Goal: Task Accomplishment & Management: Manage account settings

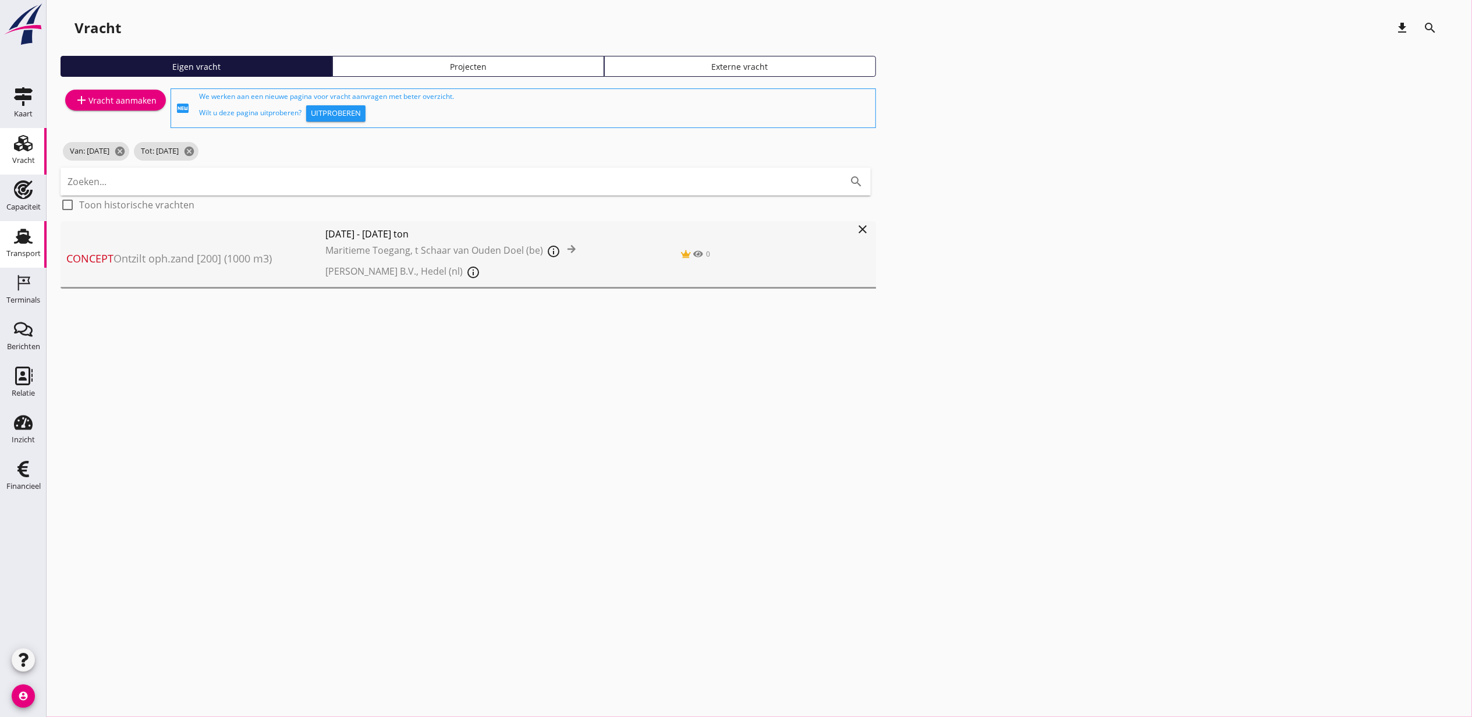
click at [13, 243] on div "Transport" at bounding box center [23, 236] width 28 height 19
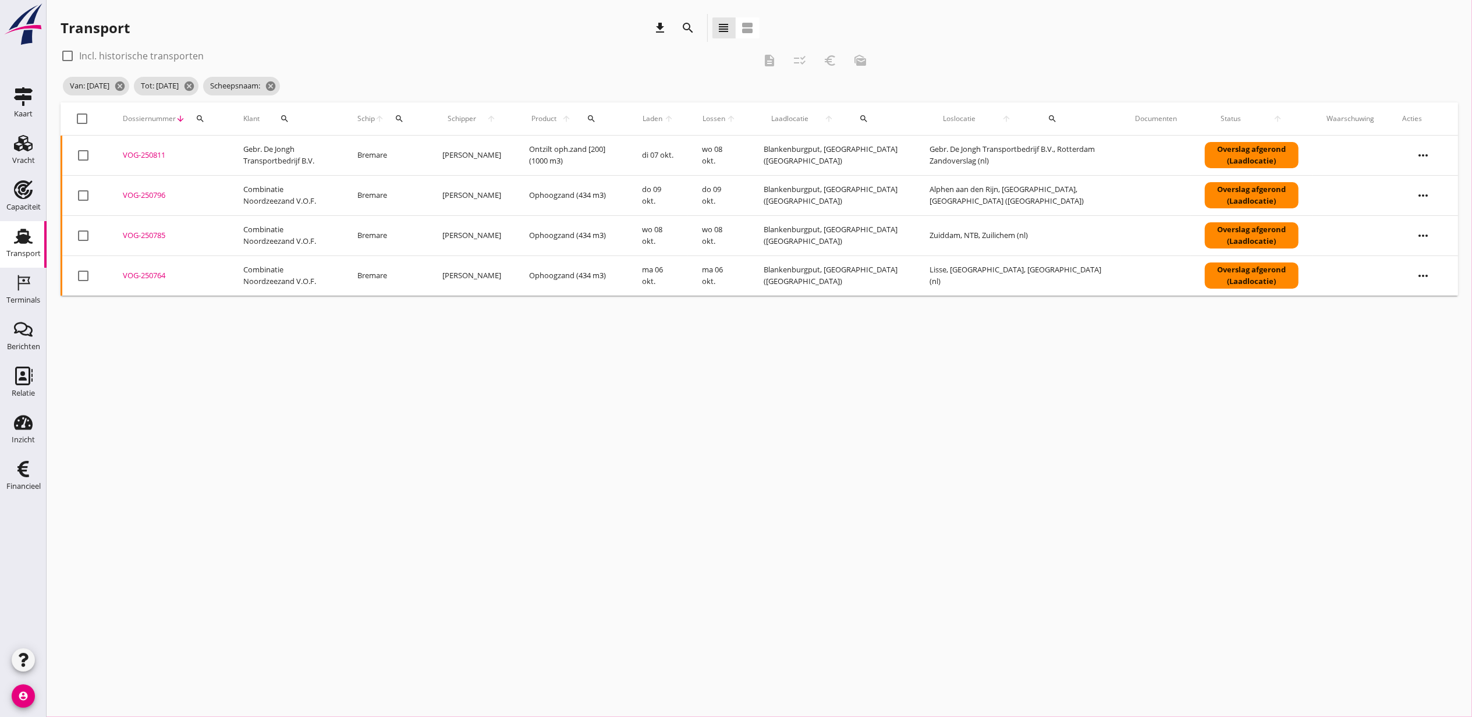
drag, startPoint x: 664, startPoint y: 401, endPoint x: 663, endPoint y: 395, distance: 6.5
click at [664, 401] on div "cancel You are impersonating another user. Transport download search view_headl…" at bounding box center [760, 358] width 1426 height 717
click at [24, 147] on use at bounding box center [23, 143] width 19 height 16
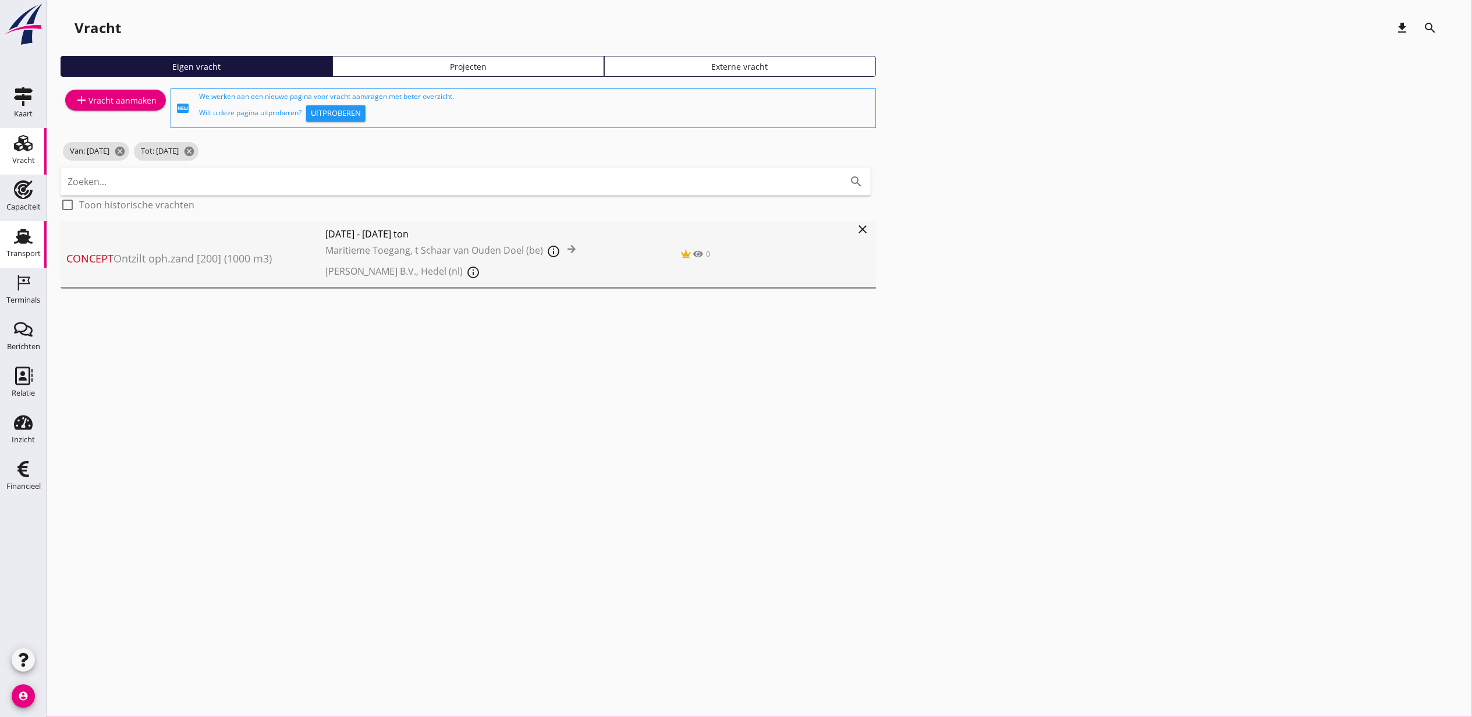
click at [13, 236] on div "Transport" at bounding box center [23, 236] width 28 height 19
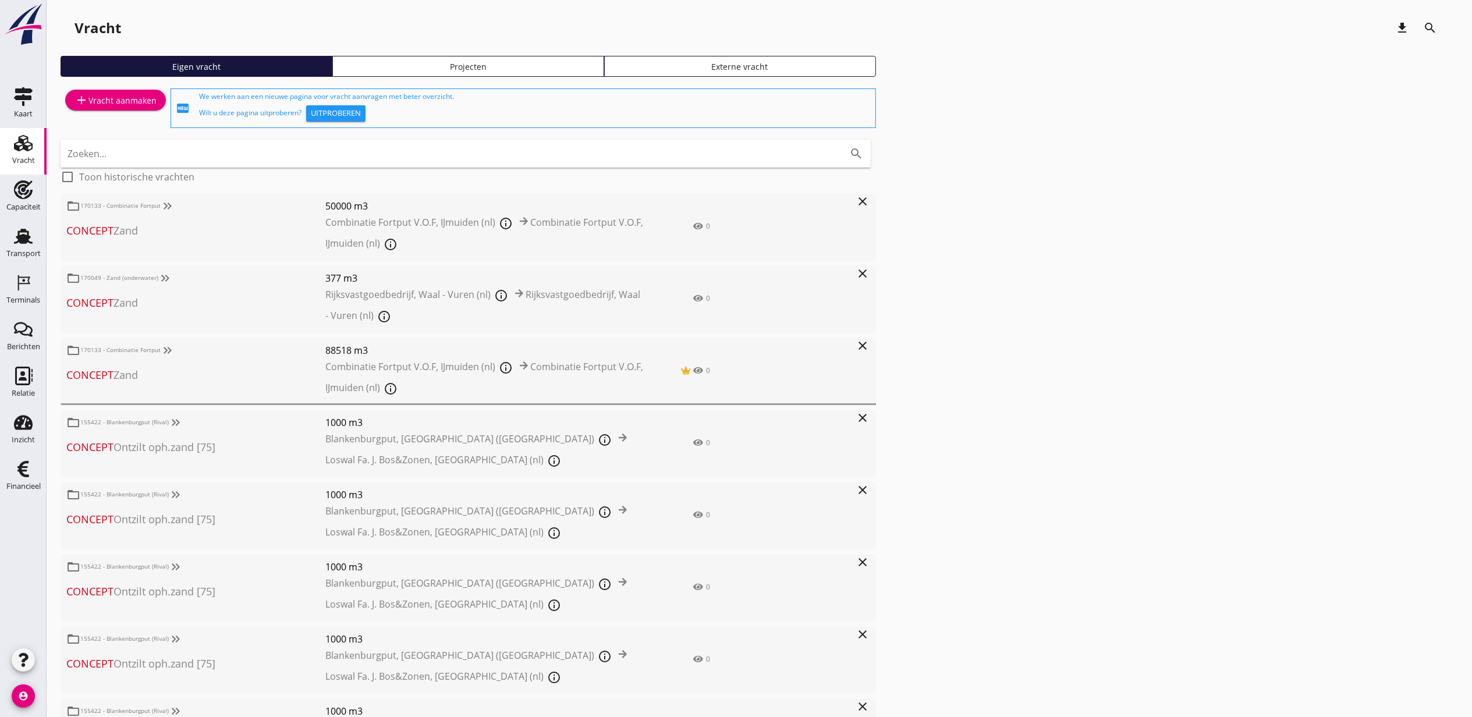
click at [465, 70] on div "Projecten" at bounding box center [468, 67] width 261 height 12
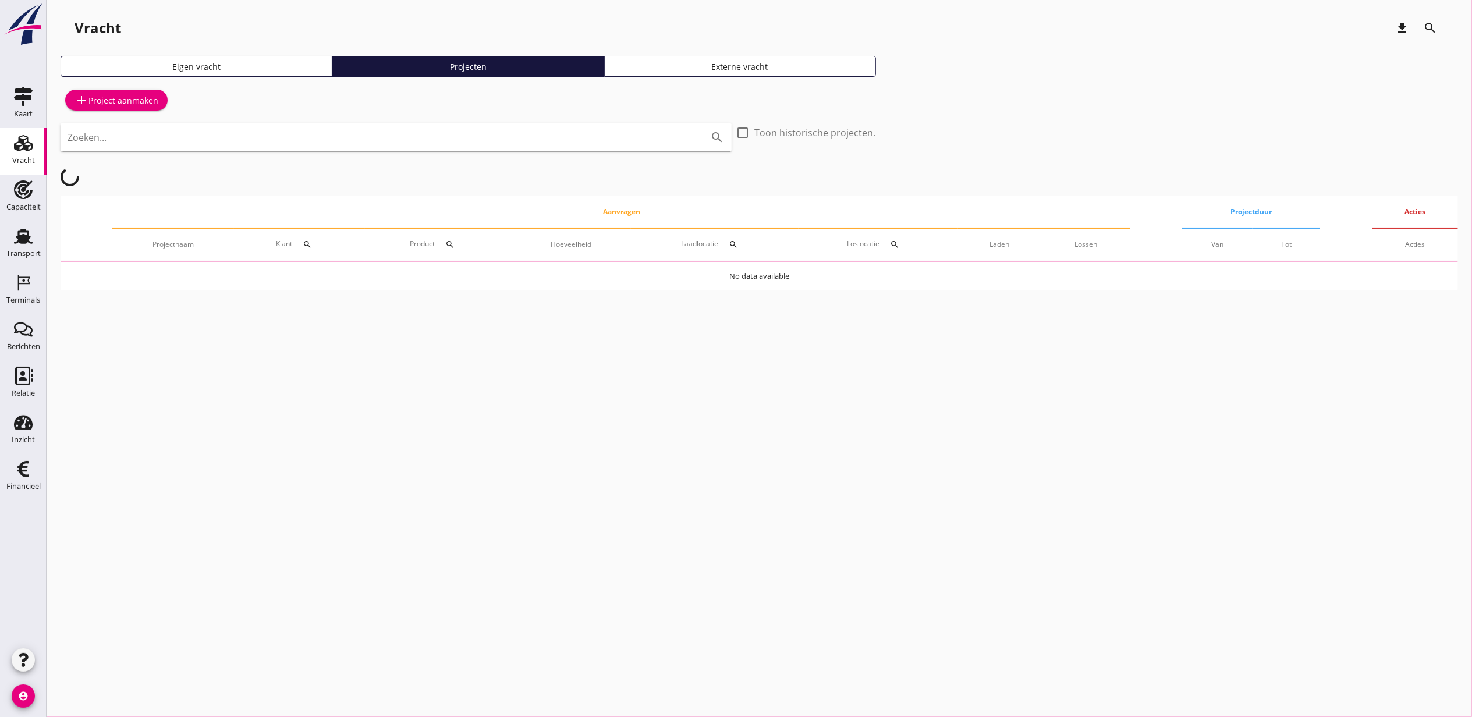
click at [467, 144] on input "Zoeken..." at bounding box center [380, 137] width 625 height 19
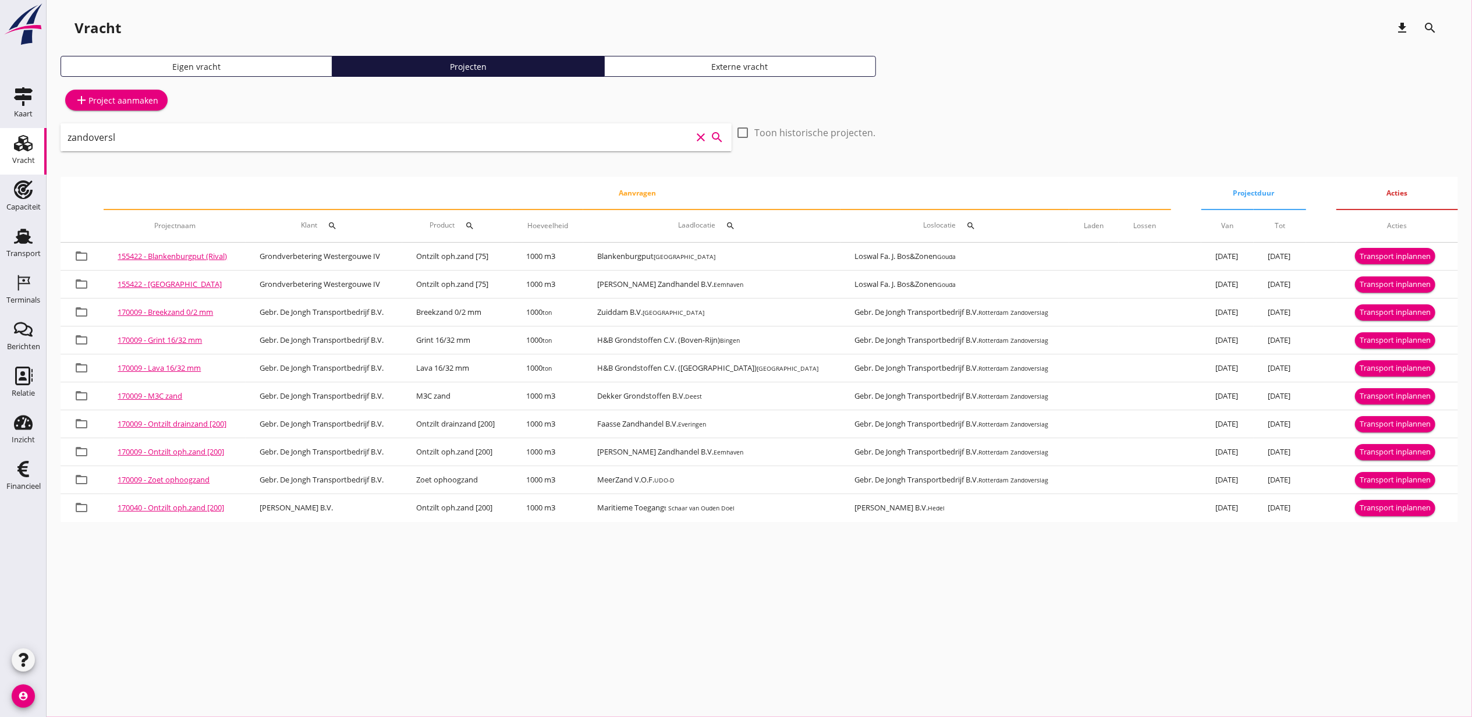
type input "zandoversl"
click at [24, 145] on use at bounding box center [23, 143] width 19 height 16
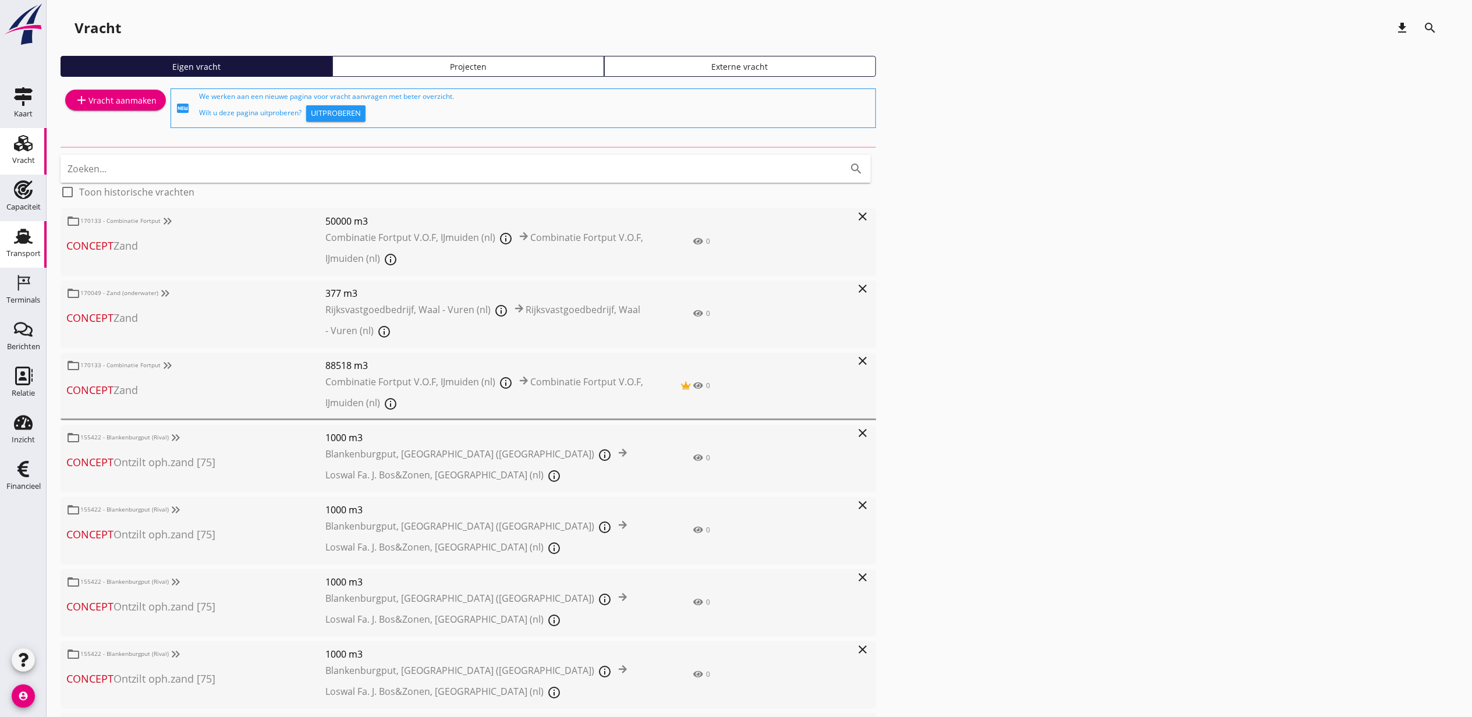
click at [23, 250] on div "Transport" at bounding box center [23, 254] width 34 height 8
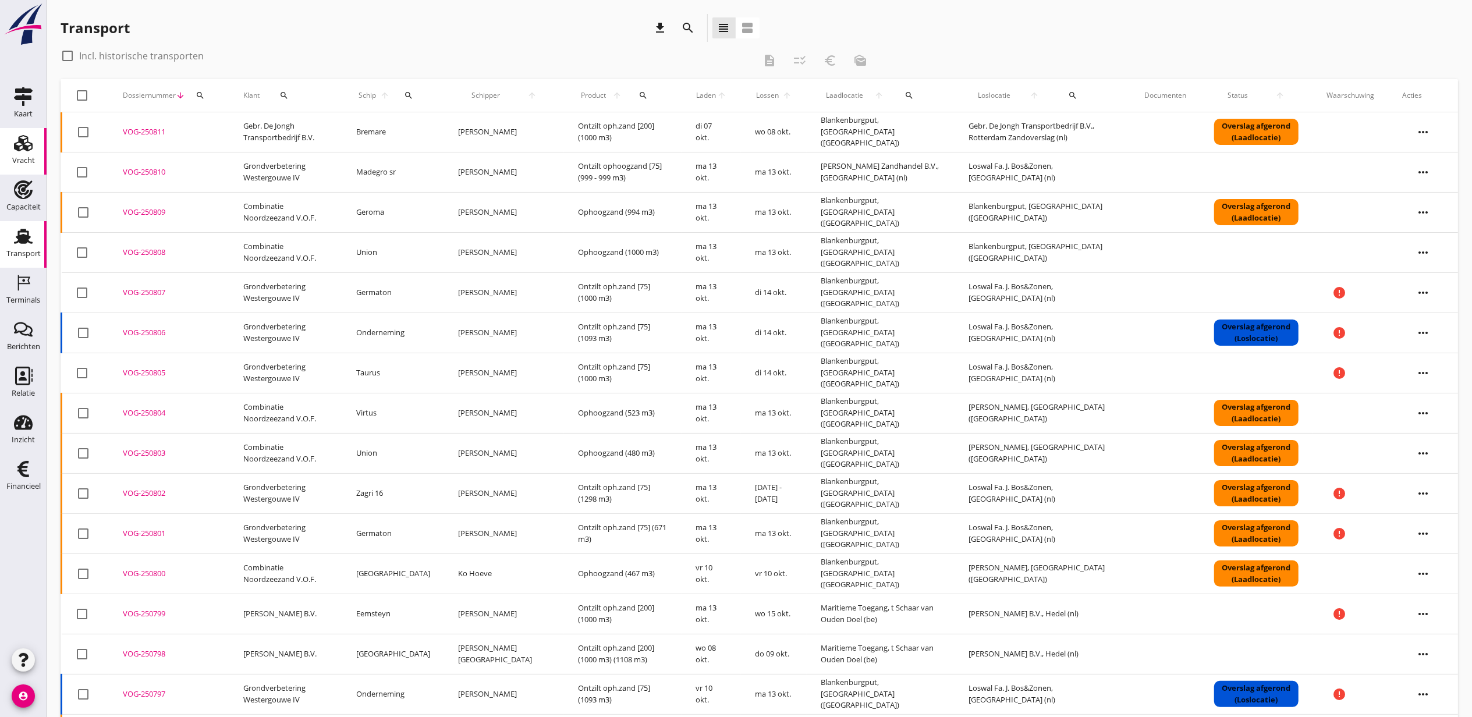
click at [17, 158] on div "Vracht" at bounding box center [23, 161] width 23 height 8
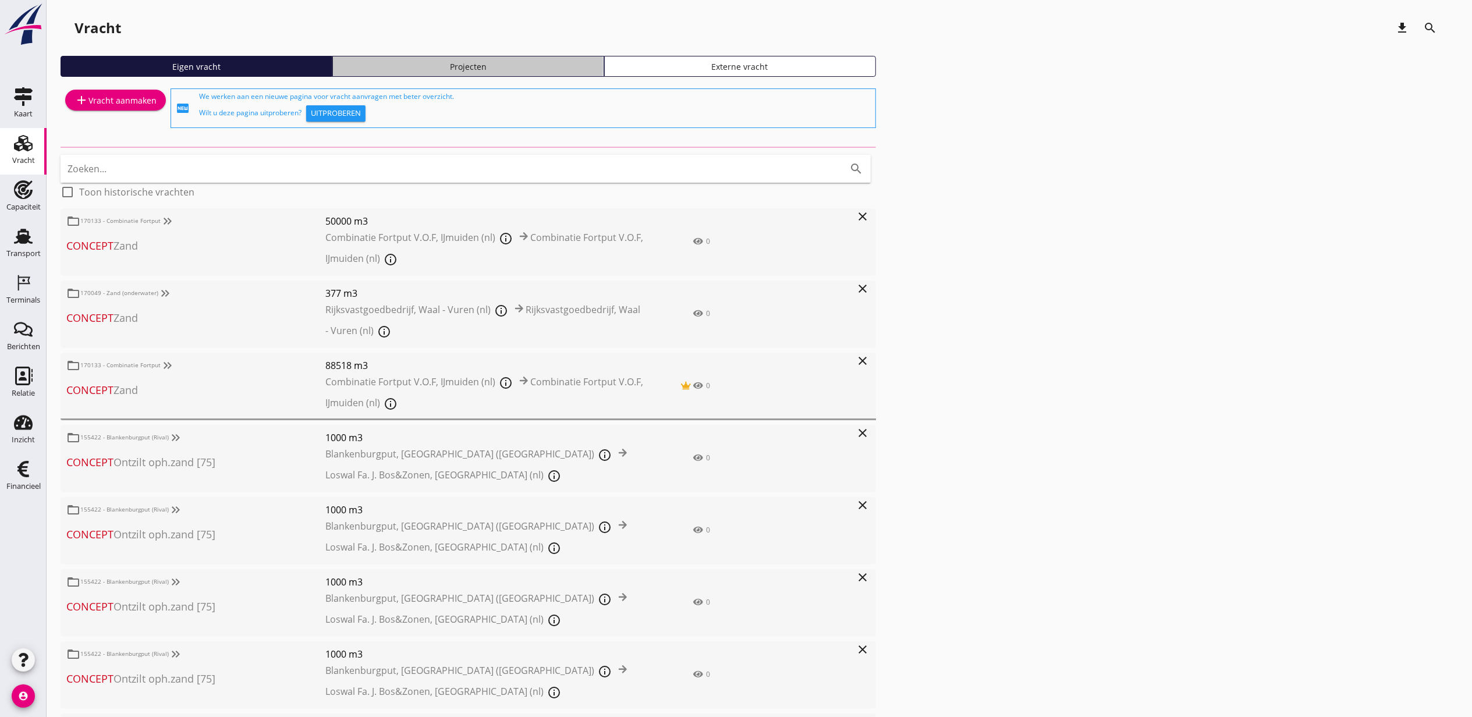
click at [550, 68] on div "Projecten" at bounding box center [468, 67] width 261 height 12
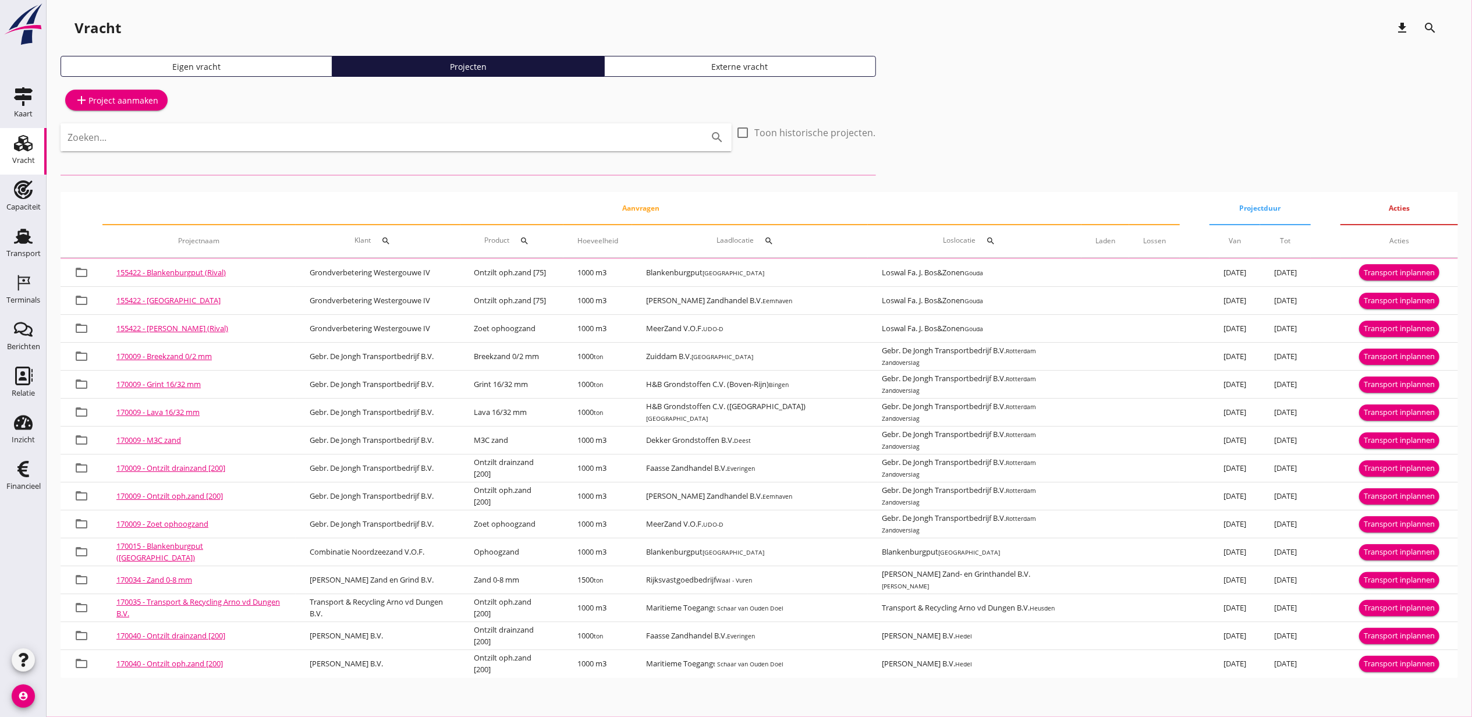
click at [574, 142] on input "Zoeken..." at bounding box center [380, 137] width 625 height 19
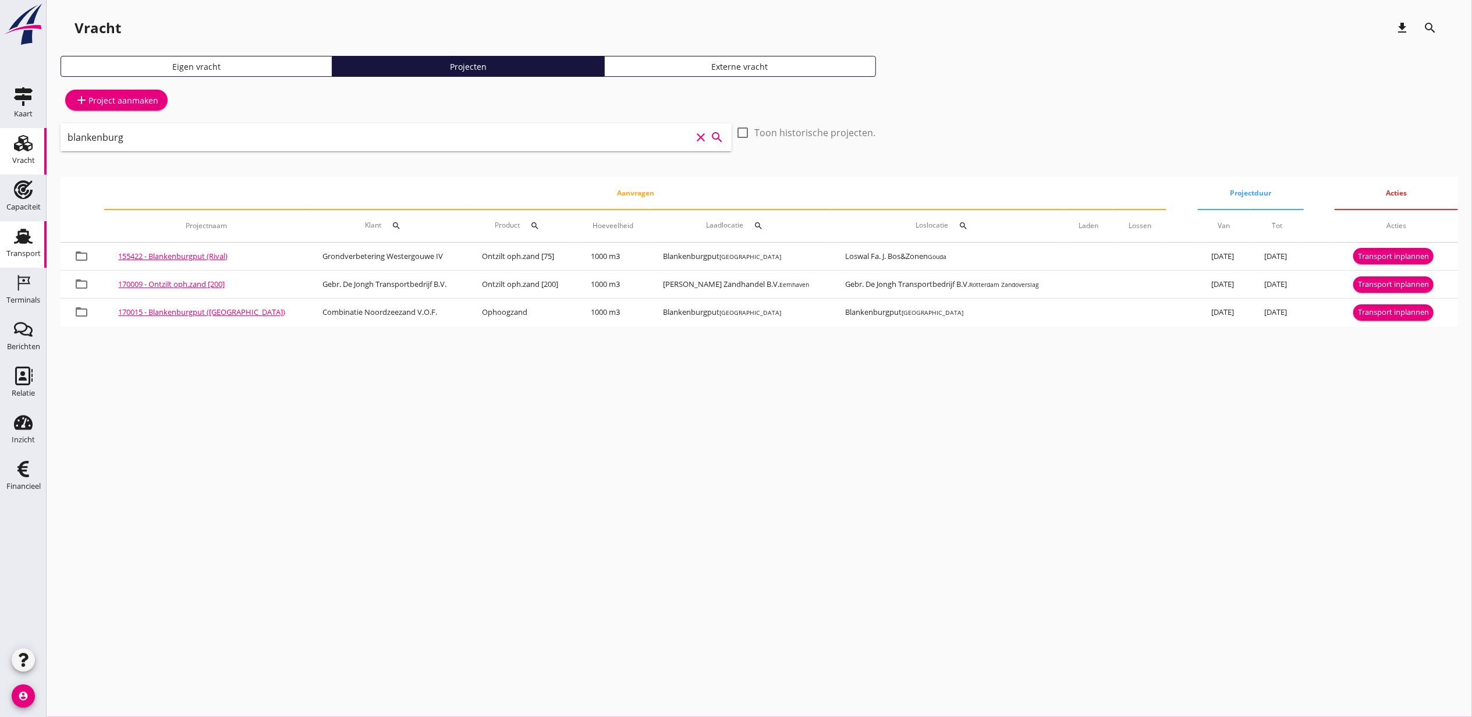
type input "blankenburg"
click at [19, 249] on div "Transport" at bounding box center [23, 254] width 34 height 16
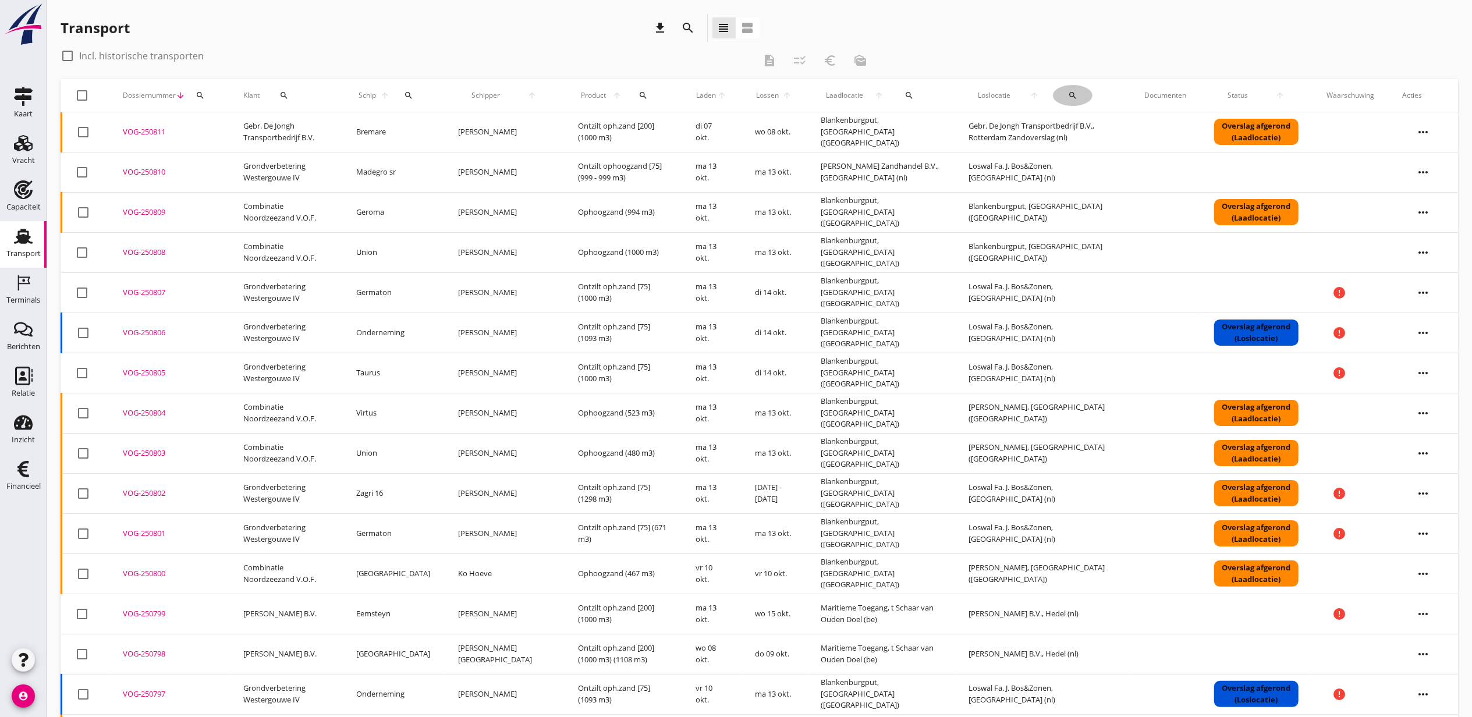
click at [1068, 94] on icon "search" at bounding box center [1072, 95] width 9 height 9
click at [1086, 132] on input "text" at bounding box center [1123, 129] width 121 height 19
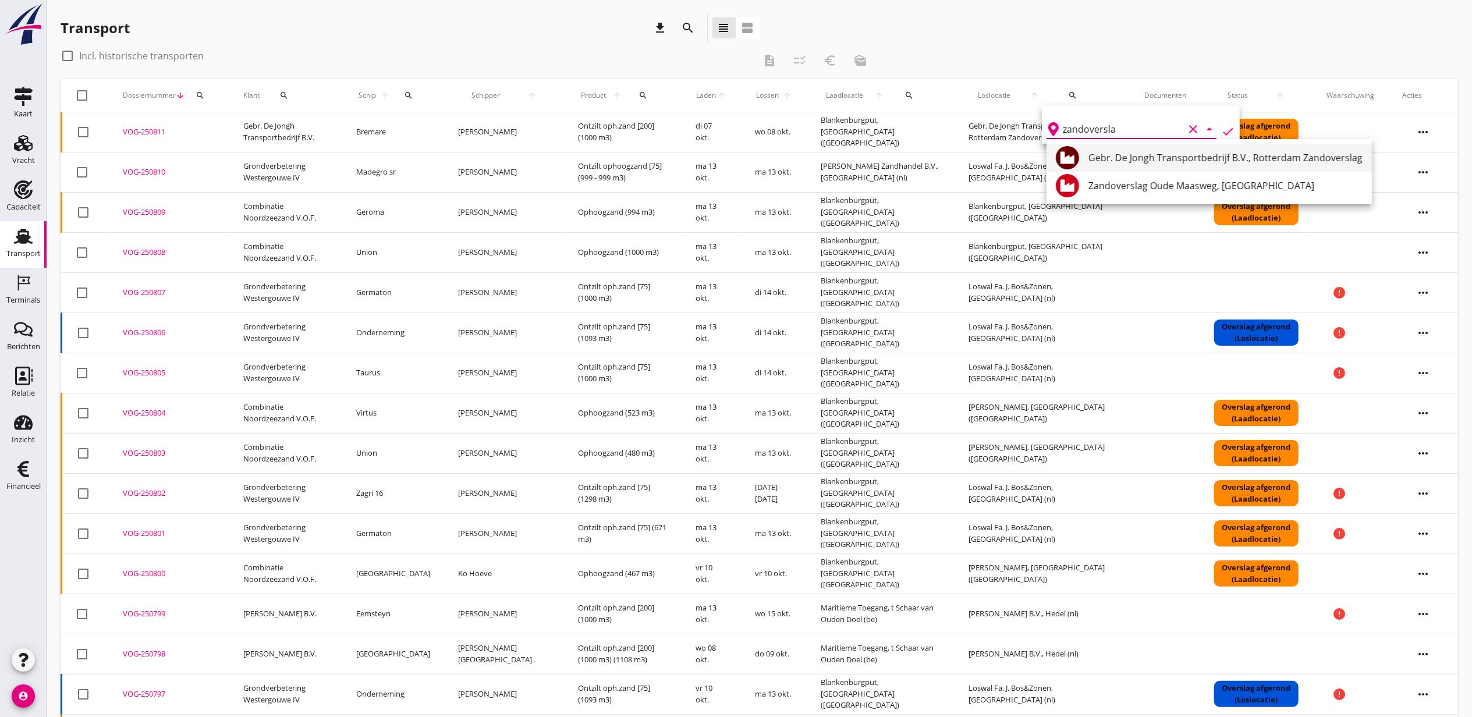
click at [1117, 152] on div "Gebr. De Jongh Transportbedrijf B.V., Rotterdam Zandoverslag" at bounding box center [1226, 158] width 274 height 14
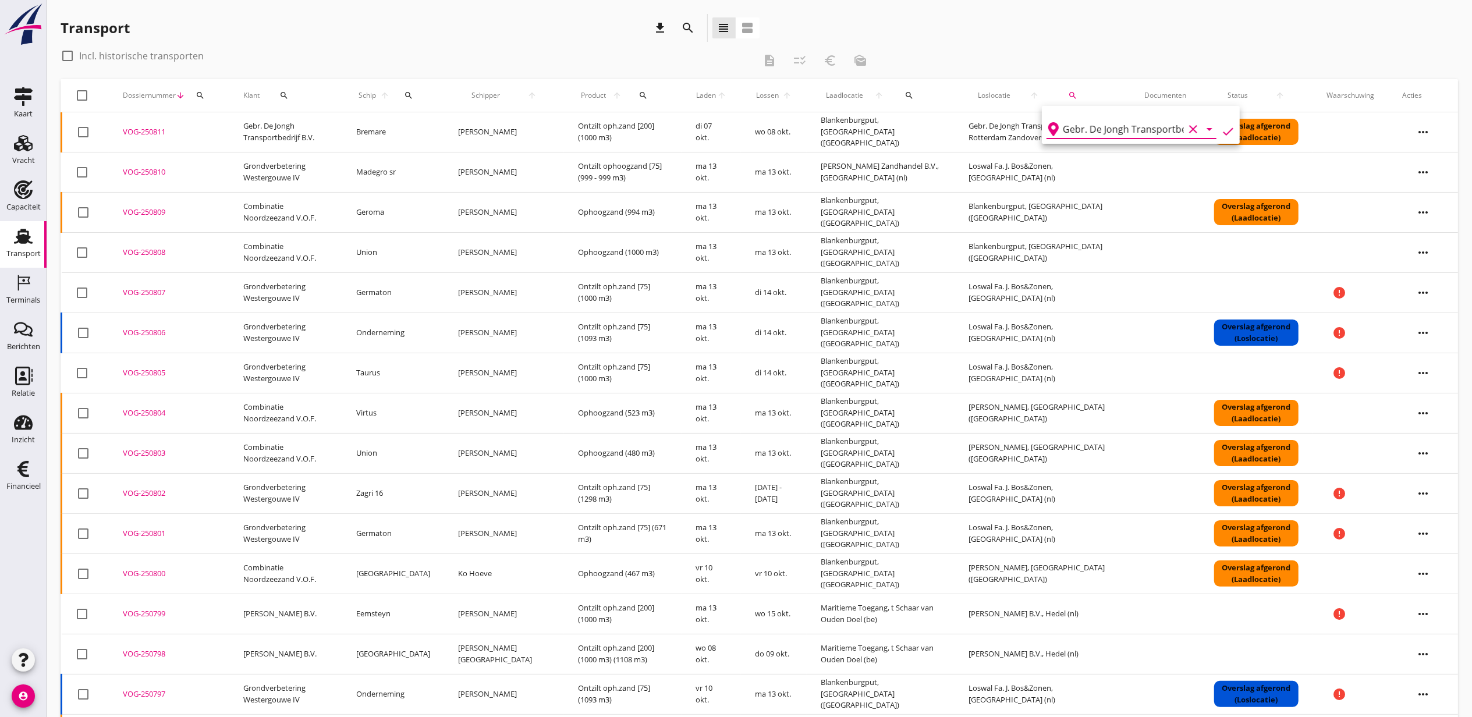
click at [1221, 126] on icon "check" at bounding box center [1228, 132] width 14 height 14
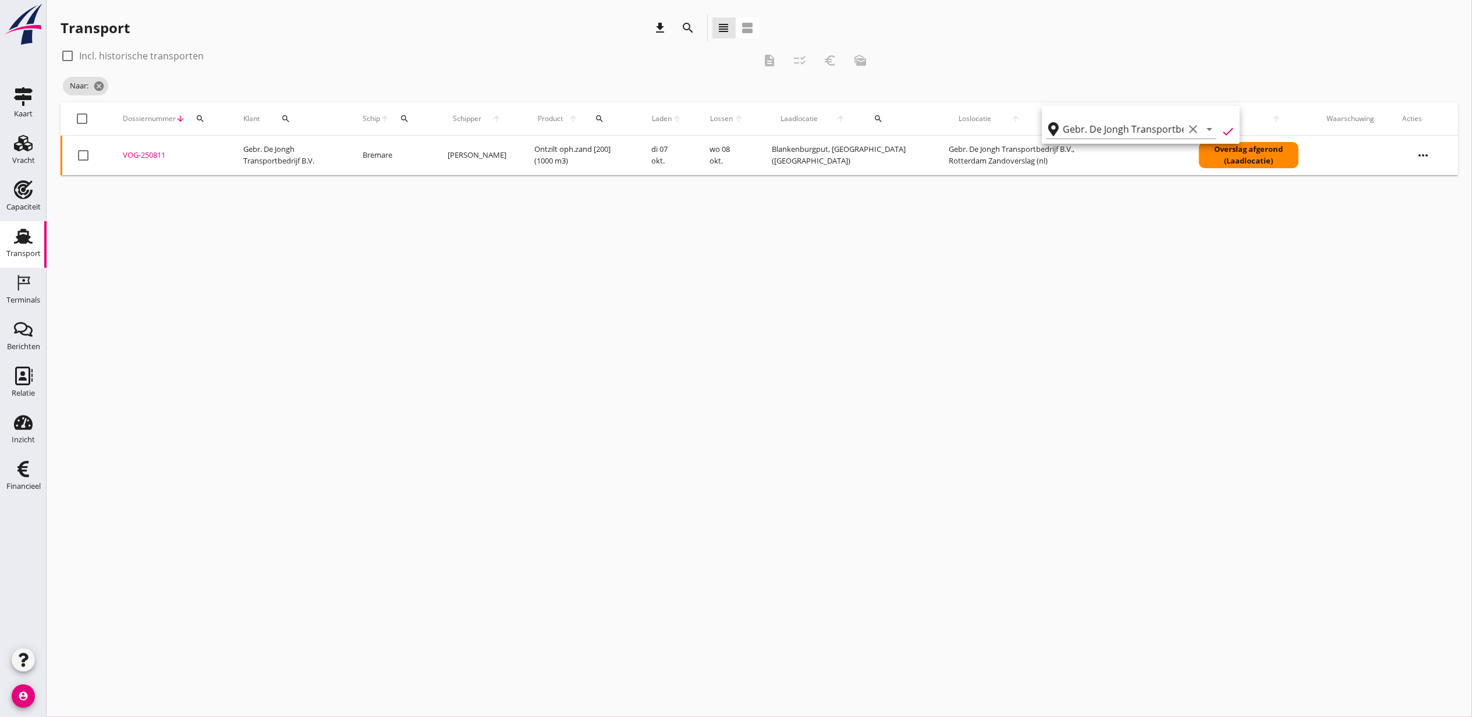
type input "Gebr. De Jongh Transportbedrijf B.V."
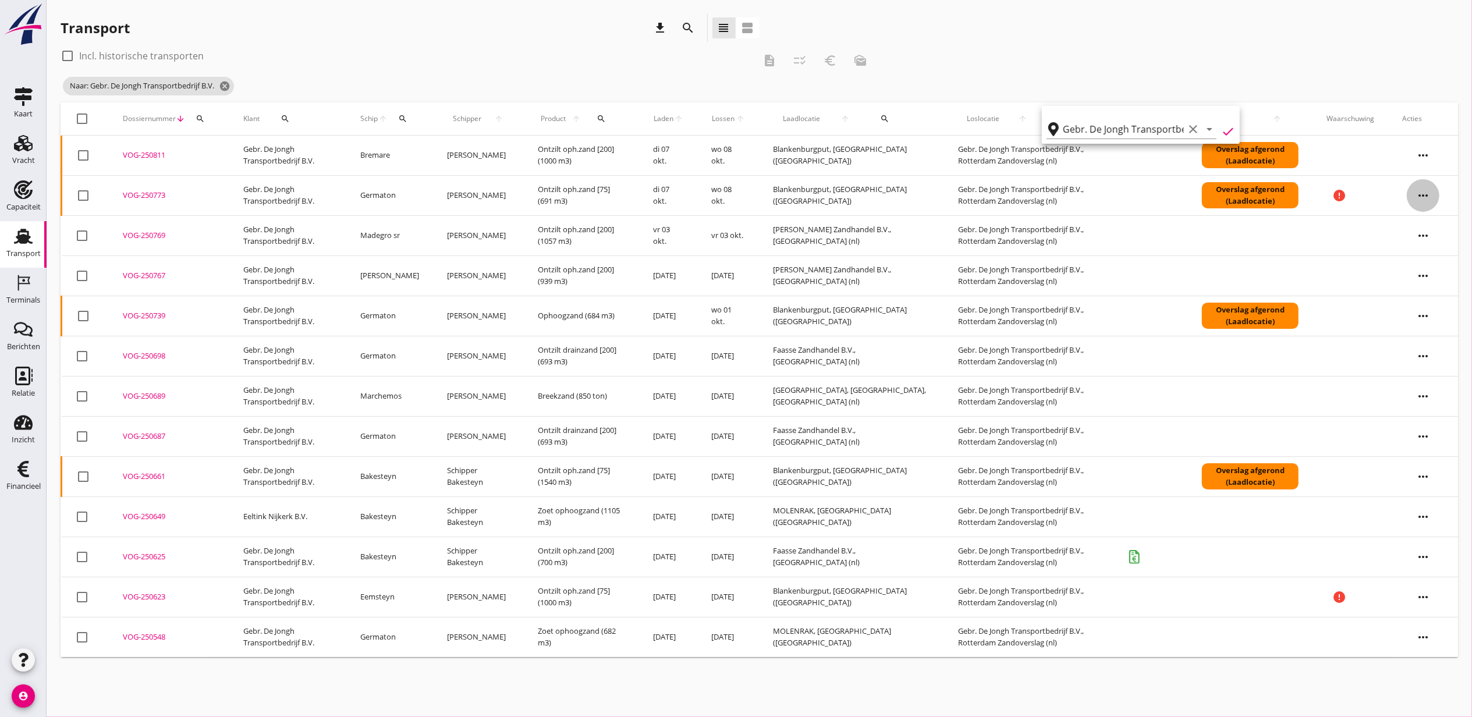
click at [1424, 190] on icon "more_horiz" at bounding box center [1423, 195] width 33 height 33
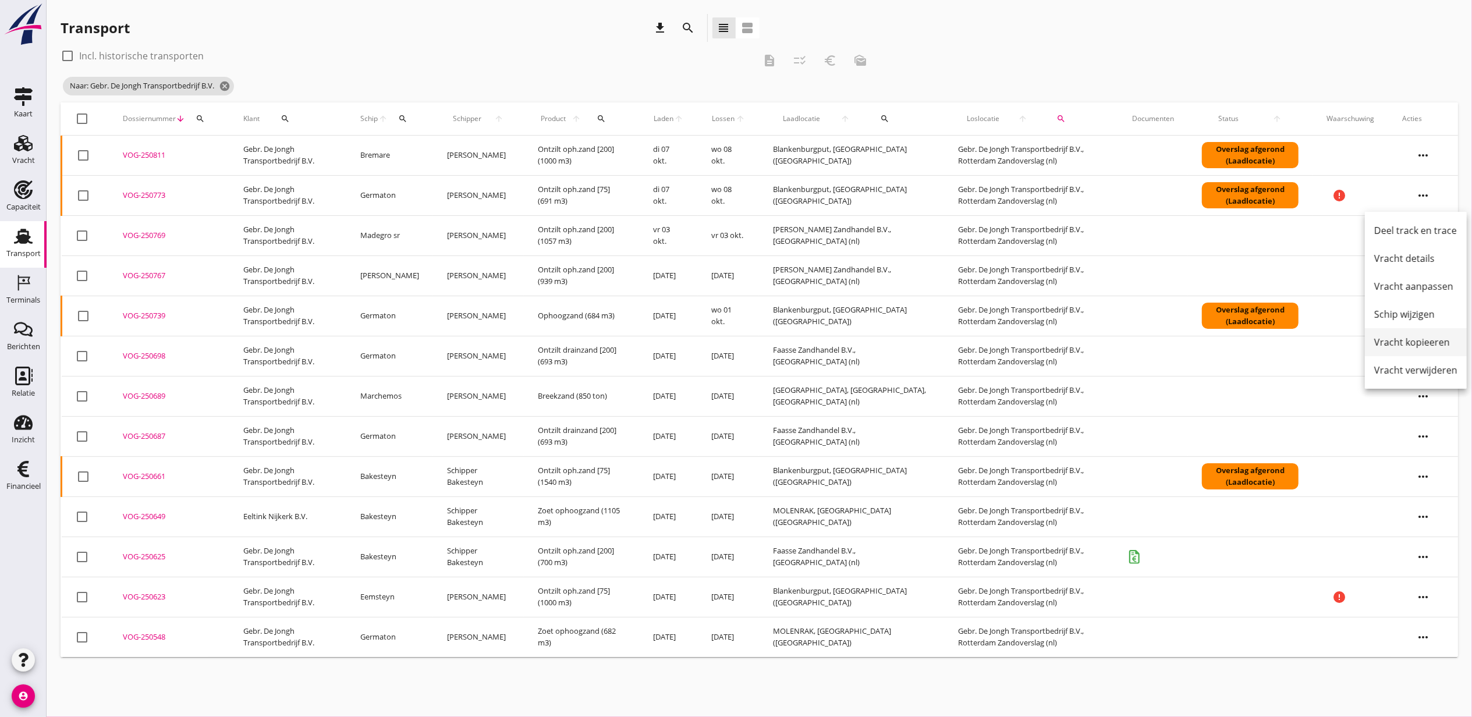
click at [1405, 335] on div "Vracht kopieeren" at bounding box center [1416, 342] width 83 height 14
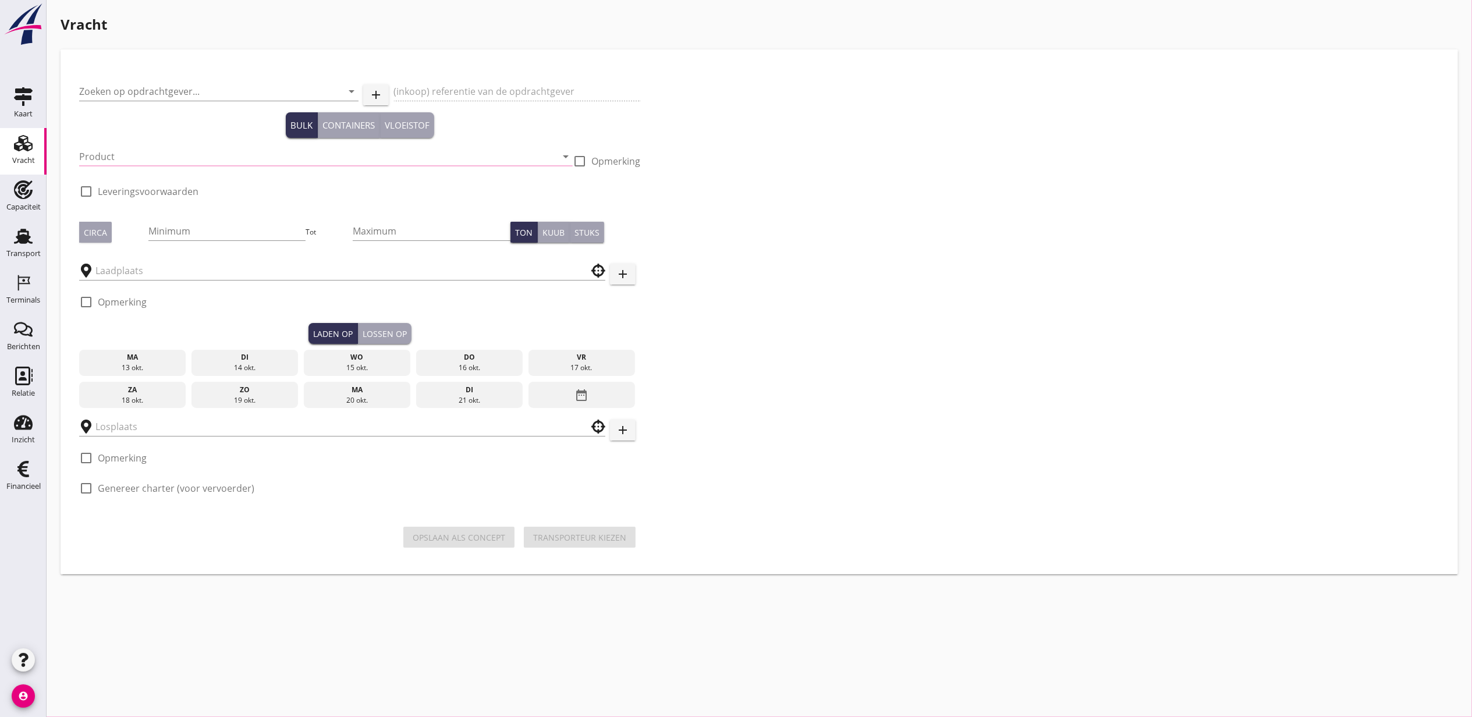
type input "Gebr. De Jongh Transportbedrijf B.V."
type input "Ontzilt oph.zand [75] (6120)"
type input "1525"
type input "Gebr. De Jongh Transportbedrijf B.V."
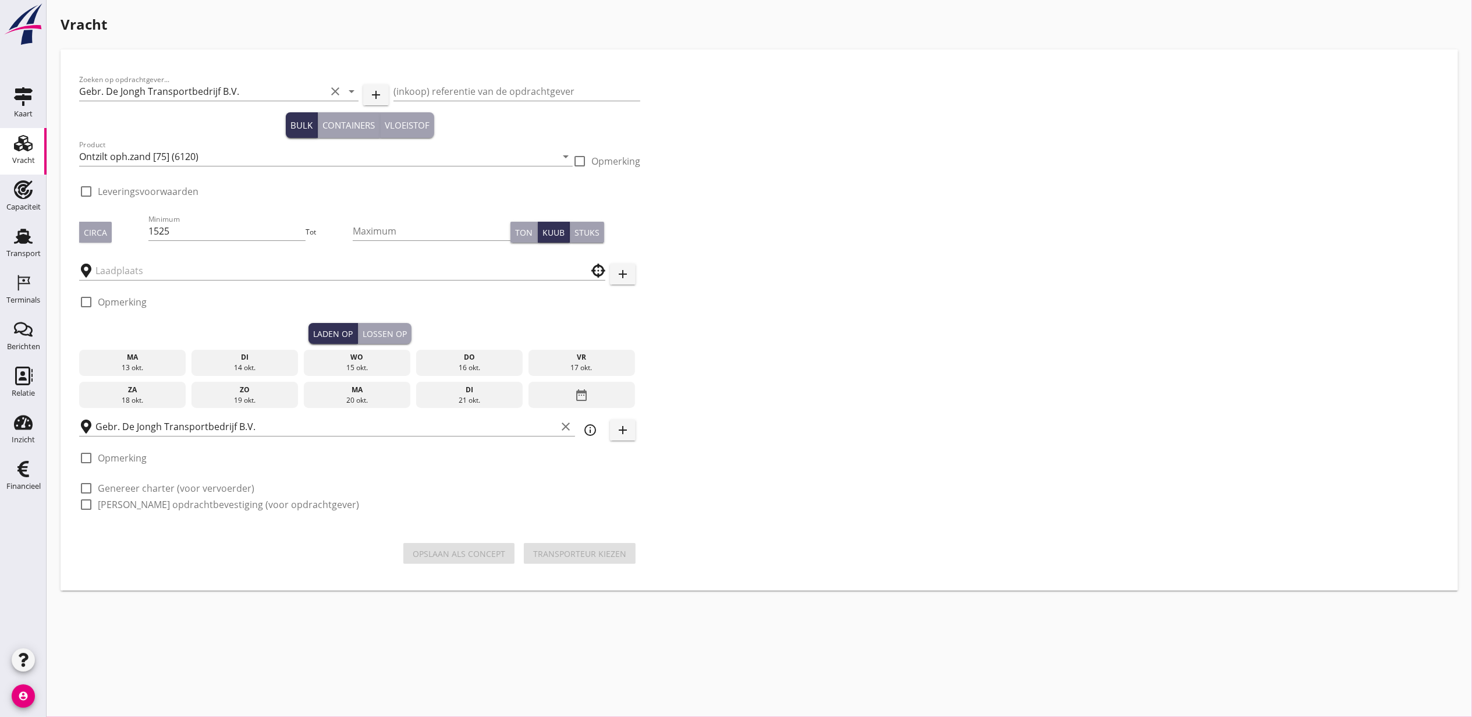
checkbox input "true"
type input "Blankenburgput"
checkbox input "true"
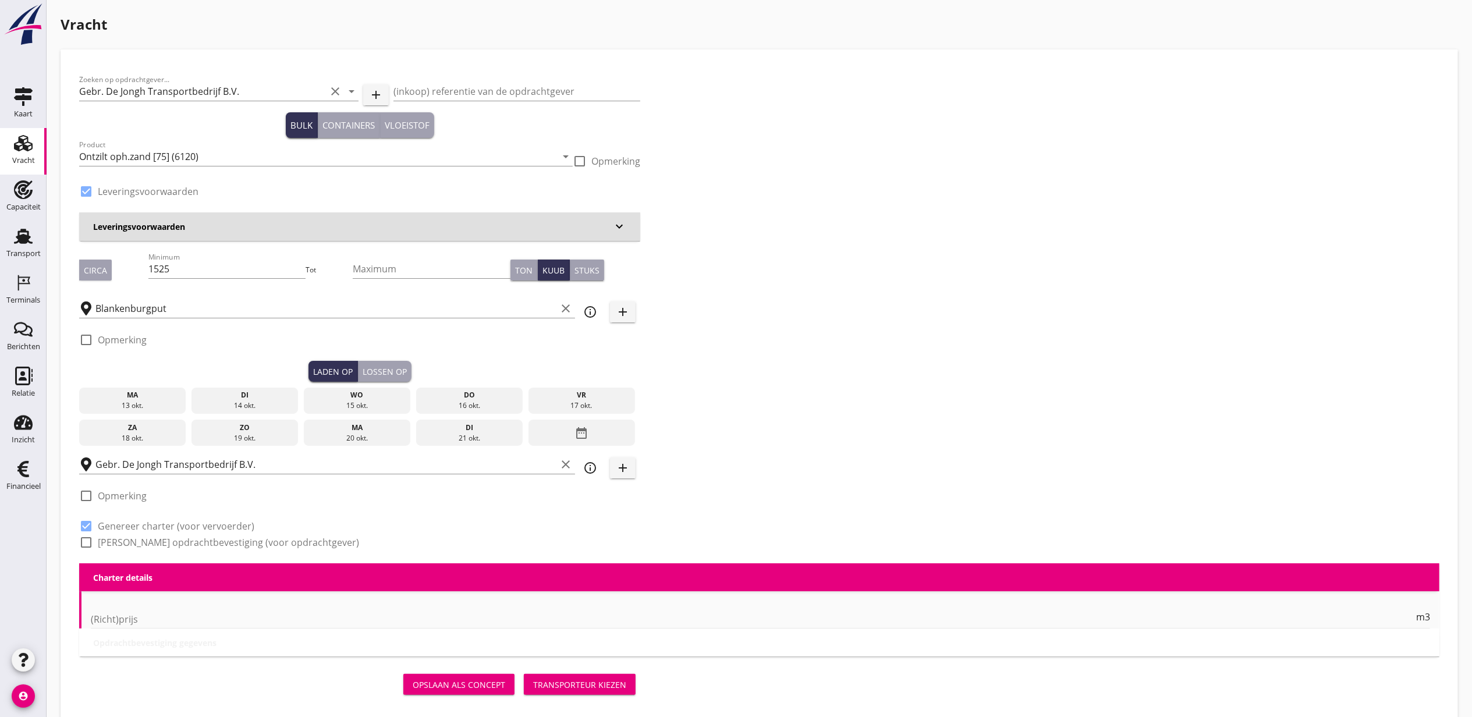
type input "2.2"
radio input "false"
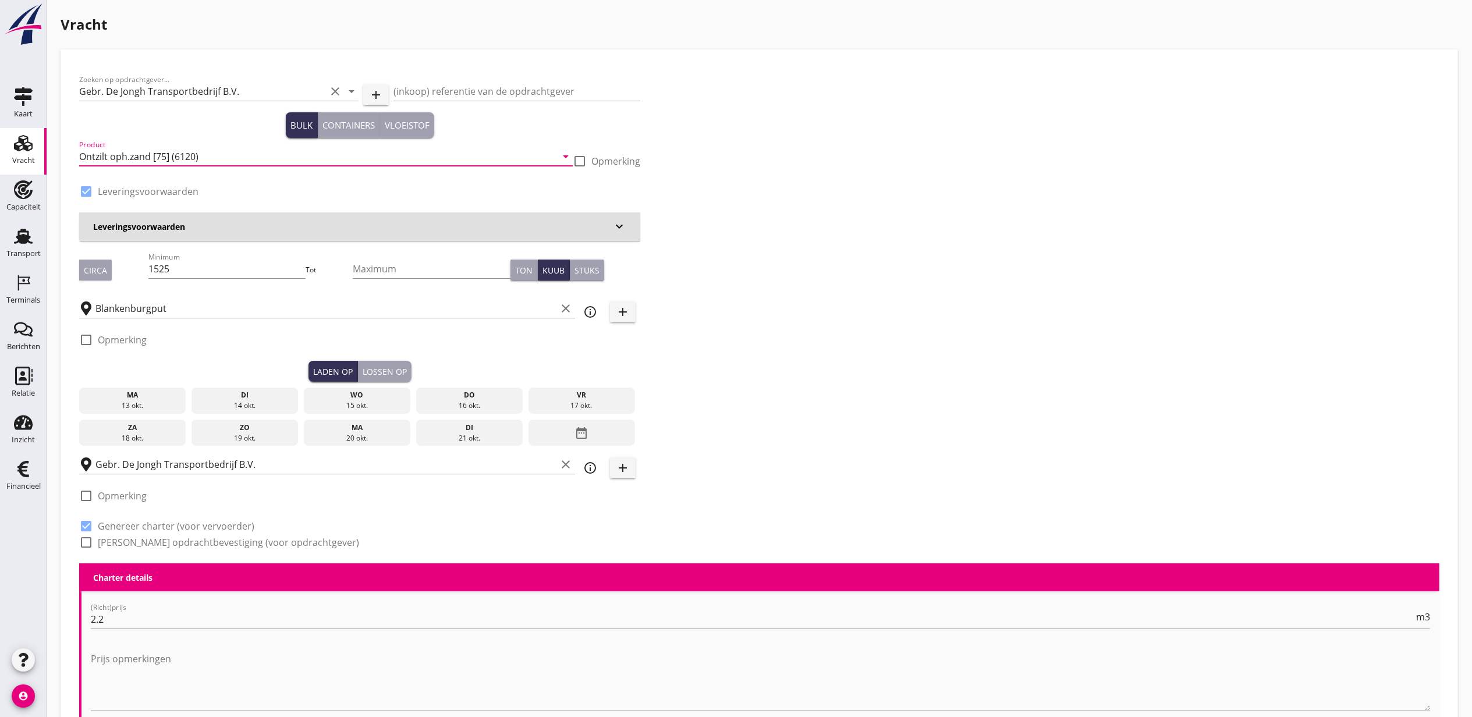
click at [163, 157] on input "Ontzilt oph.zand [75] (6120)" at bounding box center [317, 156] width 477 height 19
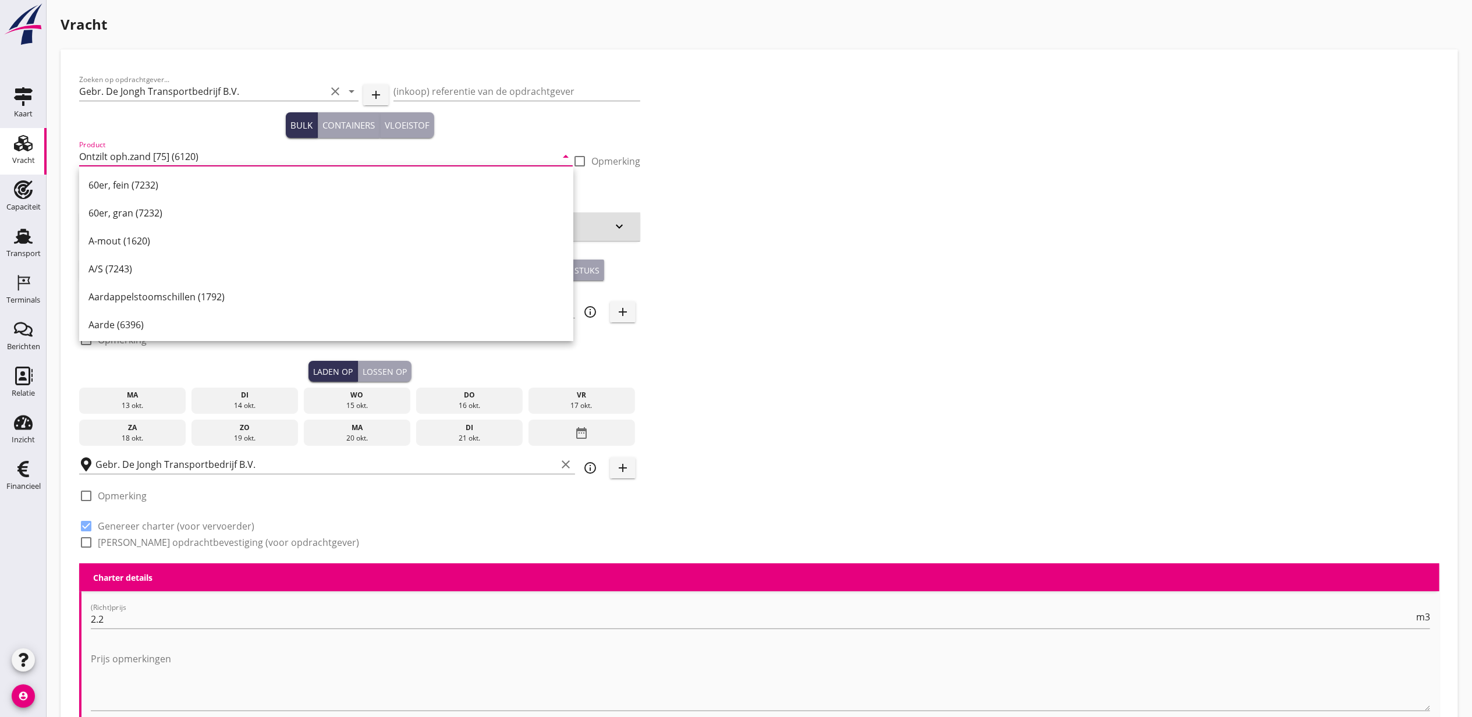
drag, startPoint x: 166, startPoint y: 156, endPoint x: 158, endPoint y: 156, distance: 7.6
click at [158, 156] on input "Ontzilt oph.zand [75] (6120)" at bounding box center [317, 156] width 477 height 19
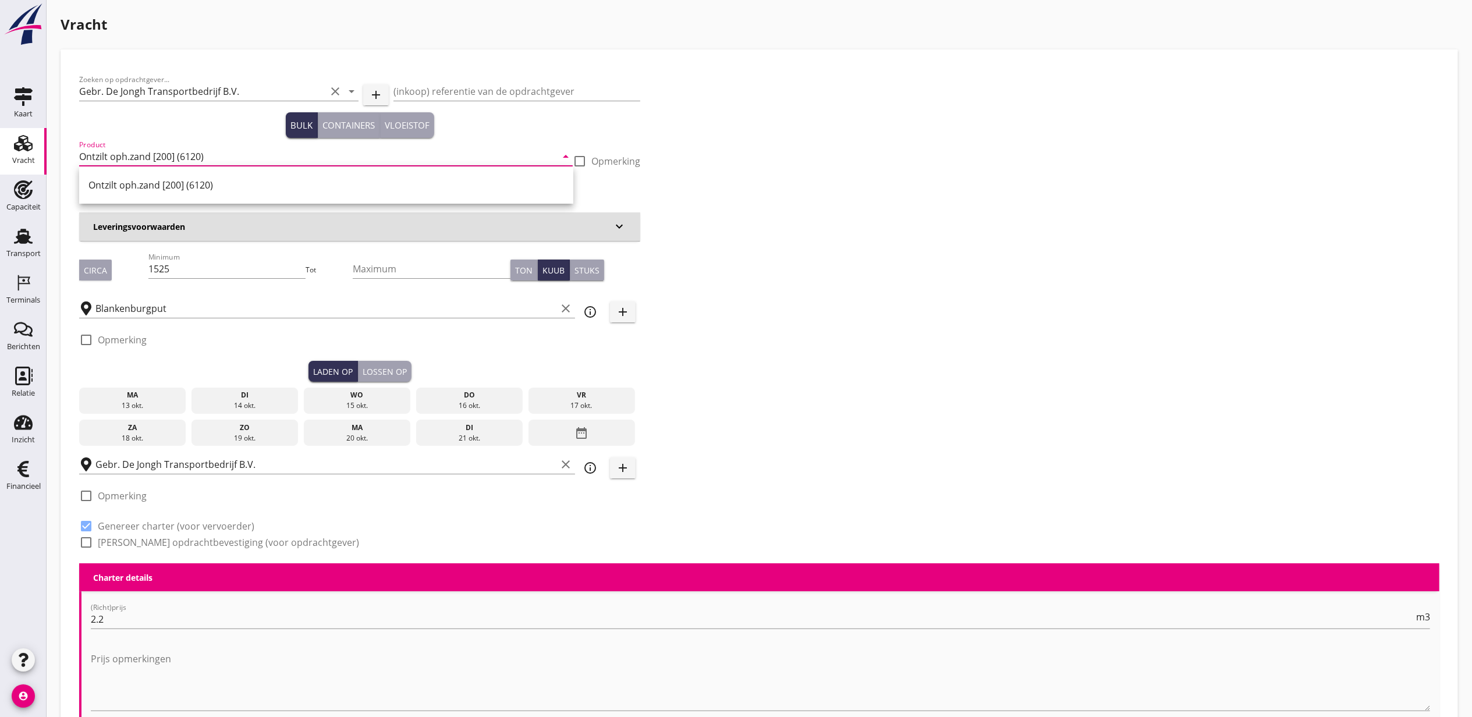
type input "Ontzilt oph.zand [200] (6120)"
click at [914, 140] on div "Zoeken op opdrachtgever... Gebr. De Jongh Transportbedrijf B.V. clear arrow_dro…" at bounding box center [760, 315] width 1370 height 495
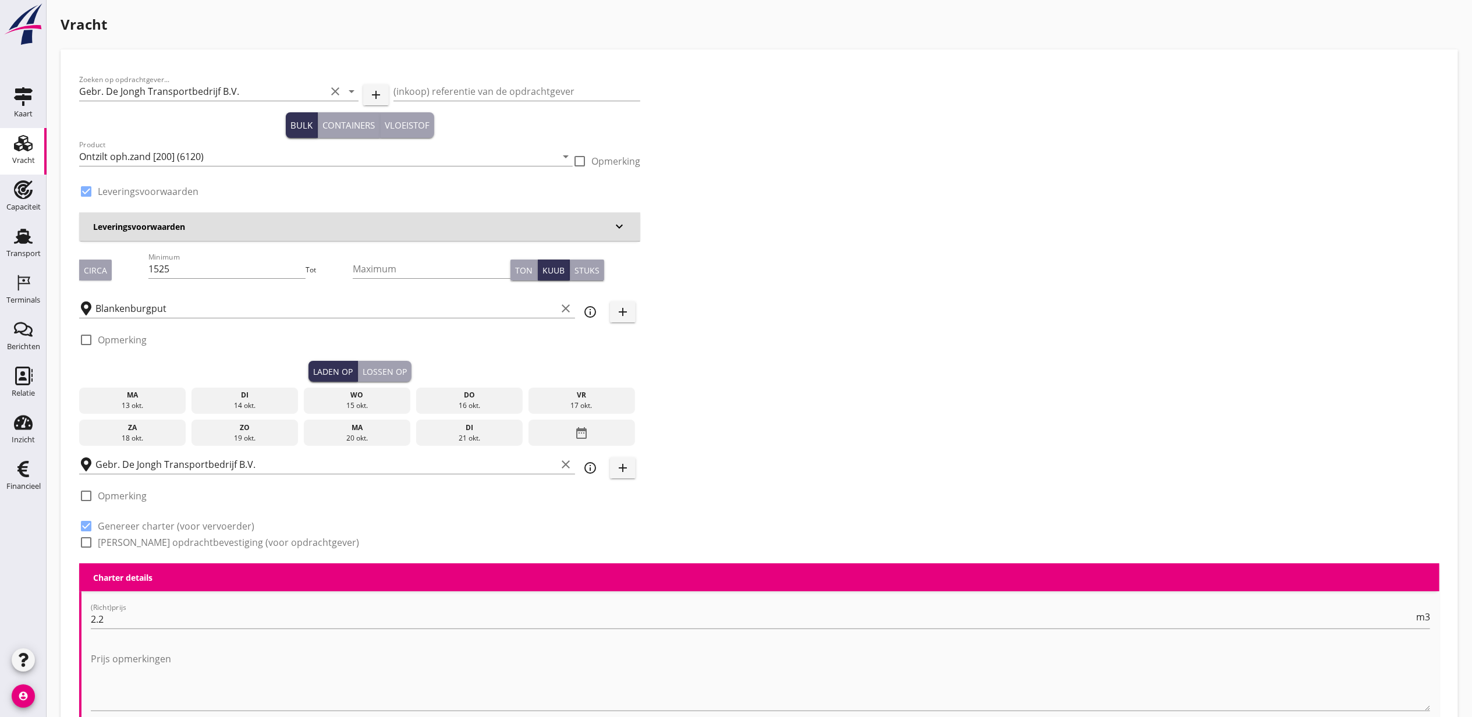
click at [123, 399] on div "ma" at bounding box center [132, 395] width 101 height 10
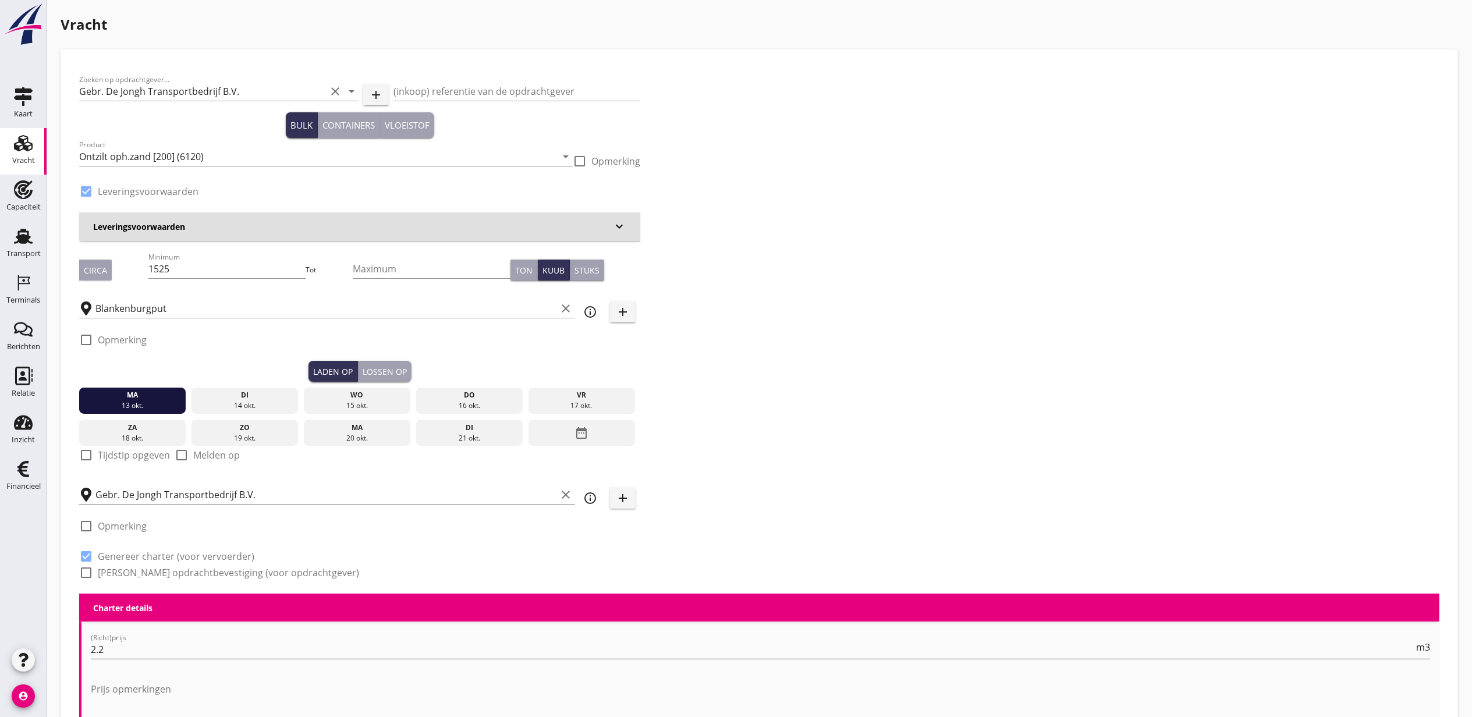
click at [132, 454] on label "Tijdstip opgeven" at bounding box center [134, 455] width 72 height 12
checkbox input "true"
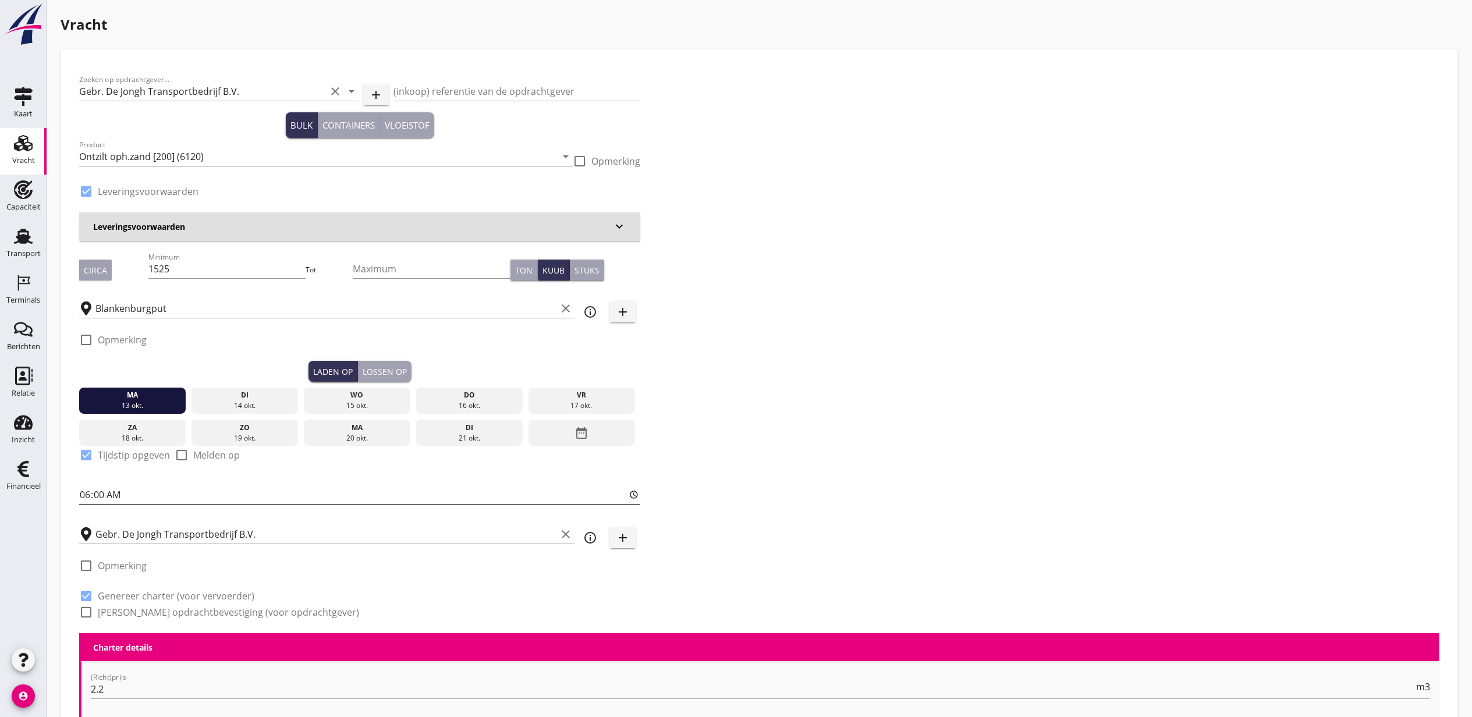
click at [90, 493] on input "06:00" at bounding box center [359, 495] width 561 height 19
click at [90, 492] on input "10:59" at bounding box center [359, 495] width 561 height 19
type input "19:00"
click at [383, 366] on div "Lossen op" at bounding box center [385, 372] width 44 height 12
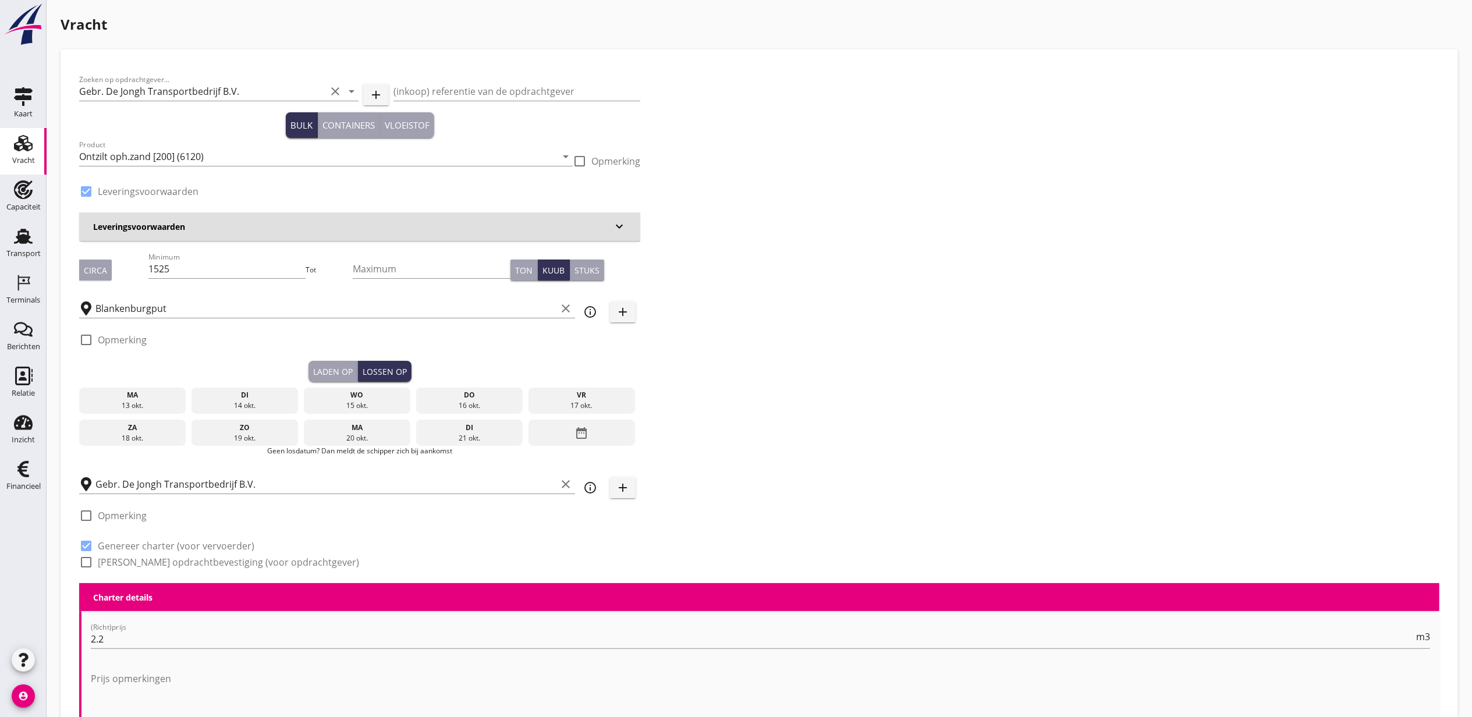
click at [140, 405] on div "13 okt." at bounding box center [132, 406] width 101 height 10
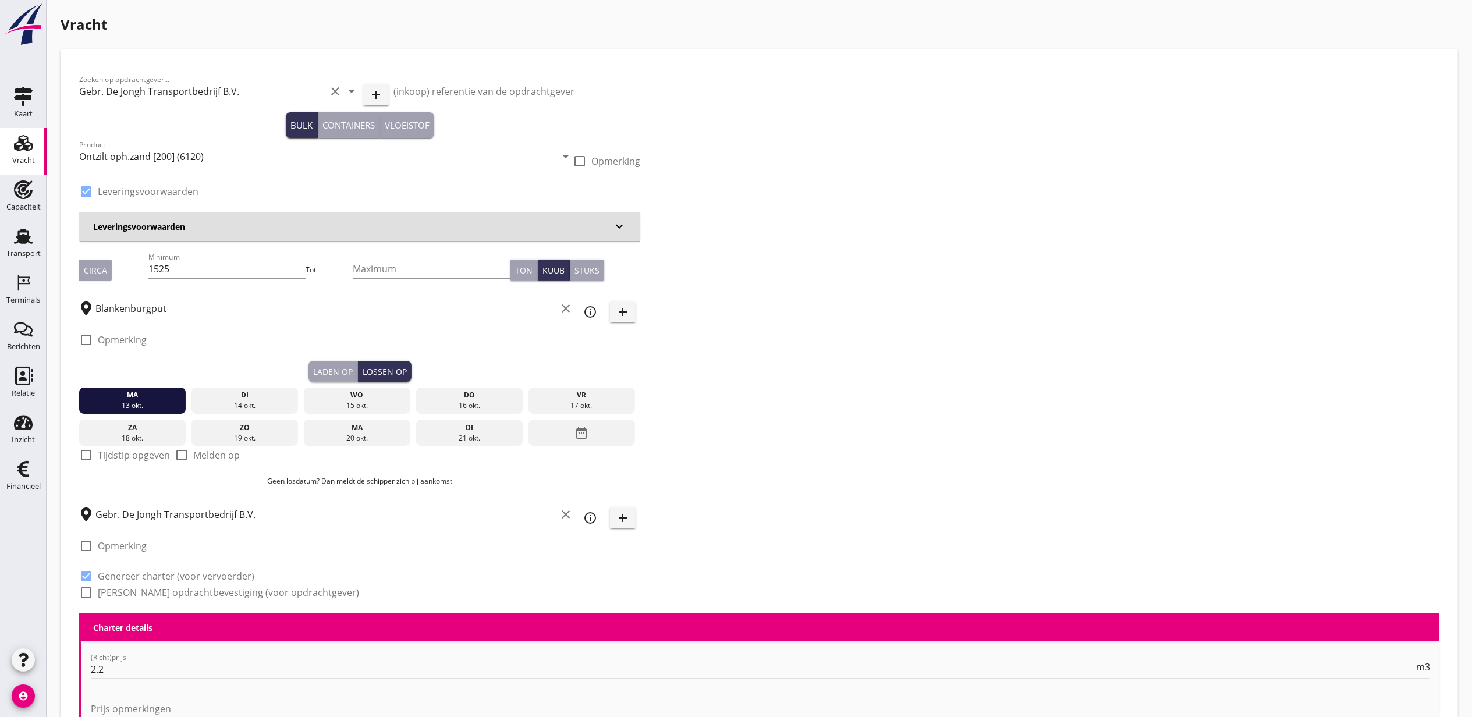
click at [93, 455] on div at bounding box center [86, 455] width 20 height 20
checkbox input "true"
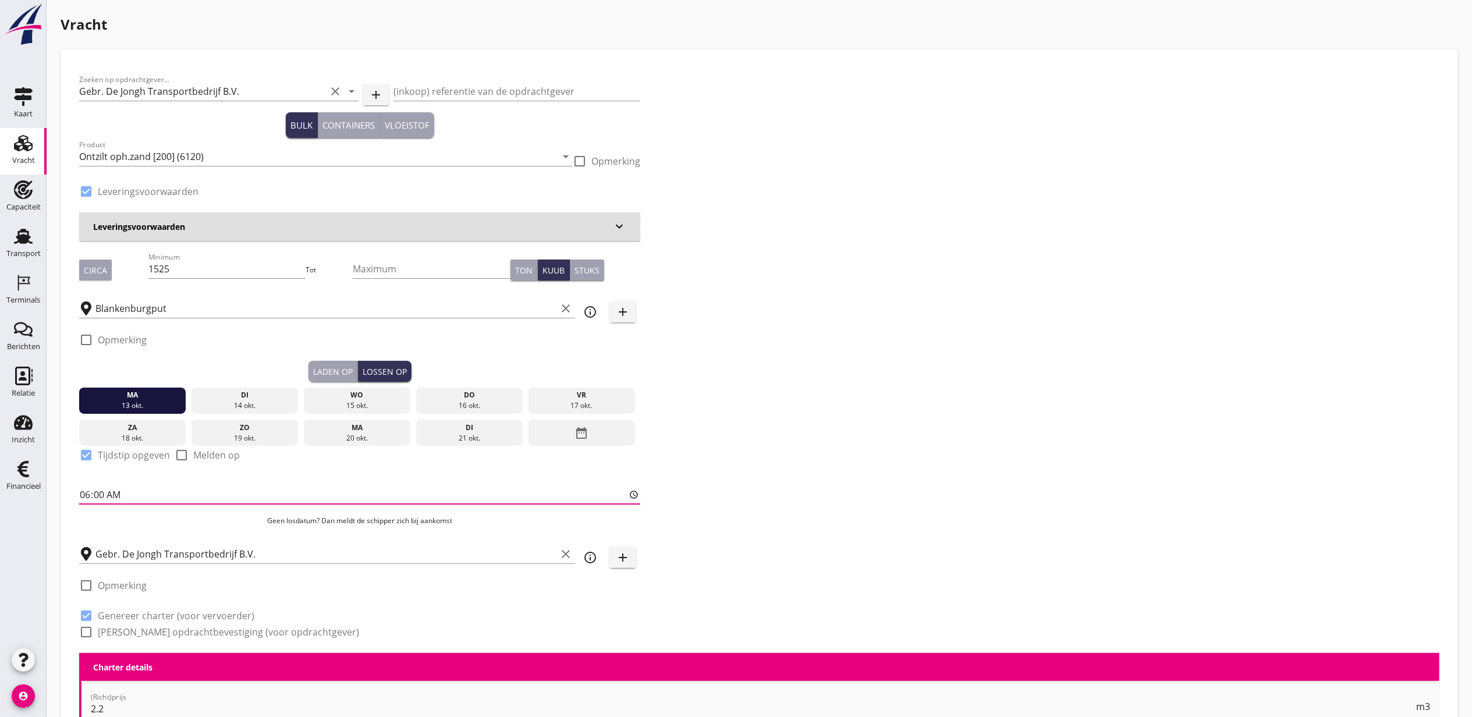
click at [108, 487] on input "06:00" at bounding box center [359, 495] width 561 height 19
type input "10:00"
click at [827, 422] on div "Zoeken op opdrachtgever... Gebr. De Jongh Transportbedrijf B.V. clear arrow_dro…" at bounding box center [760, 360] width 1370 height 585
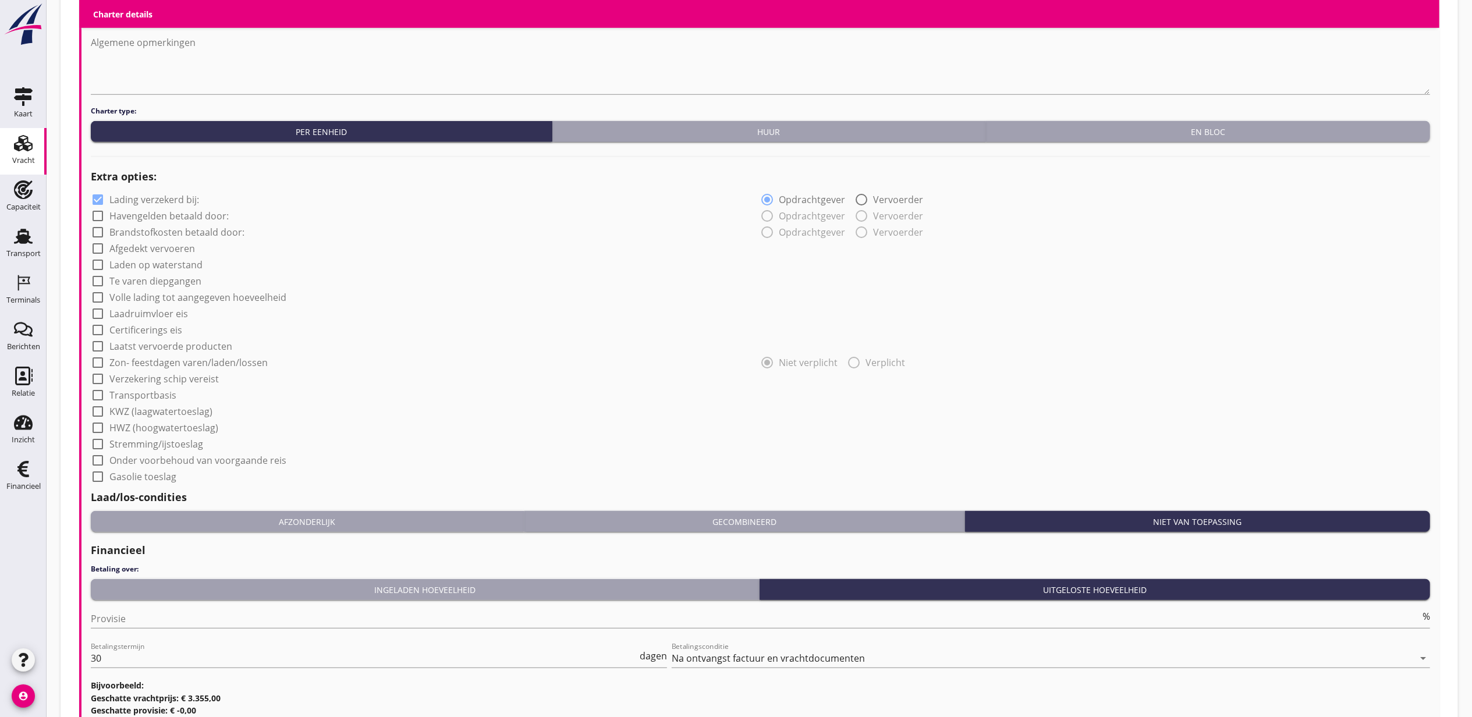
scroll to position [888, 0]
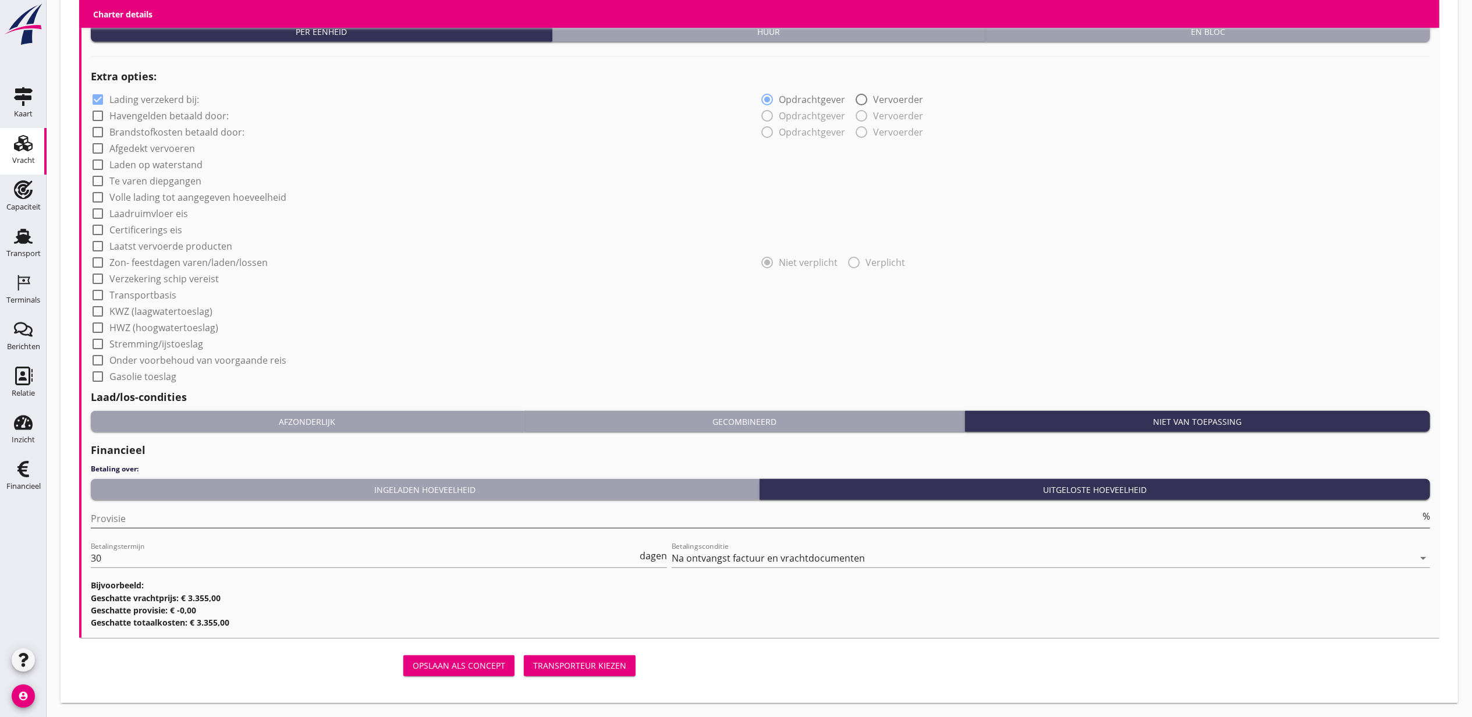
click at [166, 514] on input "Provisie" at bounding box center [756, 518] width 1330 height 19
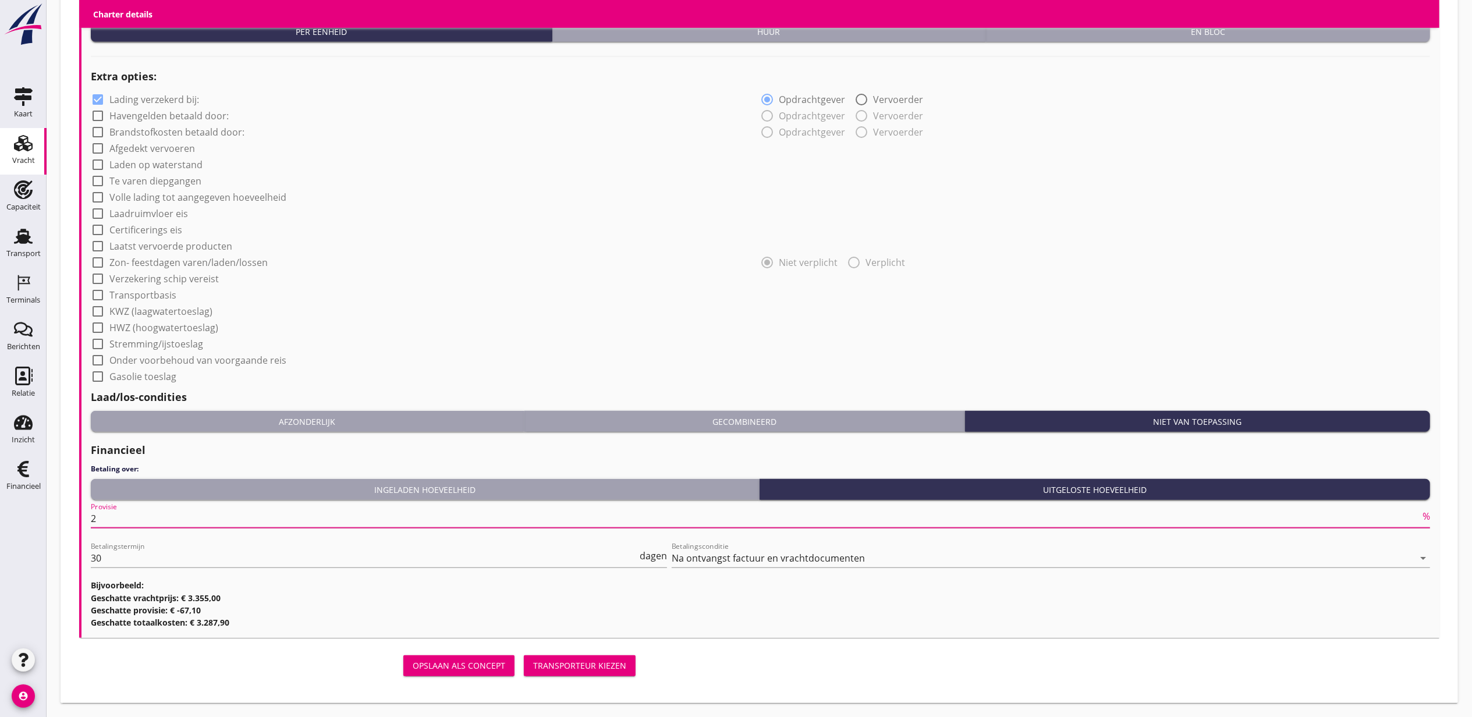
type input "2"
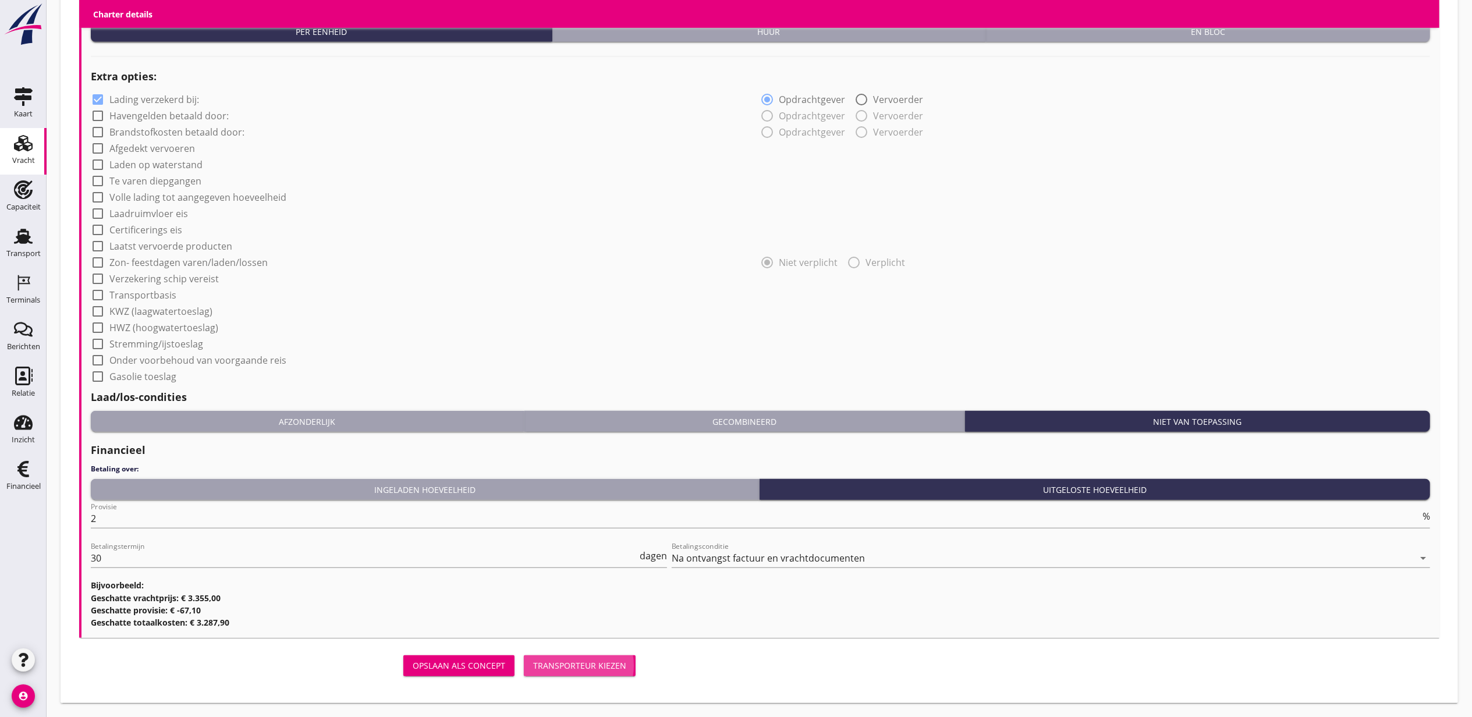
click at [566, 664] on div "Transporteur kiezen" at bounding box center [579, 666] width 93 height 12
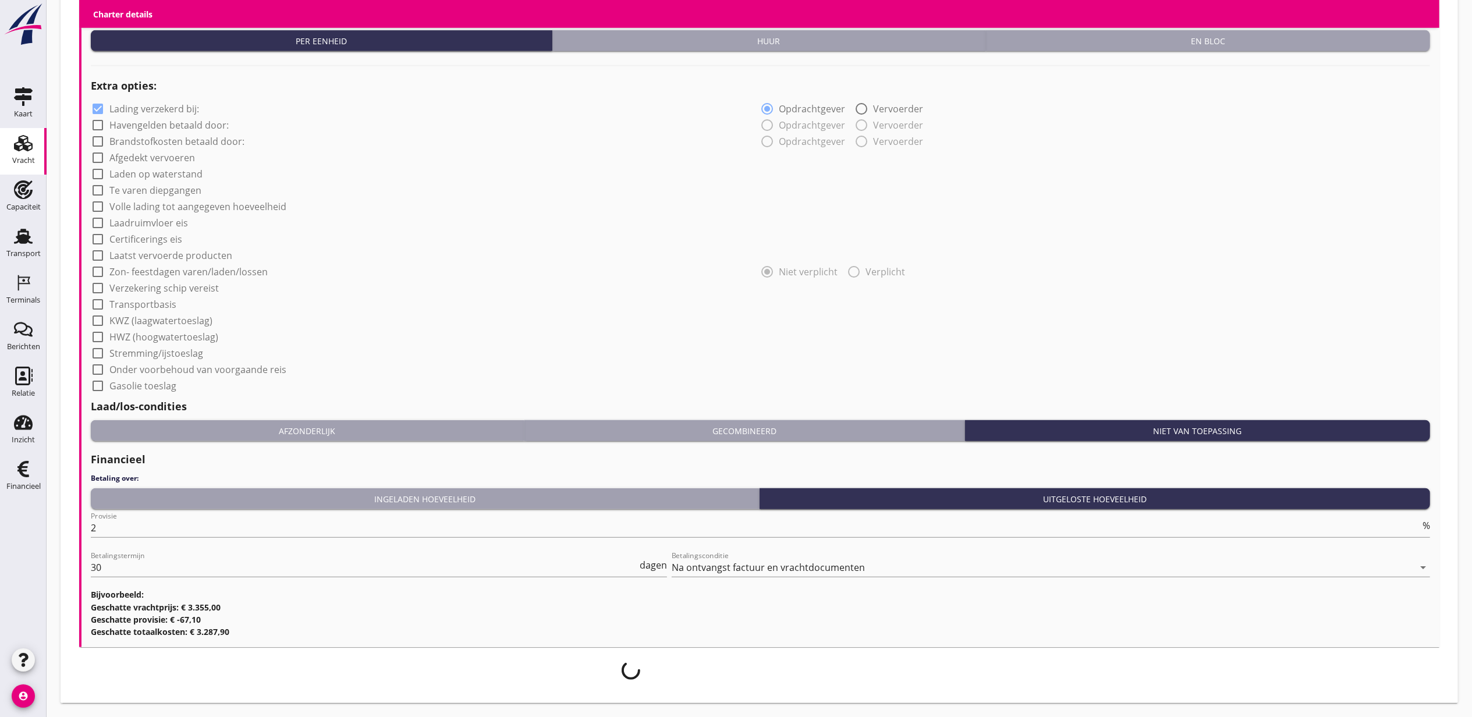
scroll to position [879, 0]
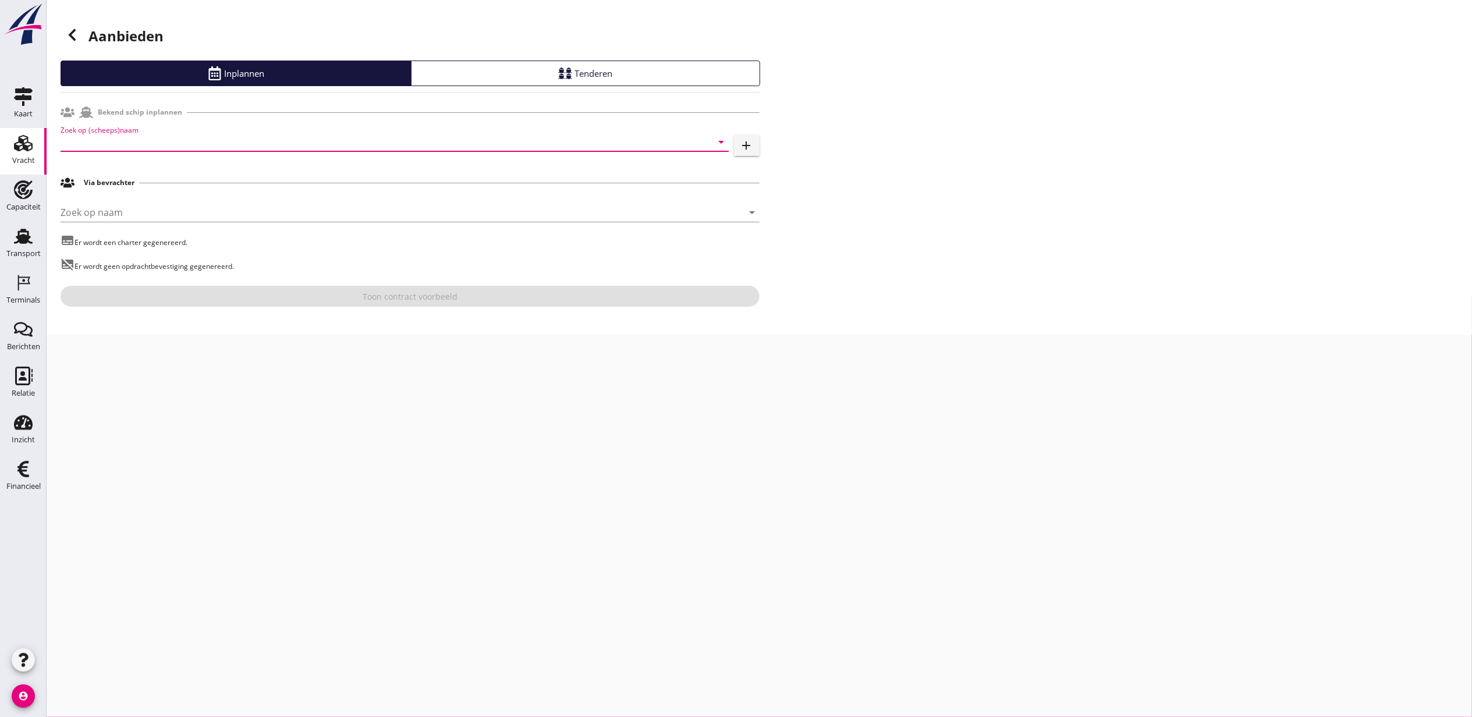
click at [240, 137] on input "Zoek op (scheeps)naam" at bounding box center [379, 142] width 636 height 19
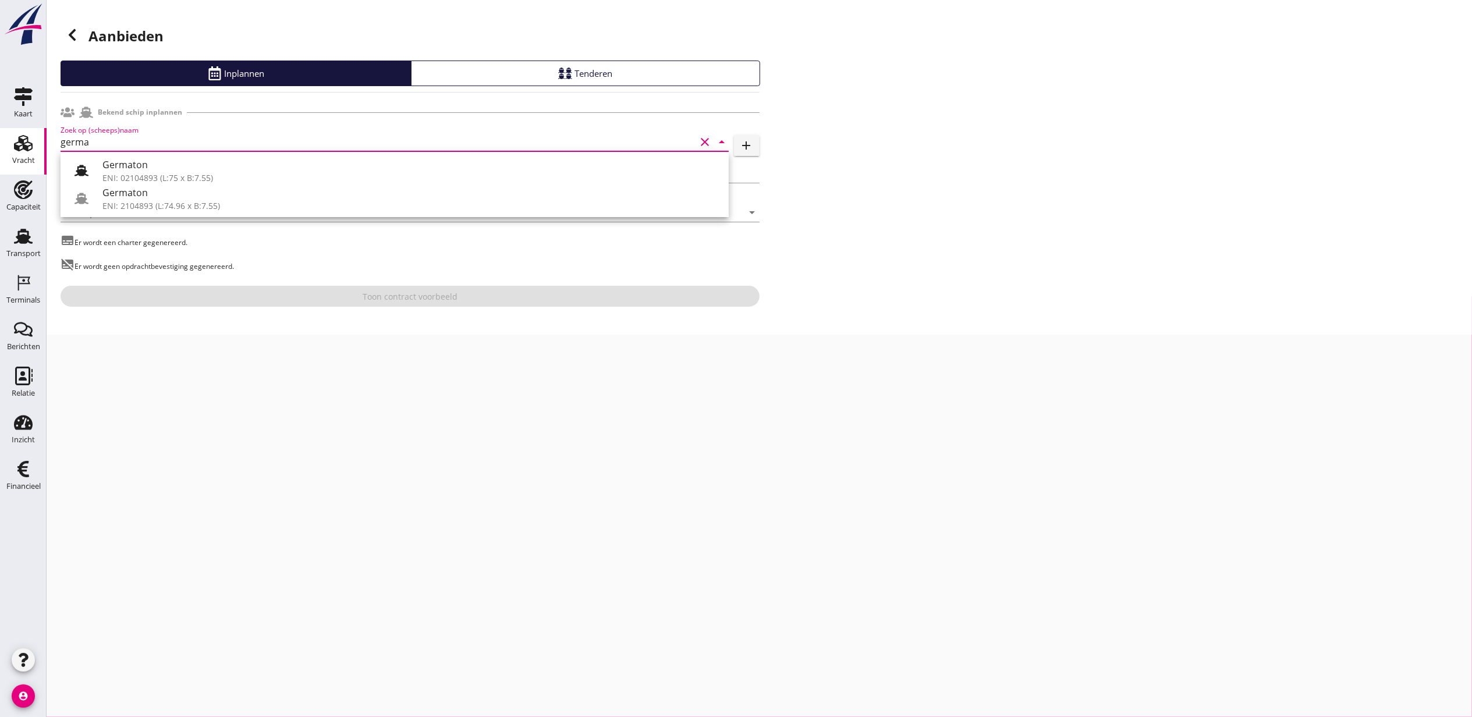
click at [226, 159] on div "Germaton" at bounding box center [410, 165] width 617 height 14
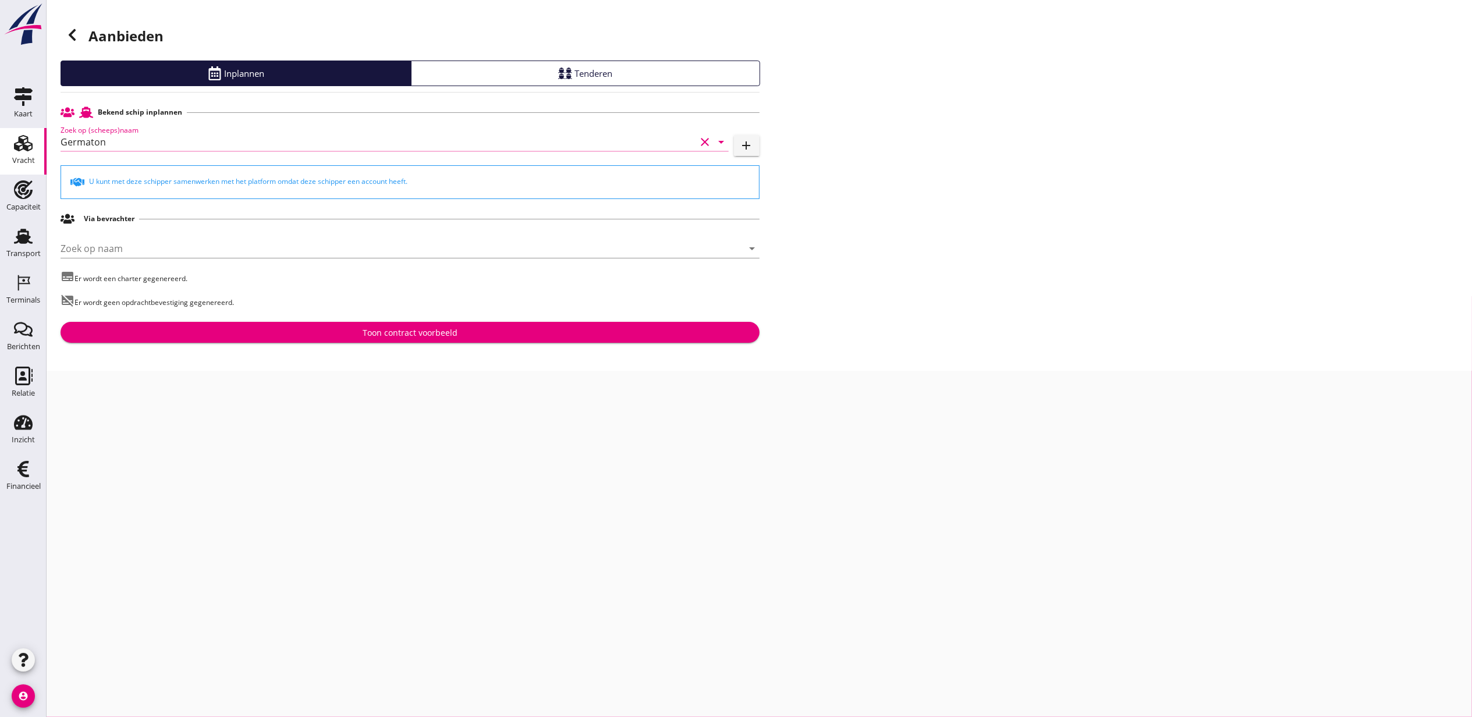
type input "Germaton"
click at [350, 328] on div "Toon contract voorbeeld" at bounding box center [410, 333] width 681 height 12
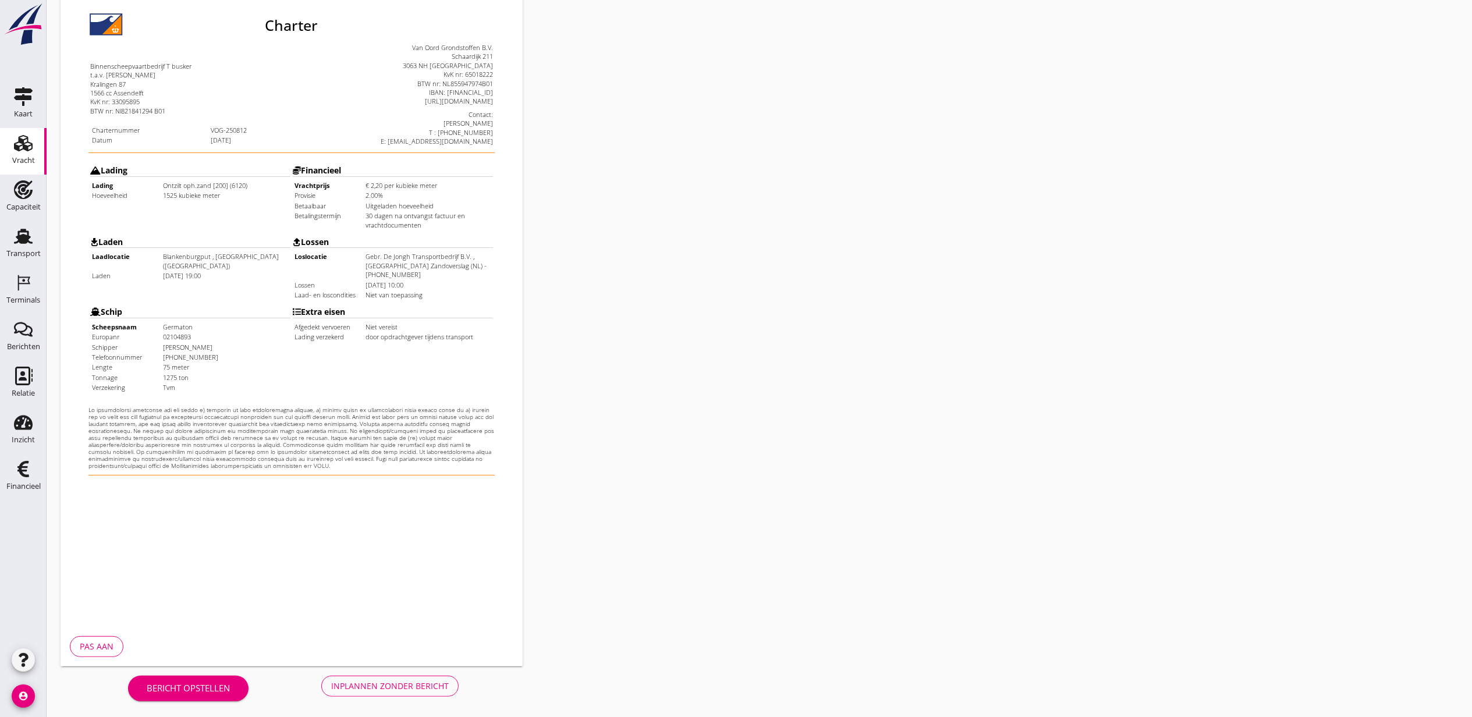
scroll to position [144, 0]
click at [382, 694] on button "Inplannen zonder bericht" at bounding box center [389, 685] width 137 height 21
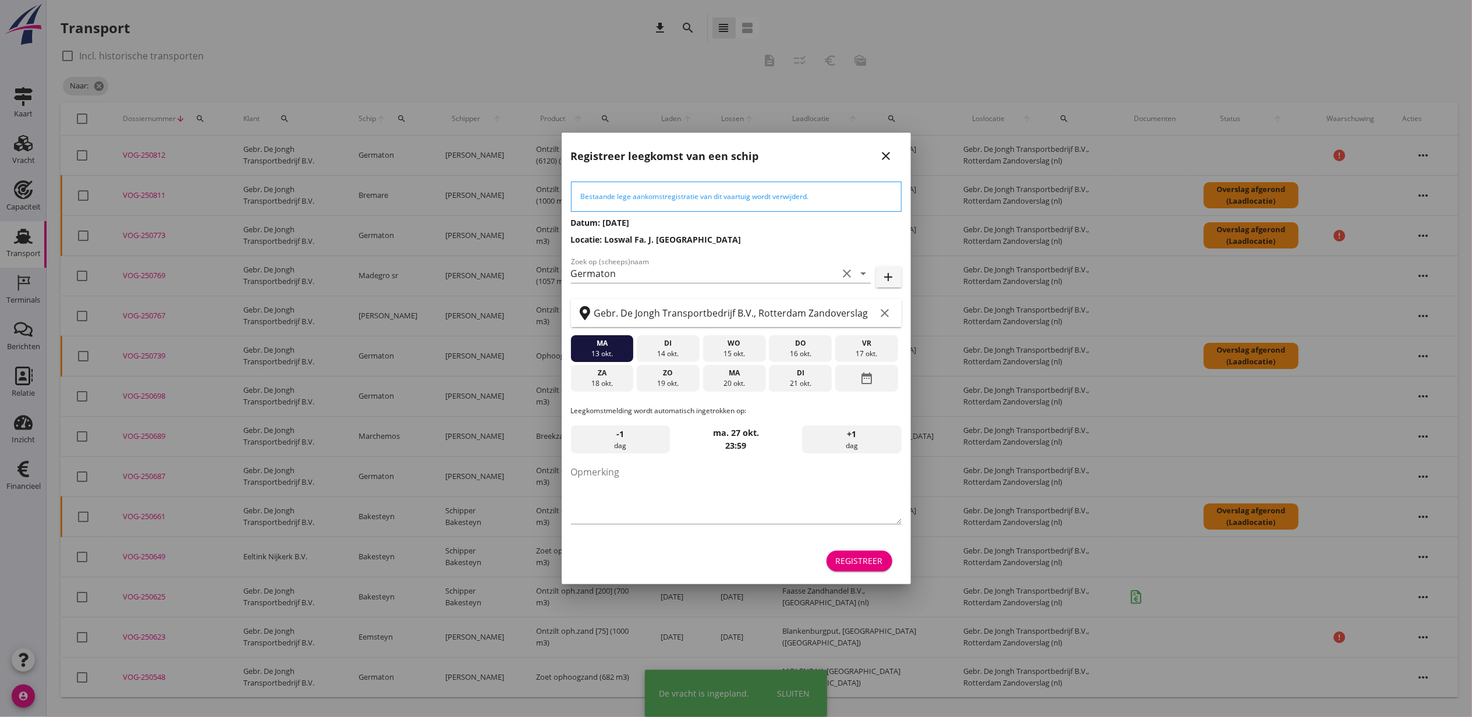
click at [858, 566] on div "Registreer" at bounding box center [859, 561] width 47 height 12
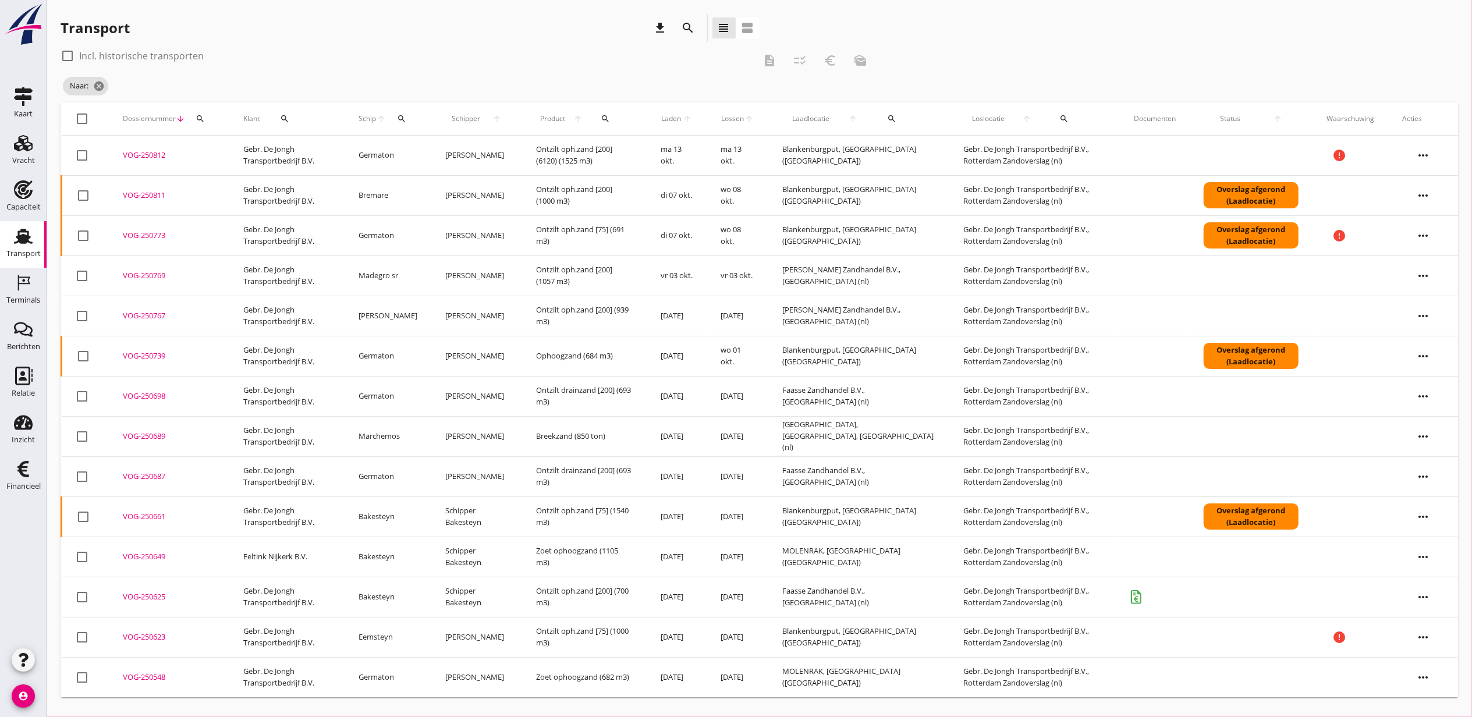
click at [1428, 154] on icon "more_horiz" at bounding box center [1423, 155] width 33 height 33
click at [1432, 241] on div "Vracht aanpassen" at bounding box center [1416, 246] width 83 height 14
click at [140, 236] on div "VOG-250773" at bounding box center [169, 236] width 93 height 12
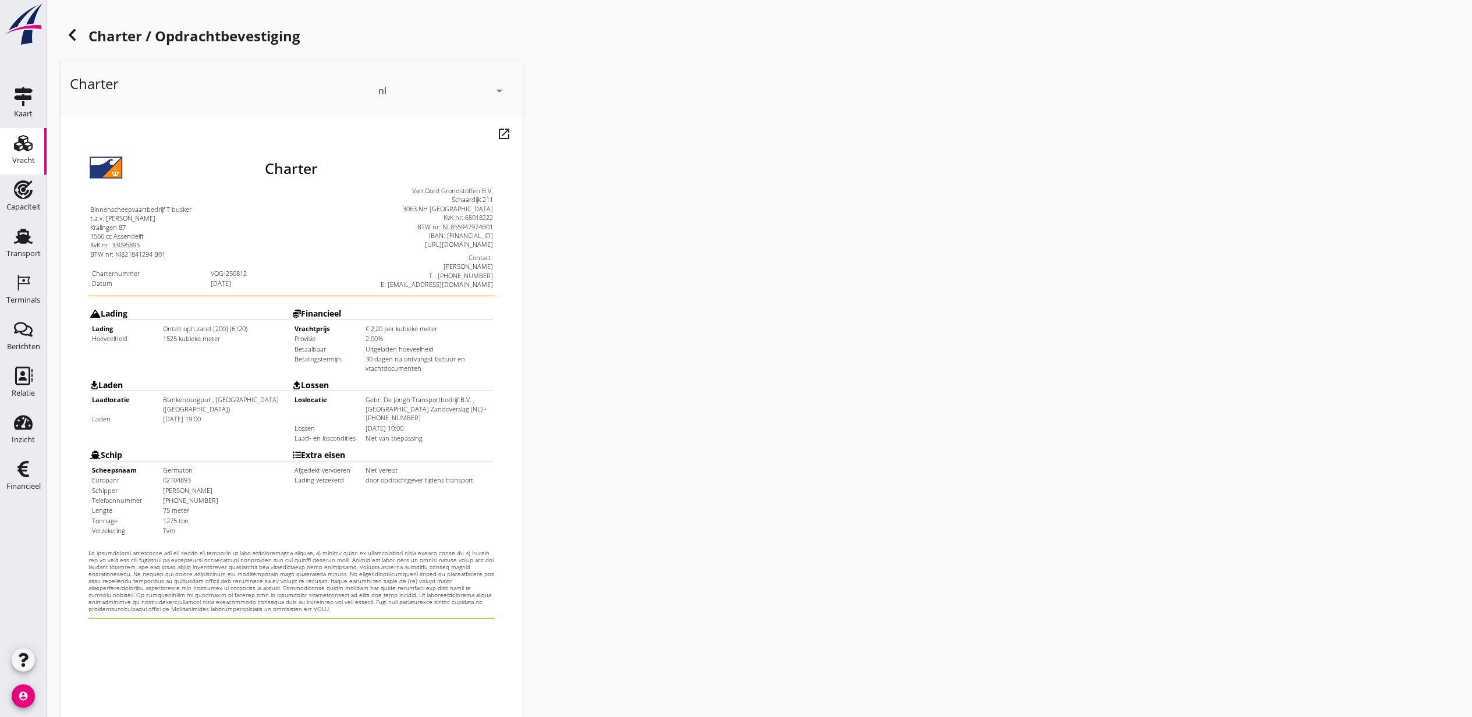
scroll to position [144, 0]
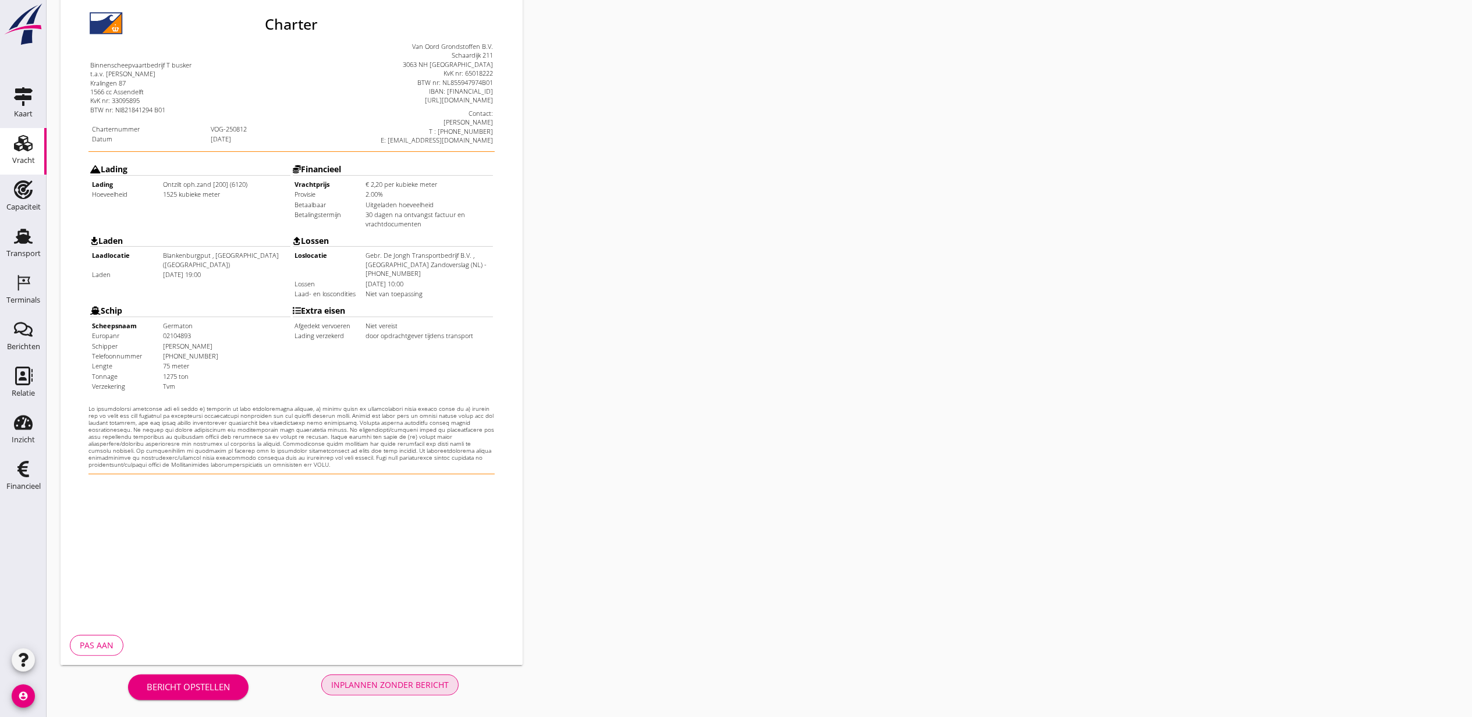
click at [377, 684] on div "Inplannen zonder bericht" at bounding box center [390, 685] width 118 height 12
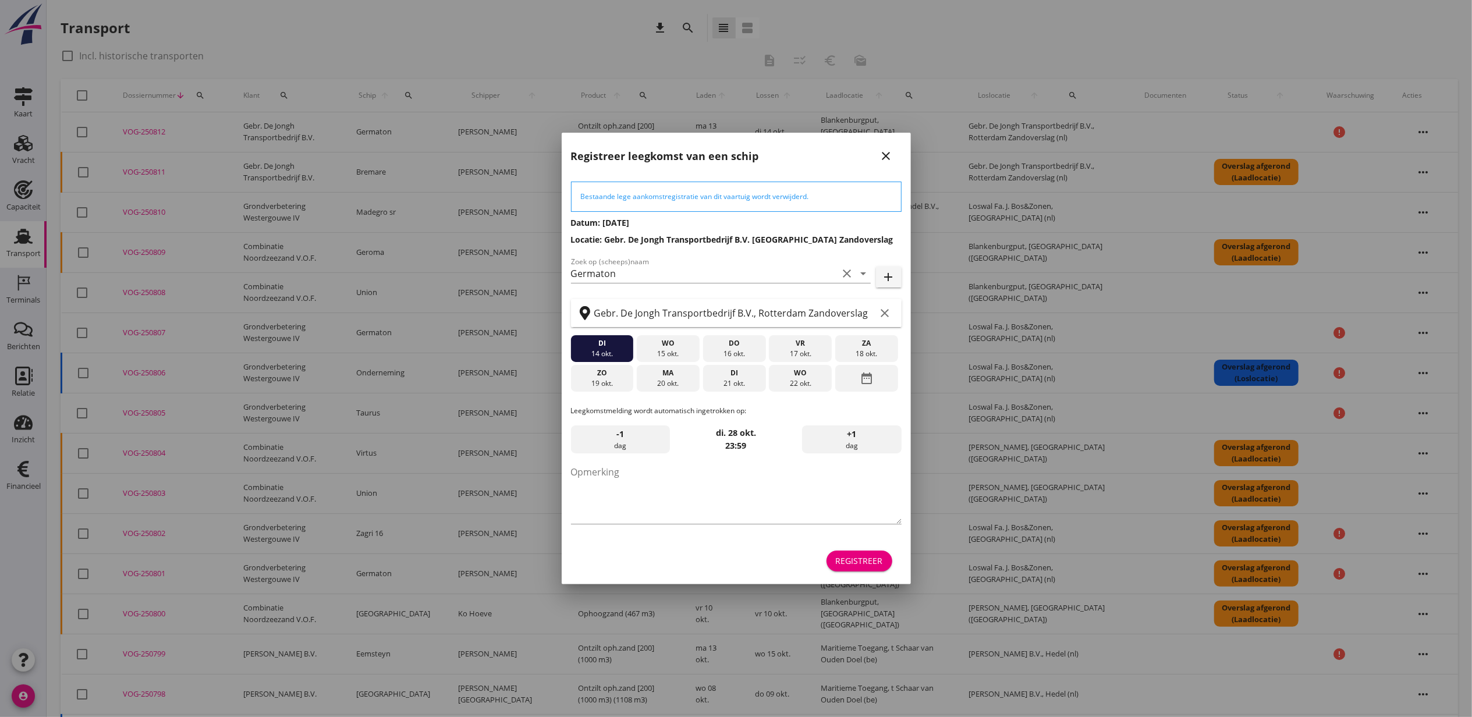
click at [860, 550] on div "Registreer" at bounding box center [736, 561] width 331 height 28
click at [864, 553] on button "Registreer" at bounding box center [860, 561] width 66 height 21
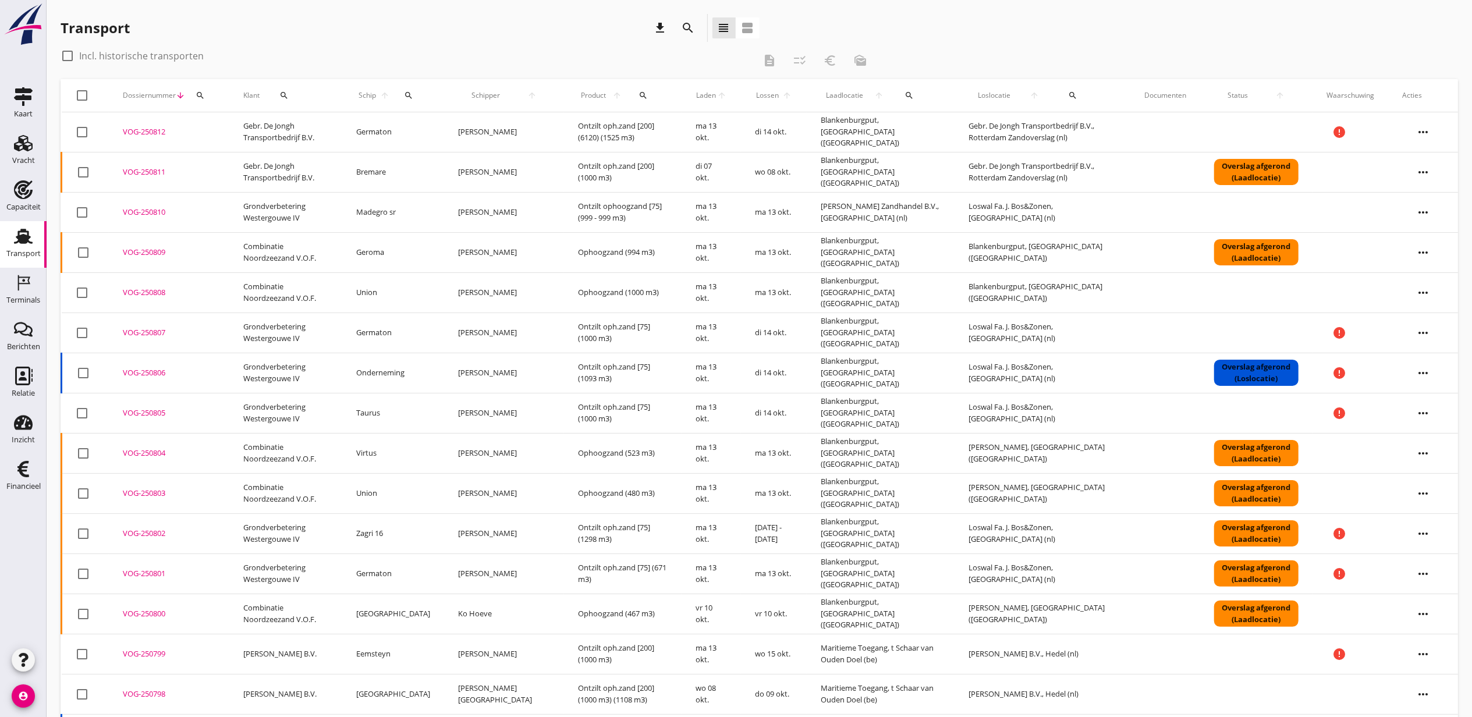
click at [161, 127] on div "VOG-250812" at bounding box center [169, 132] width 93 height 12
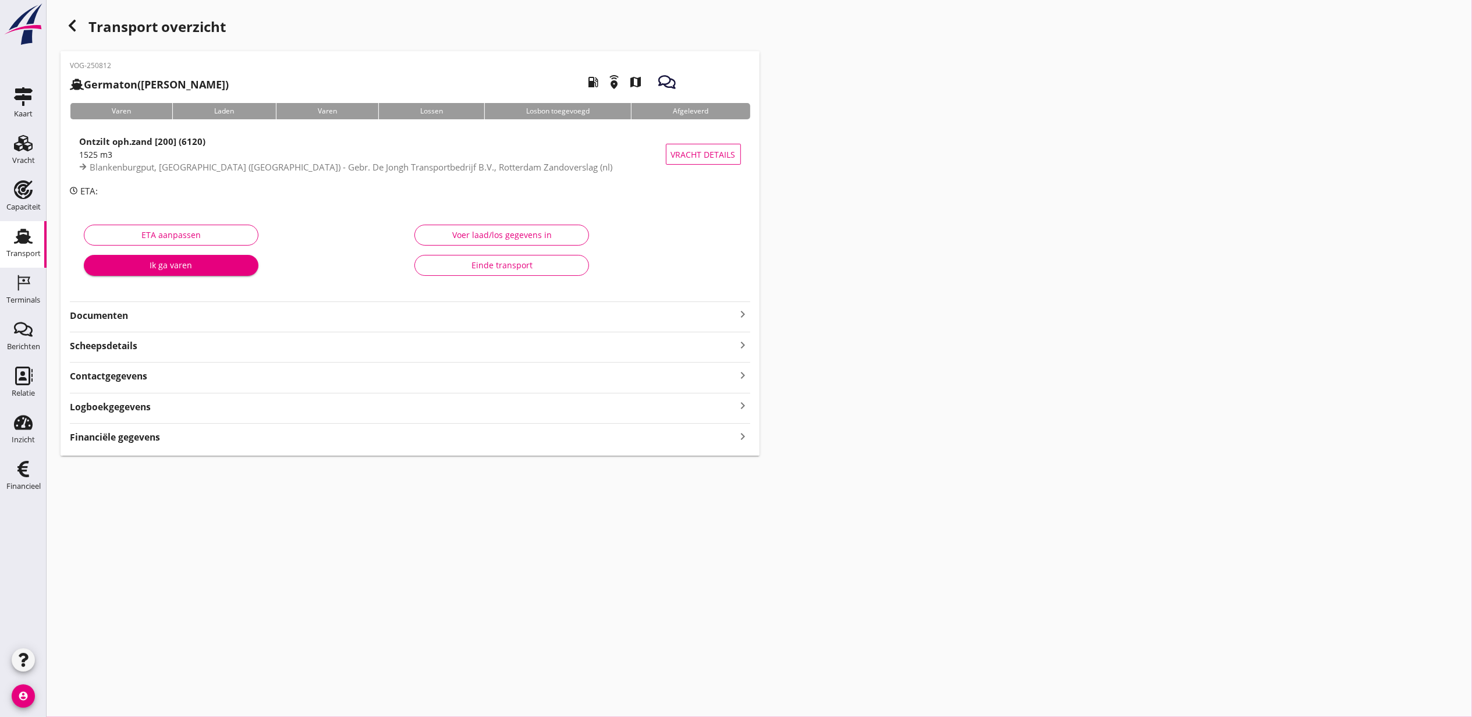
click at [459, 441] on div "Financiële gegevens keyboard_arrow_right" at bounding box center [410, 437] width 681 height 16
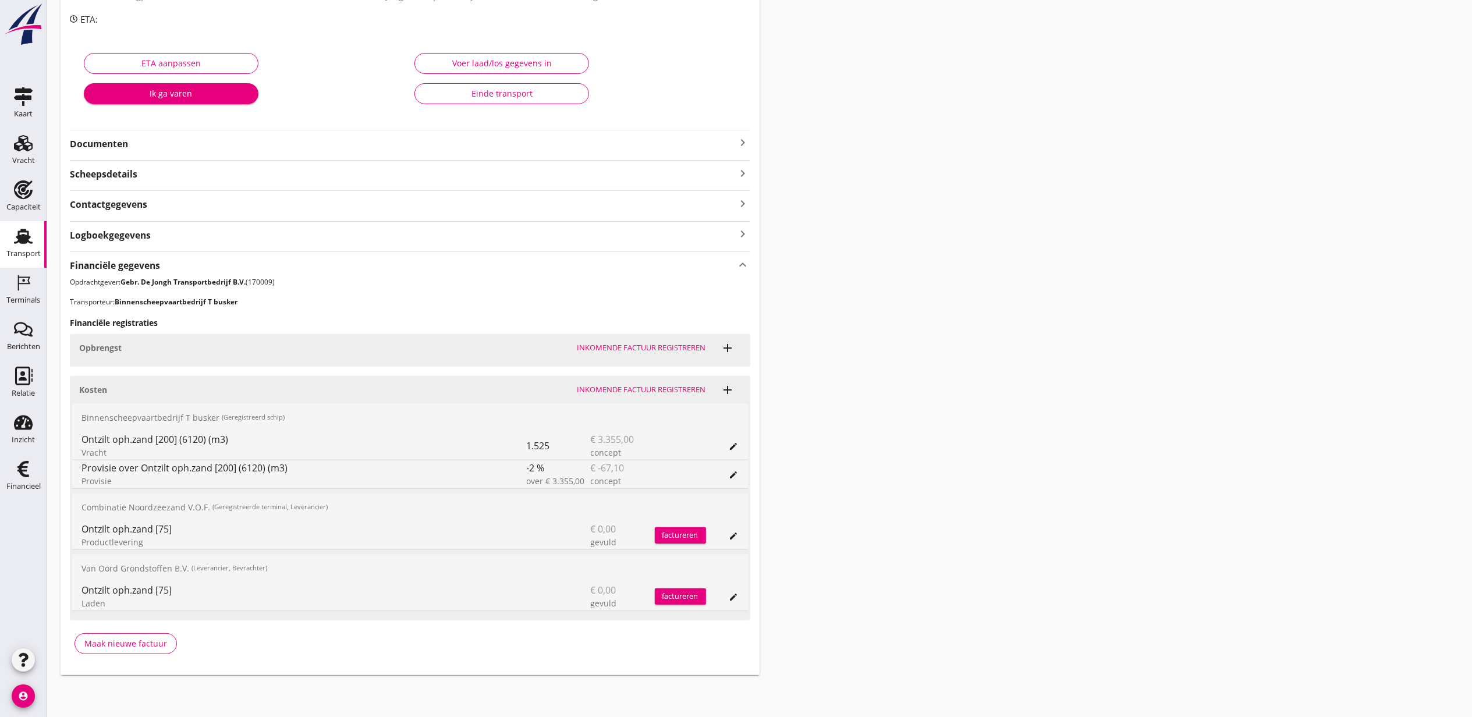
scroll to position [173, 0]
click at [732, 352] on icon "add" at bounding box center [728, 348] width 14 height 14
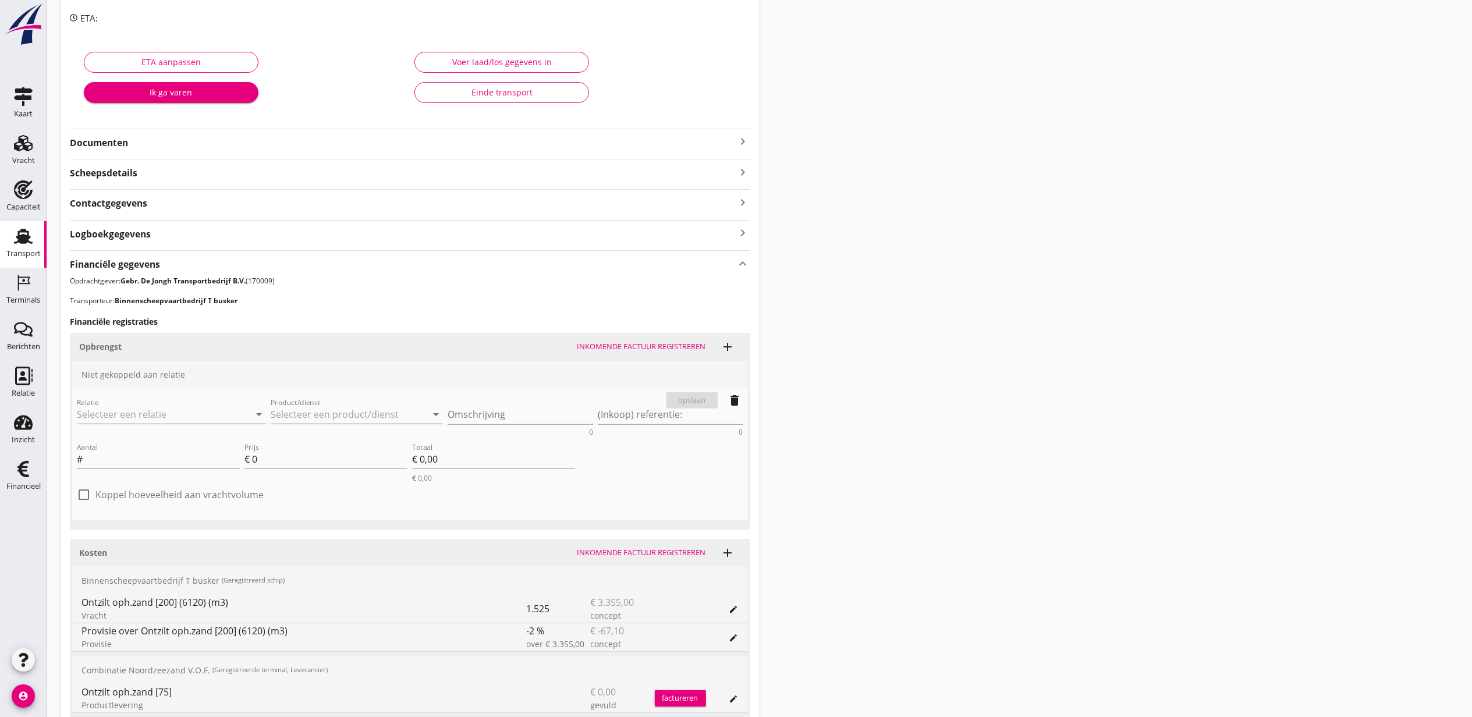
click at [187, 401] on div "Relatie arrow_drop_down" at bounding box center [171, 416] width 189 height 37
click at [193, 404] on div "Relatie arrow_drop_down" at bounding box center [171, 416] width 189 height 37
click at [197, 406] on input "Relatie" at bounding box center [155, 414] width 157 height 19
click at [217, 474] on div "170009 (Klant)" at bounding box center [171, 479] width 171 height 12
type input "Gebr. De Jongh Transportbedrijf B.V. (170009)"
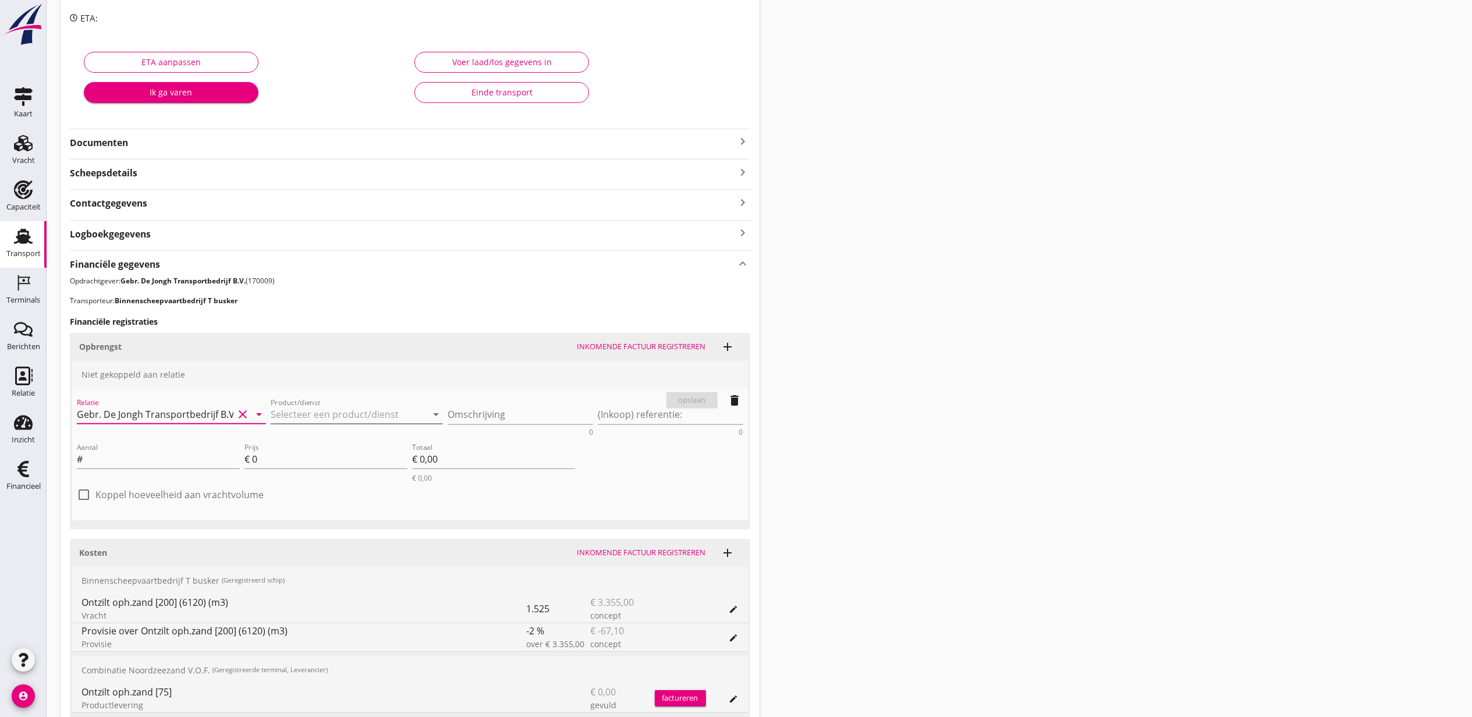
click at [364, 410] on input "Product/dienst" at bounding box center [349, 414] width 157 height 19
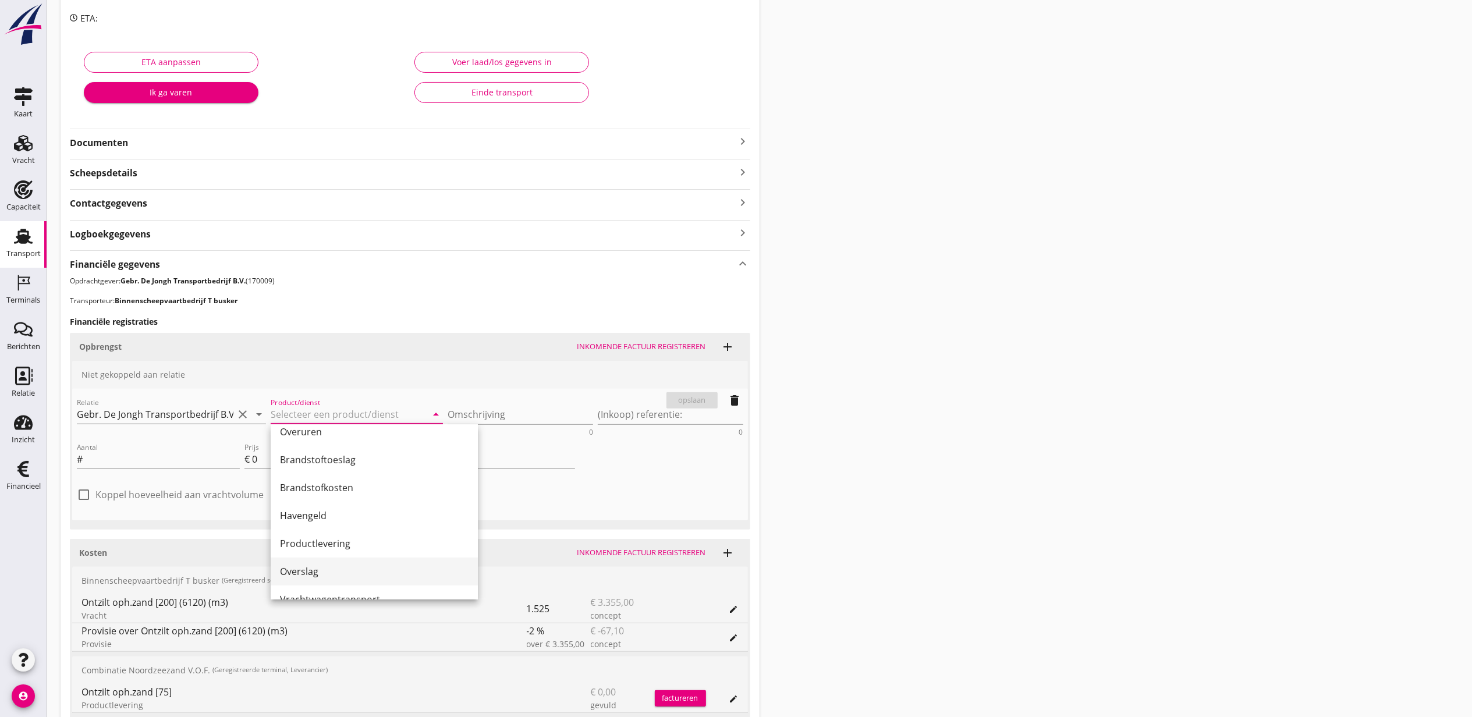
scroll to position [233, 0]
click at [388, 525] on div "Productlevering" at bounding box center [374, 518] width 189 height 28
type input "Productlevering"
click at [529, 418] on textarea "Omschrijving" at bounding box center [521, 414] width 146 height 19
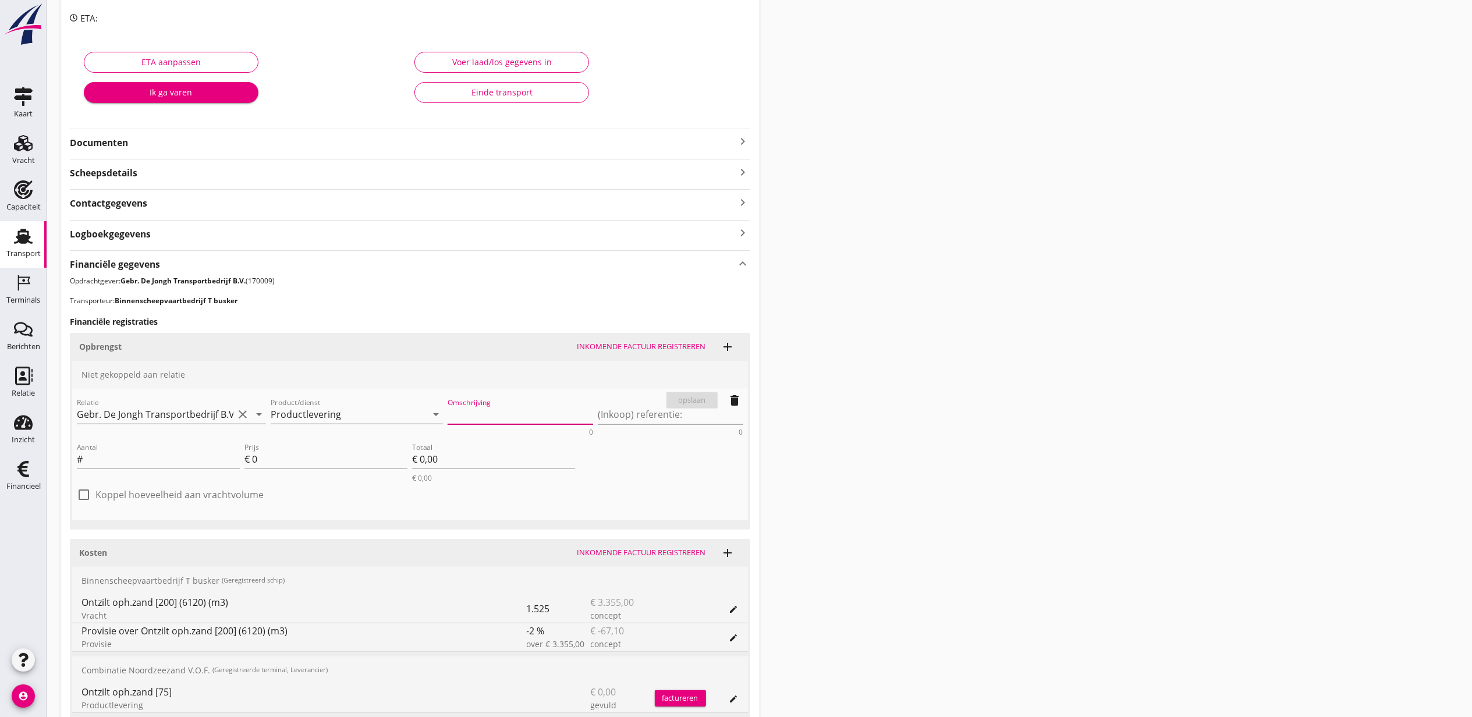
paste textarea "Ontzilt oph.zand [200] (m3)"
type textarea "Ontzilt oph.zand [200] (m3)"
click at [206, 497] on label "Koppel hoeveelheid aan vrachtvolume" at bounding box center [179, 495] width 168 height 12
checkbox input "true"
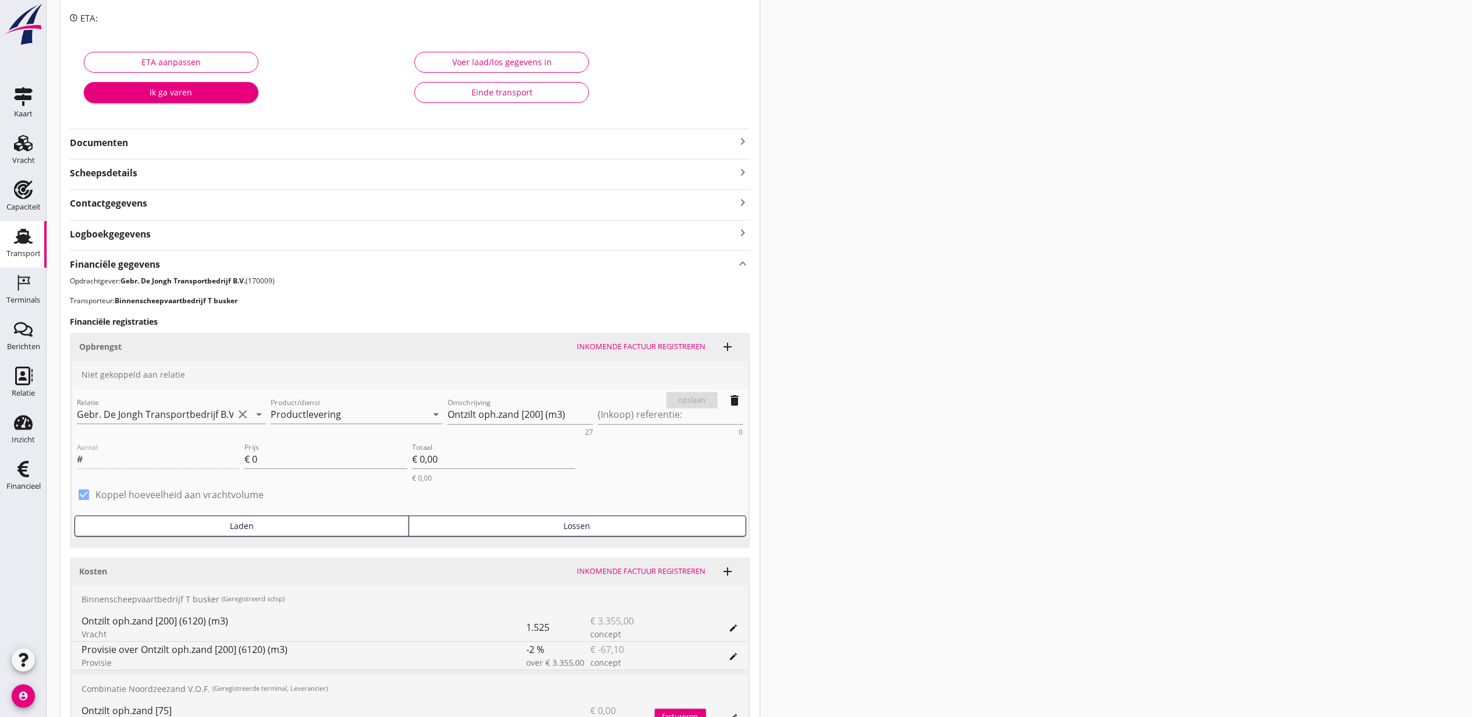
click at [517, 530] on div "Lossen" at bounding box center [577, 526] width 327 height 12
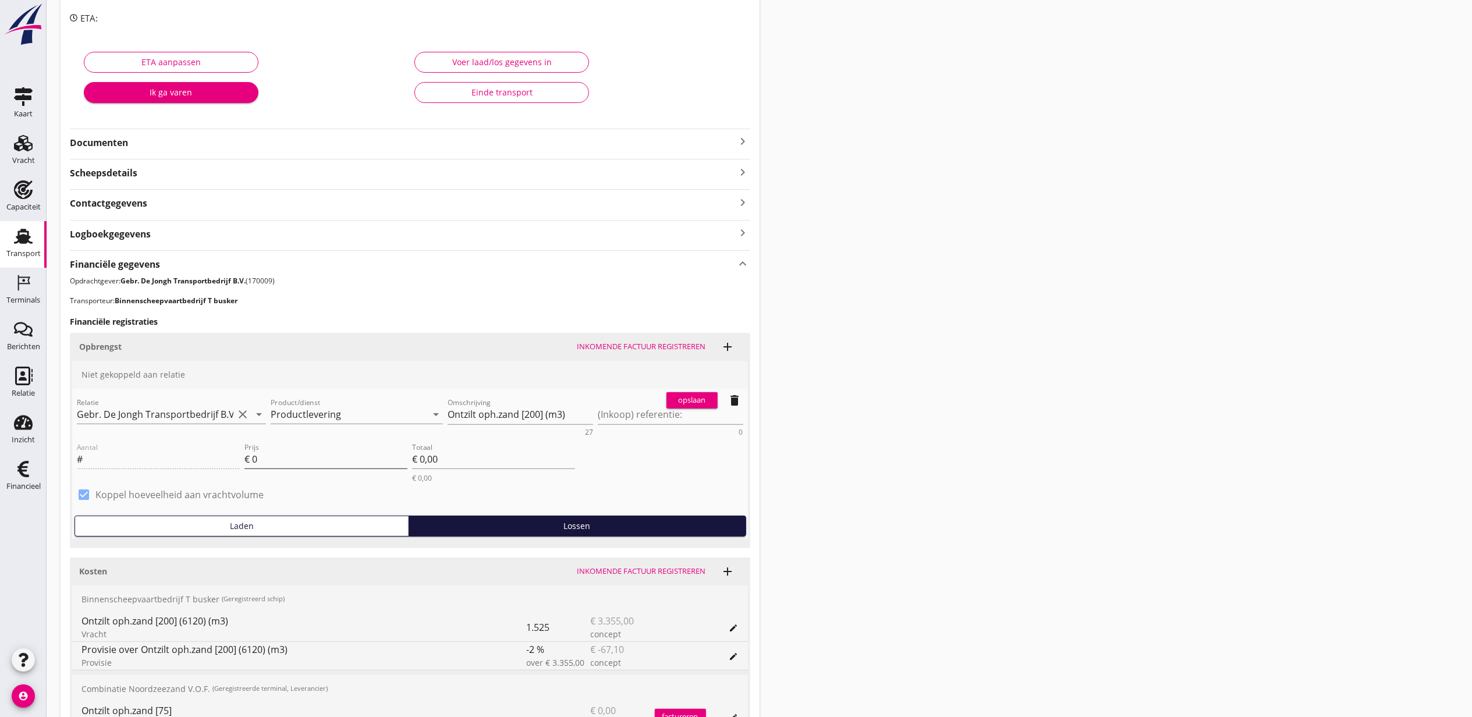
click at [352, 457] on input "0" at bounding box center [329, 459] width 155 height 19
drag, startPoint x: 303, startPoint y: 466, endPoint x: 171, endPoint y: 462, distance: 132.2
click at [178, 463] on div "Aantal # Prijs € 0 Totaal € 0,00 € 0,00" at bounding box center [326, 461] width 503 height 47
type input "12.10"
click at [674, 401] on div "opslaan" at bounding box center [692, 401] width 42 height 12
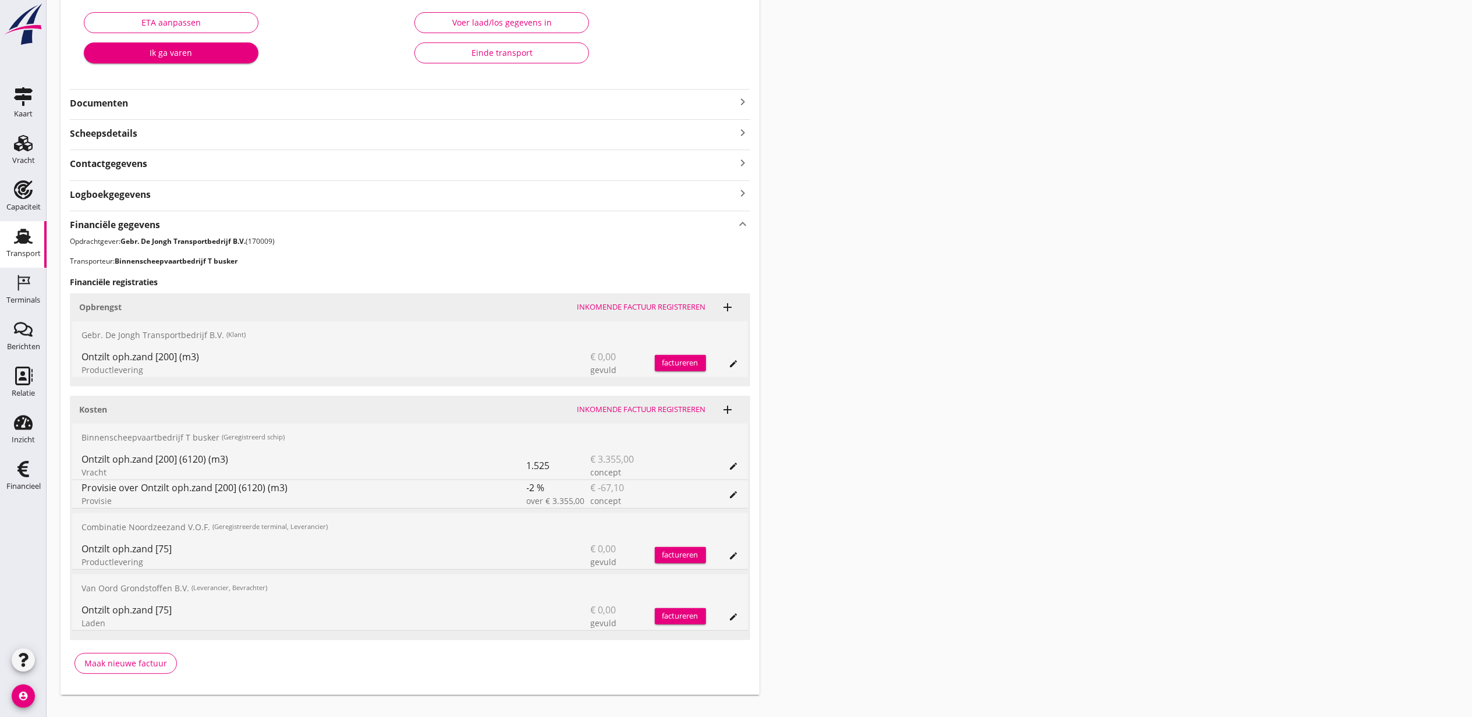
scroll to position [233, 0]
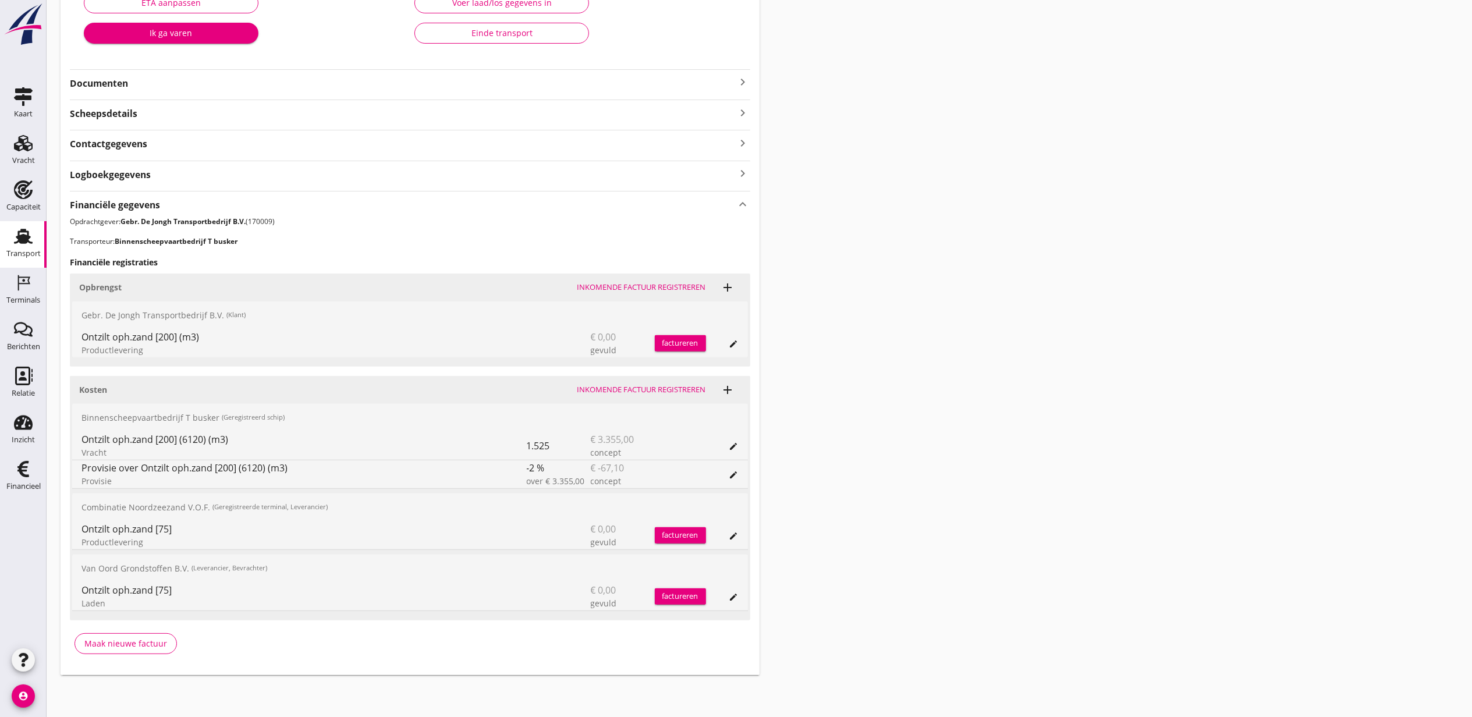
click at [734, 435] on div "edit" at bounding box center [722, 446] width 33 height 28
click at [732, 445] on icon "edit" at bounding box center [734, 446] width 9 height 9
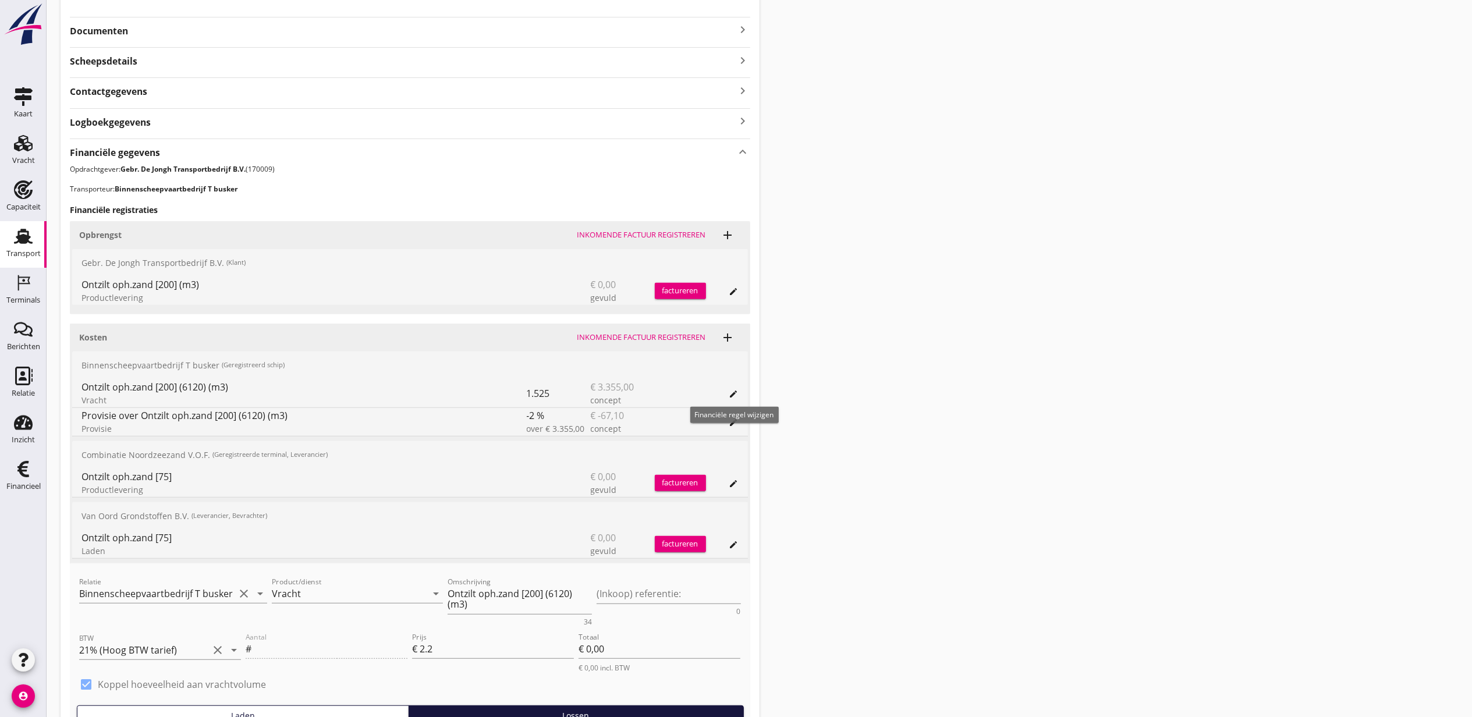
scroll to position [311, 0]
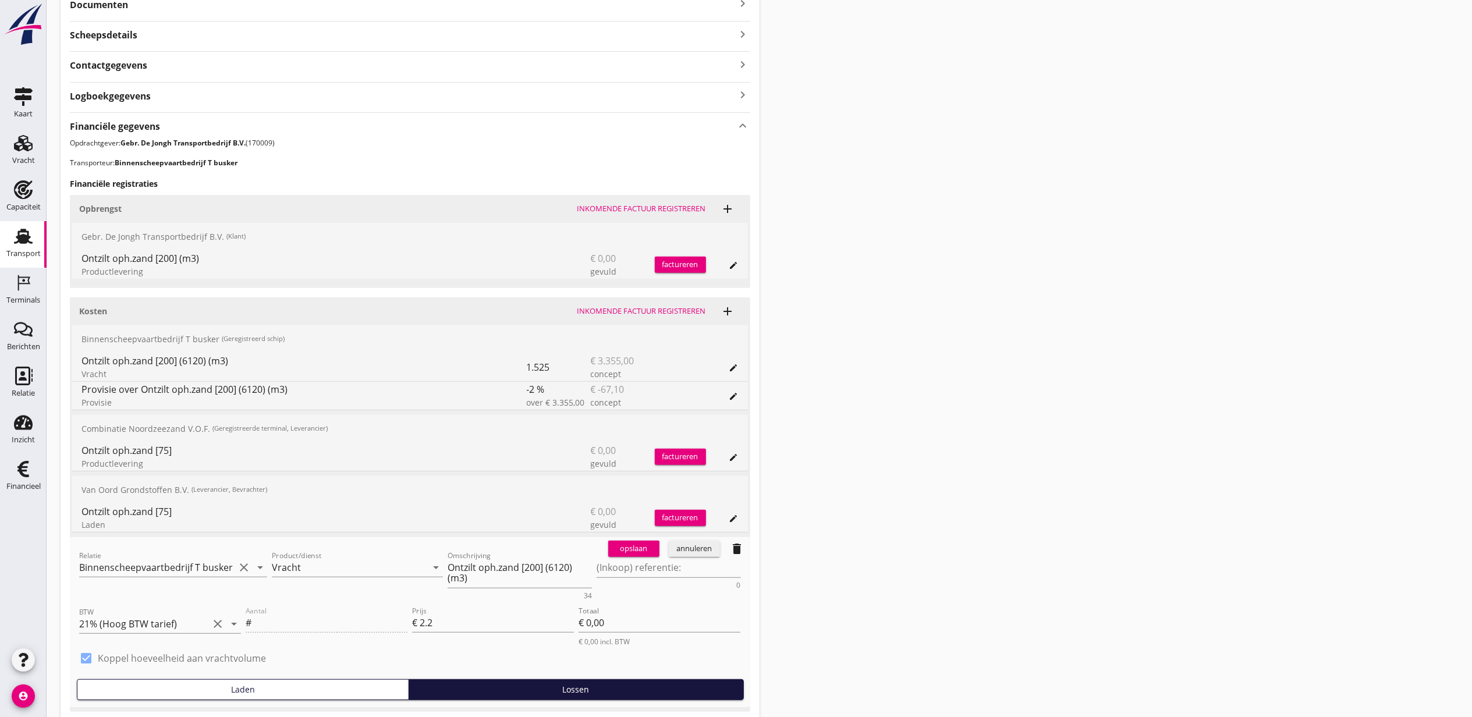
click at [688, 555] on div "annuleren" at bounding box center [695, 549] width 42 height 12
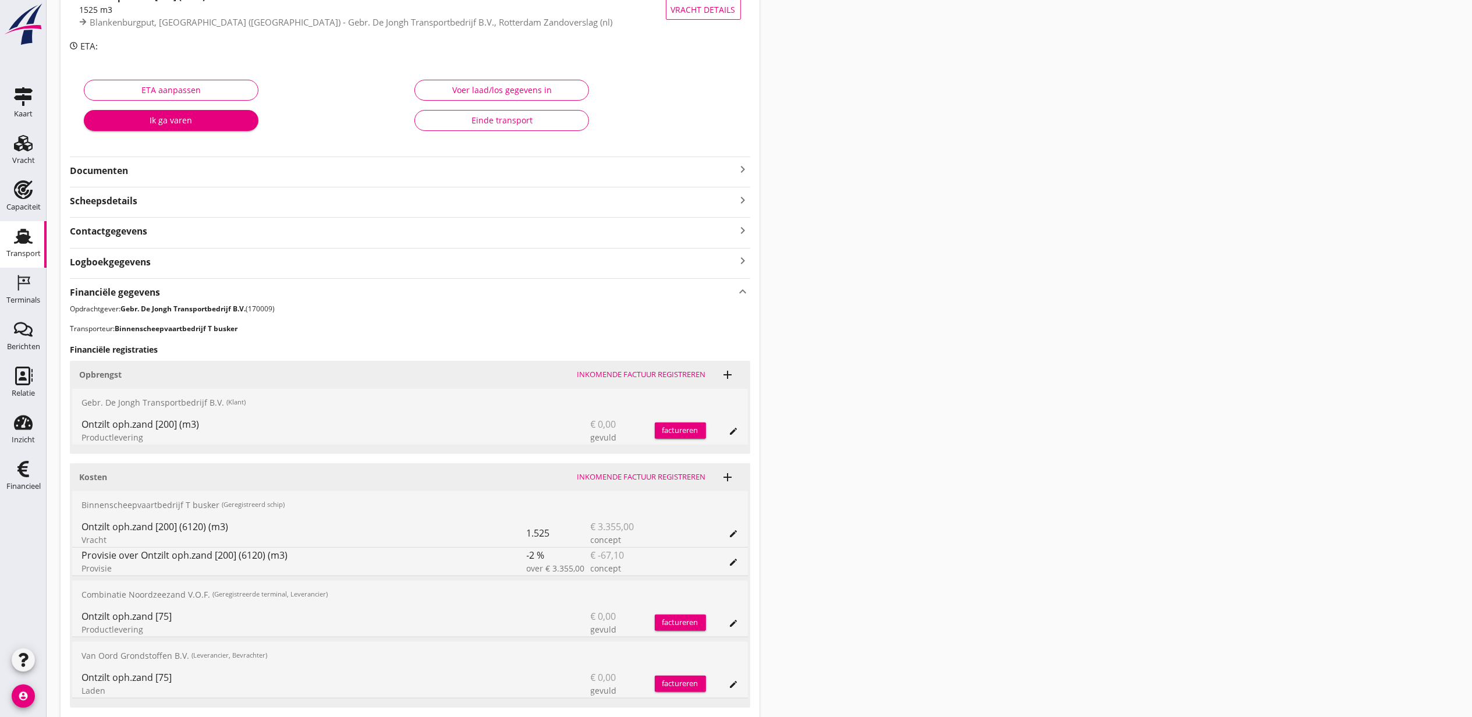
scroll to position [155, 0]
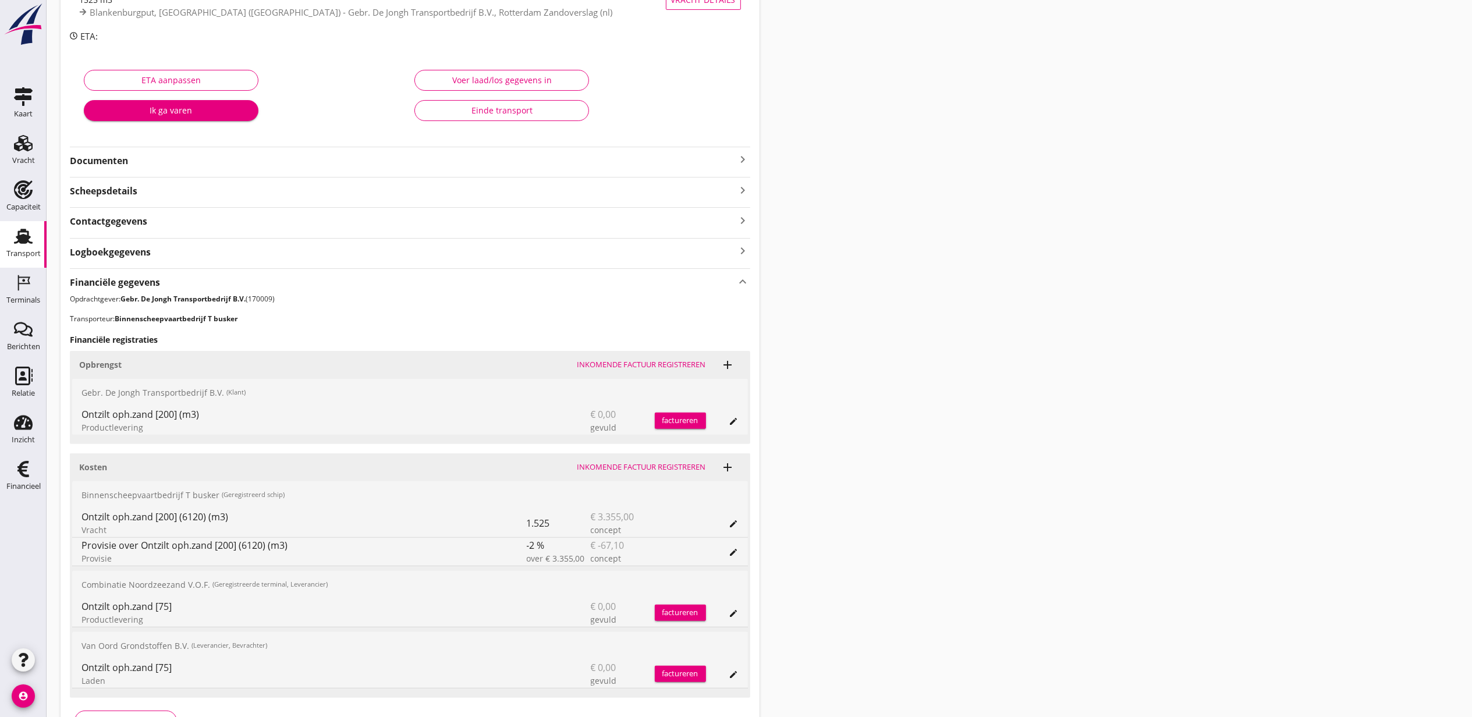
click at [741, 522] on div "edit" at bounding box center [734, 523] width 16 height 9
click at [732, 516] on button "edit" at bounding box center [734, 524] width 16 height 16
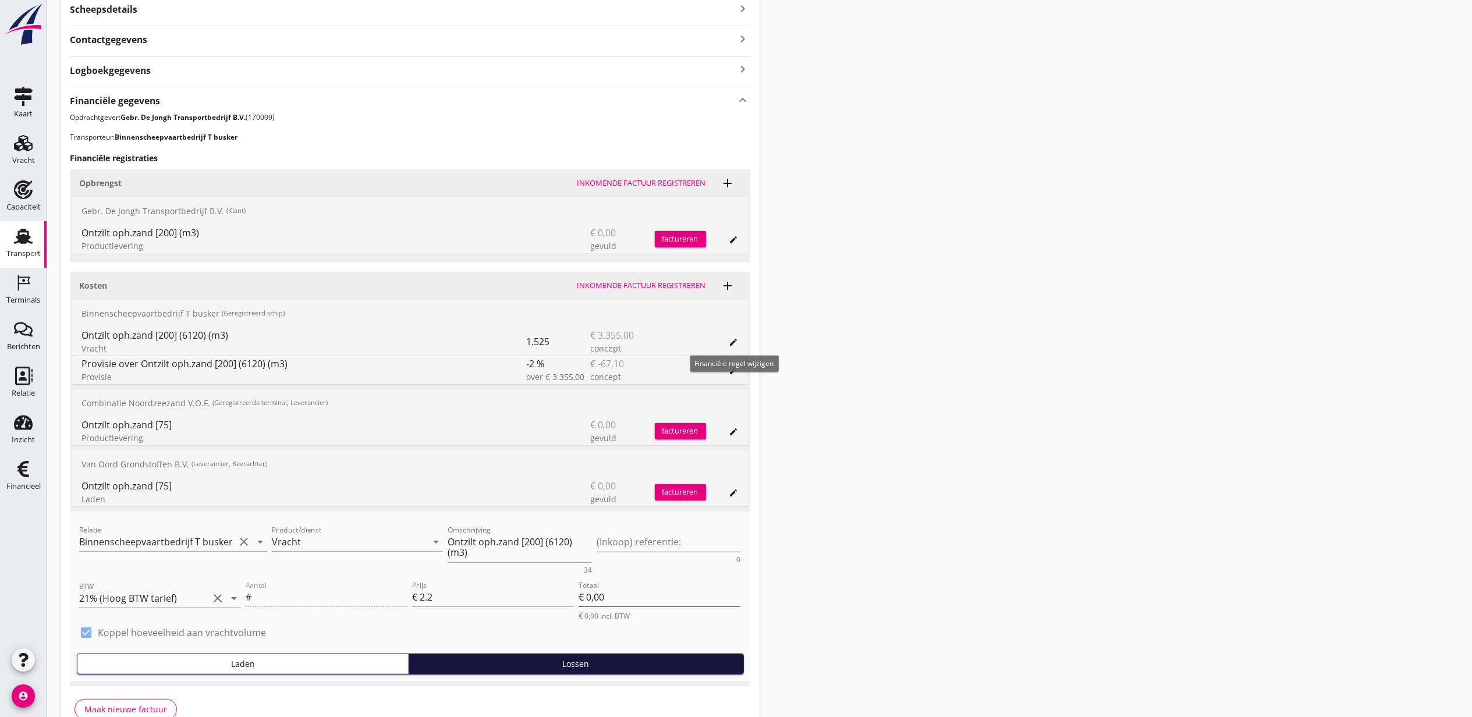
scroll to position [388, 0]
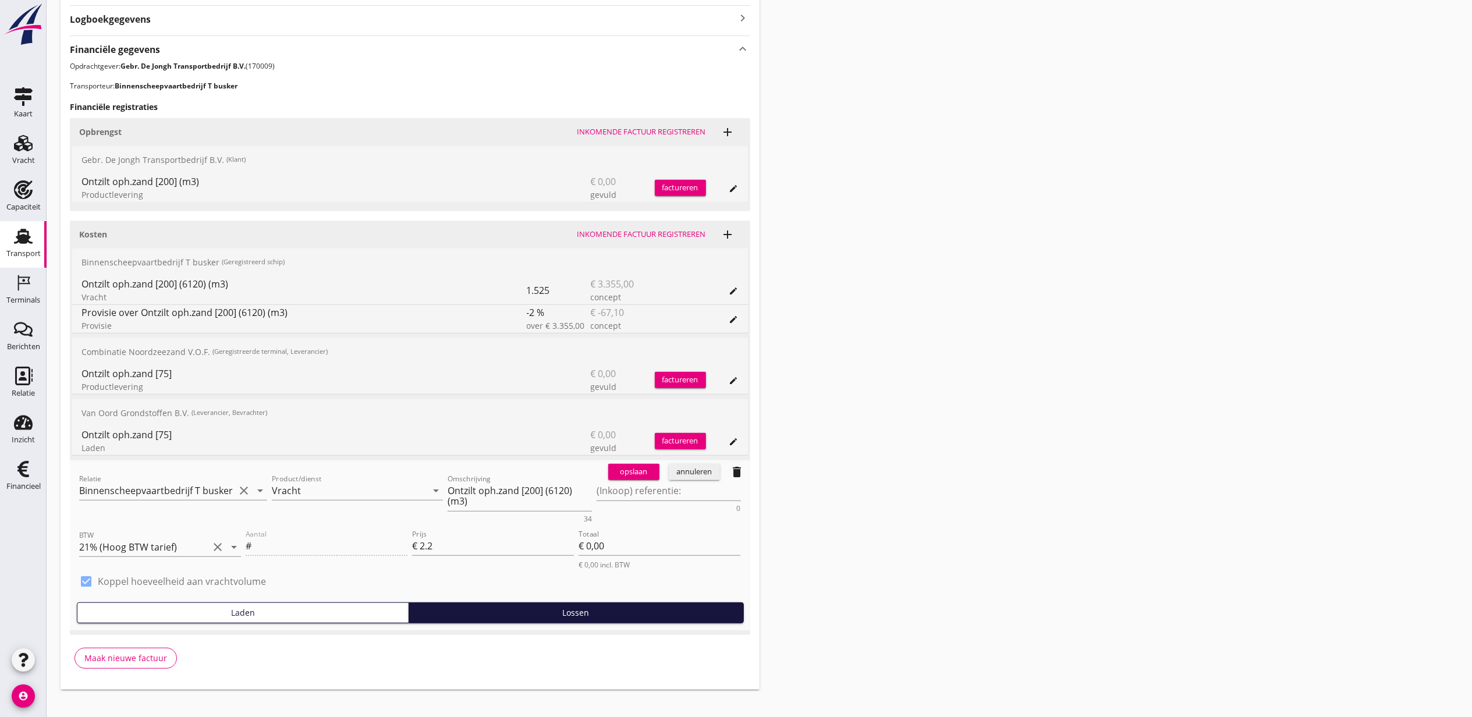
click at [508, 611] on div "Lossen" at bounding box center [576, 613] width 325 height 12
type input "1525"
type input "€ 3.355,00"
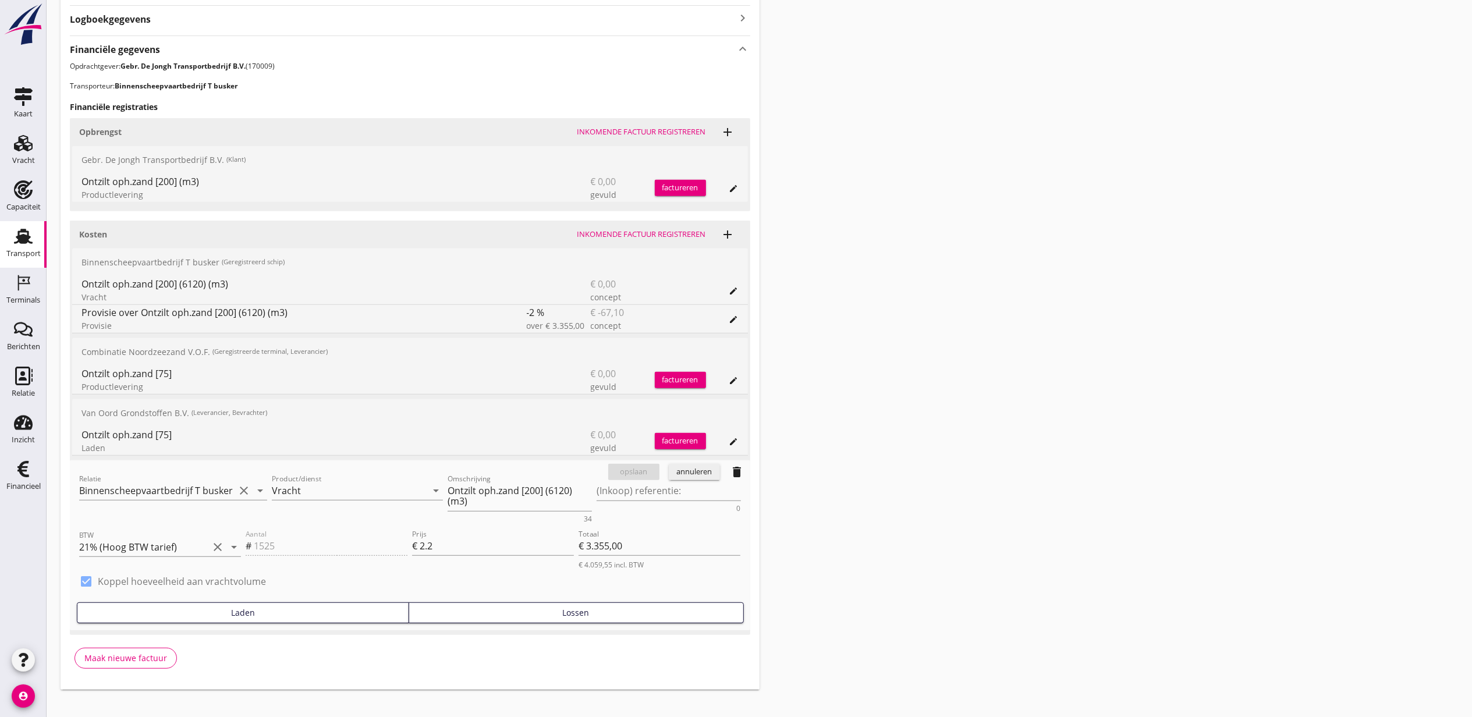
click at [508, 611] on div "Lossen" at bounding box center [576, 613] width 325 height 12
type input "€ 0,00"
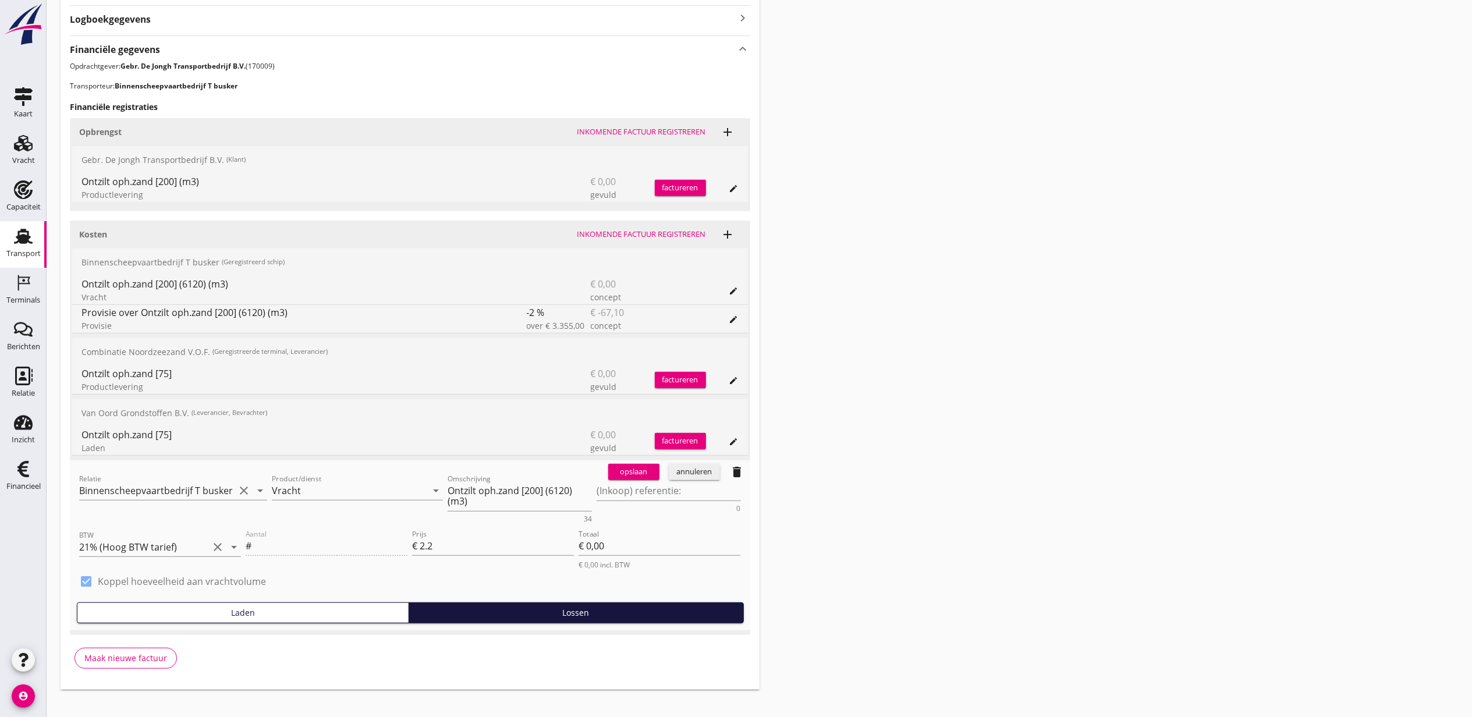
click at [633, 477] on div "opslaan" at bounding box center [634, 472] width 42 height 12
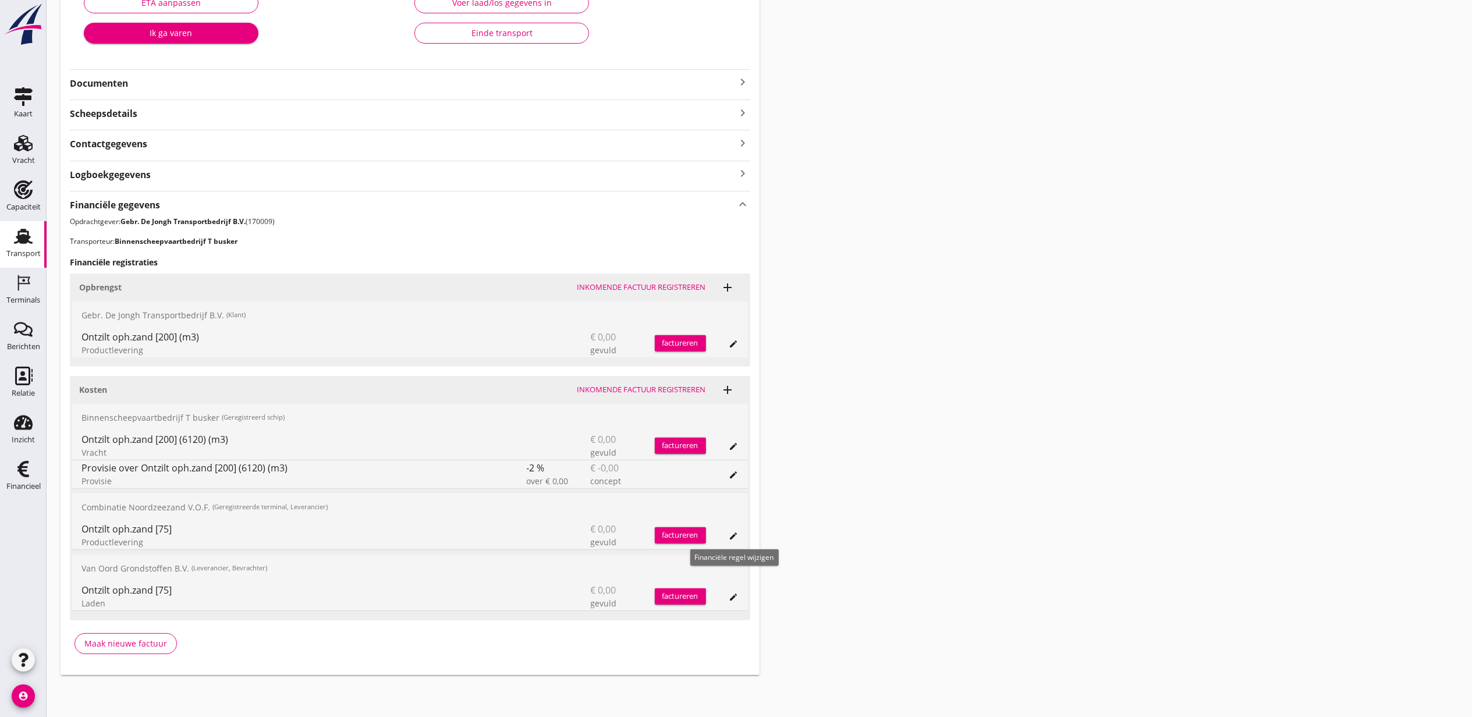
click at [732, 532] on icon "edit" at bounding box center [734, 536] width 9 height 9
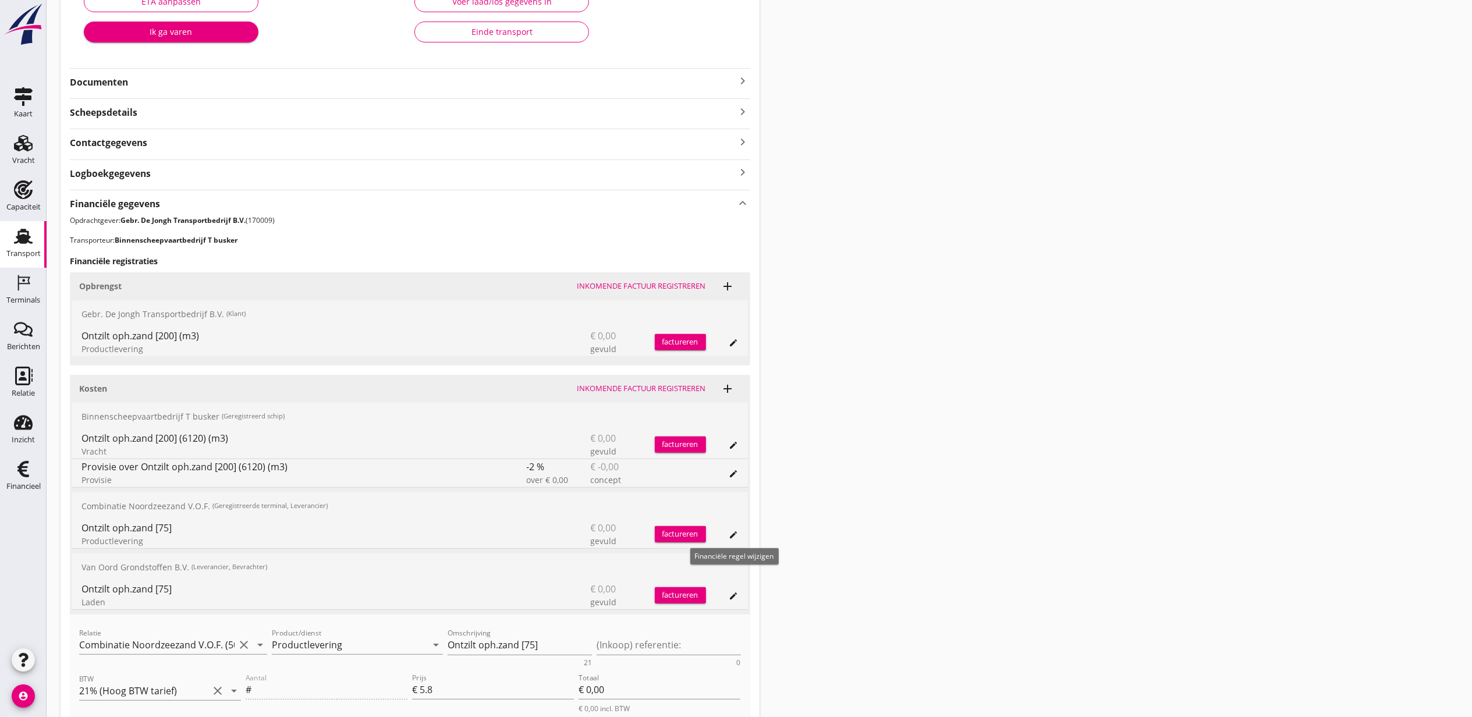
scroll to position [311, 0]
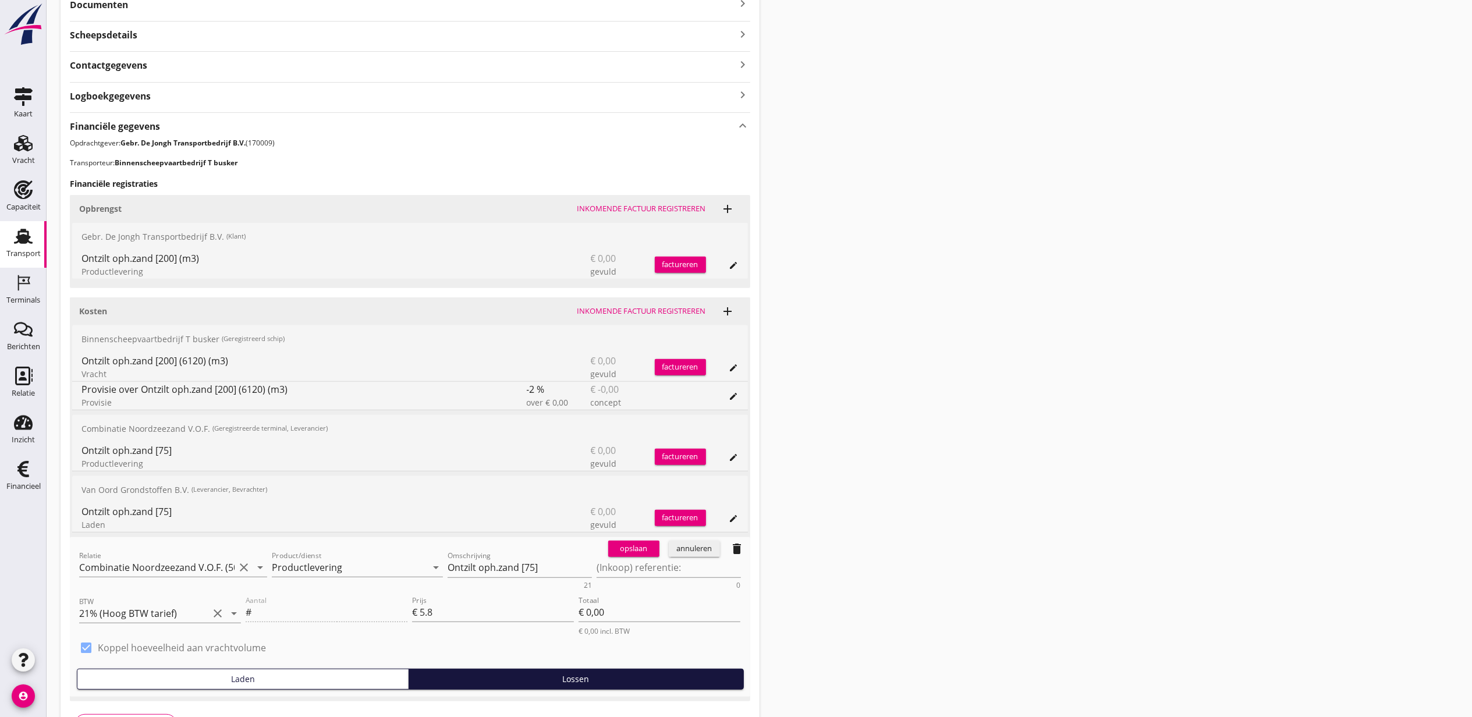
drag, startPoint x: 475, startPoint y: 611, endPoint x: 290, endPoint y: 592, distance: 186.1
click at [303, 599] on div "Aantal # Prijs € 5.8 Totaal € 0,00 € 0,00 incl. BTW" at bounding box center [493, 615] width 500 height 47
type input "6.25"
click at [636, 547] on div "opslaan" at bounding box center [634, 549] width 42 height 12
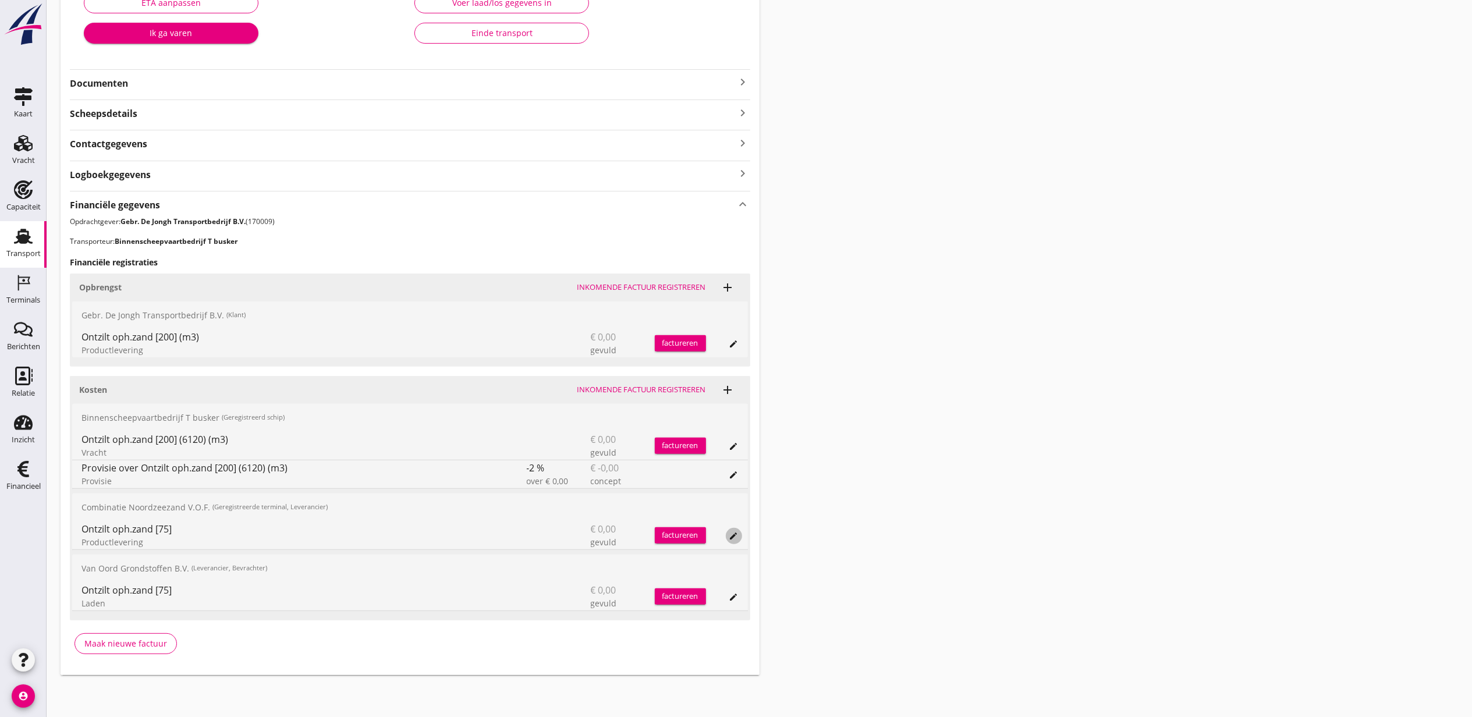
click at [734, 541] on button "edit" at bounding box center [734, 536] width 16 height 16
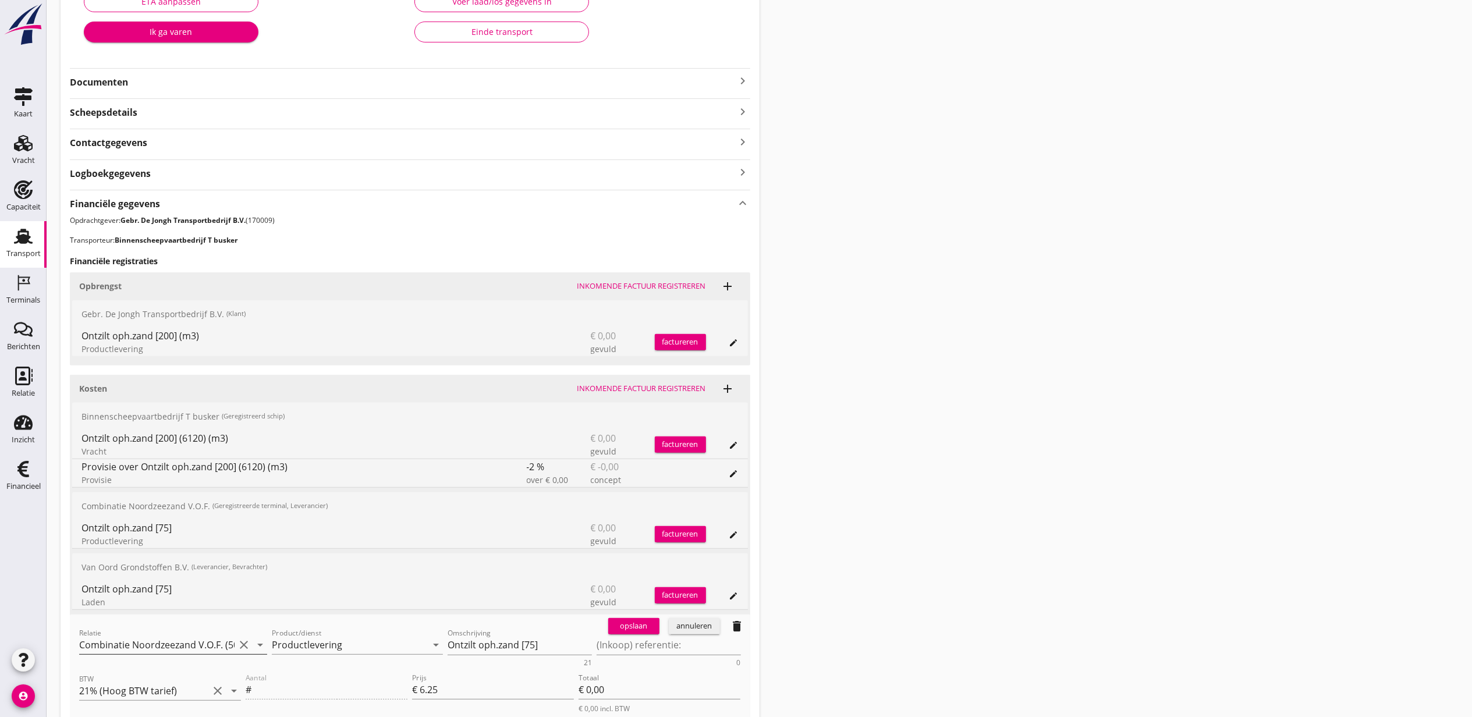
click at [163, 639] on input "Combinatie Noordzeezand V.O.F. (50026721)" at bounding box center [156, 645] width 155 height 19
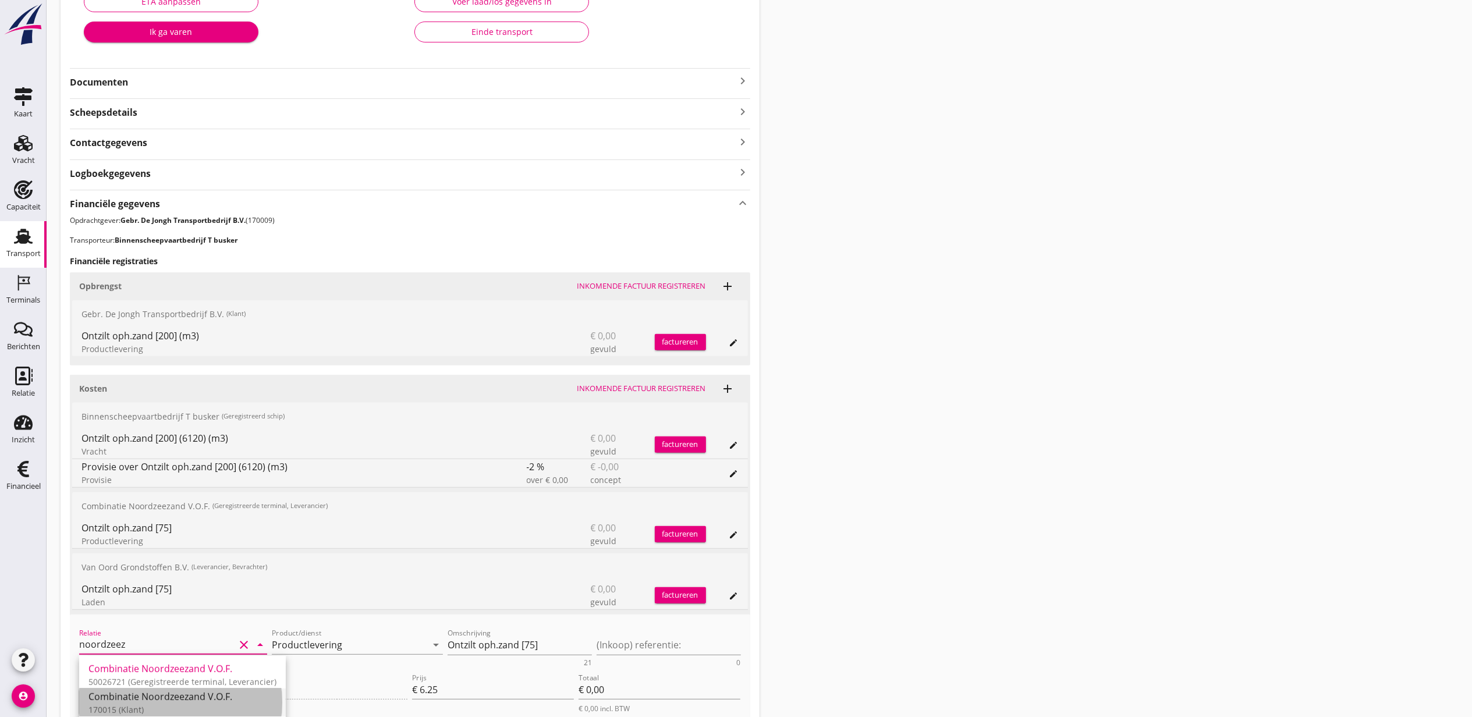
click at [224, 695] on div "Combinatie Noordzeezand V.O.F." at bounding box center [182, 697] width 188 height 14
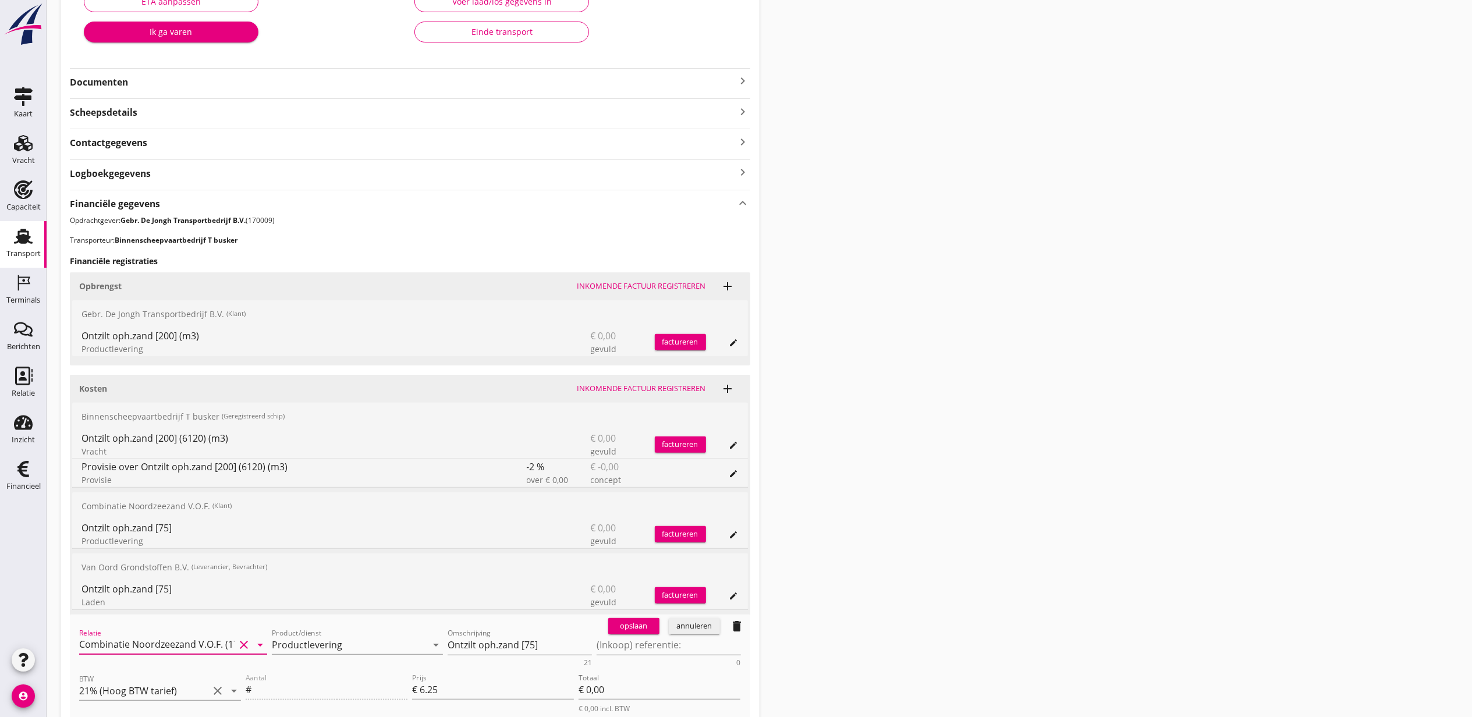
type input "Combinatie Noordzeezand V.O.F. (170015)"
click at [611, 634] on button "opslaan" at bounding box center [633, 626] width 51 height 16
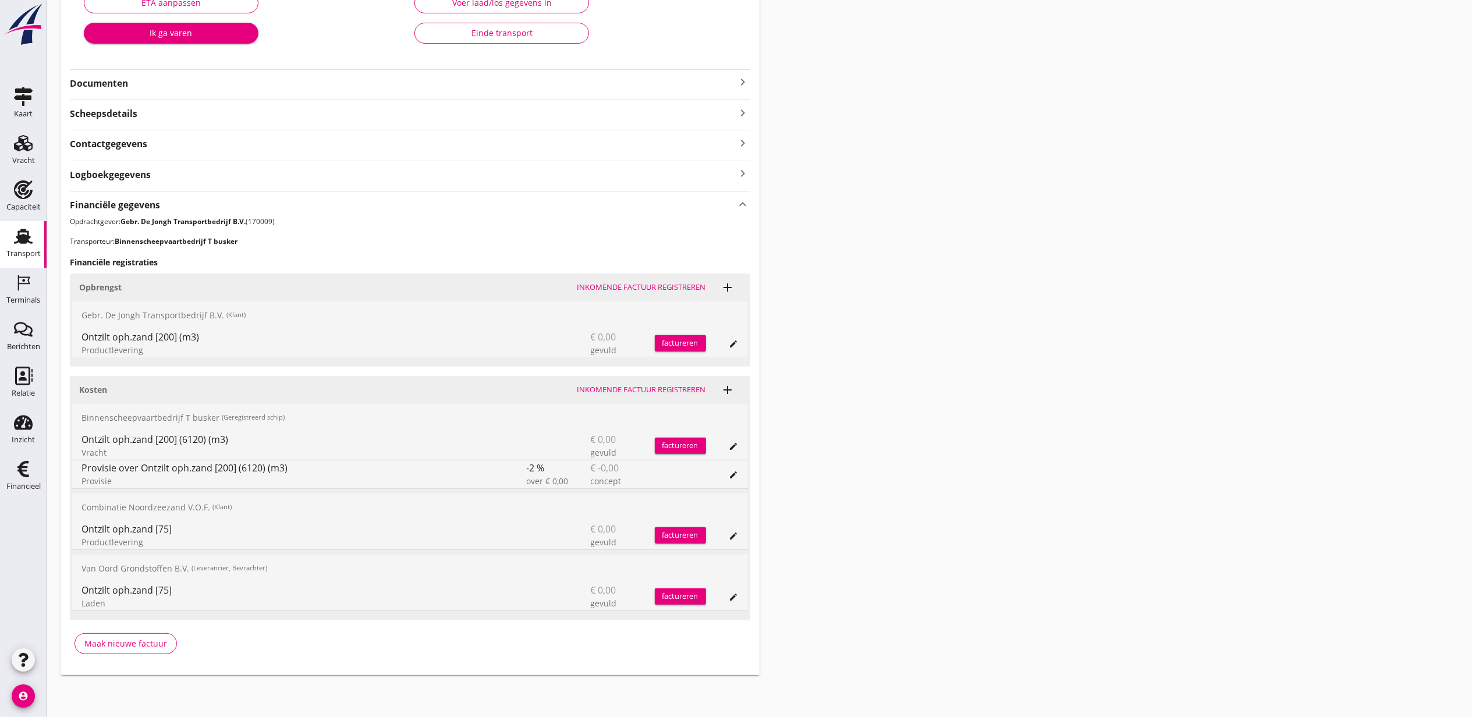
click at [746, 597] on div "Ontzilt oph.zand [75] Laden € 0,00 gevuld factureren edit" at bounding box center [410, 597] width 676 height 28
click at [738, 601] on button "edit" at bounding box center [734, 597] width 16 height 16
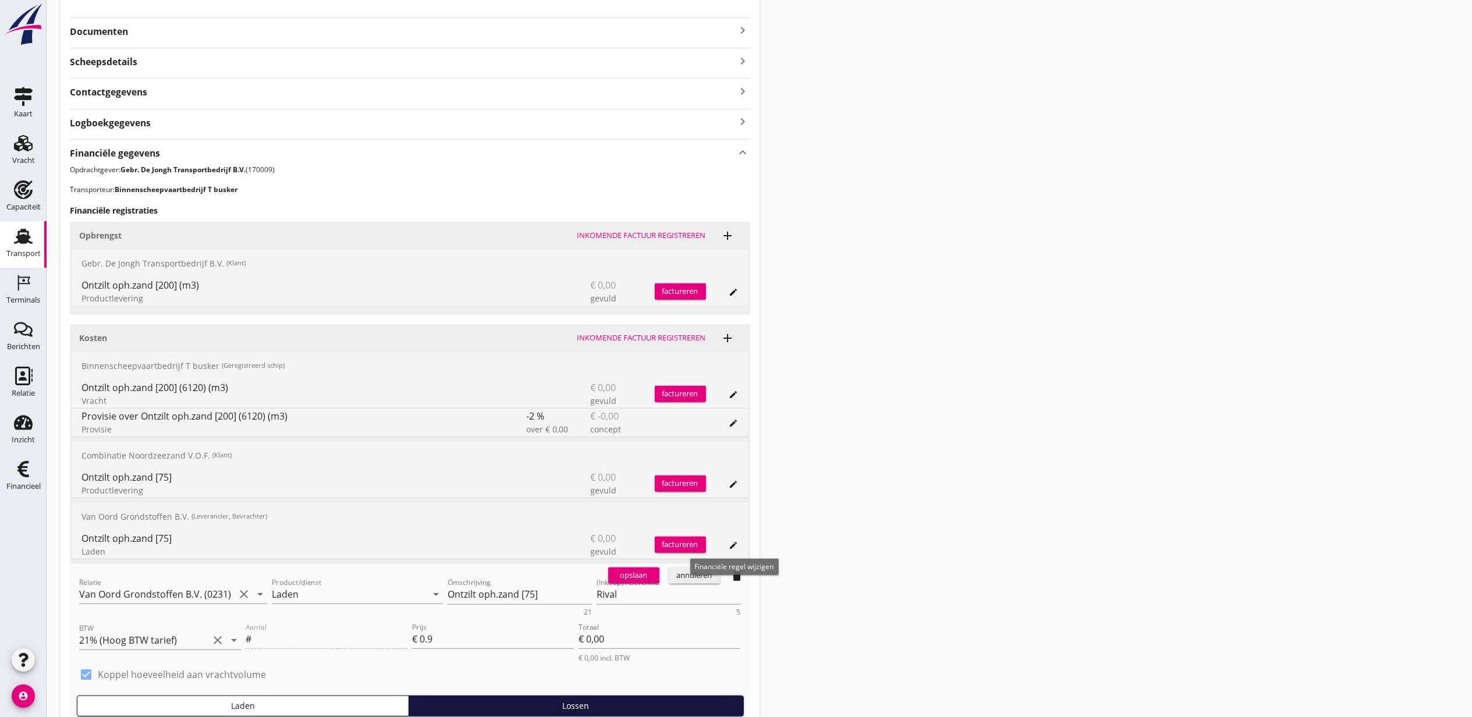
scroll to position [311, 0]
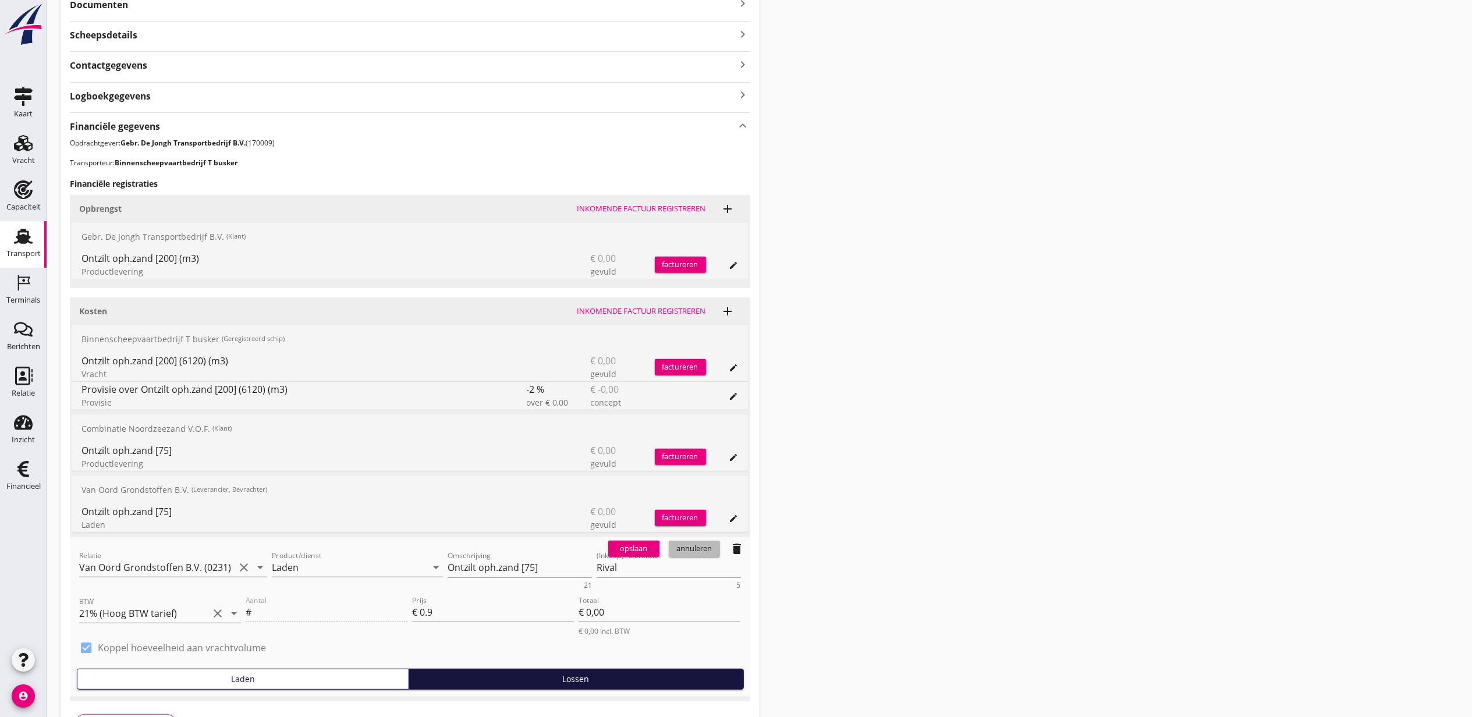
click at [699, 555] on div "annuleren" at bounding box center [695, 549] width 42 height 12
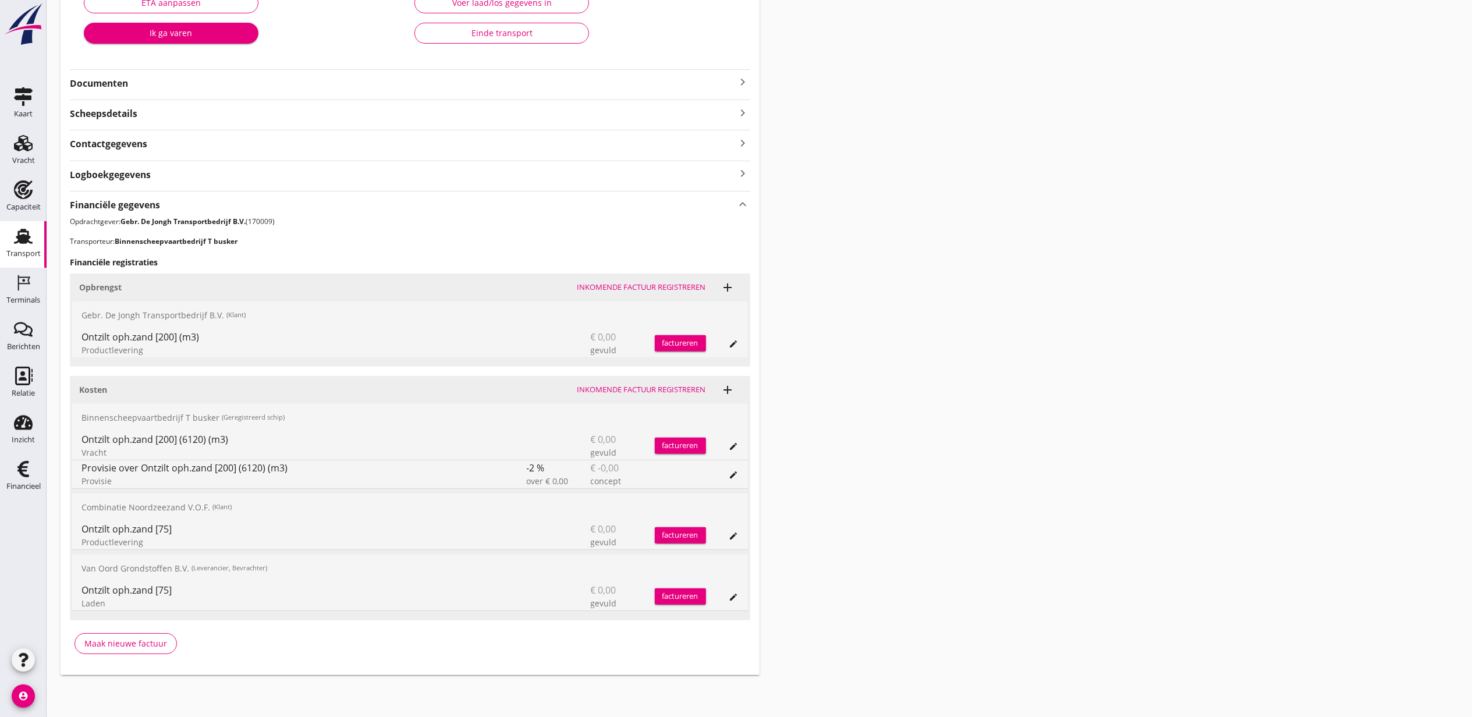
click at [725, 396] on button "add" at bounding box center [728, 390] width 16 height 16
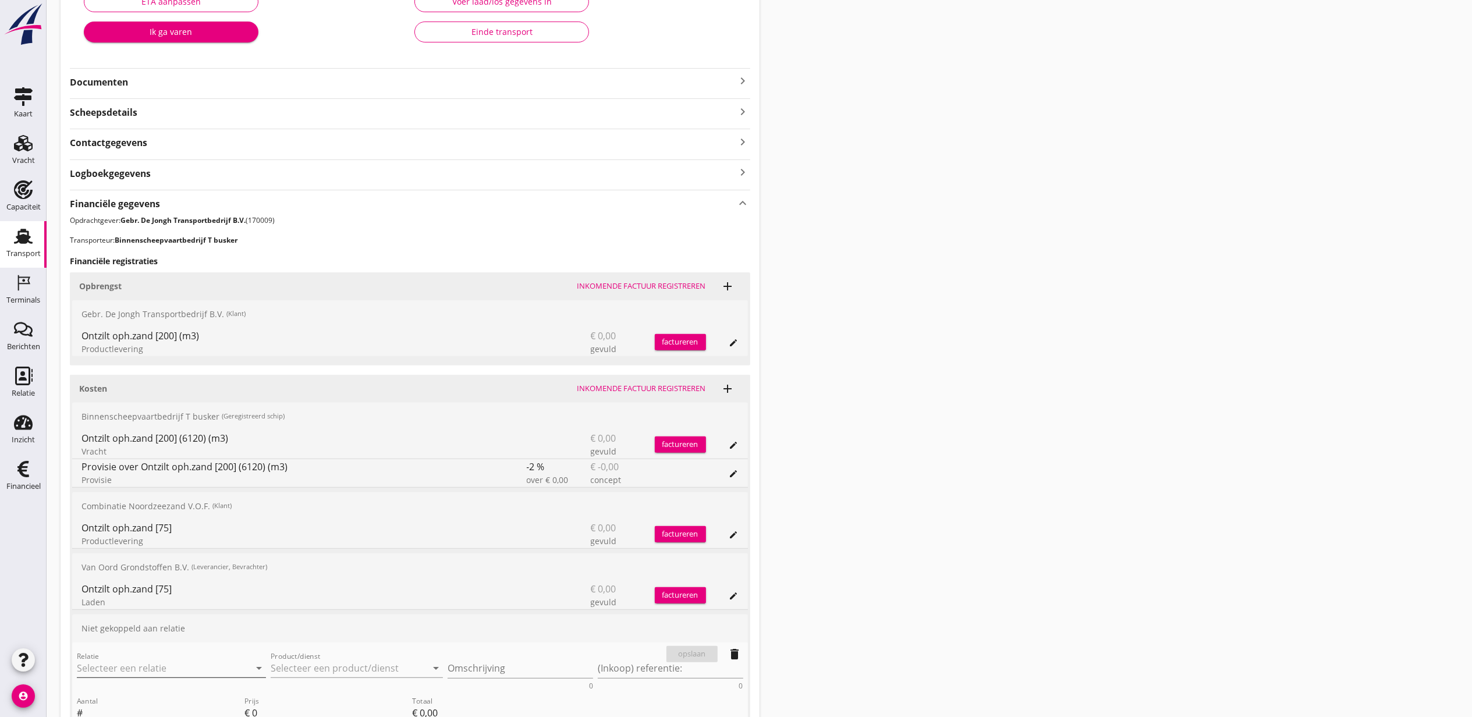
click at [182, 671] on input "Relatie" at bounding box center [155, 668] width 157 height 19
click at [183, 692] on div "Van Oord Grondstoffen B.V." at bounding box center [171, 692] width 171 height 14
type input "Van Oord Grondstoffen B.V. (0231)"
click at [307, 670] on input "Product/dienst" at bounding box center [349, 668] width 157 height 19
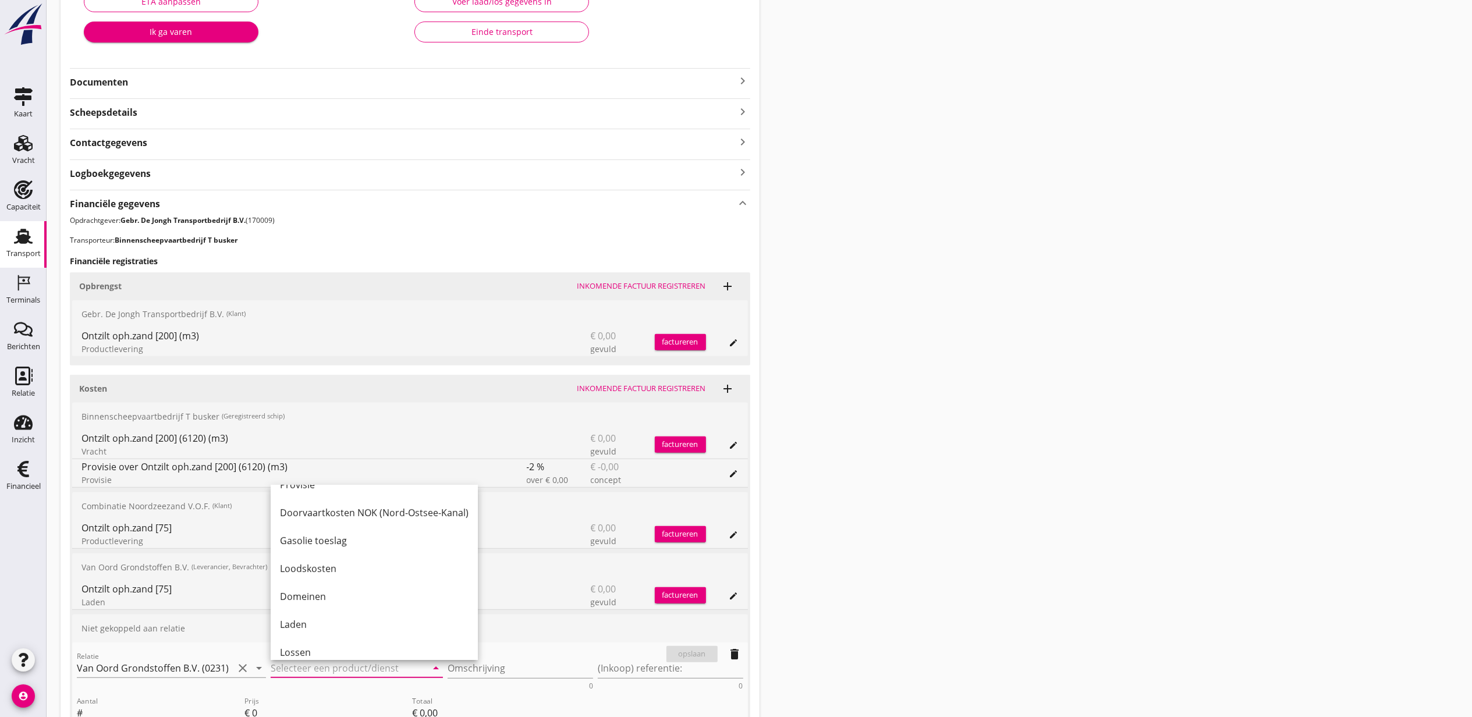
scroll to position [477, 0]
click at [376, 610] on div "Lossen" at bounding box center [374, 614] width 189 height 14
type input "Lossen"
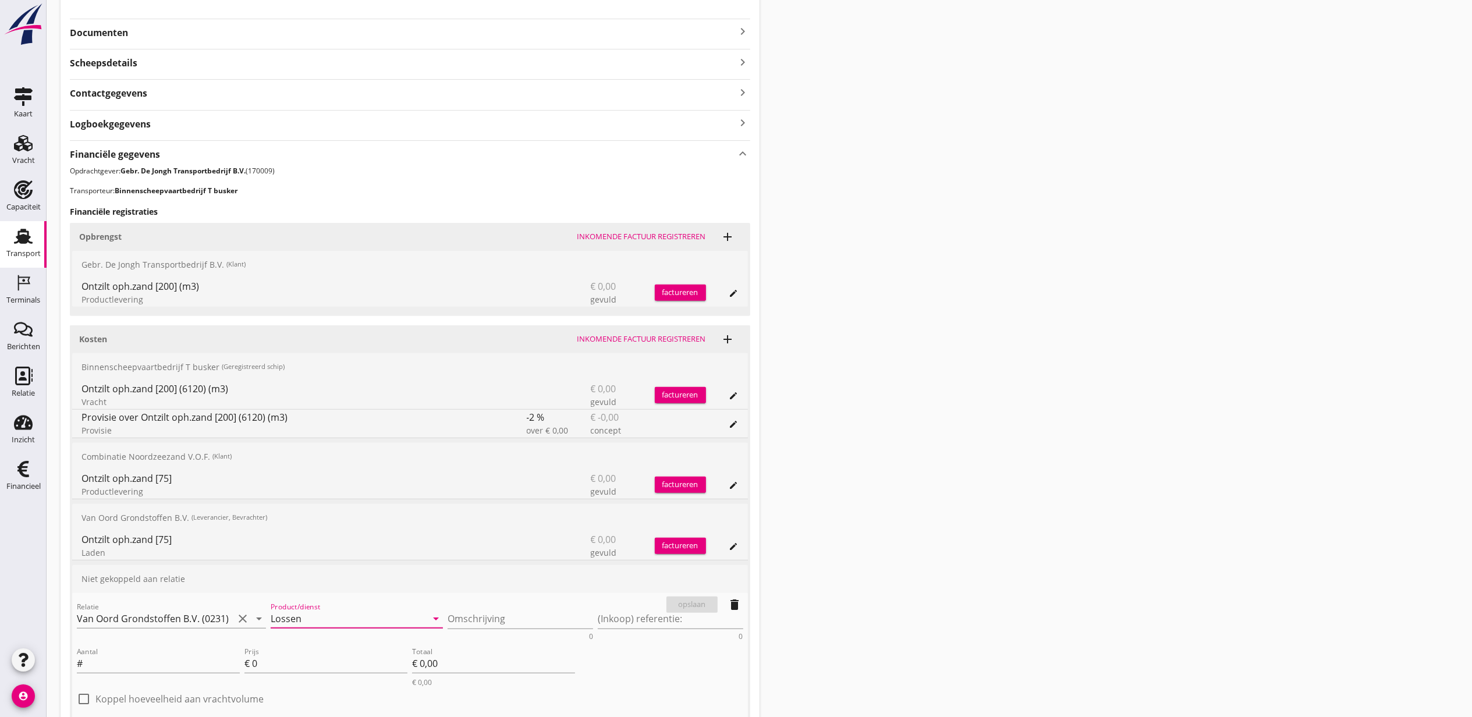
scroll to position [311, 0]
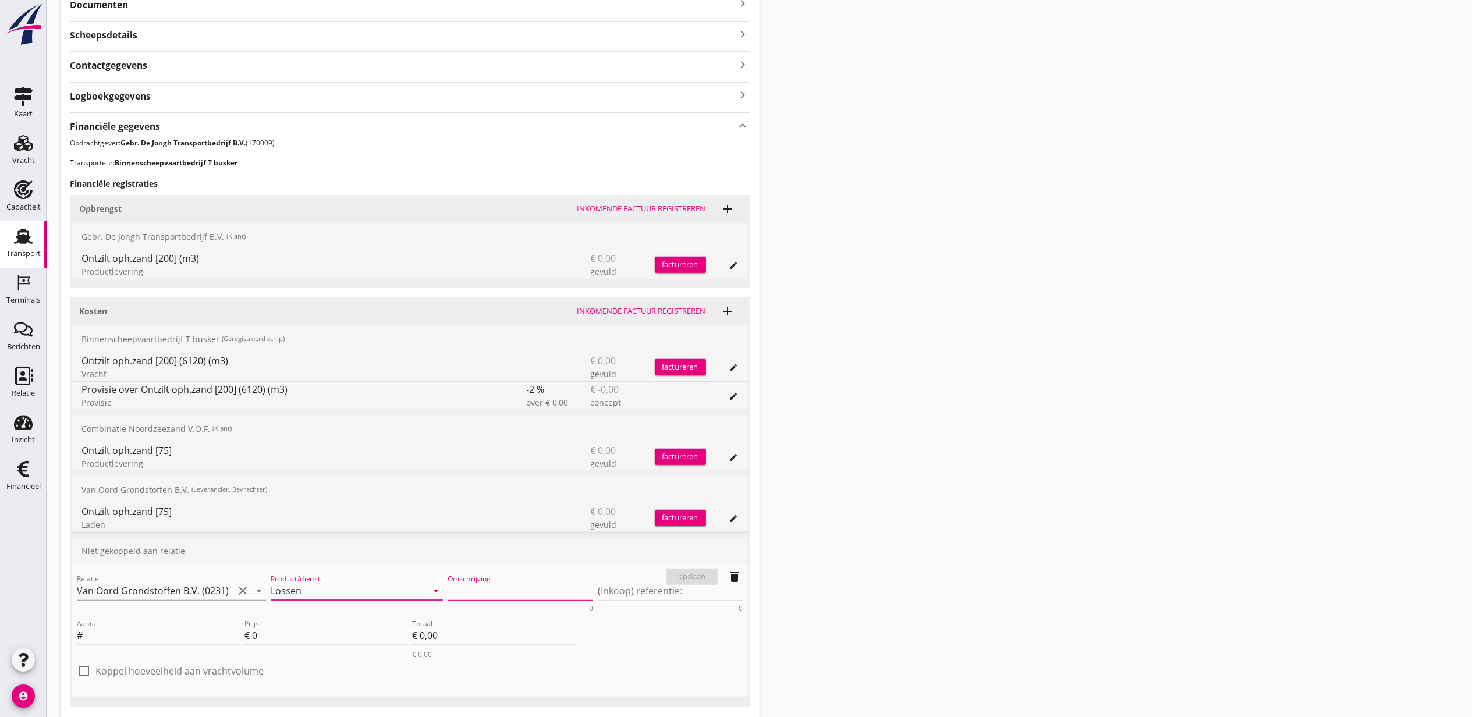
click at [507, 583] on textarea "Omschrijving" at bounding box center [521, 591] width 146 height 19
drag, startPoint x: 243, startPoint y: 362, endPoint x: 77, endPoint y: 357, distance: 165.4
click at [77, 357] on div "Ontzilt oph.zand [200] (6120) (m3) Vracht € 0,00 gevuld factureren edit" at bounding box center [410, 367] width 676 height 28
drag, startPoint x: 77, startPoint y: 357, endPoint x: 247, endPoint y: 259, distance: 195.9
click at [296, 265] on div "Ontzilt oph.zand [200] (m3)" at bounding box center [304, 259] width 445 height 14
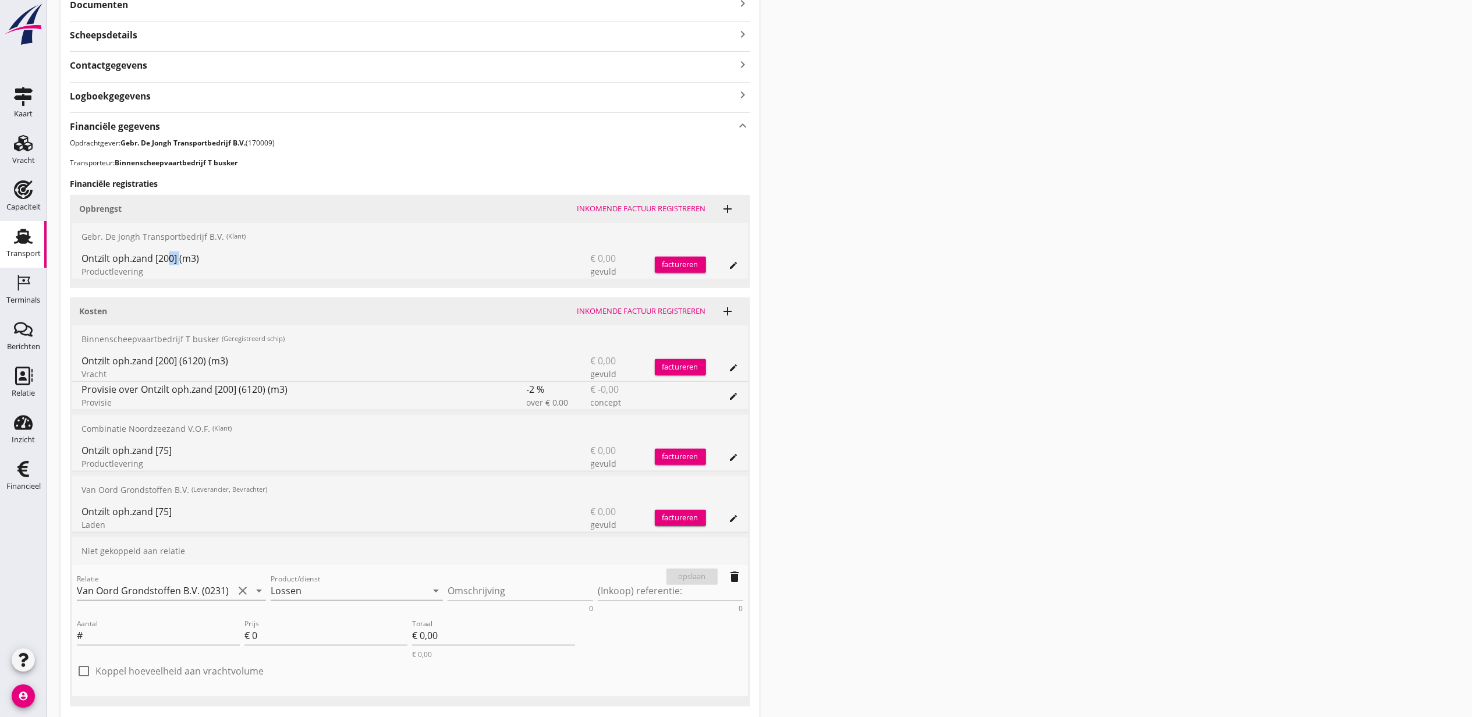
drag, startPoint x: 177, startPoint y: 259, endPoint x: 164, endPoint y: 259, distance: 12.8
click at [164, 259] on div "Ontzilt oph.zand [200] (m3)" at bounding box center [304, 259] width 445 height 14
drag, startPoint x: 164, startPoint y: 259, endPoint x: 80, endPoint y: 259, distance: 84.4
click at [80, 259] on div "Ontzilt oph.zand [200] (m3) Productlevering € 0,00 gevuld factureren edit" at bounding box center [410, 265] width 676 height 28
copy div "Ontzilt oph.zand [200] (m3)"
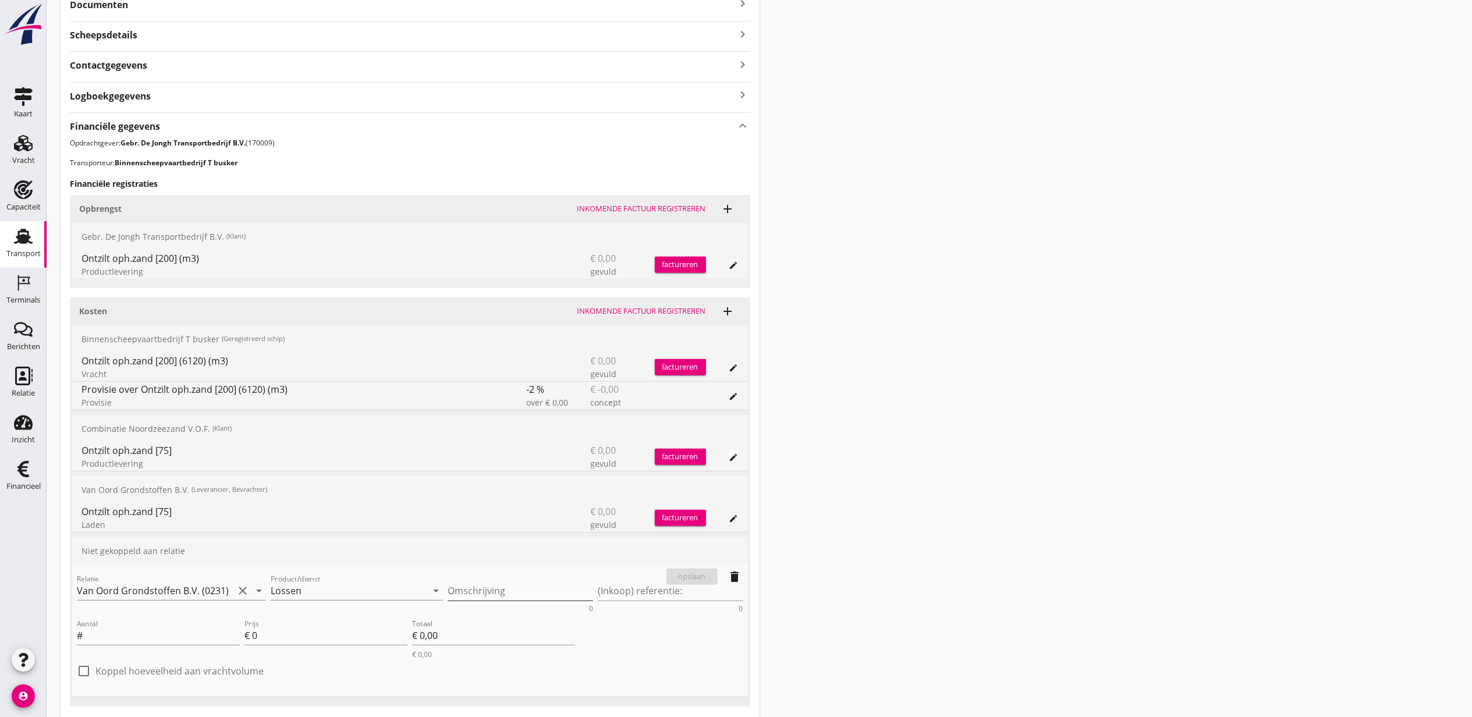
click at [474, 587] on textarea "Omschrijving" at bounding box center [521, 591] width 146 height 19
paste textarea "Ontzilt oph.zand [200] (m3)"
type textarea "Ontzilt oph.zand [200] (m3)"
click at [643, 592] on textarea "(Inkoop) referentie:" at bounding box center [671, 591] width 146 height 19
type textarea "Weert"
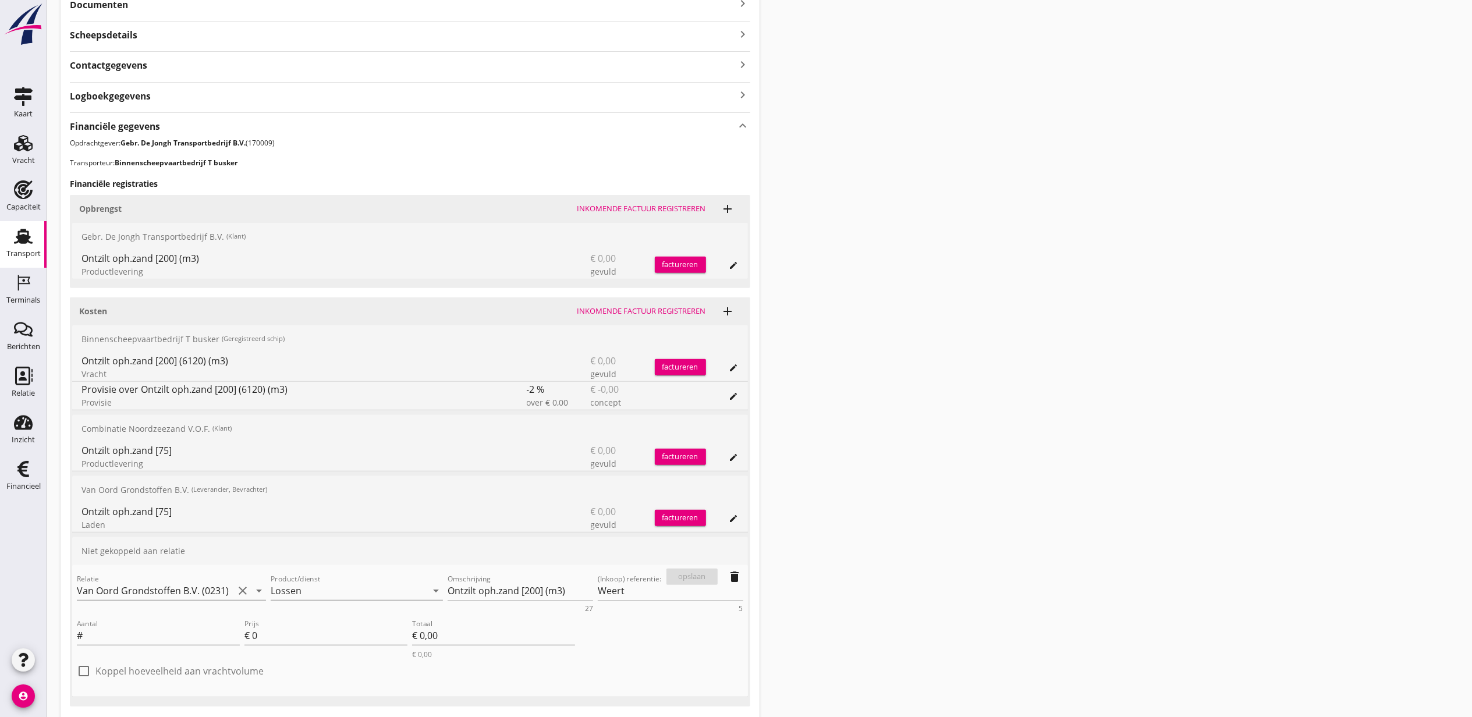
click at [231, 671] on label "Koppel hoeveelheid aan vrachtvolume" at bounding box center [179, 671] width 168 height 12
checkbox input "true"
click at [478, 702] on div "Lossen" at bounding box center [577, 702] width 327 height 12
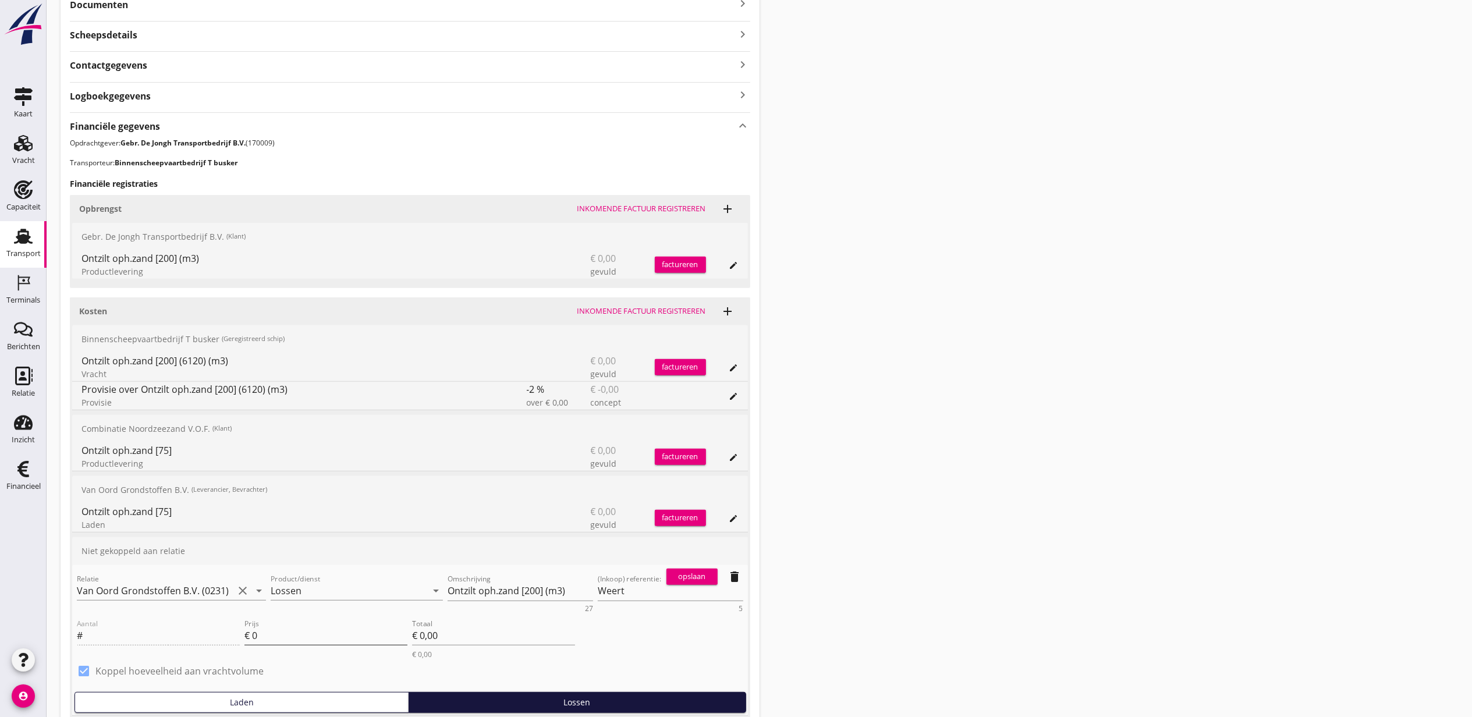
click at [294, 638] on input "0" at bounding box center [329, 635] width 155 height 19
type input "1.35"
click at [686, 581] on div "opslaan" at bounding box center [692, 577] width 42 height 12
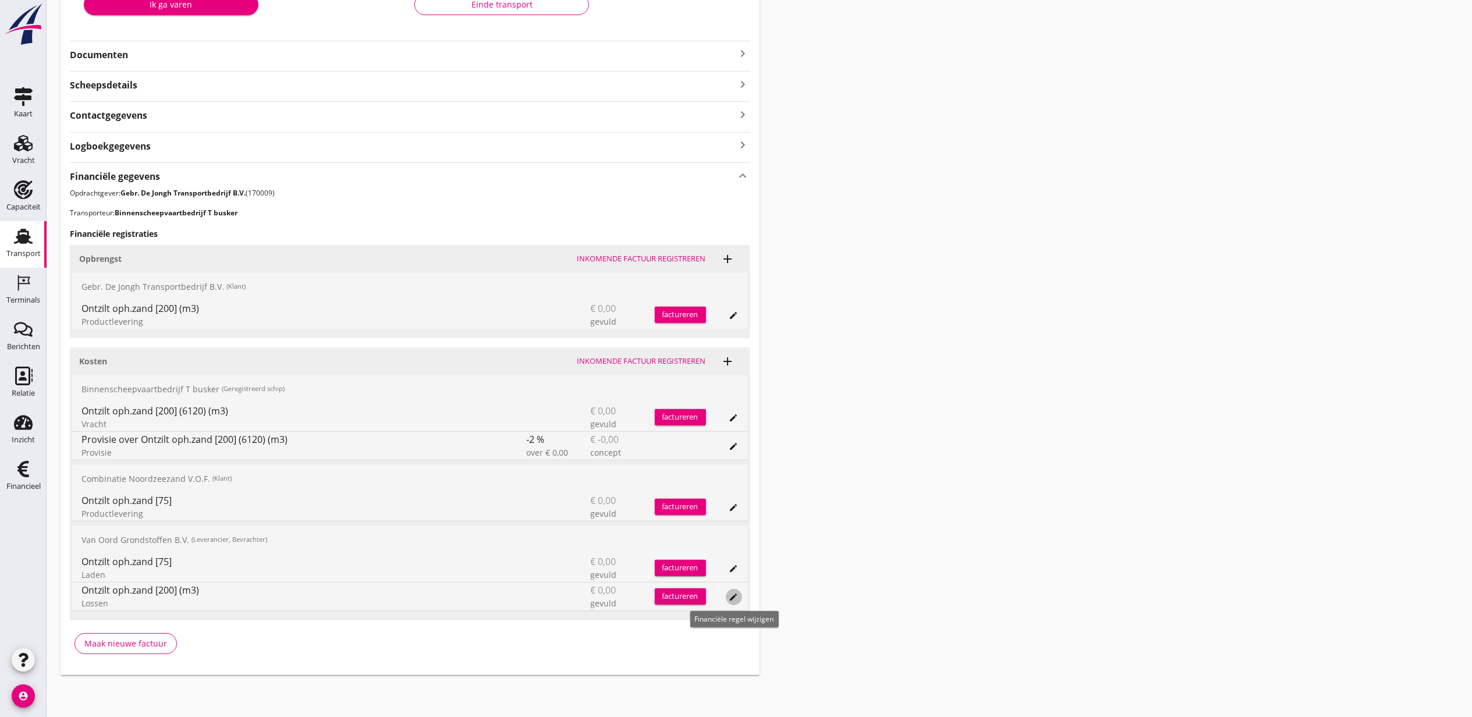
click at [732, 597] on icon "edit" at bounding box center [734, 597] width 9 height 9
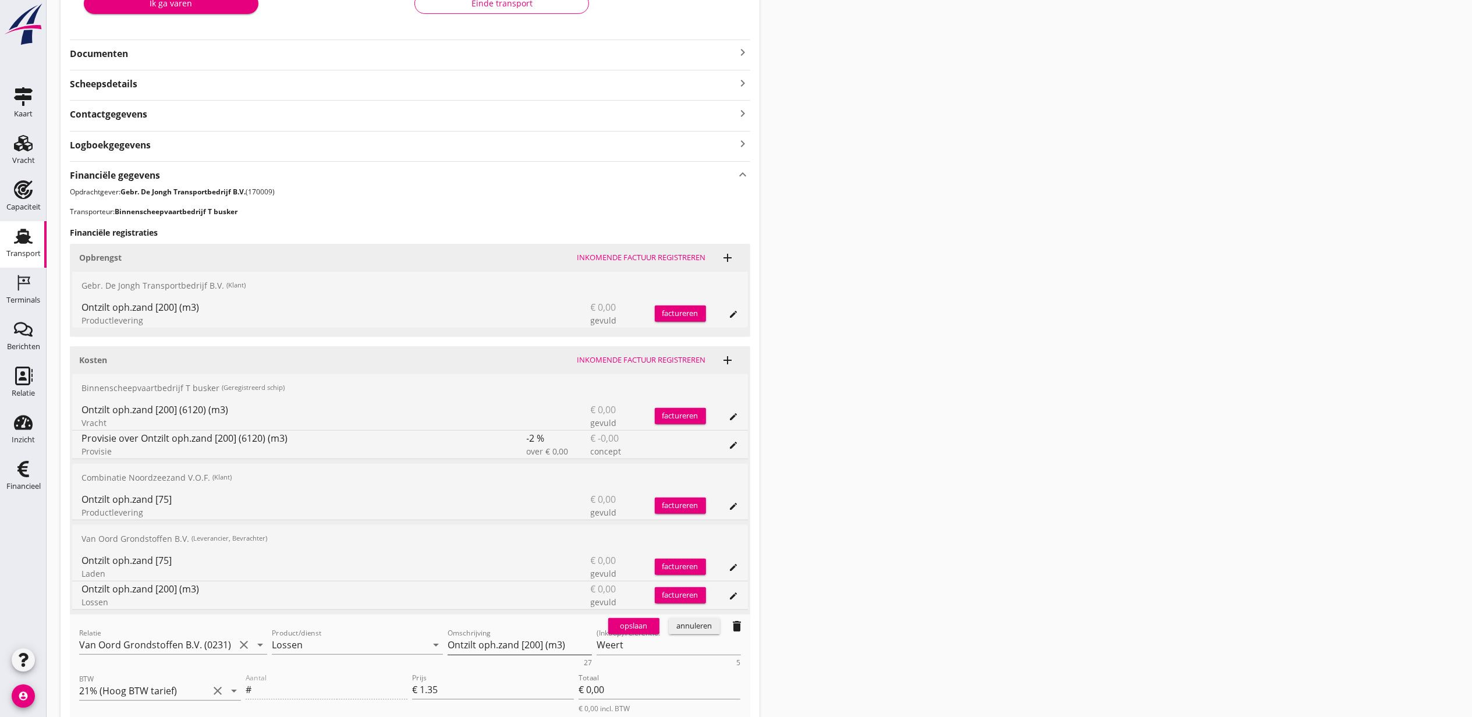
click at [536, 643] on textarea "Ontzilt oph.zand [200] (m3)" at bounding box center [520, 645] width 144 height 19
click at [634, 627] on div "opslaan" at bounding box center [634, 627] width 42 height 12
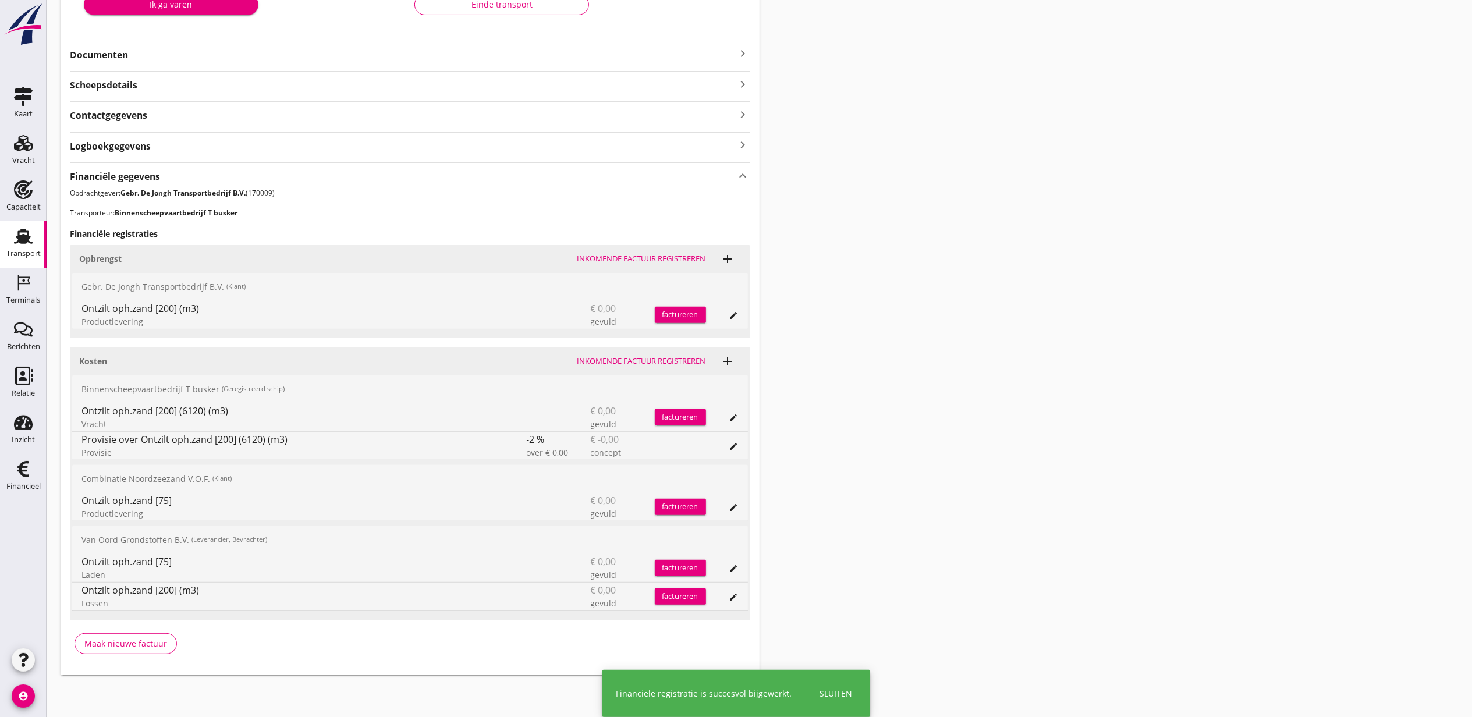
click at [730, 566] on icon "edit" at bounding box center [734, 568] width 9 height 9
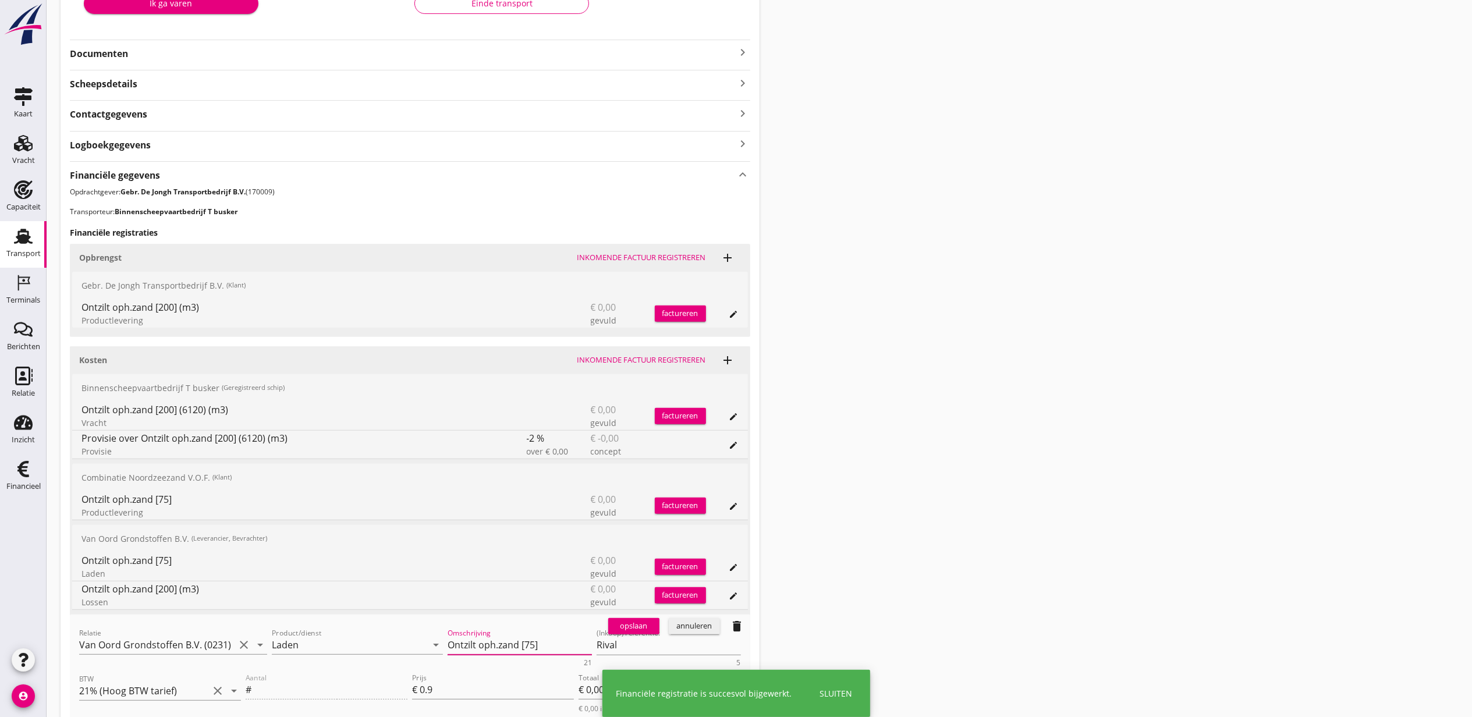
click at [506, 641] on textarea "Ontzilt oph.zand [75]" at bounding box center [520, 645] width 144 height 19
paste textarea "200] (m3)"
type textarea "Ontzilt oph.zand [200] (m3)"
click at [623, 627] on div "opslaan" at bounding box center [634, 627] width 42 height 12
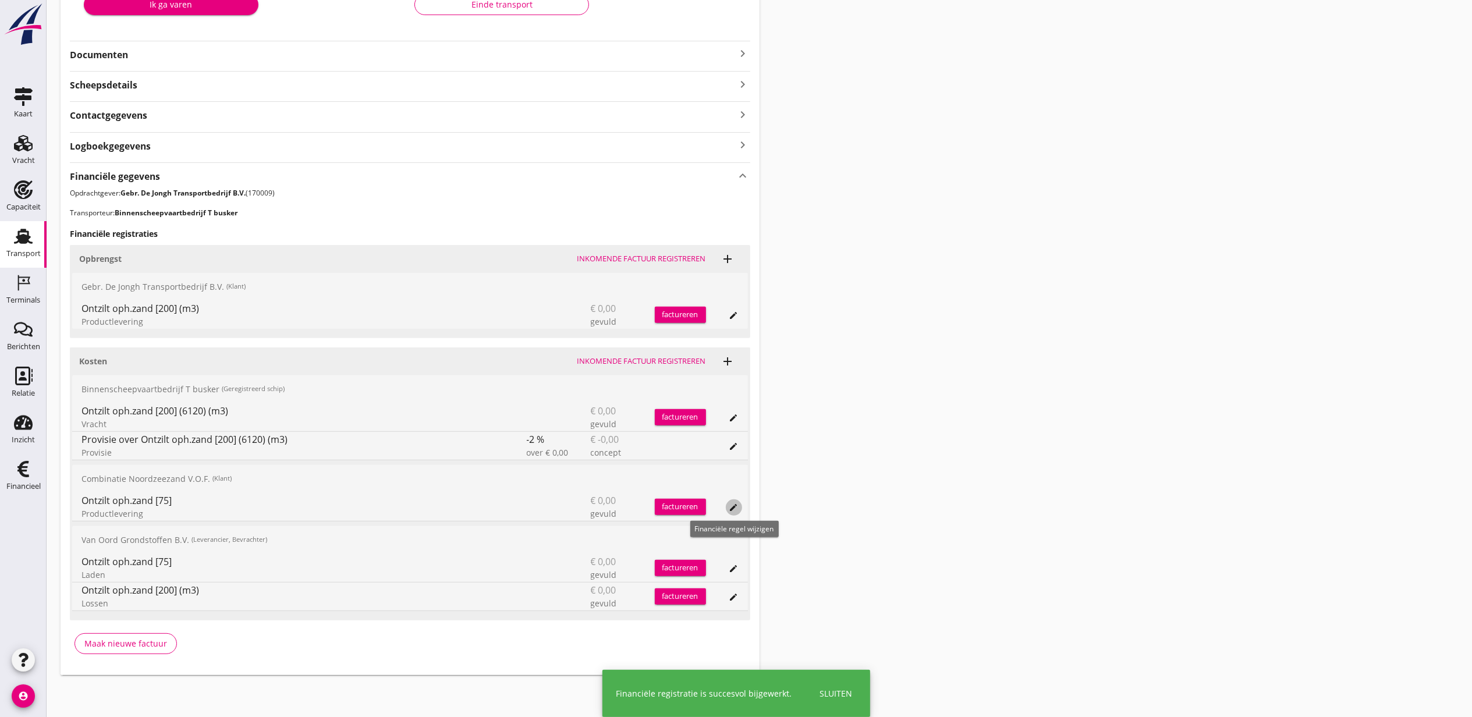
click at [727, 503] on div "edit" at bounding box center [734, 507] width 16 height 9
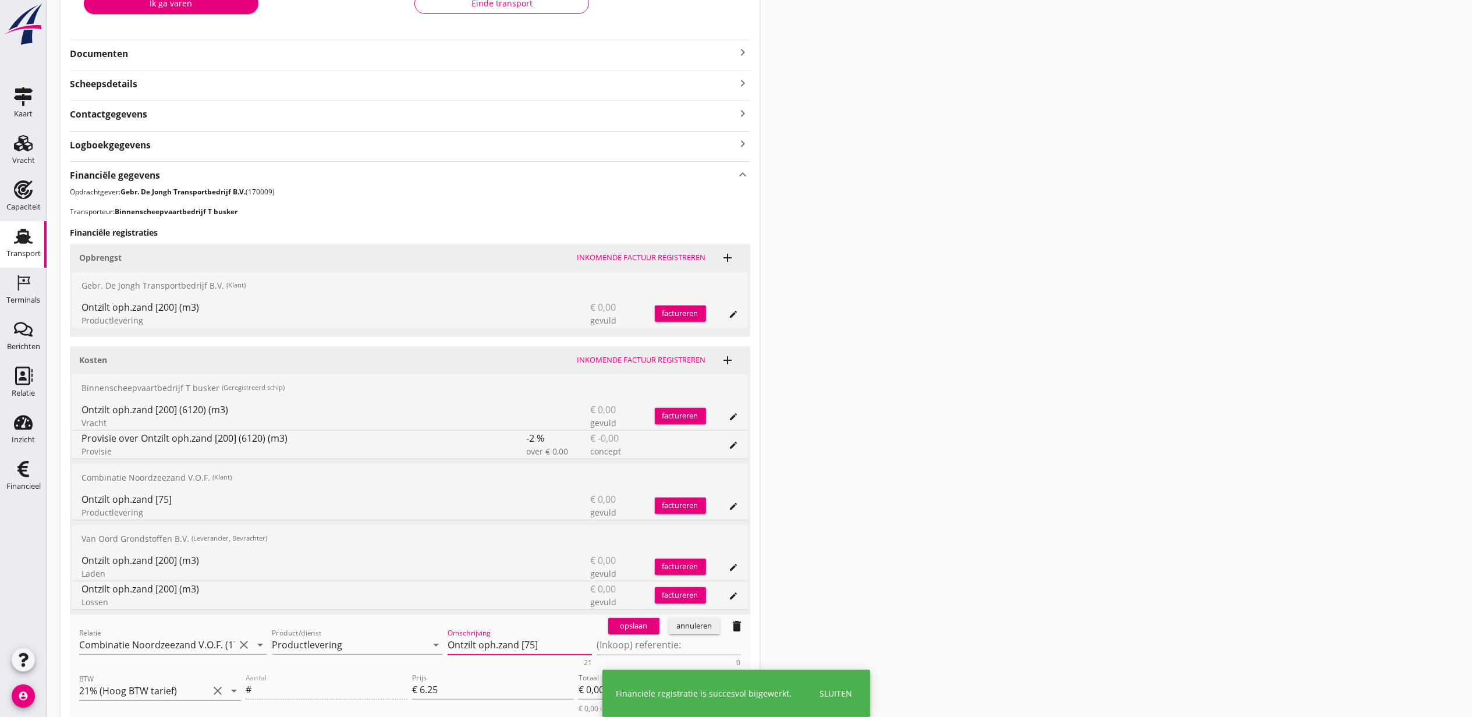
click at [537, 642] on textarea "Ontzilt oph.zand [75]" at bounding box center [520, 645] width 144 height 19
paste textarea "200] (m3)"
type textarea "Ontzilt oph.zand [200] (m3)"
click at [627, 629] on div "opslaan" at bounding box center [634, 627] width 42 height 12
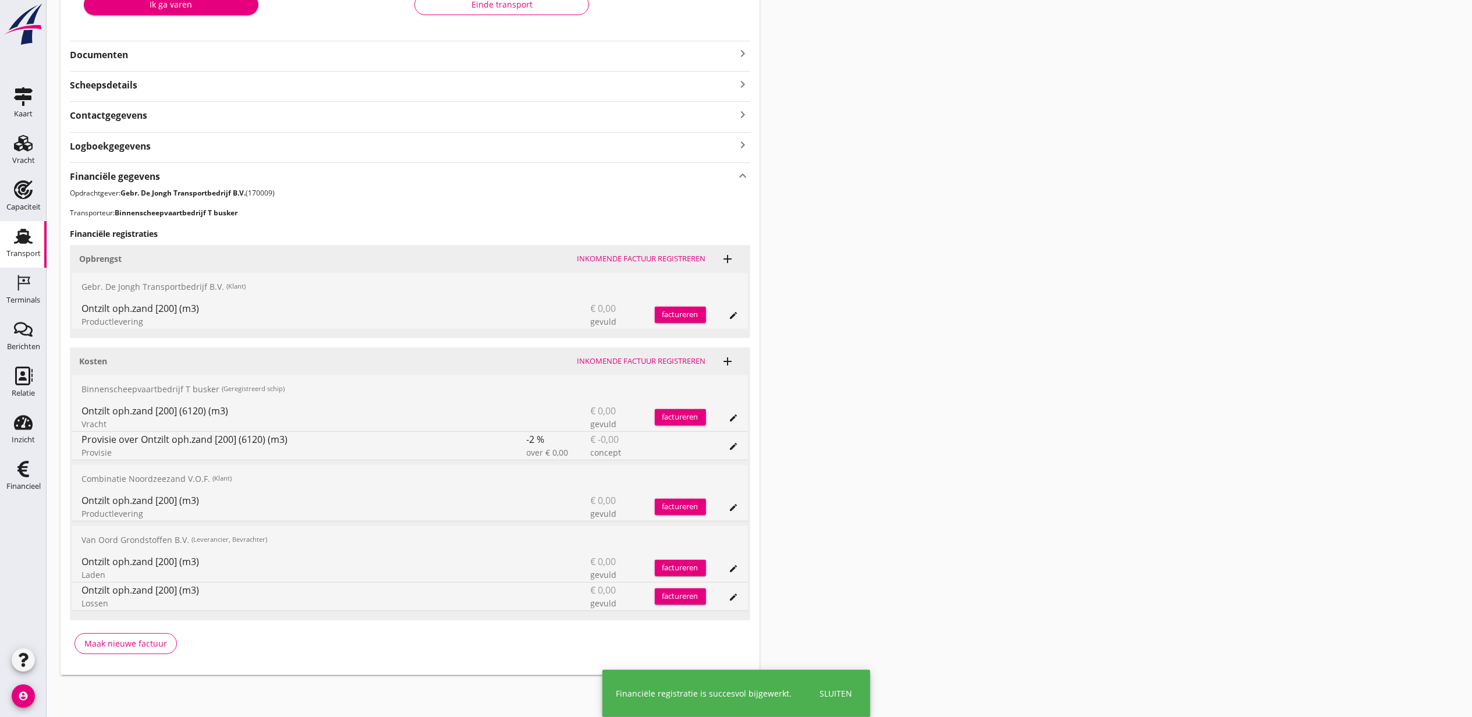
click at [732, 440] on button "edit" at bounding box center [734, 446] width 16 height 16
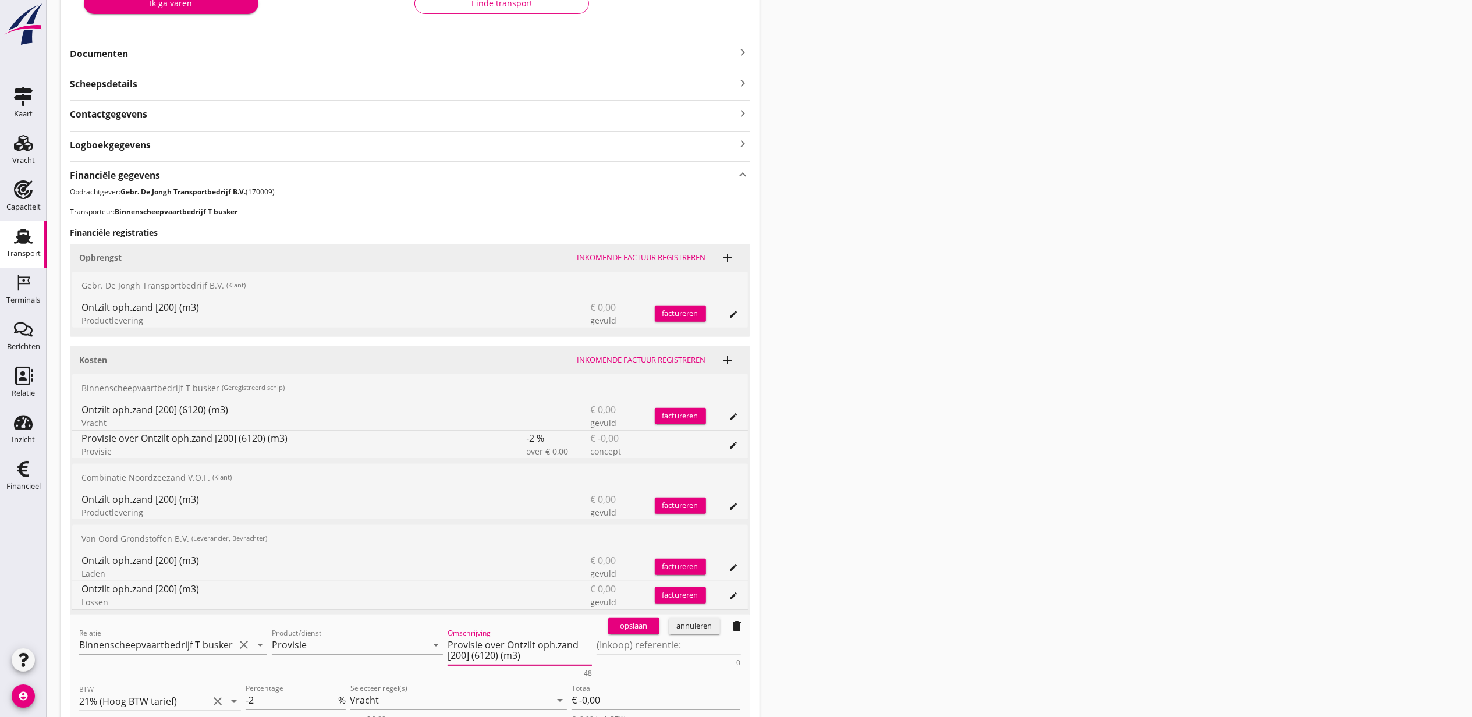
drag, startPoint x: 509, startPoint y: 645, endPoint x: 567, endPoint y: 671, distance: 63.8
click at [567, 671] on div "Omschrijving Provisie over Ontzilt oph.zand [200] (6120) (m3) 48" at bounding box center [520, 656] width 144 height 41
paste textarea "Omschrijving"
type textarea "Provisie over Ontzilt oph.zand [200] (m3)"
click at [636, 628] on div "opslaan" at bounding box center [634, 627] width 42 height 12
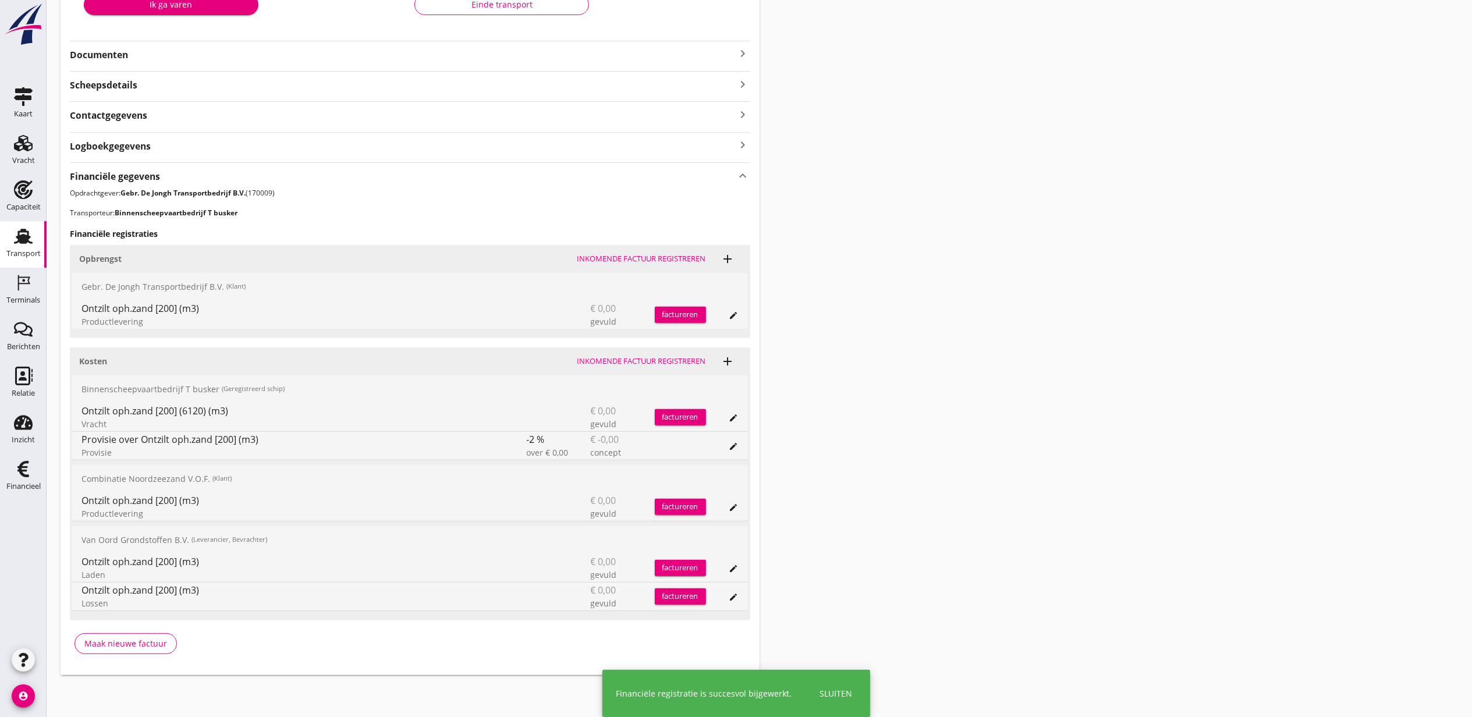
click at [728, 417] on div "edit" at bounding box center [734, 417] width 16 height 9
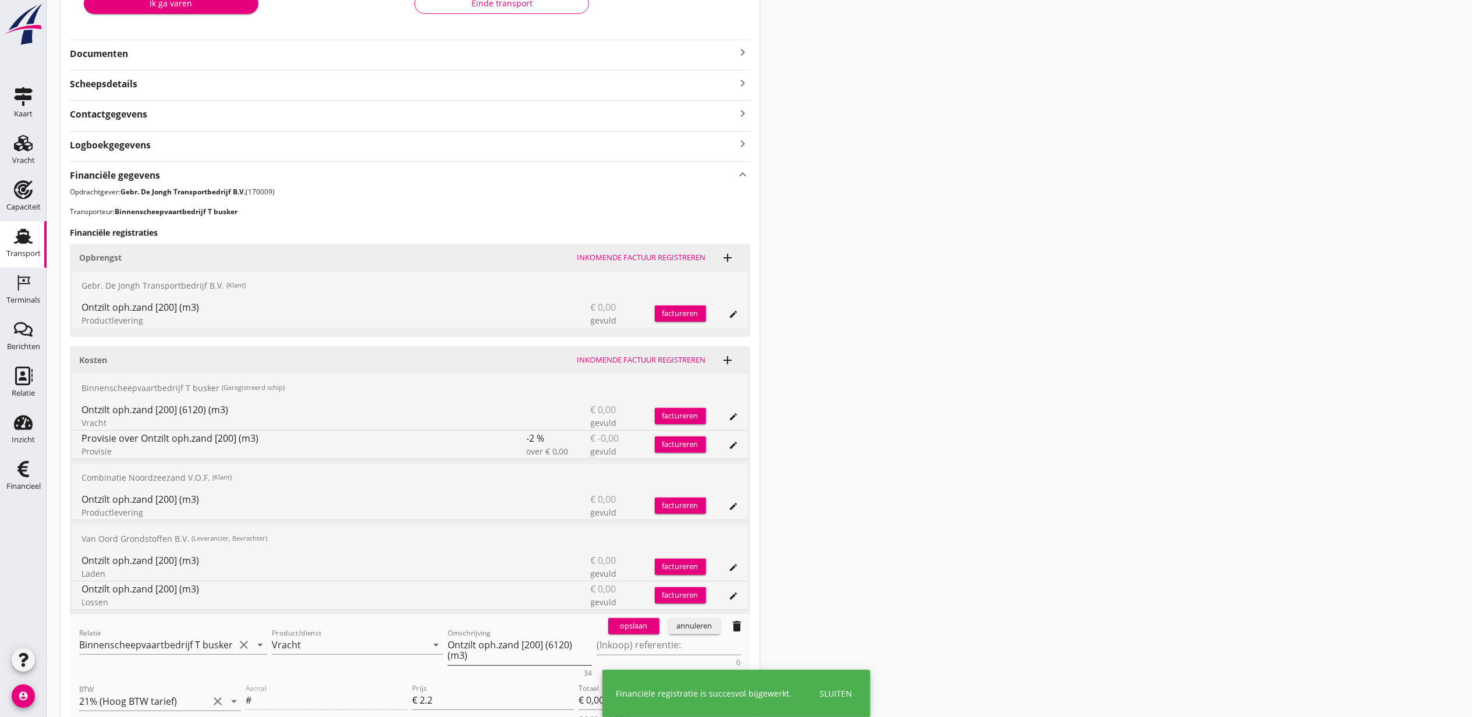
click at [529, 665] on div "Omschrijving Ontzilt oph.zand [200] (6120) (m3)" at bounding box center [520, 651] width 144 height 30
paste textarea "Omschrijving"
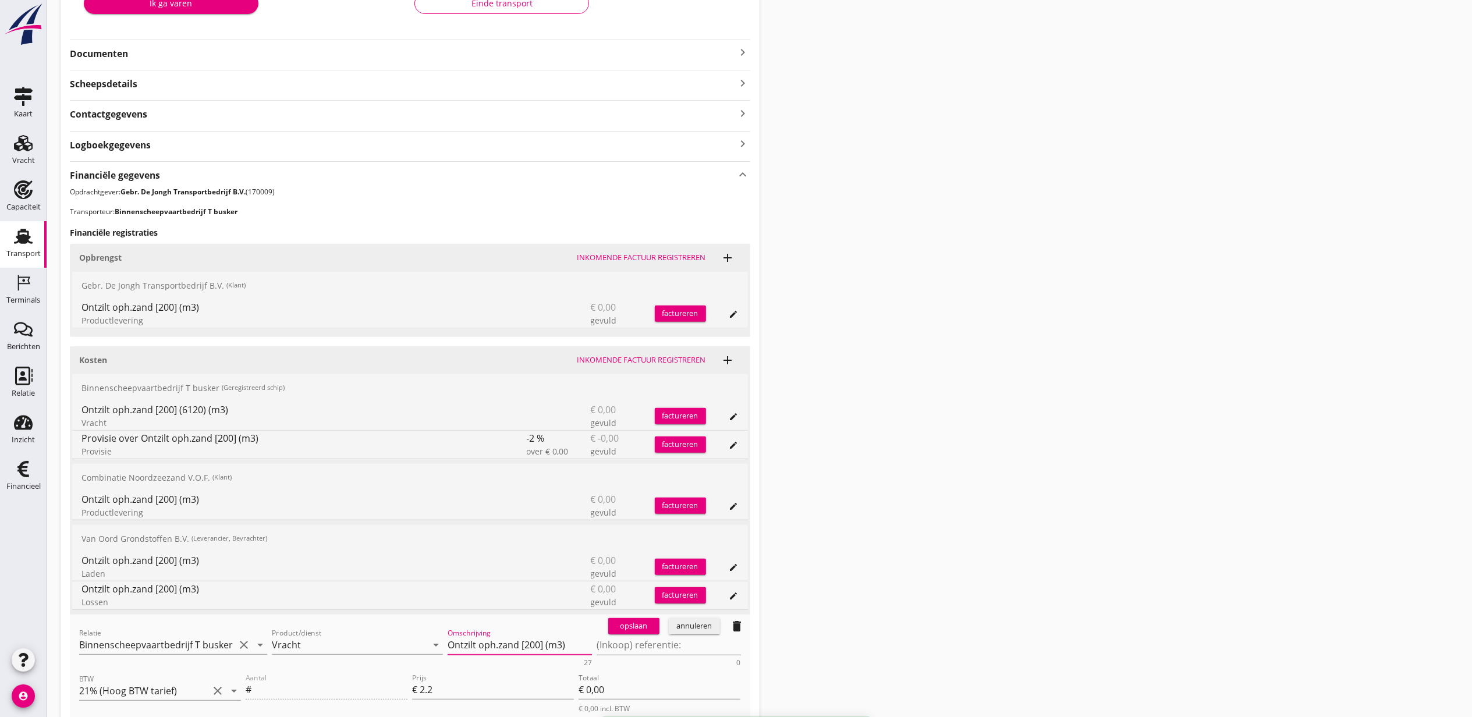
type textarea "Ontzilt oph.zand [200] (m3)"
click at [650, 623] on div "opslaan" at bounding box center [634, 627] width 42 height 12
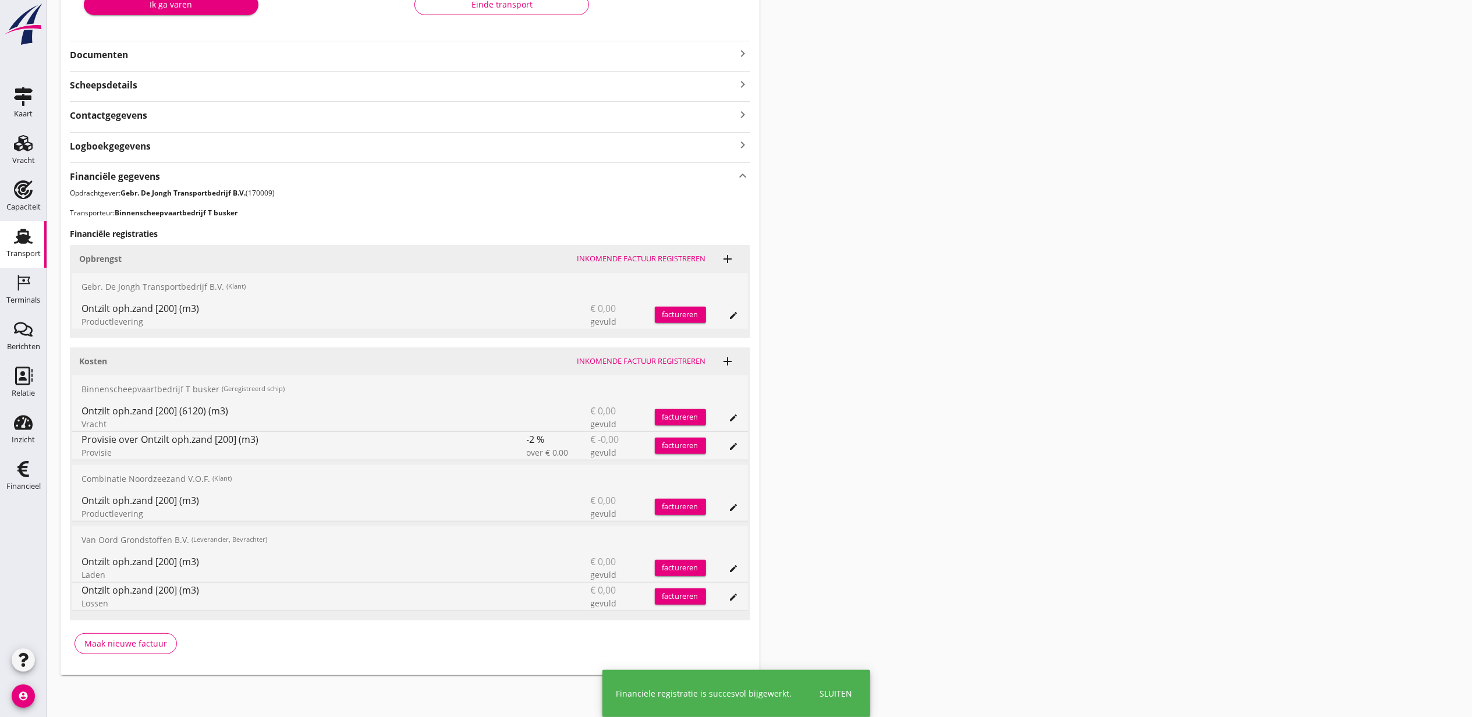
click at [725, 312] on div "edit" at bounding box center [722, 315] width 33 height 28
click at [735, 318] on icon "edit" at bounding box center [734, 315] width 9 height 9
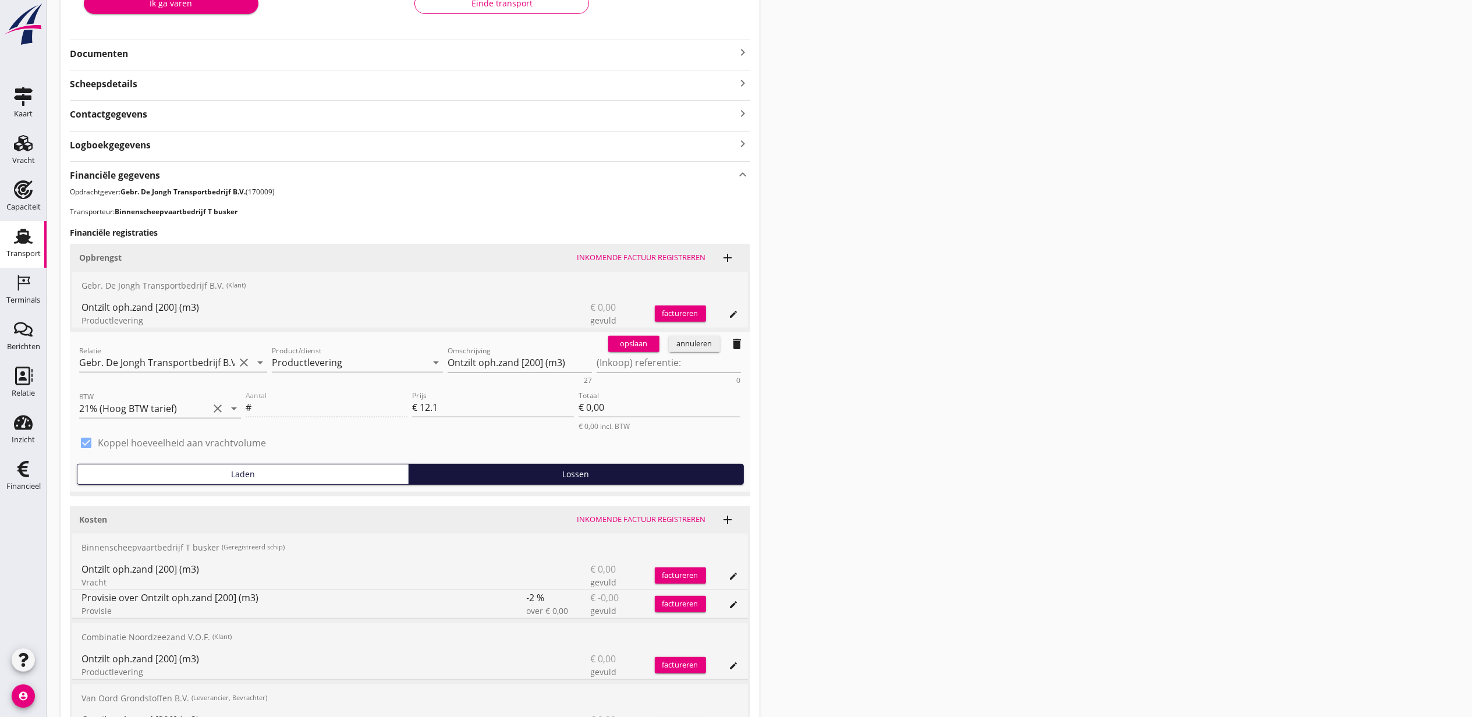
click at [697, 338] on button "annuleren" at bounding box center [694, 344] width 51 height 16
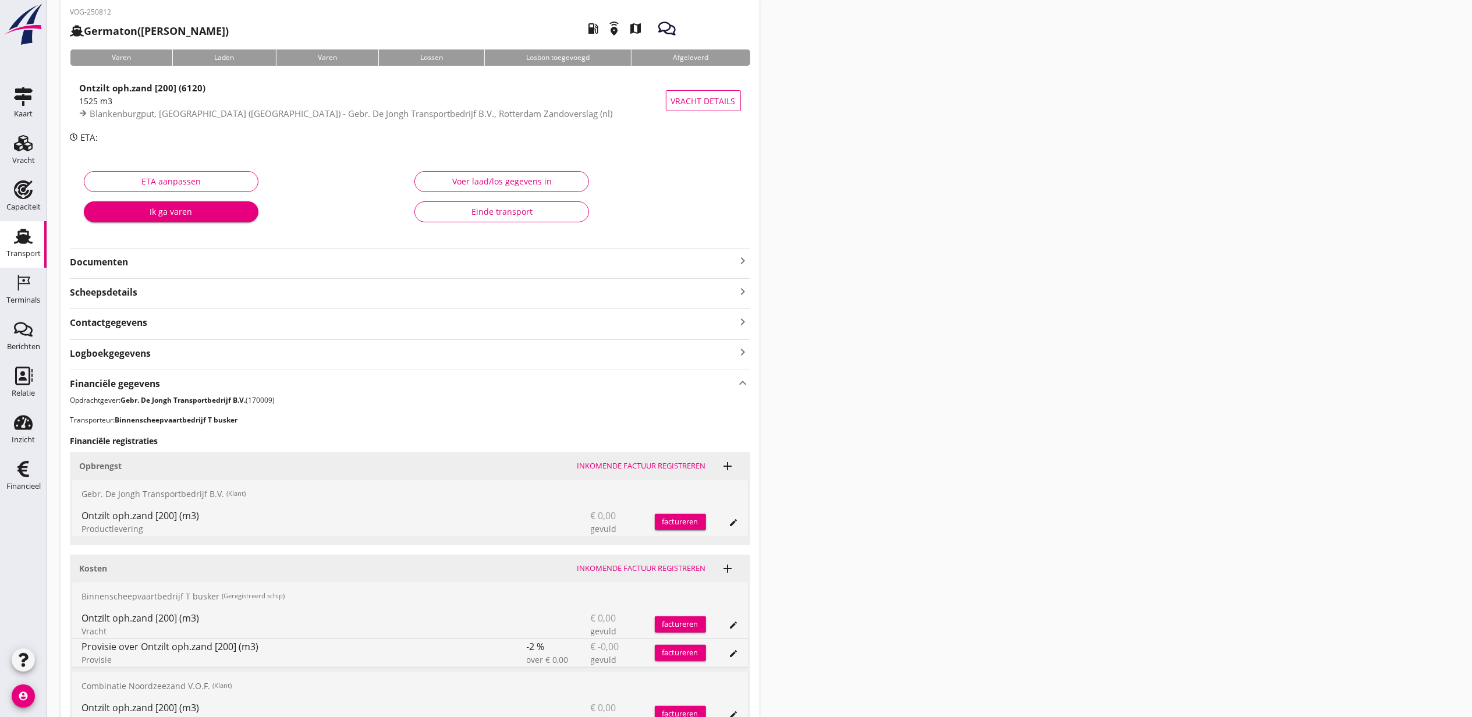
scroll to position [0, 0]
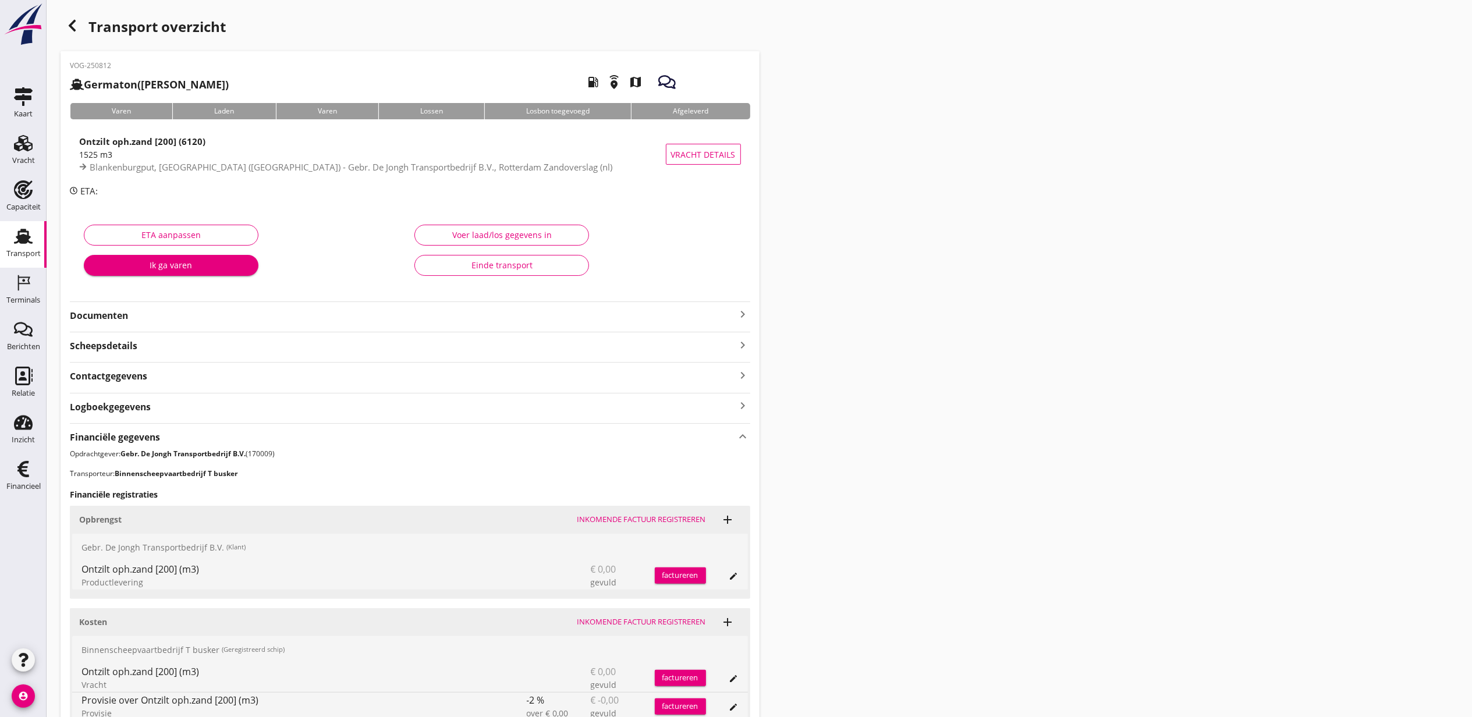
click at [78, 23] on icon "button" at bounding box center [72, 26] width 14 height 14
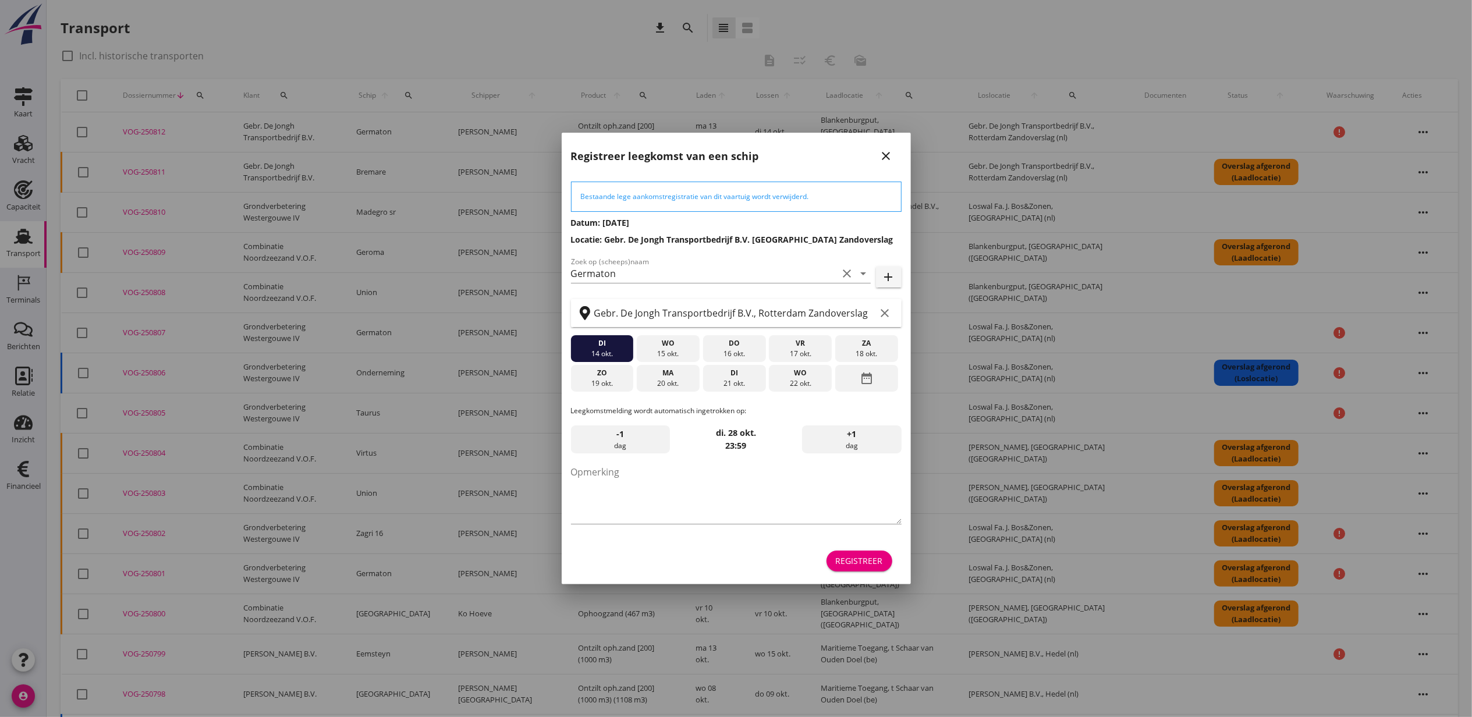
click at [870, 555] on div "Registreer" at bounding box center [859, 561] width 47 height 12
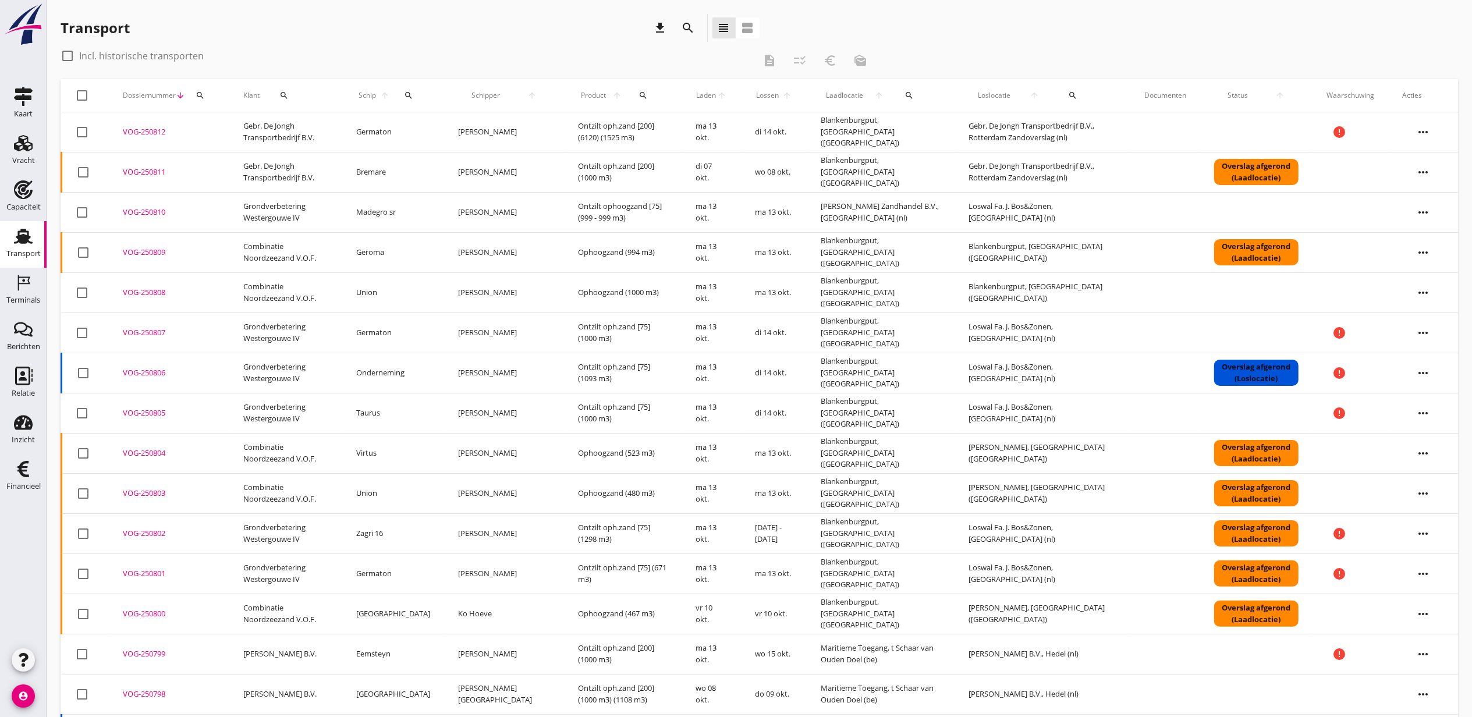
click at [424, 94] on div "Schip arrow_upward search" at bounding box center [393, 96] width 74 height 28
click at [417, 93] on div "search" at bounding box center [408, 95] width 25 height 9
click at [529, 138] on div "Zoek op (scheeps)naam arrow_drop_down" at bounding box center [483, 129] width 154 height 19
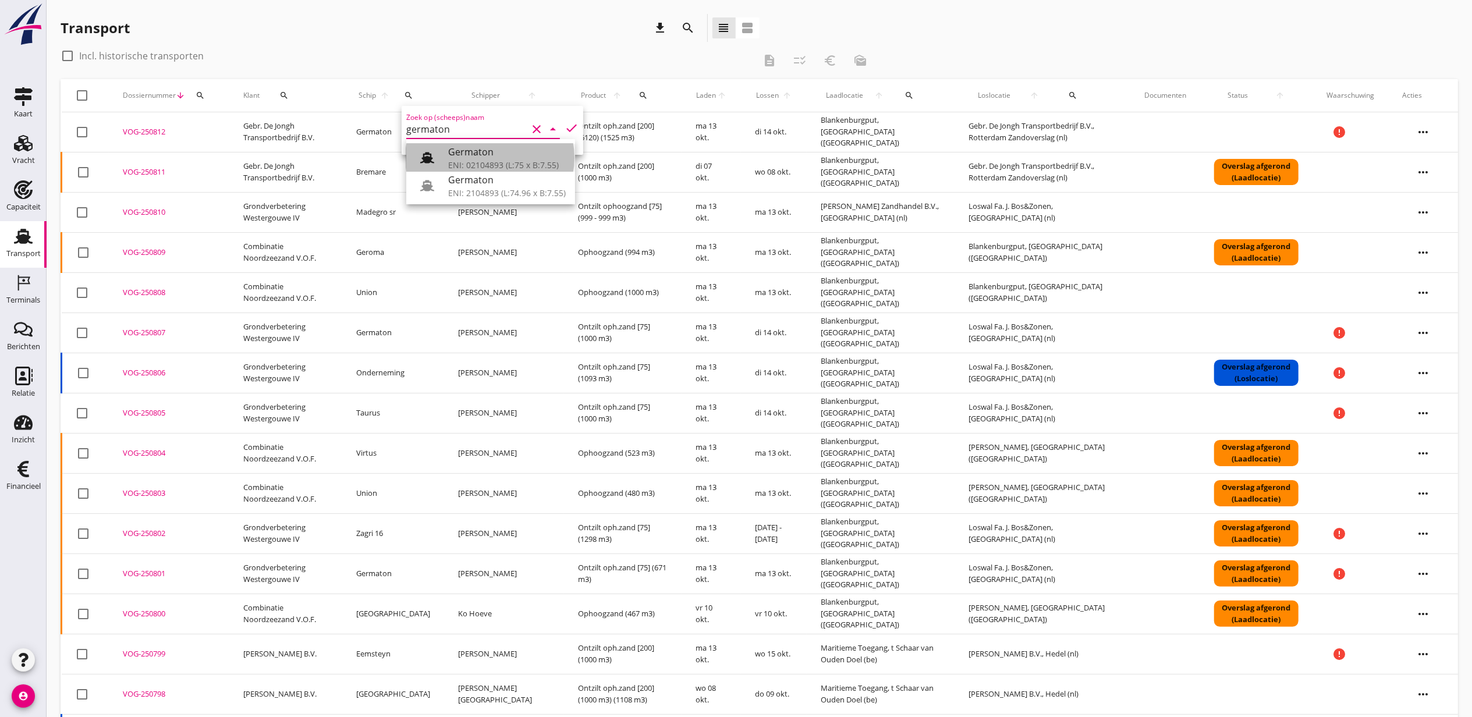
click at [530, 145] on div "Germaton" at bounding box center [507, 152] width 118 height 14
click at [565, 128] on icon "check" at bounding box center [572, 128] width 14 height 14
type input "Germaton"
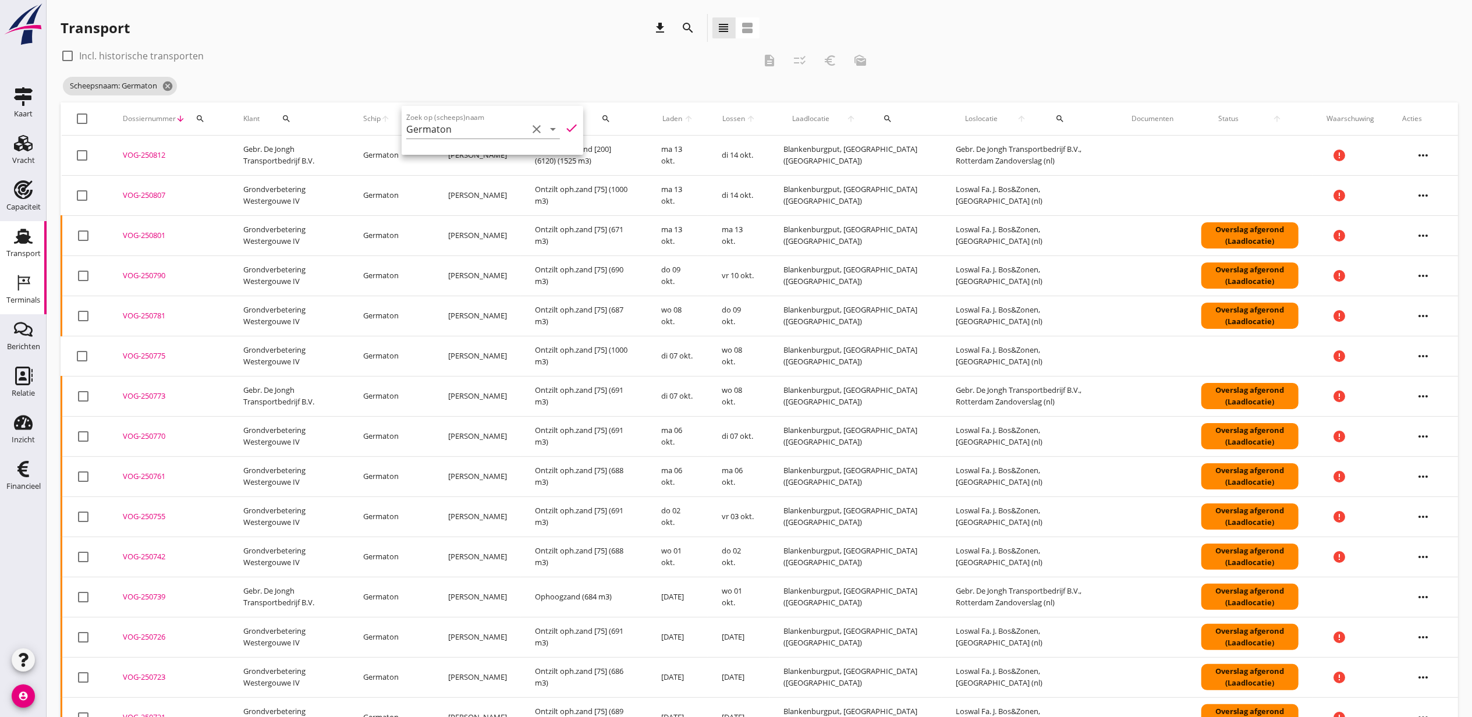
click at [34, 298] on div "Terminals" at bounding box center [23, 300] width 34 height 8
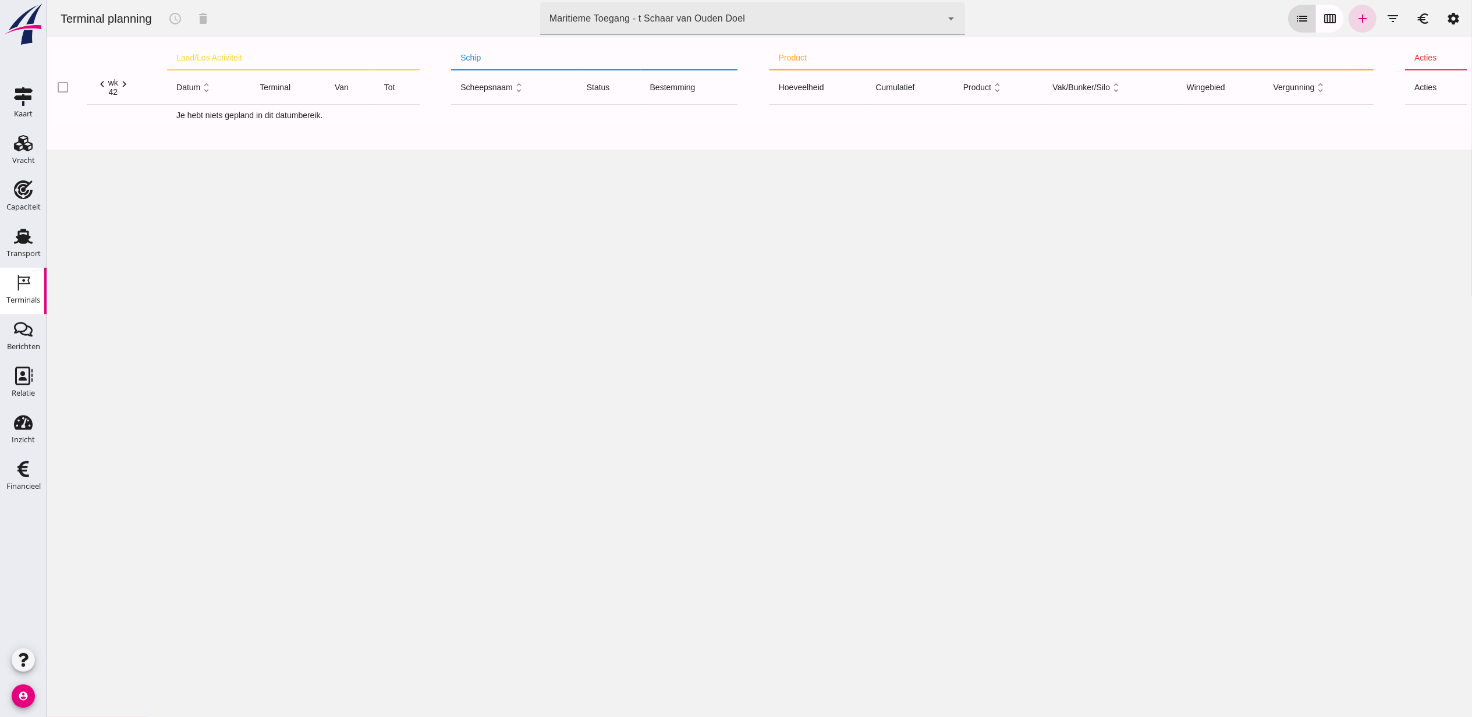
click at [1326, 17] on button "calendar_view_week" at bounding box center [1330, 19] width 28 height 28
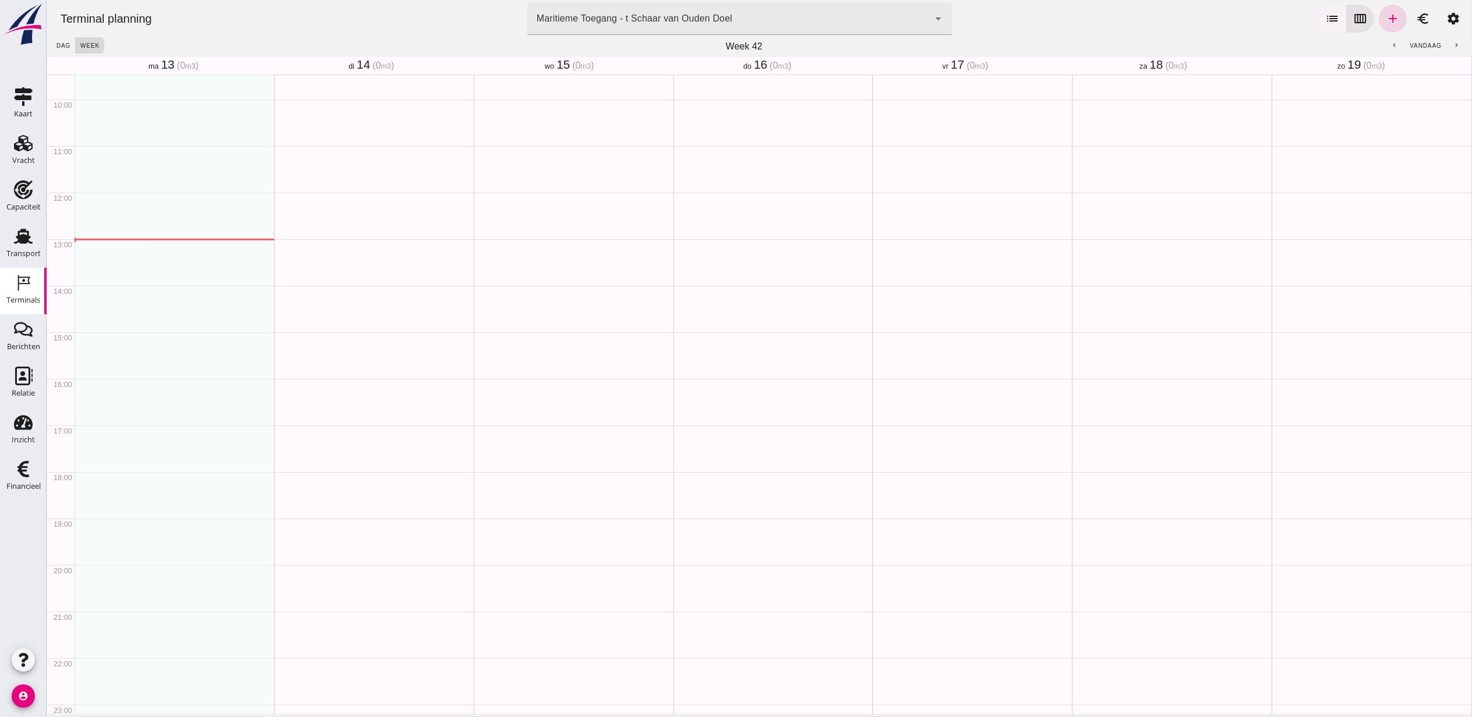
scroll to position [477, 0]
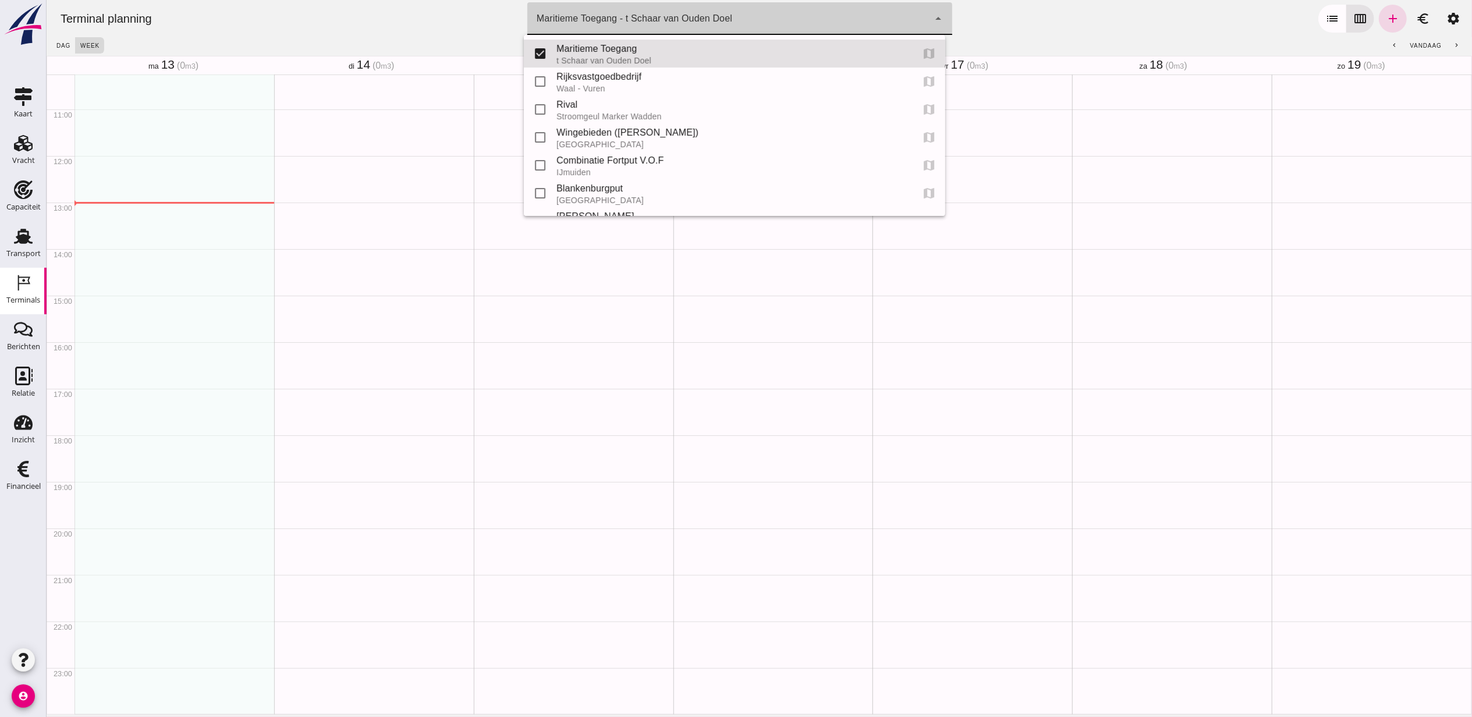
click at [699, 17] on div "Maritieme Toegang - t Schaar van Ouden Doel" at bounding box center [634, 19] width 196 height 14
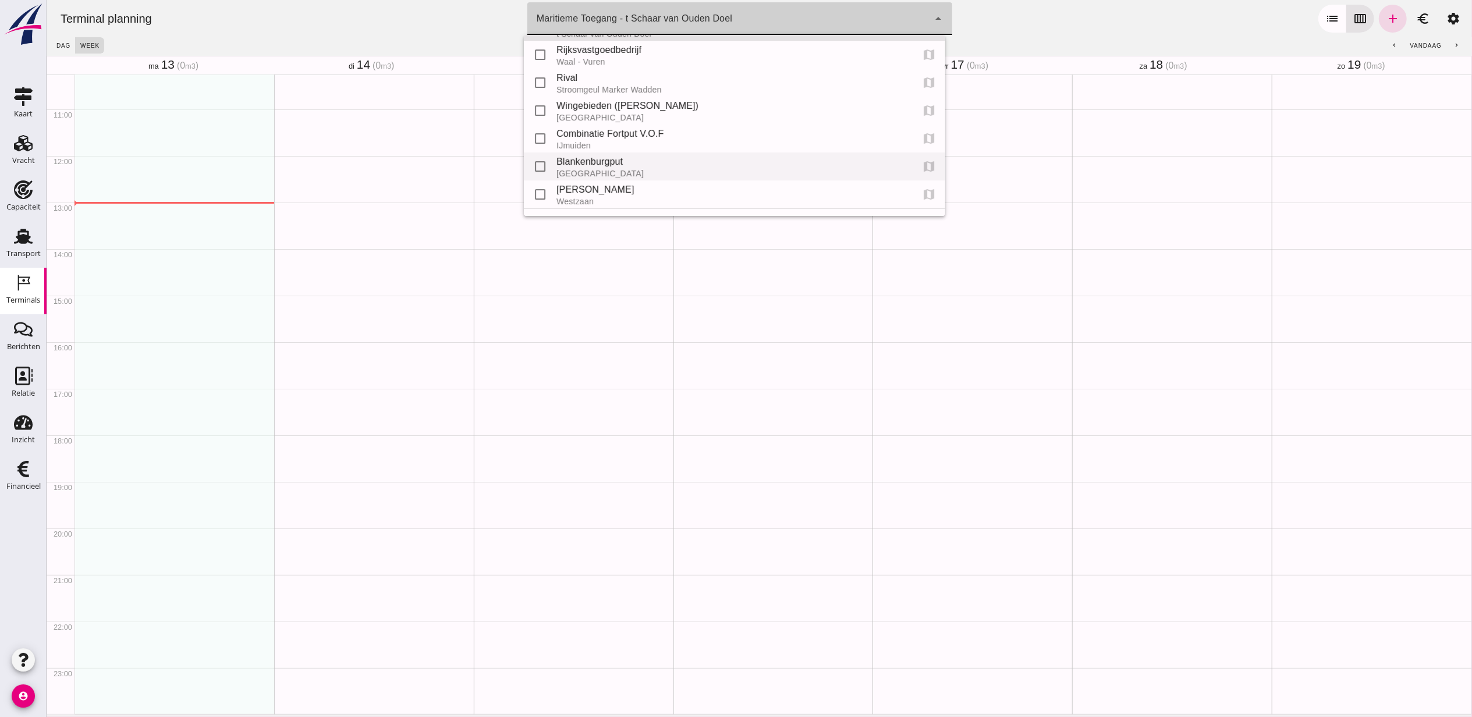
scroll to position [52, 0]
click at [587, 136] on div "Blankenburgput" at bounding box center [729, 137] width 347 height 14
type input "e6c78bfd-e3f1-4bb9-b01e-b37ce3668b52"
checkbox input "false"
checkbox input "true"
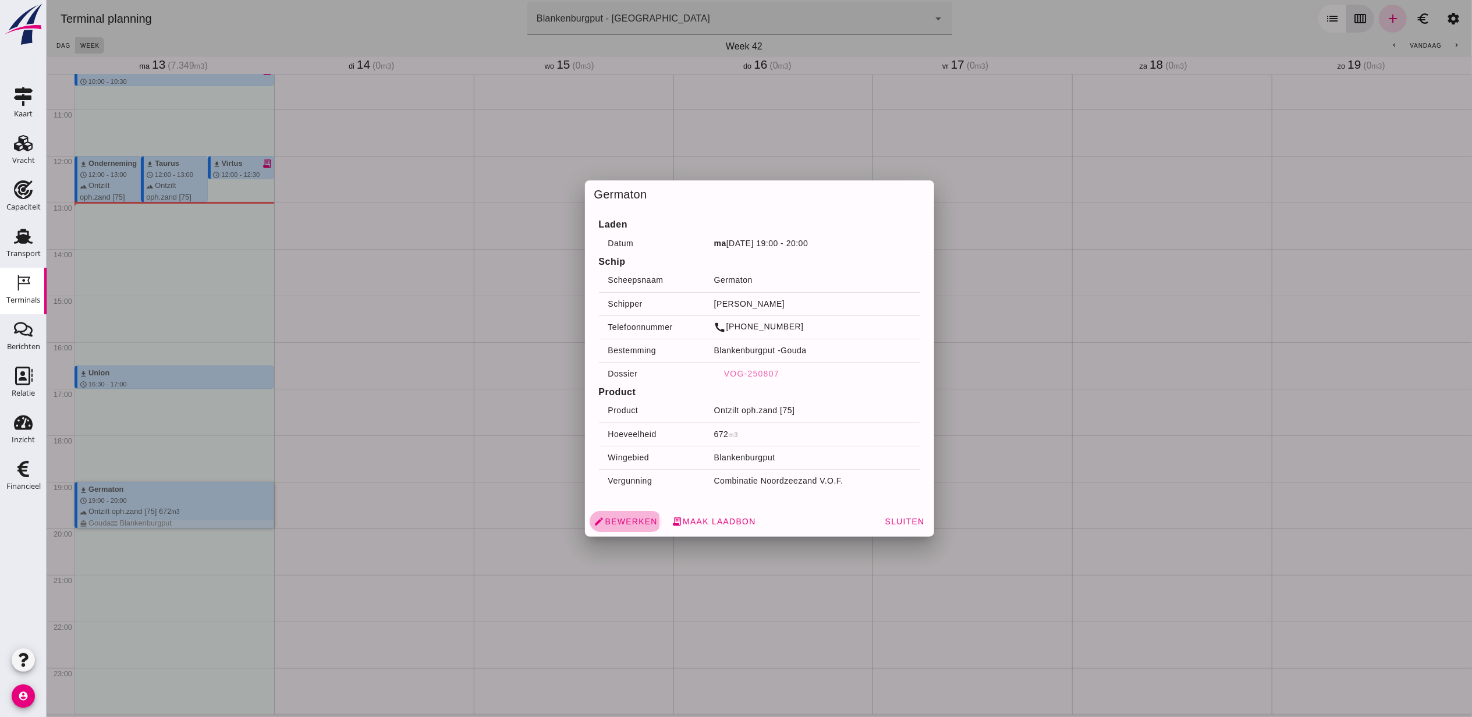
drag, startPoint x: 228, startPoint y: 508, endPoint x: 634, endPoint y: 524, distance: 406.1
click at [634, 524] on span "edit Bewerken" at bounding box center [625, 521] width 63 height 10
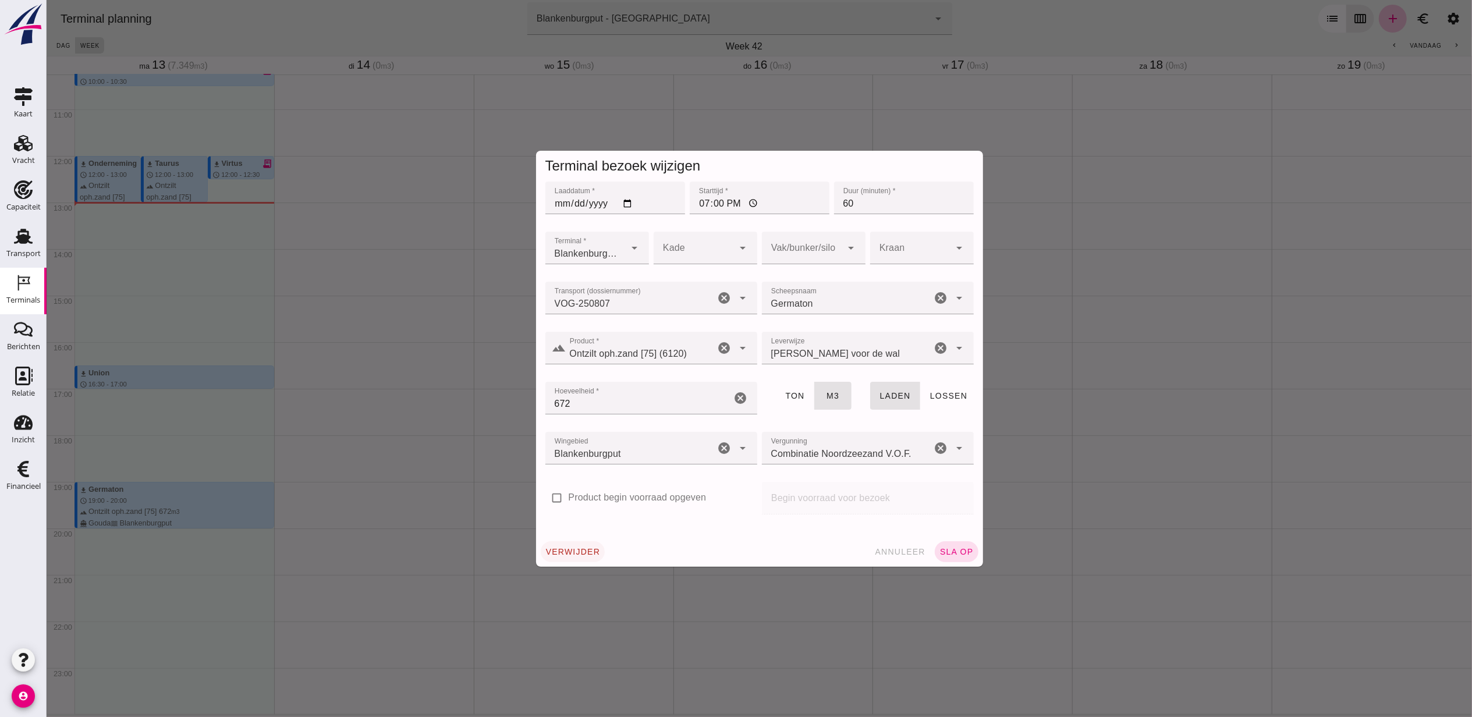
click at [585, 543] on button "verwijder" at bounding box center [572, 551] width 65 height 21
click at [610, 555] on span "bevestig" at bounding box center [633, 551] width 47 height 9
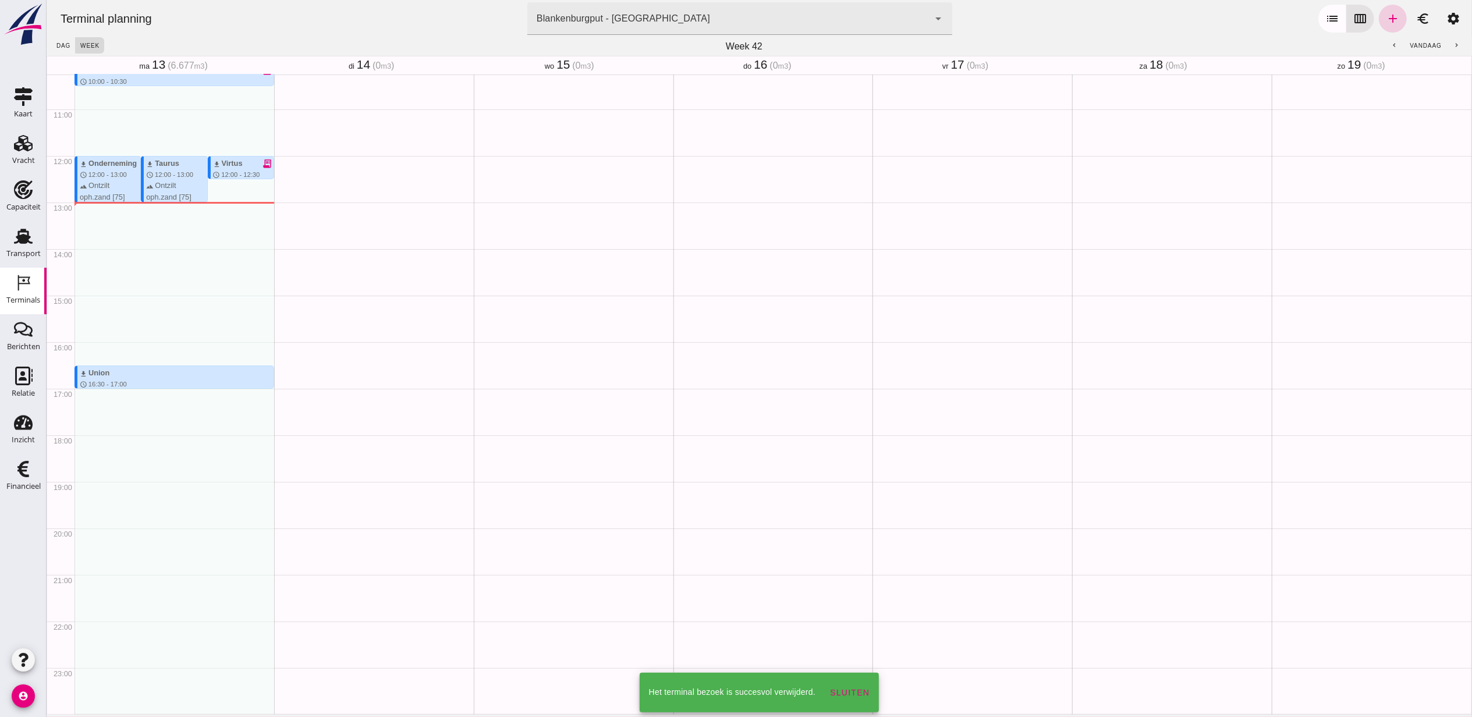
click at [1386, 17] on icon "add" at bounding box center [1393, 19] width 14 height 14
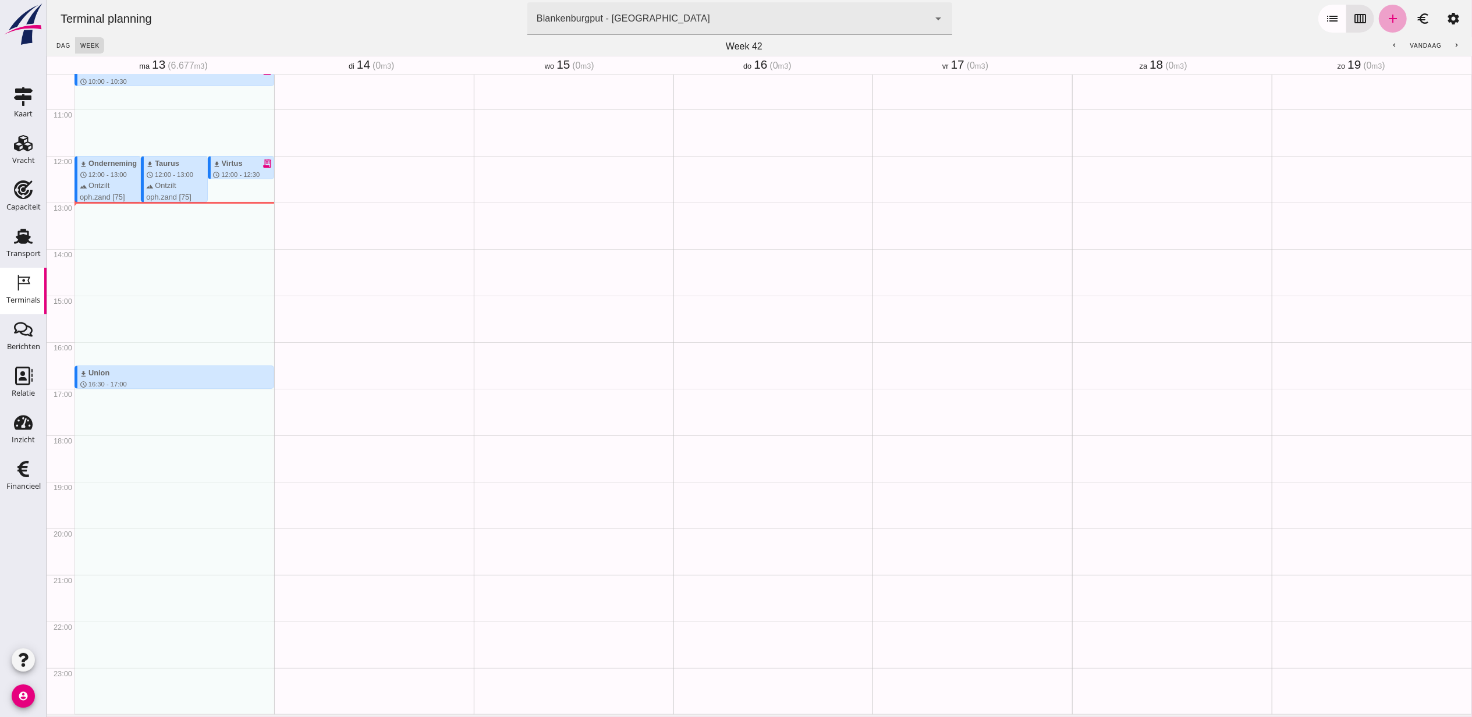
type input "Combinatie Noordzeezand V.O.F."
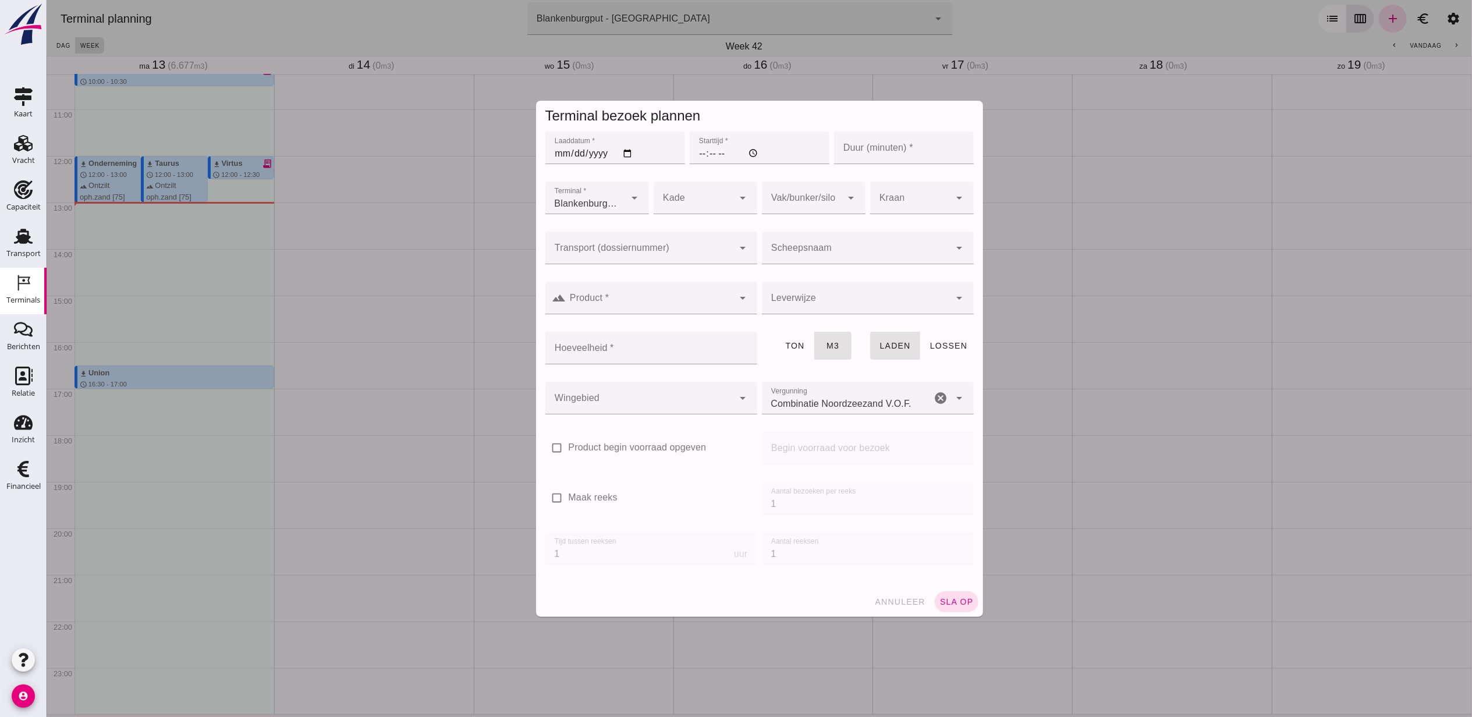
click at [622, 150] on input "Laaddatum *" at bounding box center [615, 148] width 140 height 33
type input "2025-10-13"
click at [695, 153] on input "Starttijd *" at bounding box center [759, 148] width 140 height 33
type input "19:00"
type input "60"
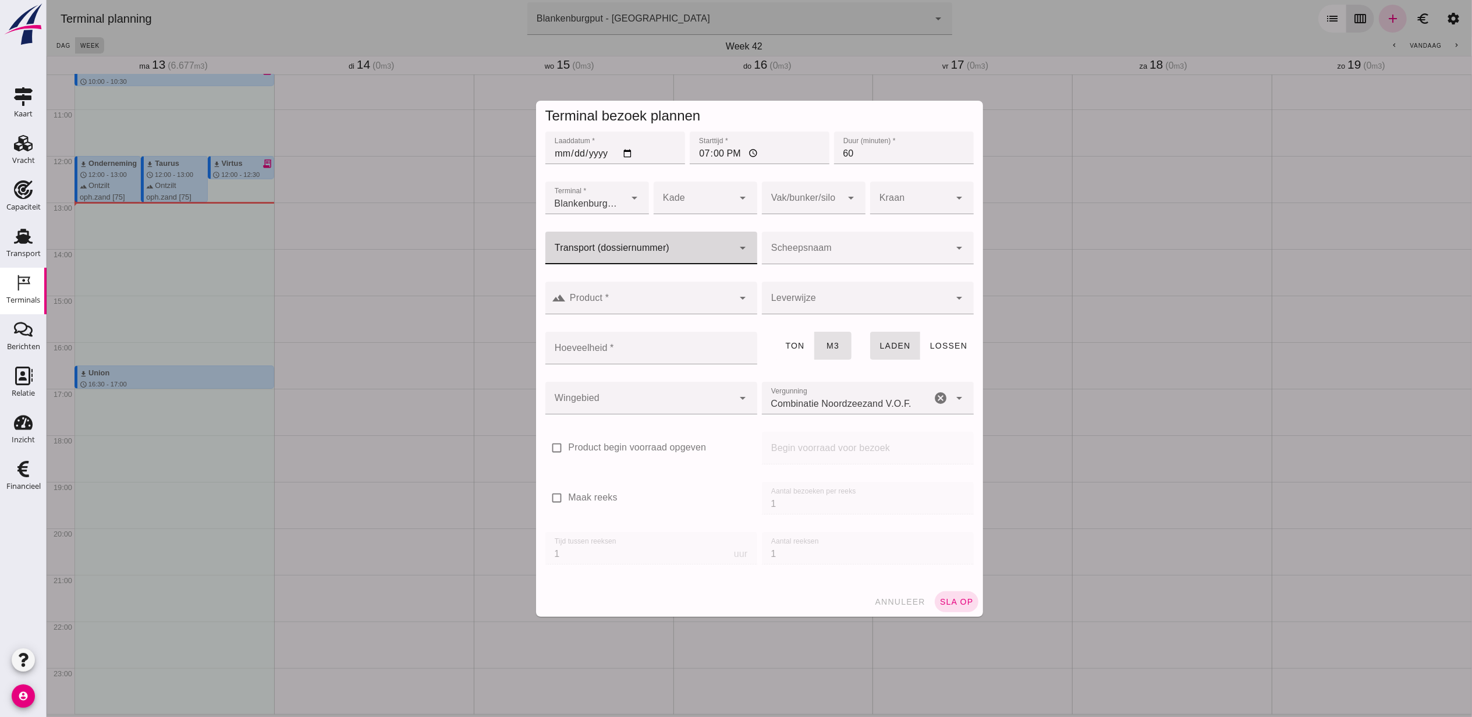
click at [694, 238] on div at bounding box center [639, 248] width 189 height 33
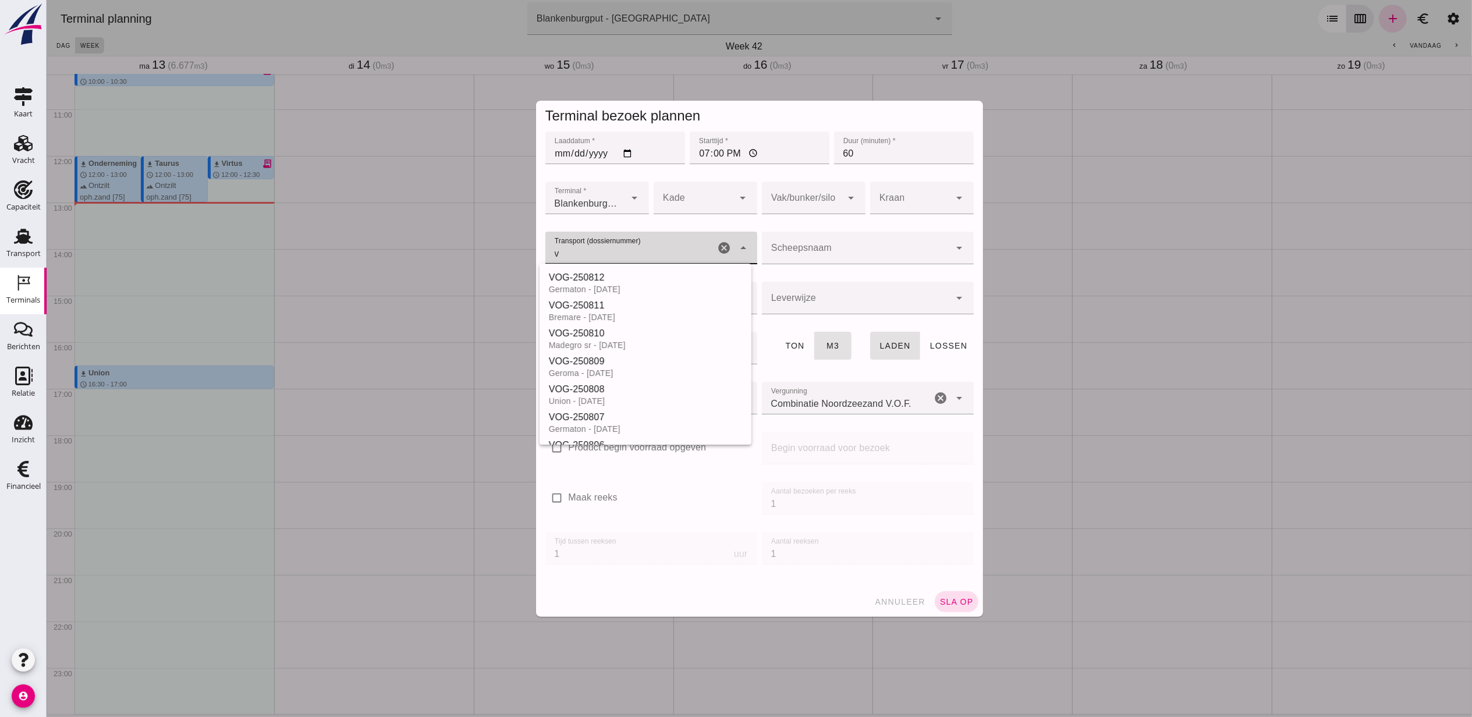
click at [648, 275] on div "VOG-250812" at bounding box center [644, 278] width 193 height 14
type input "VOG-250812"
type input "franco_on_shore"
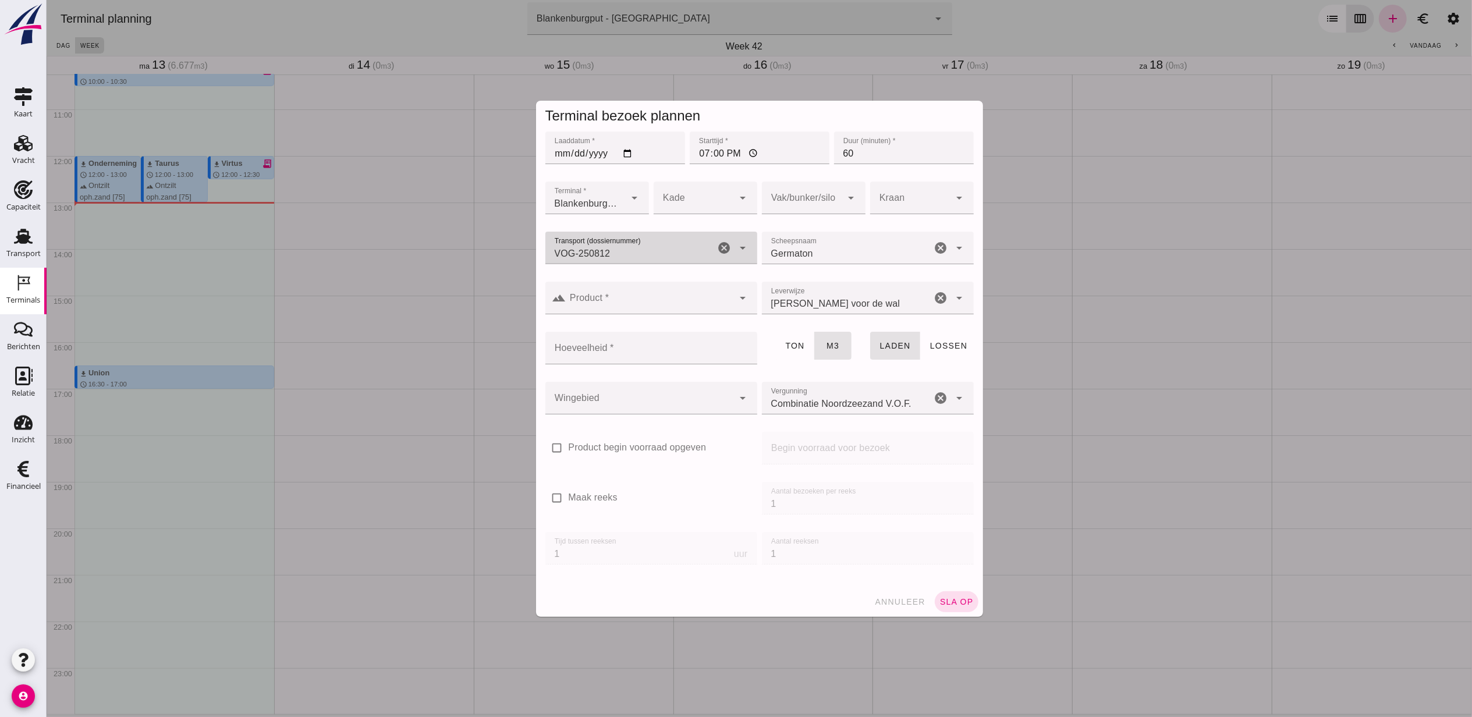
type input "VOG-250812"
click at [770, 201] on div at bounding box center [802, 198] width 80 height 33
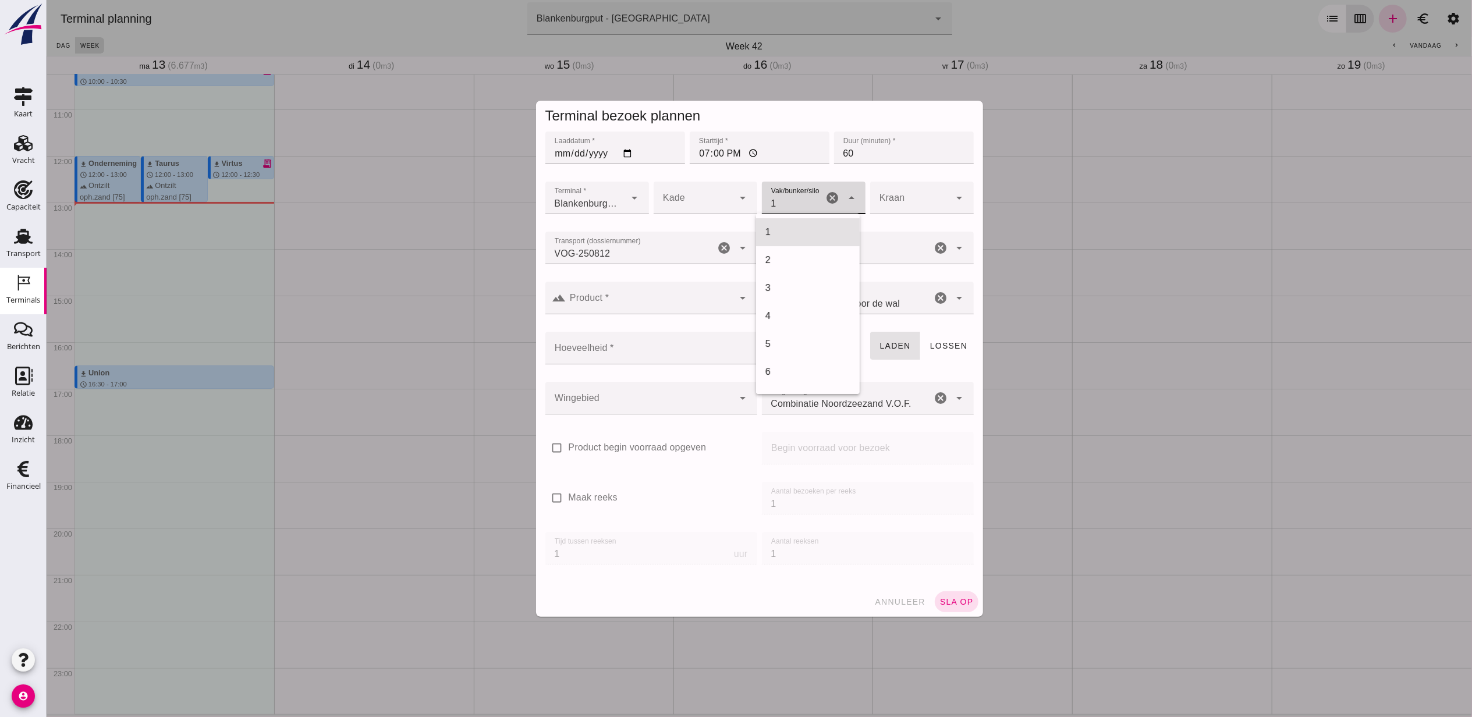
scroll to position [475, 0]
click at [785, 232] on div "18" at bounding box center [807, 232] width 85 height 14
type input "366"
click at [640, 354] on input "Hoeveelheid *" at bounding box center [647, 348] width 205 height 33
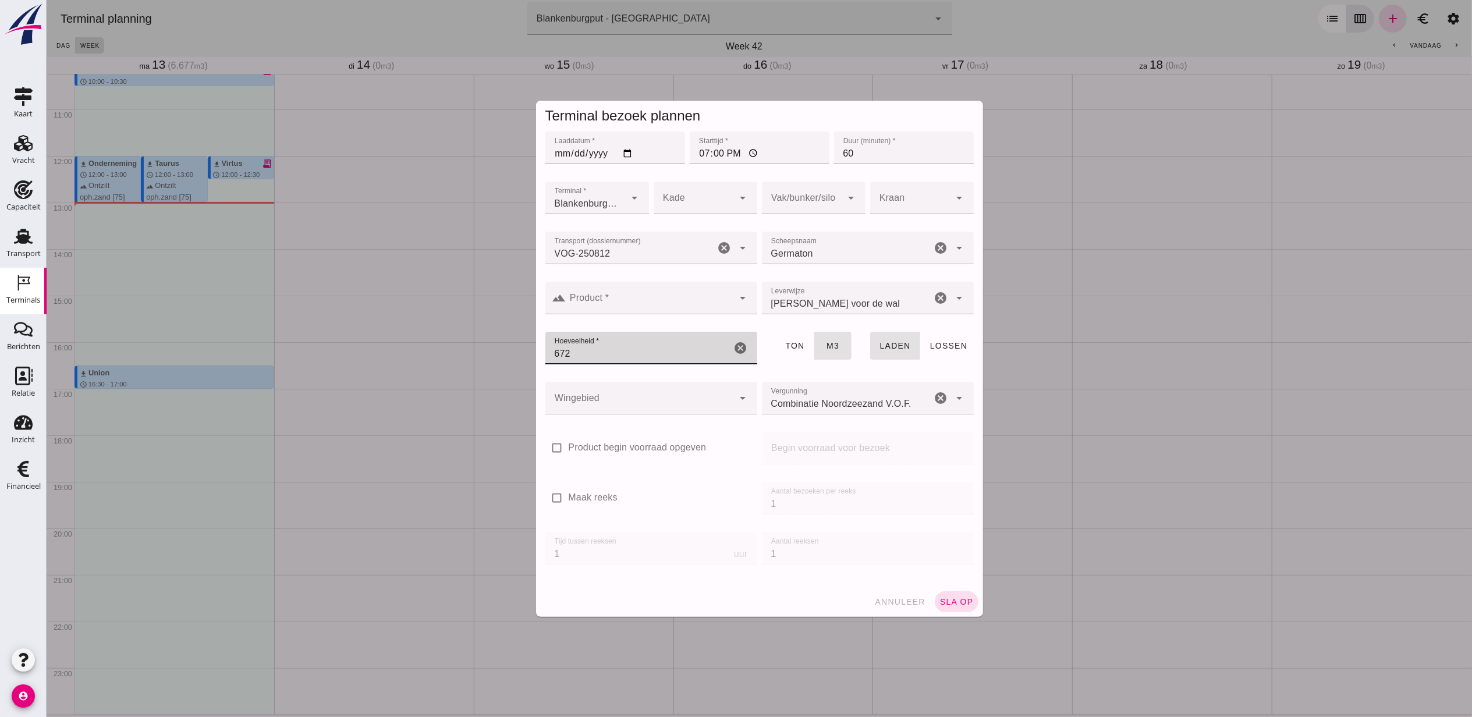
type input "672"
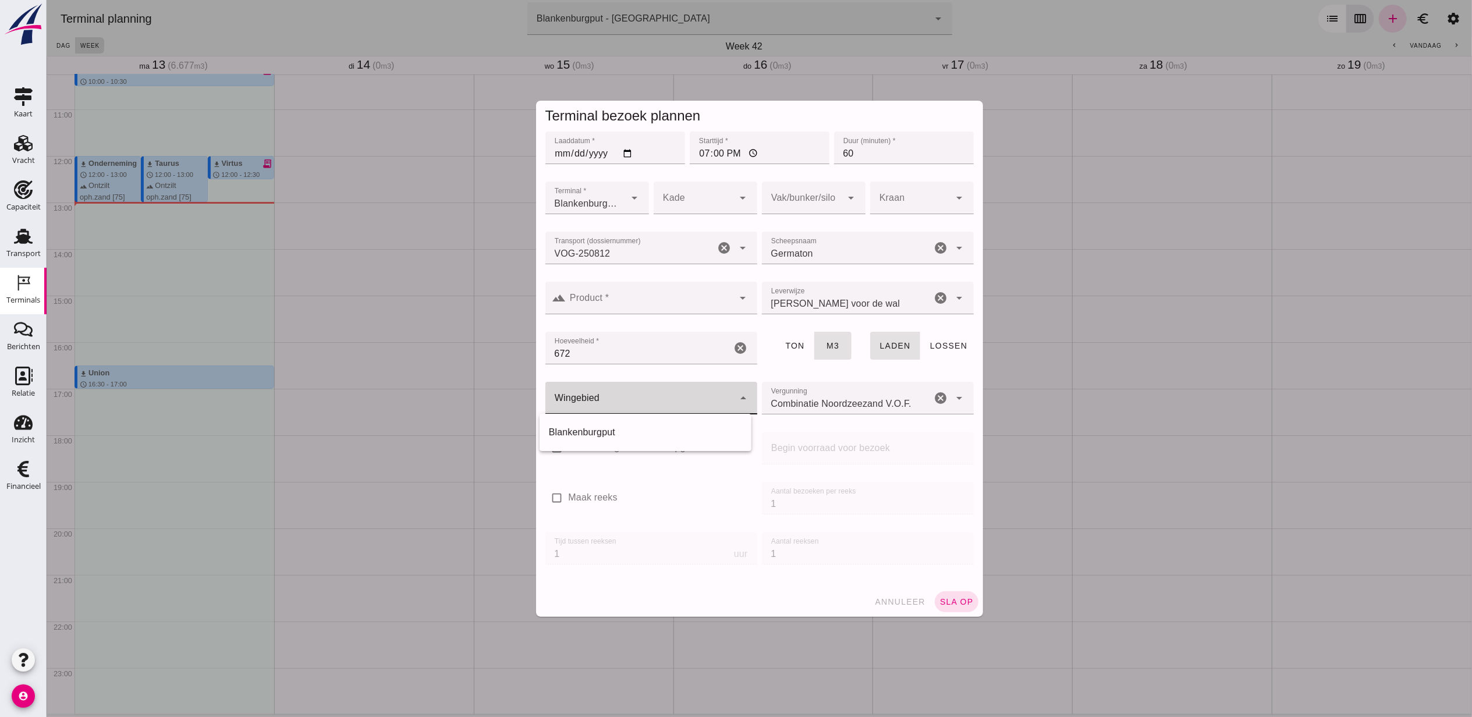
click at [603, 406] on div at bounding box center [639, 398] width 189 height 33
click at [607, 424] on div "Blankenburgput" at bounding box center [645, 433] width 212 height 28
type input "333"
click at [640, 284] on div at bounding box center [650, 298] width 168 height 33
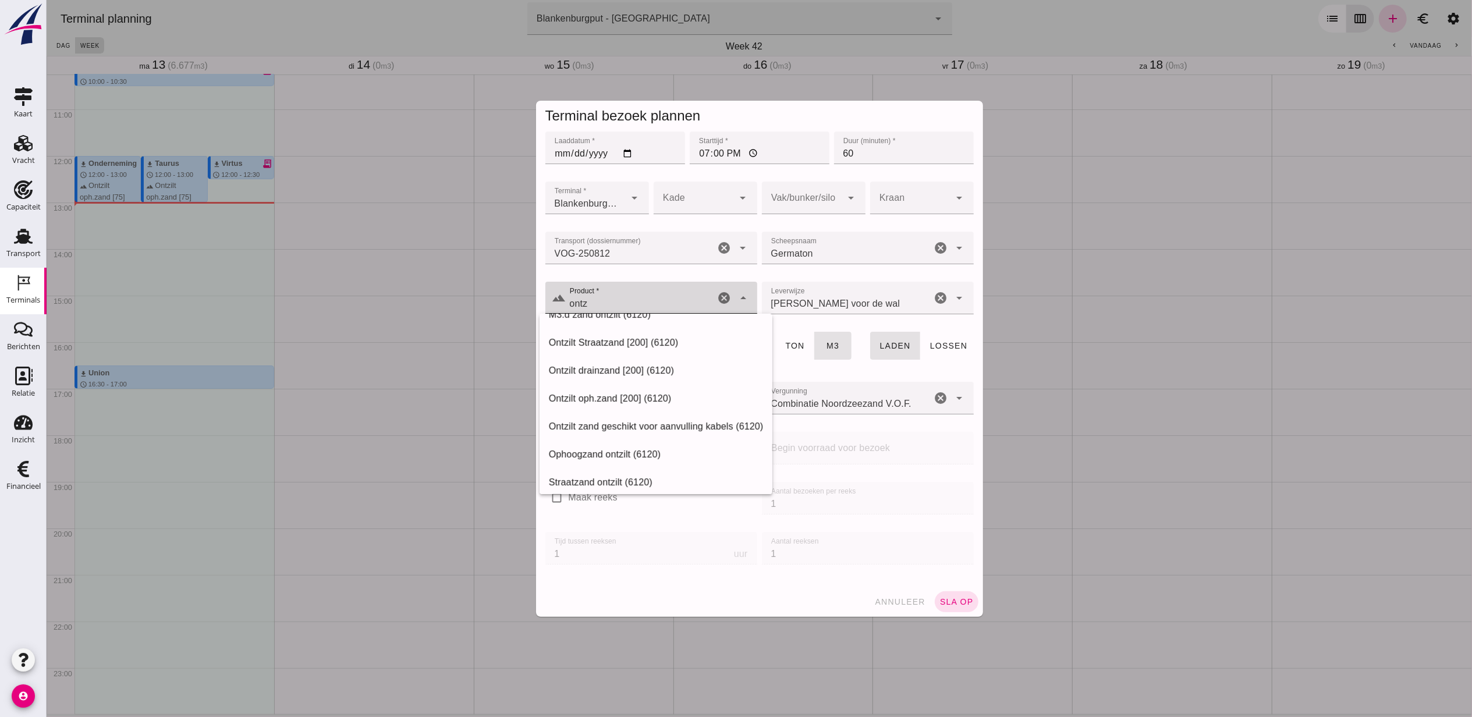
scroll to position [0, 0]
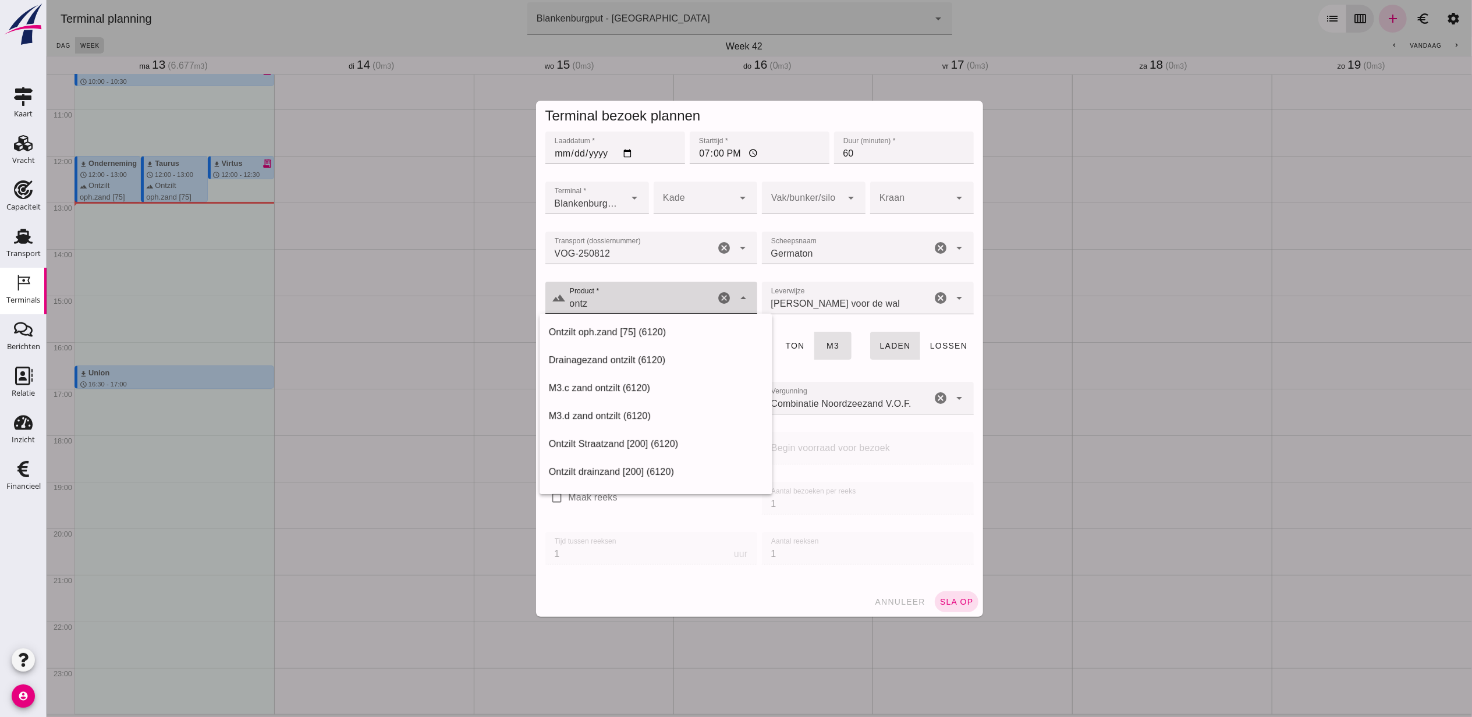
drag, startPoint x: 651, startPoint y: 304, endPoint x: 554, endPoint y: 304, distance: 97.8
click at [554, 304] on div "landscape Product * Product * ontz cancel arrow_drop_down" at bounding box center [651, 298] width 212 height 33
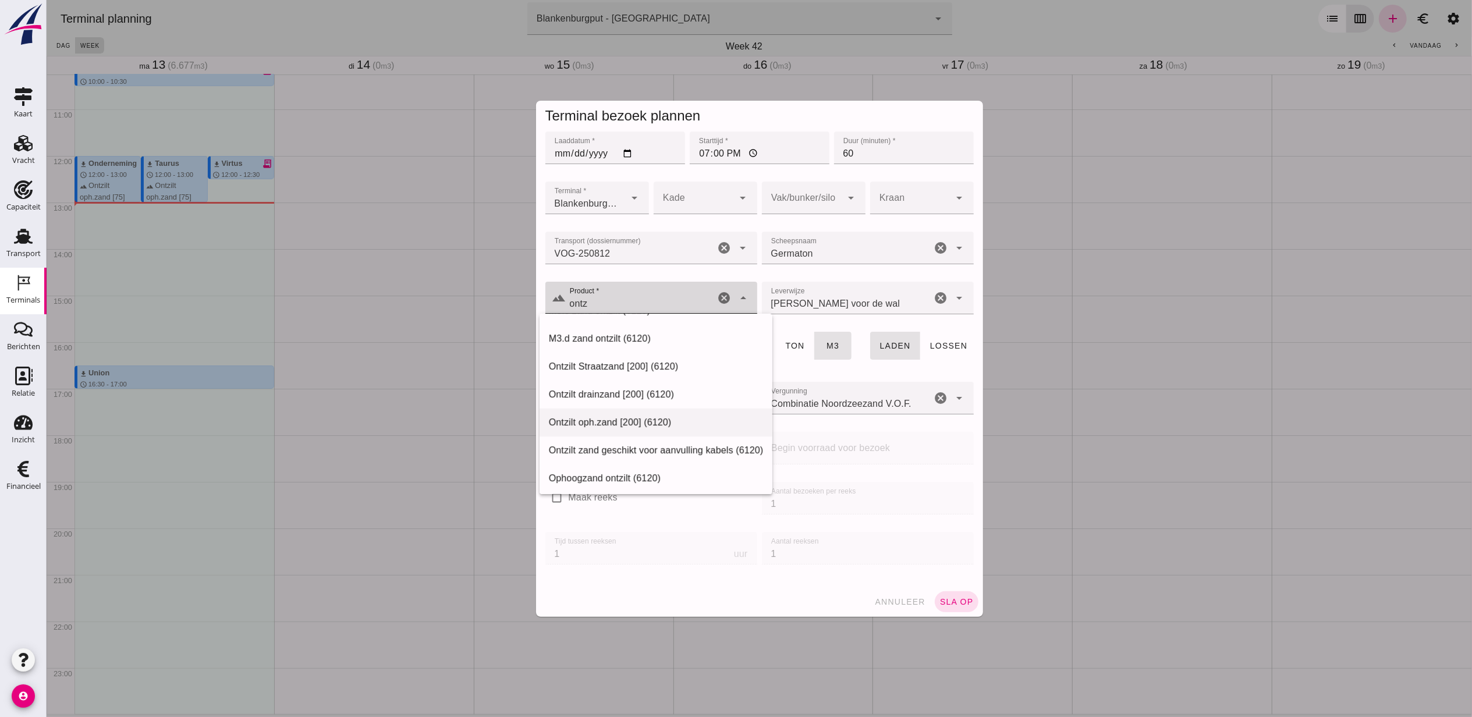
click at [668, 427] on div "Ontzilt oph.zand [200] (6120)" at bounding box center [655, 423] width 215 height 14
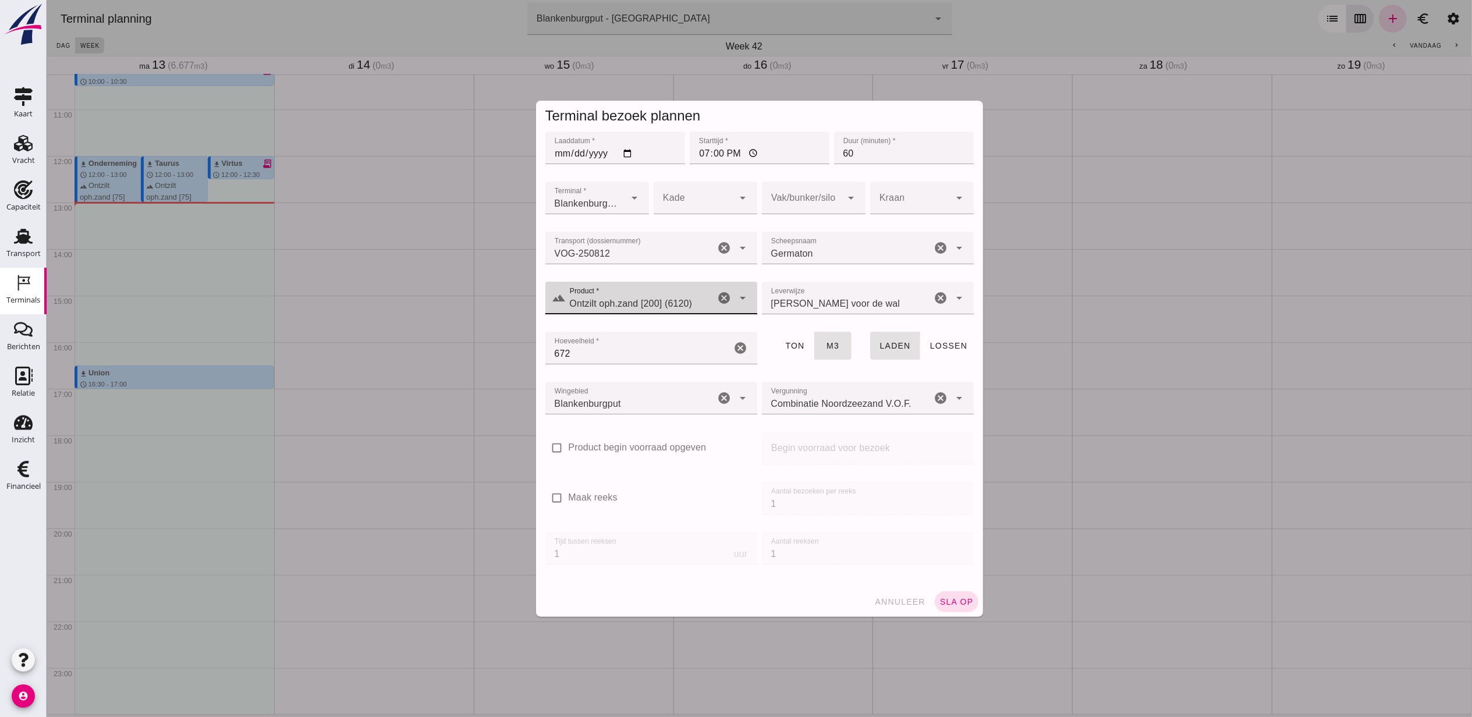
type input "Ontzilt oph.zand [200] (6120)"
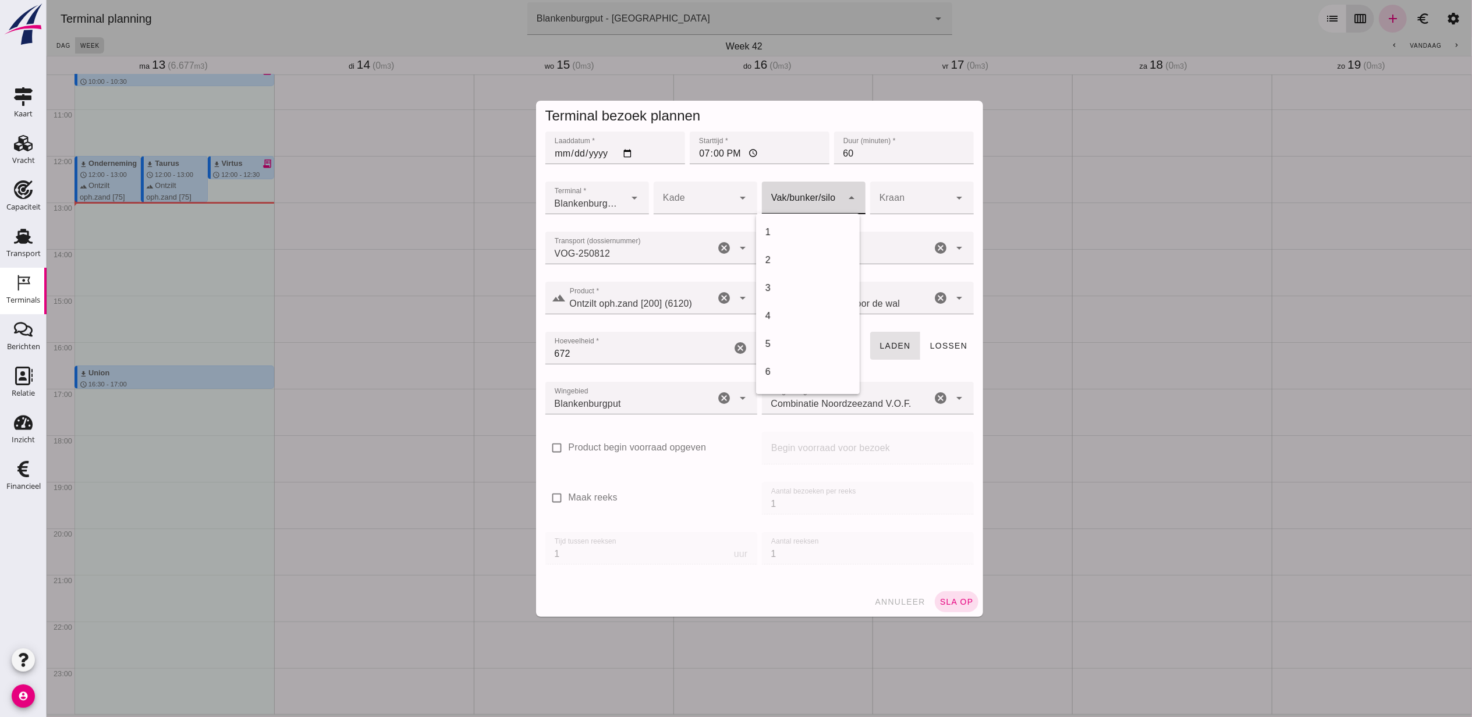
click at [790, 196] on div at bounding box center [802, 198] width 80 height 33
click at [789, 228] on div "18" at bounding box center [807, 232] width 85 height 14
type input "366"
click at [946, 604] on span "sla op" at bounding box center [956, 601] width 34 height 9
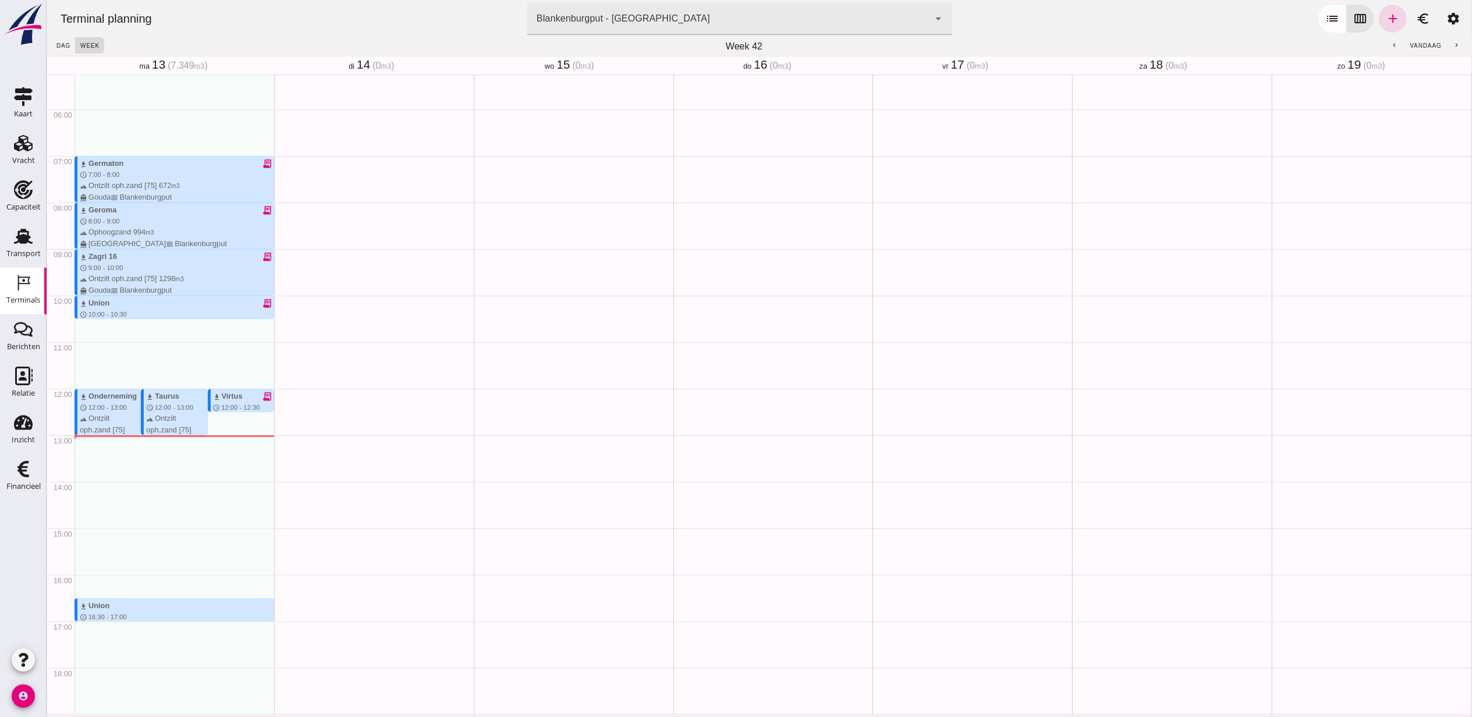
scroll to position [322, 0]
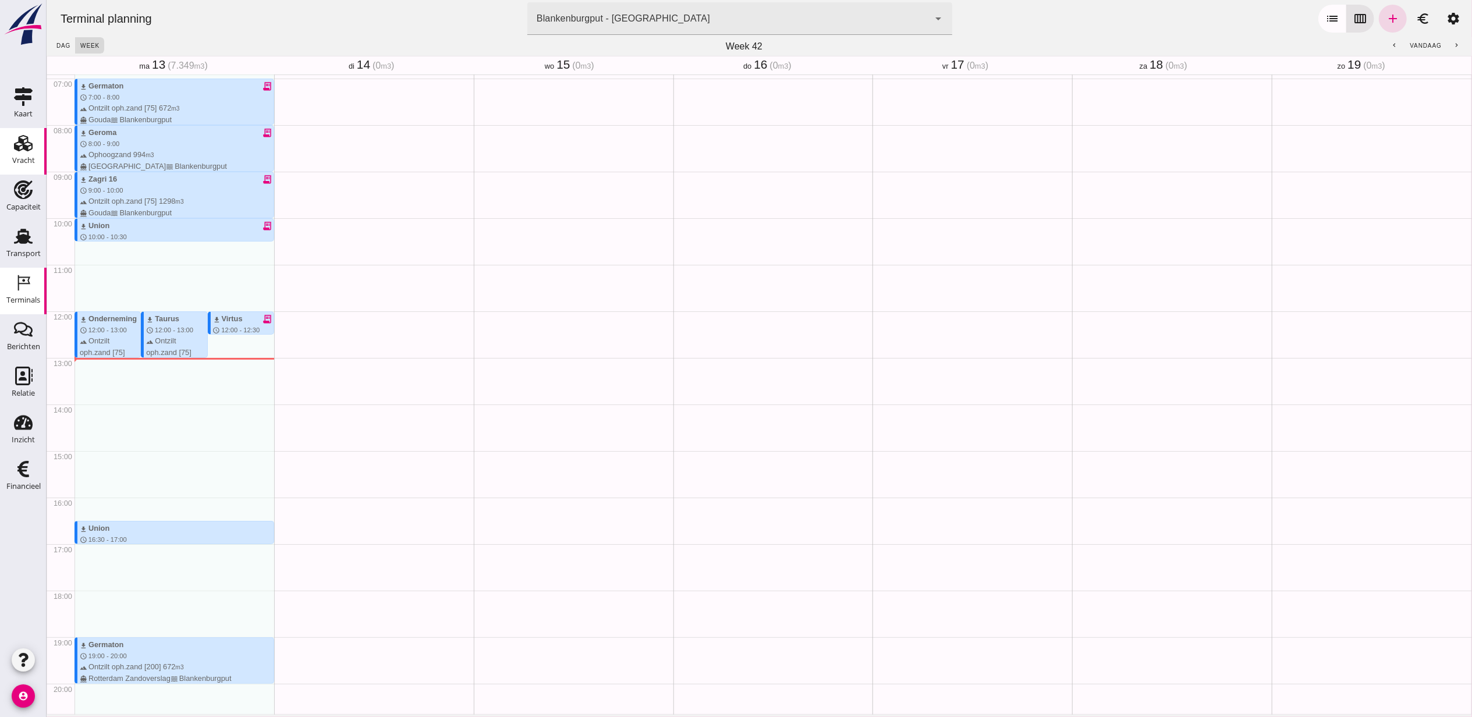
click at [9, 143] on div "Vracht" at bounding box center [23, 143] width 28 height 19
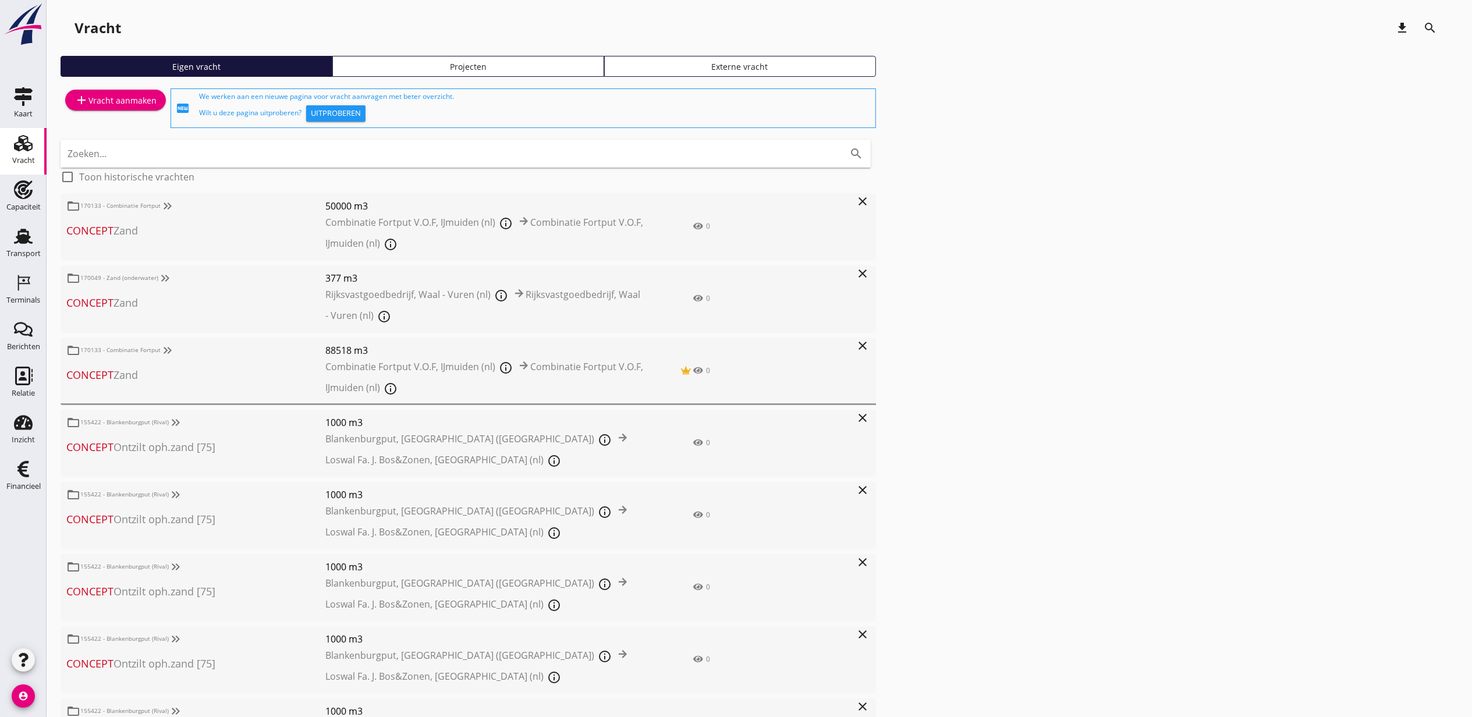
click at [943, 234] on div "add Vracht aanmaken fiber_new We werken aan een nieuwe pagina voor vracht aanvr…" at bounding box center [760, 505] width 1398 height 838
click at [29, 246] on div "Transport" at bounding box center [23, 254] width 34 height 16
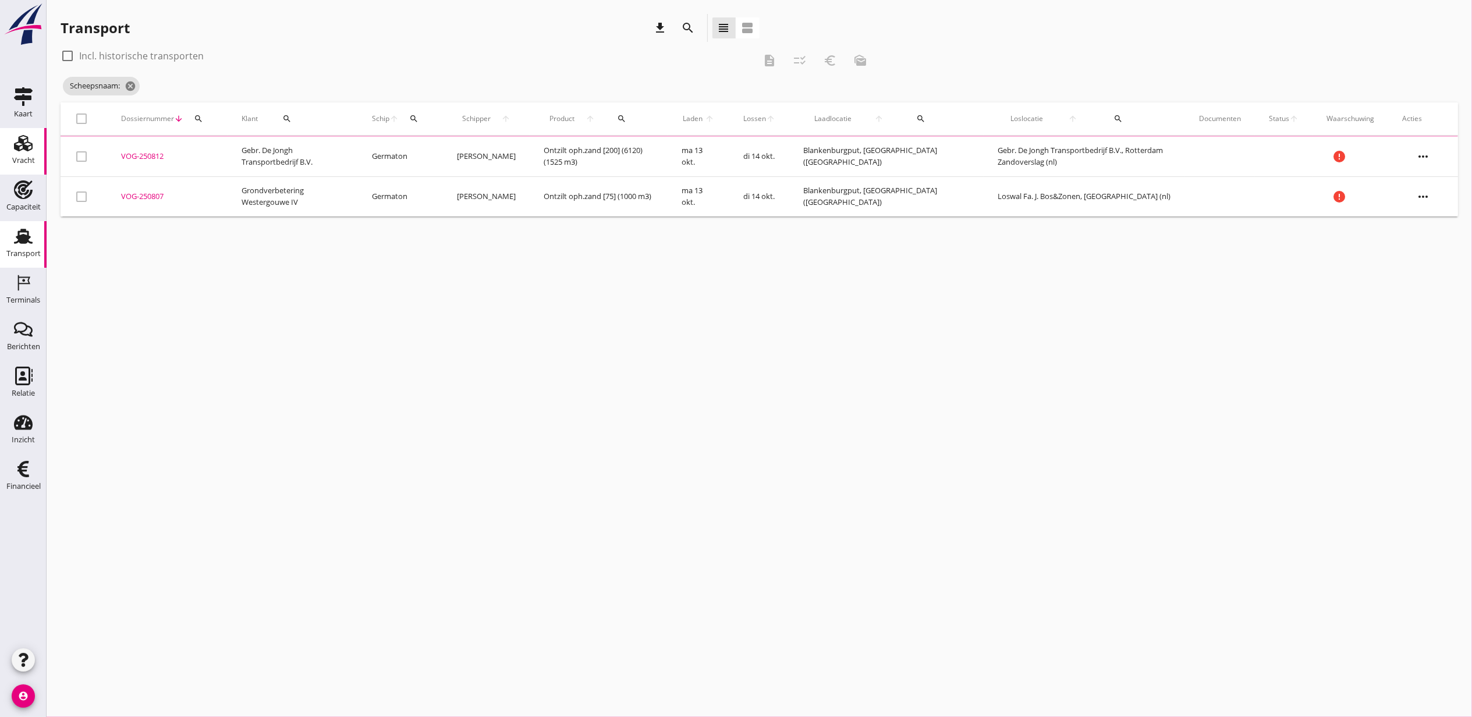
click at [28, 146] on use at bounding box center [23, 143] width 19 height 16
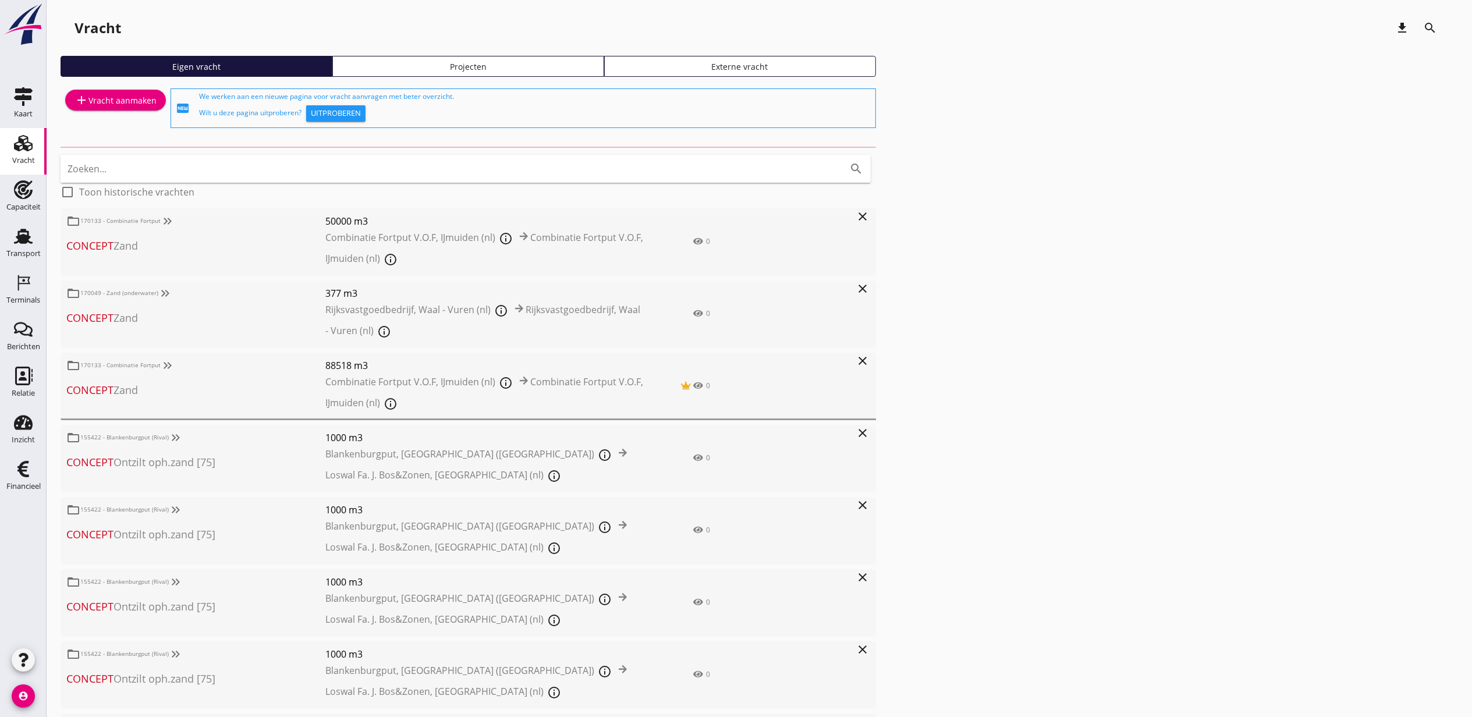
click at [566, 62] on div "Projecten" at bounding box center [468, 67] width 261 height 12
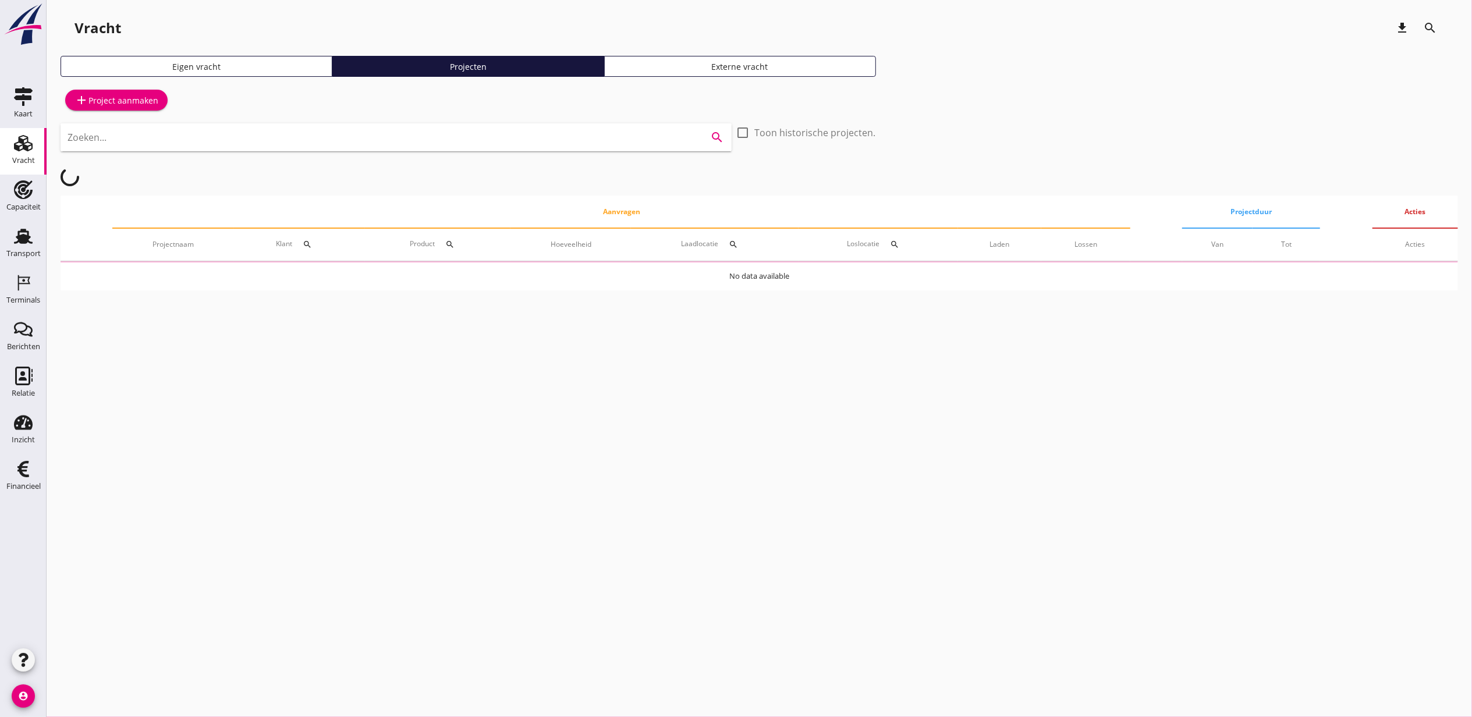
click at [427, 133] on input "Zoeken..." at bounding box center [380, 137] width 625 height 19
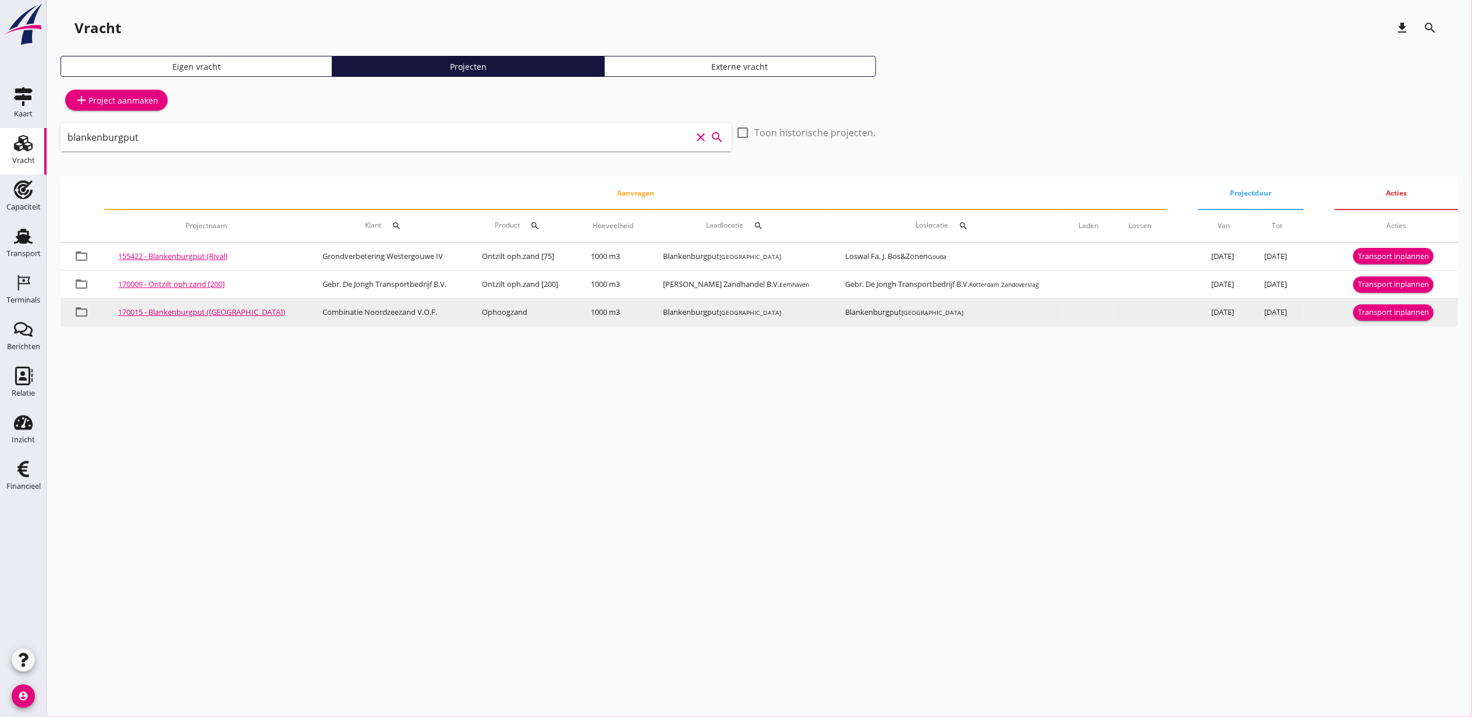
type input "blankenburgput"
click at [1405, 309] on div "Transport inplannen" at bounding box center [1393, 313] width 71 height 12
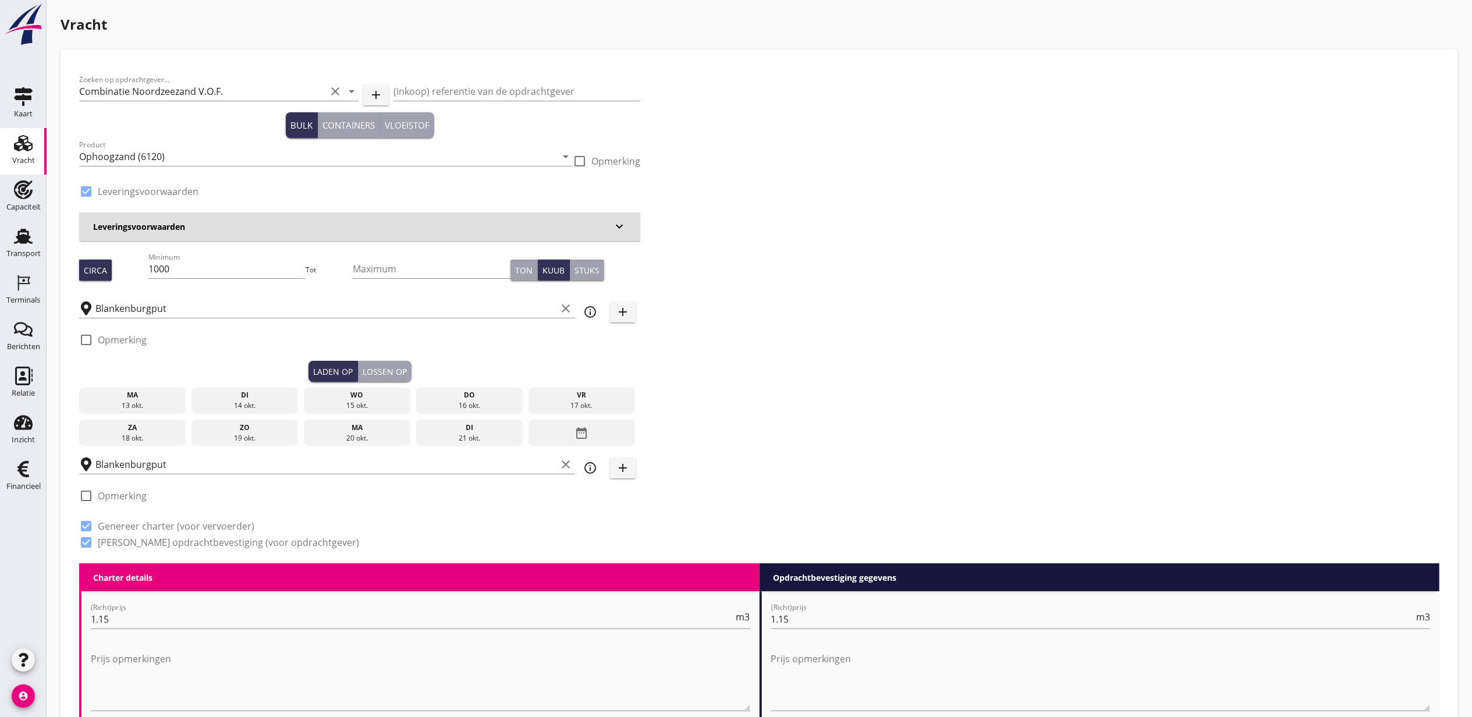
click at [163, 406] on div "[DATE]" at bounding box center [132, 406] width 101 height 10
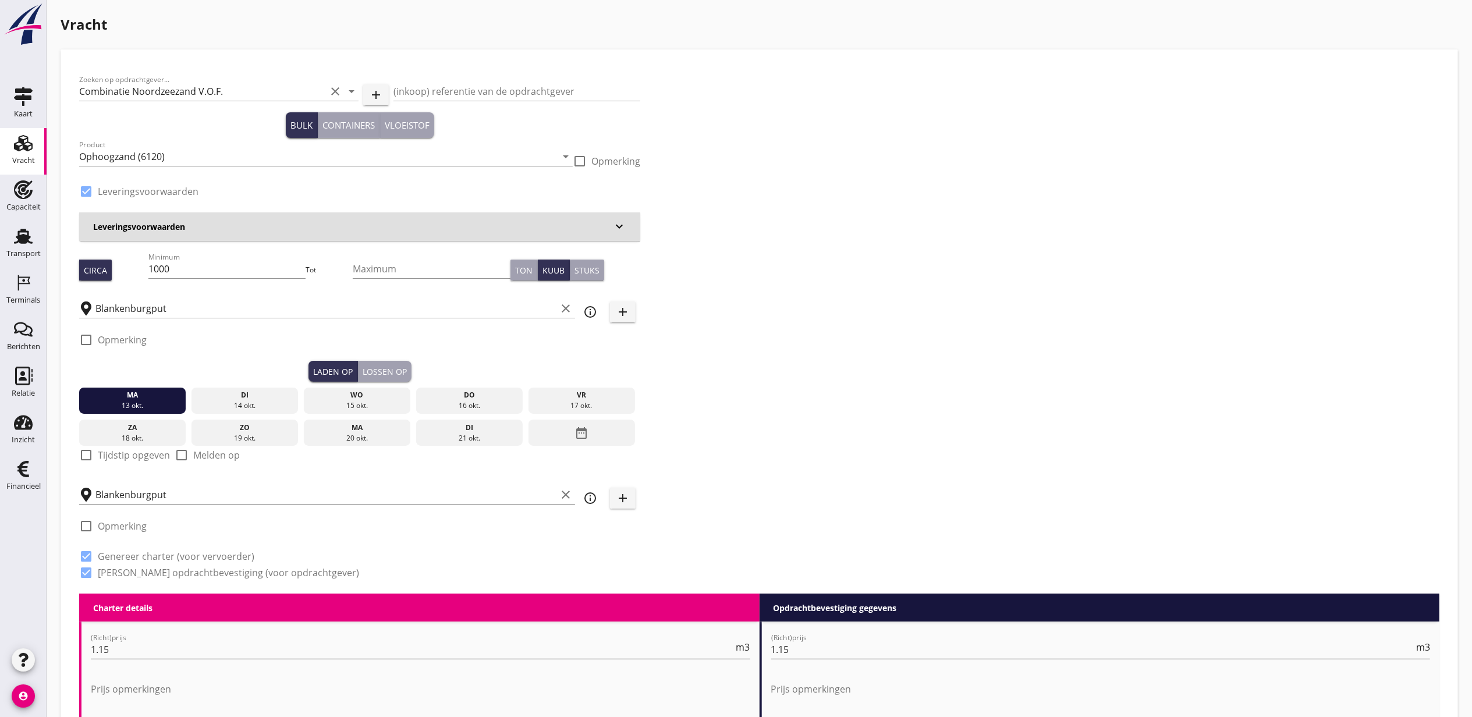
click at [101, 459] on label "Tijdstip opgeven" at bounding box center [134, 455] width 72 height 12
checkbox input "true"
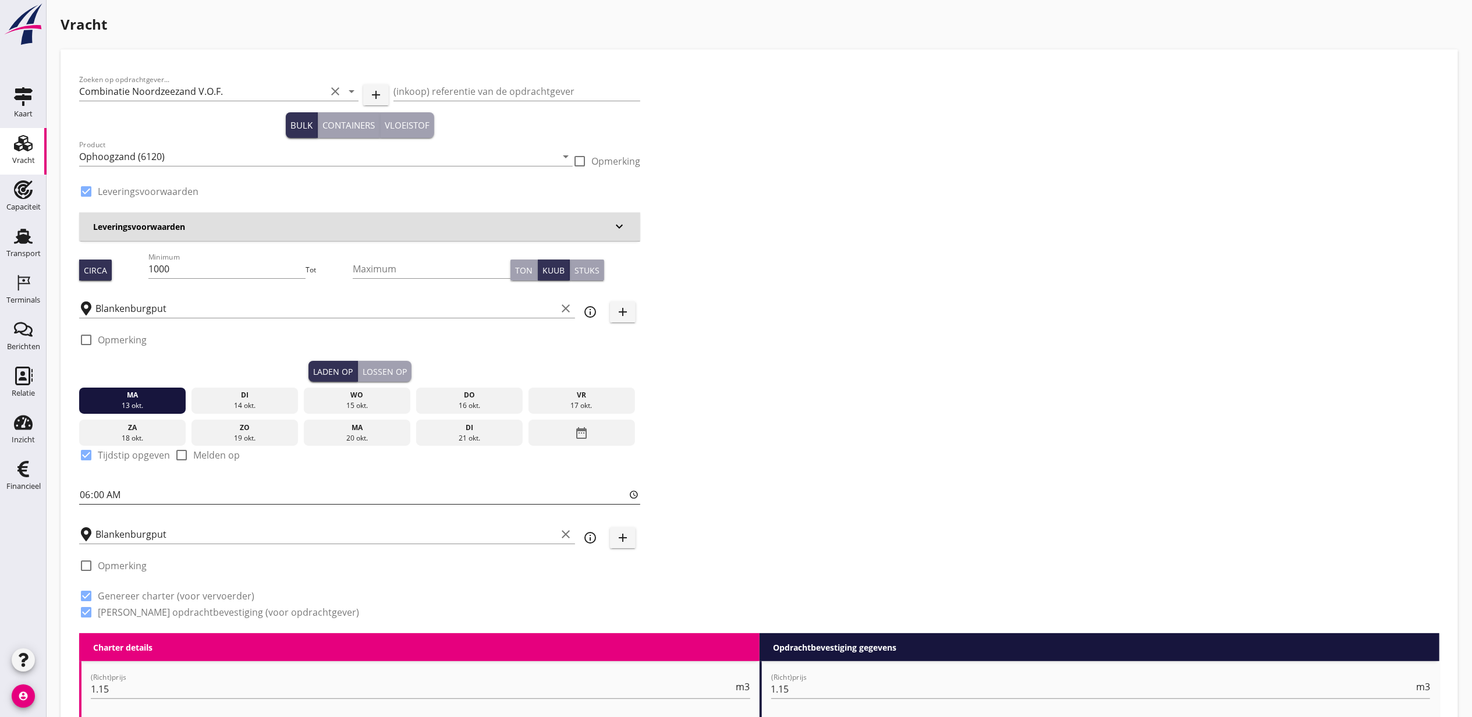
click at [82, 492] on input "06:00" at bounding box center [359, 495] width 561 height 19
type input "17:00"
click at [411, 368] on div "Laden op Lossen op" at bounding box center [359, 371] width 561 height 21
click at [396, 369] on div "Lossen op" at bounding box center [385, 372] width 44 height 12
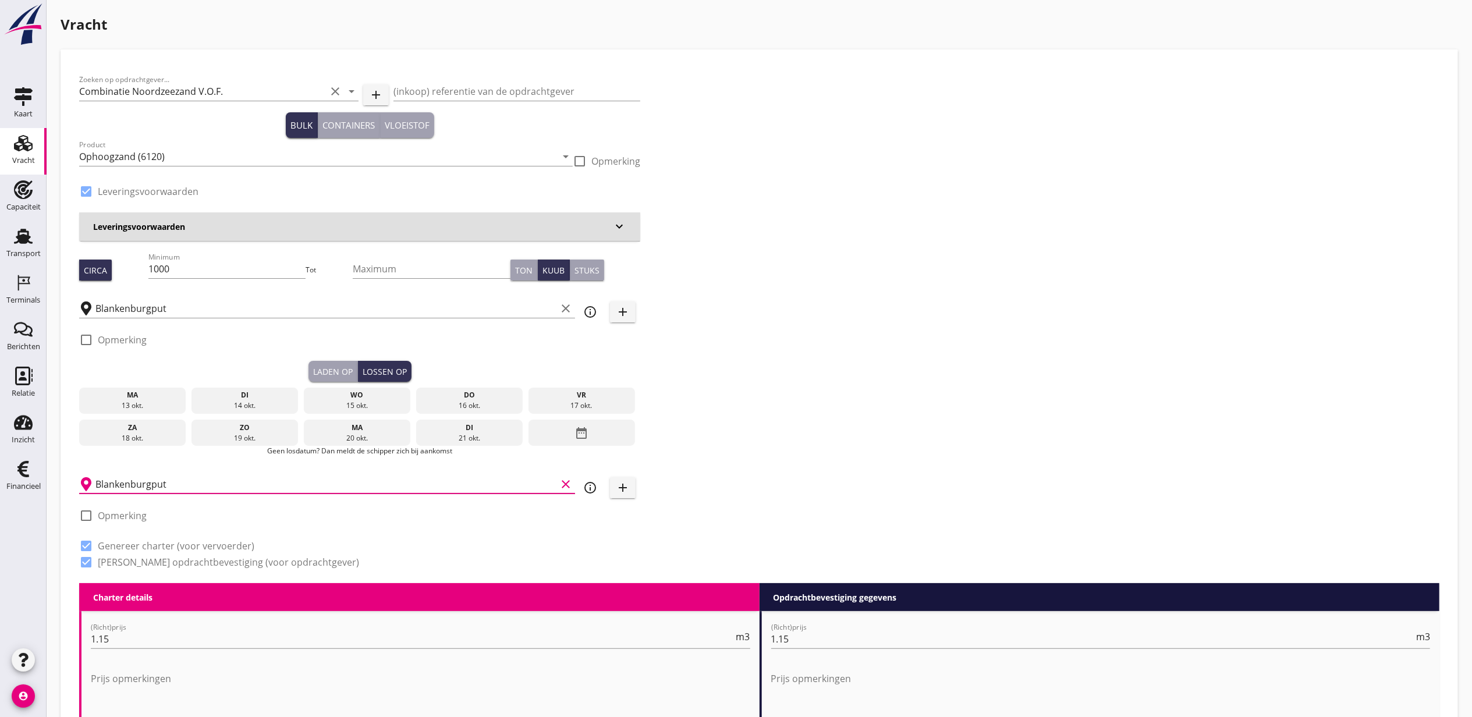
click at [235, 482] on input "Blankenburgput" at bounding box center [325, 484] width 461 height 19
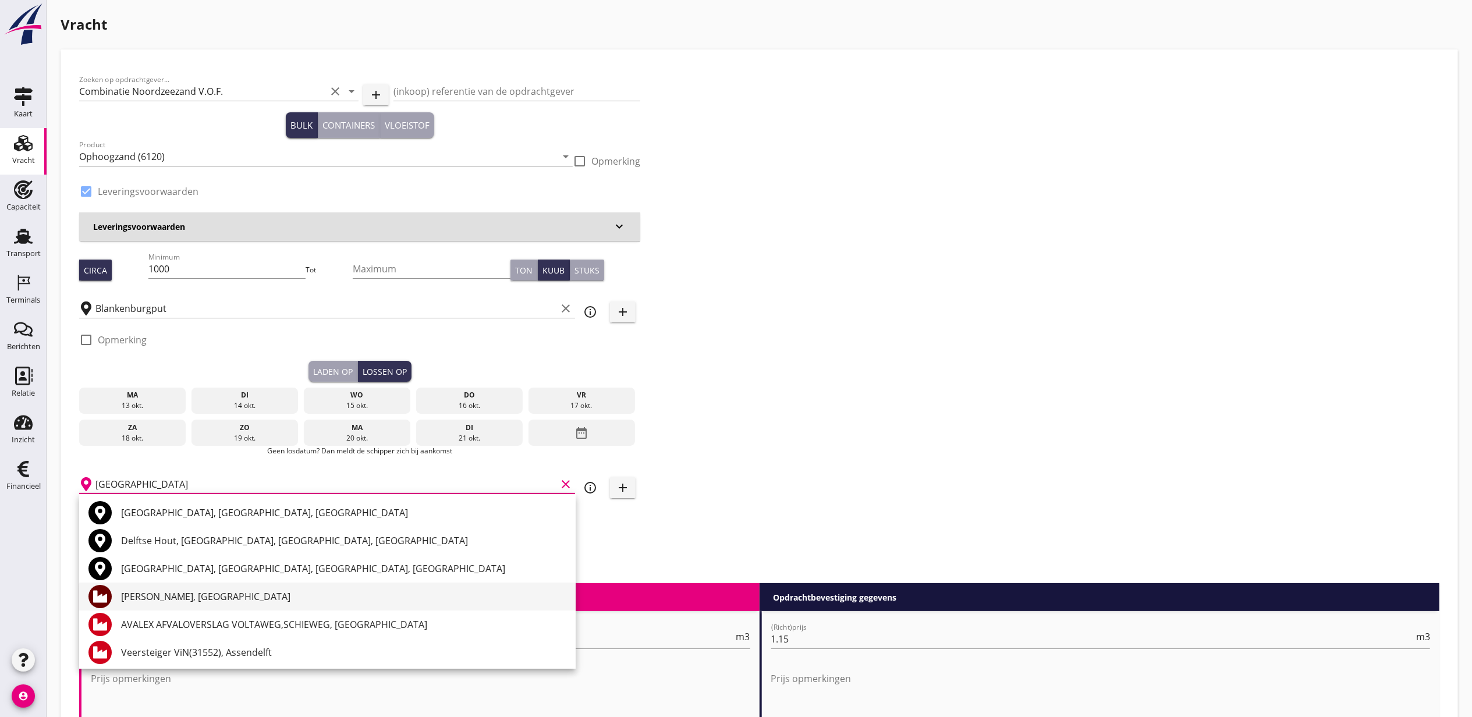
click at [248, 602] on div "[PERSON_NAME], [GEOGRAPHIC_DATA]" at bounding box center [343, 597] width 445 height 14
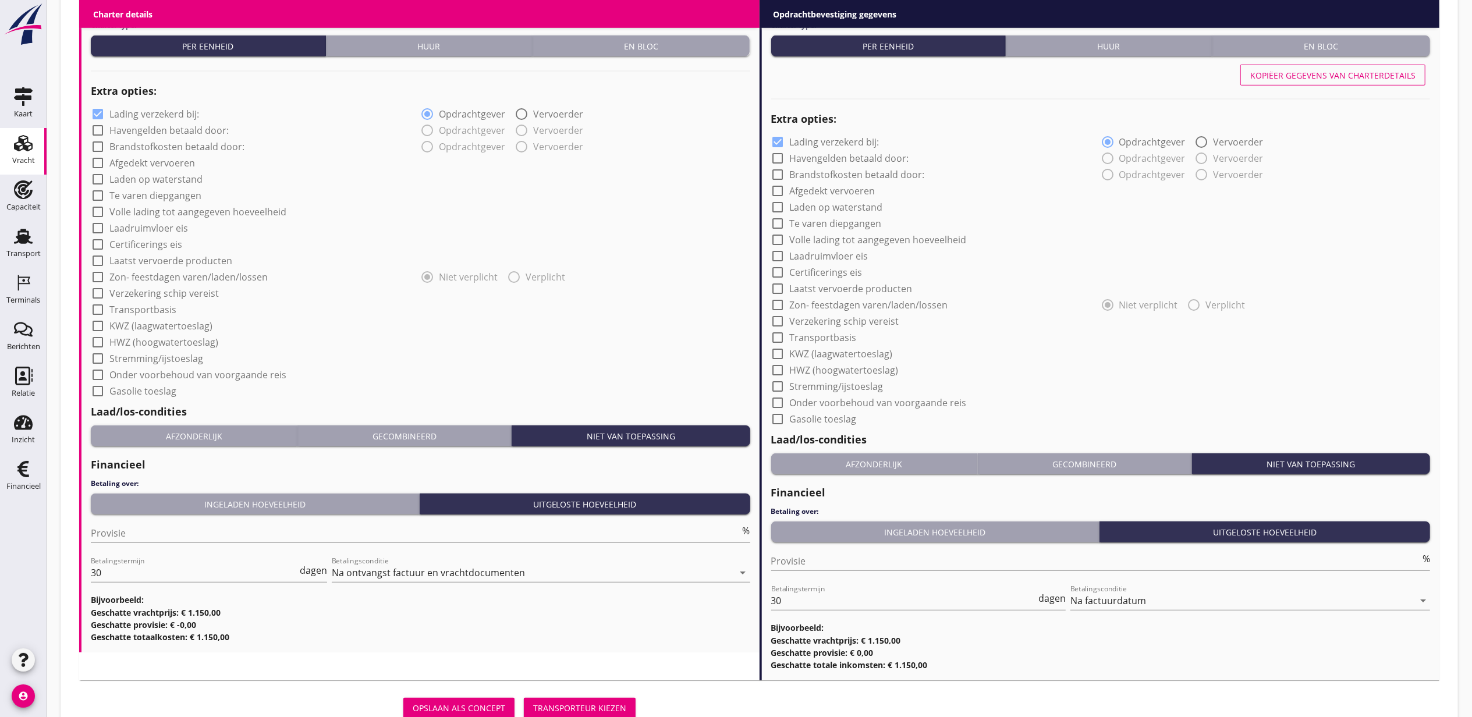
scroll to position [847, 0]
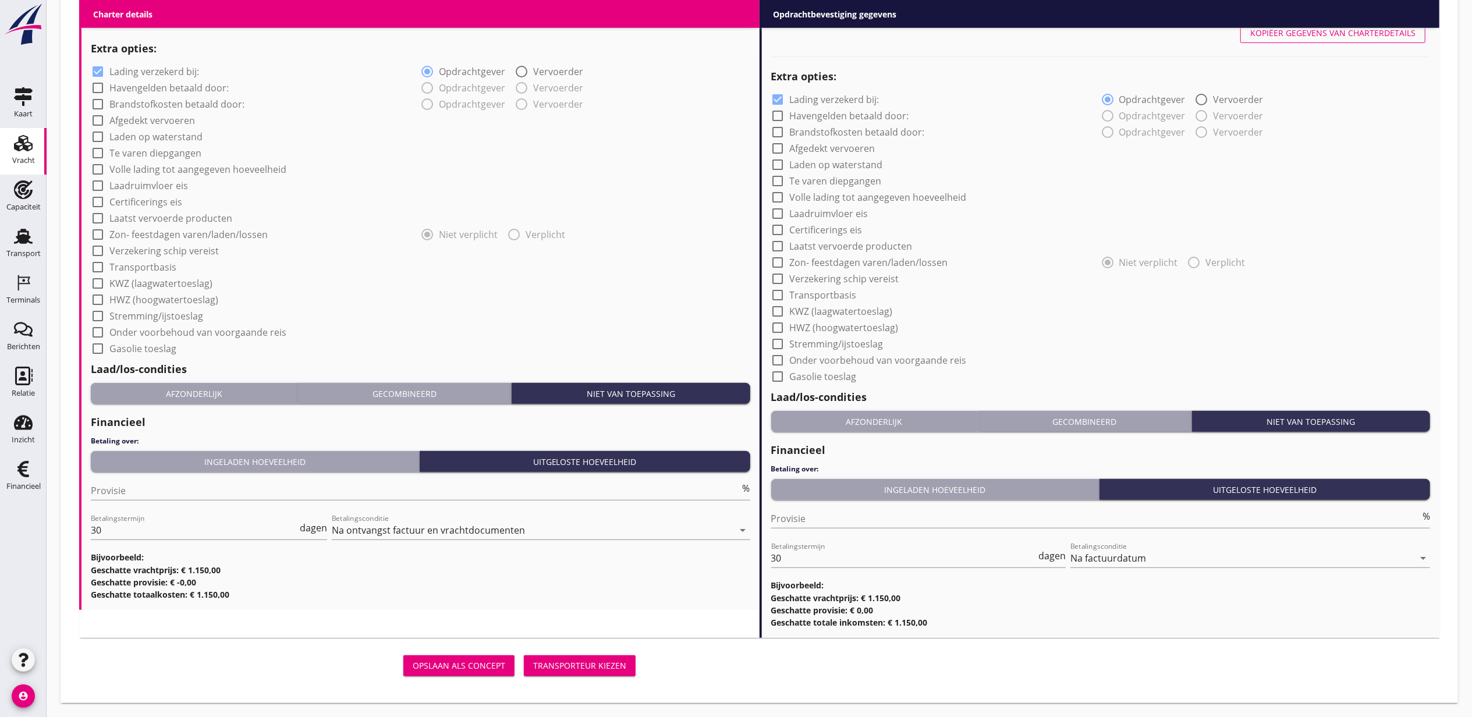
type input "[PERSON_NAME], [GEOGRAPHIC_DATA]"
click at [550, 662] on div "Transporteur kiezen" at bounding box center [579, 666] width 93 height 12
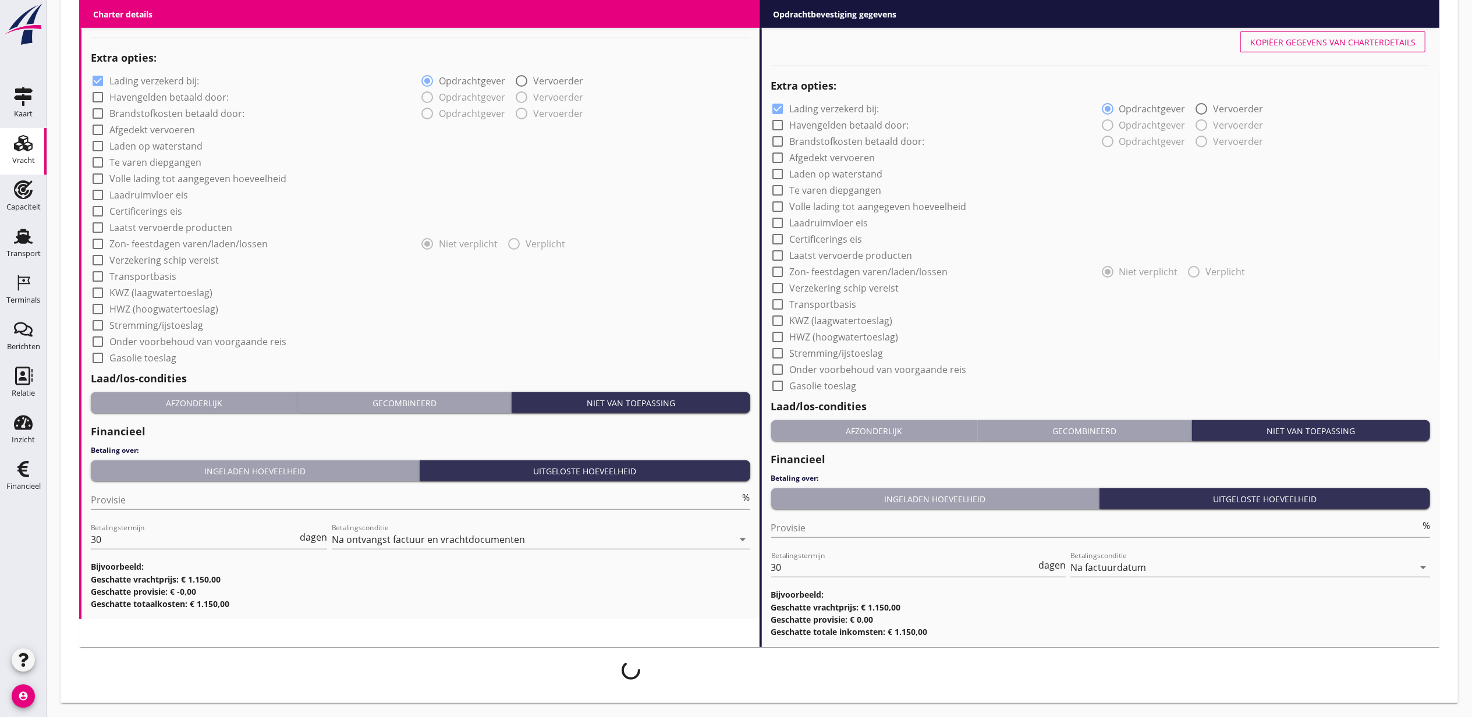
scroll to position [837, 0]
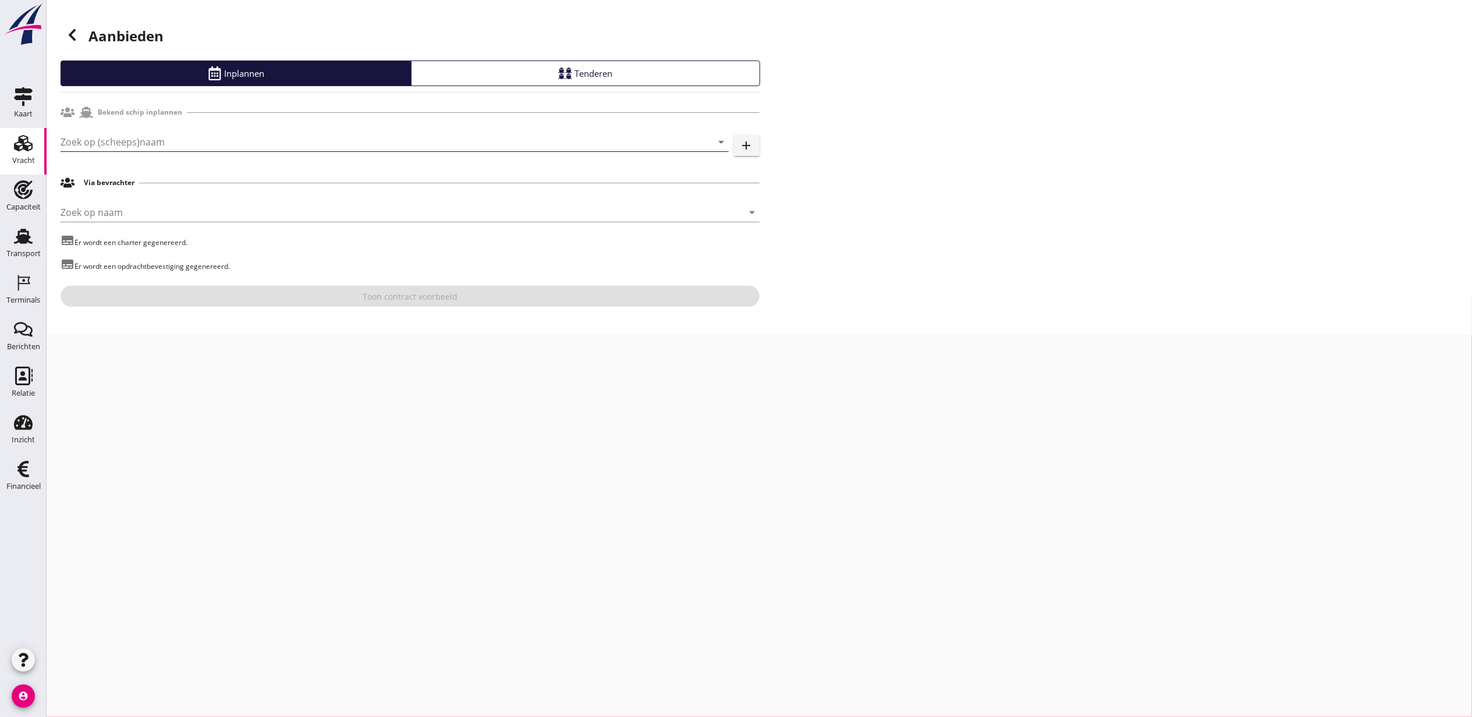
click at [137, 133] on input "Zoek op (scheeps)naam" at bounding box center [379, 142] width 636 height 19
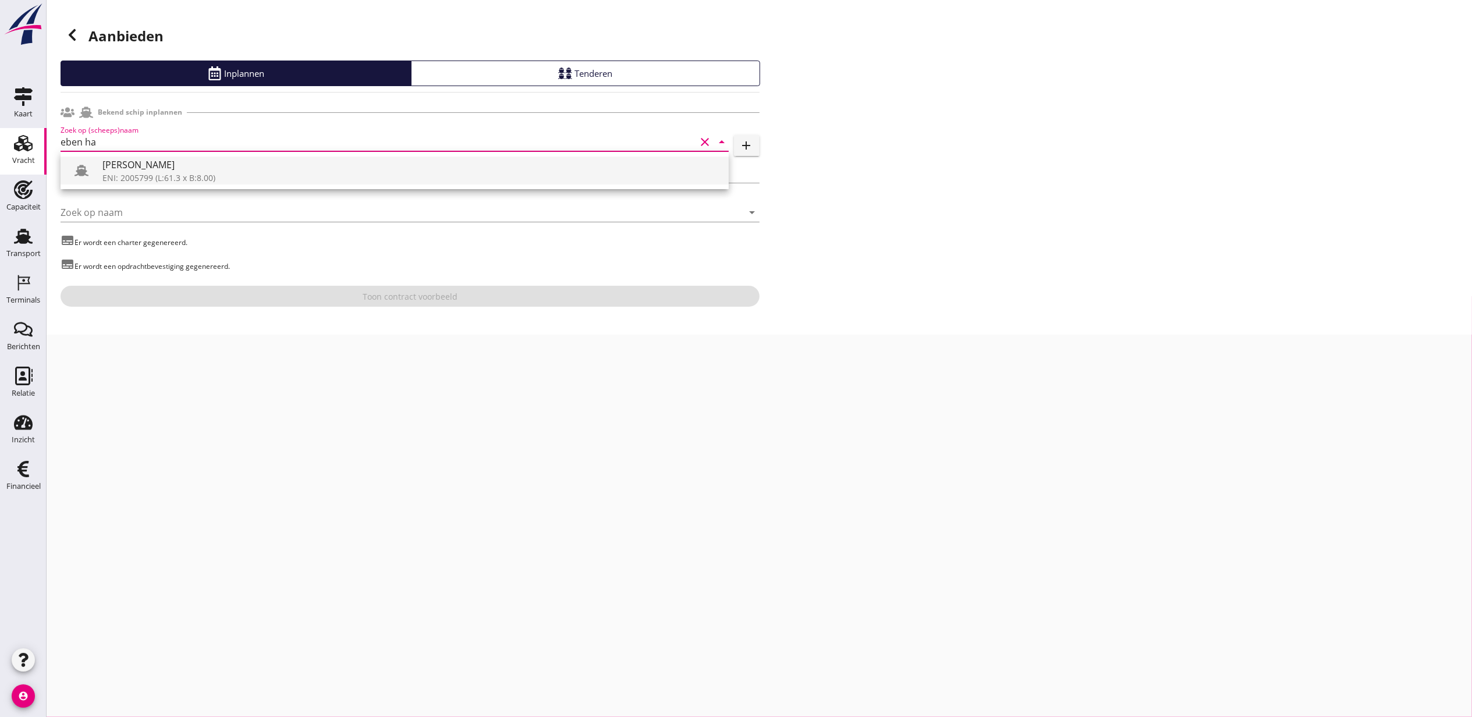
click at [151, 163] on div "[PERSON_NAME]" at bounding box center [410, 165] width 617 height 14
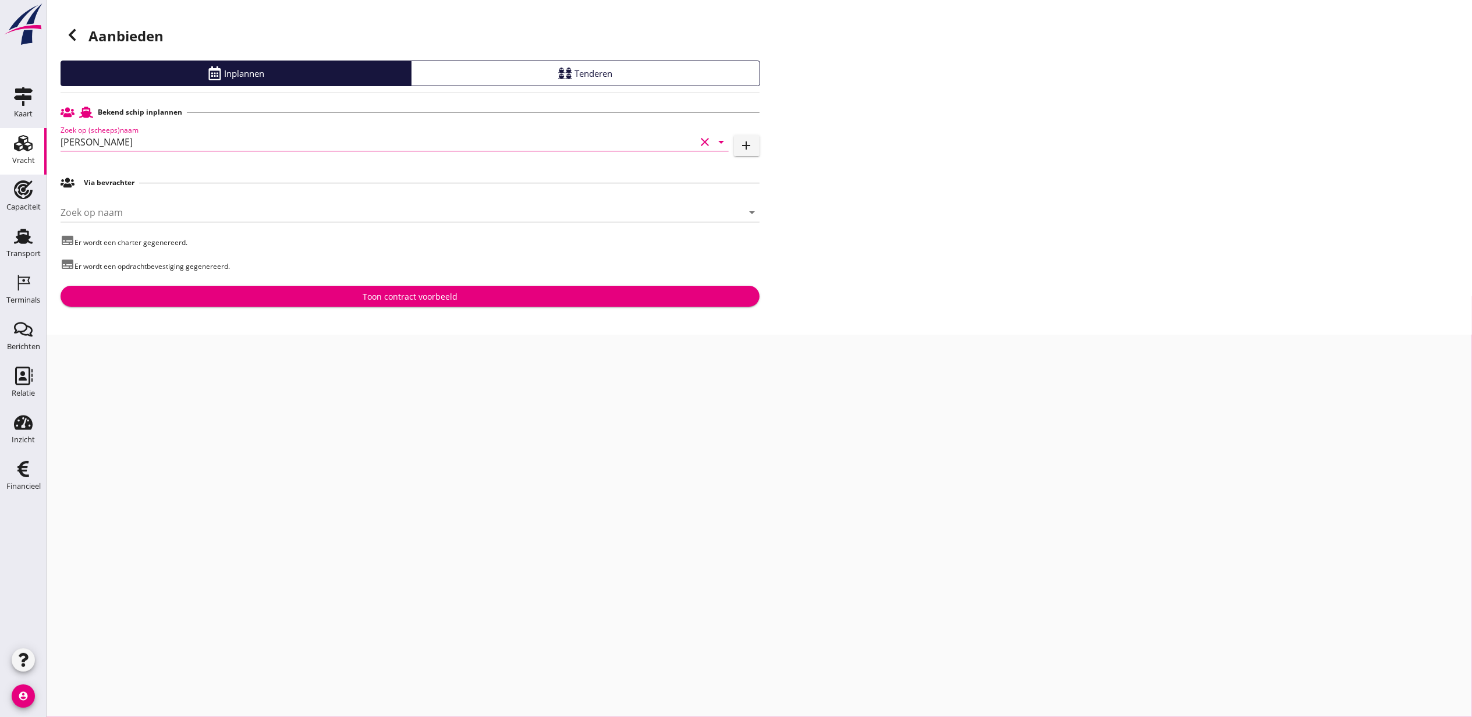
type input "[PERSON_NAME]"
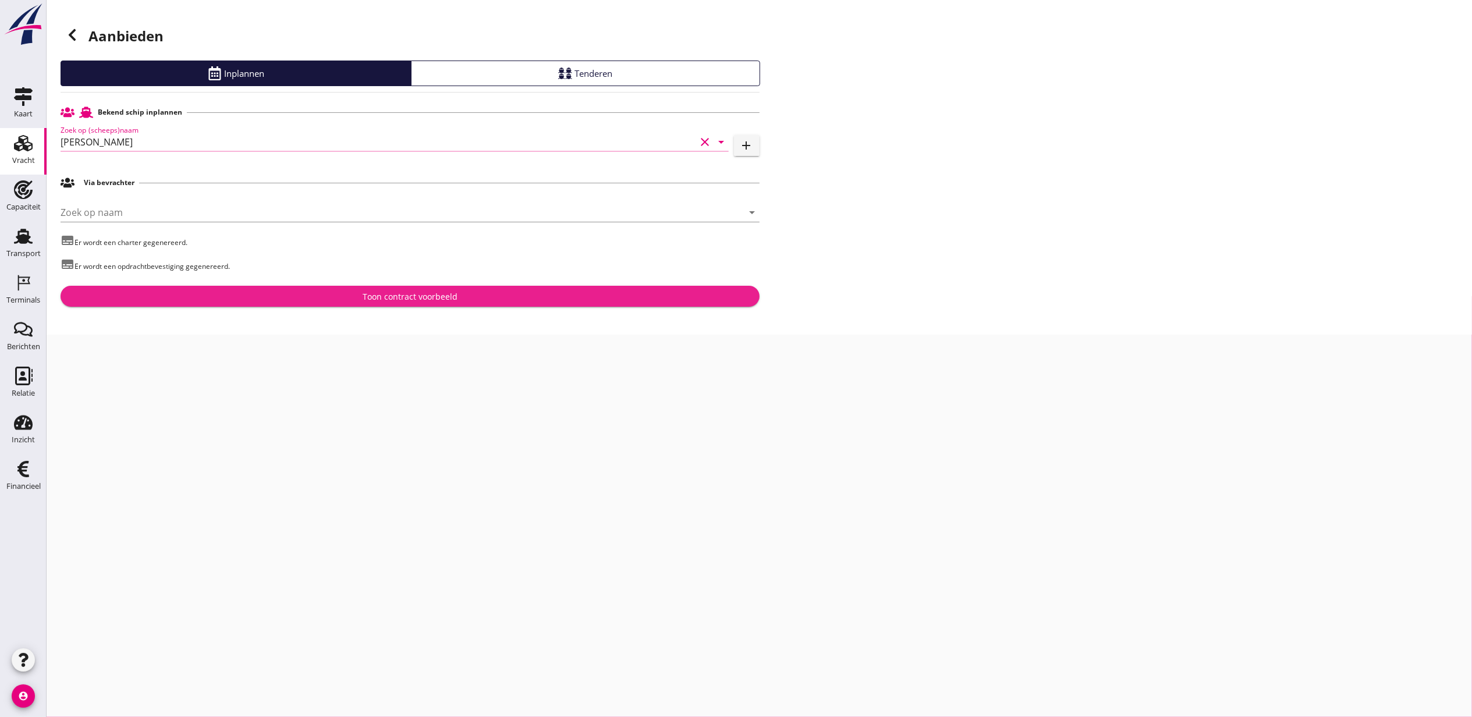
click at [408, 288] on button "Toon contract voorbeeld" at bounding box center [410, 296] width 699 height 21
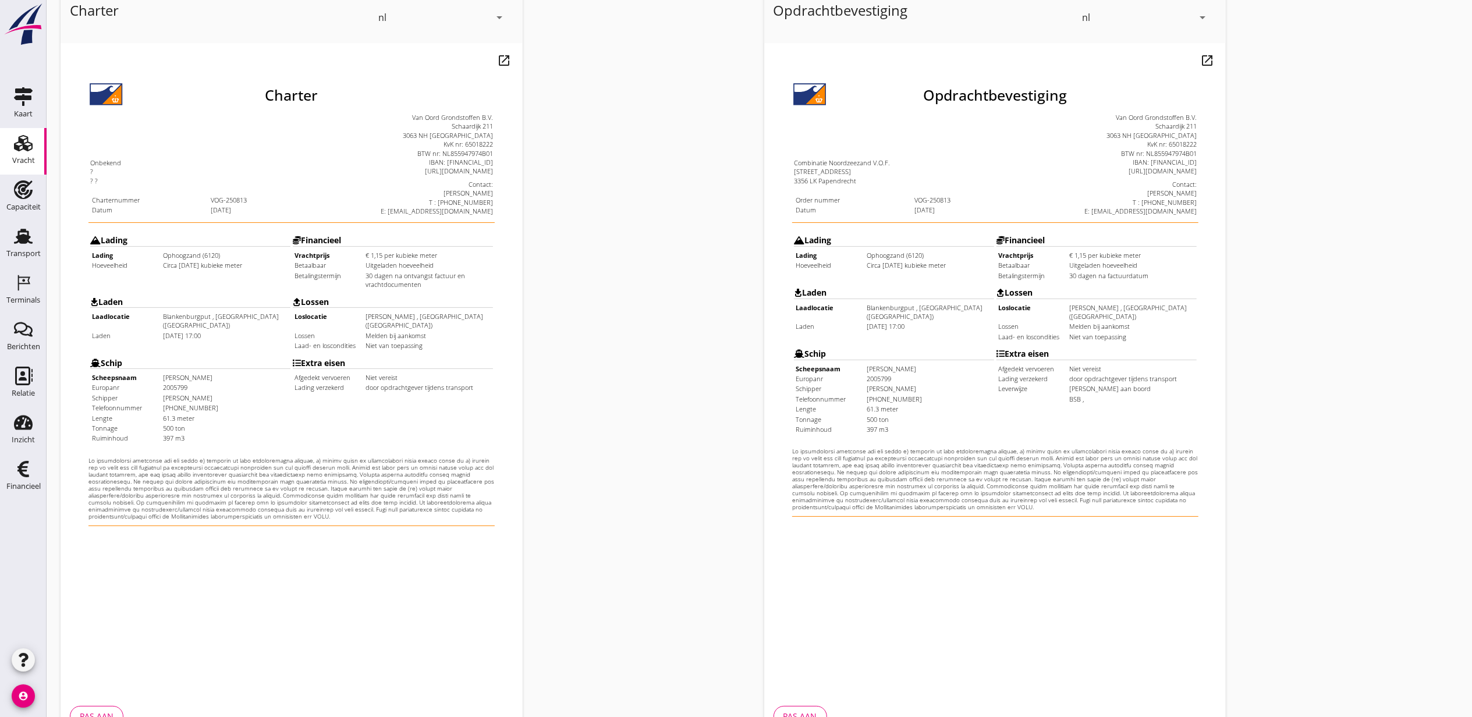
scroll to position [144, 0]
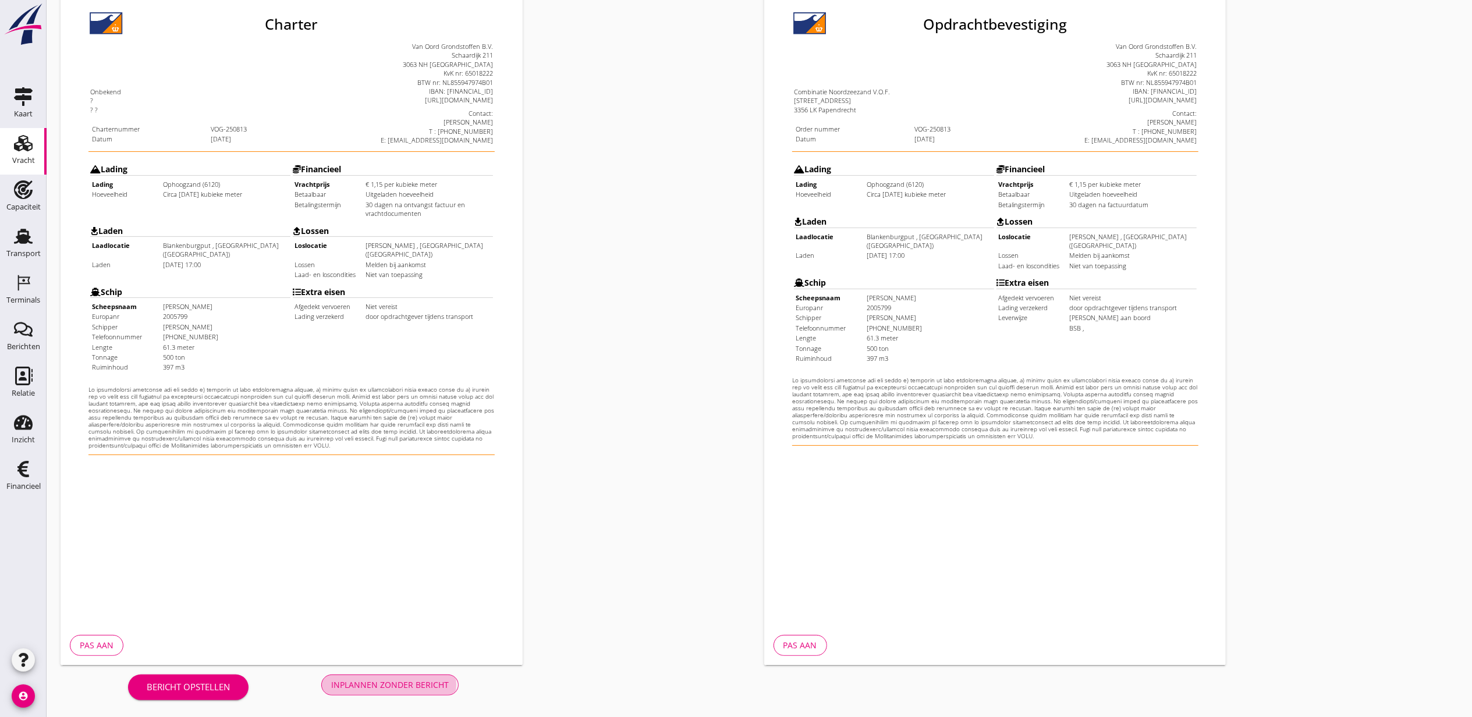
click at [396, 687] on div "Inplannen zonder bericht" at bounding box center [390, 685] width 118 height 12
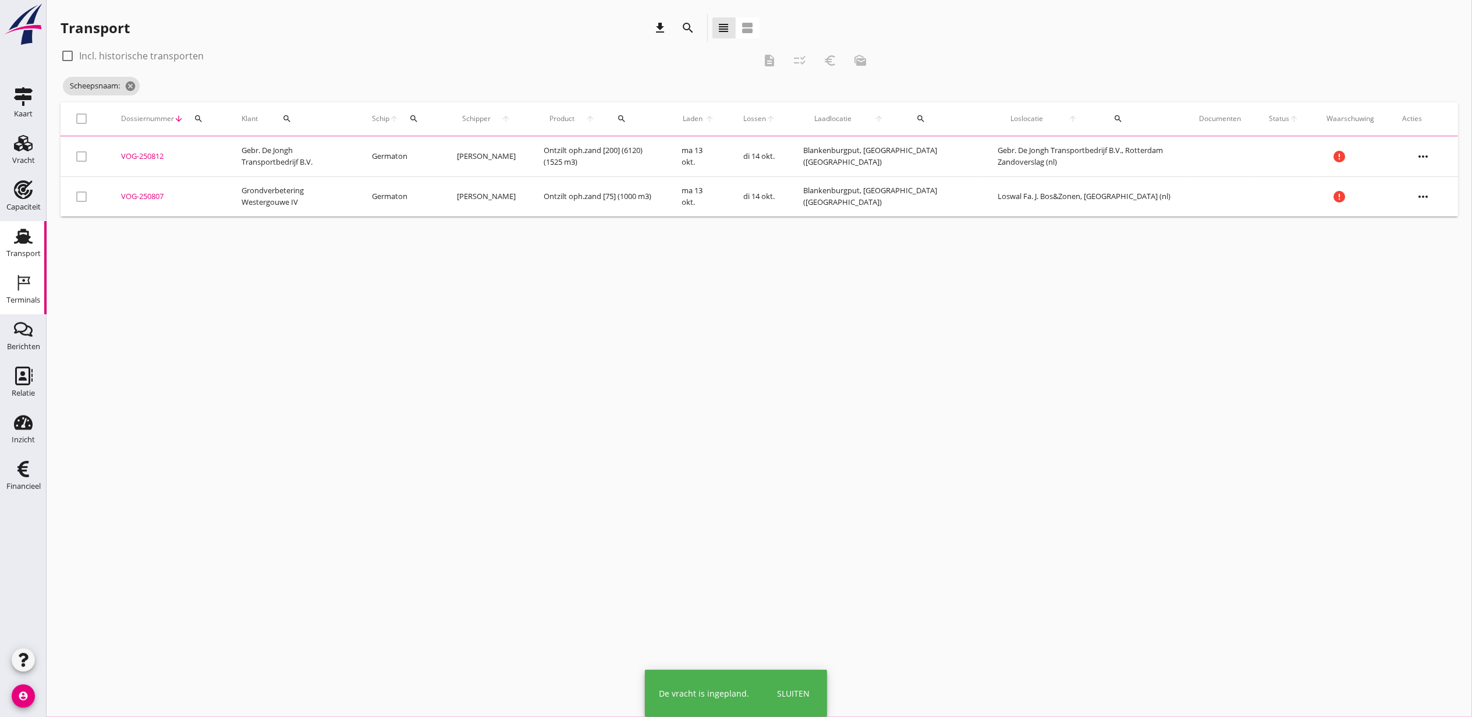
click at [29, 289] on icon "Terminals" at bounding box center [23, 283] width 19 height 19
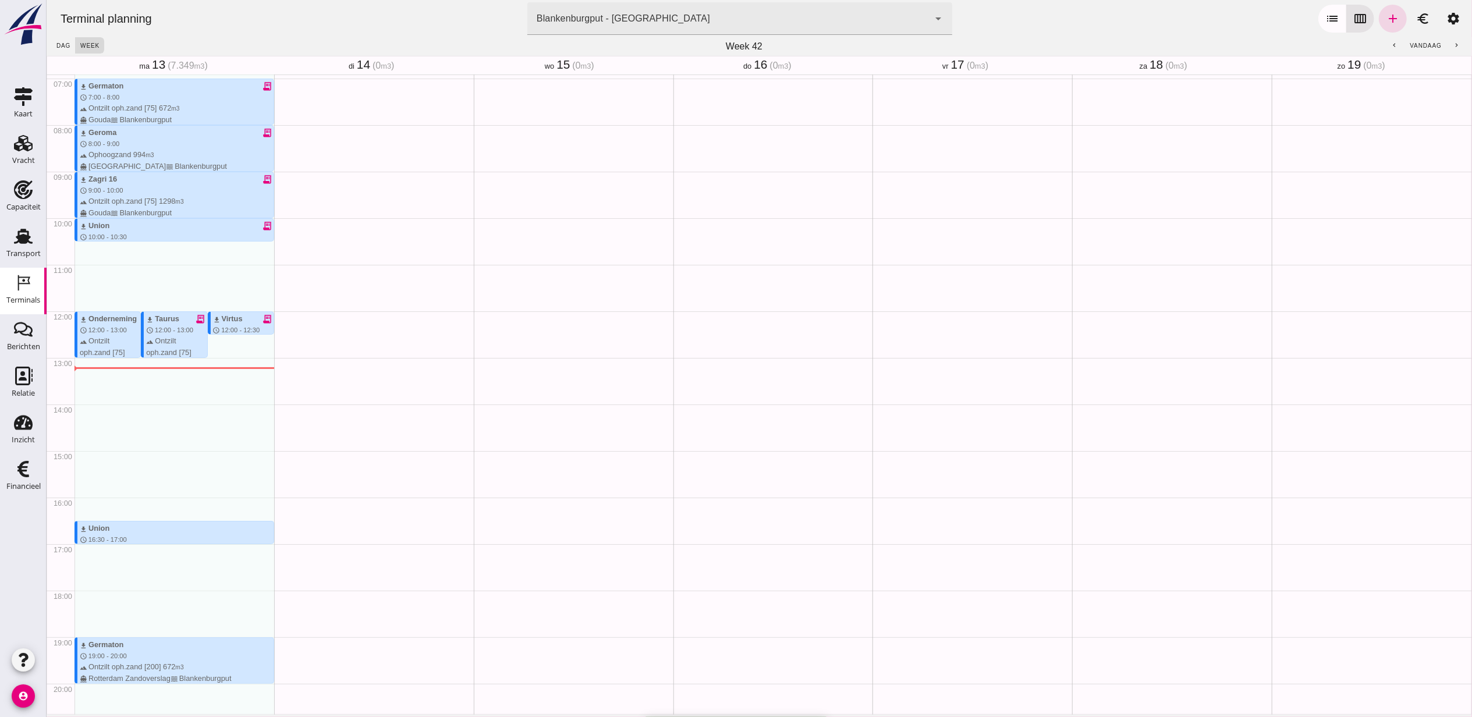
scroll to position [399, 0]
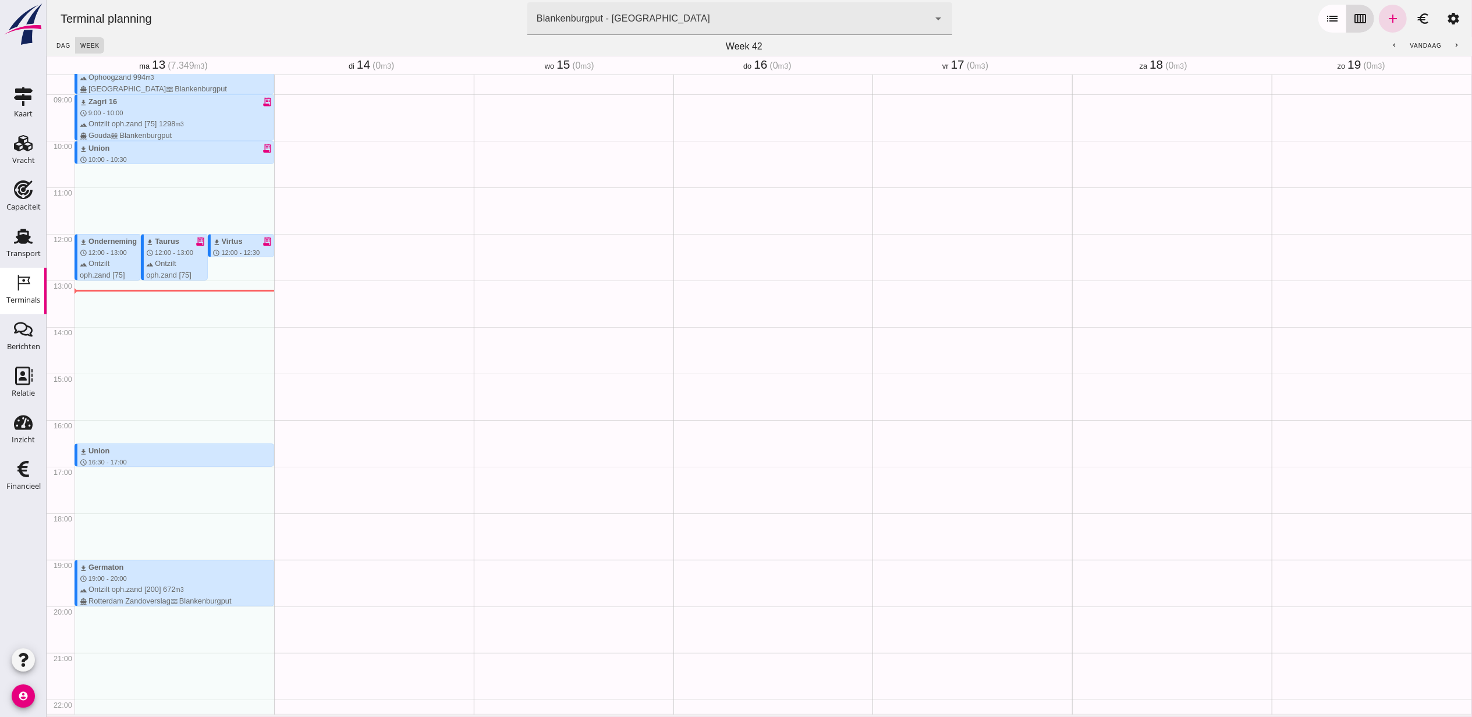
click at [1353, 19] on icon "calendar_view_week" at bounding box center [1360, 19] width 14 height 14
click at [1386, 22] on icon "add" at bounding box center [1393, 19] width 14 height 14
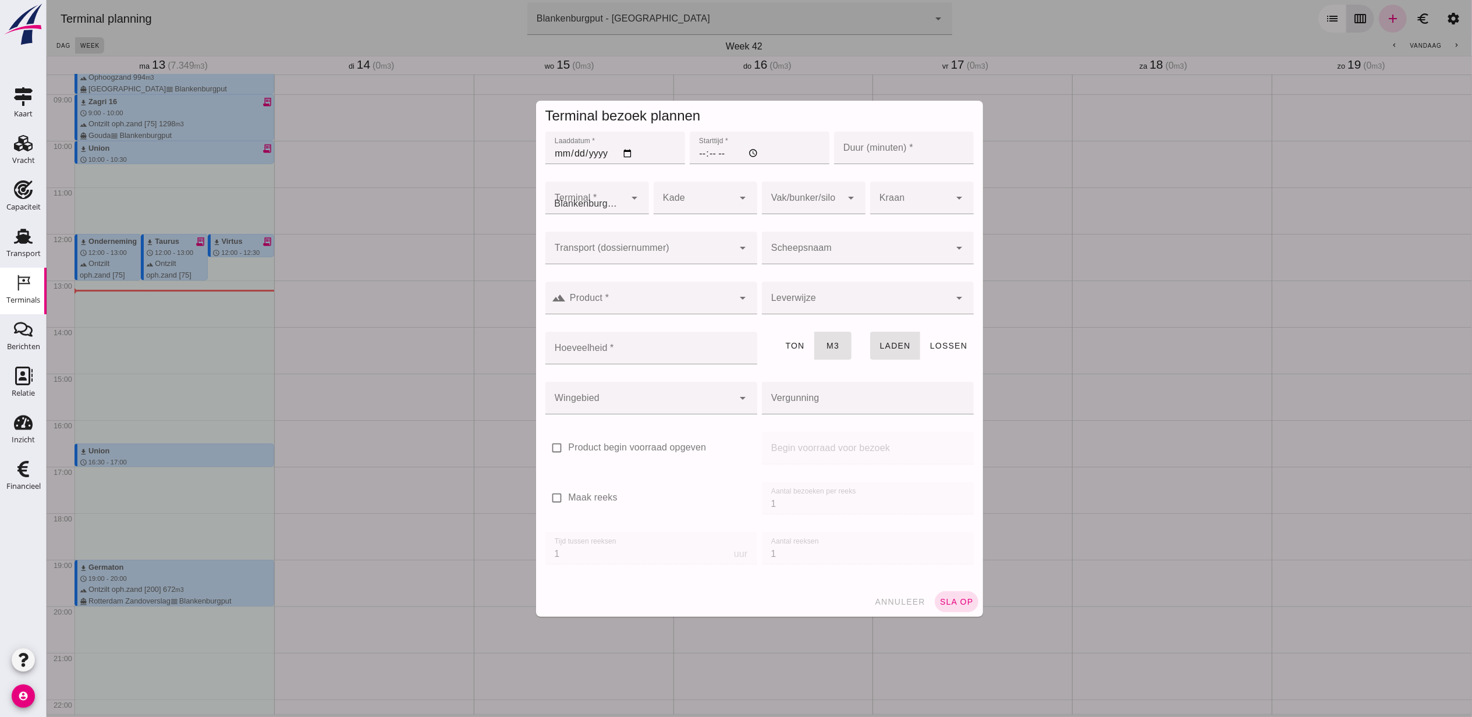
type input "Combinatie Noordzeezand V.O.F."
click at [627, 152] on input "Laaddatum *" at bounding box center [615, 148] width 140 height 33
type input "2025-10-13"
click at [689, 160] on input "Starttijd *" at bounding box center [759, 148] width 140 height 33
type input "17:00"
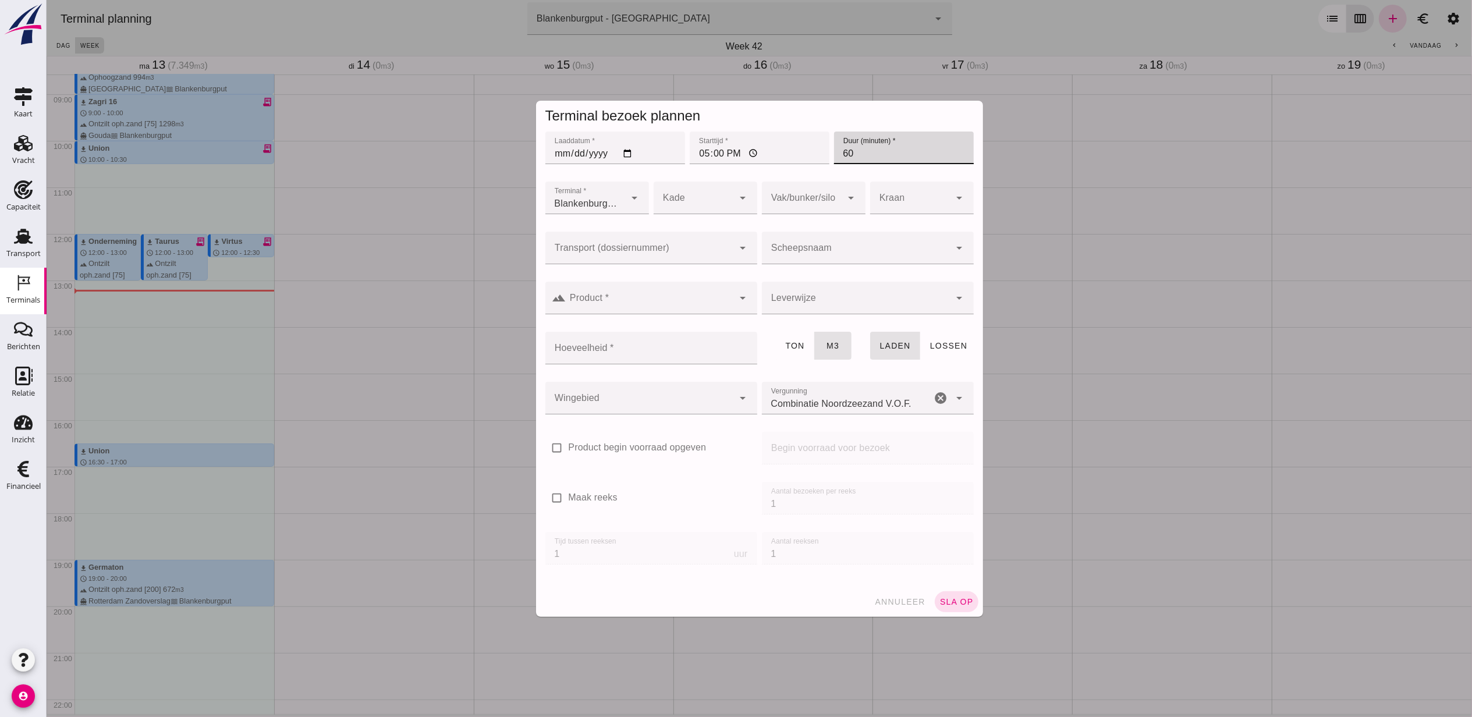
drag, startPoint x: 853, startPoint y: 153, endPoint x: 819, endPoint y: 141, distance: 35.7
click at [819, 142] on div "Laaddatum * Laaddatum * 2025-10-13 Starttijd * Starttijd * 17:00 Duur (minuten)…" at bounding box center [759, 154] width 433 height 50
type input "30"
click at [652, 245] on div at bounding box center [639, 248] width 189 height 33
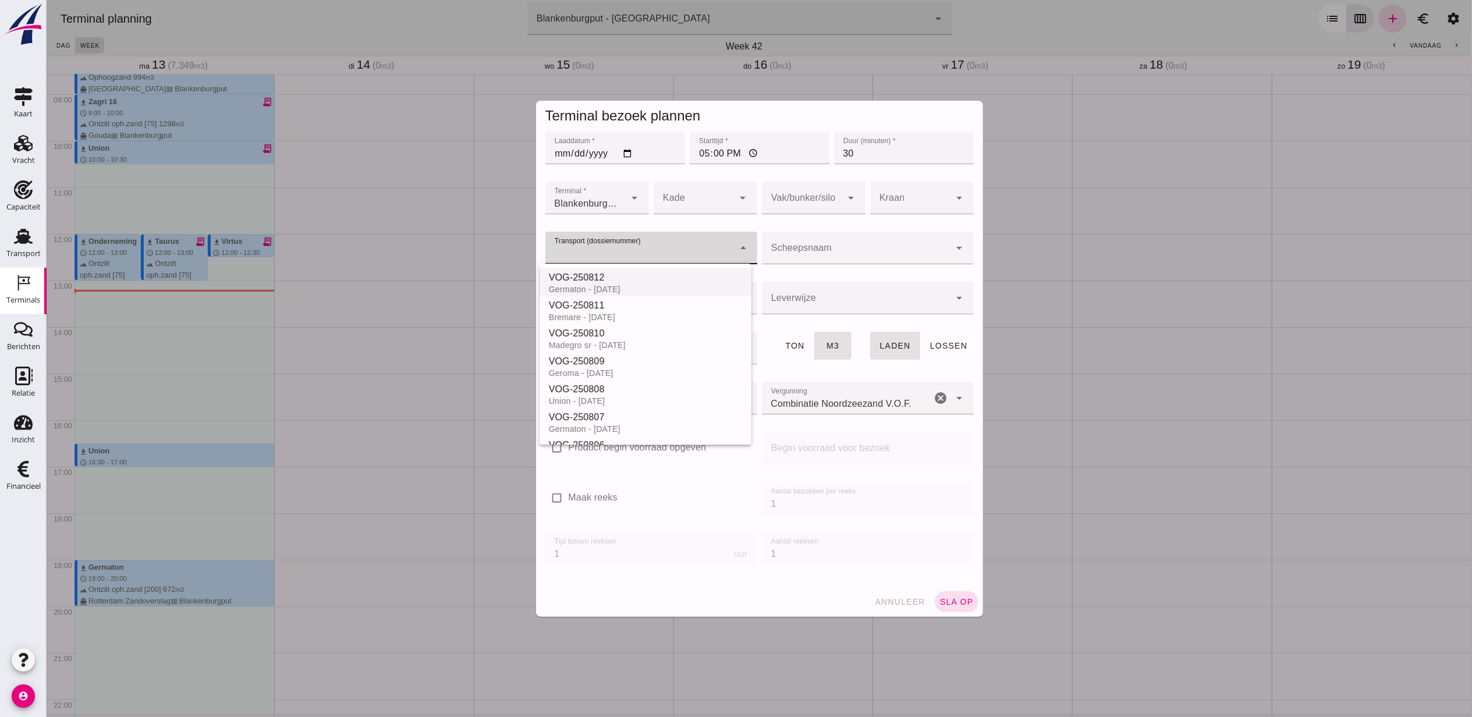
click at [645, 275] on div "VOG-250812" at bounding box center [644, 278] width 193 height 14
type input "VOG-250812"
type input "franco_on_shore"
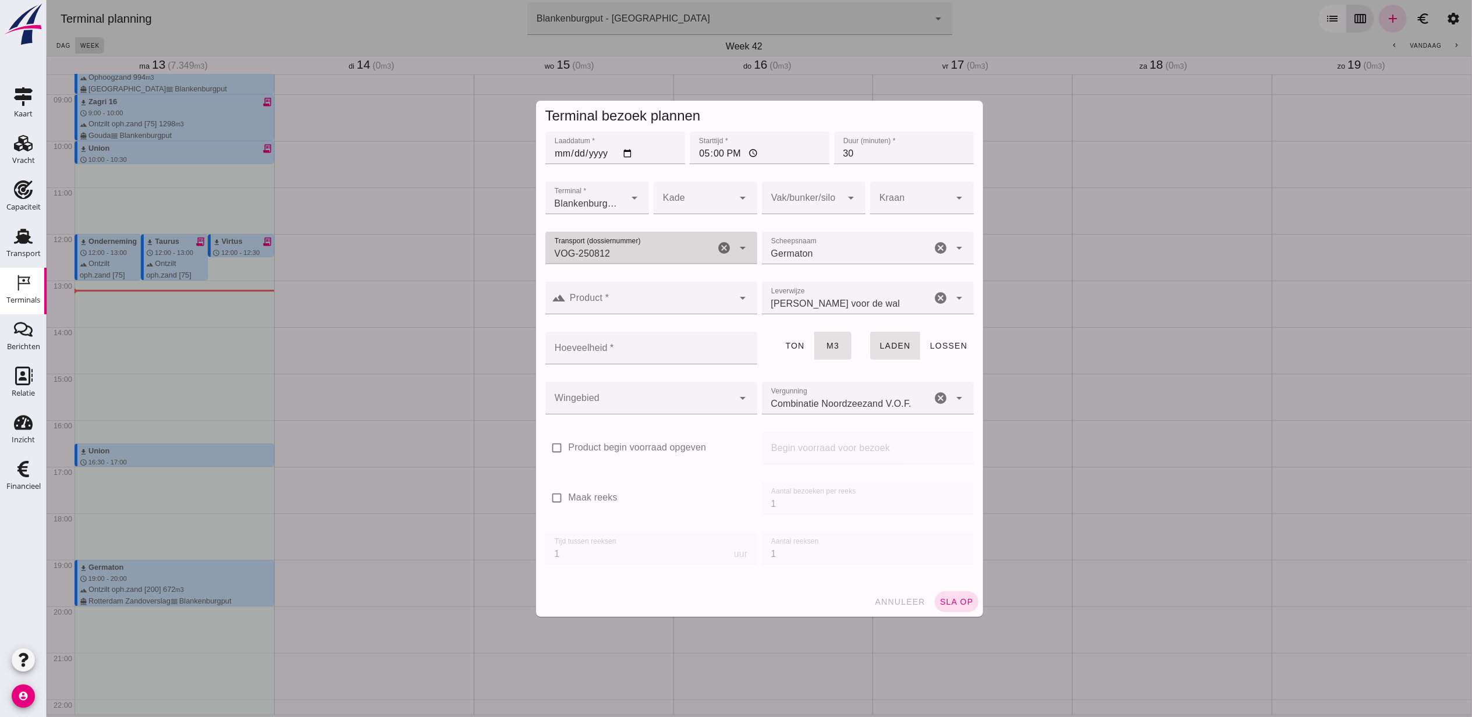
click at [708, 247] on input "VOG-250812" at bounding box center [630, 254] width 170 height 14
click at [724, 248] on icon "cancel" at bounding box center [724, 248] width 14 height 14
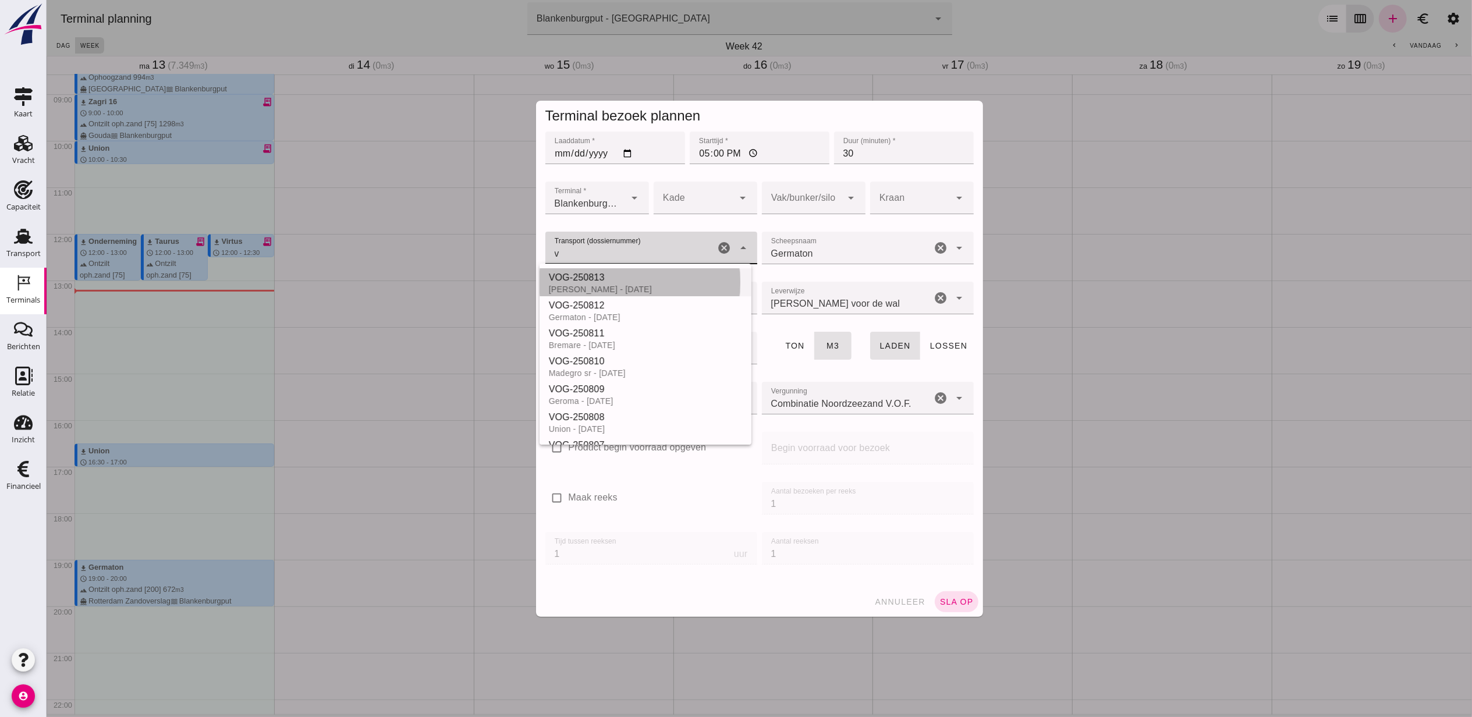
click at [652, 275] on div "VOG-250813" at bounding box center [644, 278] width 193 height 14
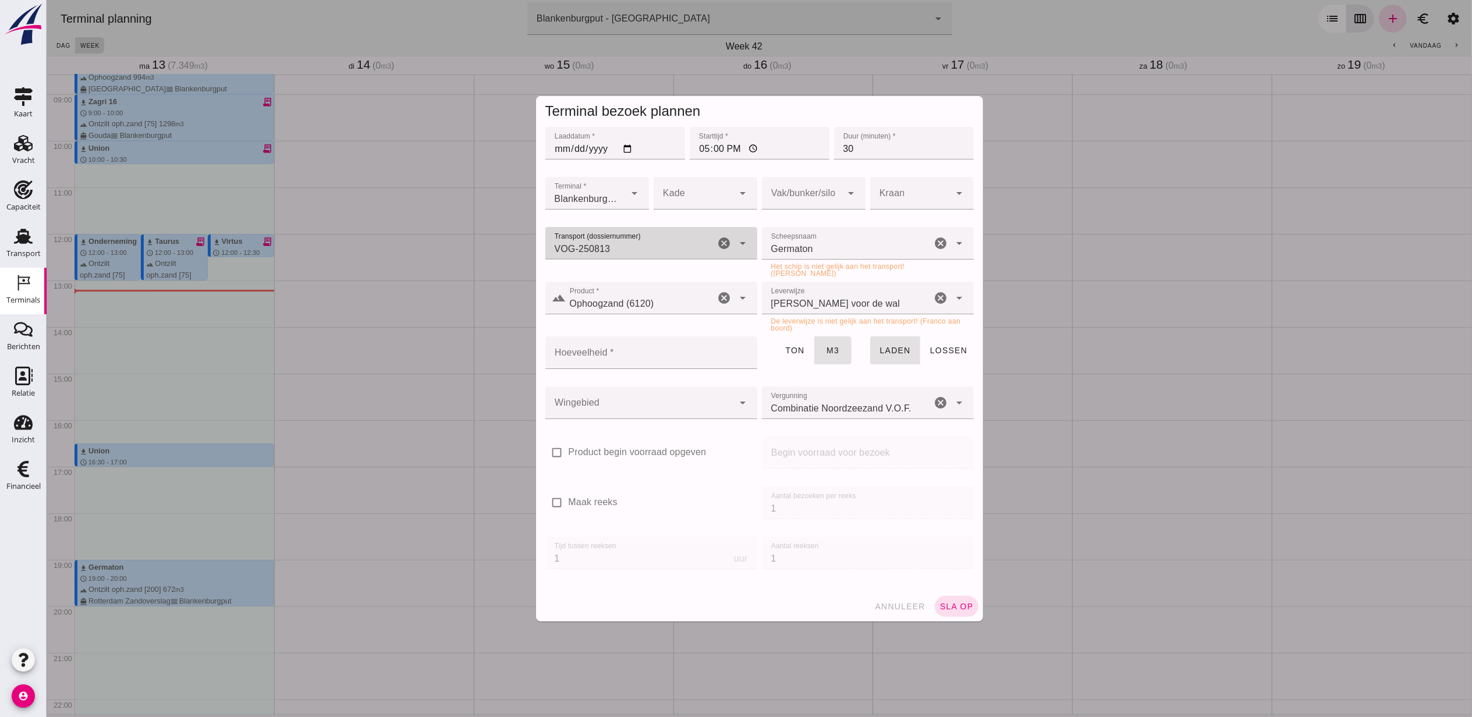
type input "VOG-250813"
type input "Germaton"
click at [845, 249] on input "Germaton" at bounding box center [847, 249] width 170 height 14
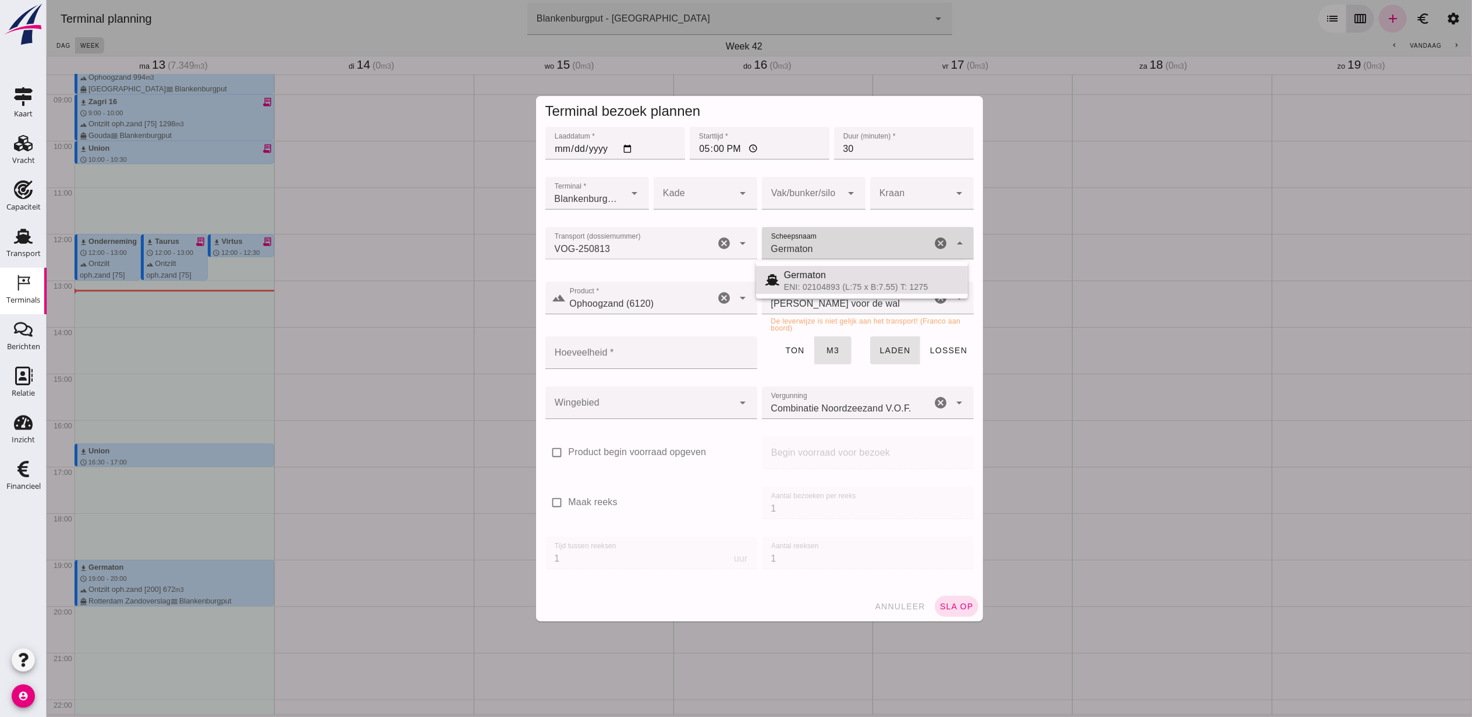
click at [934, 249] on icon "cancel" at bounding box center [941, 243] width 14 height 14
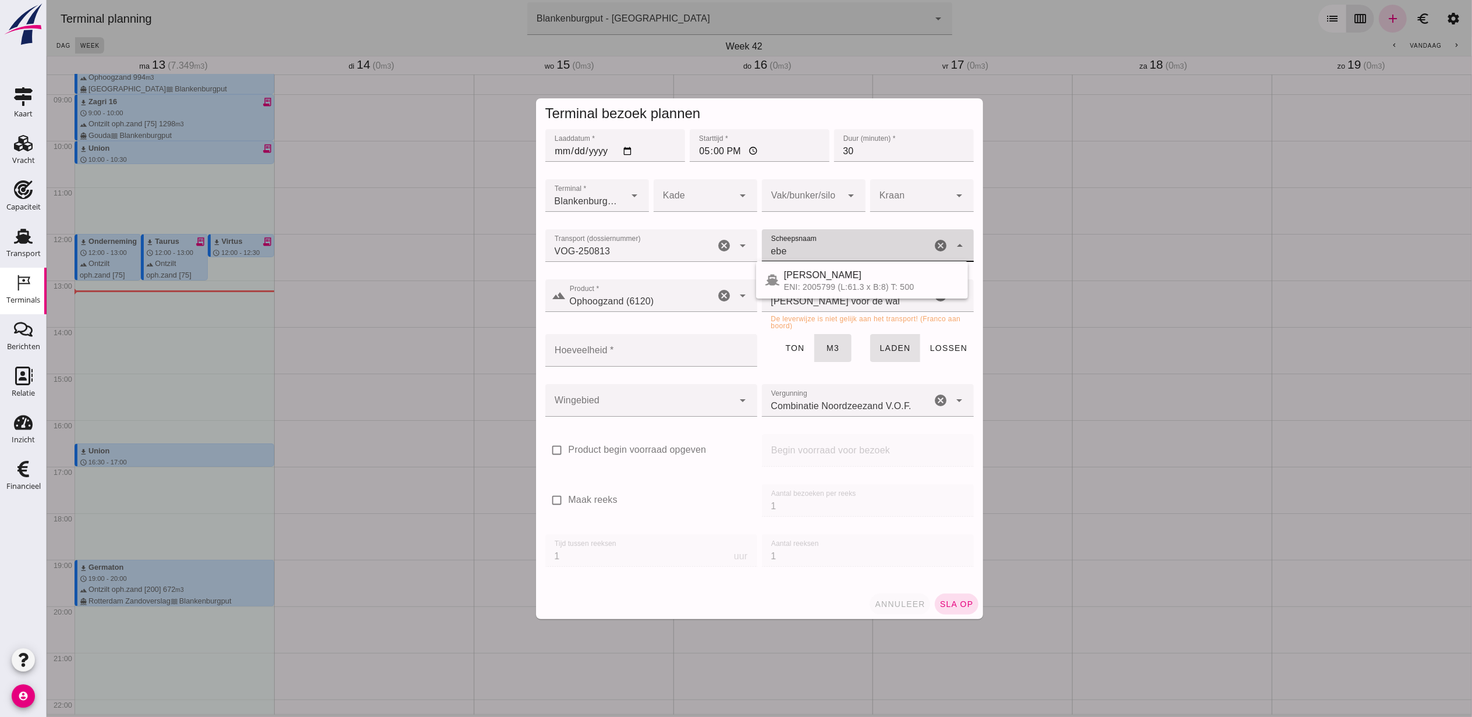
type input "ebe"
click at [903, 603] on span "annuleer" at bounding box center [899, 604] width 51 height 9
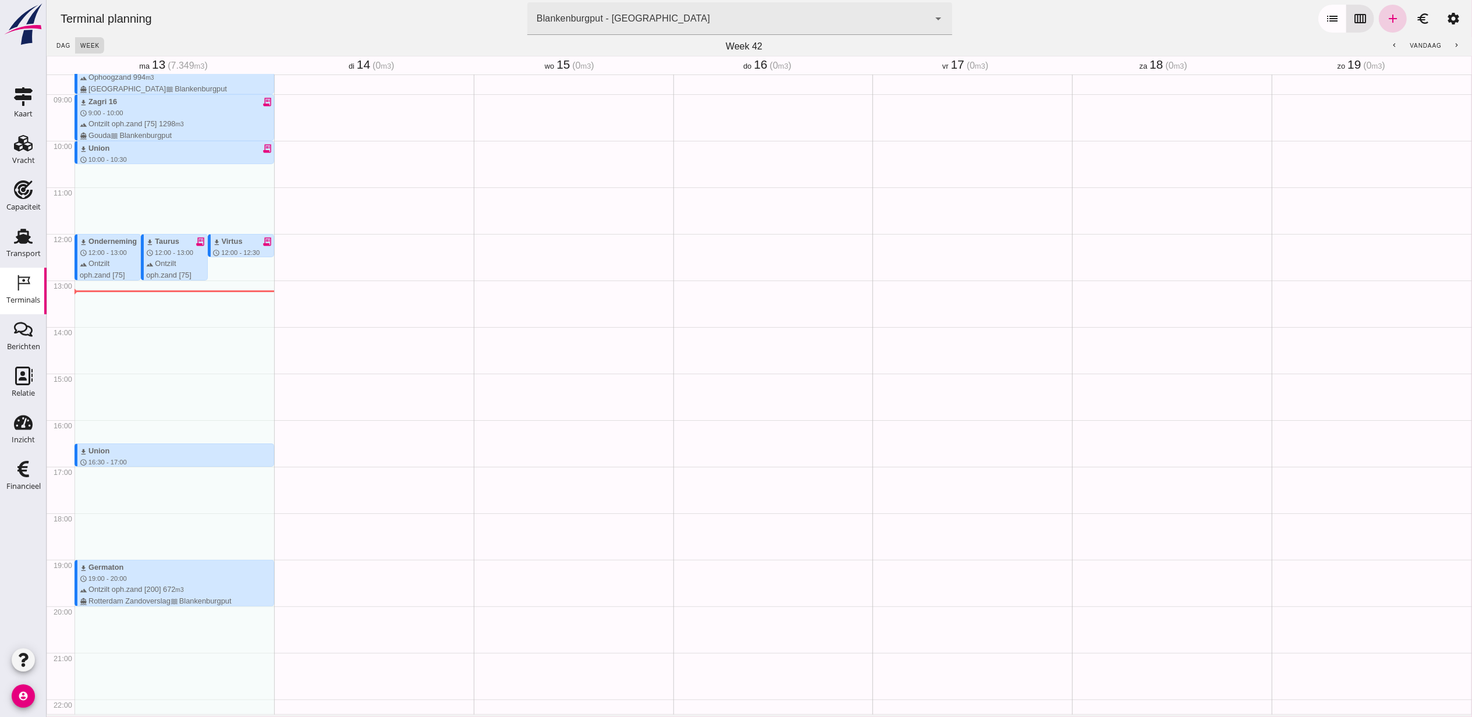
click at [1386, 12] on icon "add" at bounding box center [1393, 19] width 14 height 14
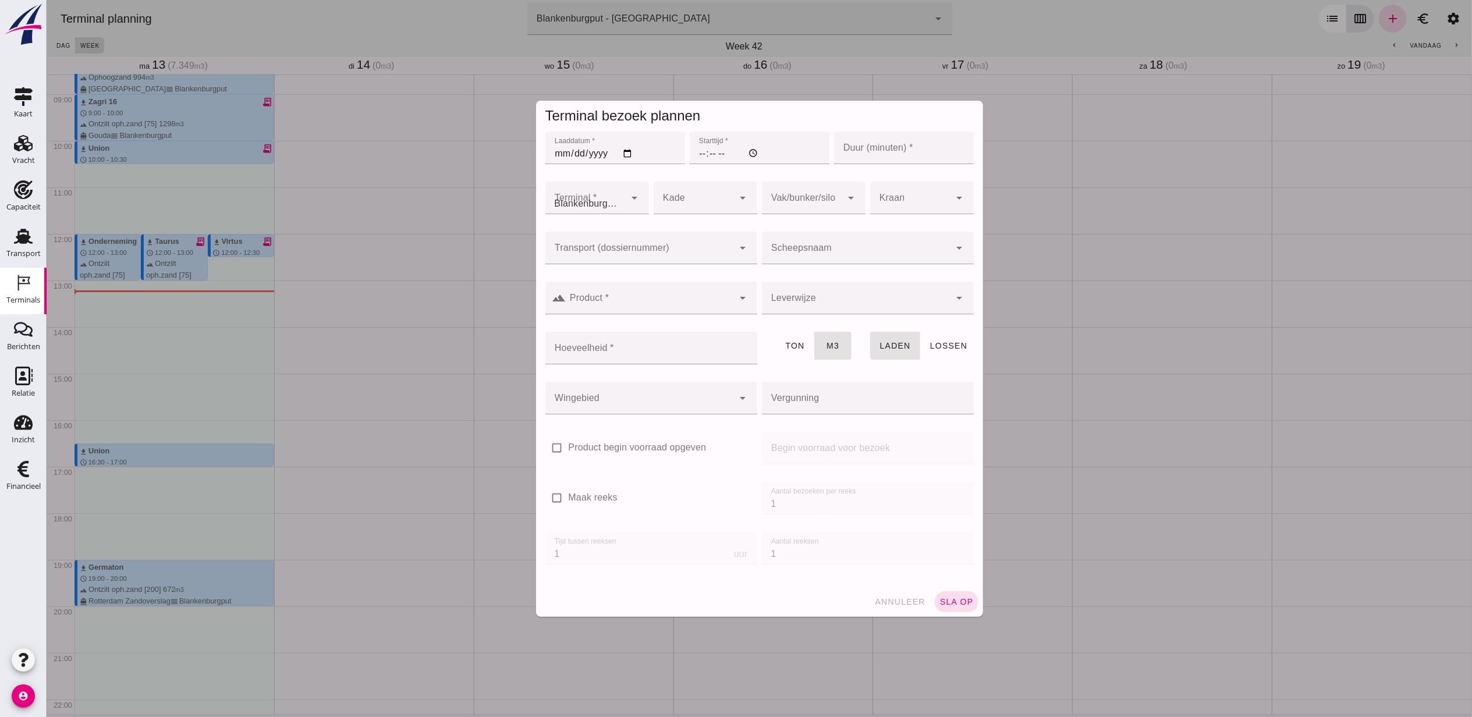
type input "Combinatie Noordzeezand V.O.F."
click at [629, 146] on input "Laaddatum *" at bounding box center [615, 148] width 140 height 33
click at [629, 153] on input "Laaddatum *" at bounding box center [615, 148] width 140 height 33
click at [626, 154] on input "Laaddatum *" at bounding box center [615, 148] width 140 height 33
type input "2025-10-13"
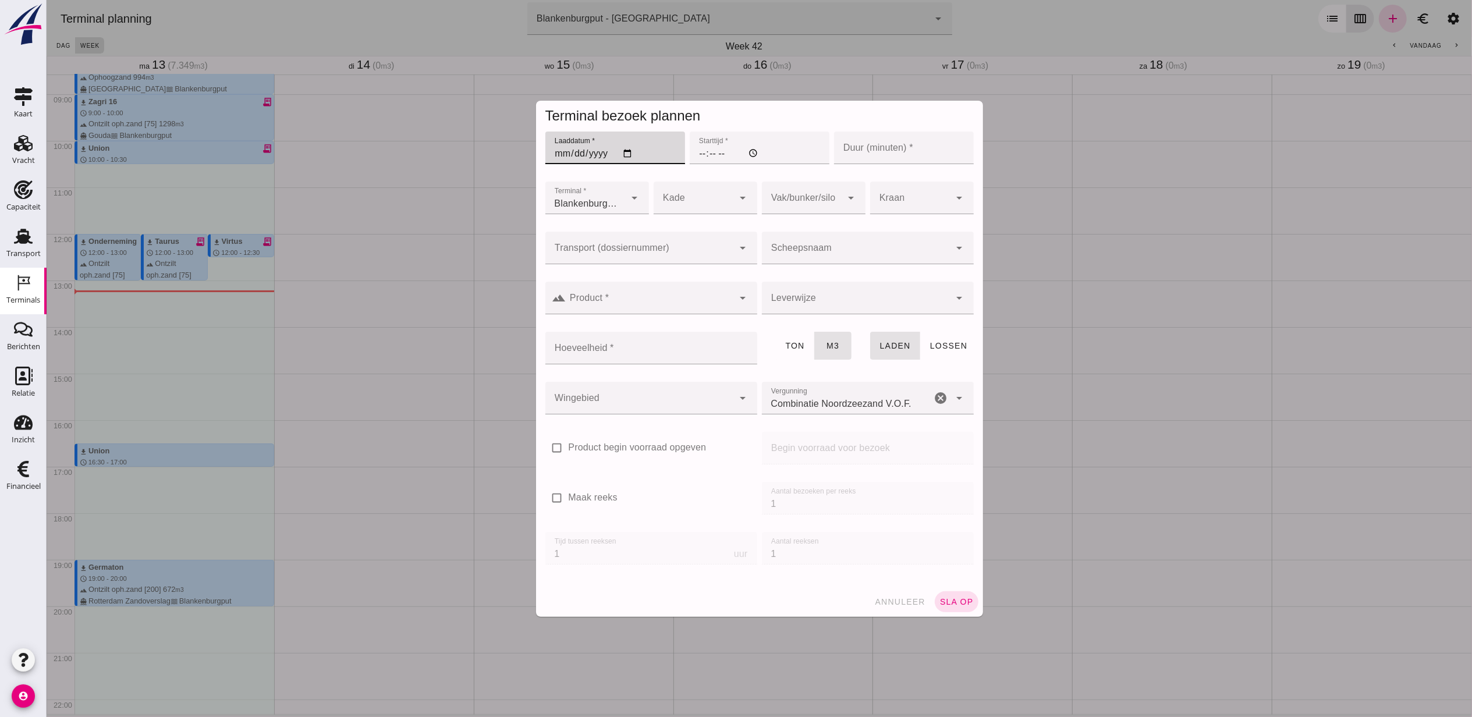
click at [689, 155] on input "Starttijd *" at bounding box center [759, 148] width 140 height 33
type input "17:00"
type input "30"
click at [628, 240] on div at bounding box center [639, 248] width 189 height 33
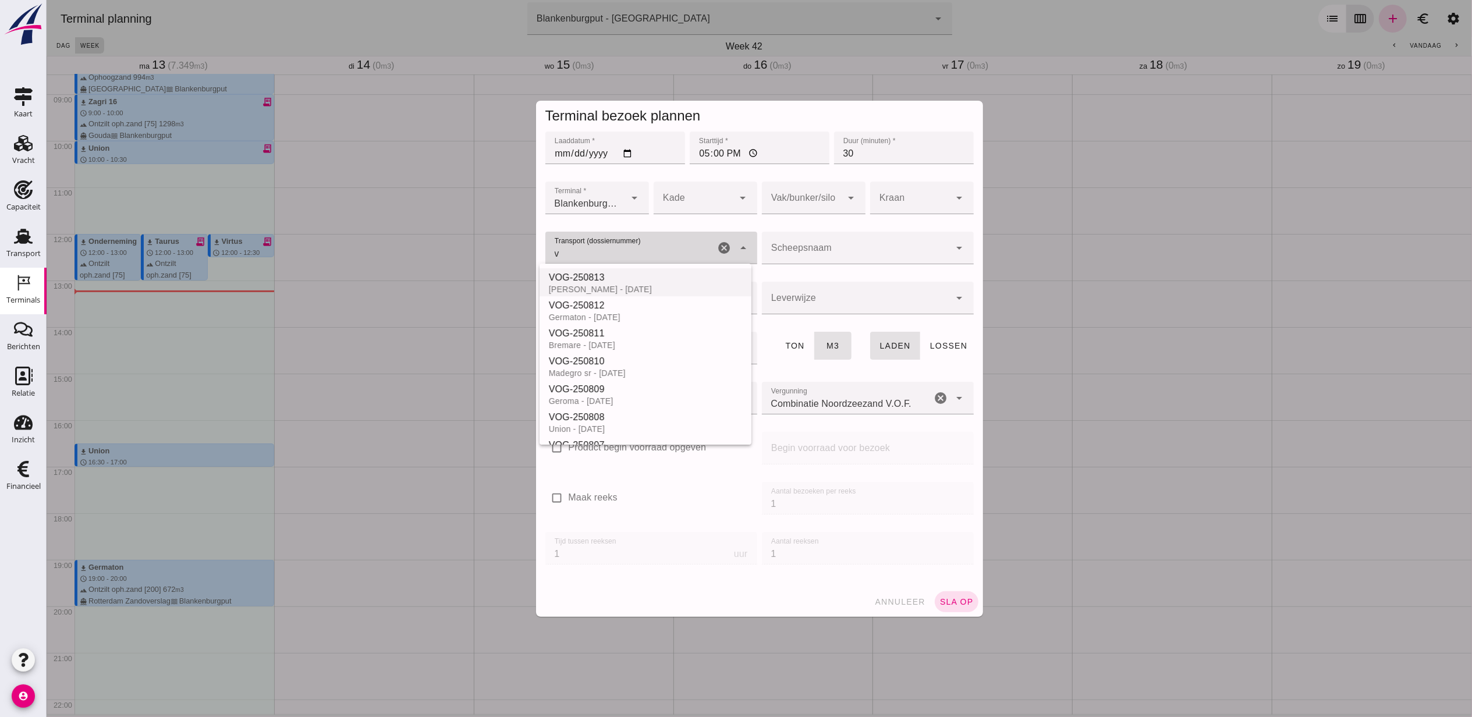
click at [685, 281] on div "VOG-250813" at bounding box center [644, 278] width 193 height 14
type input "VOG-250813"
type input "franco_on_board"
type input "397"
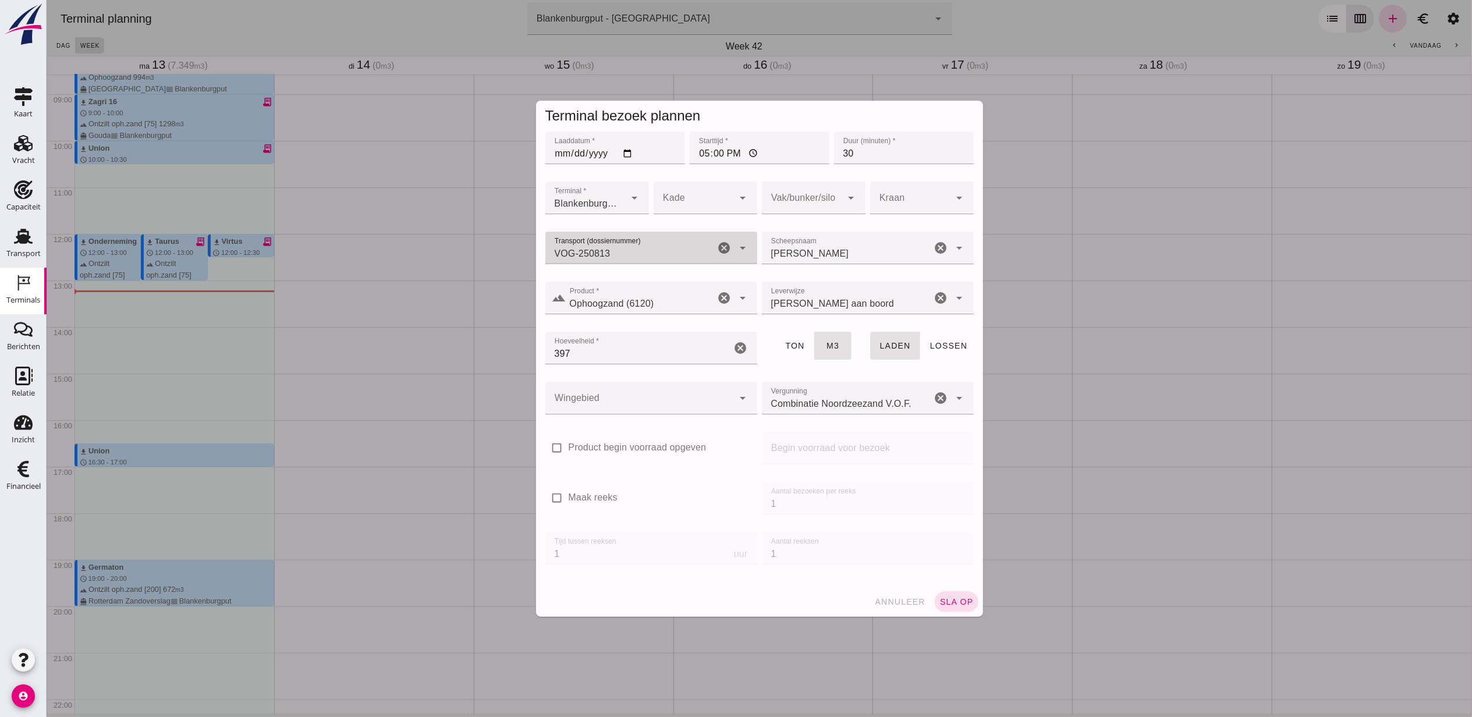
type input "VOG-250813"
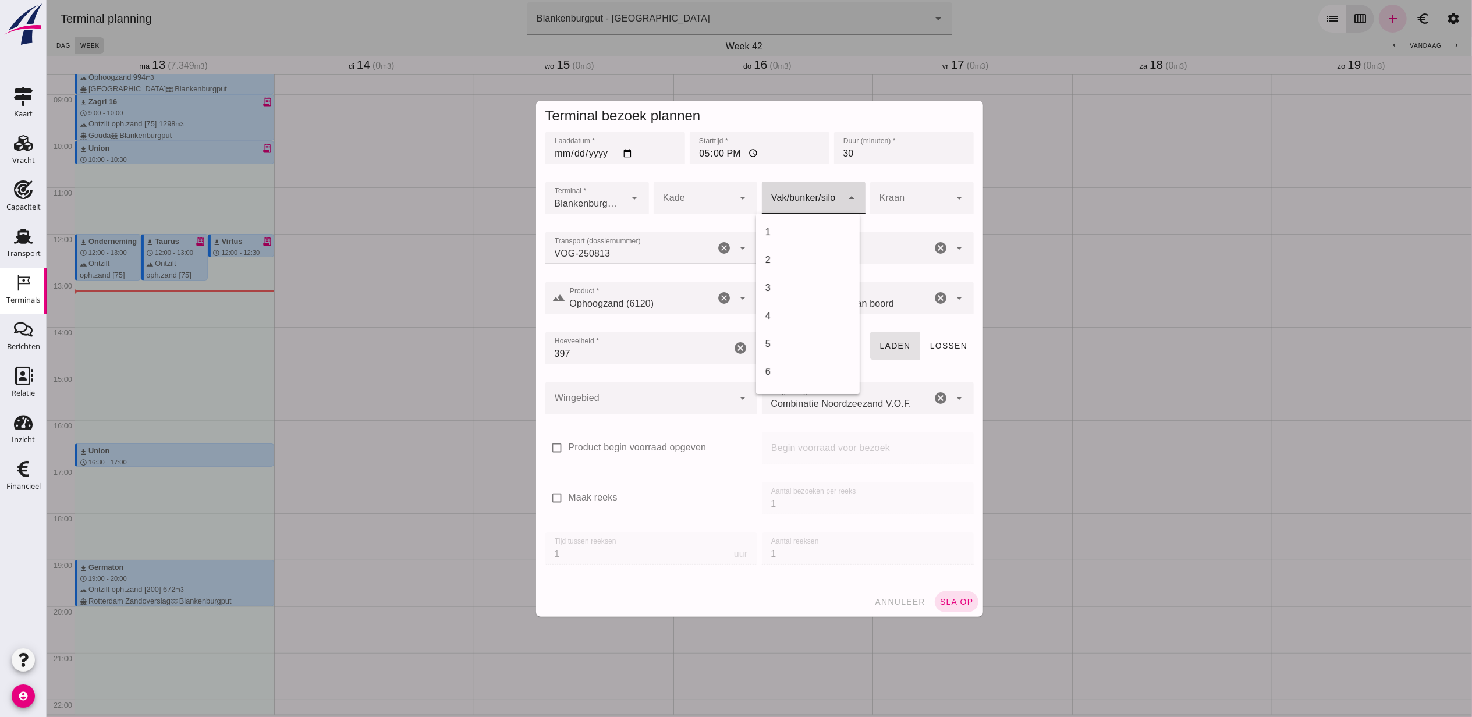
click at [798, 194] on div at bounding box center [802, 198] width 80 height 33
click at [796, 320] on div "18" at bounding box center [807, 320] width 85 height 14
type input "366"
click at [666, 403] on div at bounding box center [639, 398] width 189 height 33
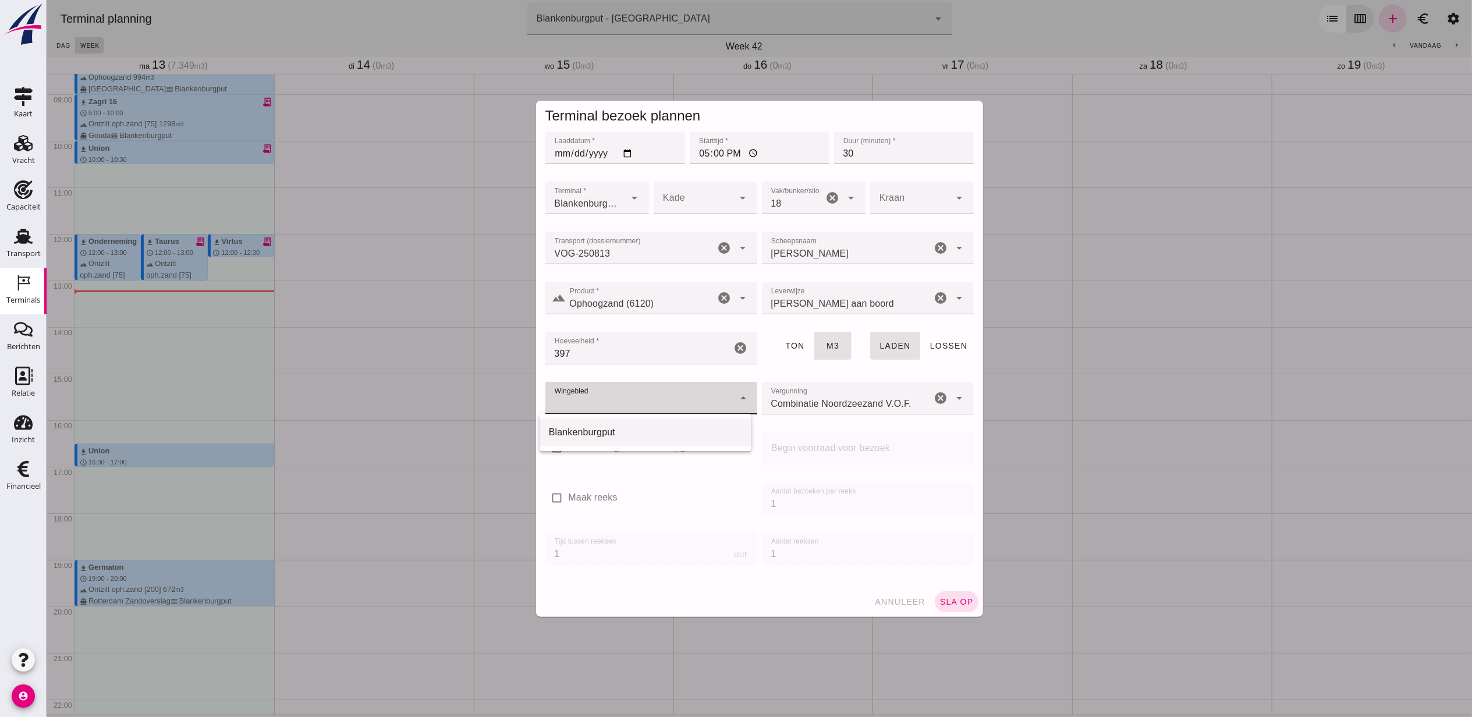
click at [612, 427] on div "Blankenburgput" at bounding box center [644, 433] width 193 height 14
type input "333"
click at [954, 595] on button "sla op" at bounding box center [956, 602] width 44 height 21
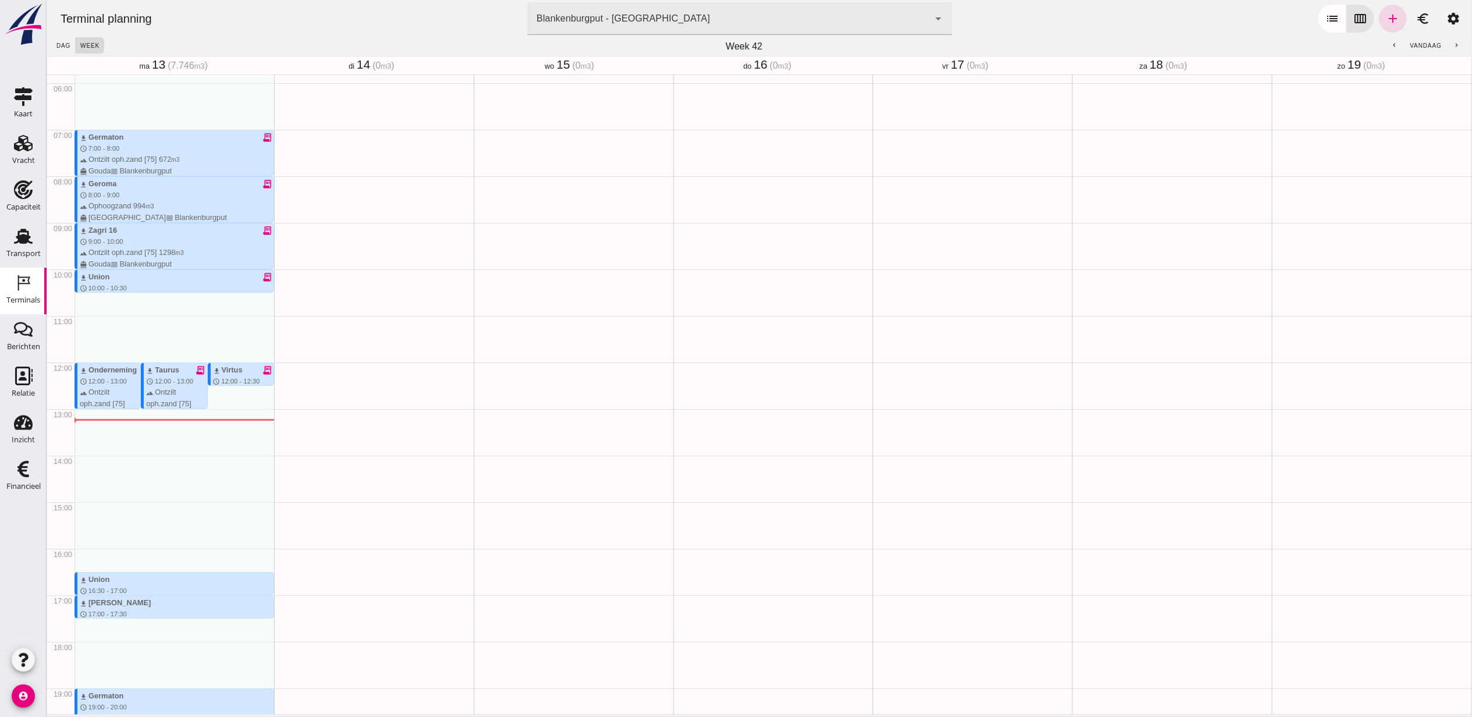
scroll to position [245, 0]
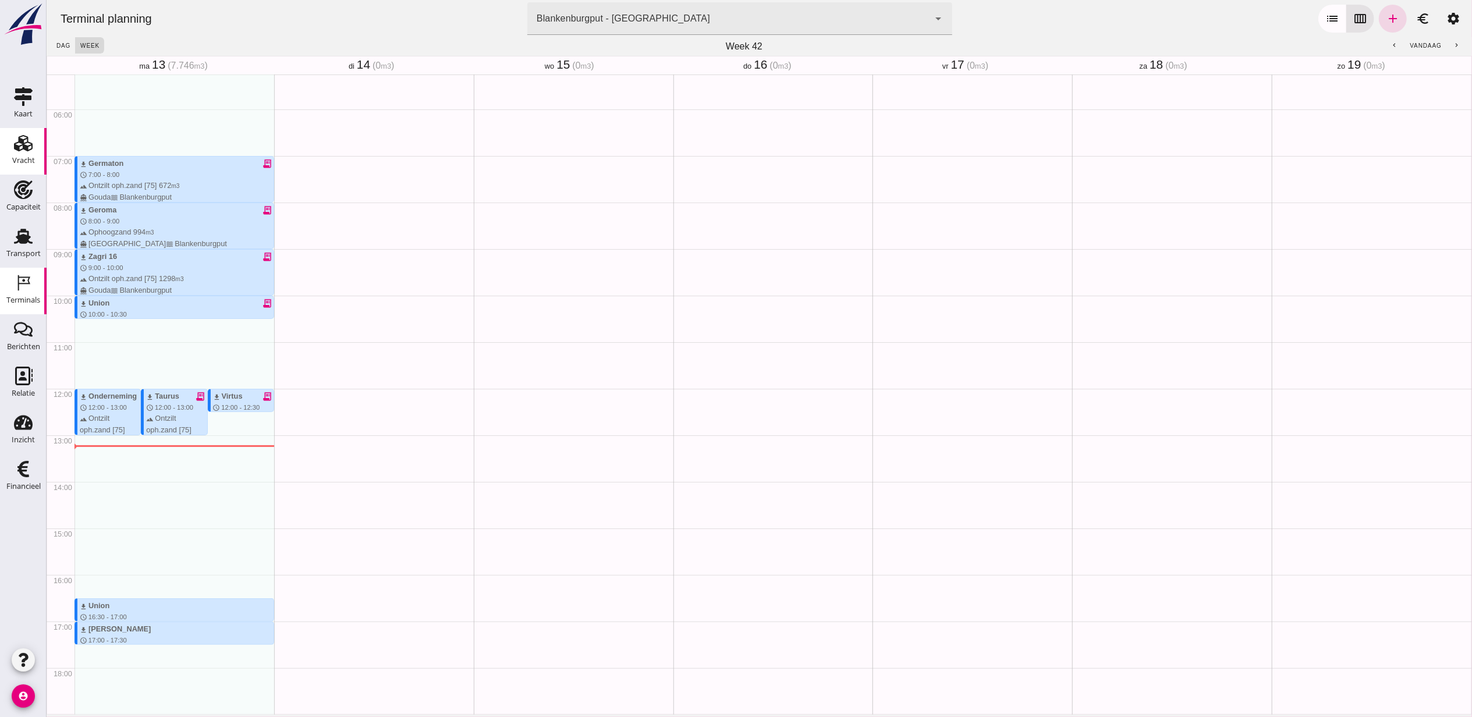
click at [20, 153] on div "Vracht" at bounding box center [23, 161] width 23 height 16
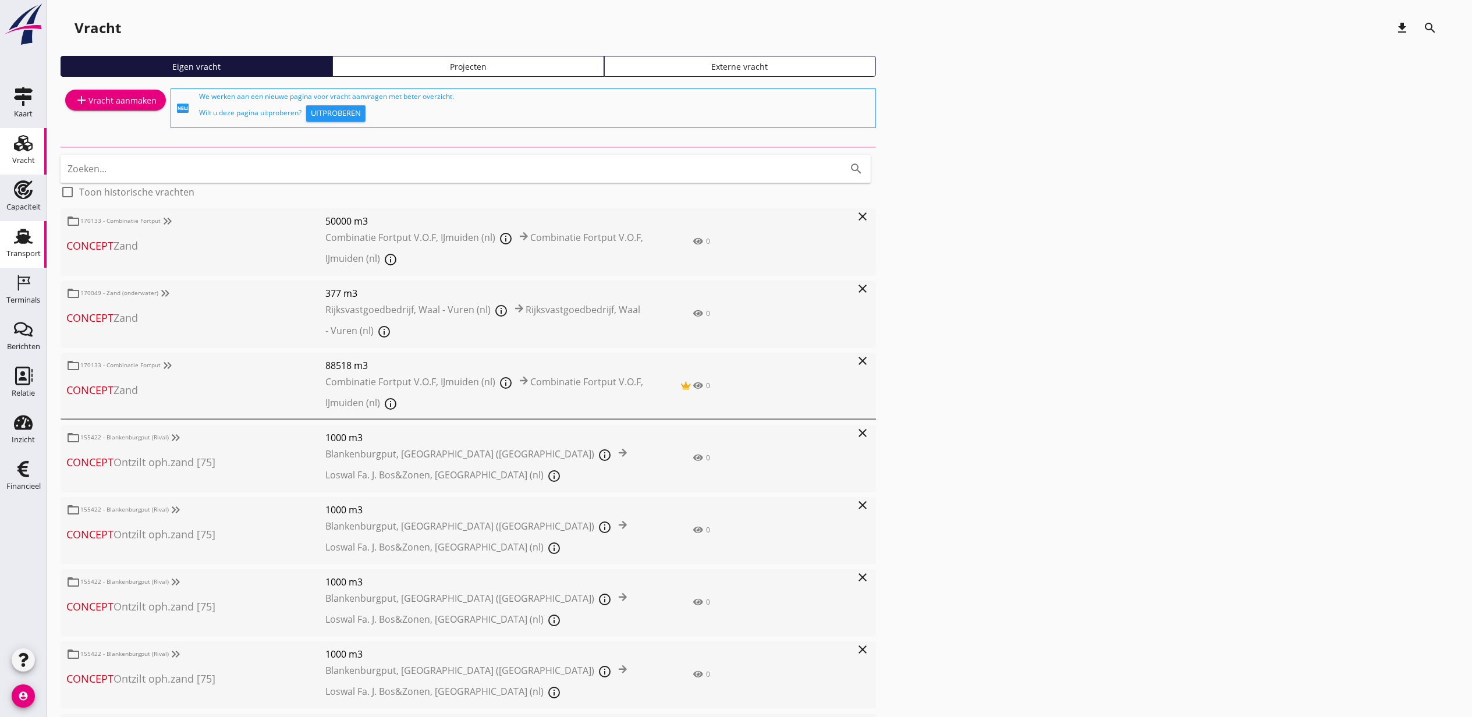
click at [33, 241] on div "Transport" at bounding box center [23, 236] width 28 height 19
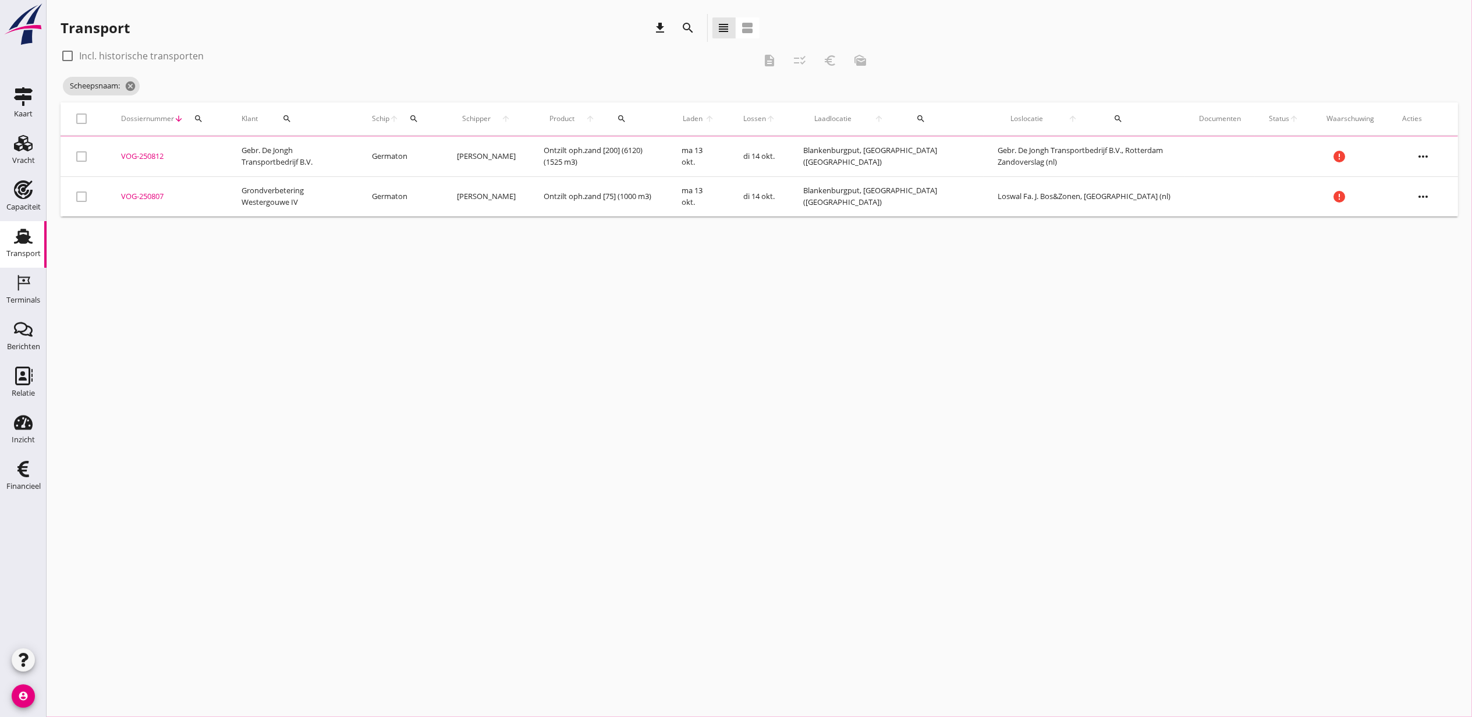
click at [695, 26] on div "search" at bounding box center [688, 28] width 21 height 14
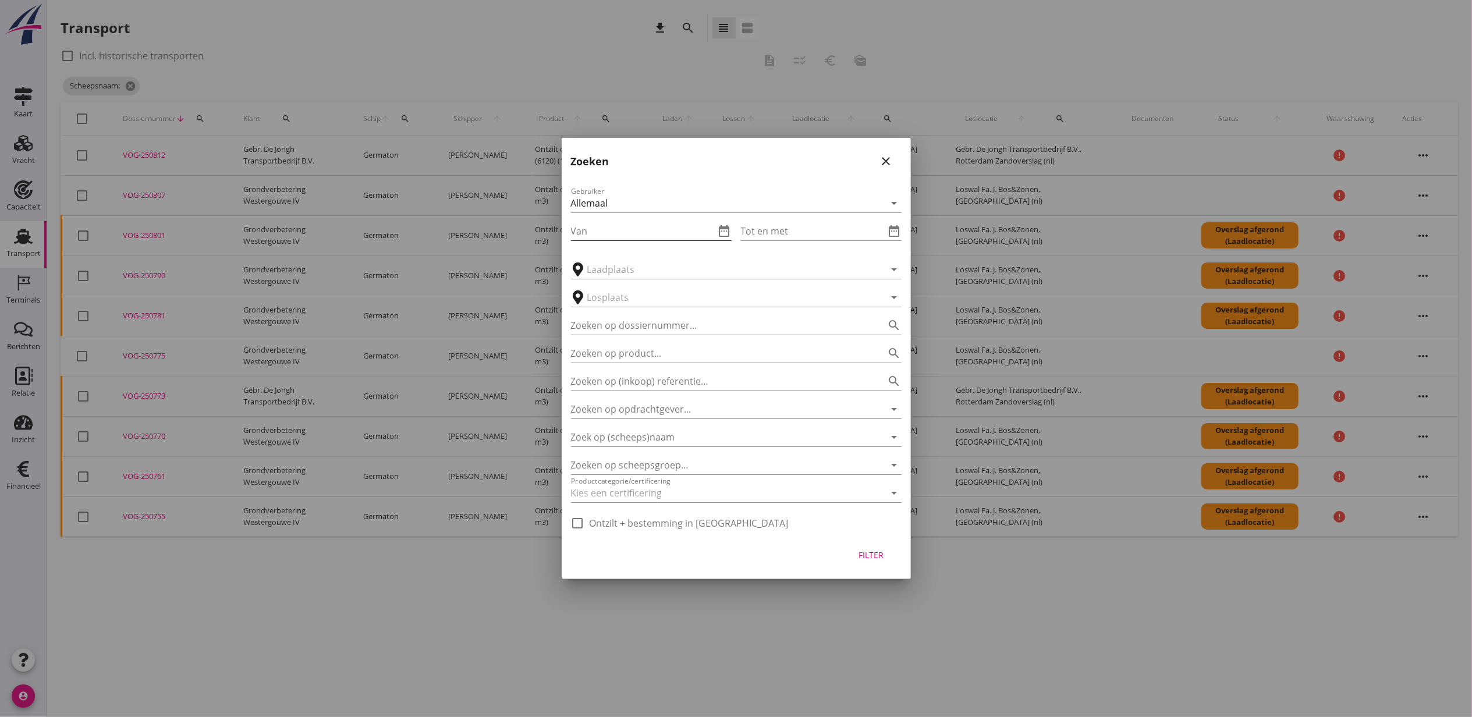
click at [723, 233] on icon "date_range" at bounding box center [725, 231] width 14 height 14
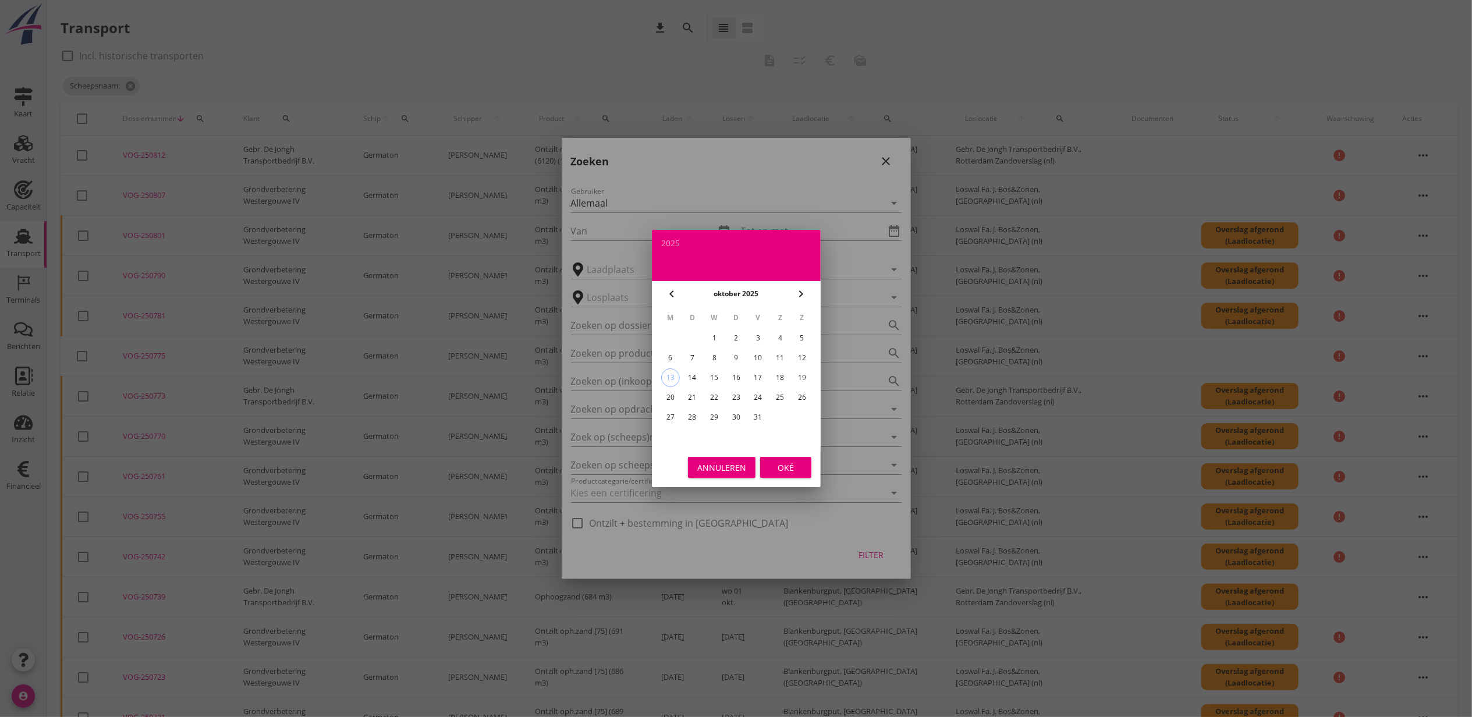
click at [781, 338] on div "4" at bounding box center [780, 338] width 19 height 19
type input "2025-10-04"
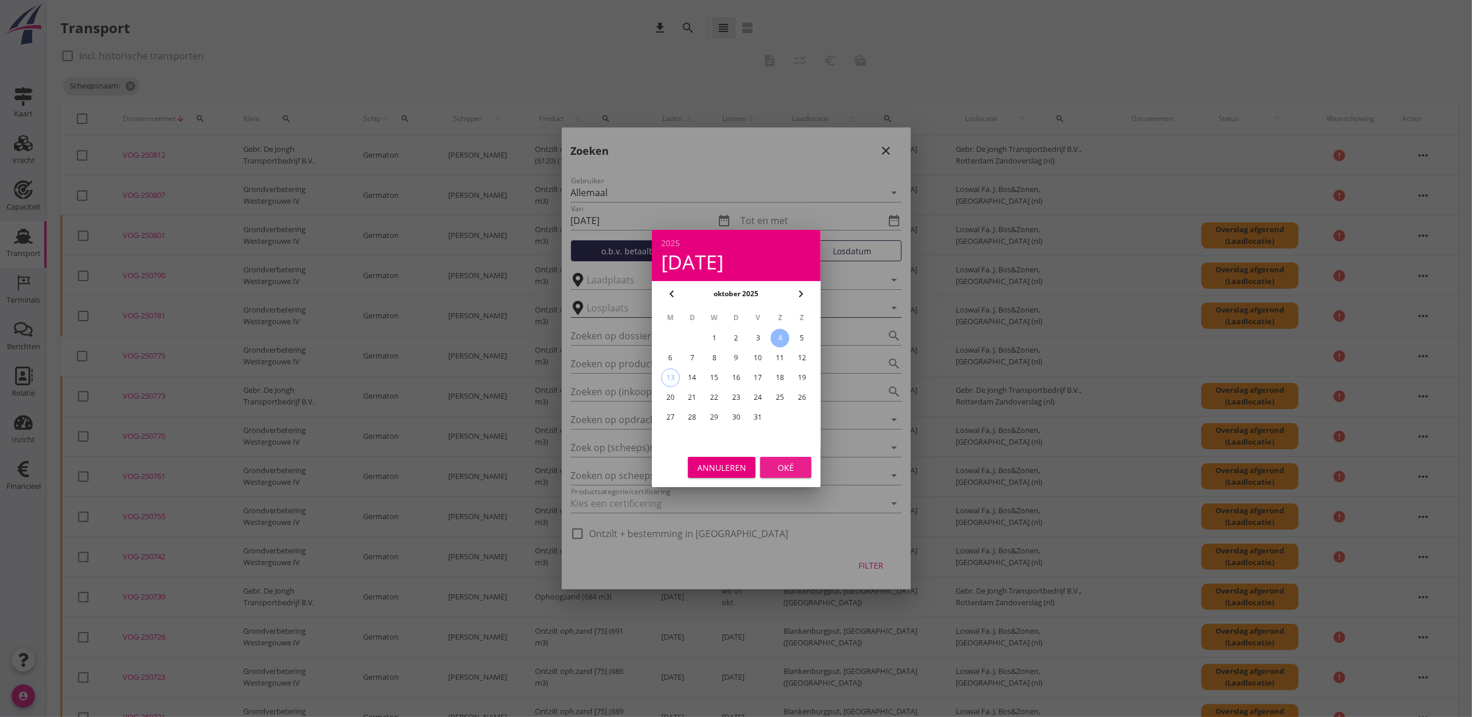
drag, startPoint x: 778, startPoint y: 463, endPoint x: 826, endPoint y: 310, distance: 160.8
click at [779, 463] on div "Oké" at bounding box center [786, 468] width 33 height 12
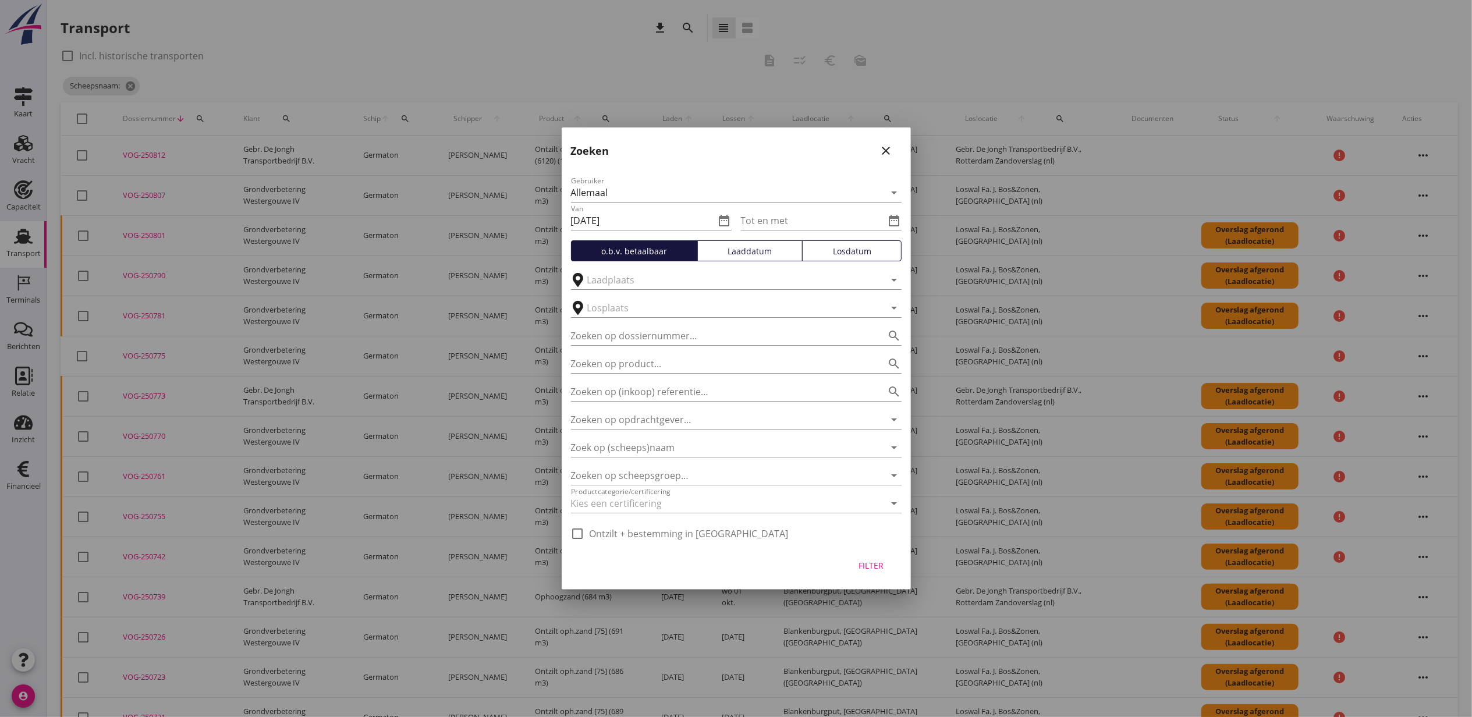
click at [909, 217] on div "Gebruiker Allemaal arrow_drop_down Van 2025-10-04 date_range Tot en met date_ra…" at bounding box center [736, 355] width 349 height 381
click at [900, 215] on icon "date_range" at bounding box center [895, 221] width 14 height 14
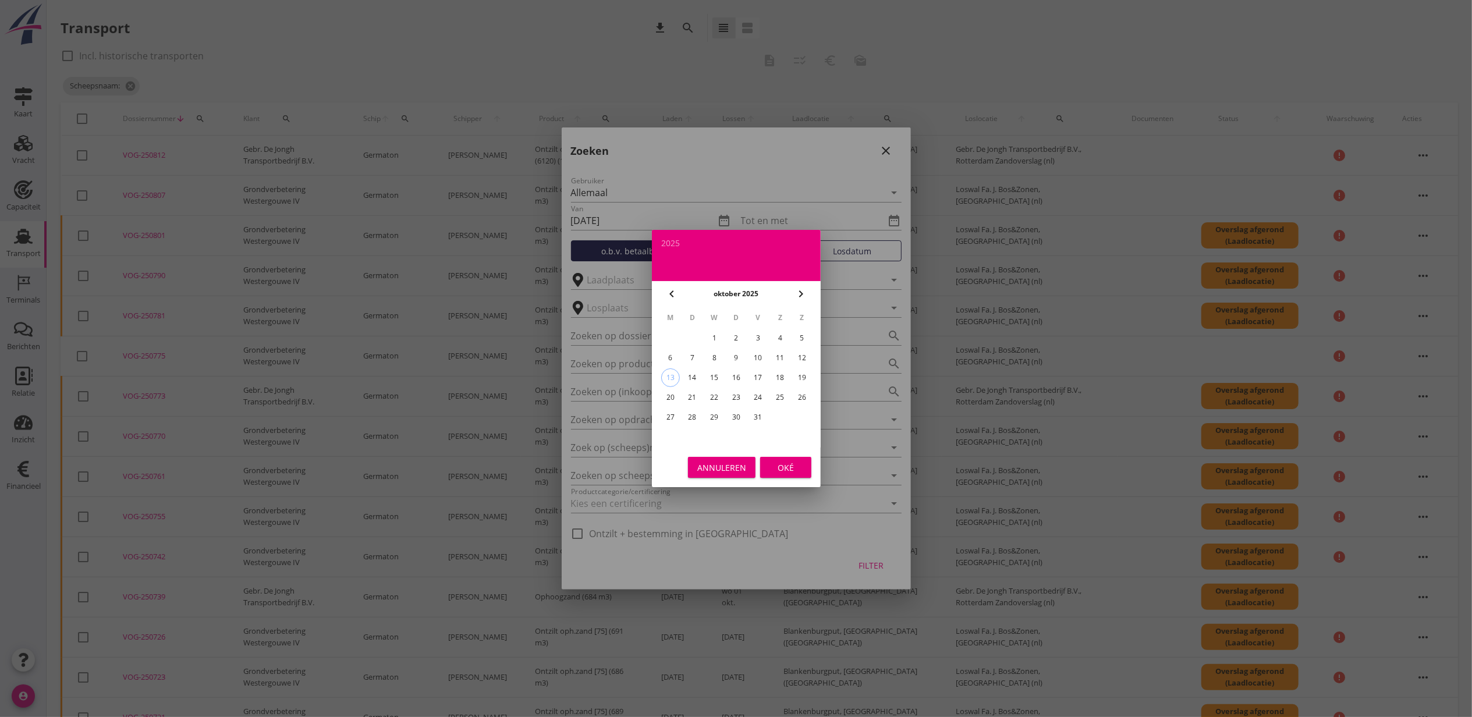
click at [802, 360] on div "12" at bounding box center [802, 358] width 19 height 19
type input "2025-10-12"
click at [787, 468] on div "Oké" at bounding box center [786, 468] width 33 height 12
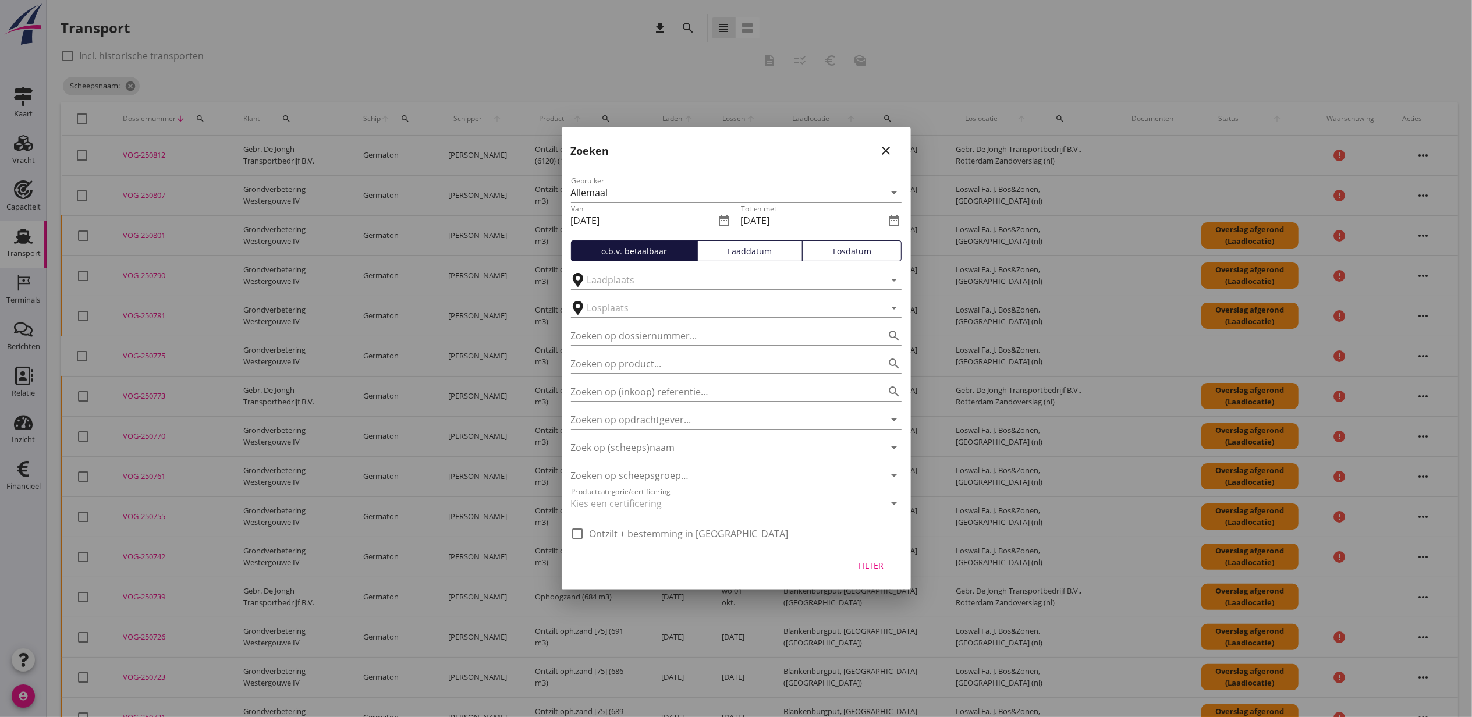
click at [748, 261] on button "Laaddatum" at bounding box center [749, 250] width 105 height 21
click at [867, 564] on div "Filter" at bounding box center [871, 566] width 33 height 12
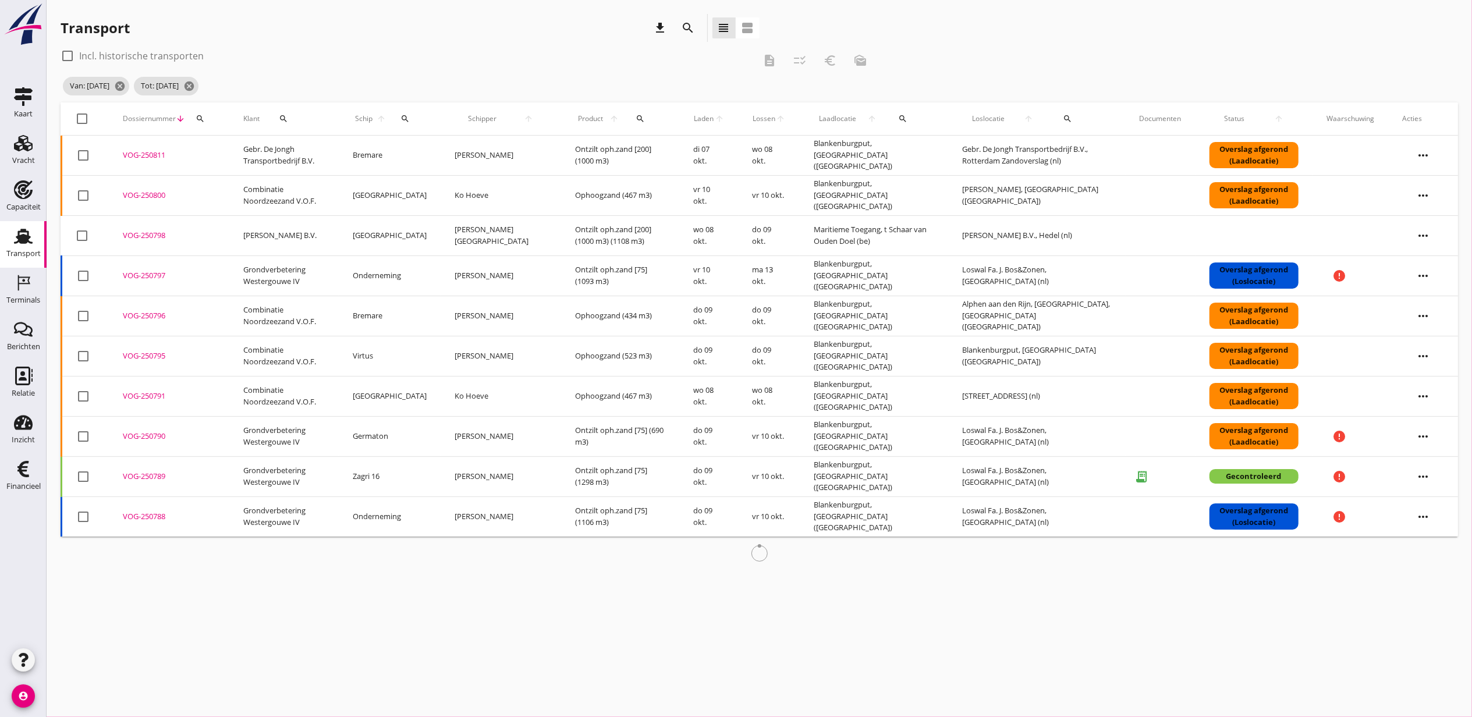
click at [693, 117] on span "Laden" at bounding box center [703, 119] width 21 height 10
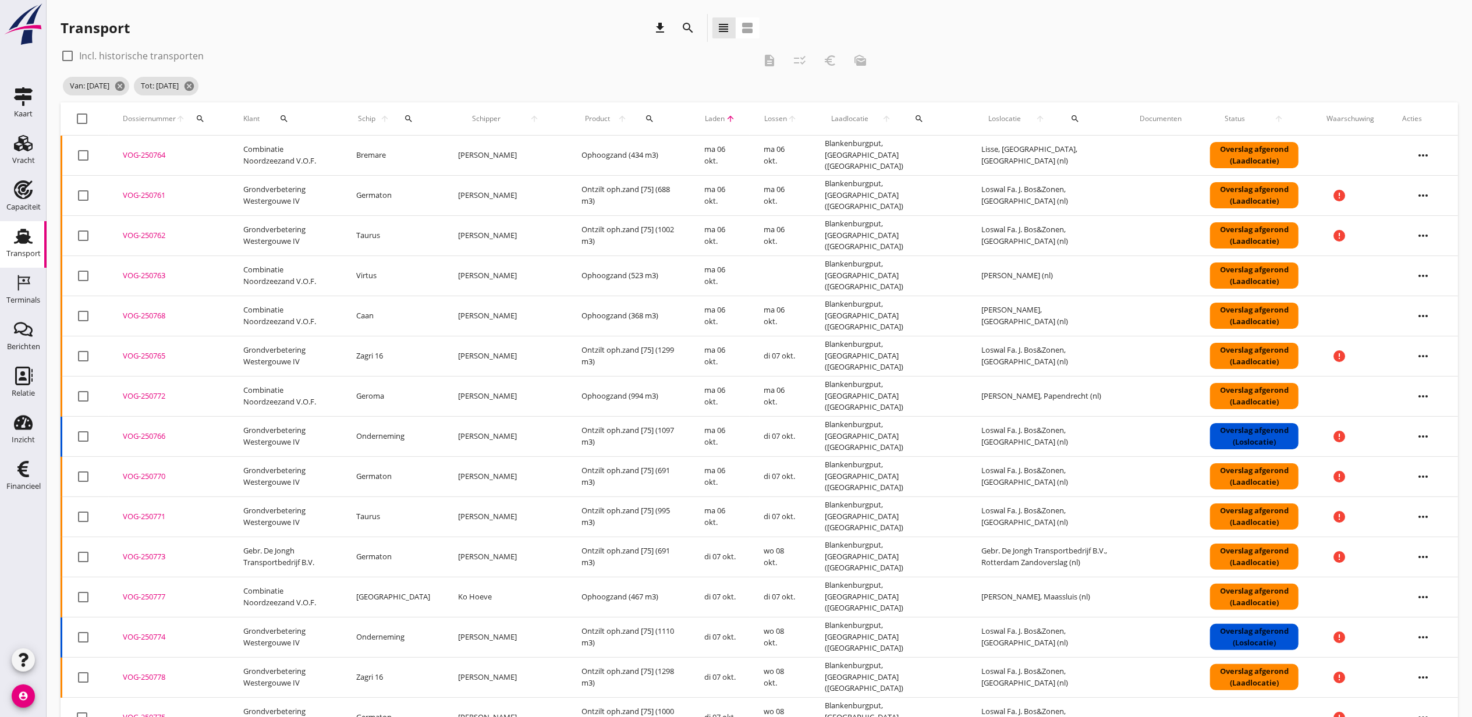
click at [147, 277] on div "VOG-250763" at bounding box center [169, 276] width 93 height 12
click at [162, 151] on div "VOG-250764" at bounding box center [169, 156] width 93 height 12
click at [158, 317] on div "VOG-250768" at bounding box center [169, 316] width 93 height 12
click at [152, 396] on div "VOG-250772" at bounding box center [169, 397] width 93 height 12
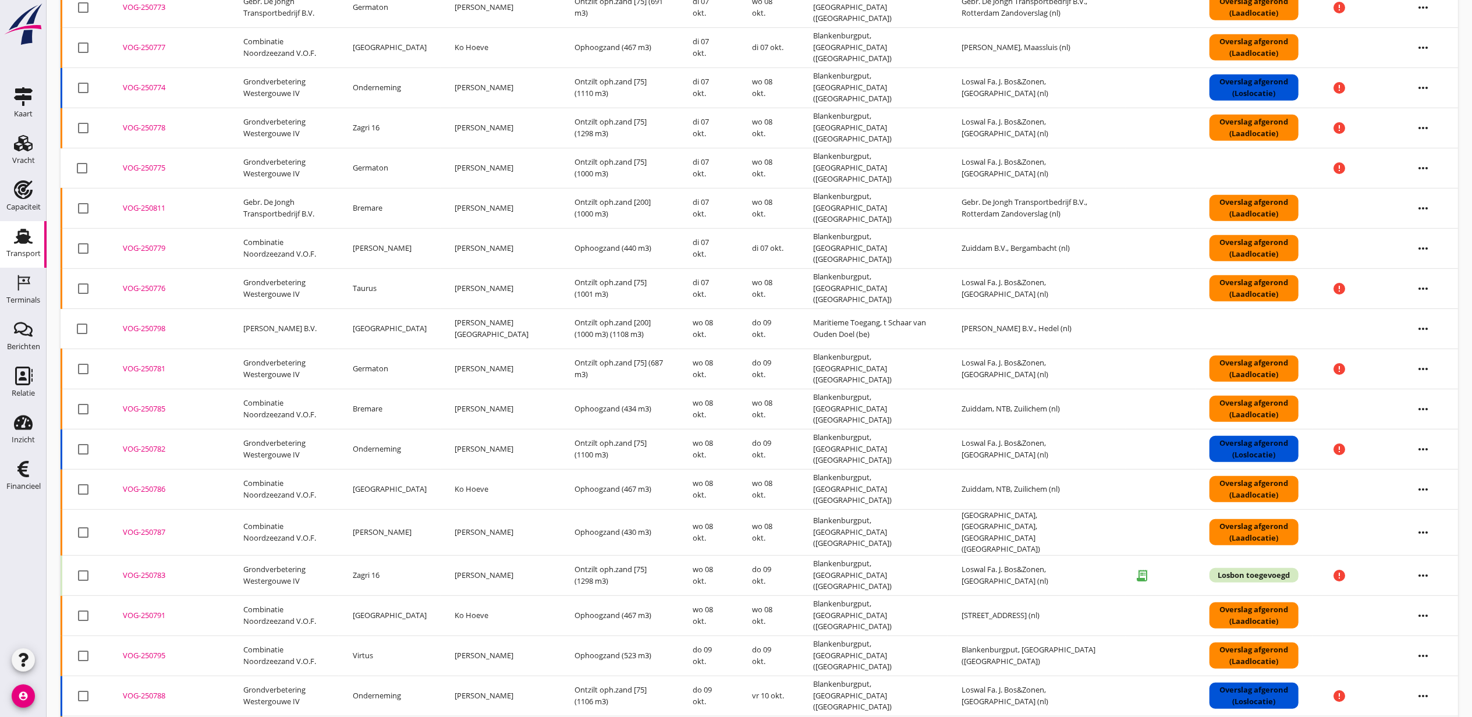
scroll to position [587, 0]
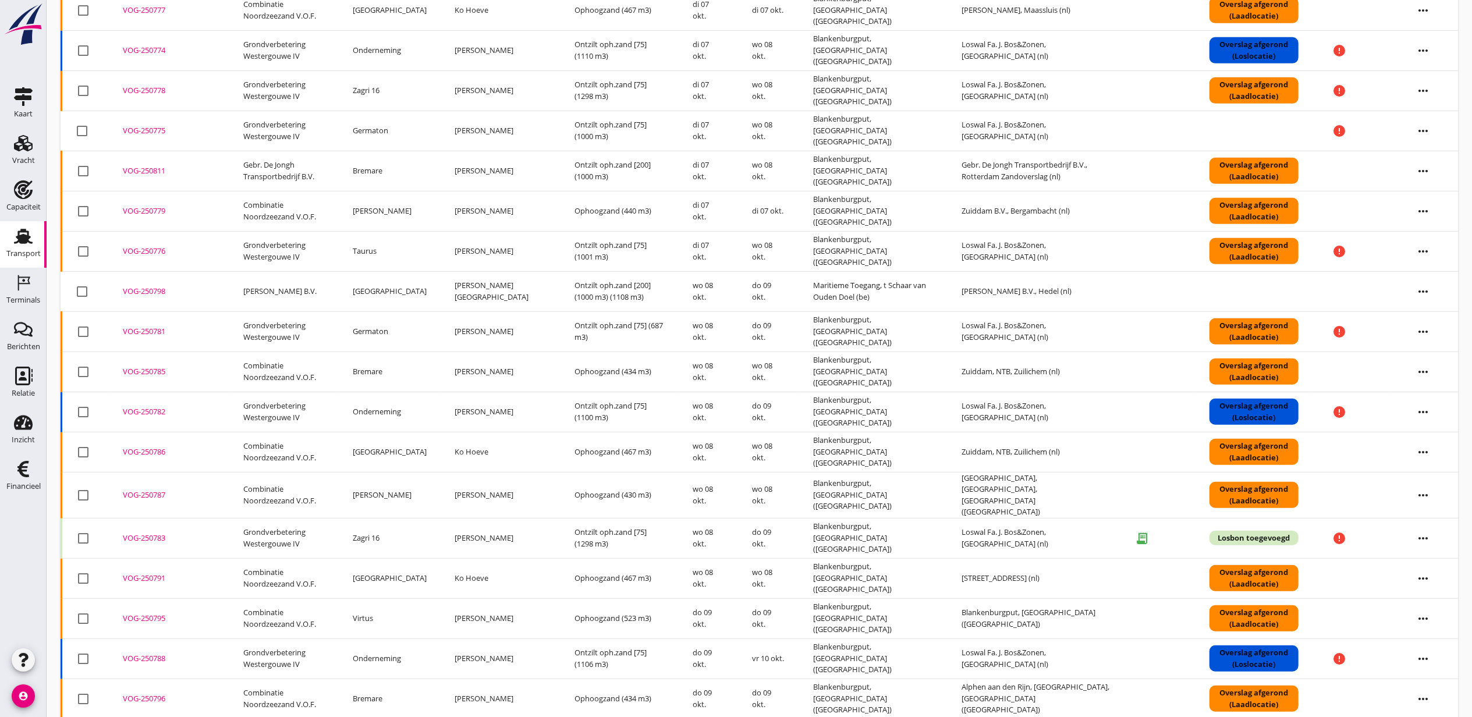
drag, startPoint x: 140, startPoint y: 10, endPoint x: 153, endPoint y: 29, distance: 22.8
click at [140, 10] on div "VOG-250777" at bounding box center [169, 11] width 93 height 12
click at [148, 214] on div "VOG-250779" at bounding box center [169, 212] width 93 height 12
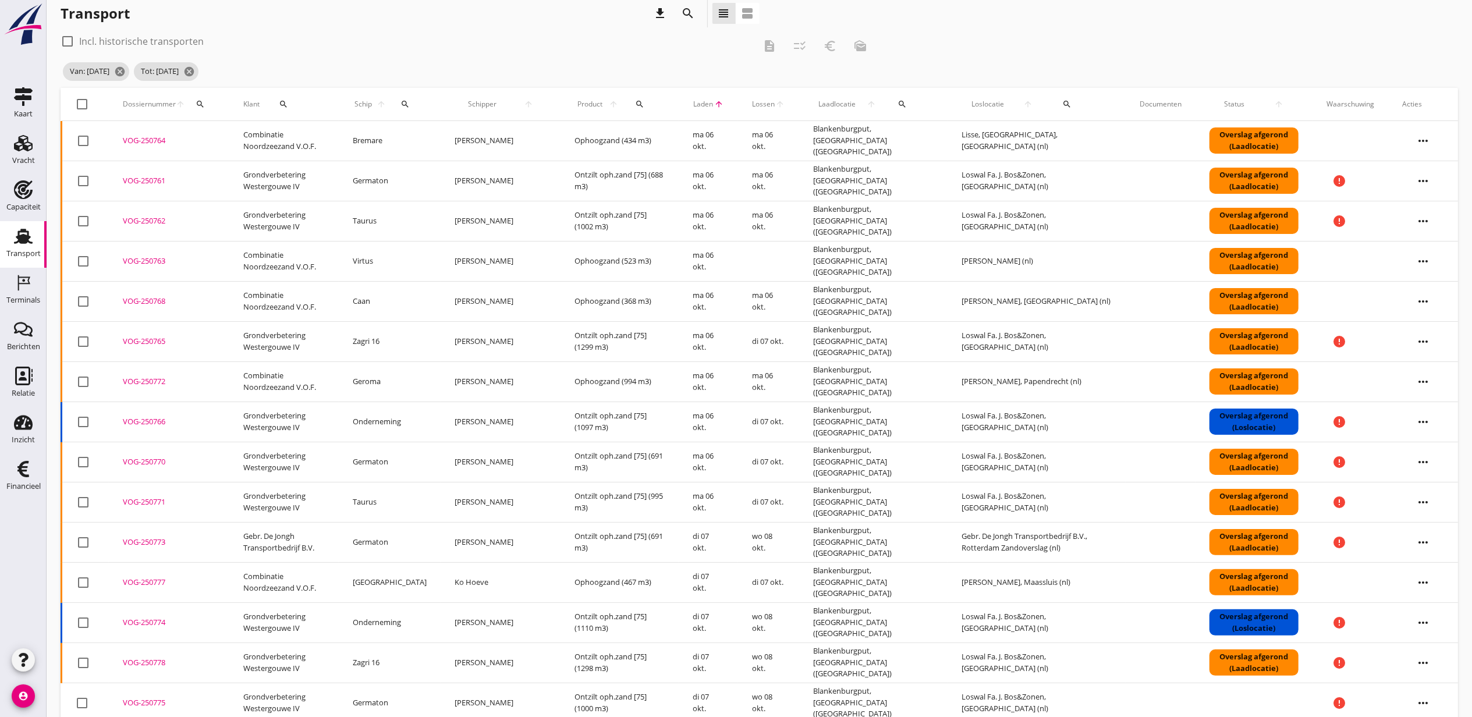
scroll to position [0, 0]
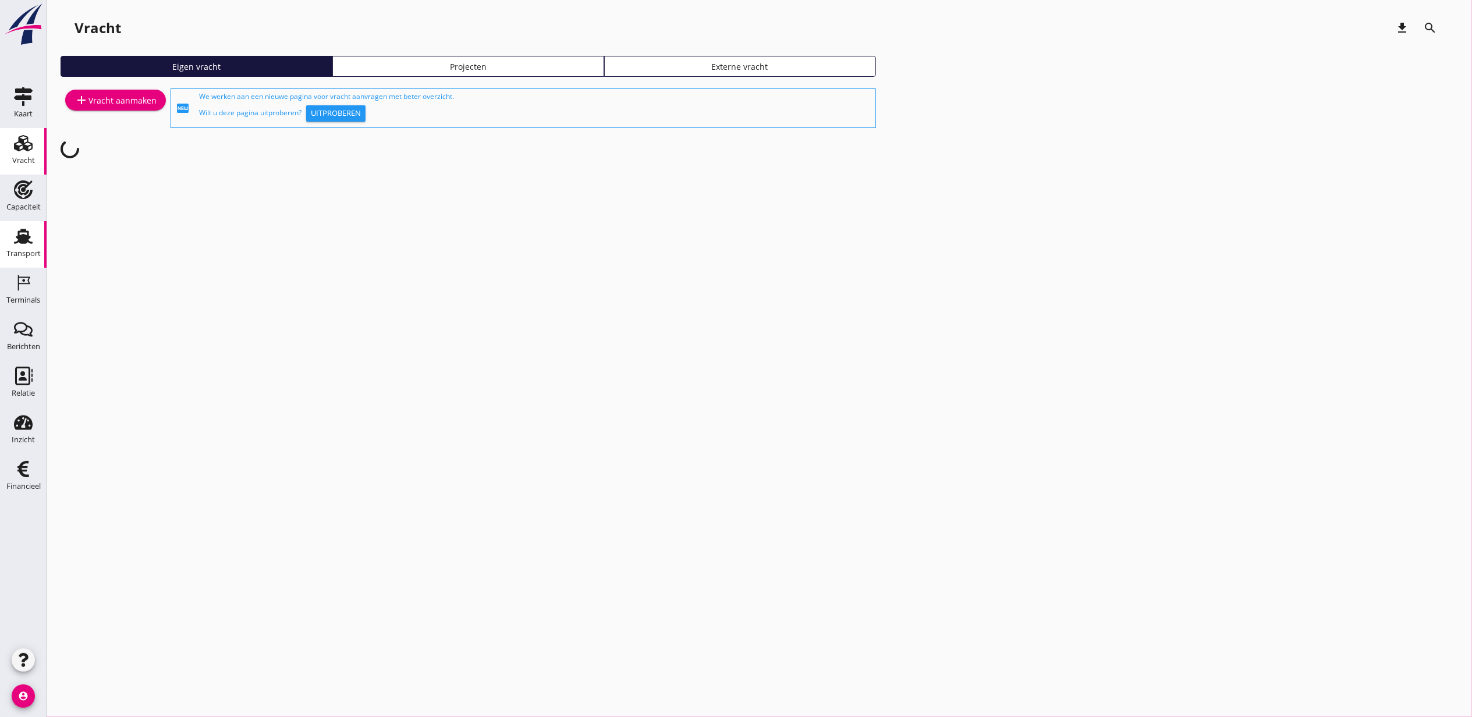
click at [16, 240] on icon "Transport" at bounding box center [23, 236] width 19 height 19
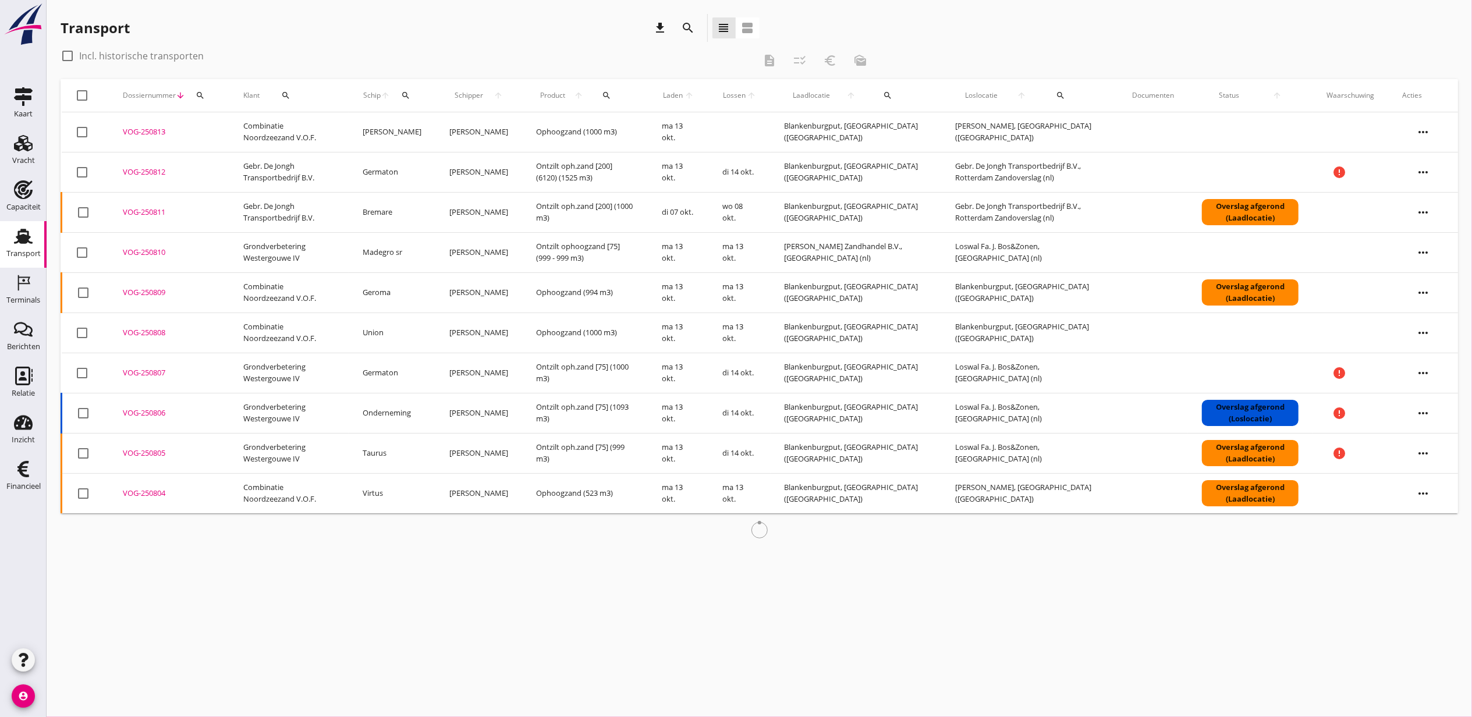
click at [136, 57] on label "Incl. historische transporten" at bounding box center [141, 56] width 125 height 12
checkbox input "true"
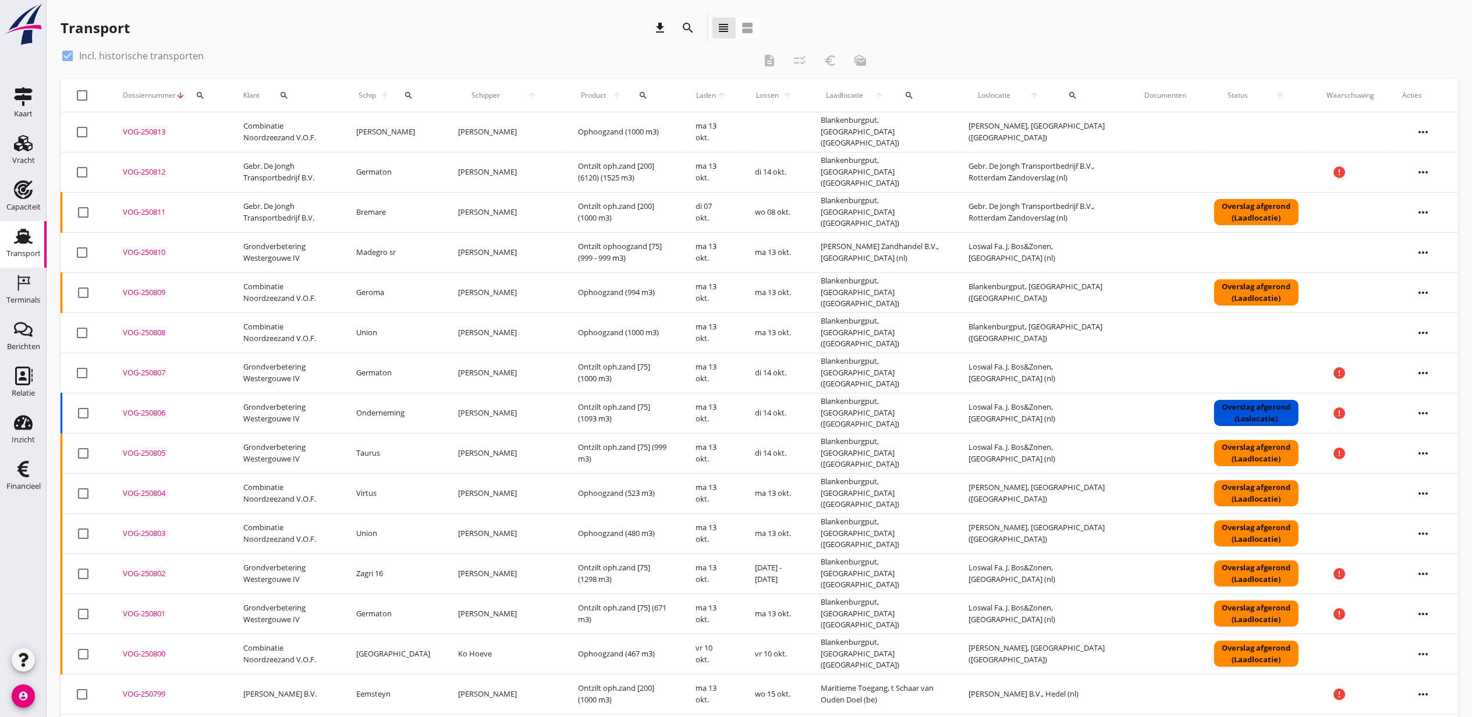
click at [894, 98] on div "search" at bounding box center [910, 95] width 32 height 9
click at [907, 126] on input "text" at bounding box center [964, 129] width 121 height 19
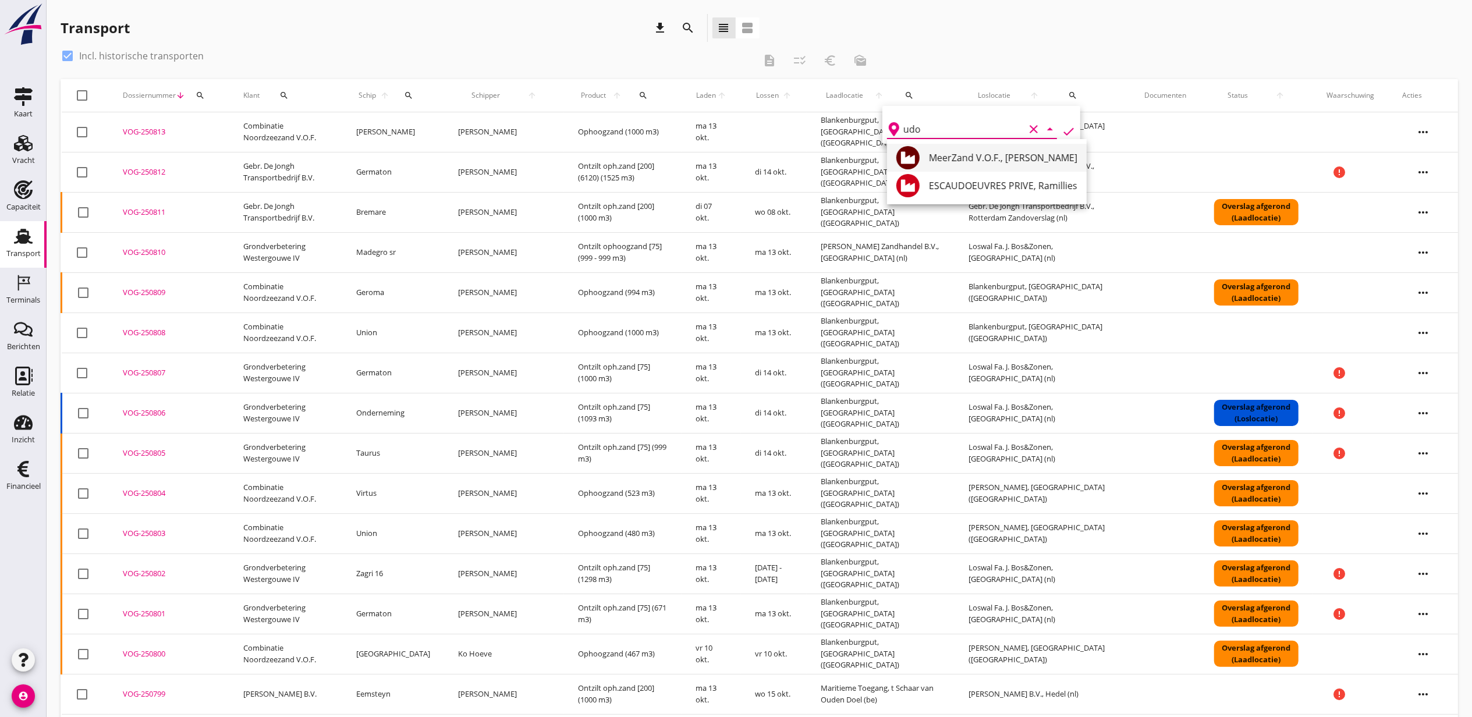
click at [955, 151] on div "MeerZand V.O.F., [PERSON_NAME]" at bounding box center [1003, 158] width 148 height 14
click at [1062, 132] on icon "check" at bounding box center [1069, 132] width 14 height 14
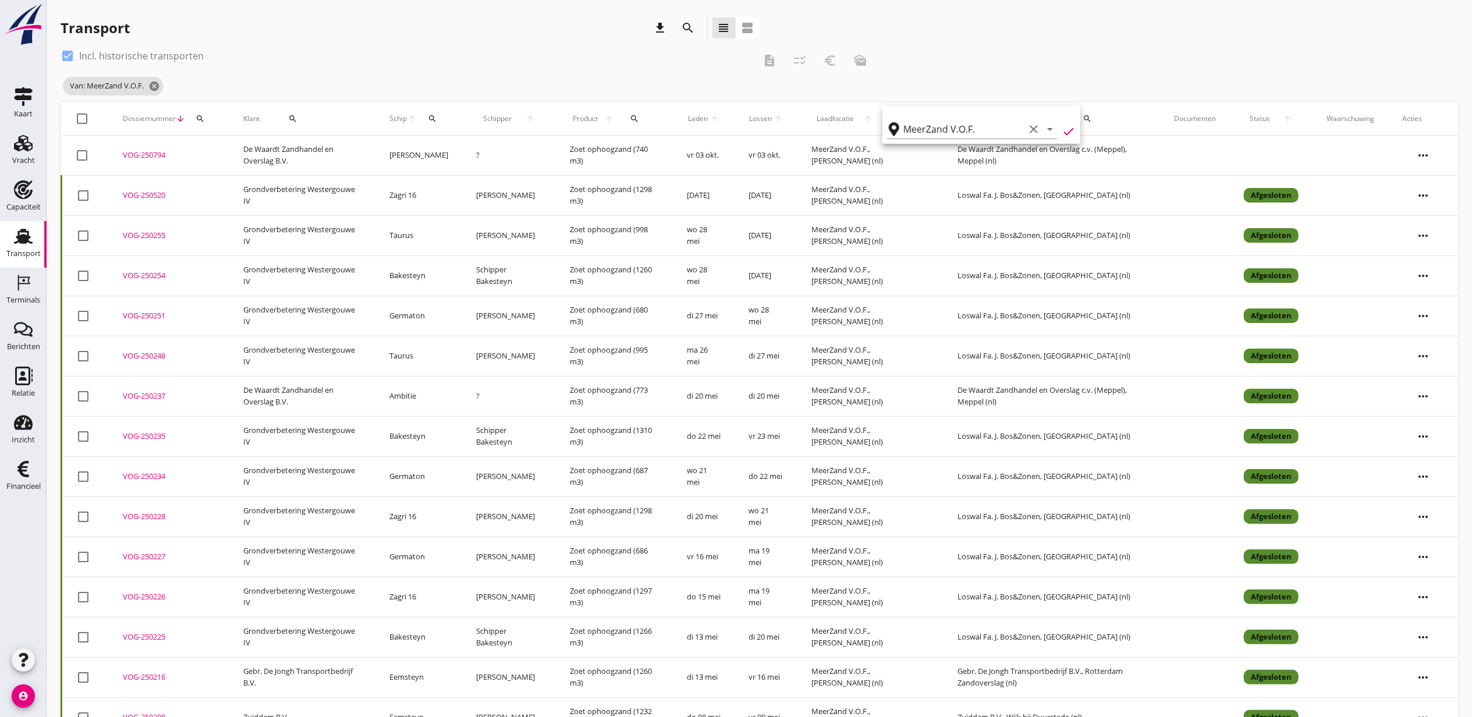
click at [709, 117] on span "Laden" at bounding box center [698, 119] width 22 height 10
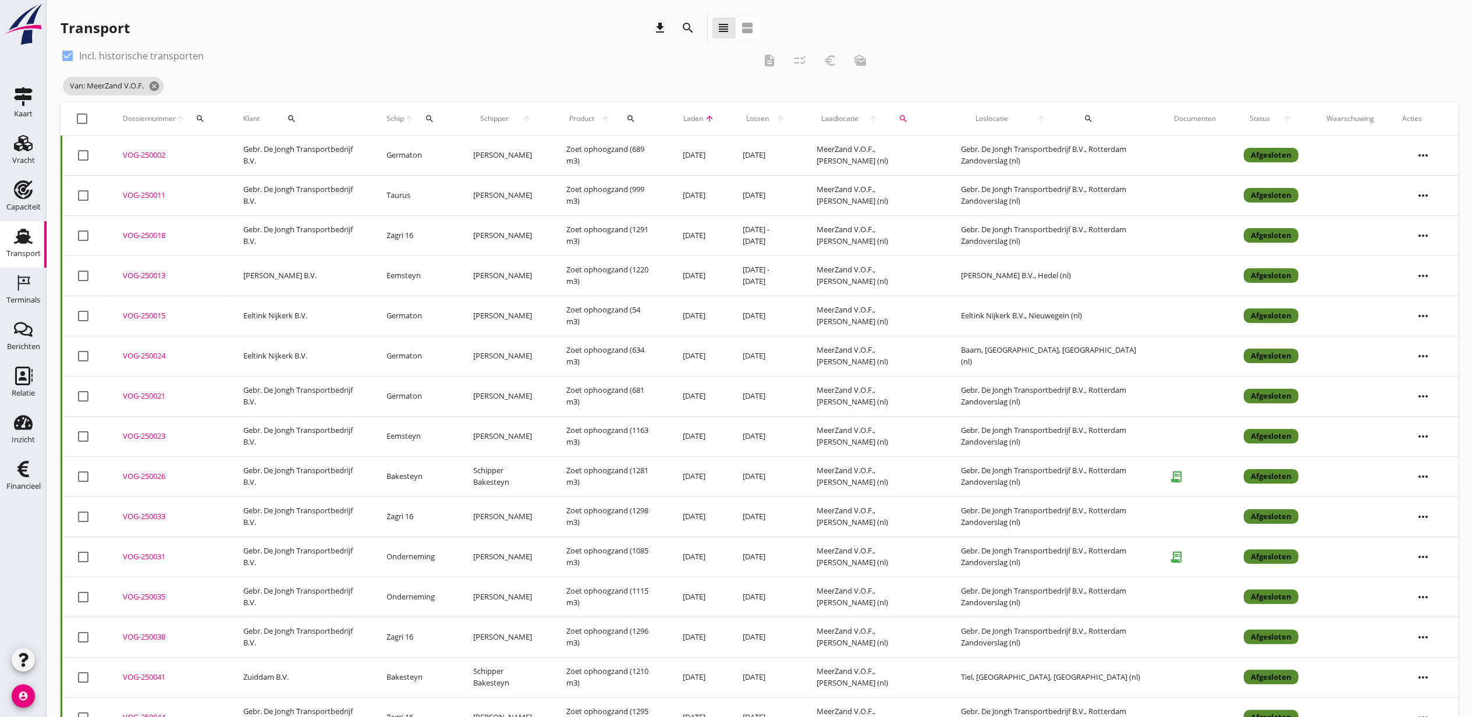
click at [711, 117] on icon "arrow_upward" at bounding box center [709, 118] width 11 height 9
click at [915, 115] on div "search" at bounding box center [903, 118] width 31 height 9
click at [930, 151] on input "MeerZand V.O.F." at bounding box center [977, 152] width 121 height 19
click at [967, 171] on div "Eeltink Nijkerk B.V., Nieuwegein" at bounding box center [1021, 181] width 157 height 28
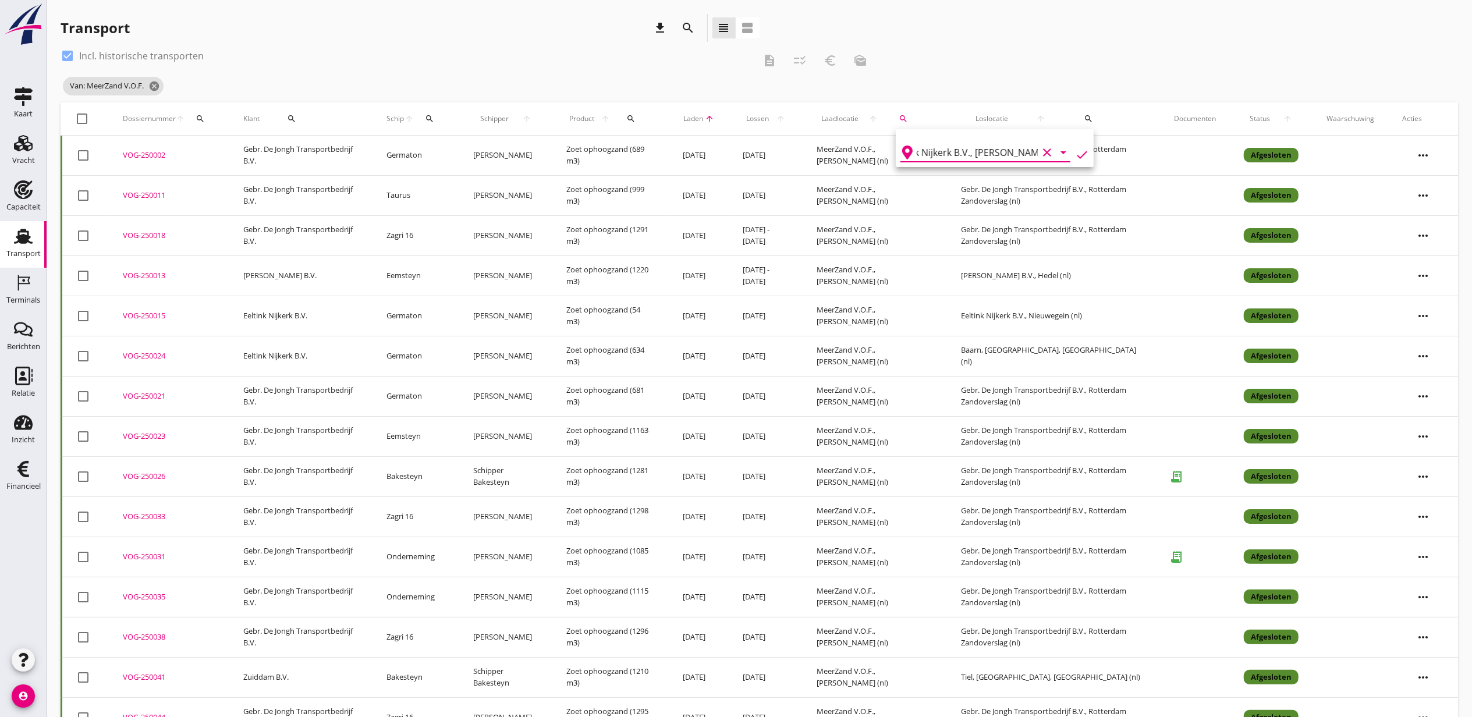
drag, startPoint x: 983, startPoint y: 154, endPoint x: 1037, endPoint y: 153, distance: 54.2
click at [1037, 153] on div "Eeltink Nijkerk B.V., Nieuwegein clear arrow_drop_down" at bounding box center [994, 152] width 154 height 19
click at [1075, 160] on icon "check" at bounding box center [1082, 155] width 14 height 14
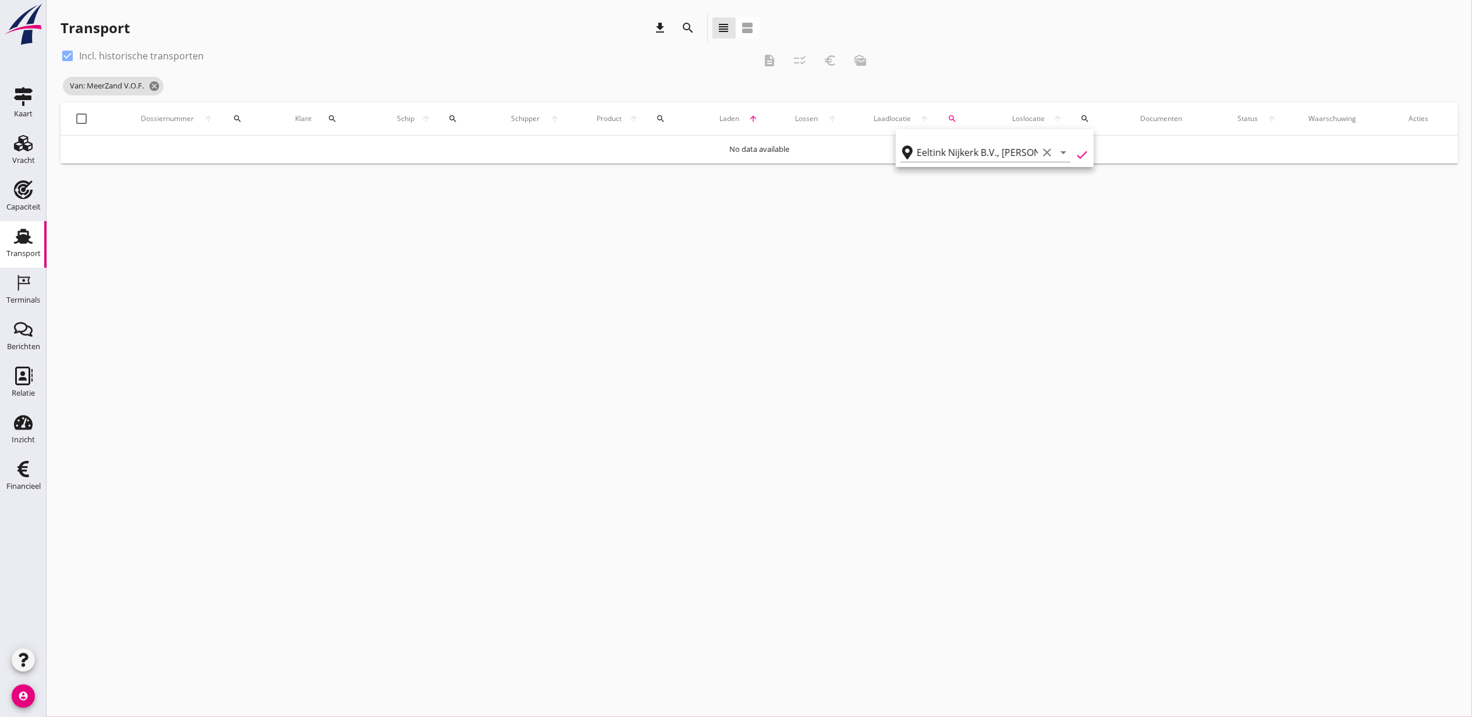
type input "Eeltink Nijkerk B.V."
click at [985, 157] on input "Eeltink Nijkerk B.V." at bounding box center [977, 152] width 121 height 19
click at [649, 84] on div "Van: Eeltink Nijkerk B.V. cancel" at bounding box center [469, 86] width 816 height 23
click at [164, 84] on icon "cancel" at bounding box center [161, 86] width 12 height 12
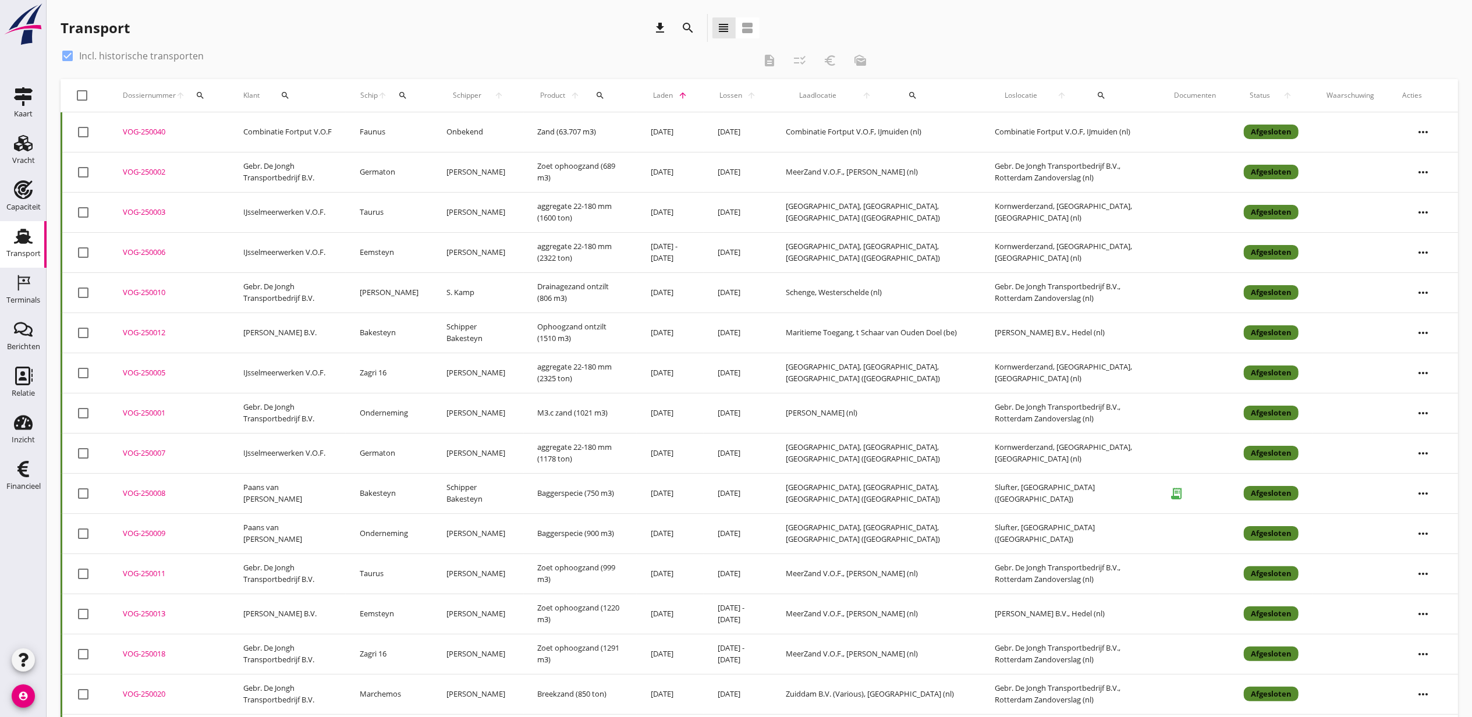
click at [613, 94] on div "search" at bounding box center [600, 95] width 26 height 9
click at [638, 126] on input "Zoeken op product..." at bounding box center [656, 129] width 121 height 19
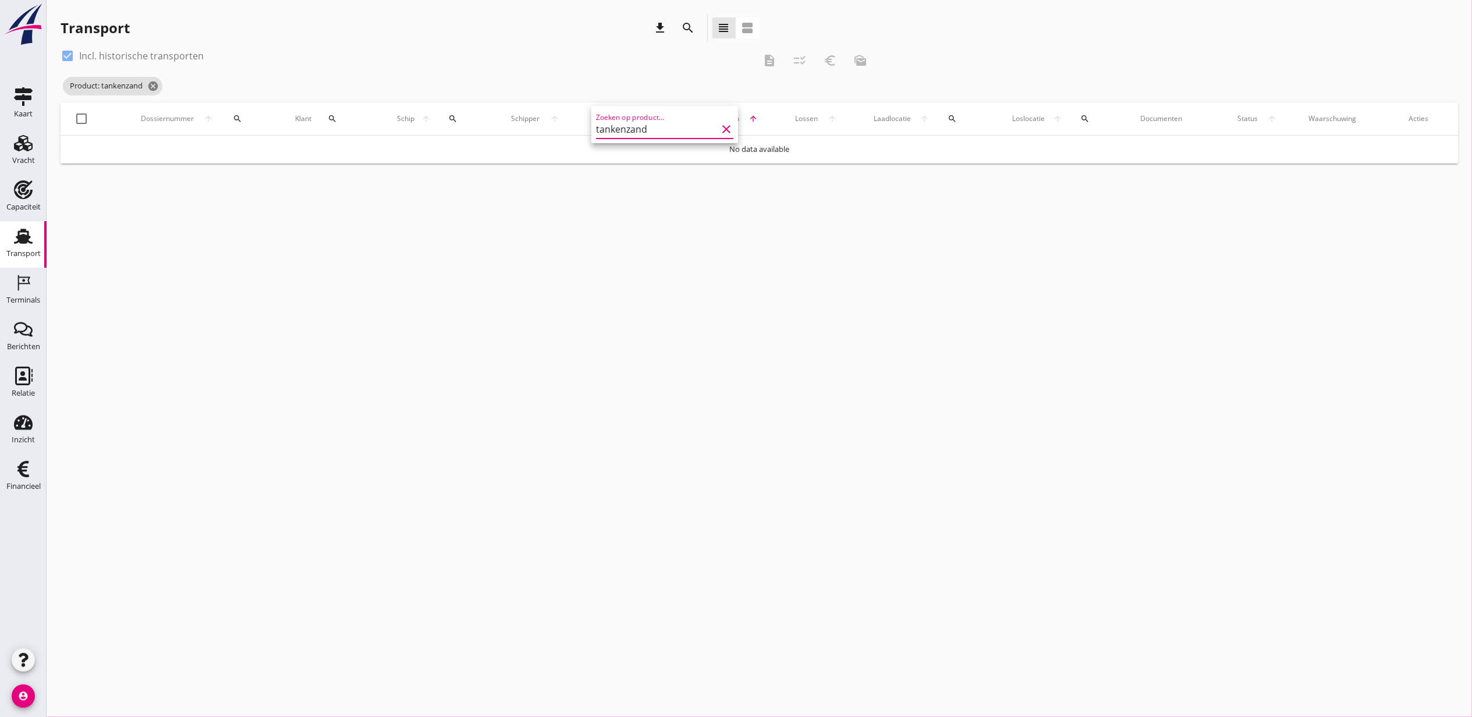
drag, startPoint x: 657, startPoint y: 132, endPoint x: 478, endPoint y: 105, distance: 181.3
click at [478, 105] on div "arrow_drop_down check Zeker Zand, Papendrecht Rijksvastgoedbedrijf, Waal - Vure…" at bounding box center [736, 358] width 1472 height 717
drag, startPoint x: 657, startPoint y: 118, endPoint x: 668, endPoint y: 136, distance: 22.0
click at [657, 118] on icon "search" at bounding box center [661, 118] width 9 height 9
type input "m3c"
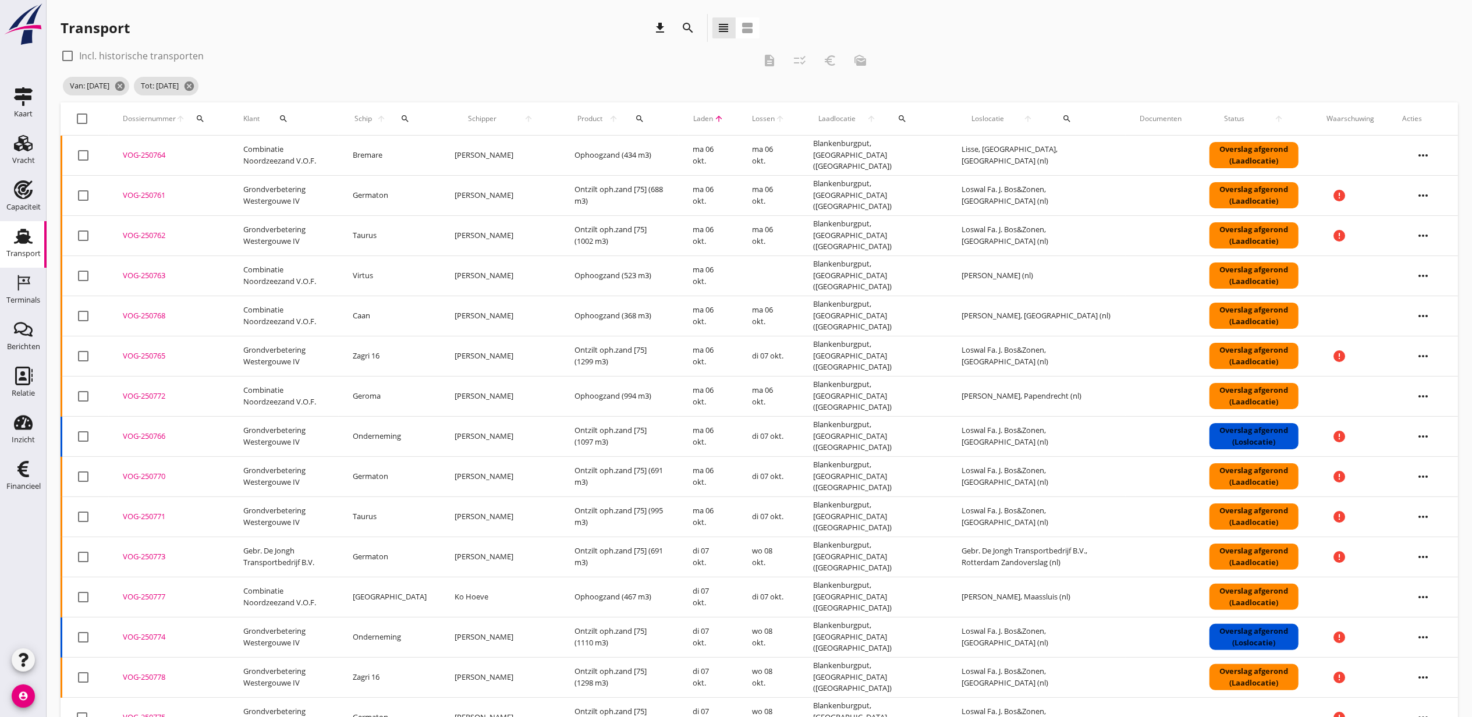
click at [76, 119] on div at bounding box center [83, 119] width 20 height 20
checkbox input "true"
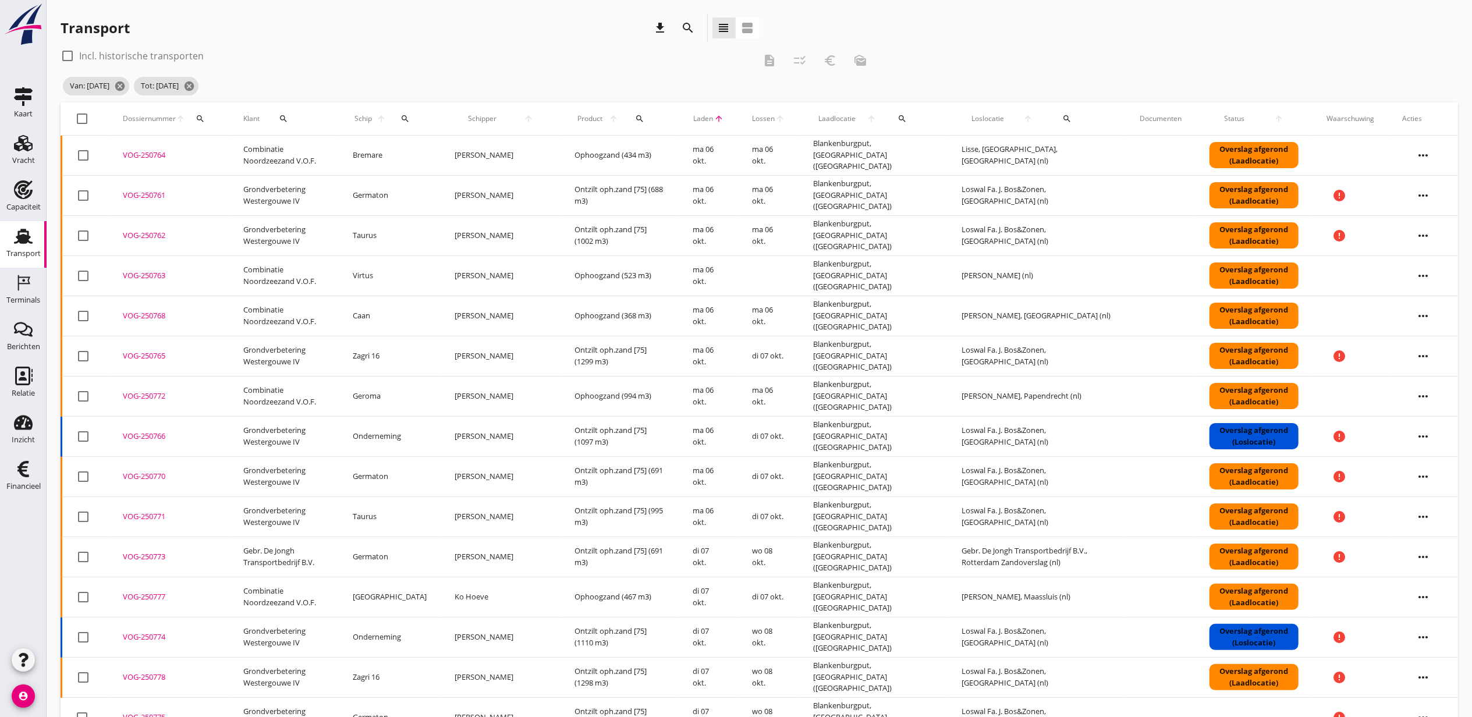
checkbox input "true"
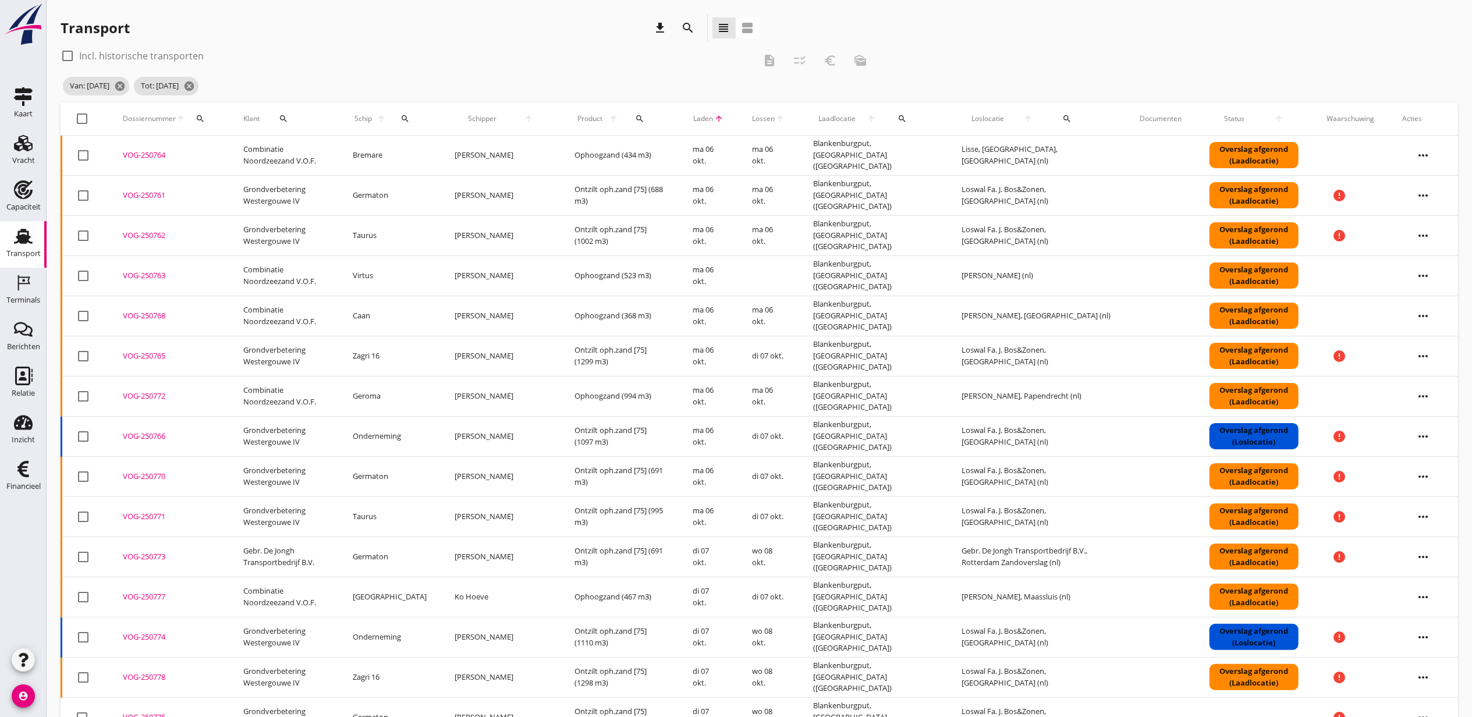
checkbox input "true"
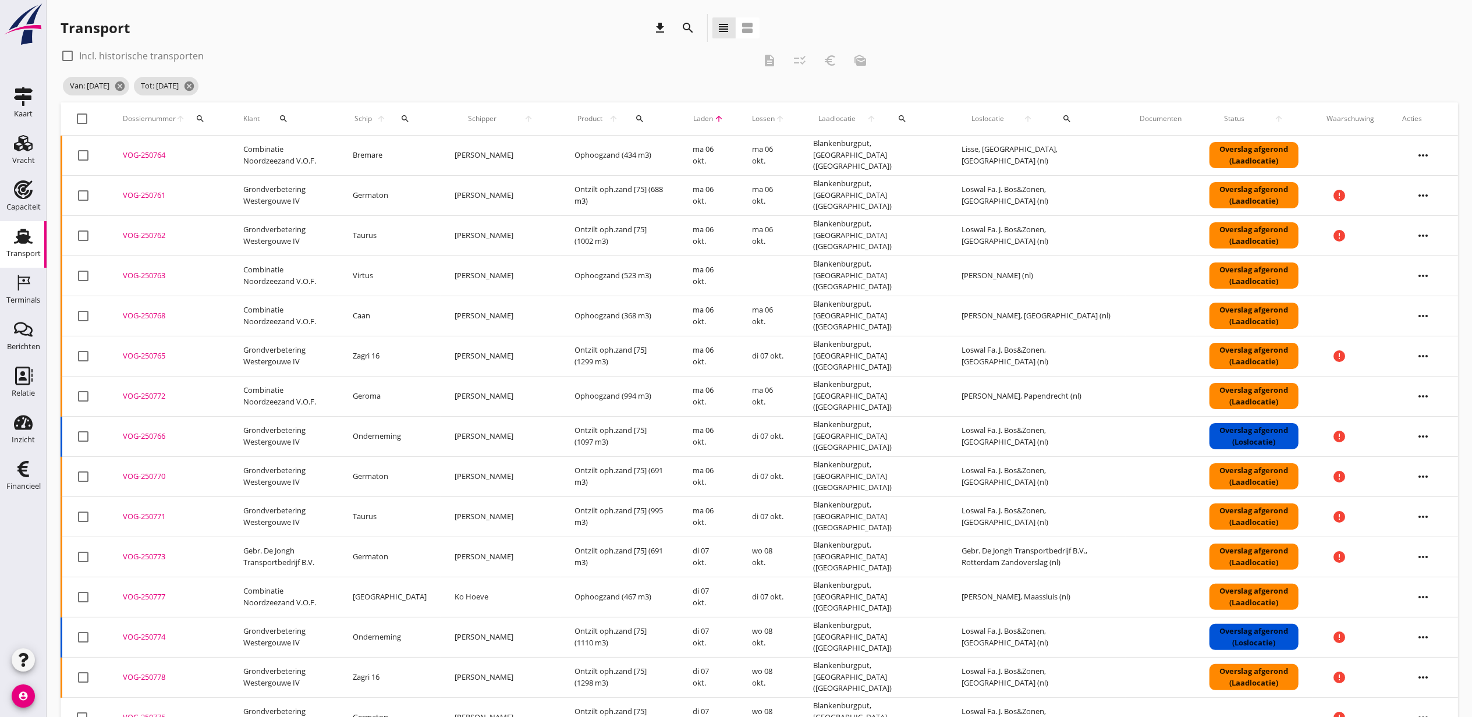
checkbox input "true"
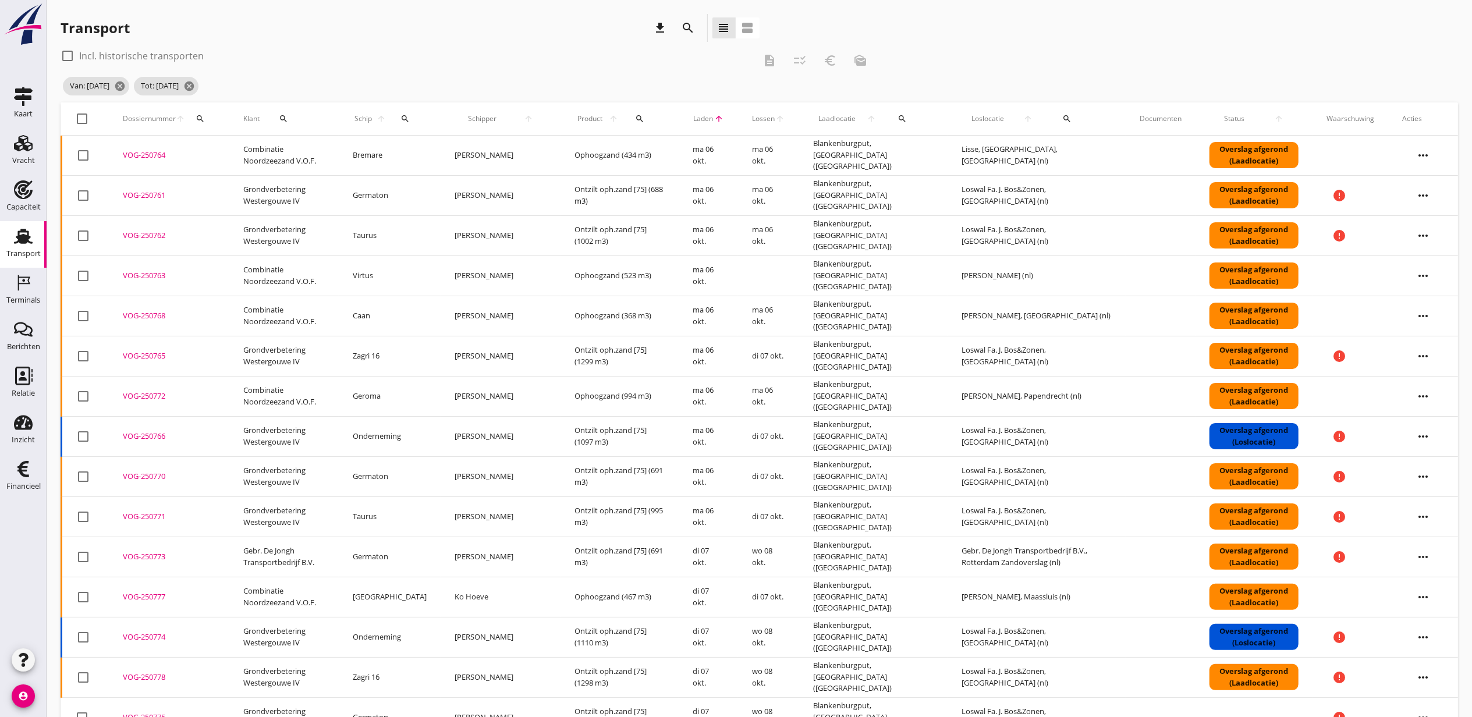
checkbox input "true"
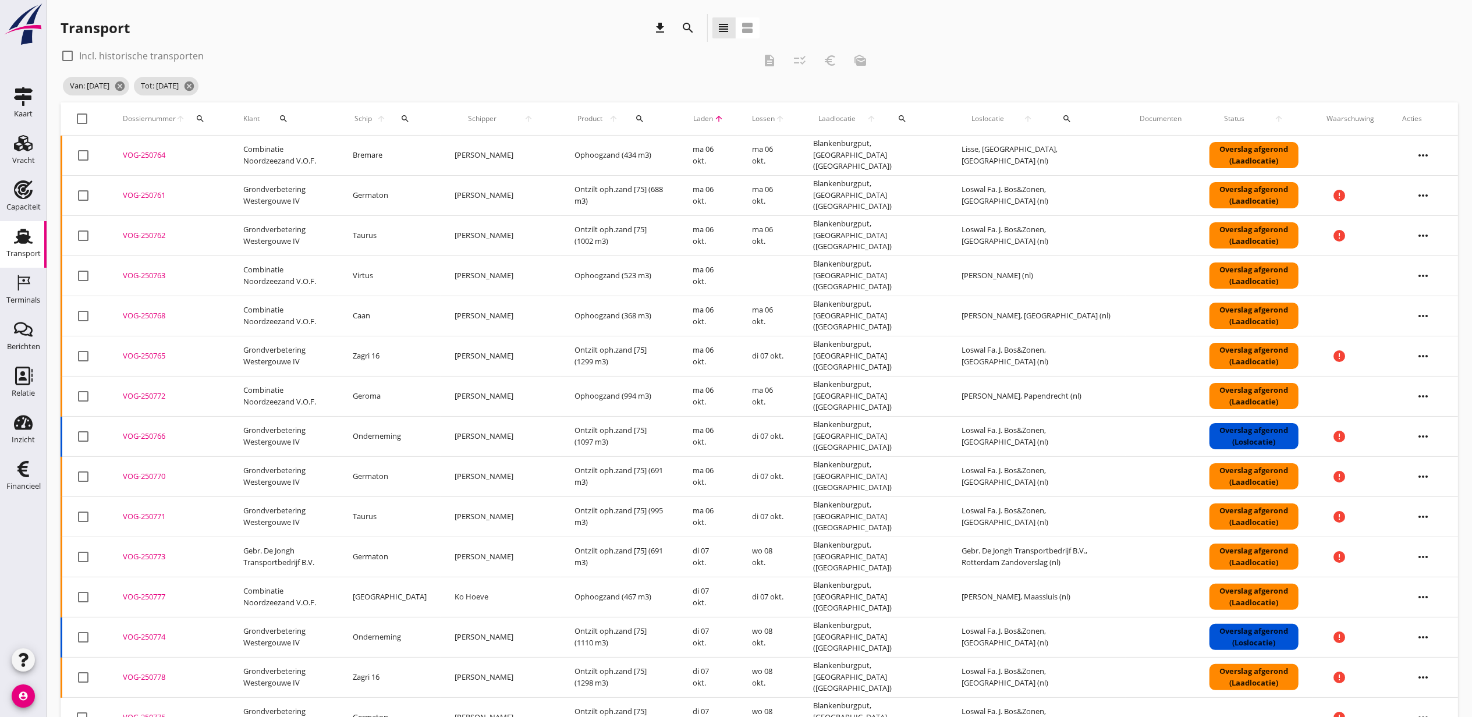
checkbox input "true"
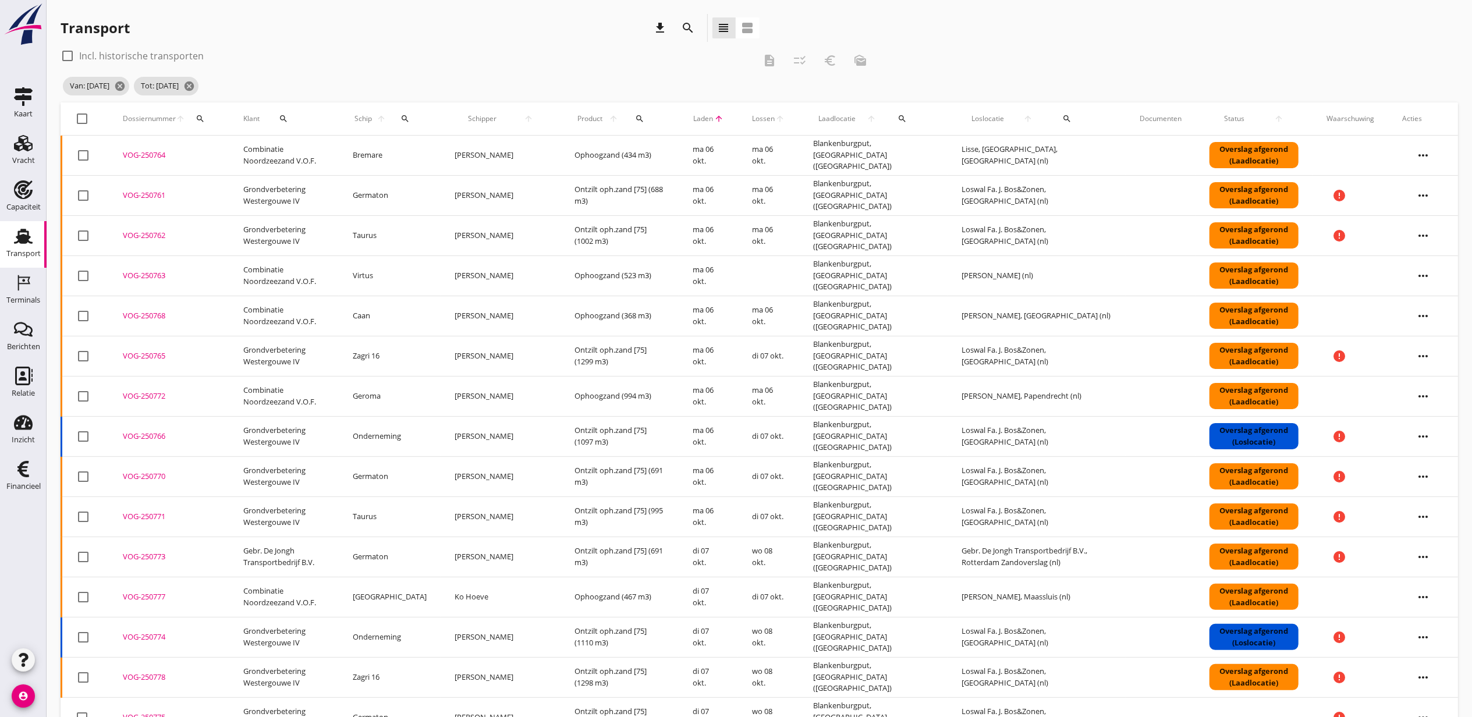
checkbox input "true"
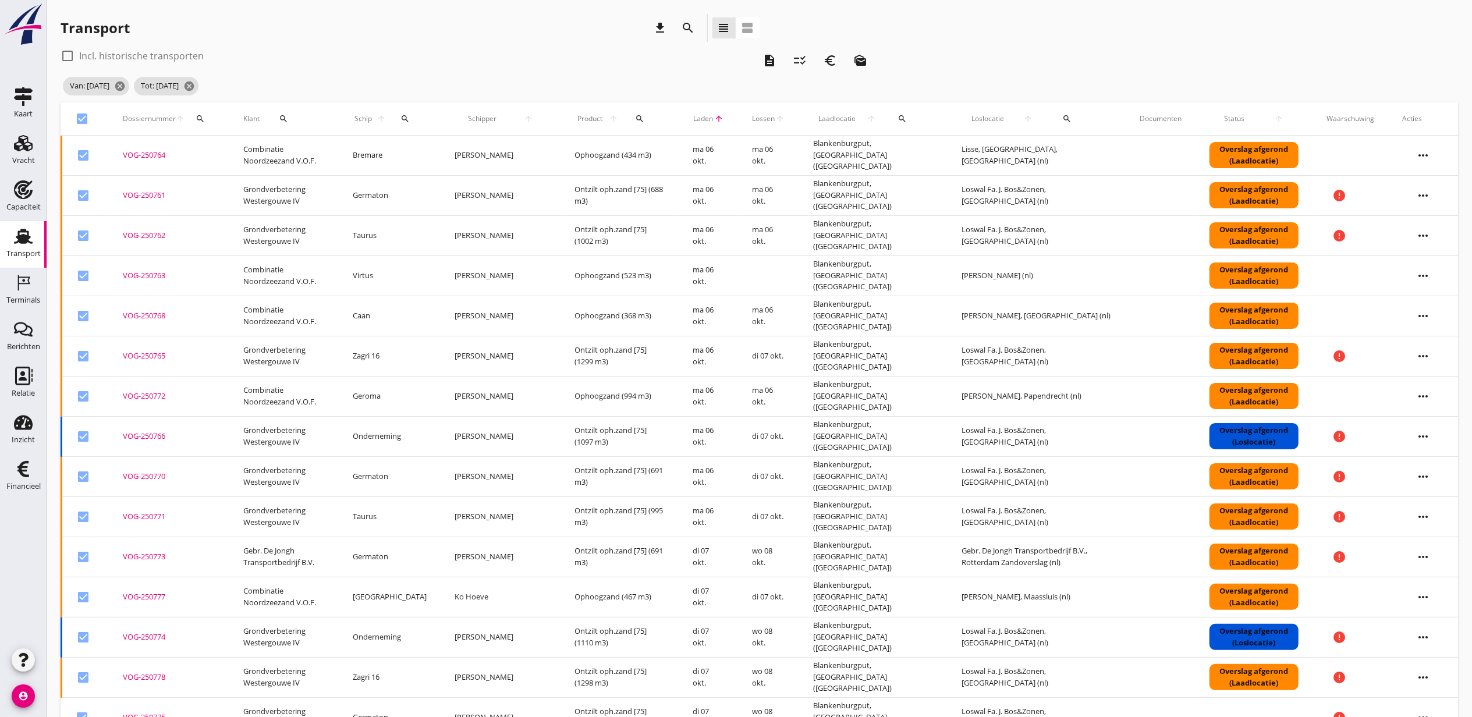
click at [80, 106] on th "check_box" at bounding box center [86, 118] width 48 height 33
click at [84, 113] on div at bounding box center [83, 119] width 20 height 20
checkbox input "false"
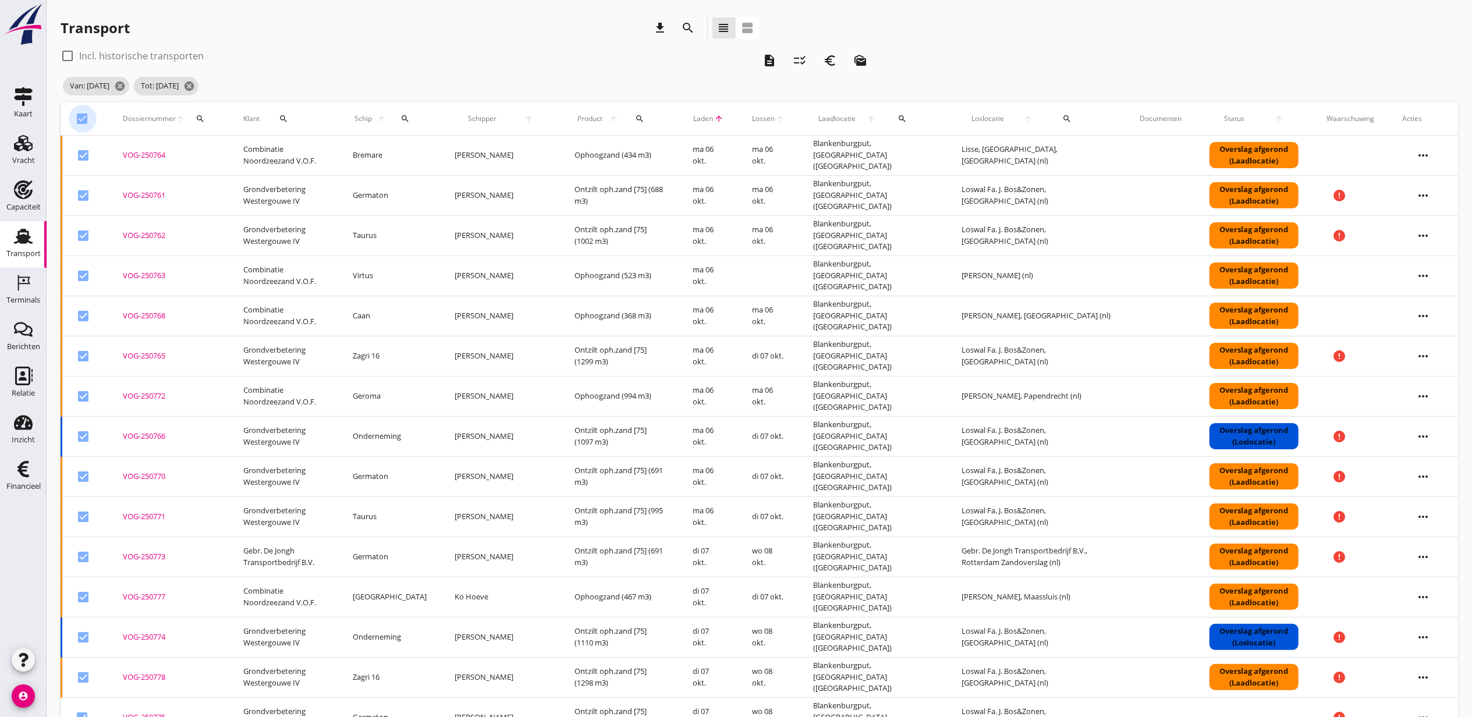
checkbox input "false"
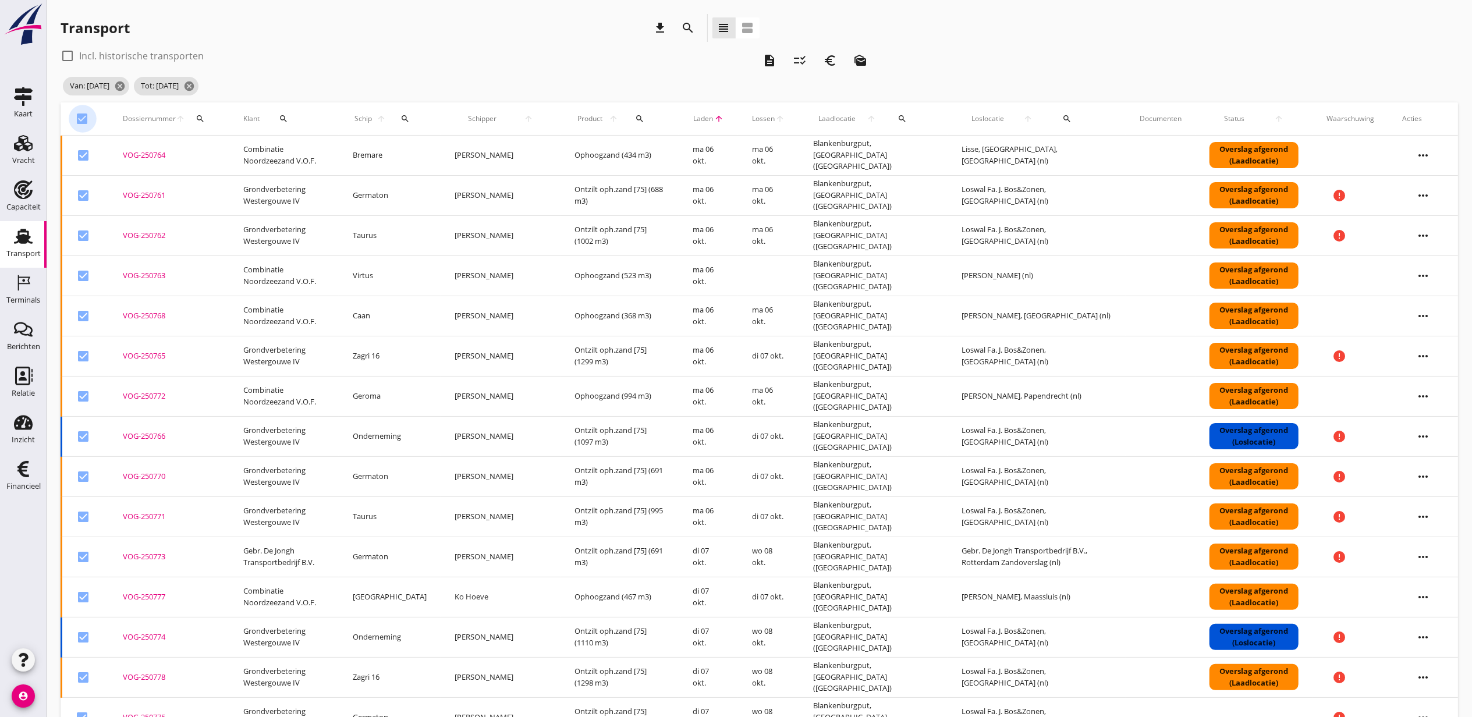
checkbox input "false"
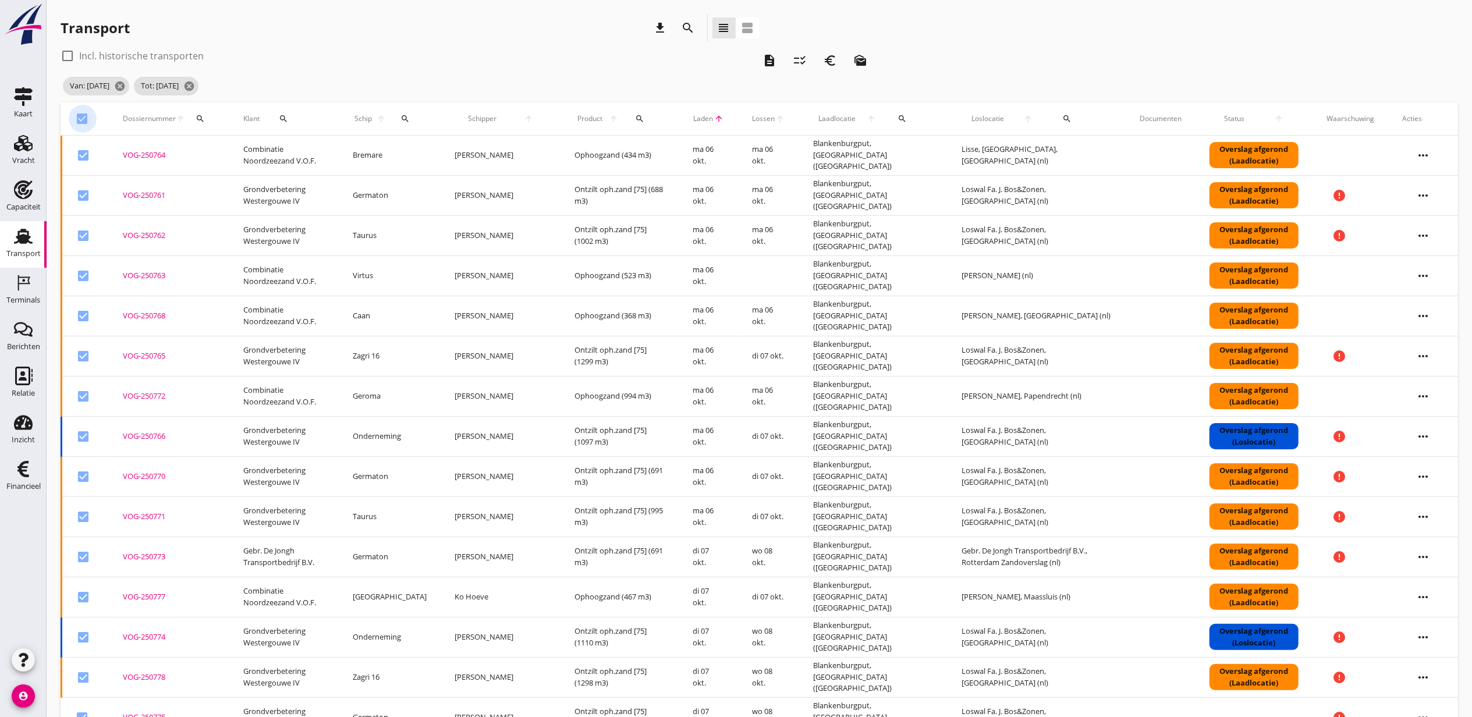
checkbox input "false"
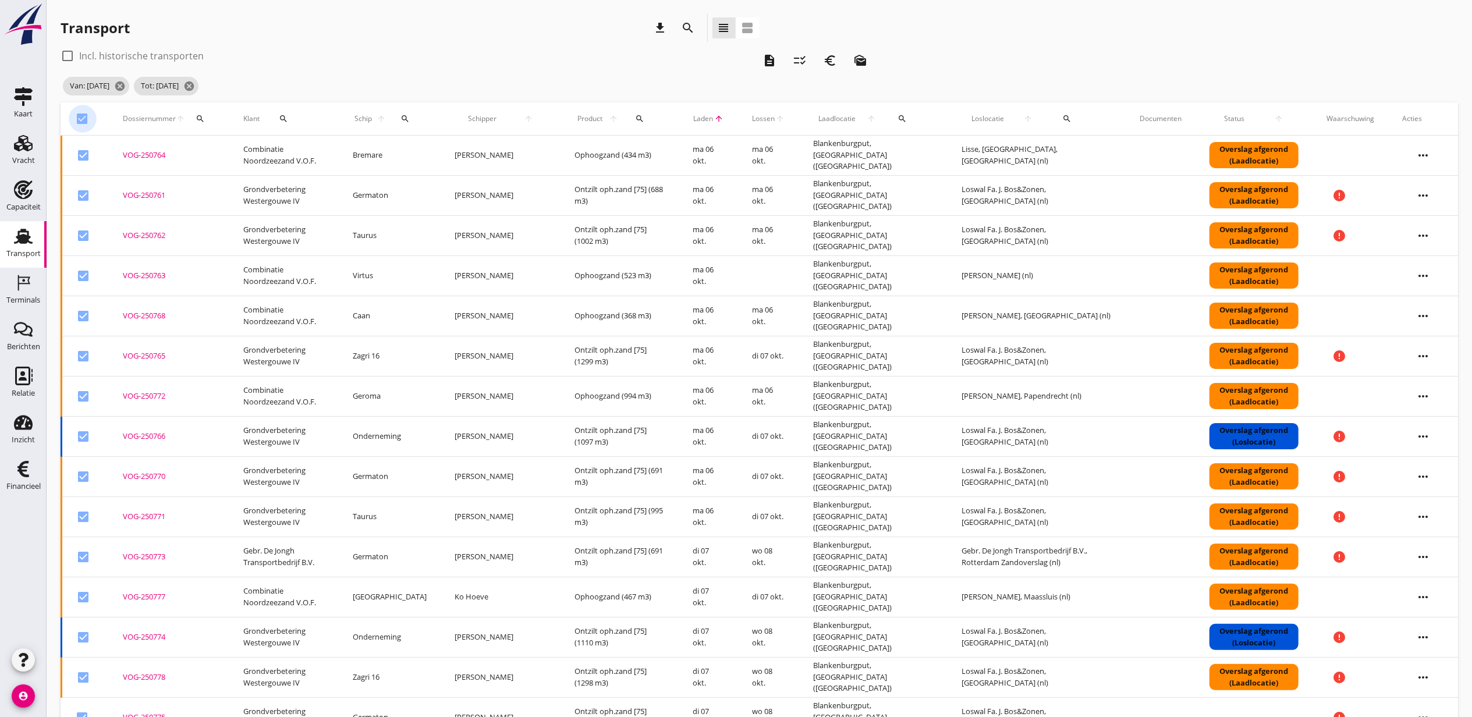
checkbox input "false"
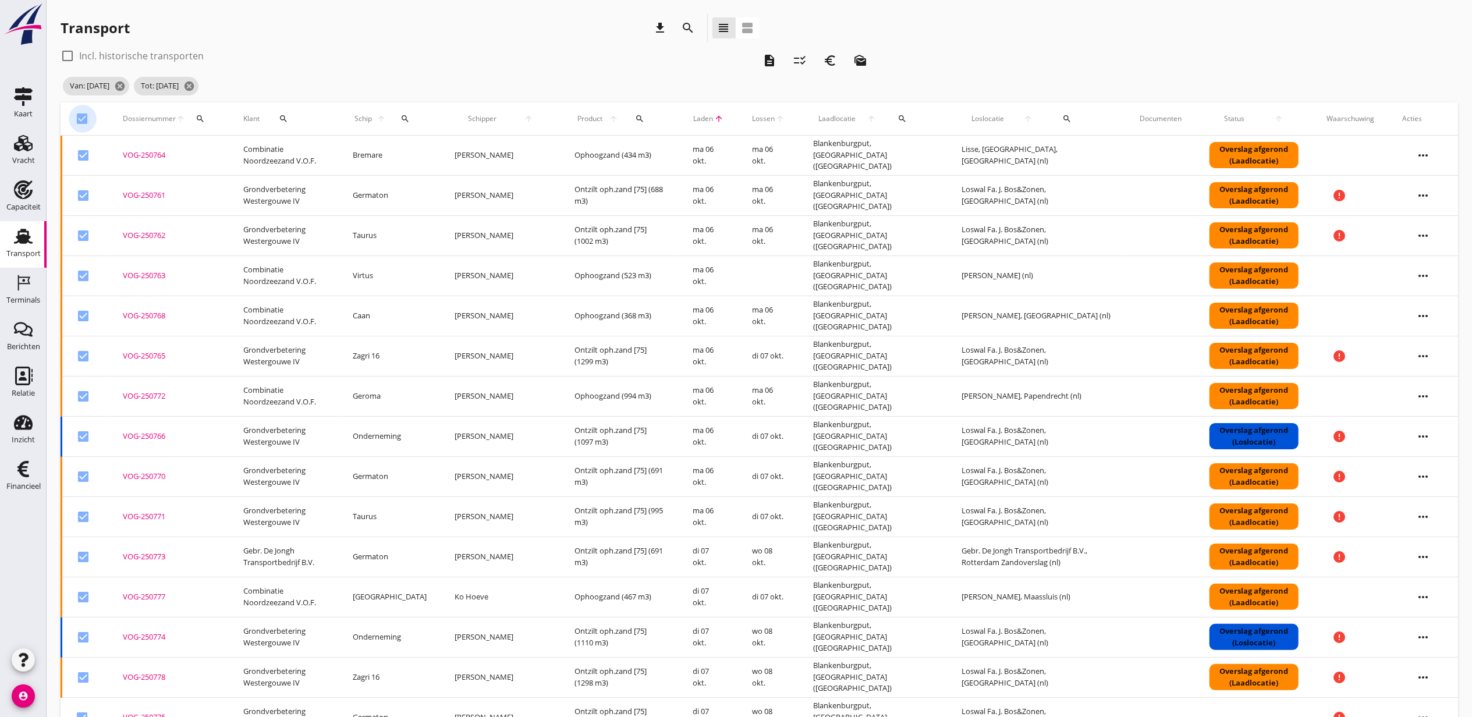
checkbox input "false"
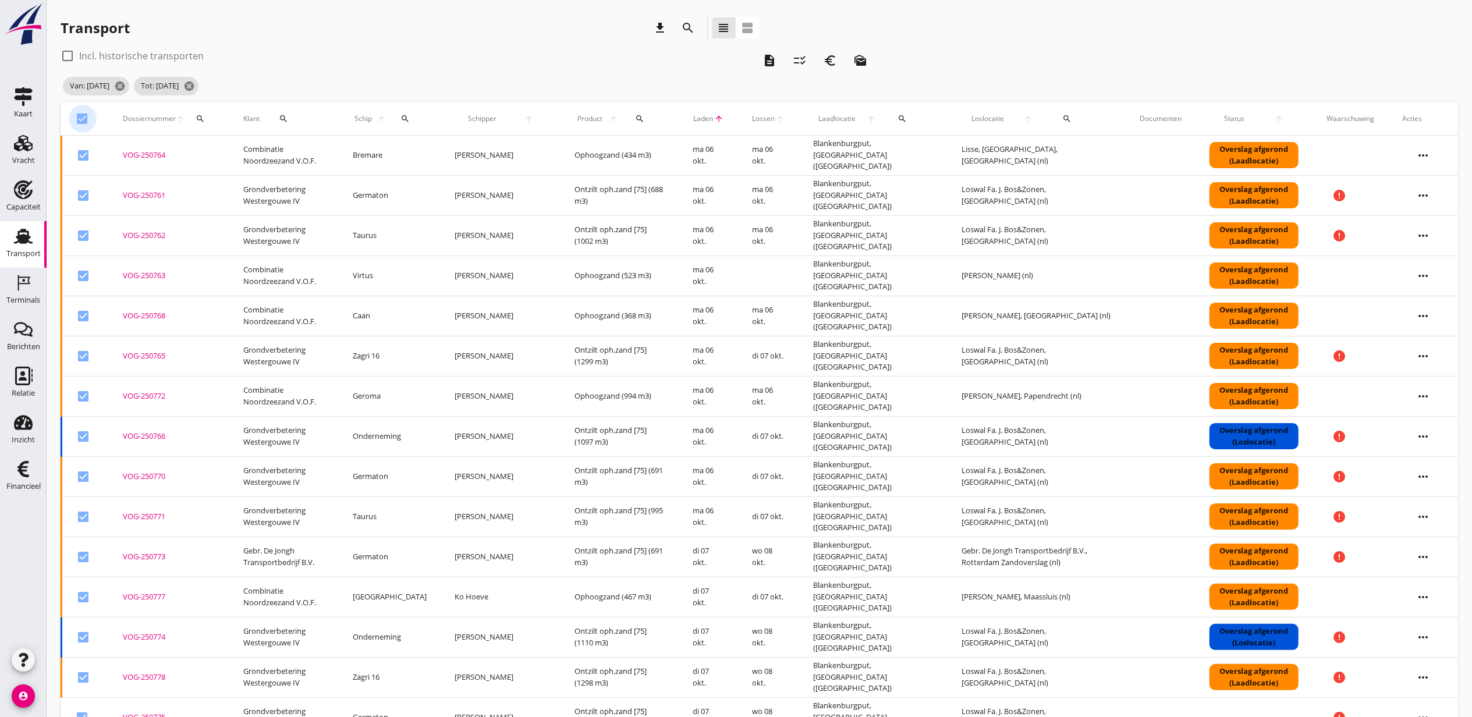
checkbox input "false"
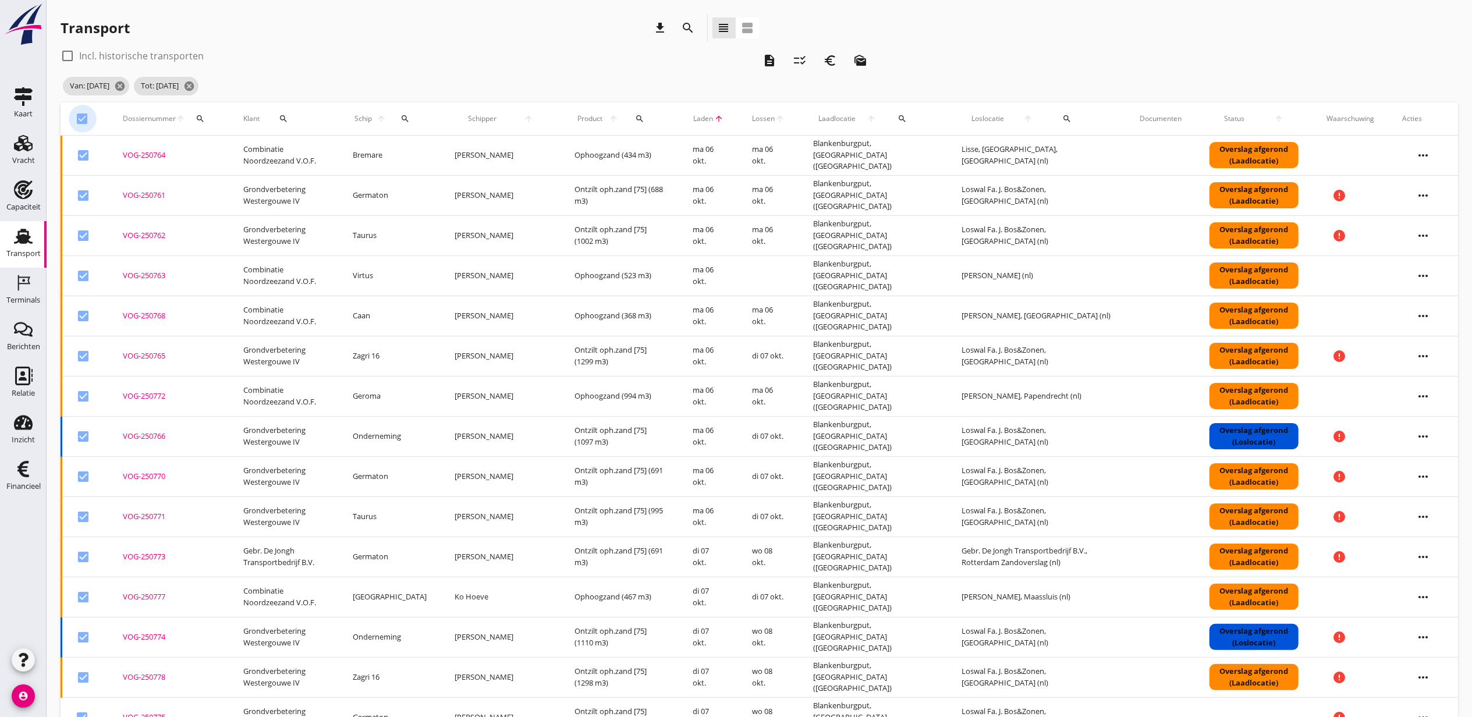
checkbox input "false"
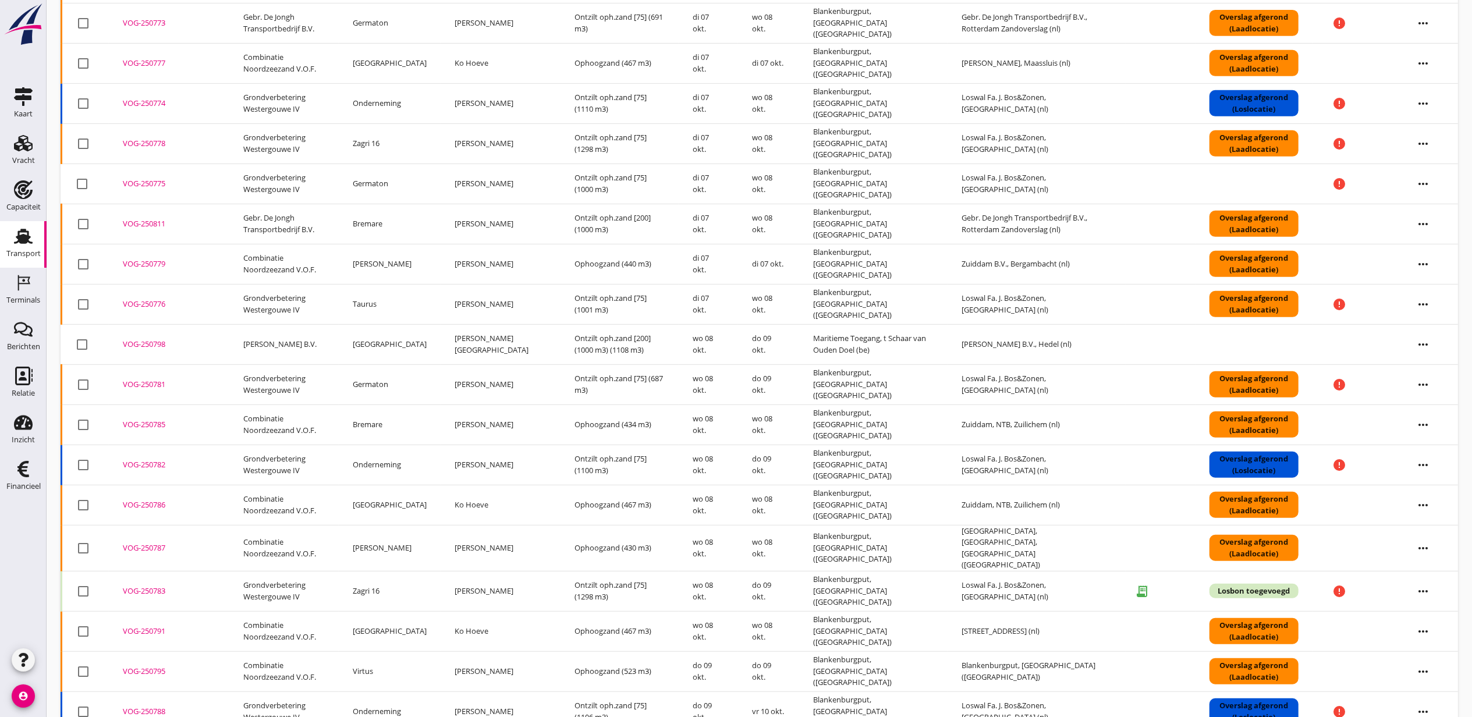
scroll to position [543, 0]
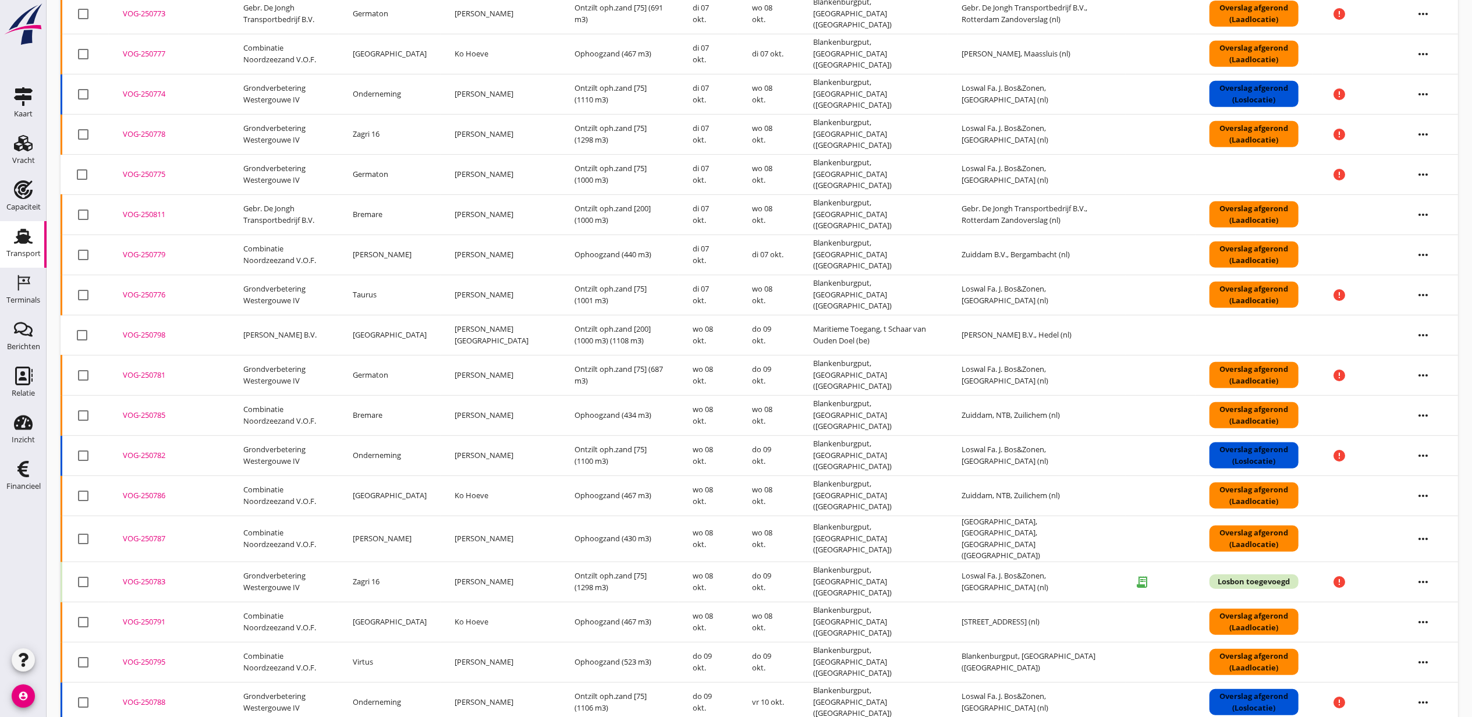
click at [148, 257] on div "VOG-250779" at bounding box center [169, 255] width 93 height 12
click at [158, 54] on div "VOG-250777" at bounding box center [169, 54] width 93 height 12
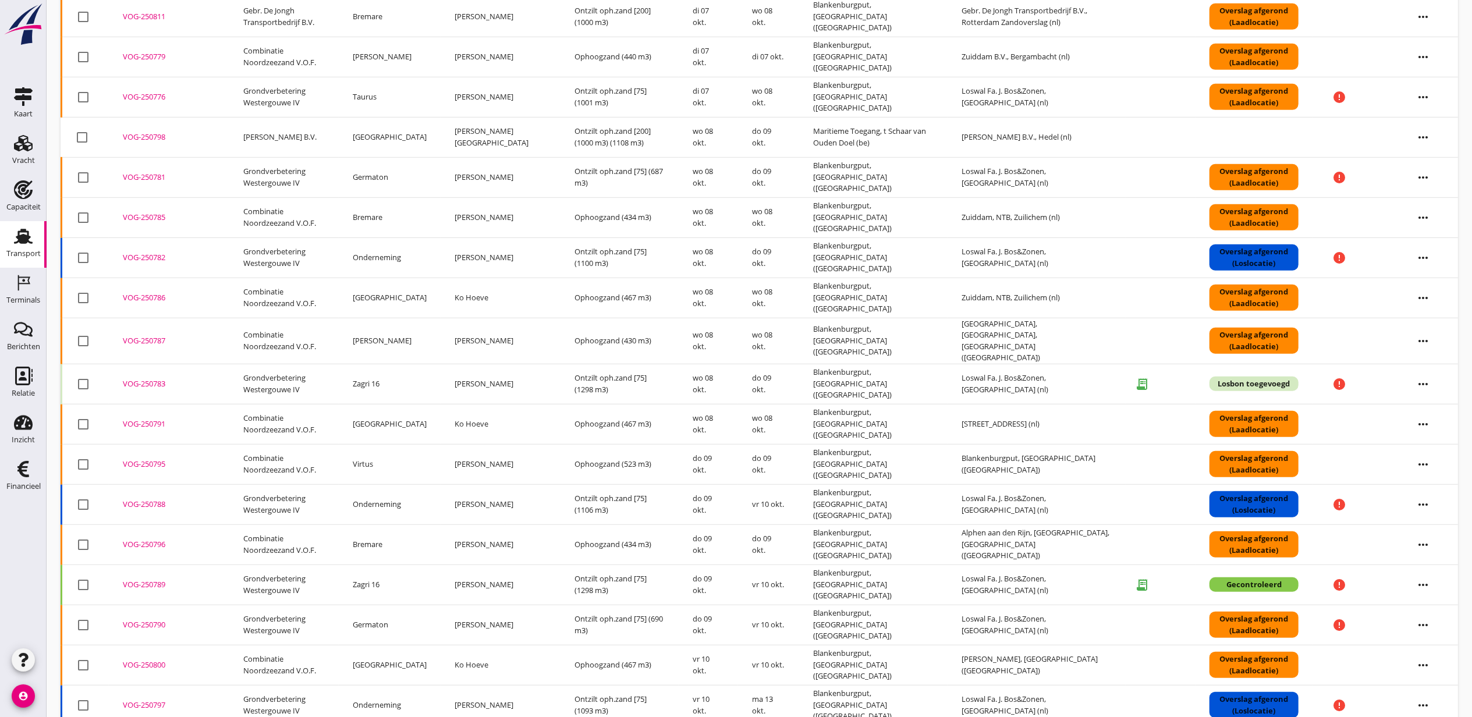
scroll to position [764, 0]
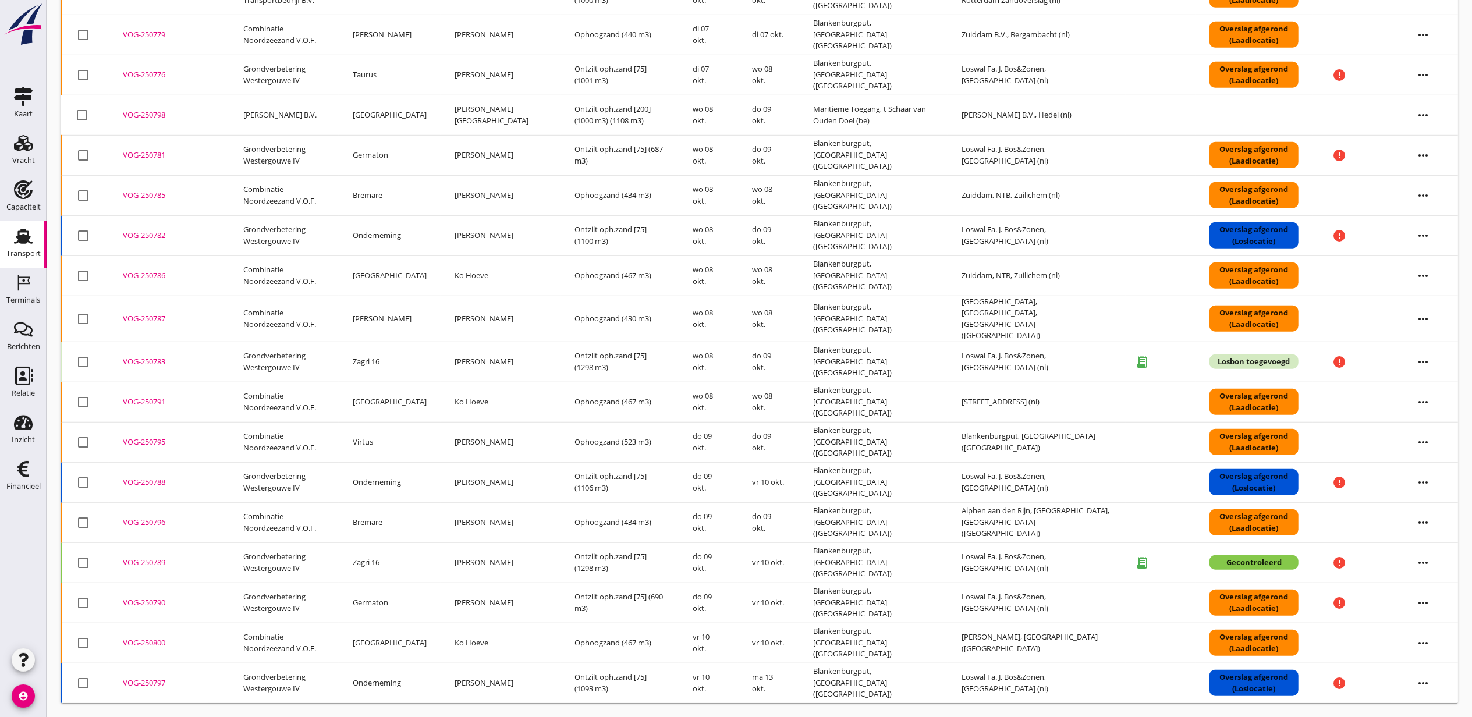
click at [157, 280] on div "VOG-250786" at bounding box center [169, 276] width 93 height 12
click at [149, 196] on div "VOG-250785" at bounding box center [169, 196] width 93 height 12
click at [158, 319] on div "VOG-250787" at bounding box center [169, 319] width 93 height 12
click at [156, 398] on div "VOG-250791" at bounding box center [169, 402] width 93 height 12
click at [84, 197] on div at bounding box center [83, 196] width 20 height 20
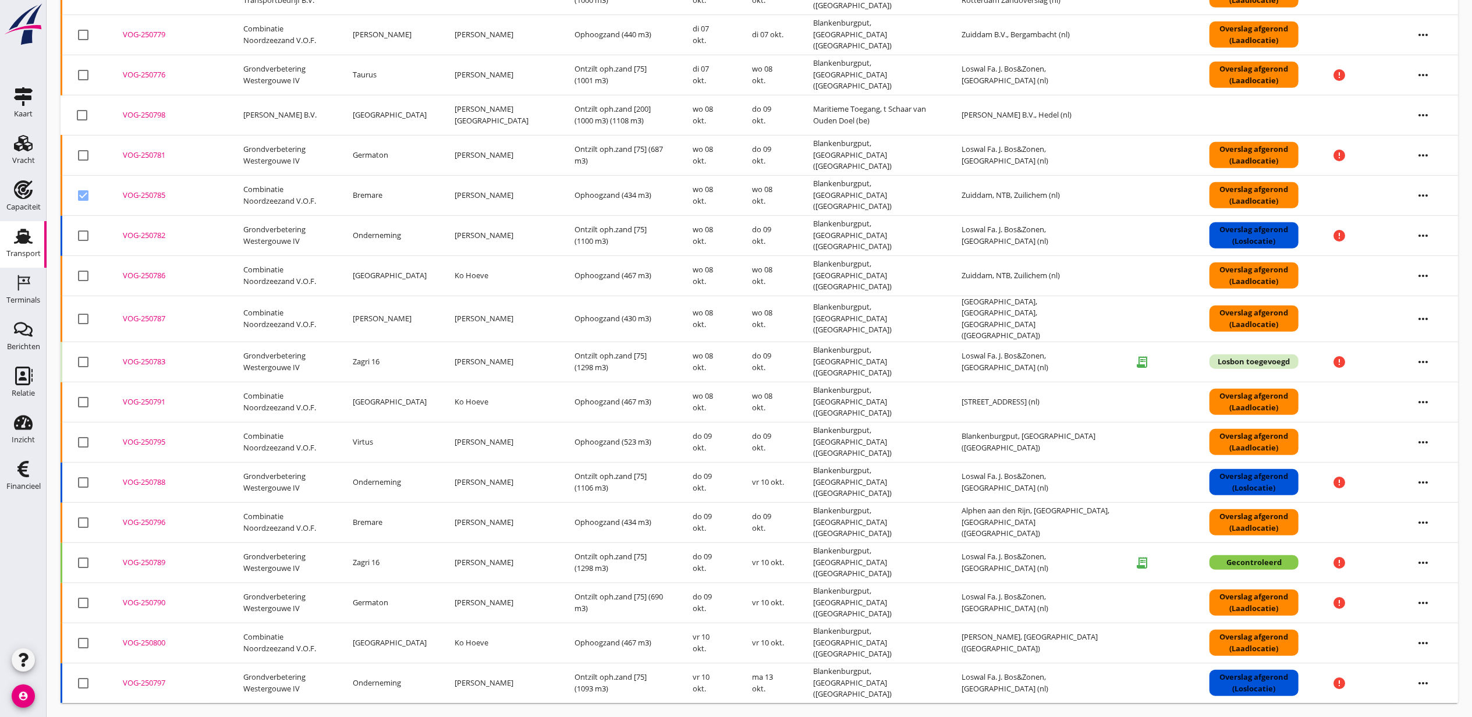
click at [84, 197] on div at bounding box center [83, 196] width 20 height 20
checkbox input "false"
click at [1415, 281] on icon "more_horiz" at bounding box center [1423, 276] width 33 height 33
click at [1440, 370] on div "Vracht aanpassen" at bounding box center [1416, 371] width 83 height 14
click at [1425, 203] on icon "more_horiz" at bounding box center [1423, 195] width 33 height 33
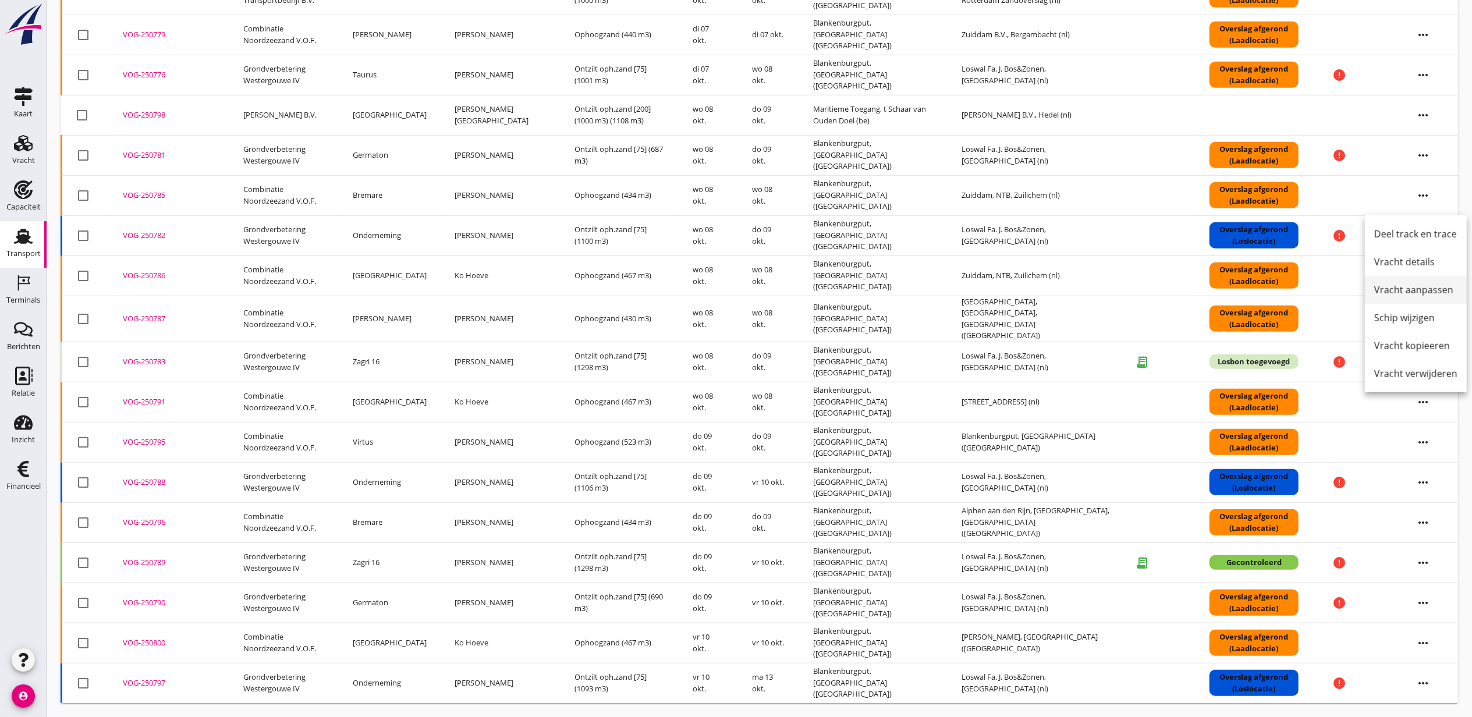
click at [1421, 286] on div "Vracht aanpassen" at bounding box center [1416, 290] width 83 height 14
click at [154, 439] on div "VOG-250795" at bounding box center [169, 443] width 93 height 12
click at [1424, 438] on icon "more_horiz" at bounding box center [1423, 442] width 33 height 33
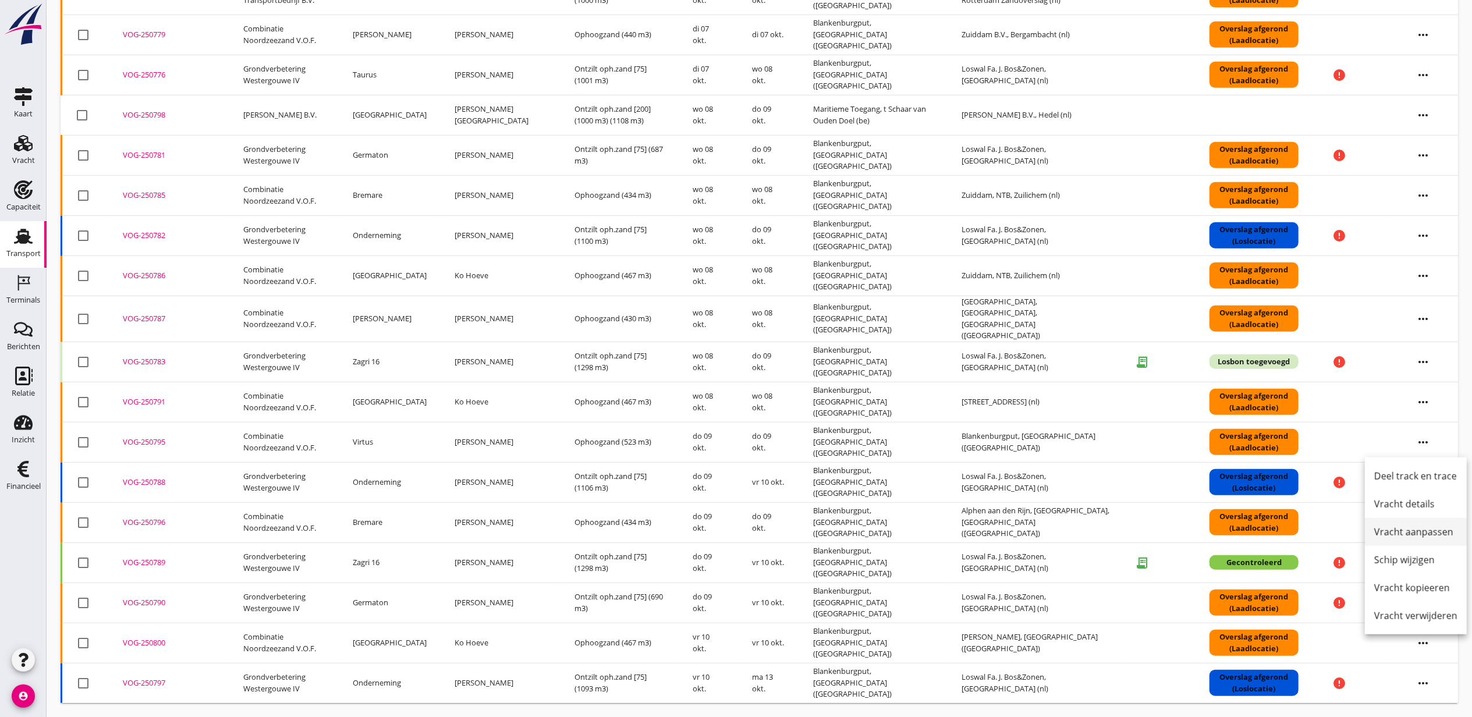
click at [1433, 529] on div "Vracht aanpassen" at bounding box center [1416, 532] width 83 height 14
click at [149, 524] on div "VOG-250796" at bounding box center [169, 523] width 93 height 12
click at [1424, 522] on icon "more_horiz" at bounding box center [1423, 523] width 33 height 33
click at [1428, 608] on div "Vracht aanpassen" at bounding box center [1416, 613] width 83 height 14
click at [157, 440] on div "VOG-250795" at bounding box center [169, 443] width 93 height 12
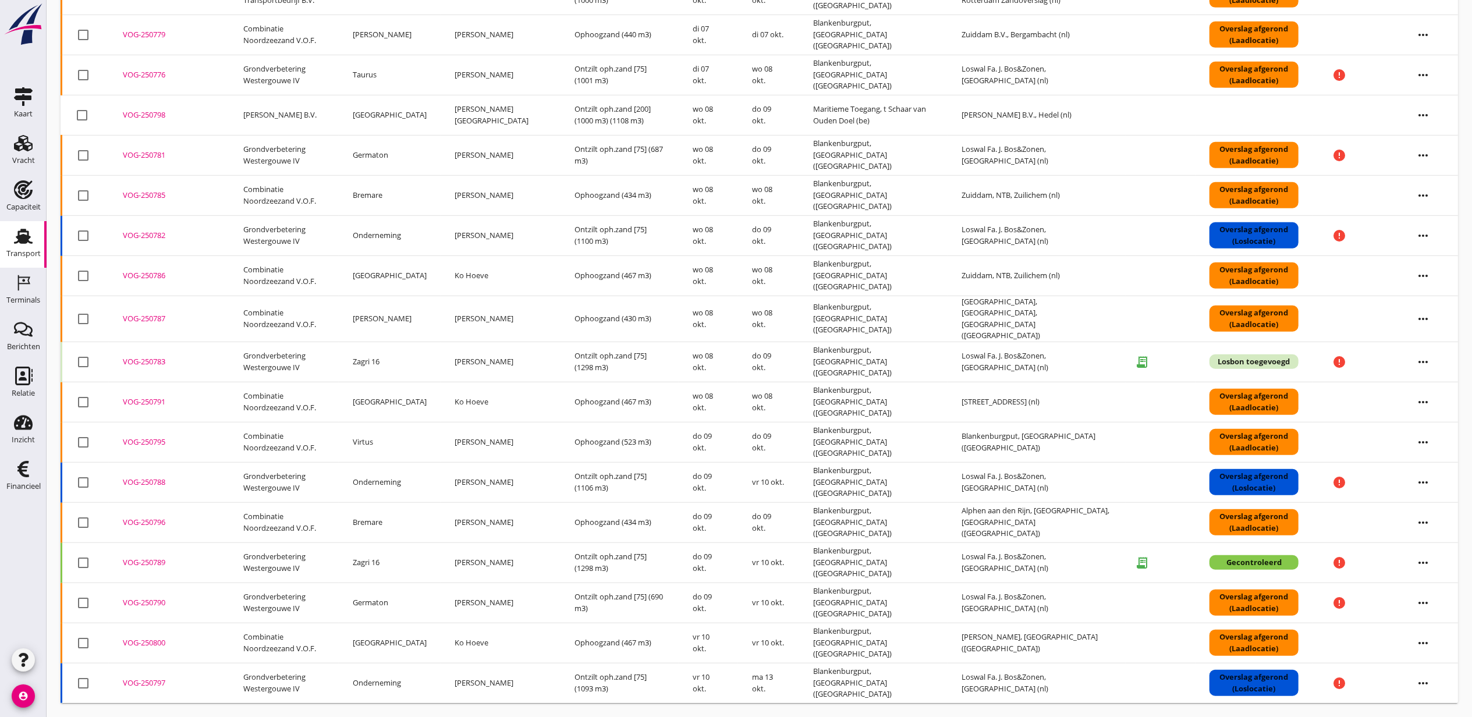
click at [154, 521] on div "VOG-250796" at bounding box center [169, 523] width 93 height 12
click at [161, 643] on div "VOG-250800" at bounding box center [169, 644] width 93 height 12
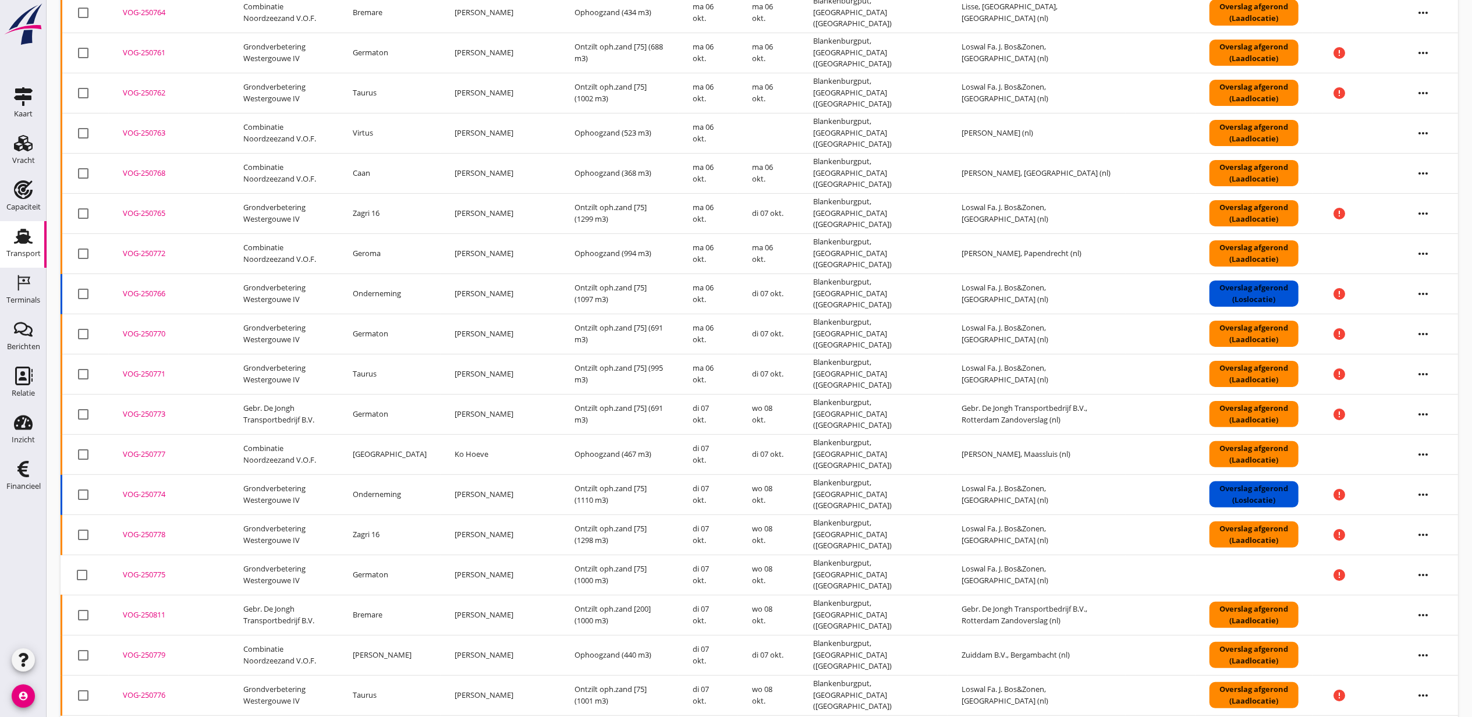
scroll to position [0, 0]
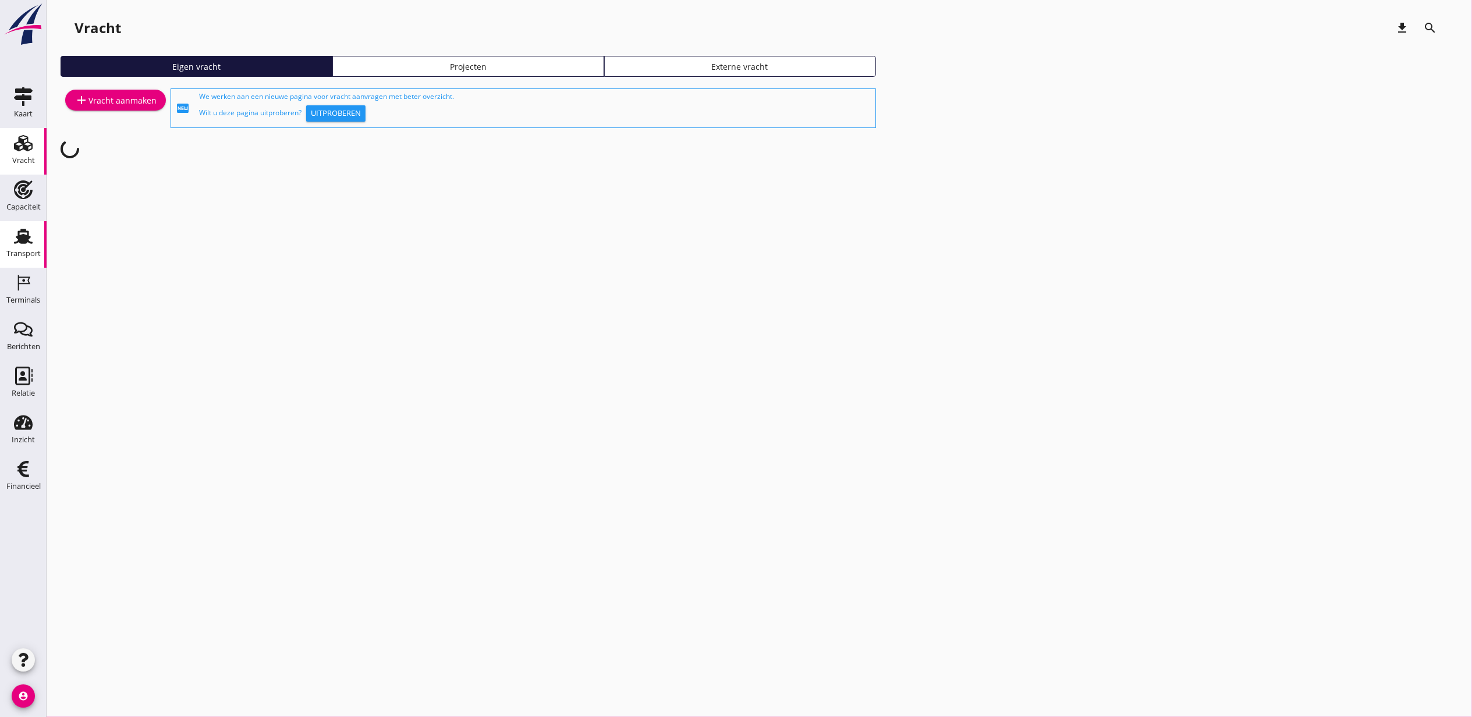
click at [16, 226] on link "Transport Transport" at bounding box center [23, 244] width 47 height 47
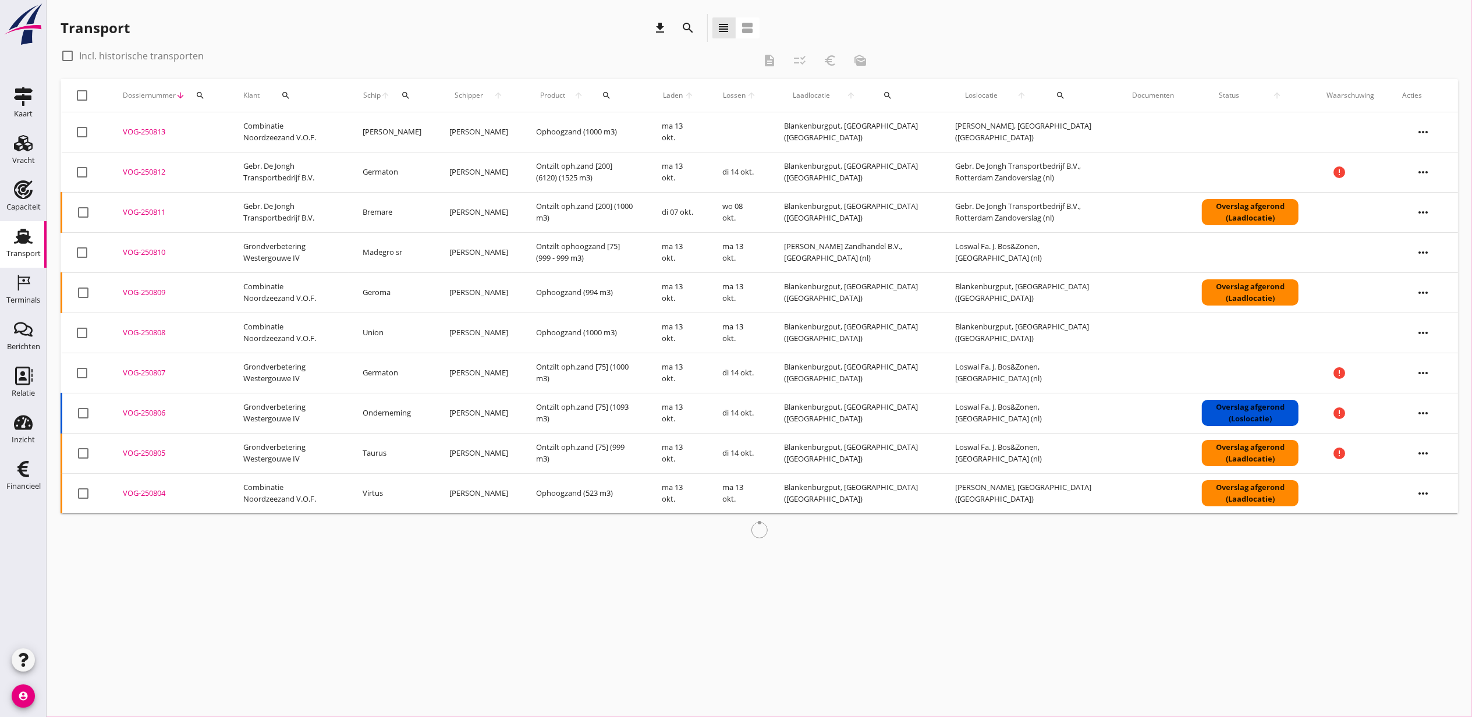
click at [182, 58] on label "Incl. historische transporten" at bounding box center [141, 56] width 125 height 12
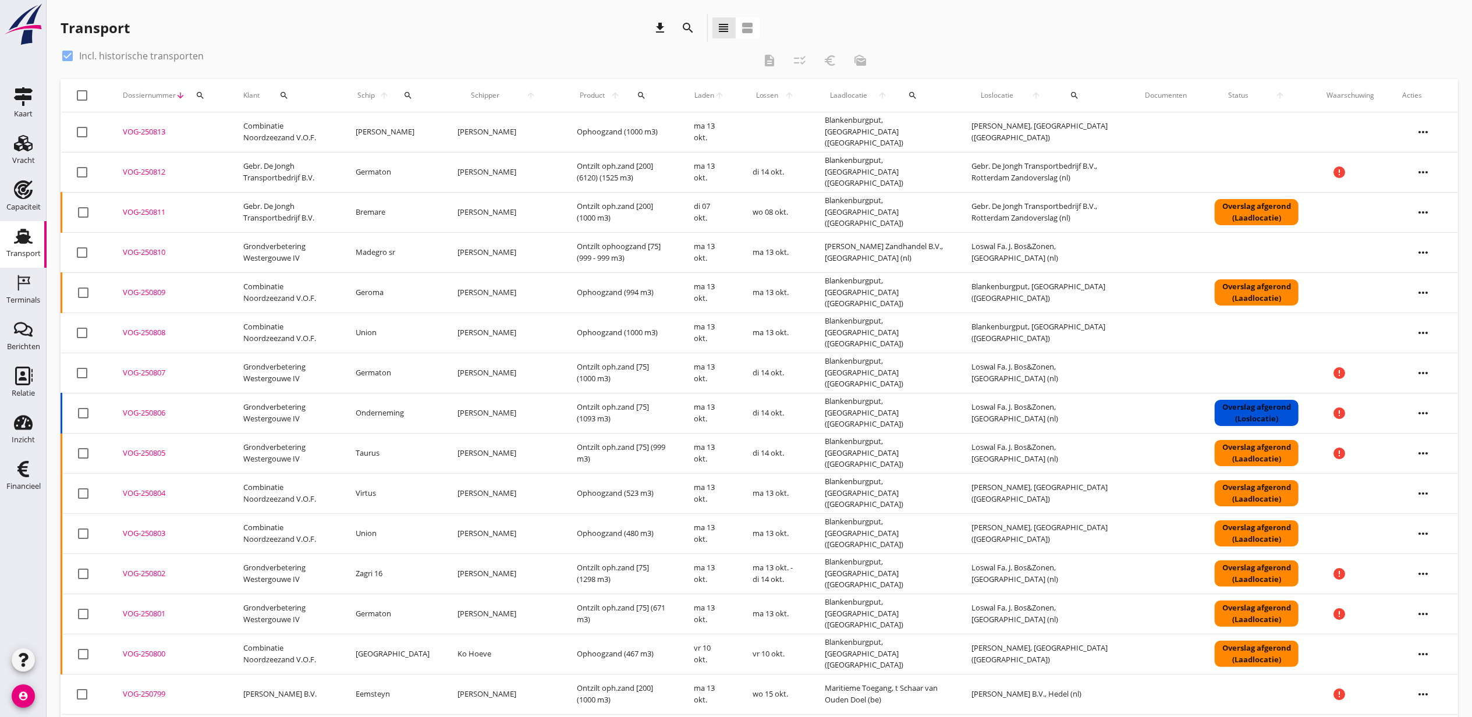
checkbox input "true"
click at [82, 94] on div at bounding box center [83, 96] width 20 height 20
checkbox input "true"
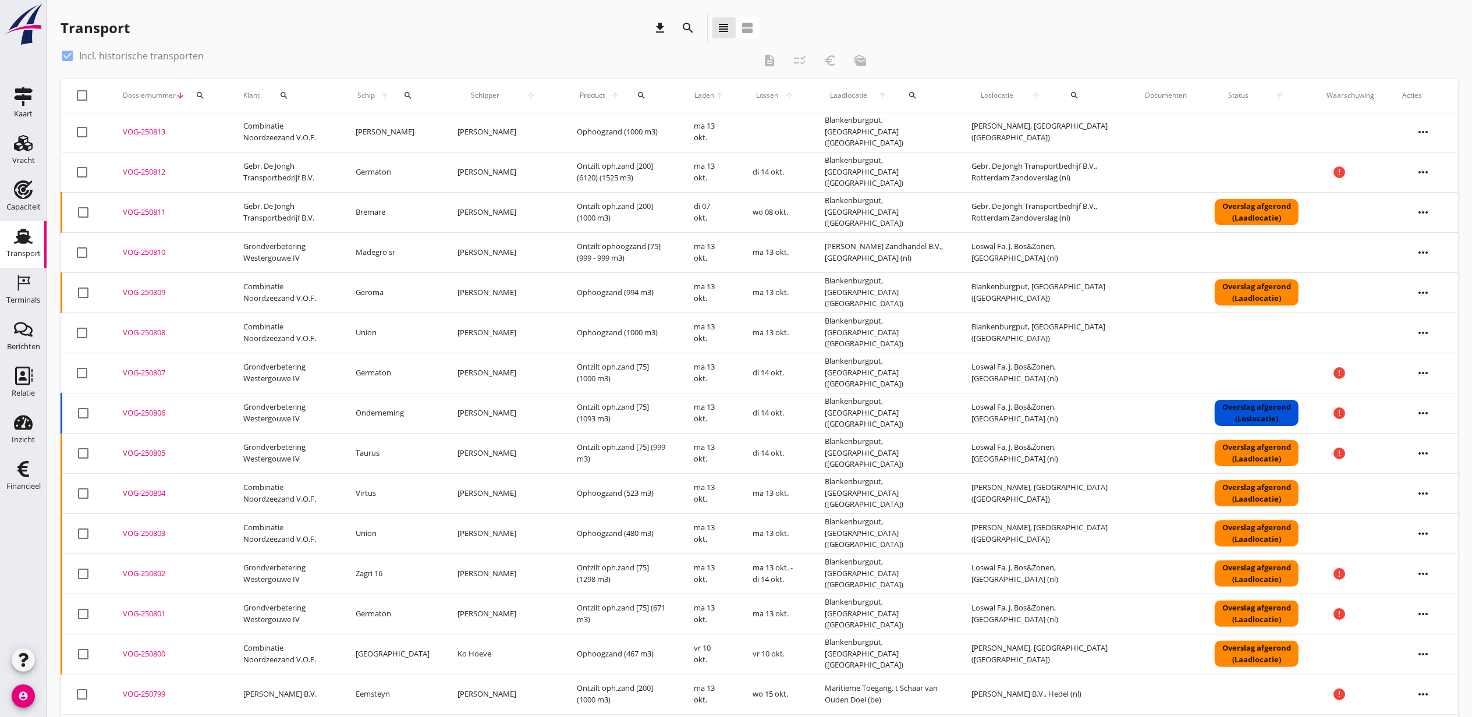
checkbox input "true"
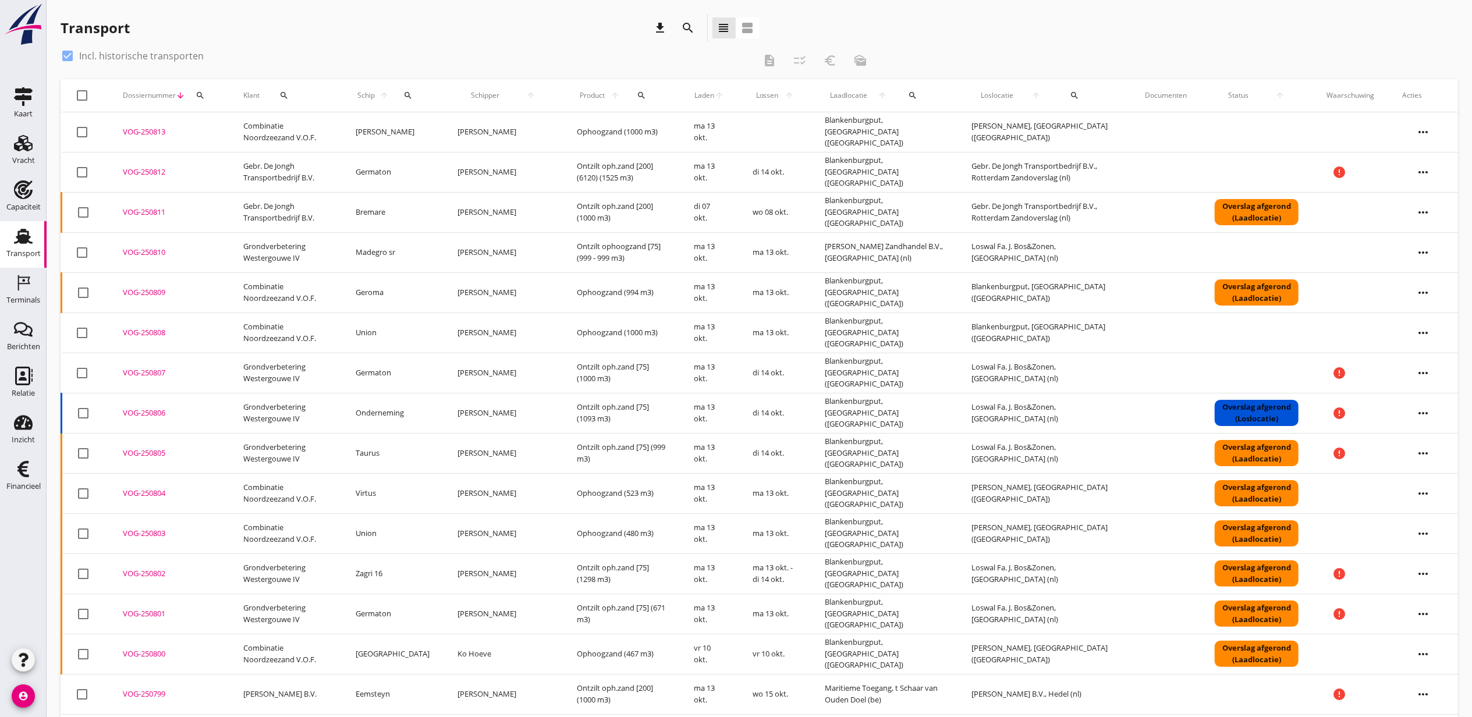
checkbox input "true"
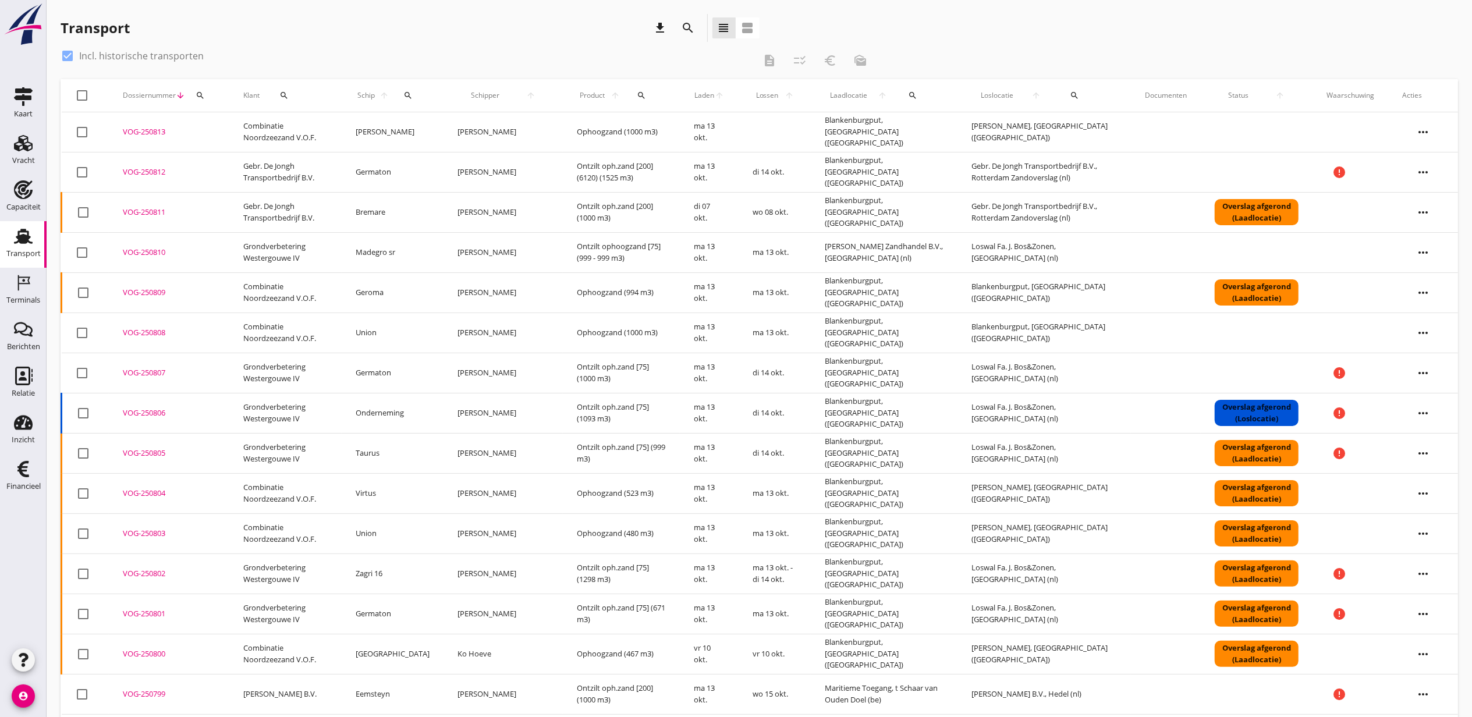
checkbox input "true"
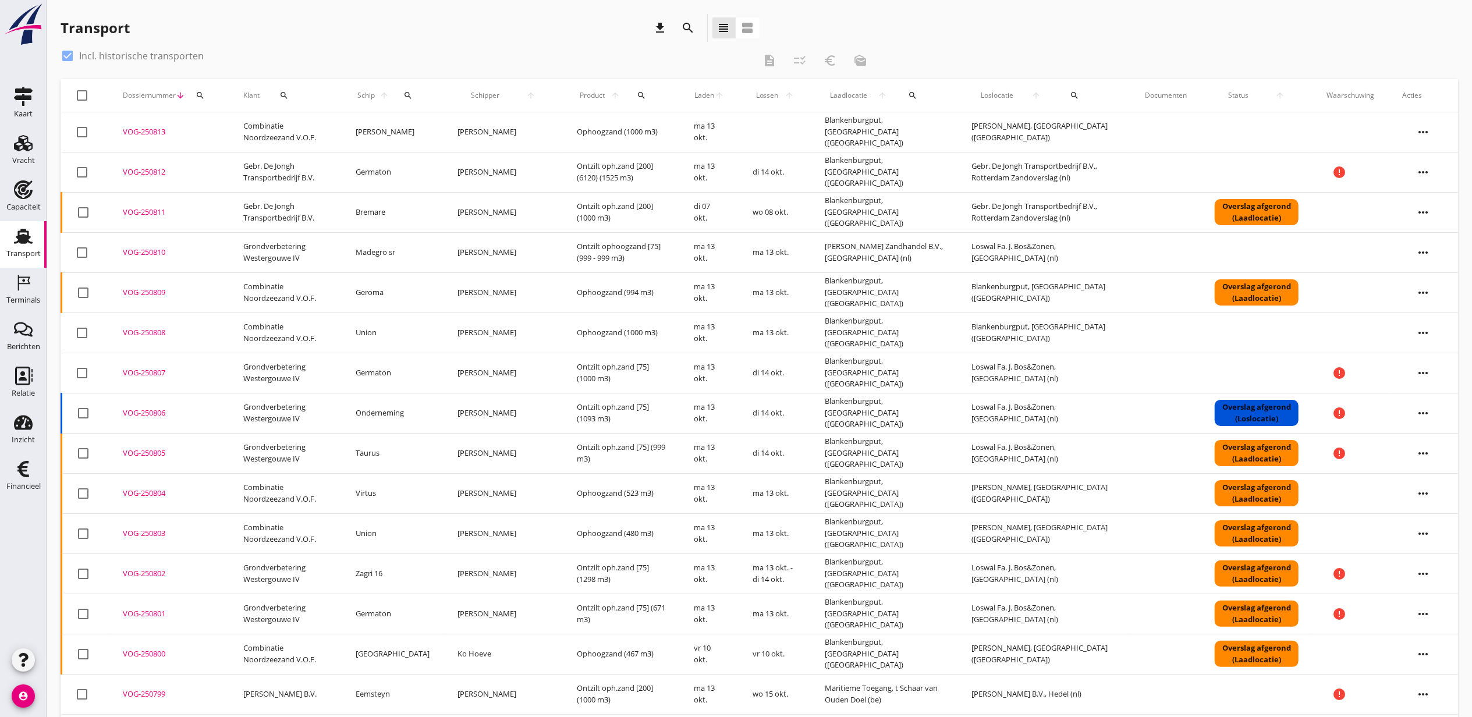
checkbox input "true"
click at [80, 94] on div at bounding box center [83, 96] width 20 height 20
checkbox input "false"
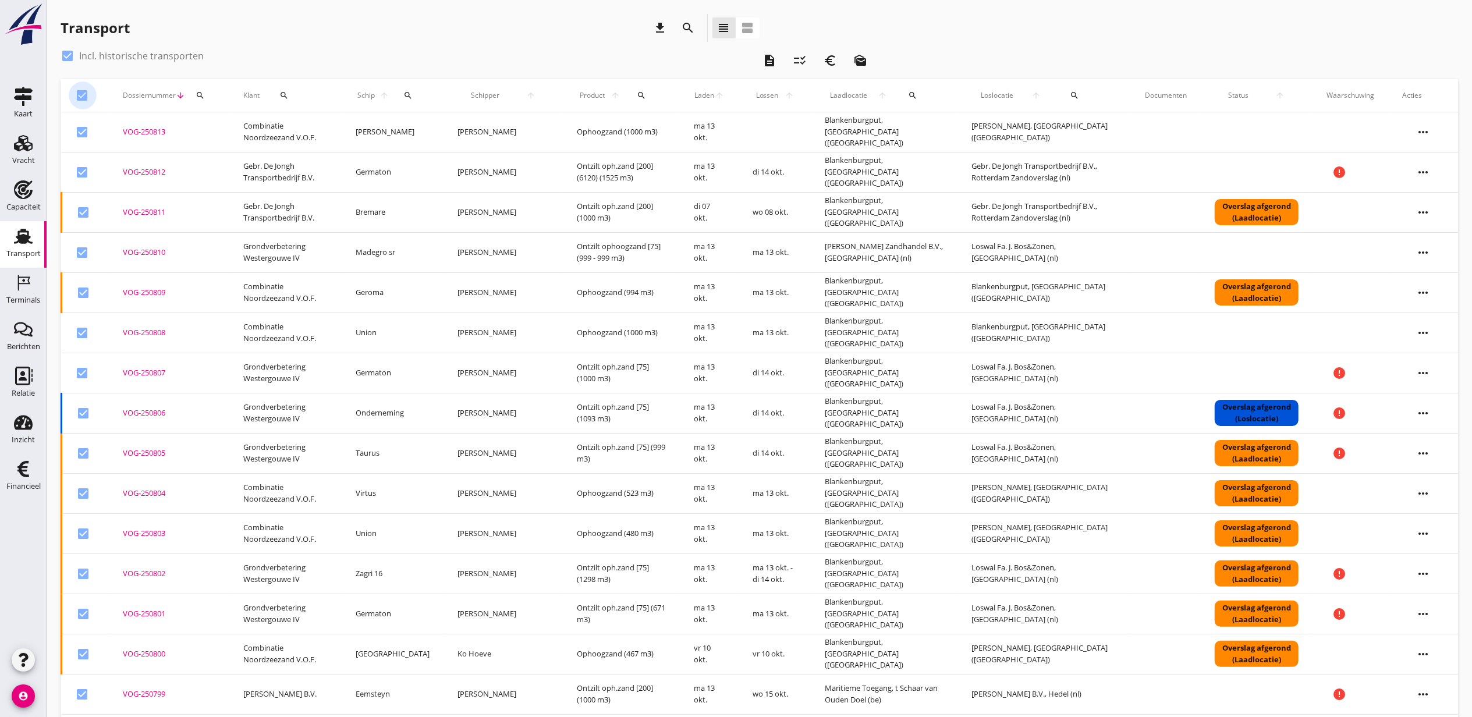
checkbox input "false"
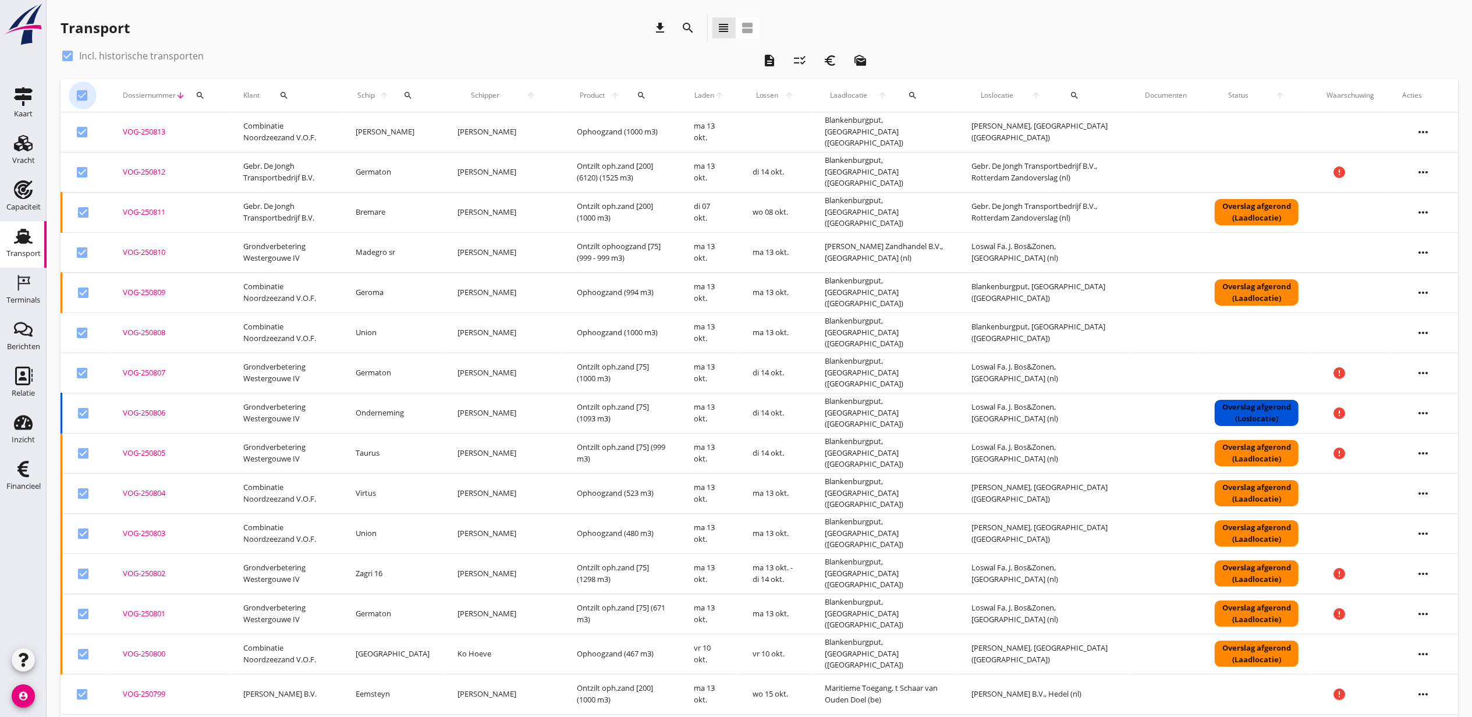
checkbox input "false"
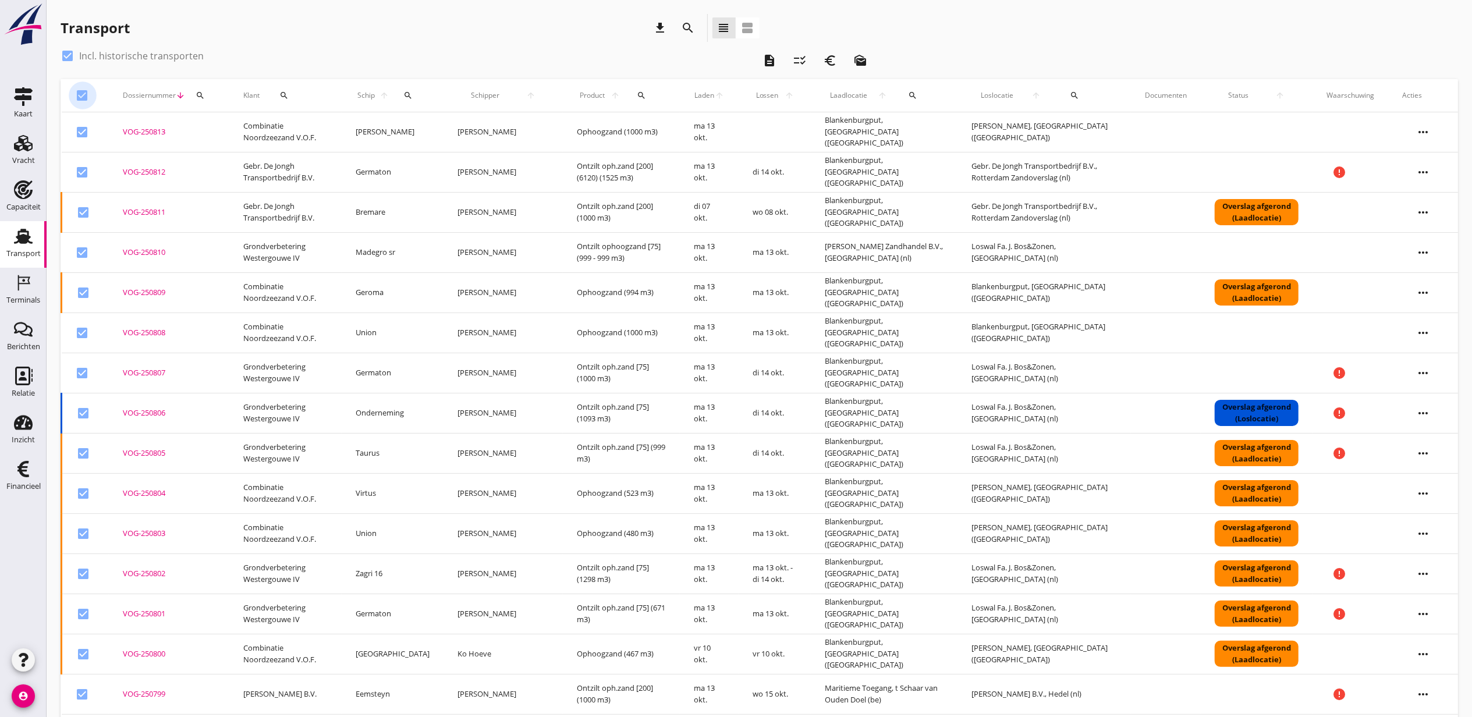
checkbox input "false"
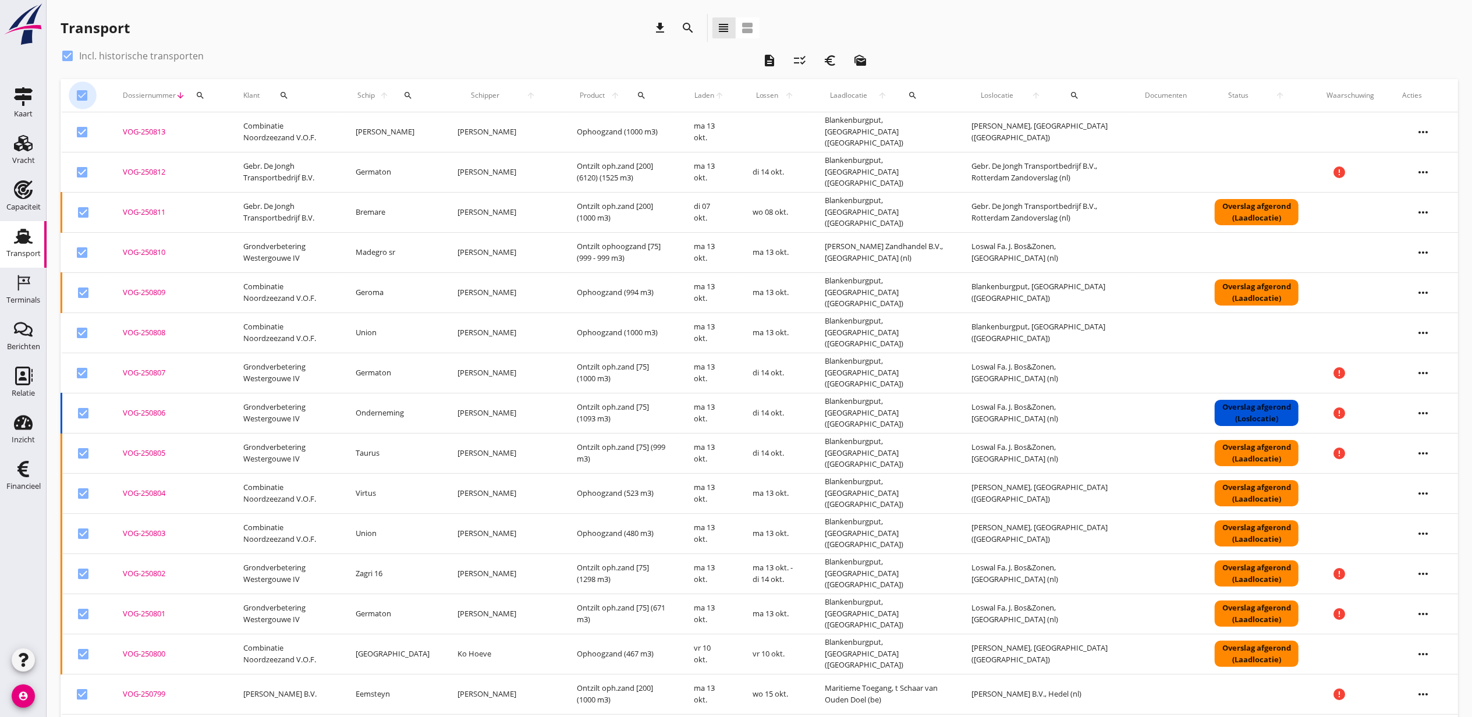
checkbox input "false"
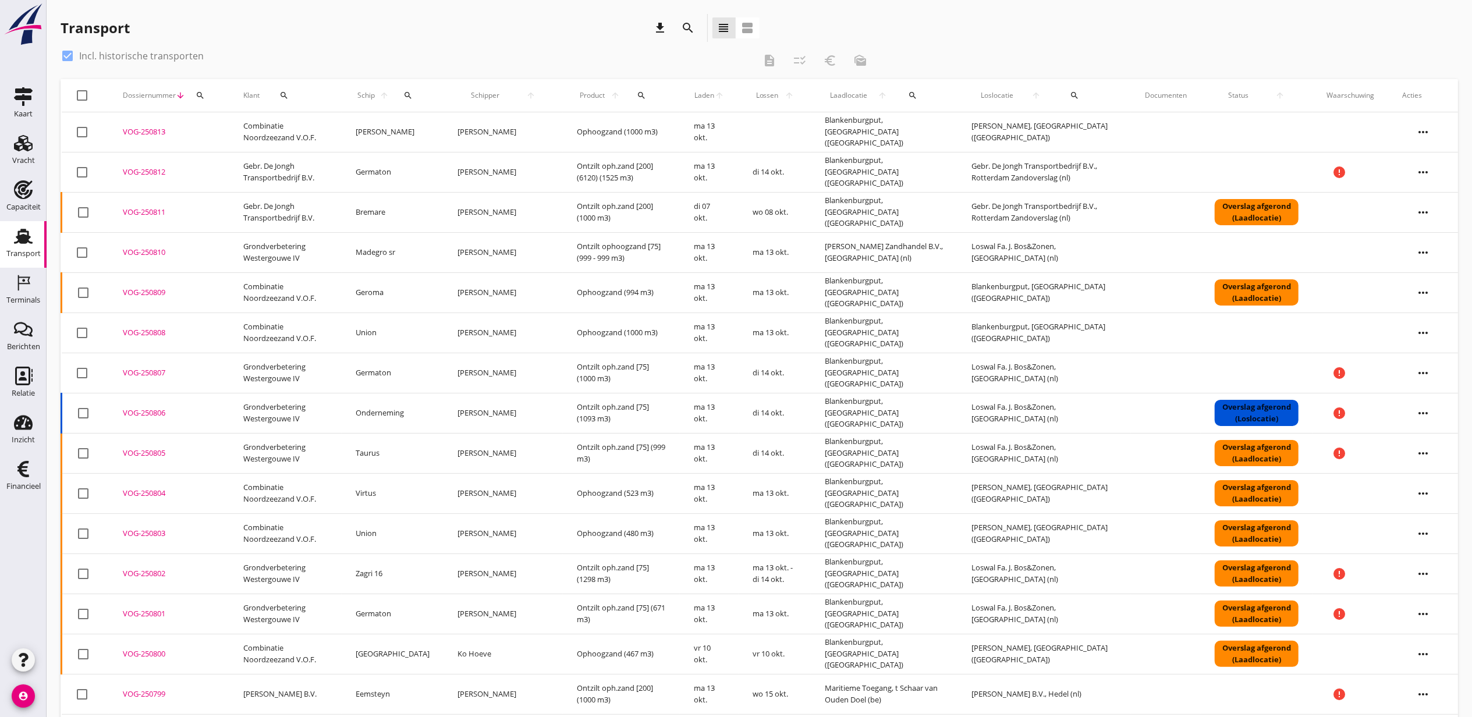
click at [80, 94] on div at bounding box center [83, 96] width 20 height 20
checkbox input "true"
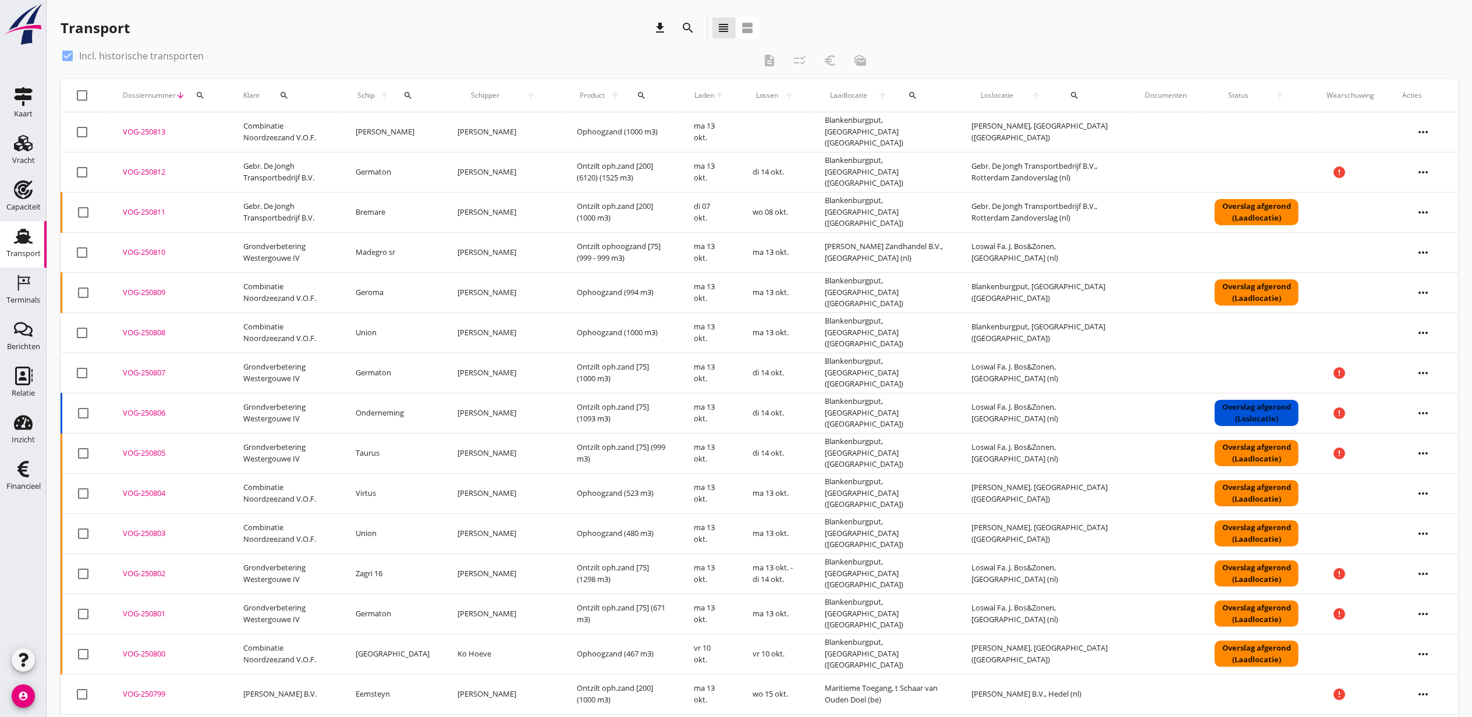
checkbox input "true"
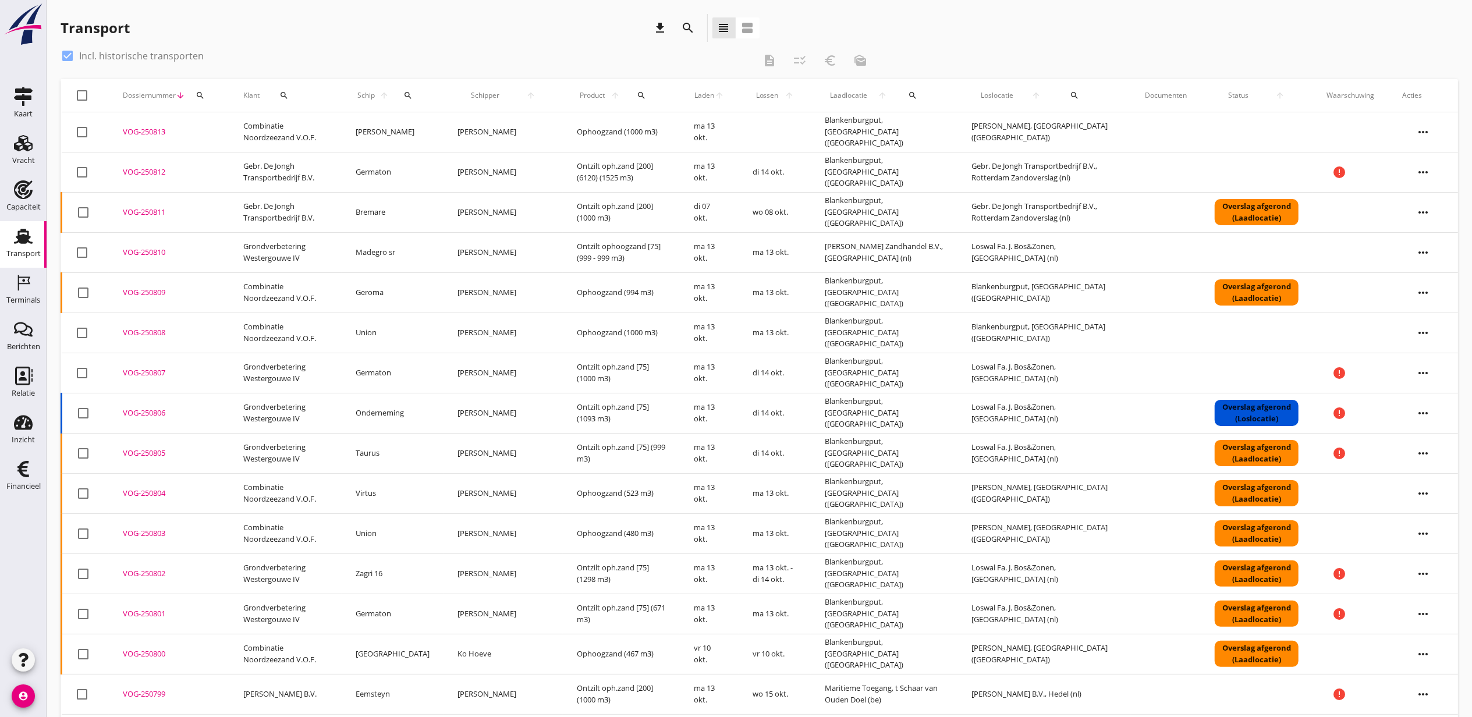
checkbox input "true"
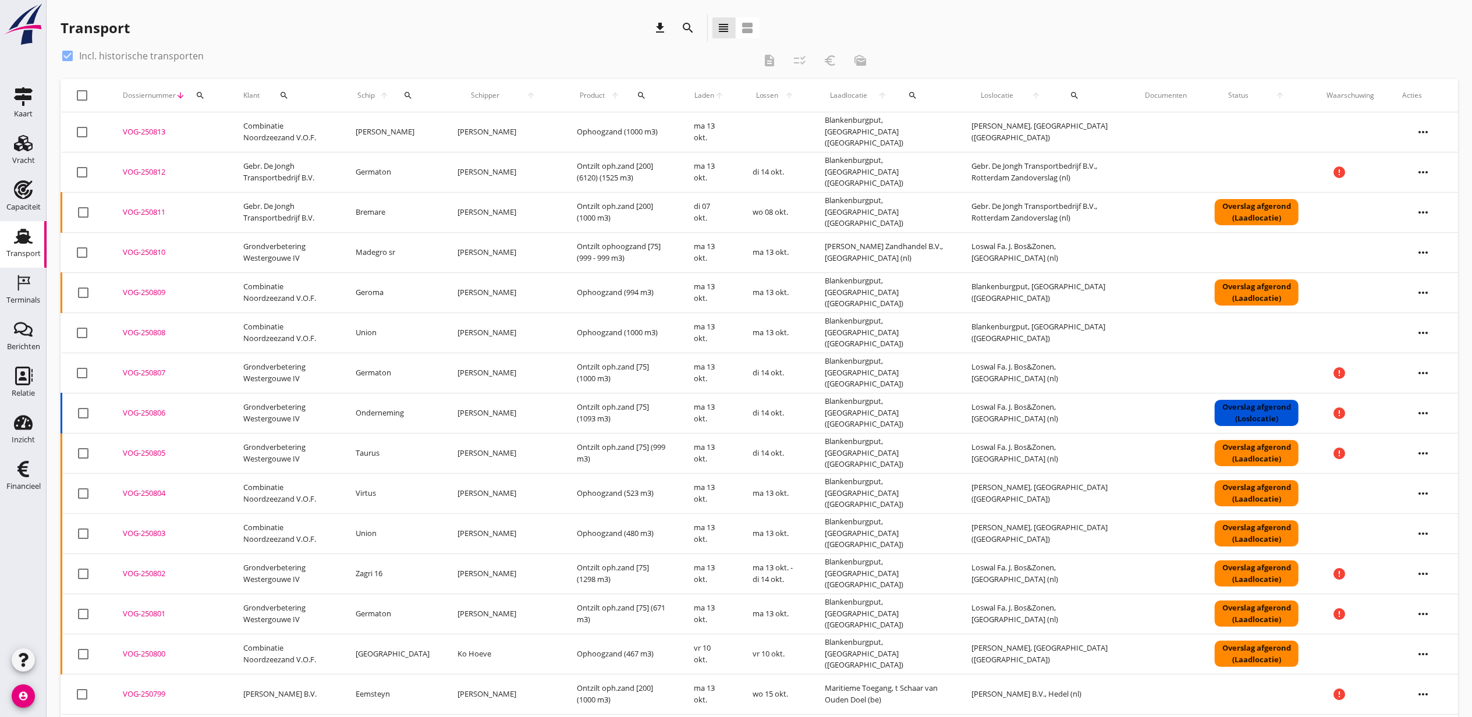
checkbox input "true"
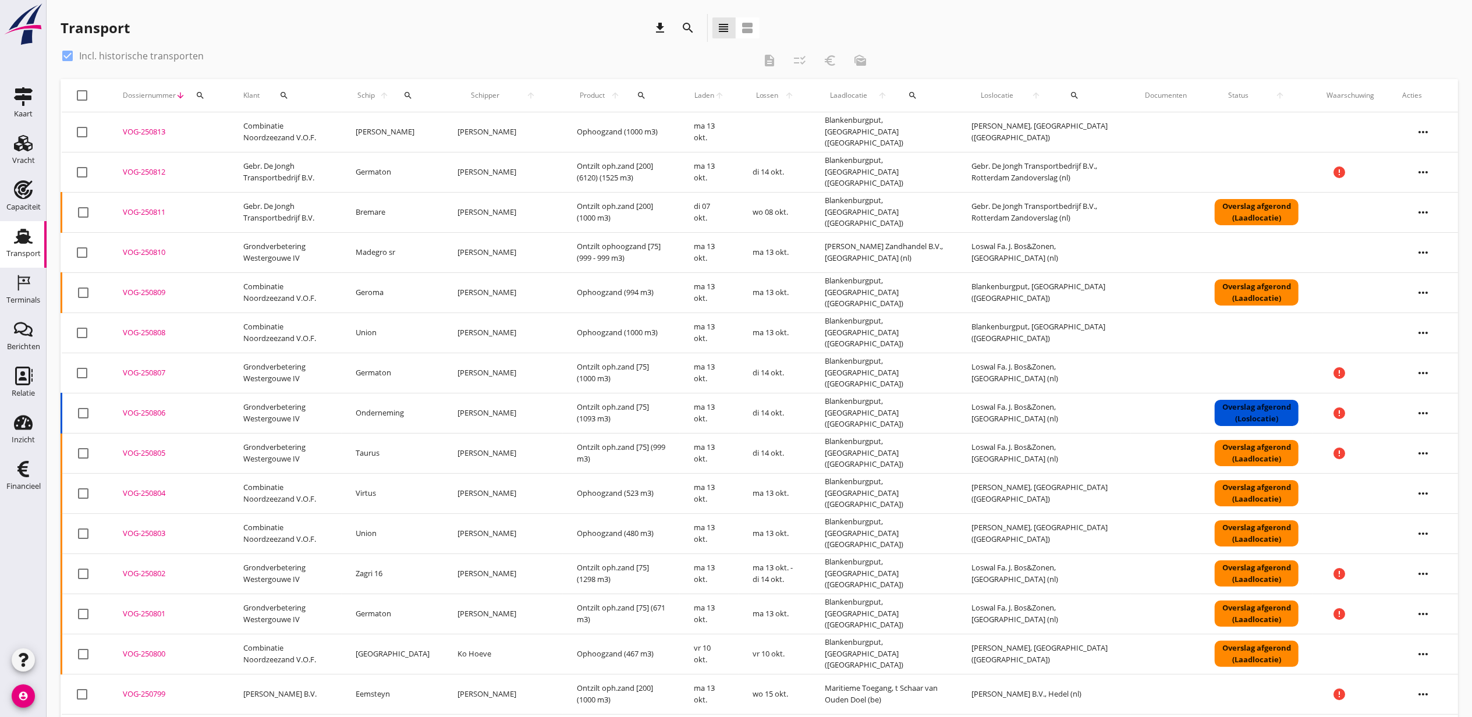
checkbox input "true"
click at [80, 93] on div at bounding box center [83, 96] width 20 height 20
checkbox input "false"
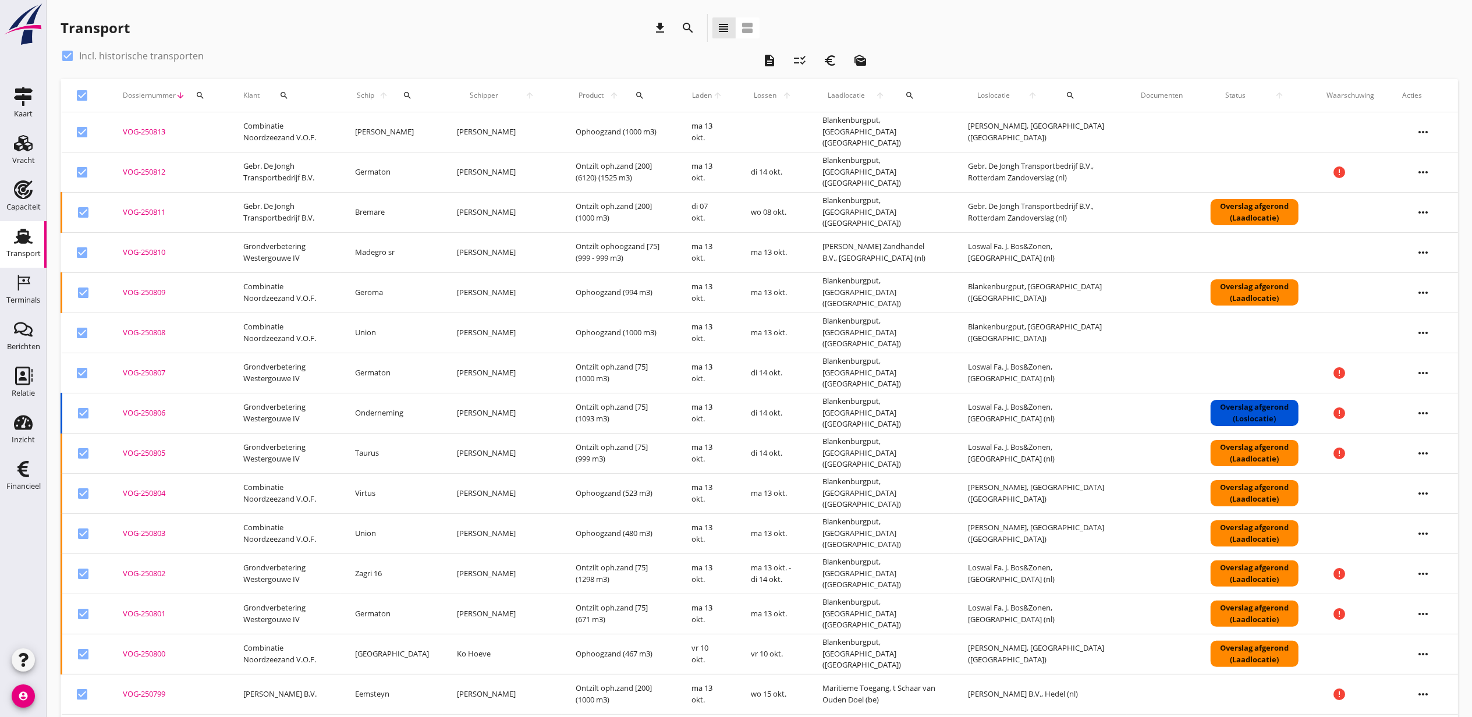
checkbox input "false"
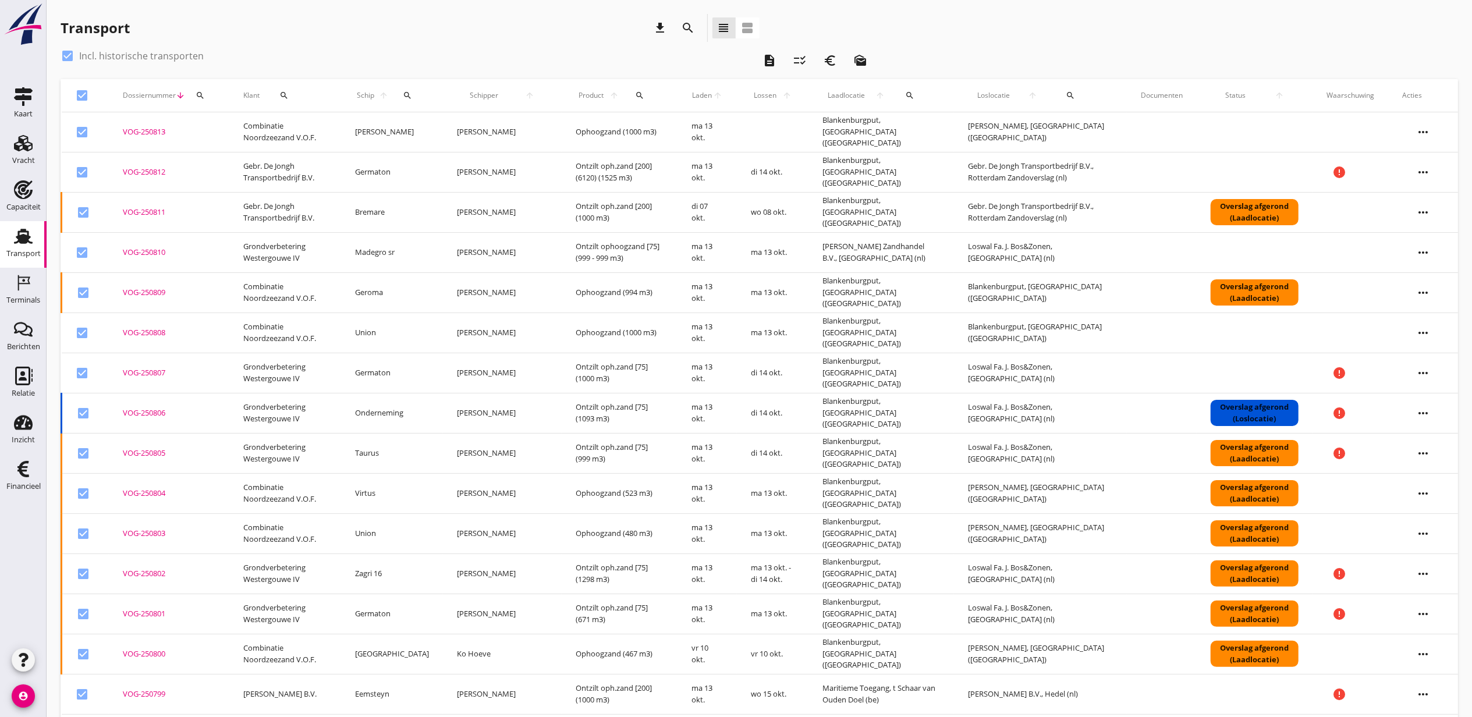
checkbox input "false"
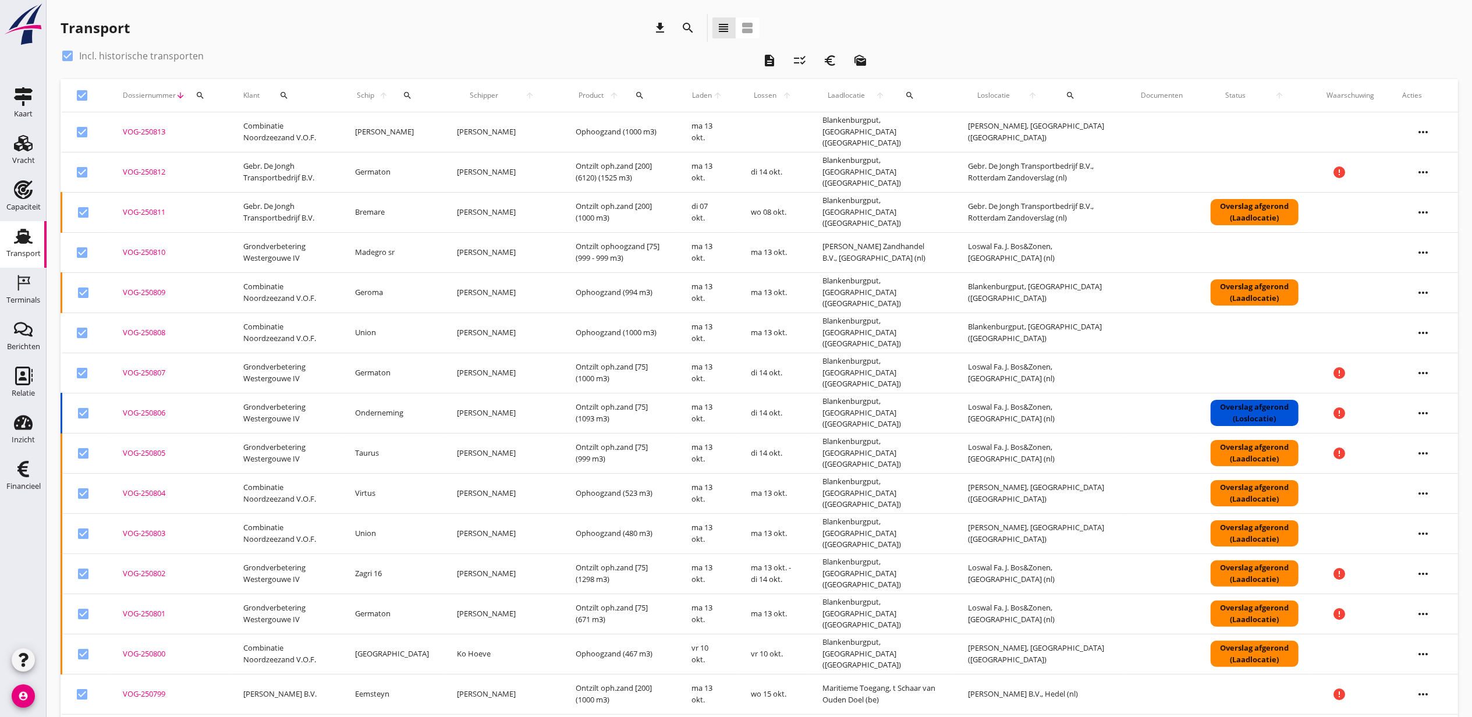
checkbox input "false"
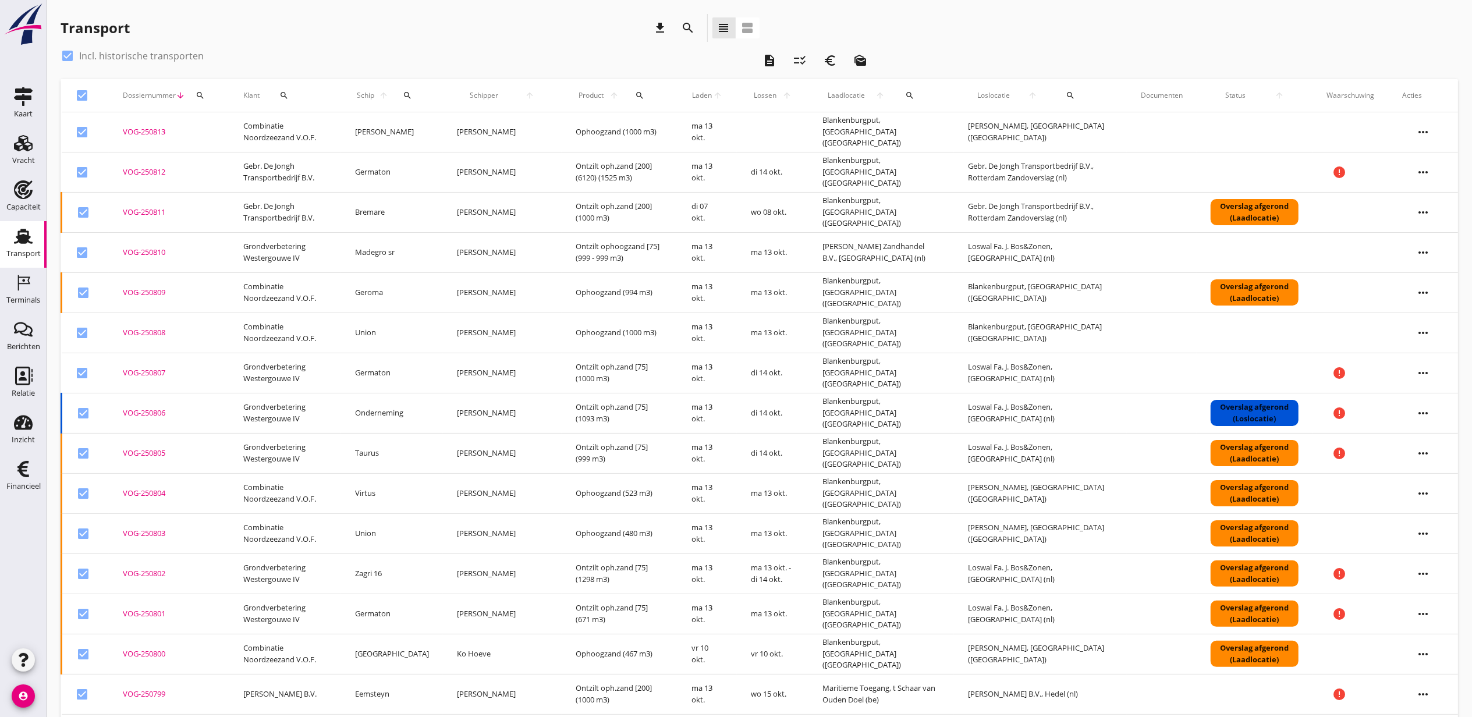
checkbox input "false"
click at [1151, 48] on div "check_box Incl. historische transporten description checklist_rtl euro_symbol m…" at bounding box center [760, 63] width 1398 height 33
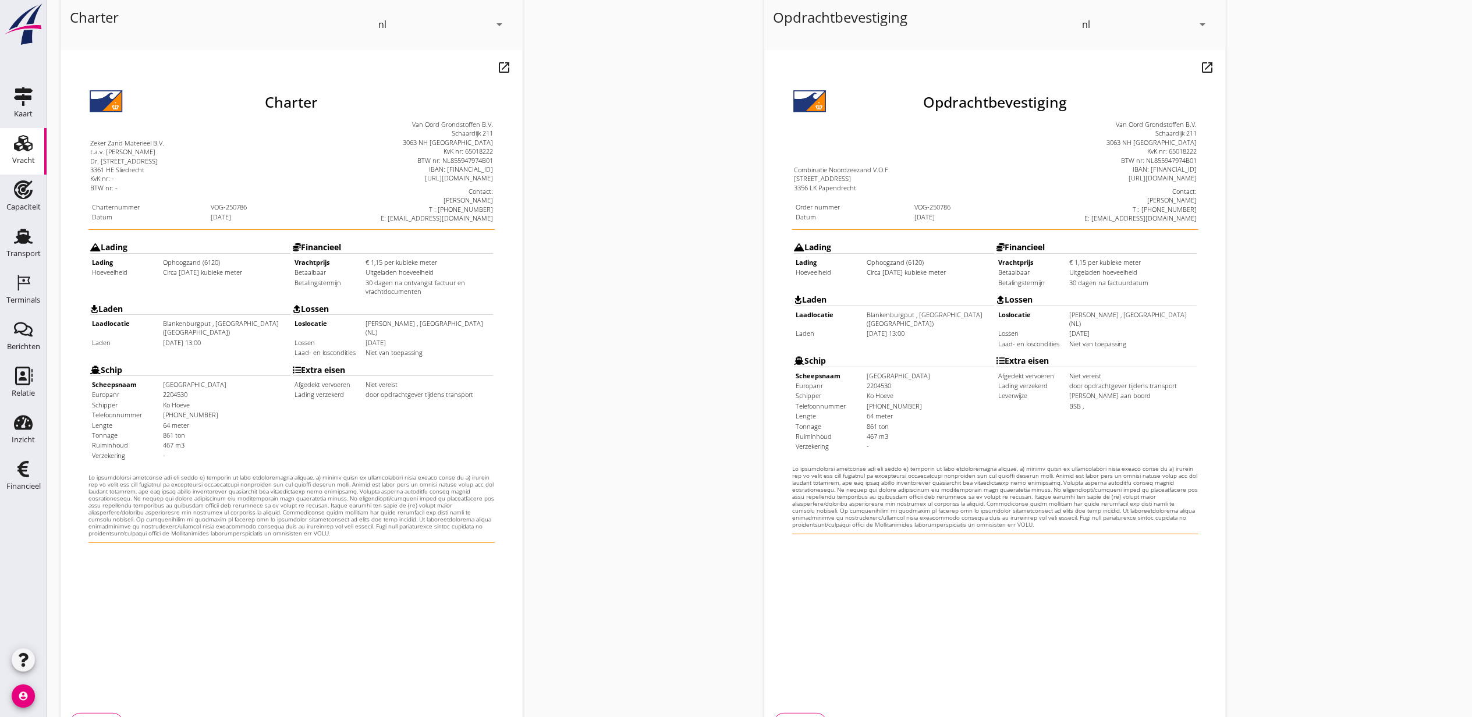
scroll to position [144, 0]
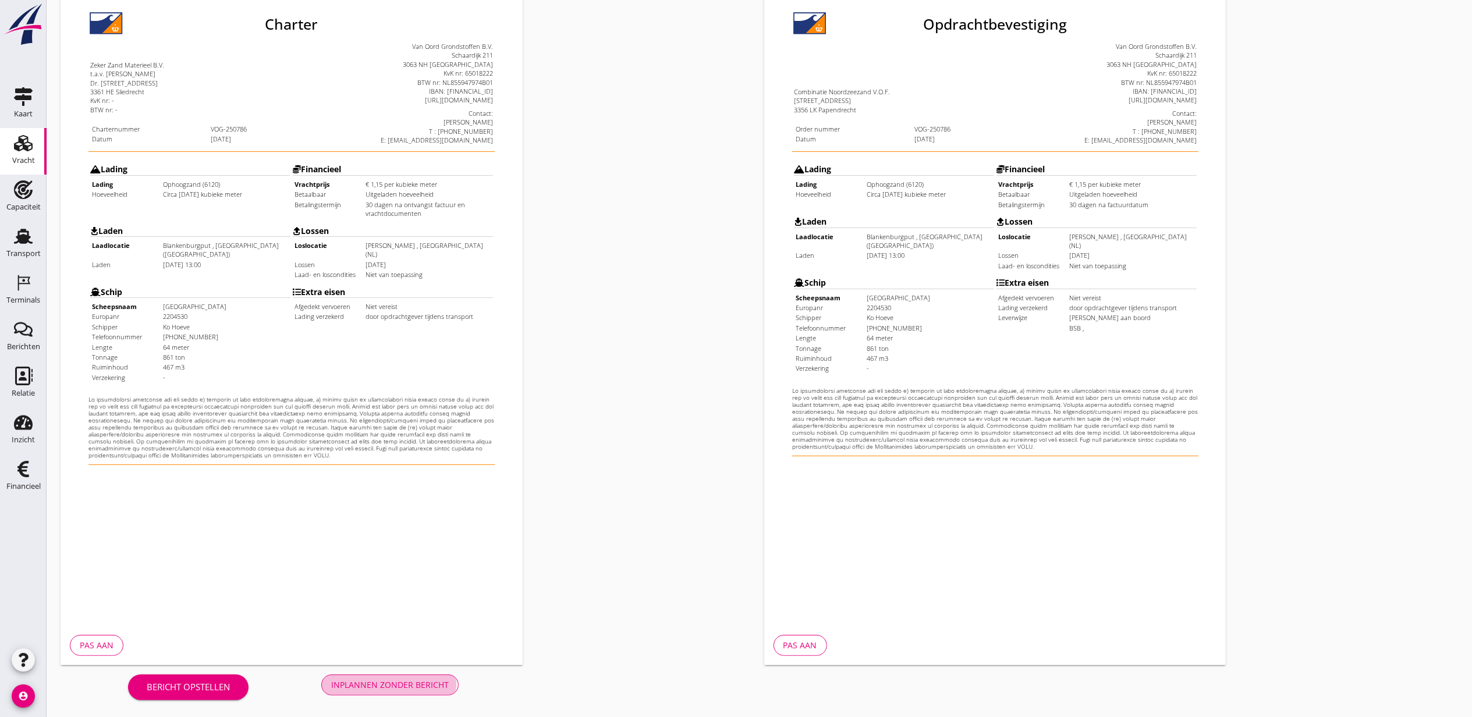
click at [408, 689] on div "Inplannen zonder bericht" at bounding box center [390, 685] width 118 height 12
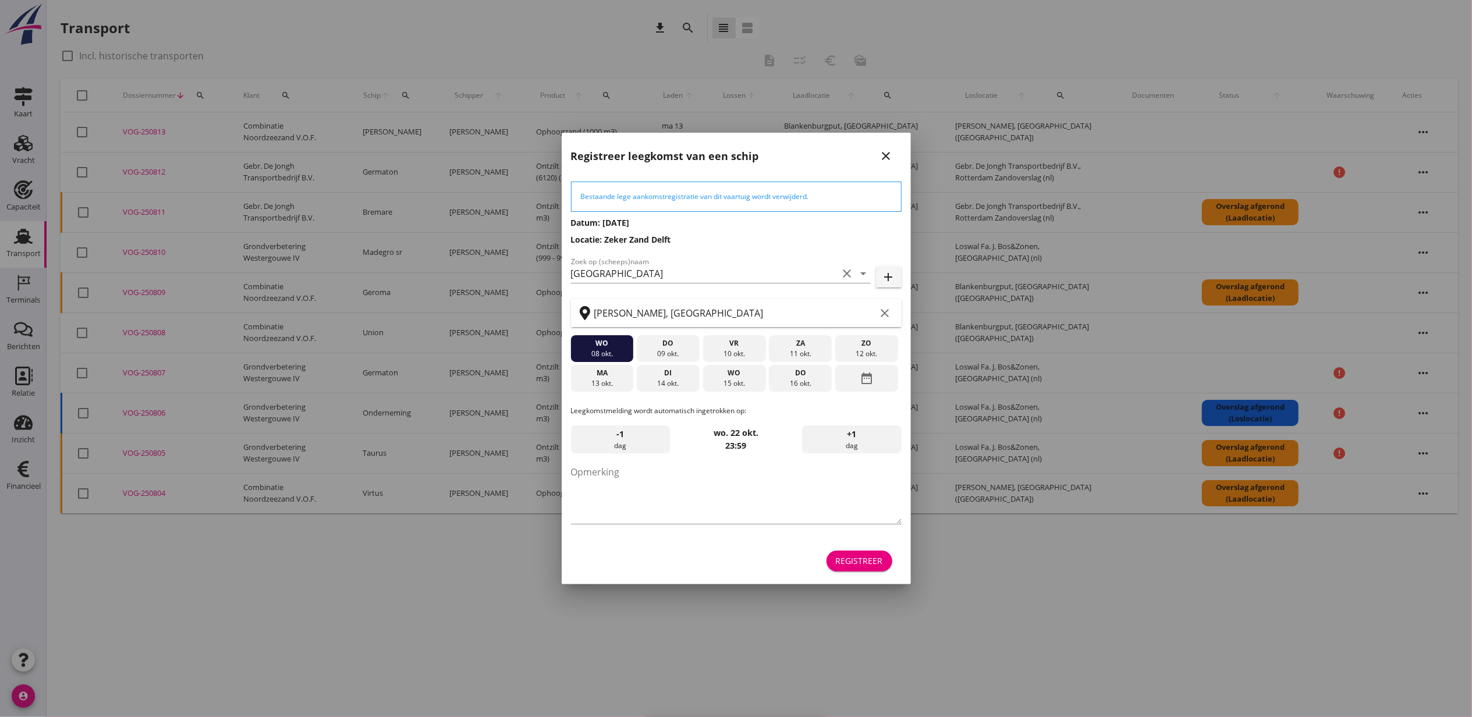
click at [873, 569] on button "Registreer" at bounding box center [860, 561] width 66 height 21
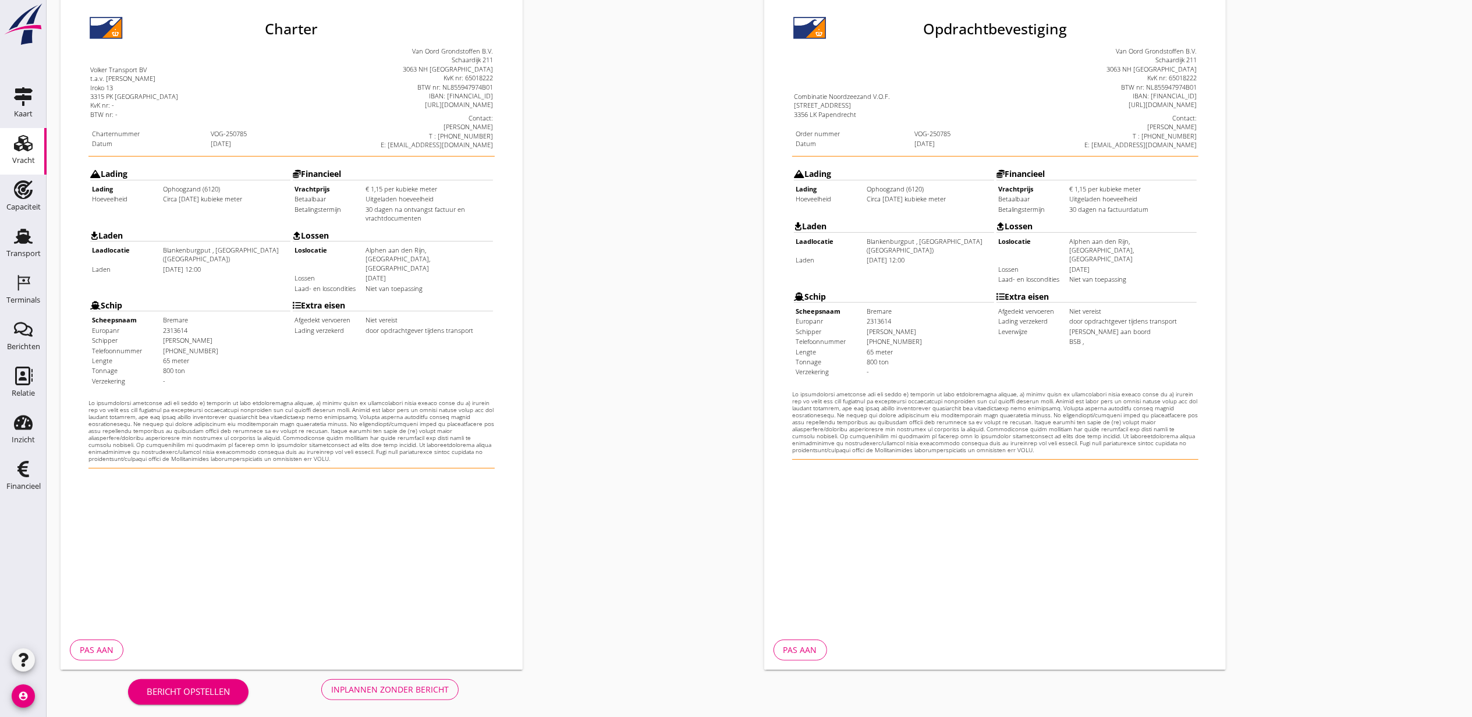
scroll to position [144, 0]
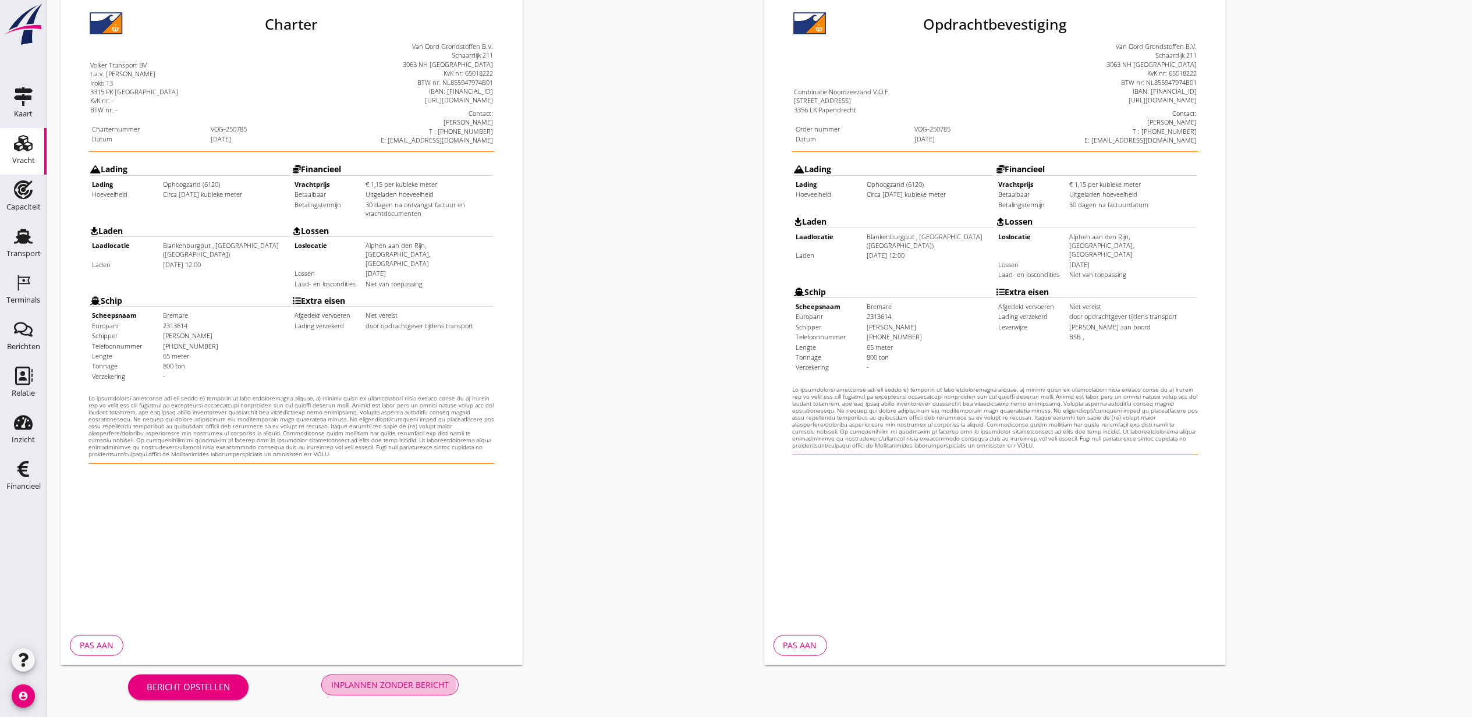
click at [406, 680] on div "Inplannen zonder bericht" at bounding box center [390, 685] width 118 height 12
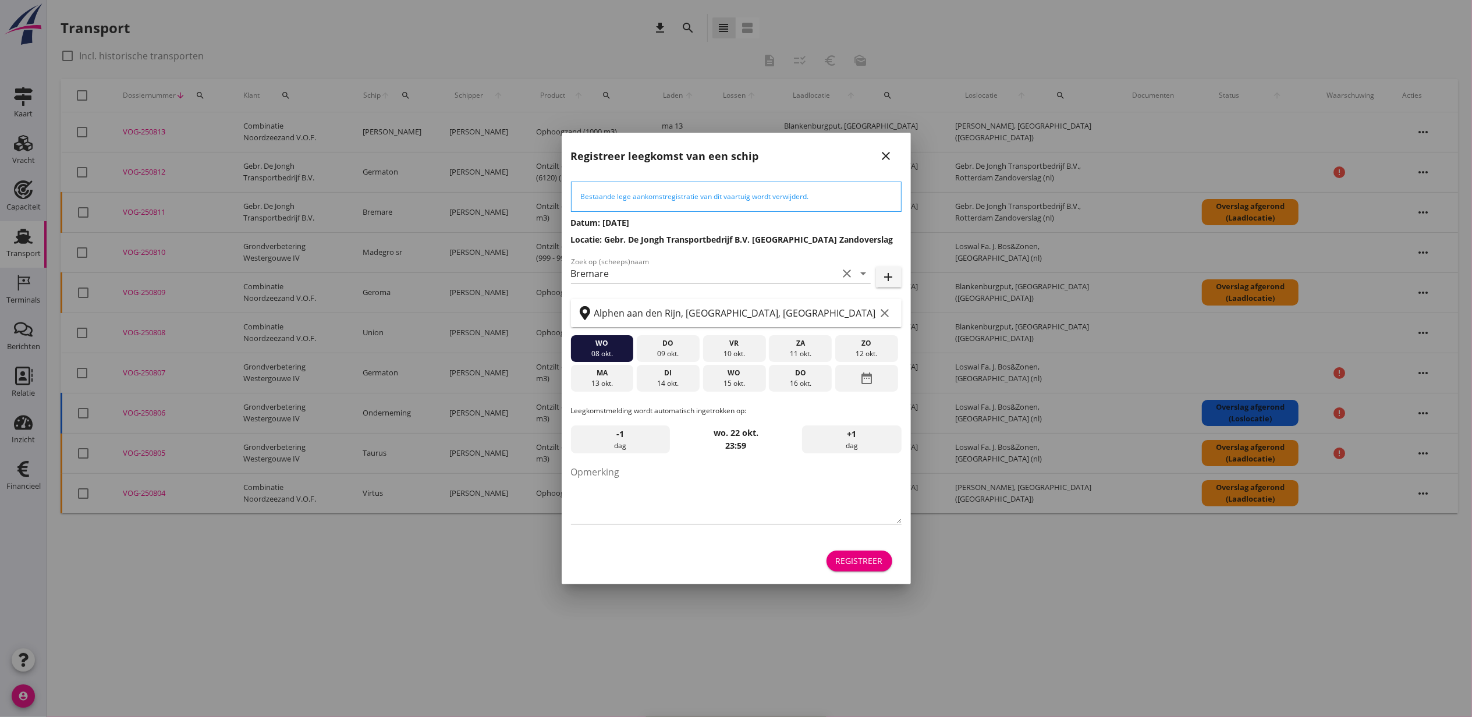
click at [849, 552] on button "Registreer" at bounding box center [860, 561] width 66 height 21
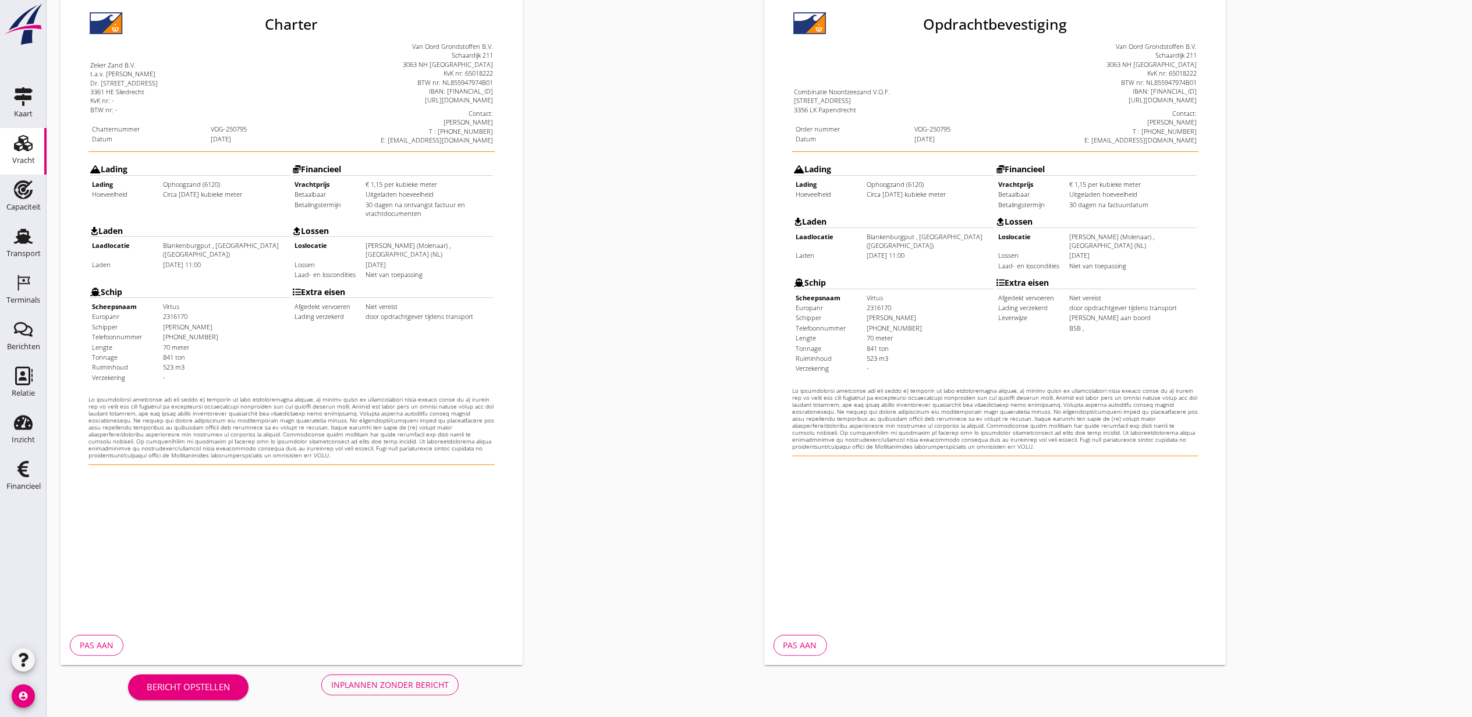
click at [442, 677] on button "Inplannen zonder bericht" at bounding box center [389, 685] width 137 height 21
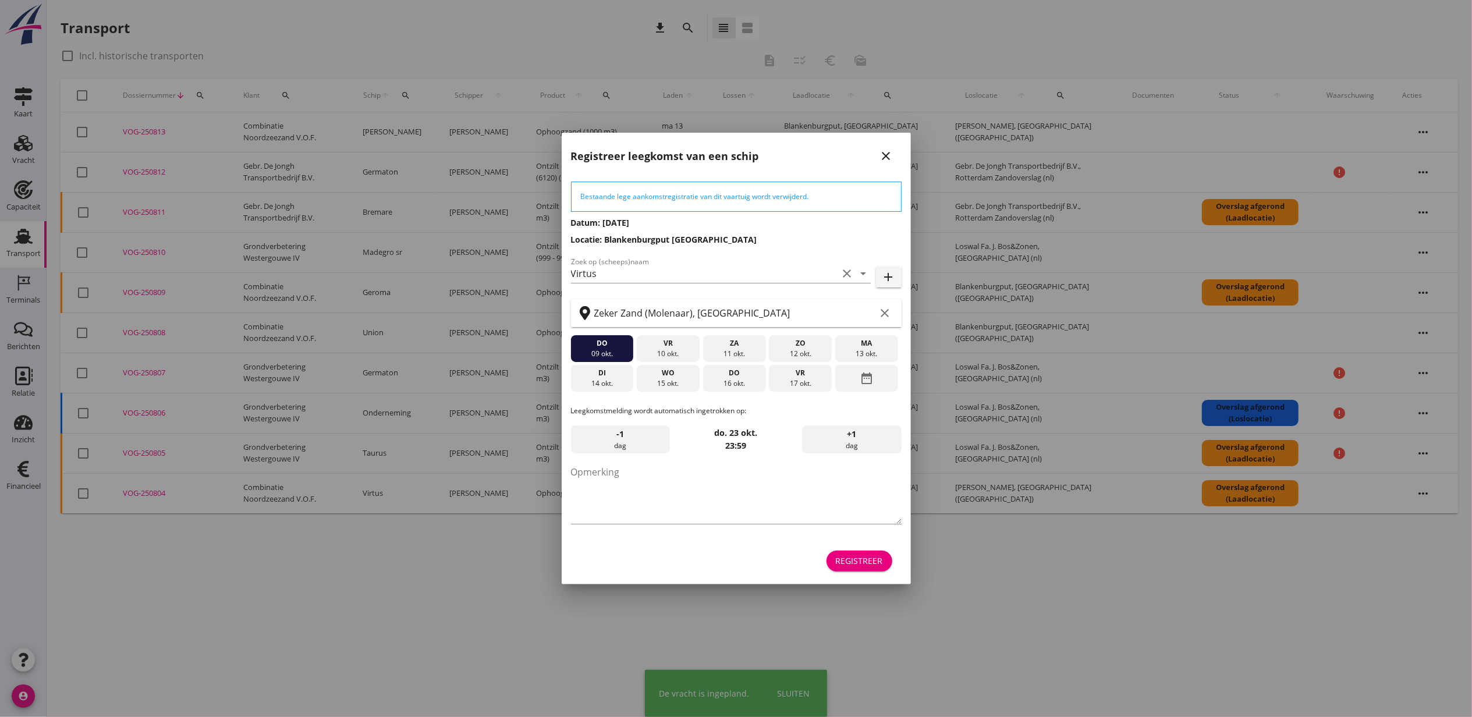
click at [855, 560] on div "Registreer" at bounding box center [859, 561] width 47 height 12
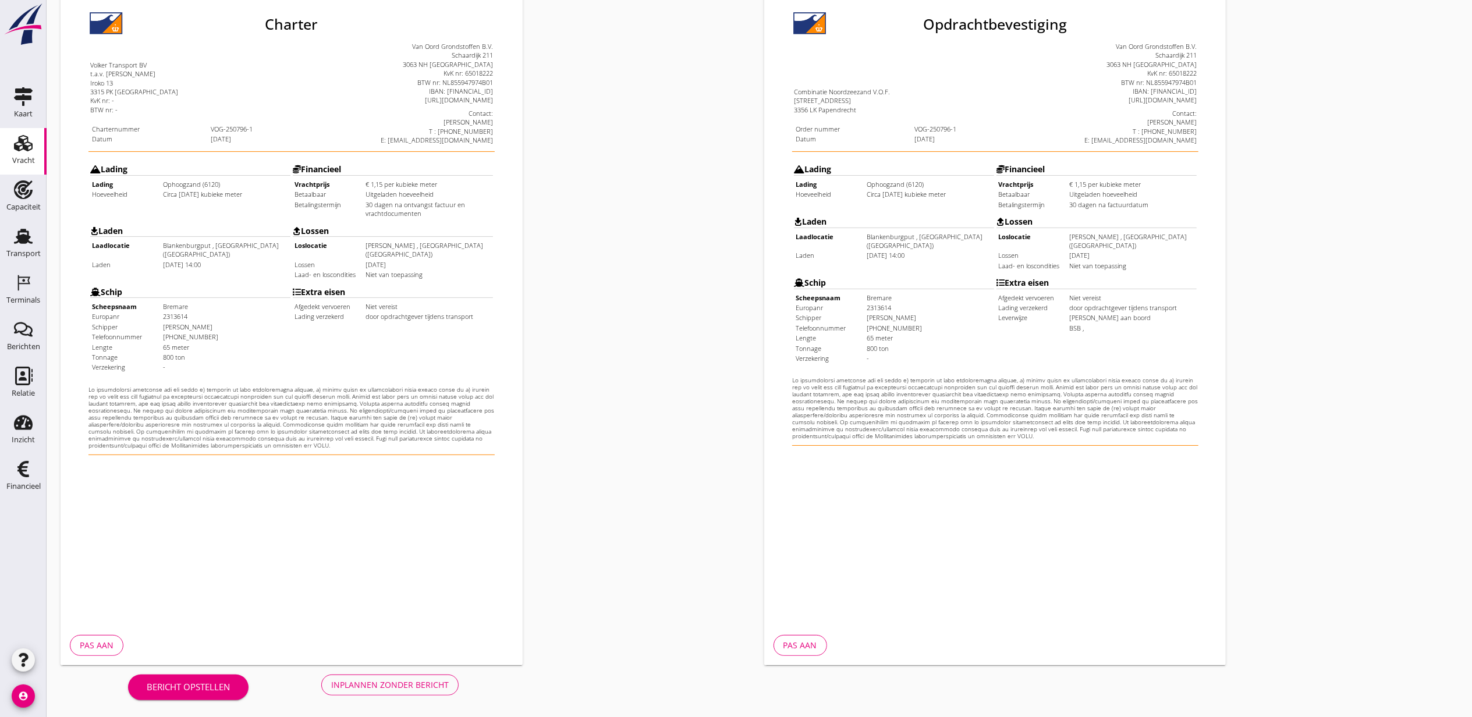
click at [438, 678] on button "Inplannen zonder bericht" at bounding box center [389, 685] width 137 height 21
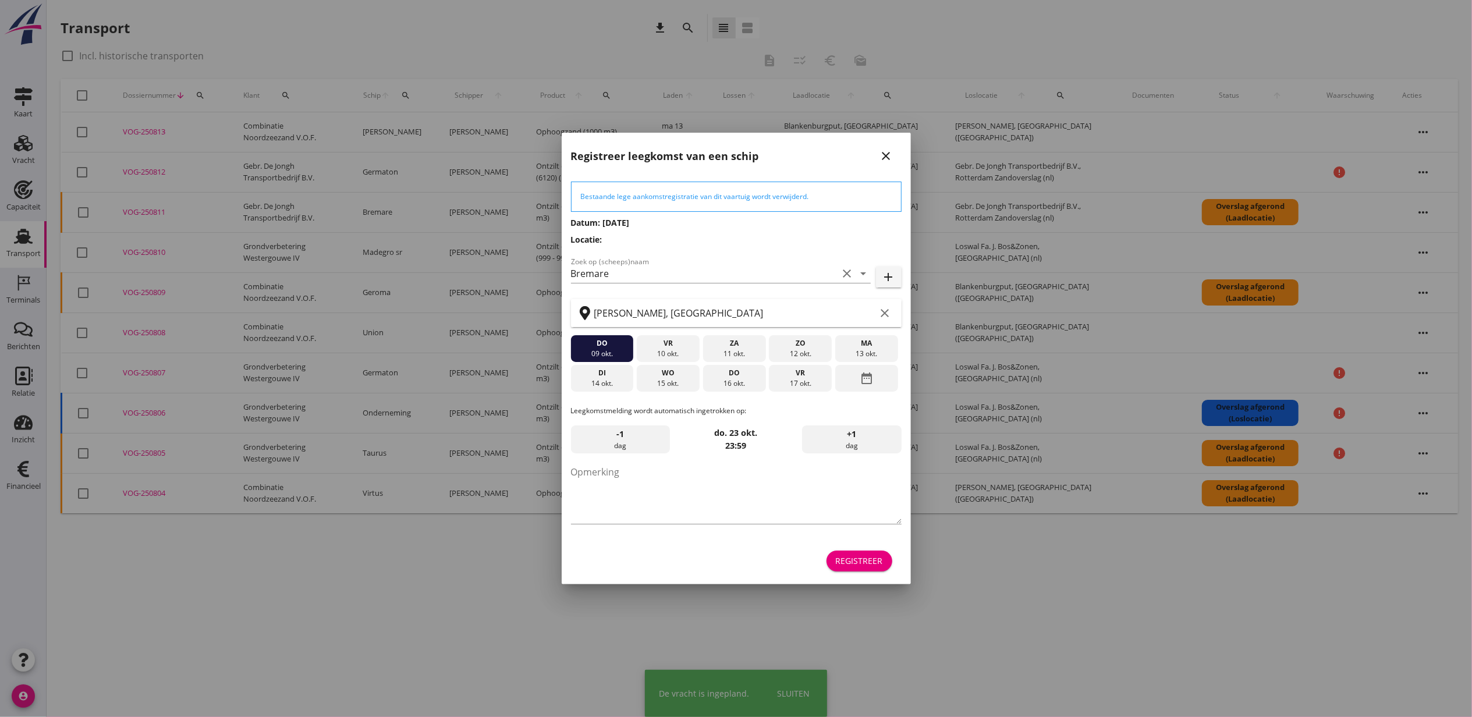
click at [871, 562] on div "Registreer" at bounding box center [859, 561] width 47 height 12
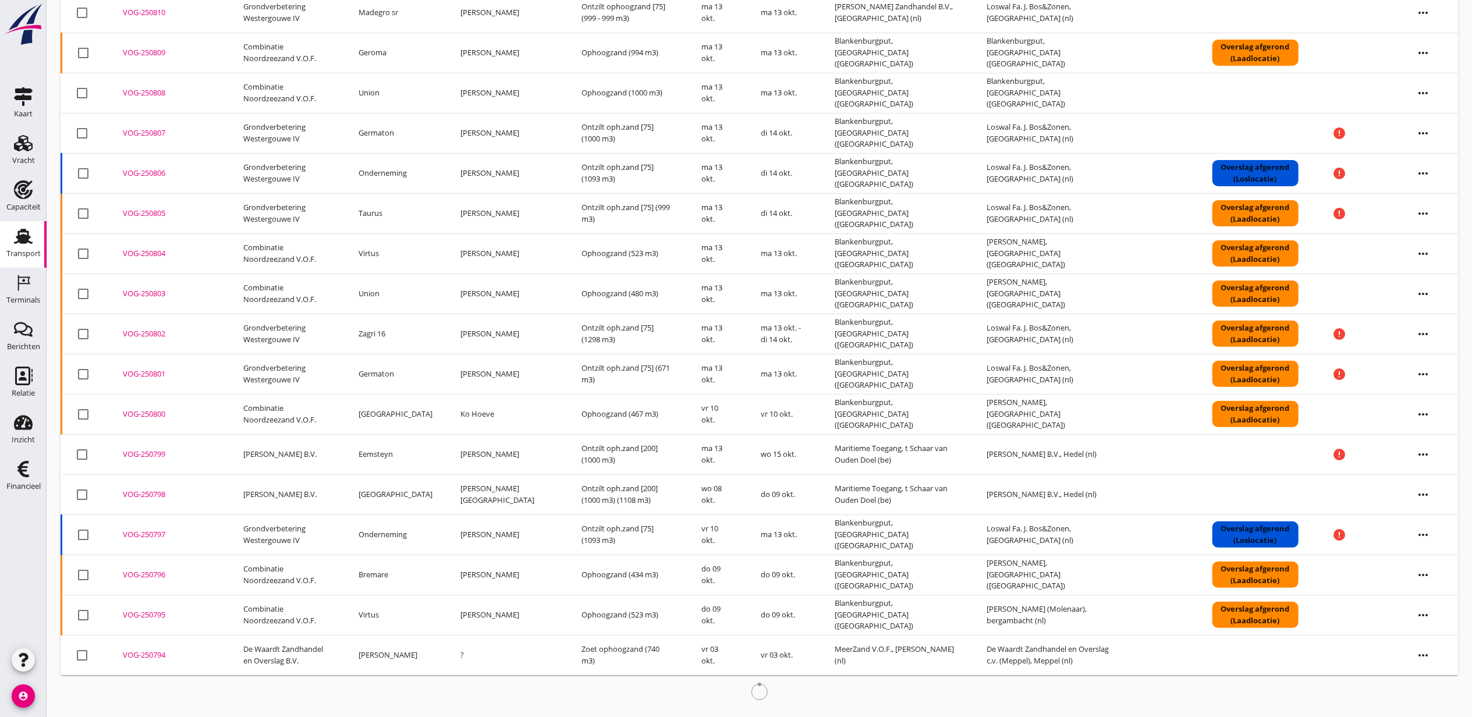
scroll to position [253, 0]
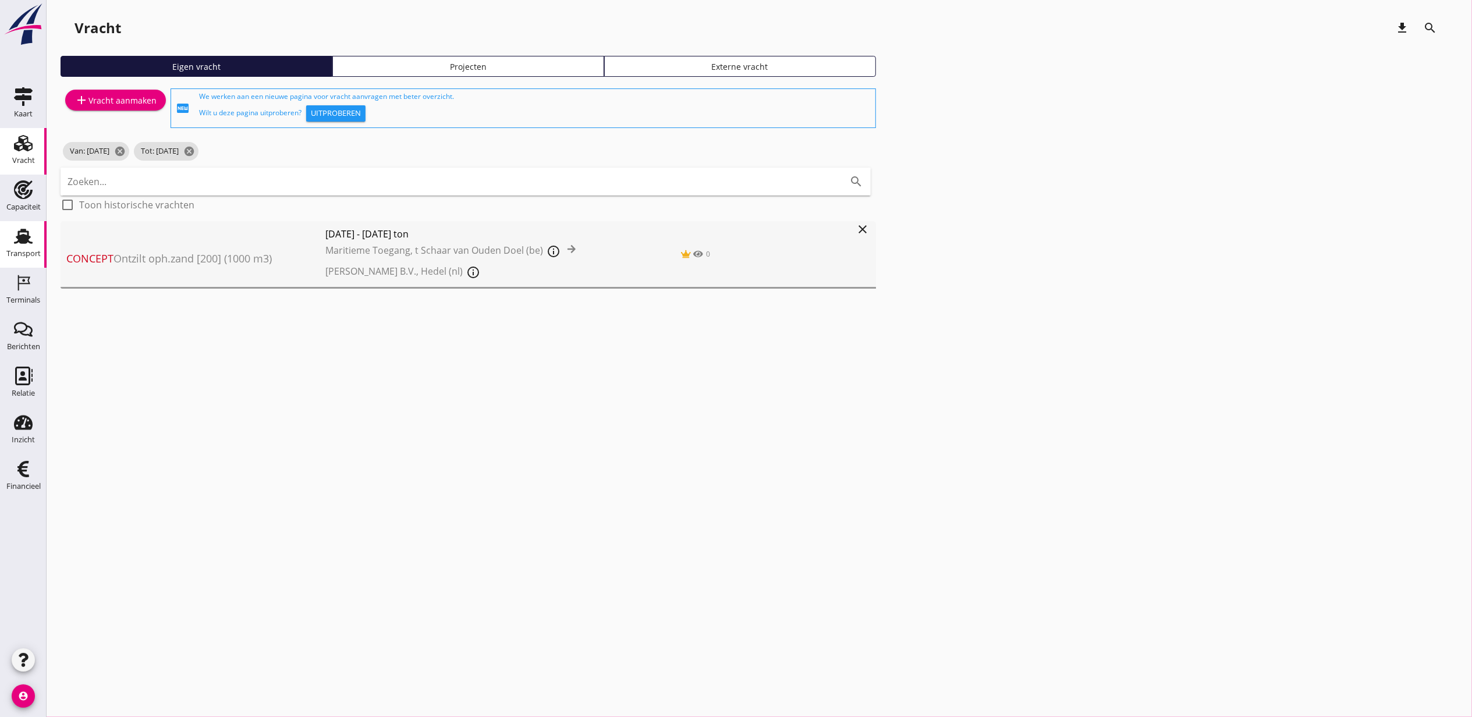
drag, startPoint x: 12, startPoint y: 224, endPoint x: 24, endPoint y: 229, distance: 13.3
click at [12, 224] on link "Transport Transport" at bounding box center [23, 244] width 47 height 47
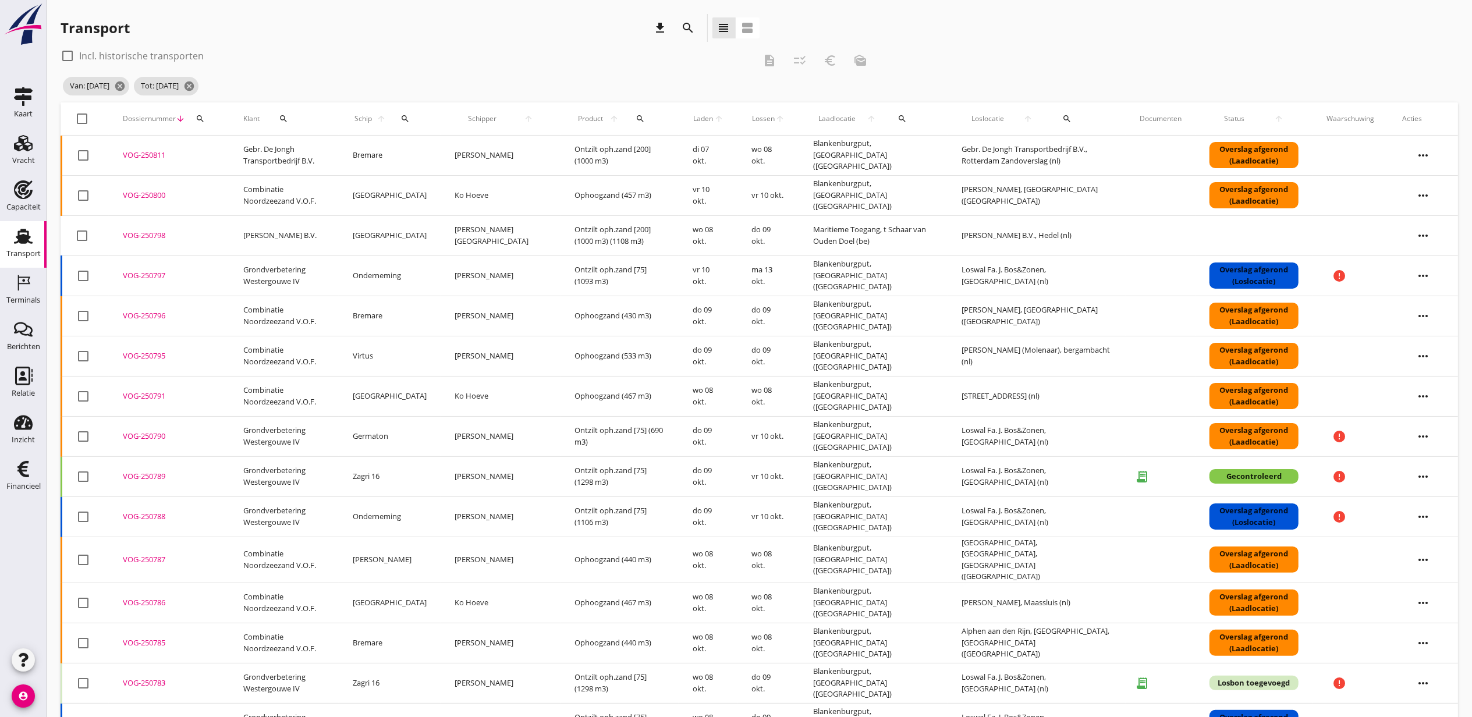
click at [980, 66] on div "check_box_outline_blank Incl. historische transporten description checklist_rtl…" at bounding box center [760, 75] width 1398 height 56
click at [40, 147] on link "Vracht Vracht" at bounding box center [23, 151] width 47 height 47
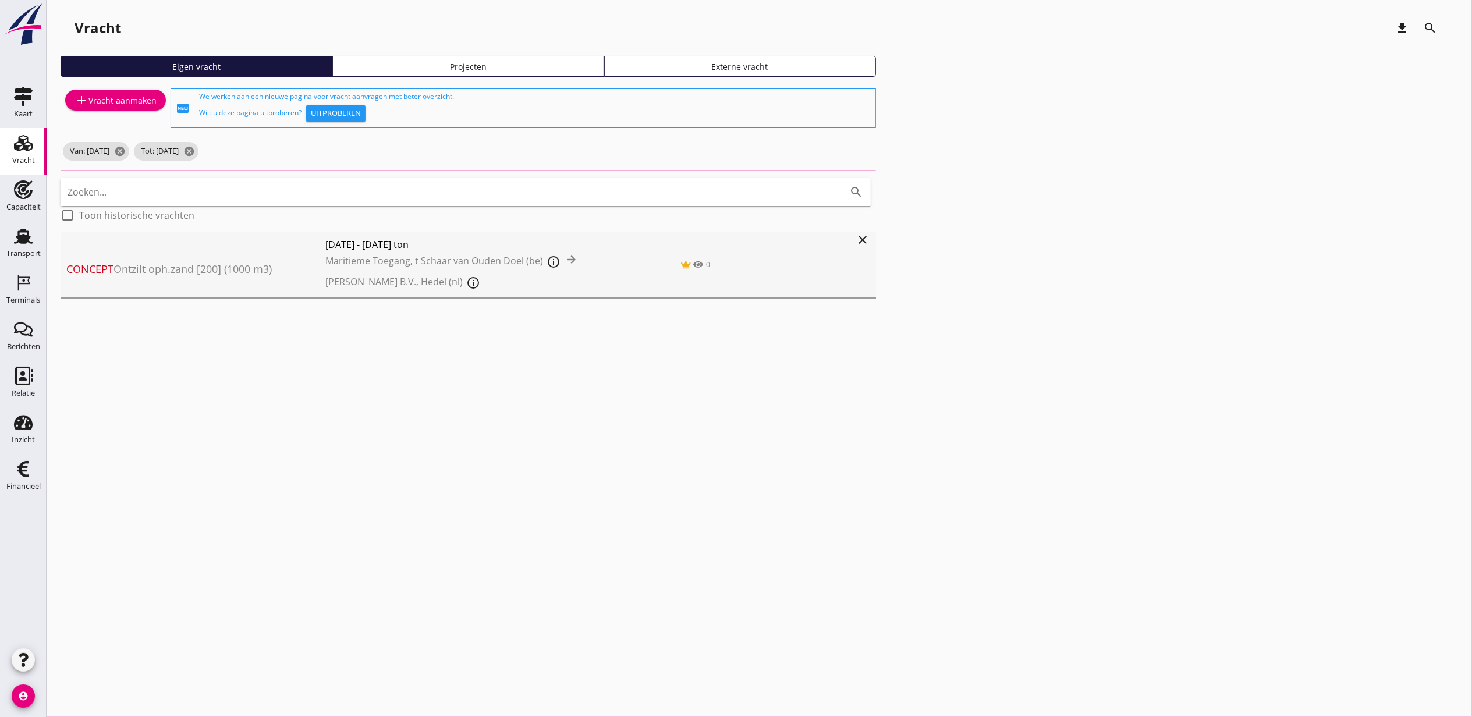
click at [376, 76] on link "Projecten" at bounding box center [468, 66] width 272 height 21
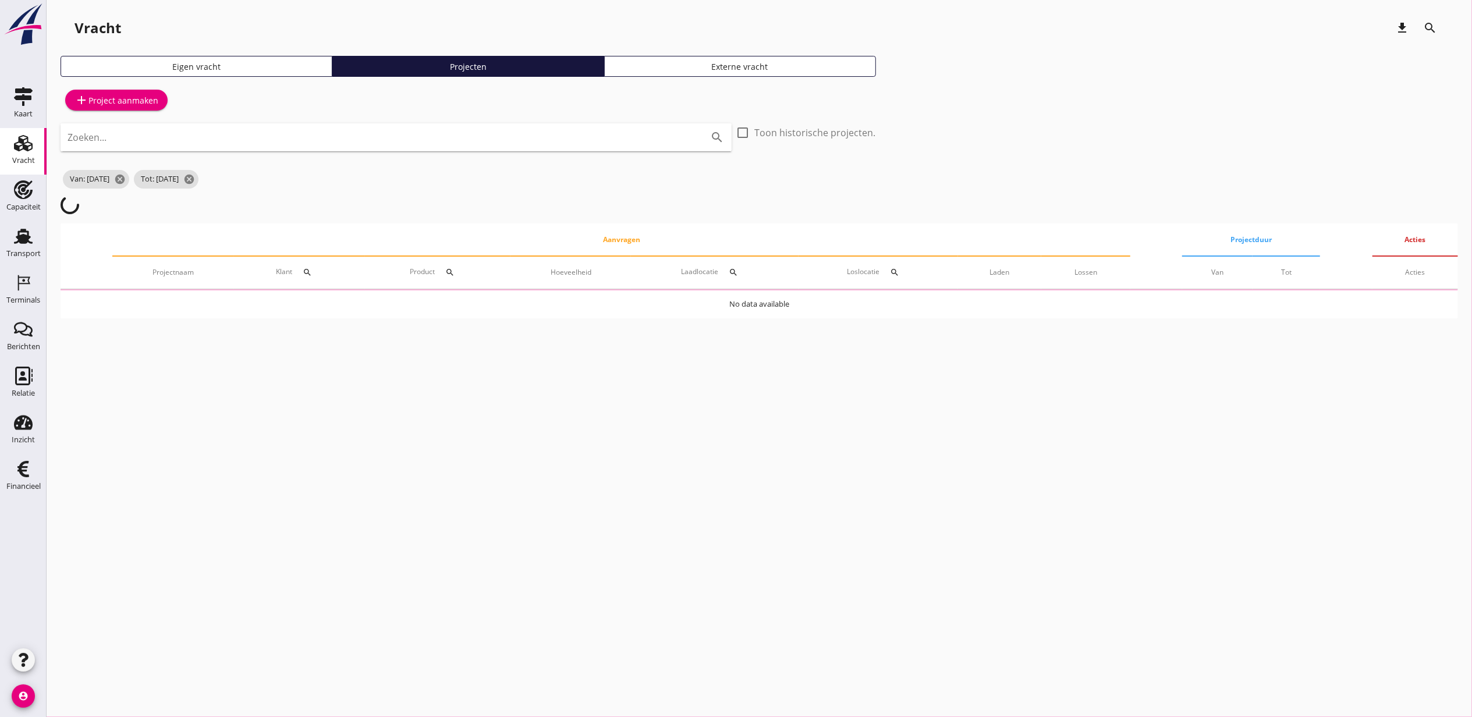
click at [453, 141] on input "Zoeken..." at bounding box center [380, 137] width 625 height 19
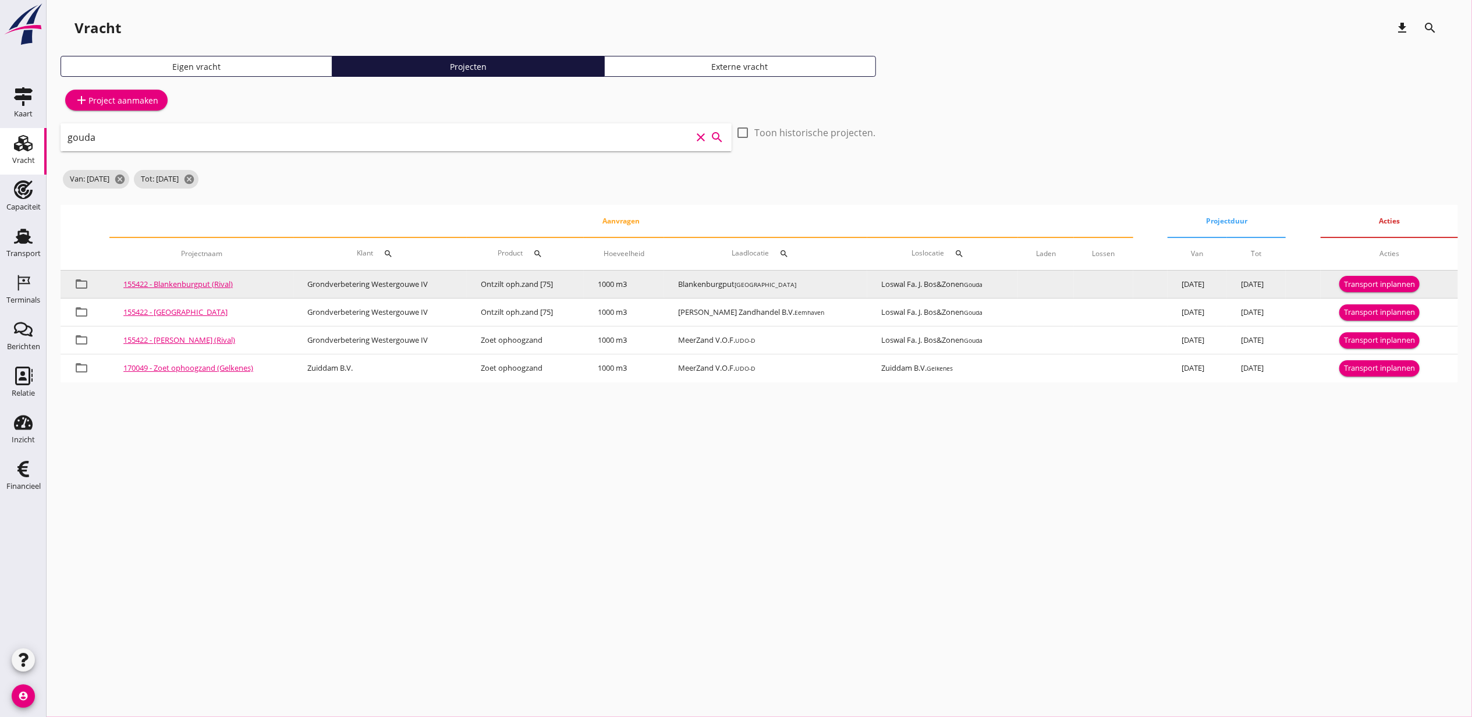
type input "gouda"
click at [1391, 285] on div "Transport inplannen" at bounding box center [1379, 285] width 71 height 12
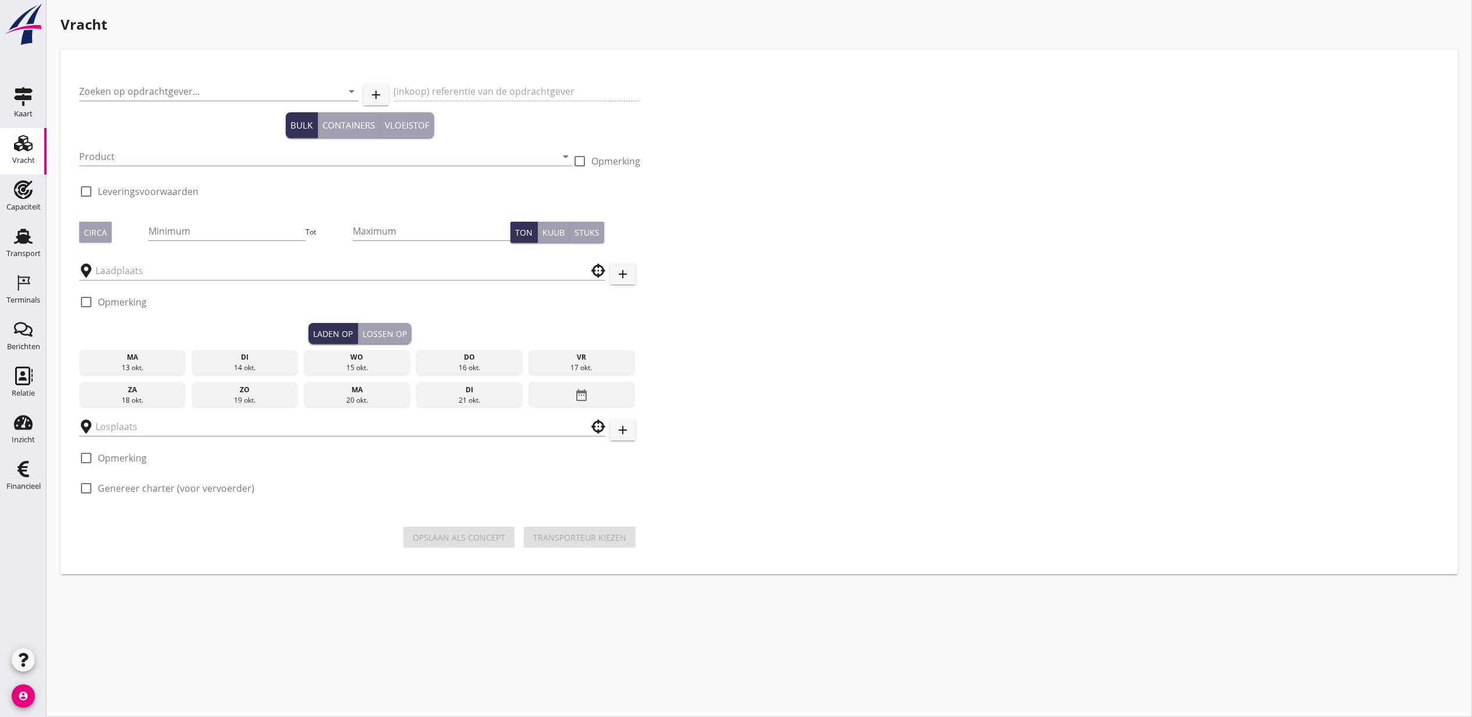
type input "Grondverbetering Westergouwe IV"
type input "Ontzilt oph.zand [75] (6120)"
type input "1000"
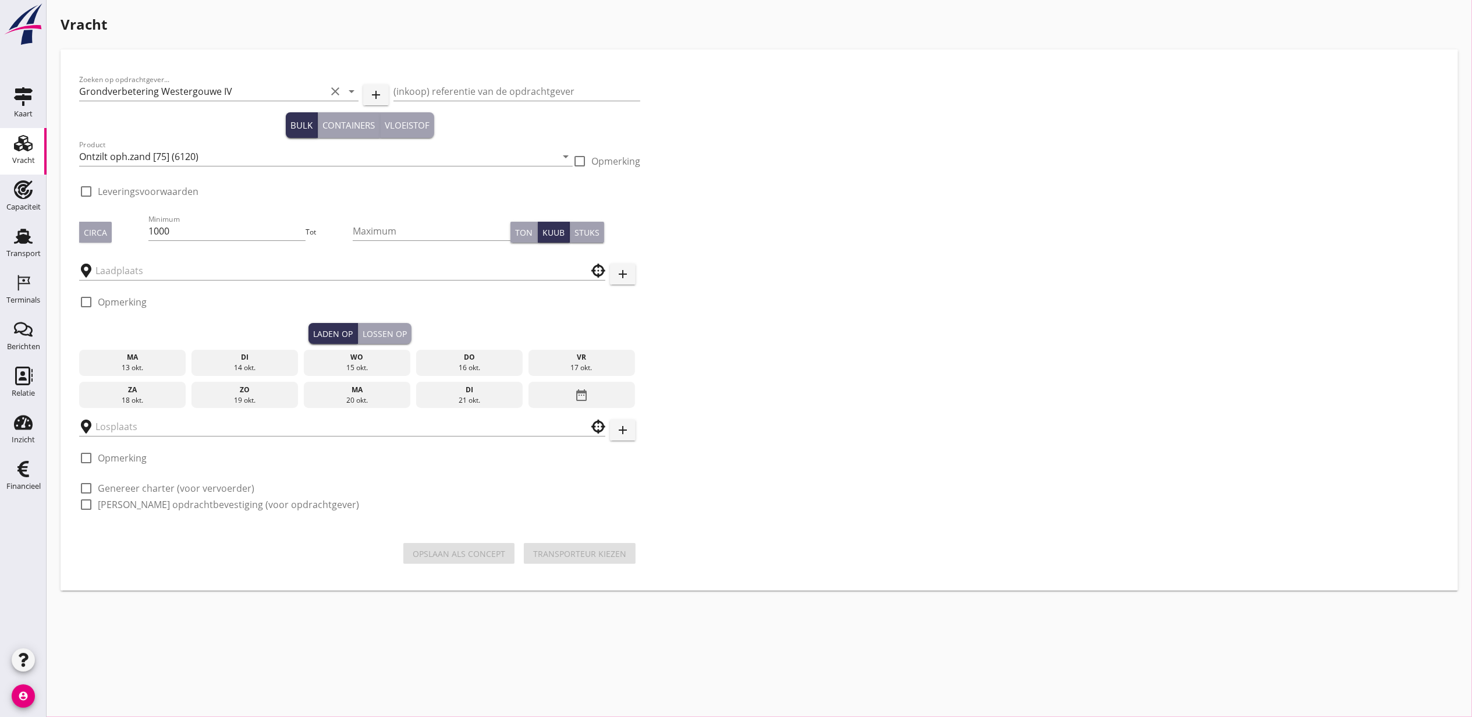
type input "Blankenburgput"
checkbox input "true"
type input "Loswal Fa. J. Bos&Zonen"
checkbox input "true"
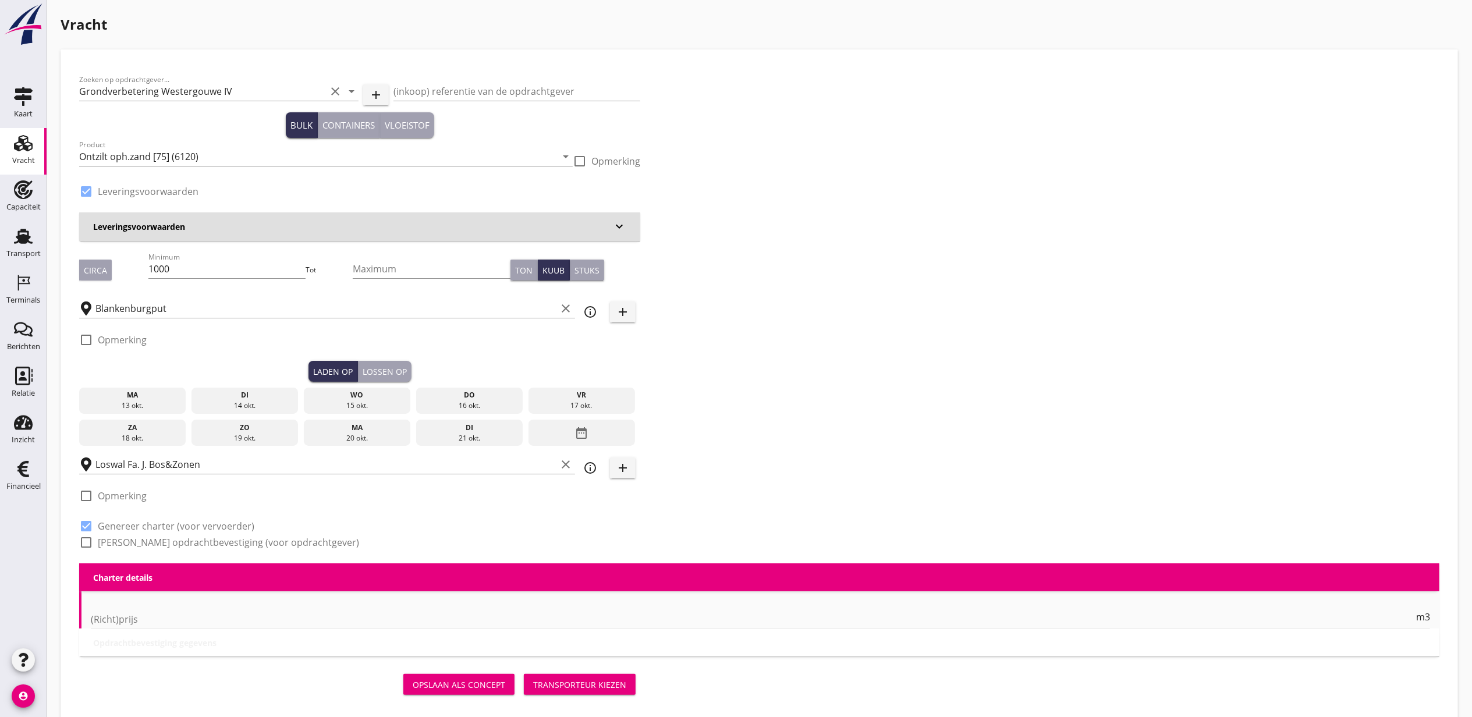
type input "2.2"
radio input "false"
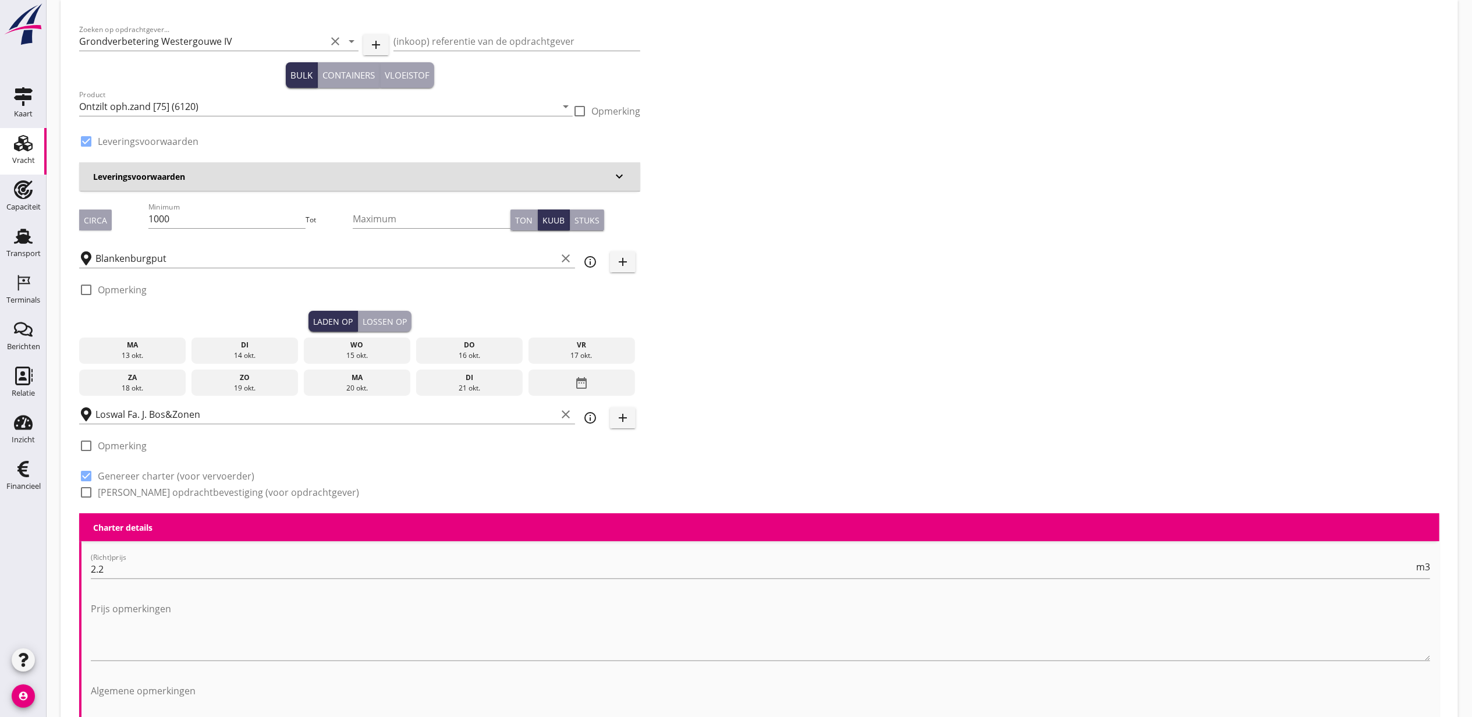
scroll to position [77, 0]
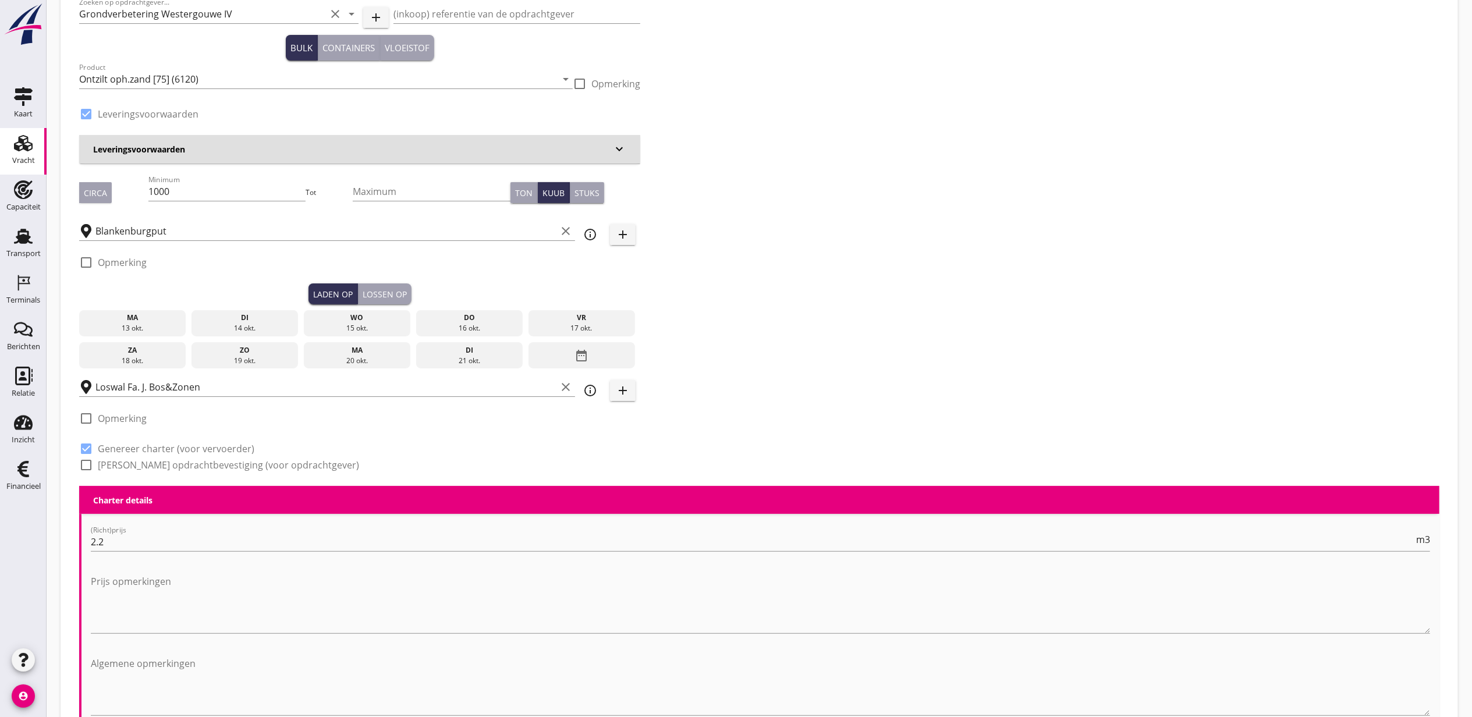
click at [260, 327] on div "14 okt." at bounding box center [244, 328] width 101 height 10
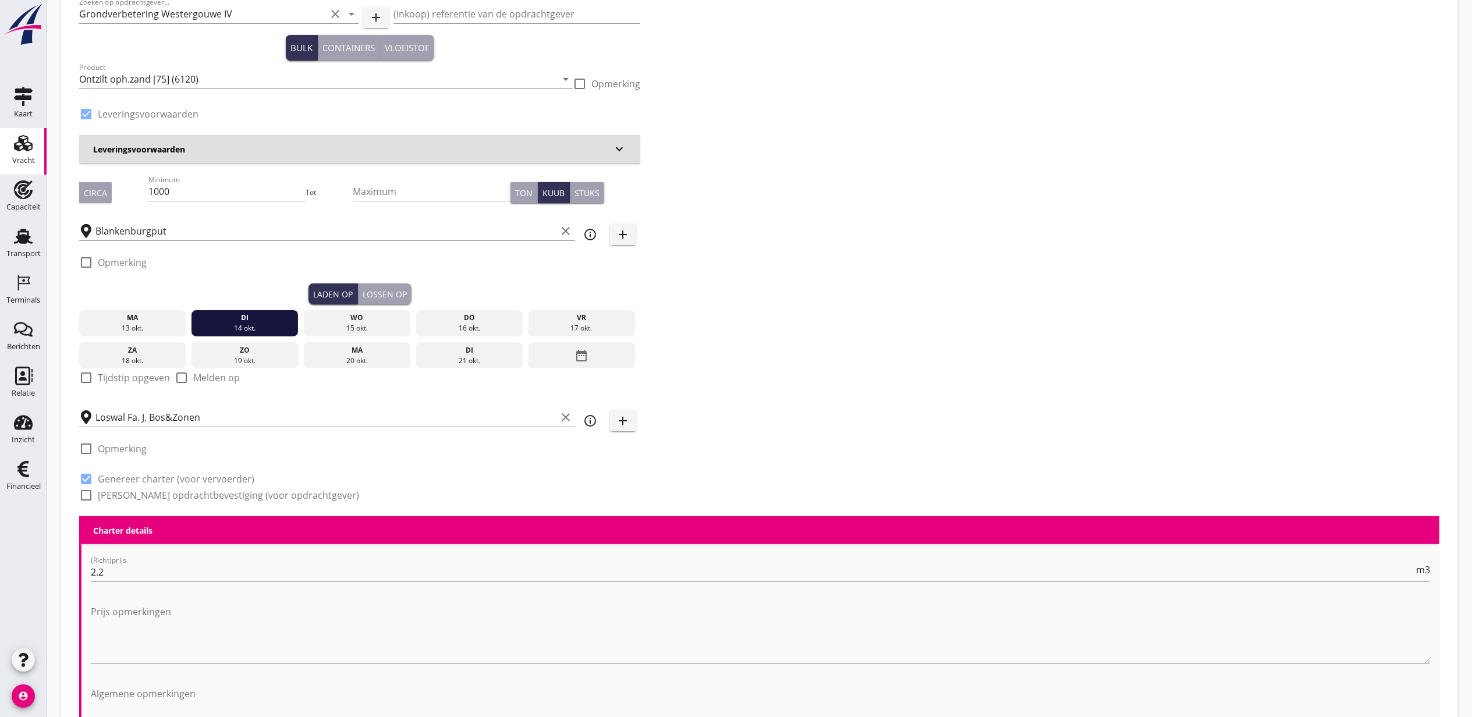
click at [126, 383] on label "Tijdstip opgeven" at bounding box center [134, 378] width 72 height 12
checkbox input "true"
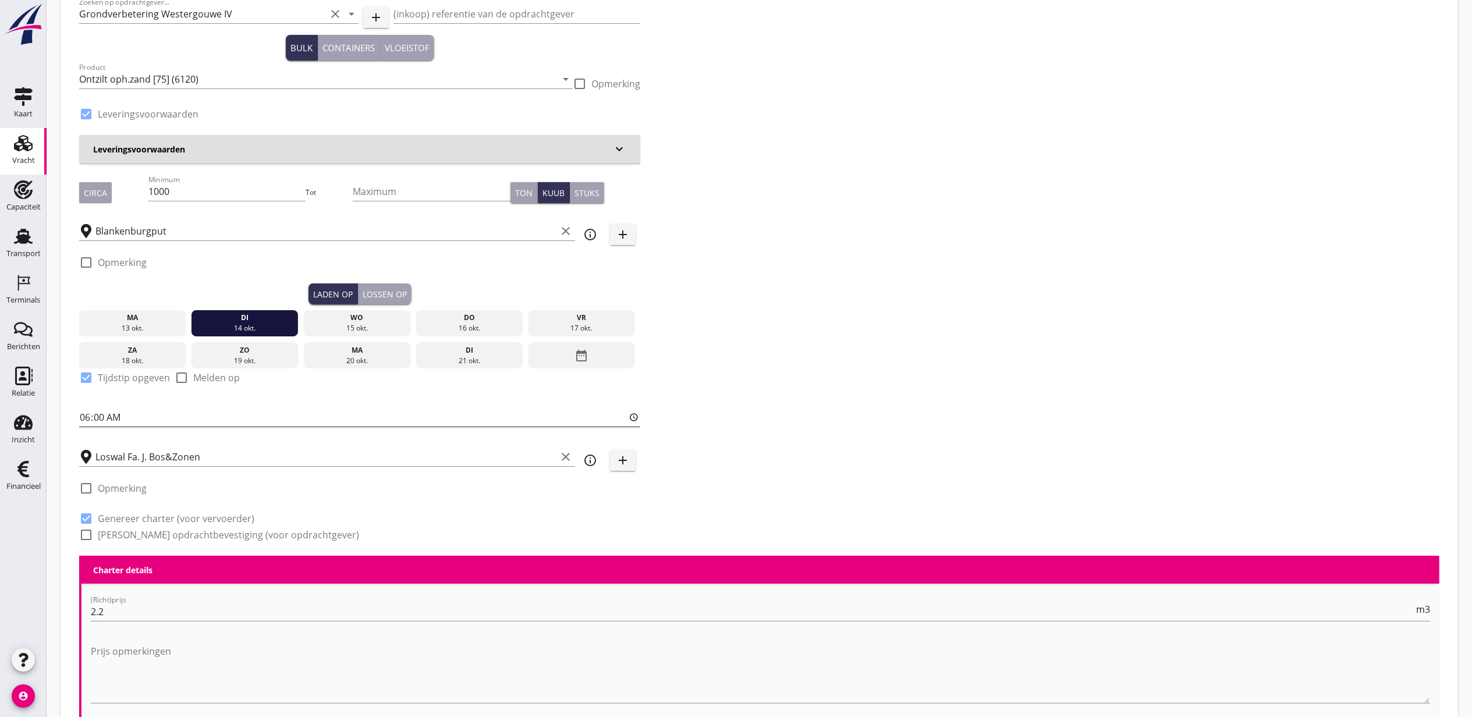
click at [101, 420] on input "06:00" at bounding box center [359, 417] width 561 height 19
click at [80, 416] on input "06:00" at bounding box center [359, 417] width 561 height 19
type input "12:00"
click at [399, 292] on div "Lossen op" at bounding box center [385, 294] width 44 height 12
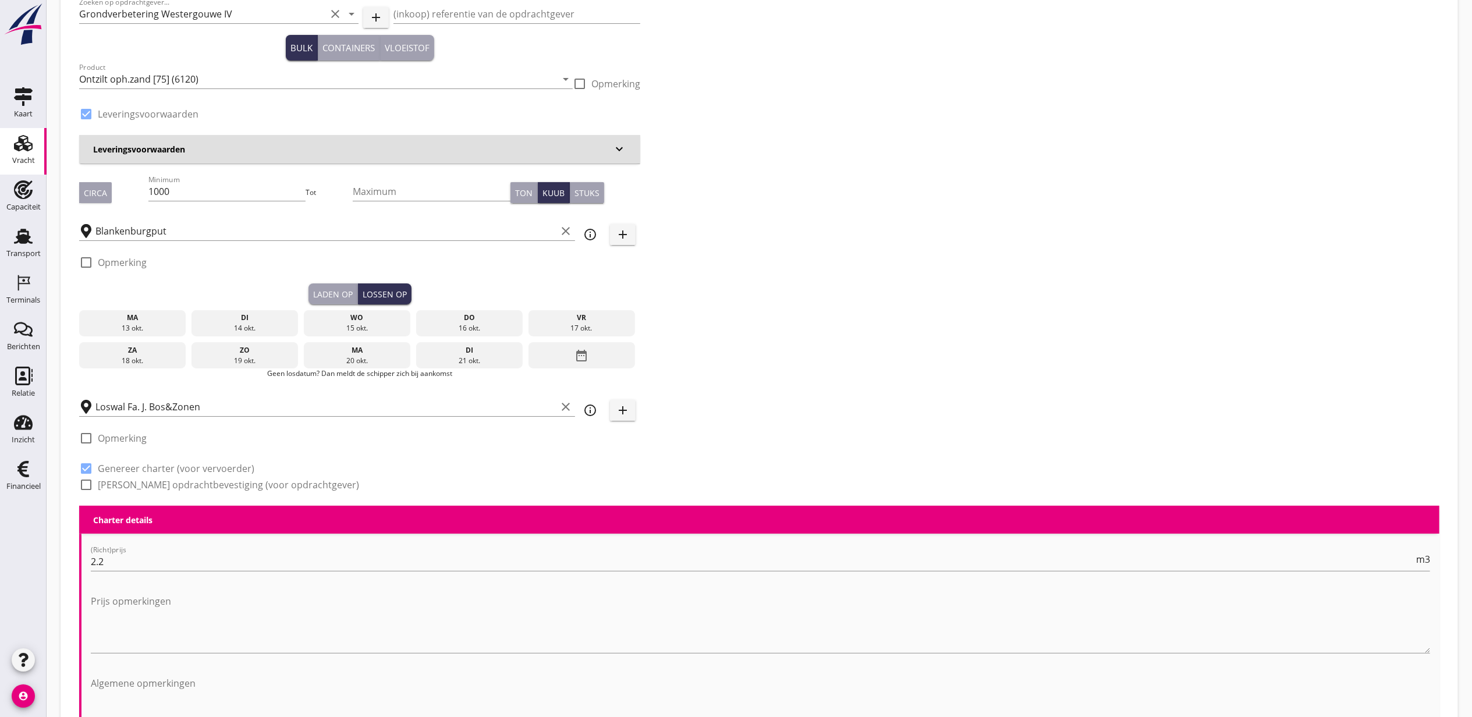
click at [366, 326] on div "15 okt." at bounding box center [357, 328] width 101 height 10
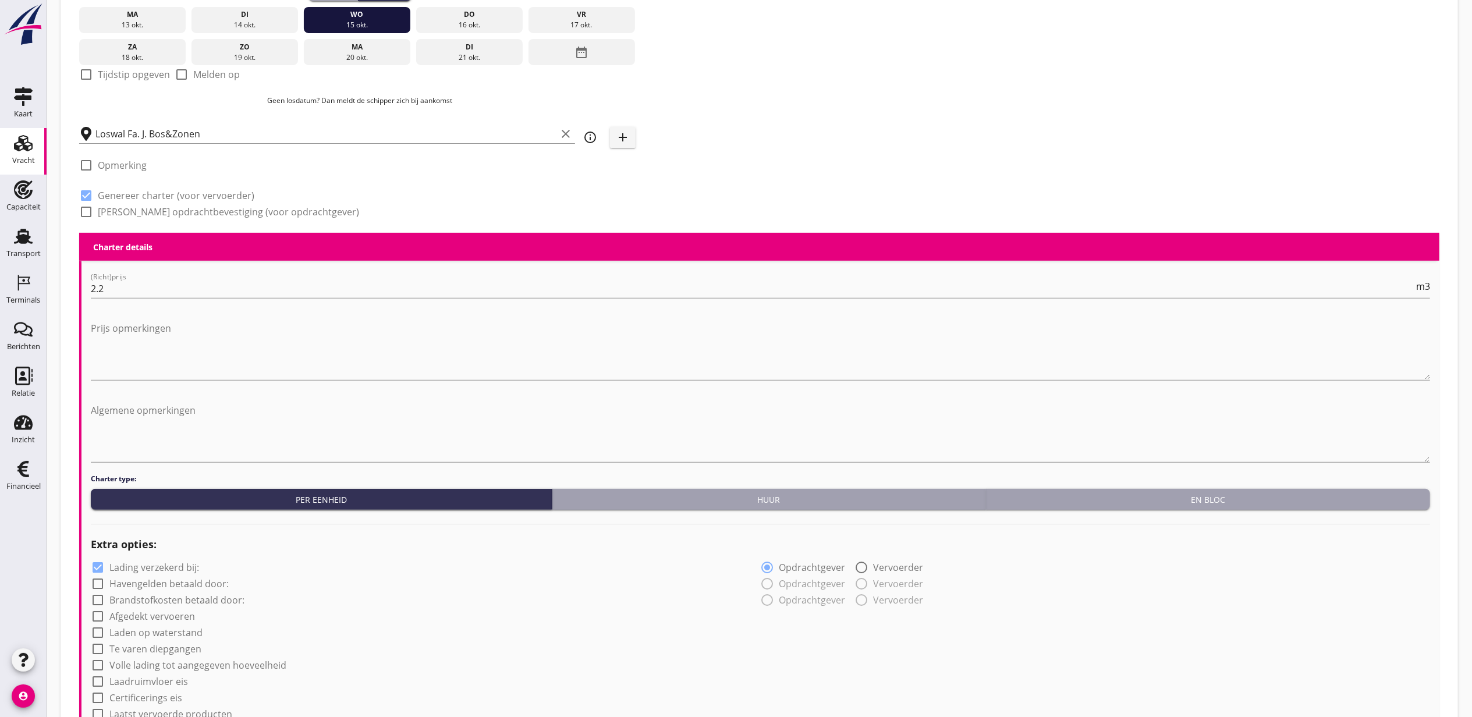
scroll to position [849, 0]
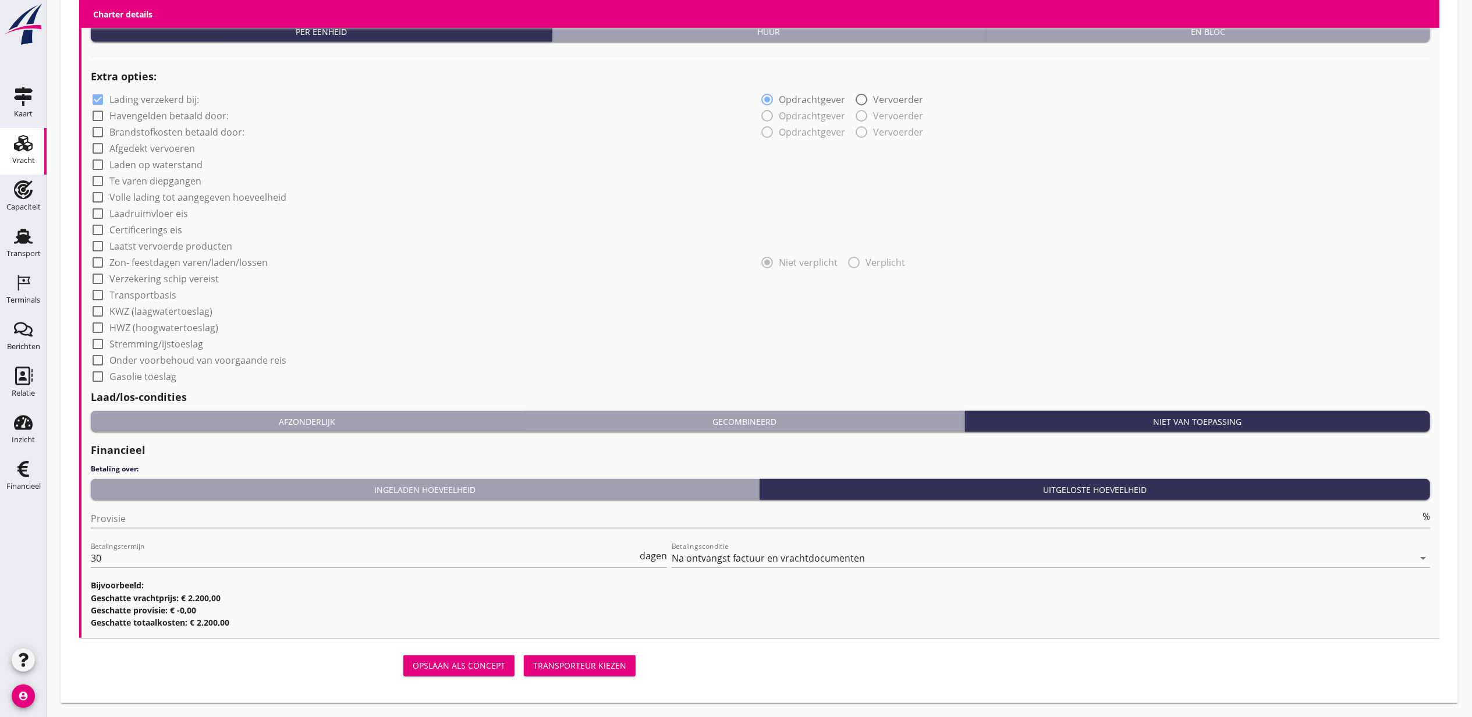
click at [566, 672] on button "Transporteur kiezen" at bounding box center [580, 666] width 112 height 21
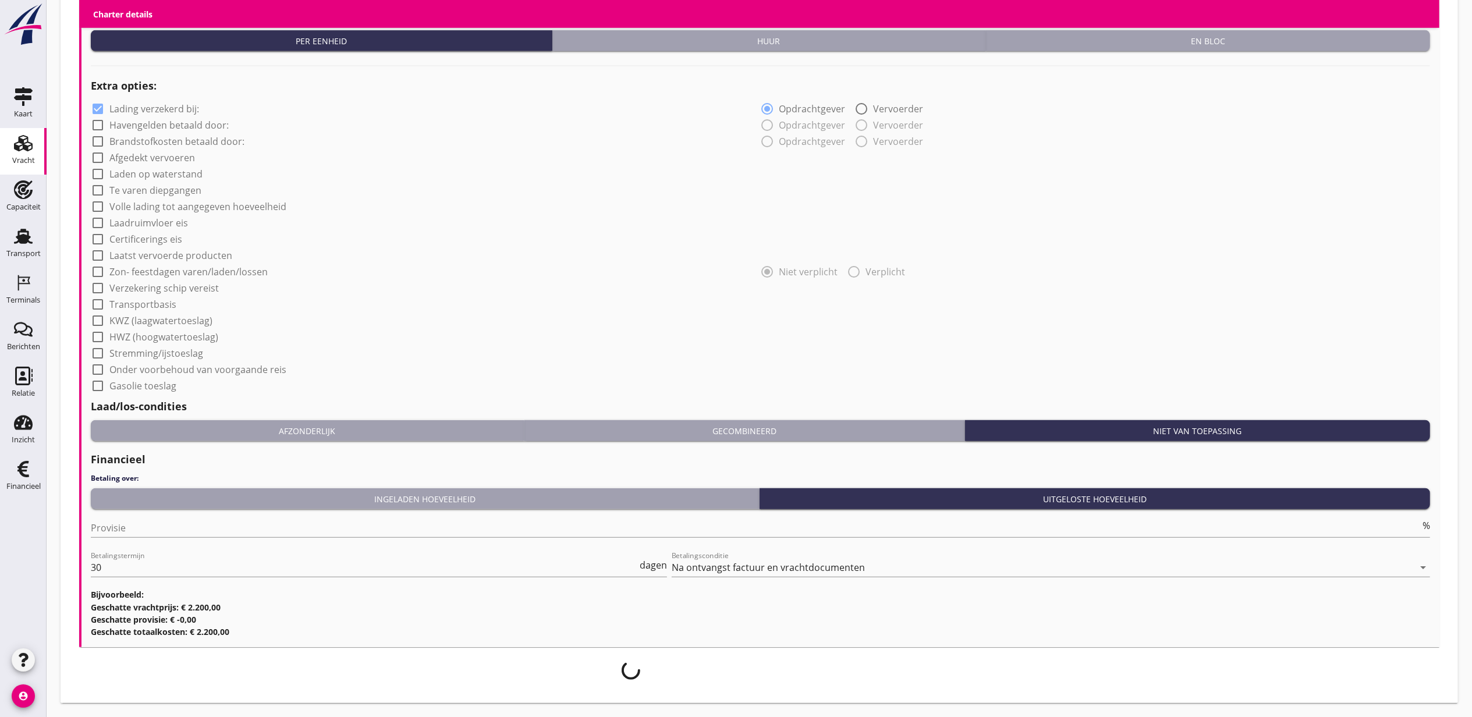
scroll to position [840, 0]
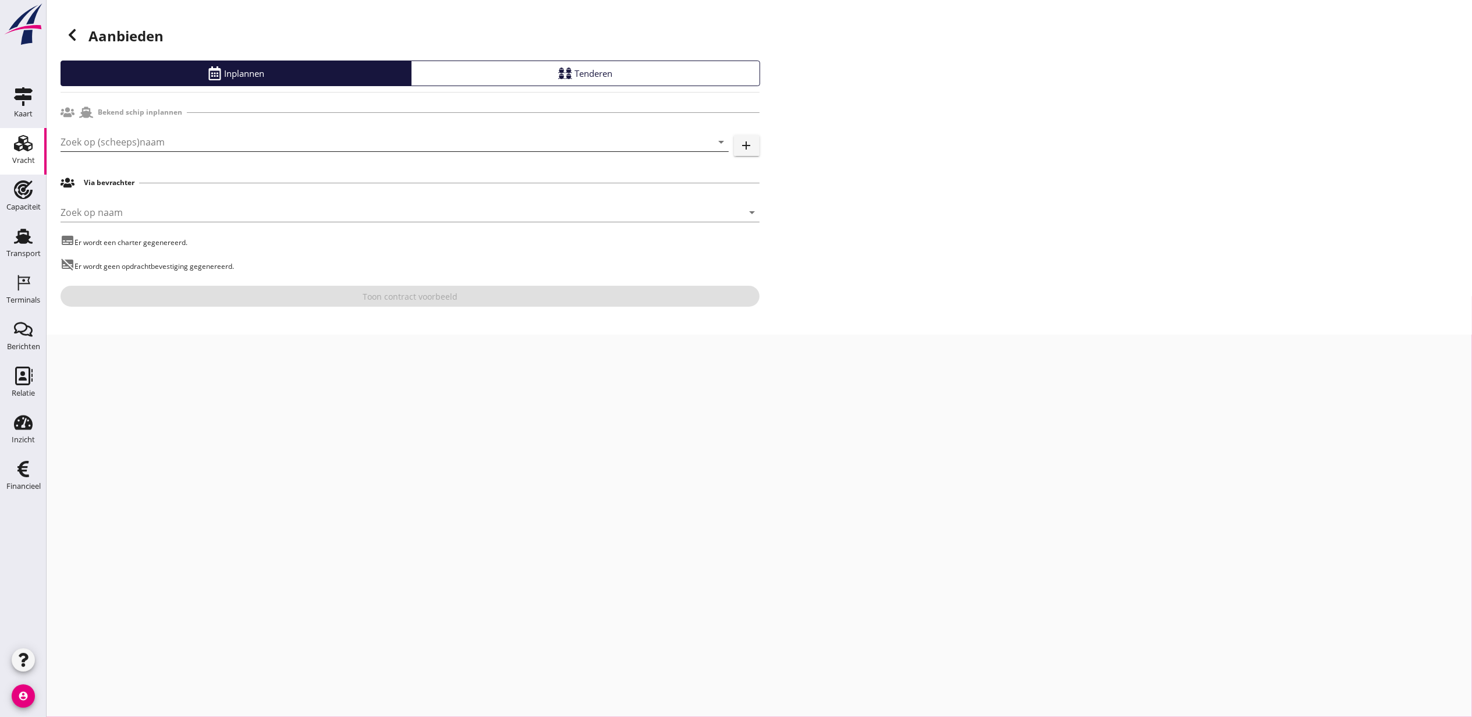
click at [196, 146] on input "Zoek op (scheeps)naam" at bounding box center [379, 142] width 636 height 19
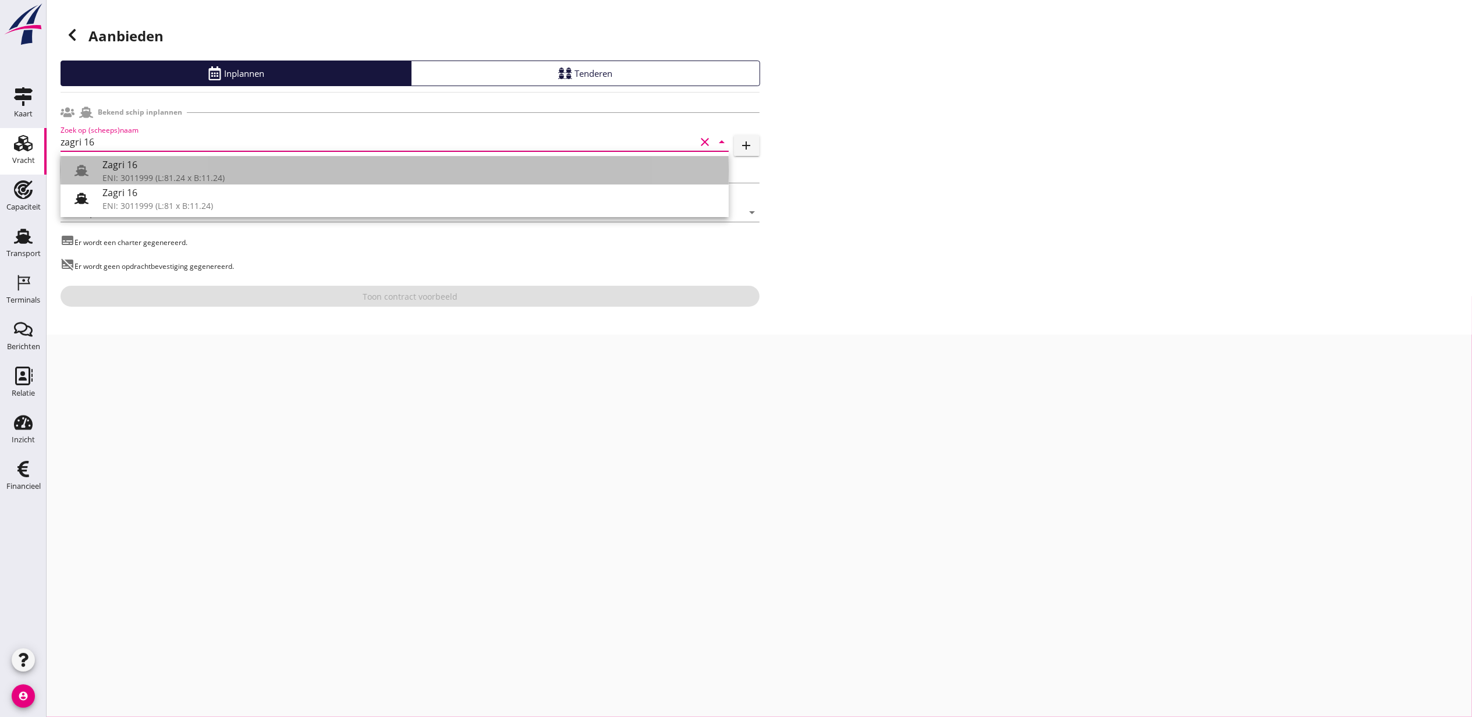
click at [205, 164] on div "Zagri 16" at bounding box center [410, 165] width 617 height 14
click at [205, 164] on div "Bekend schip inplannen Zoek op (scheeps)naam Zagri 16 clear arrow_drop_down add…" at bounding box center [410, 204] width 699 height 206
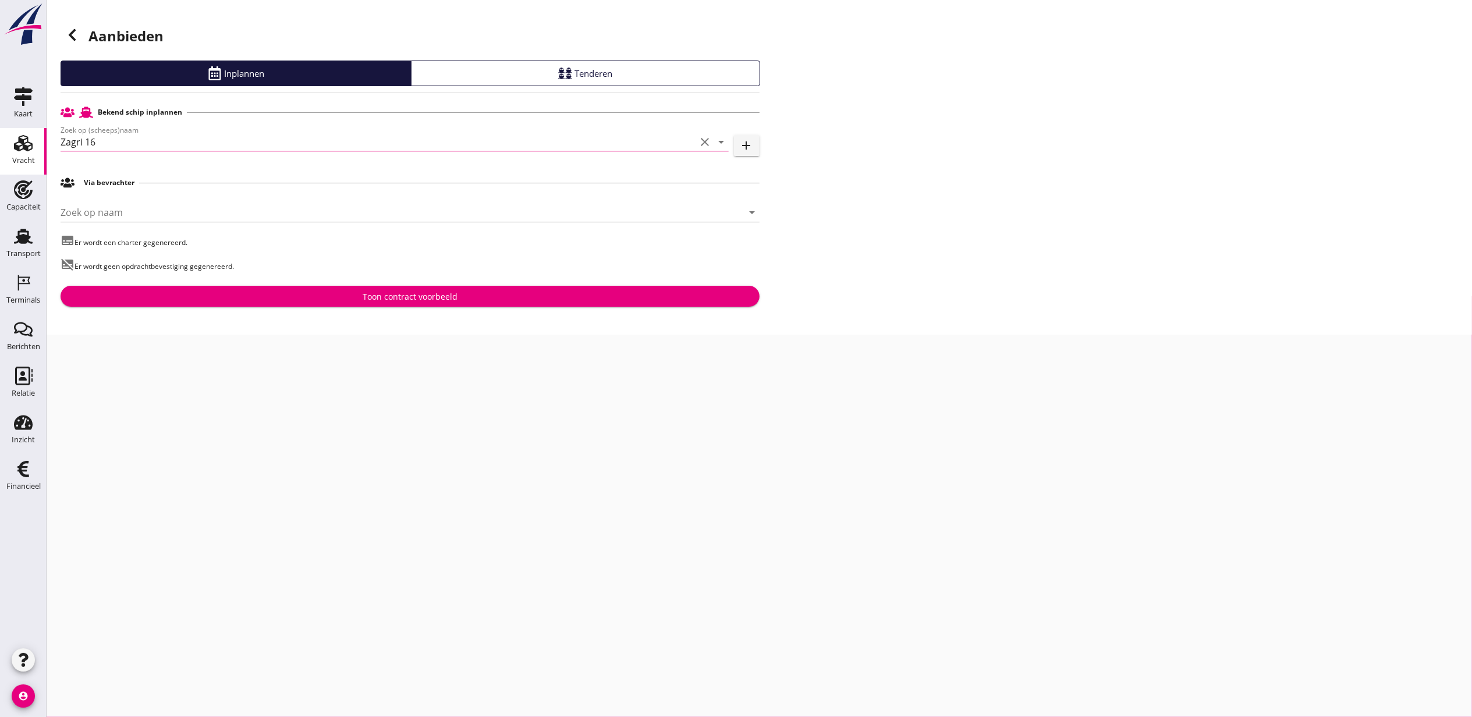
click at [178, 143] on input "Zagri 16" at bounding box center [379, 142] width 636 height 19
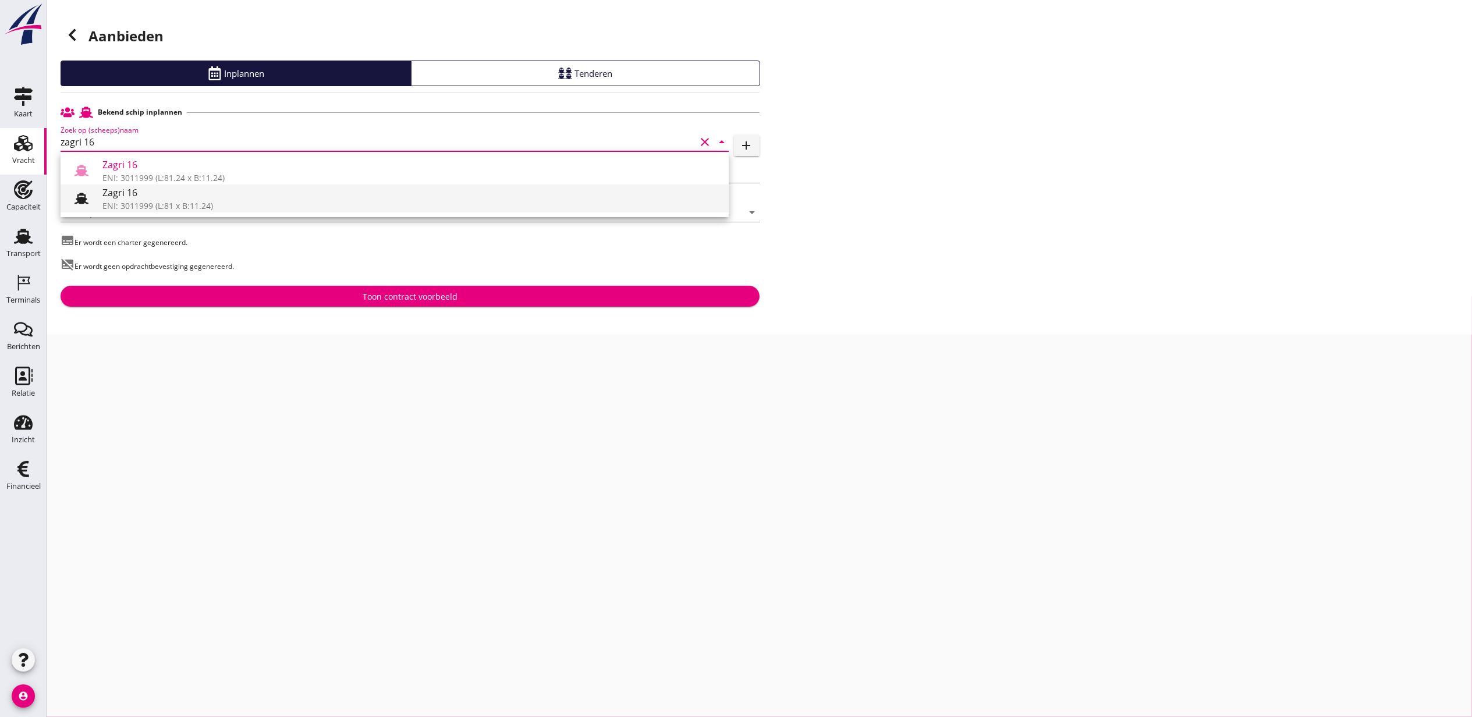
click at [225, 199] on div "Zagri 16" at bounding box center [410, 193] width 617 height 14
type input "Zagri 16"
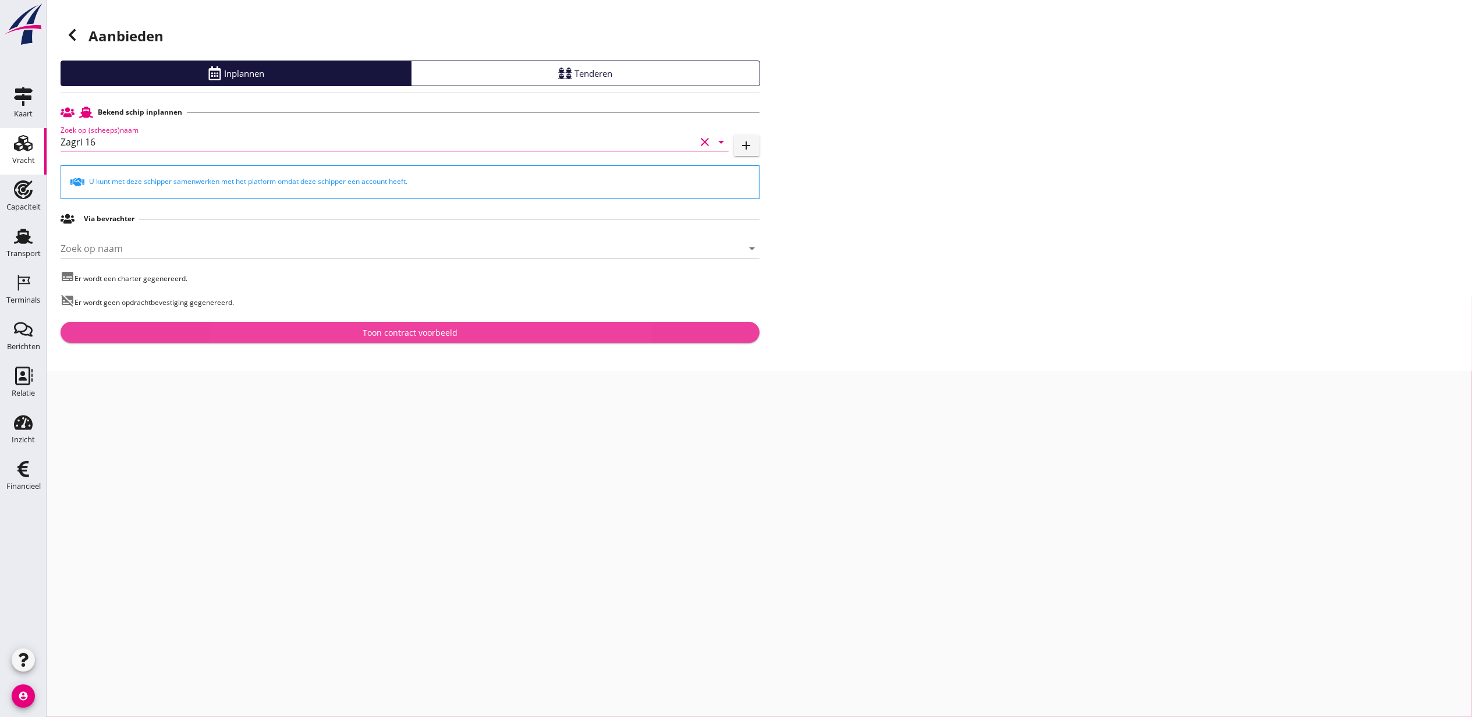
click at [431, 329] on div "Toon contract voorbeeld" at bounding box center [410, 333] width 95 height 12
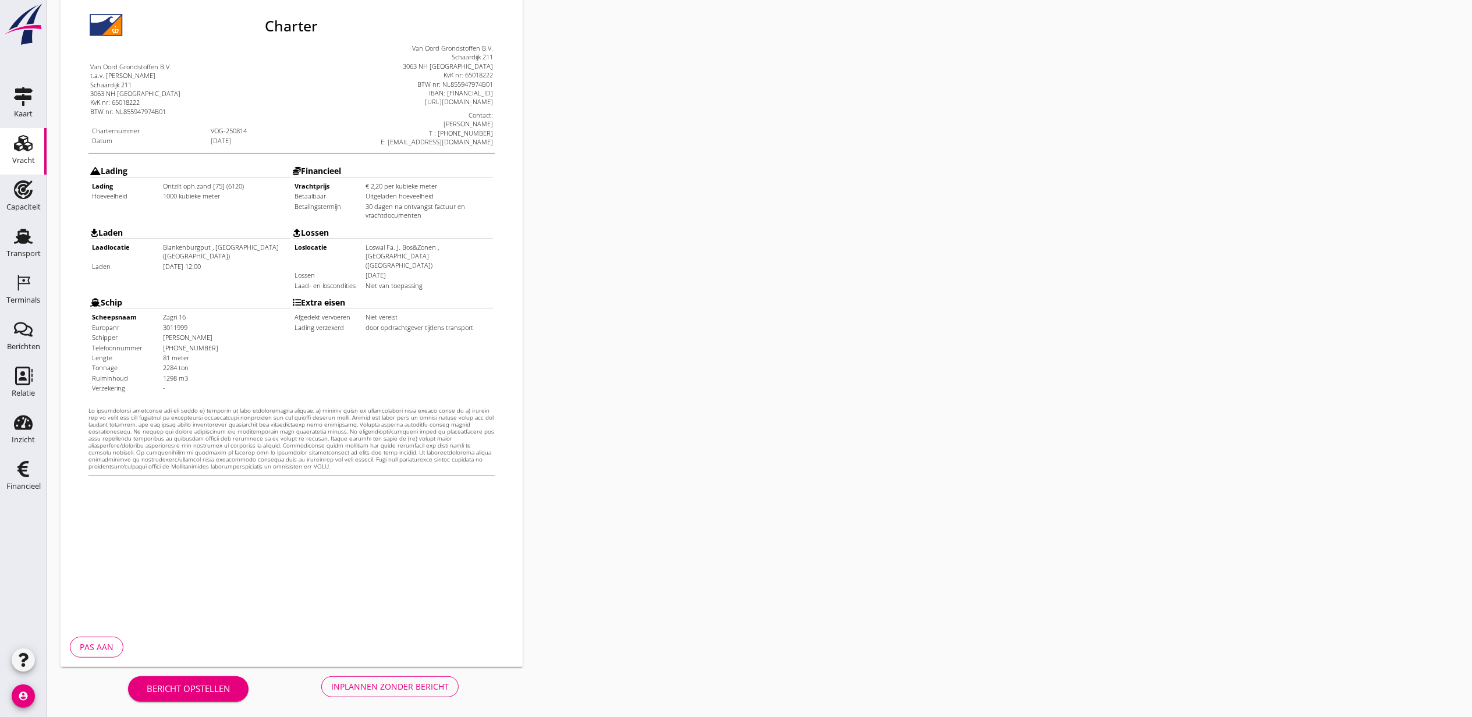
scroll to position [144, 0]
click at [388, 689] on div "Inplannen zonder bericht" at bounding box center [390, 685] width 118 height 12
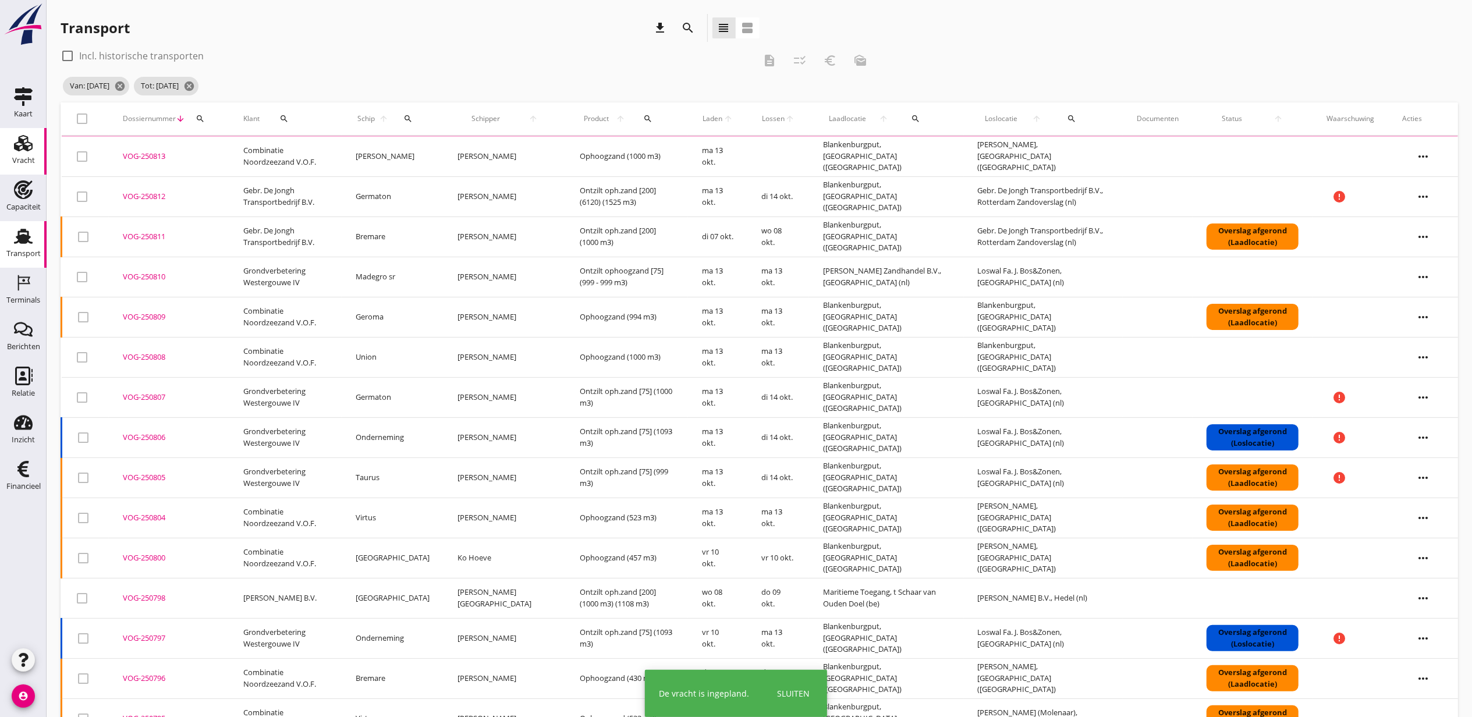
click at [17, 149] on use at bounding box center [23, 143] width 19 height 16
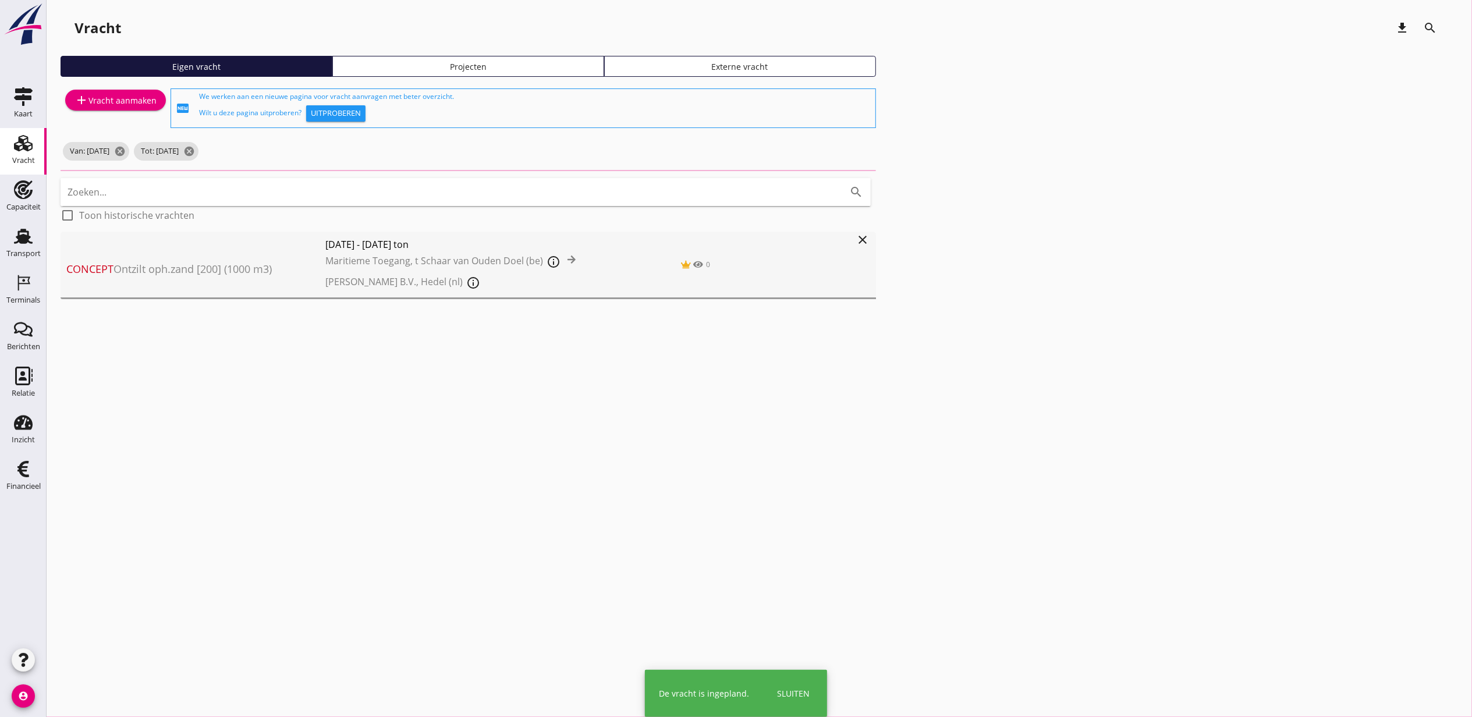
click at [527, 71] on div "Projecten" at bounding box center [468, 67] width 261 height 12
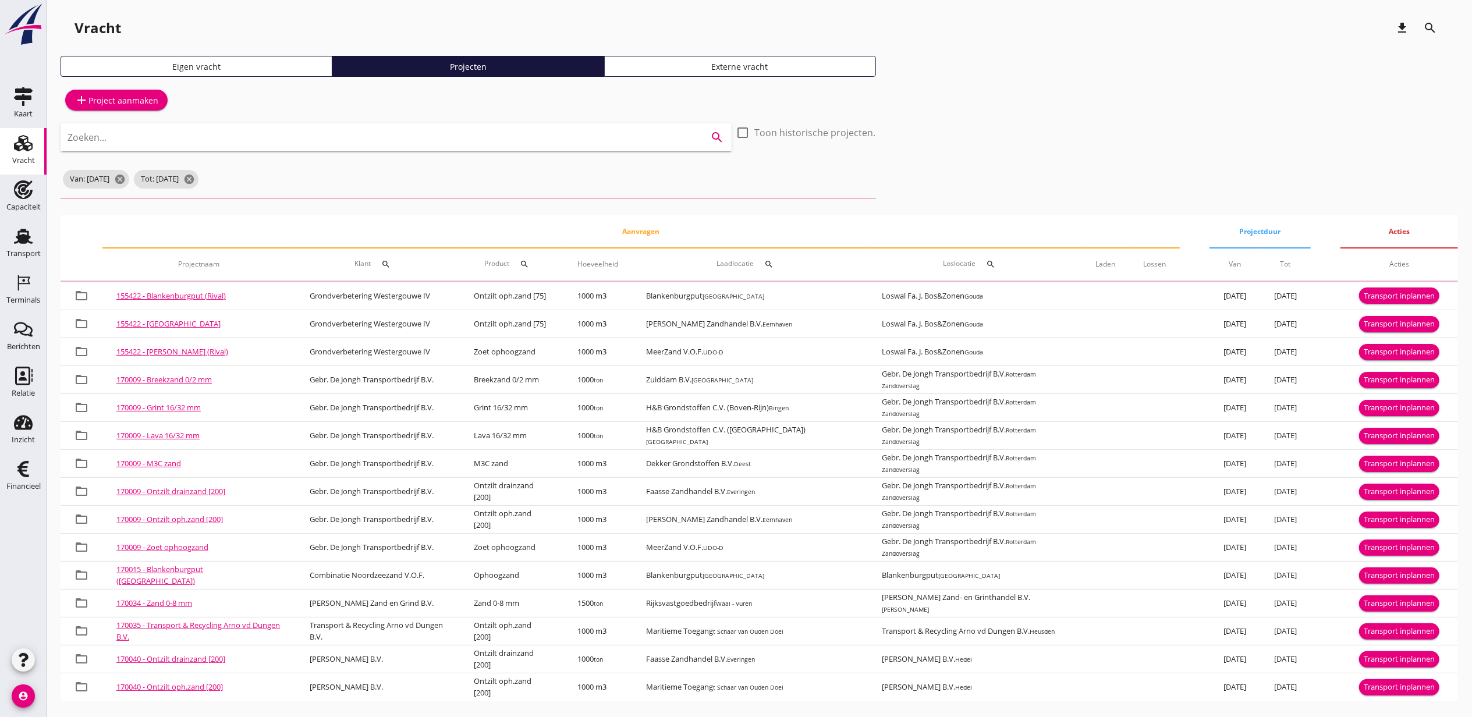
click at [306, 135] on input "Zoeken..." at bounding box center [380, 137] width 625 height 19
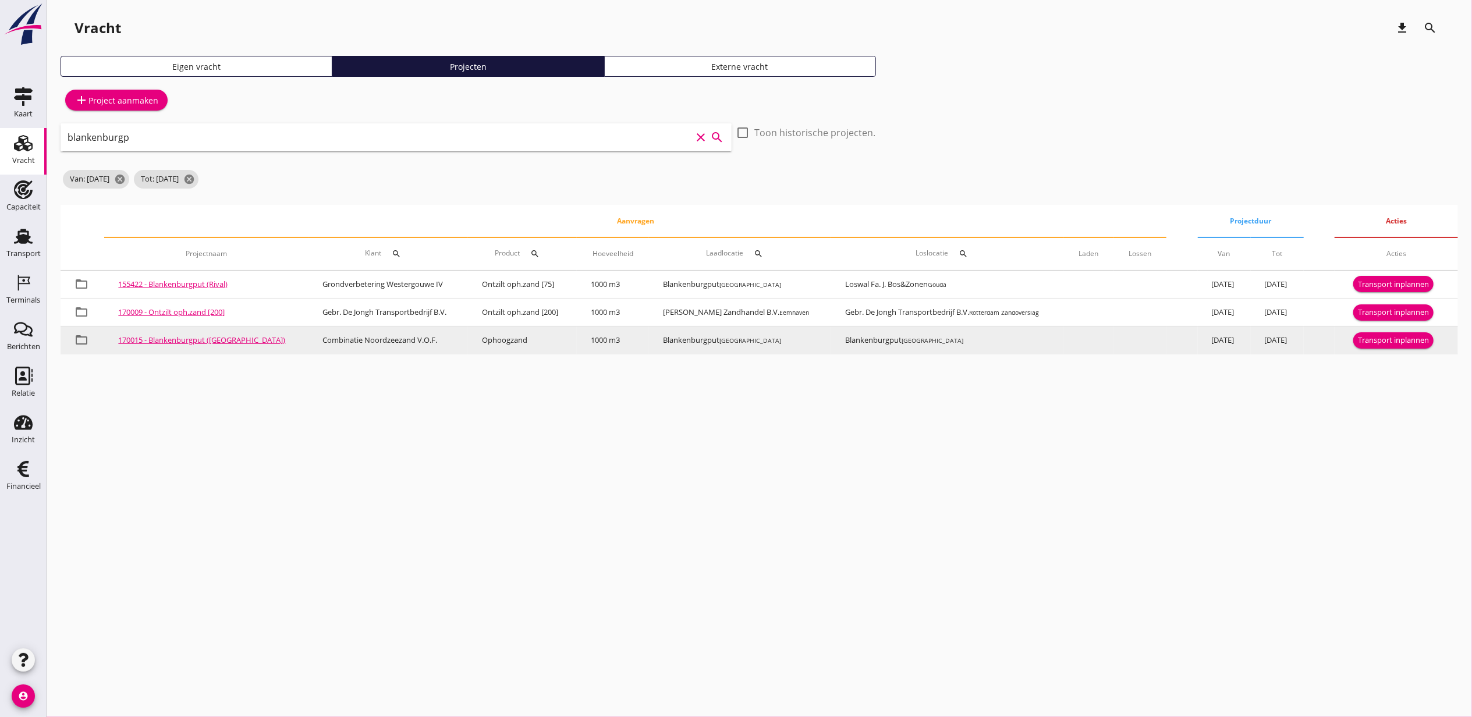
type input "blankenburgp"
click at [1372, 340] on div "Transport inplannen" at bounding box center [1393, 341] width 71 height 12
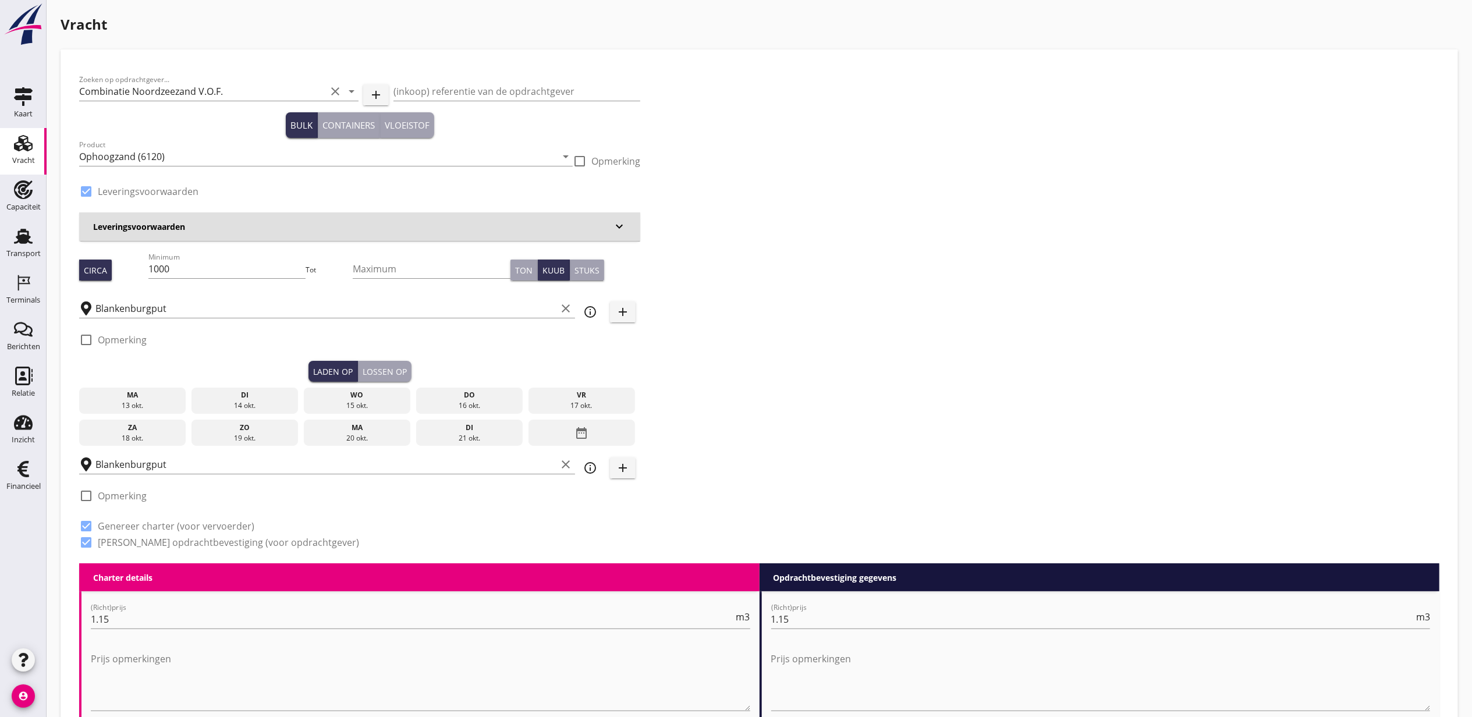
click at [241, 401] on div "14 okt." at bounding box center [244, 406] width 101 height 10
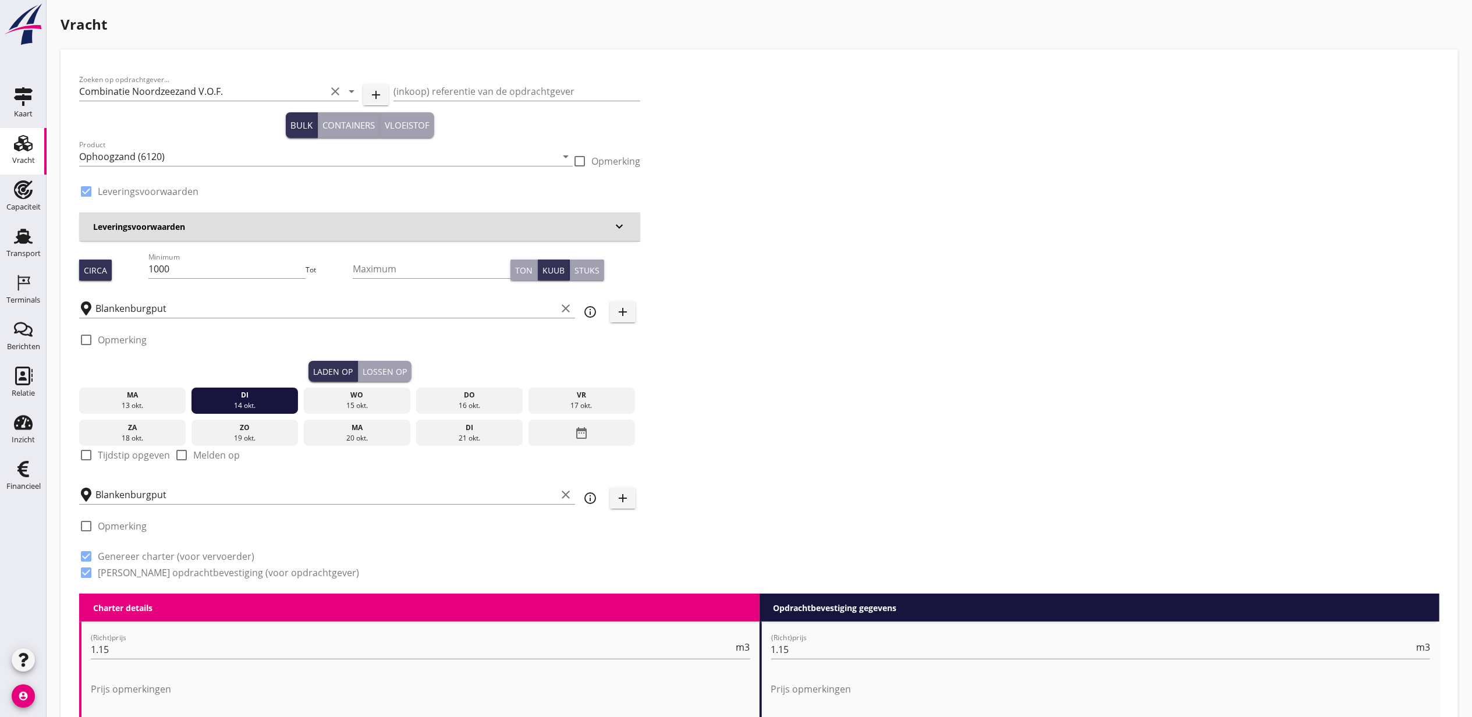
click at [116, 460] on label "Tijdstip opgeven" at bounding box center [134, 455] width 72 height 12
checkbox input "true"
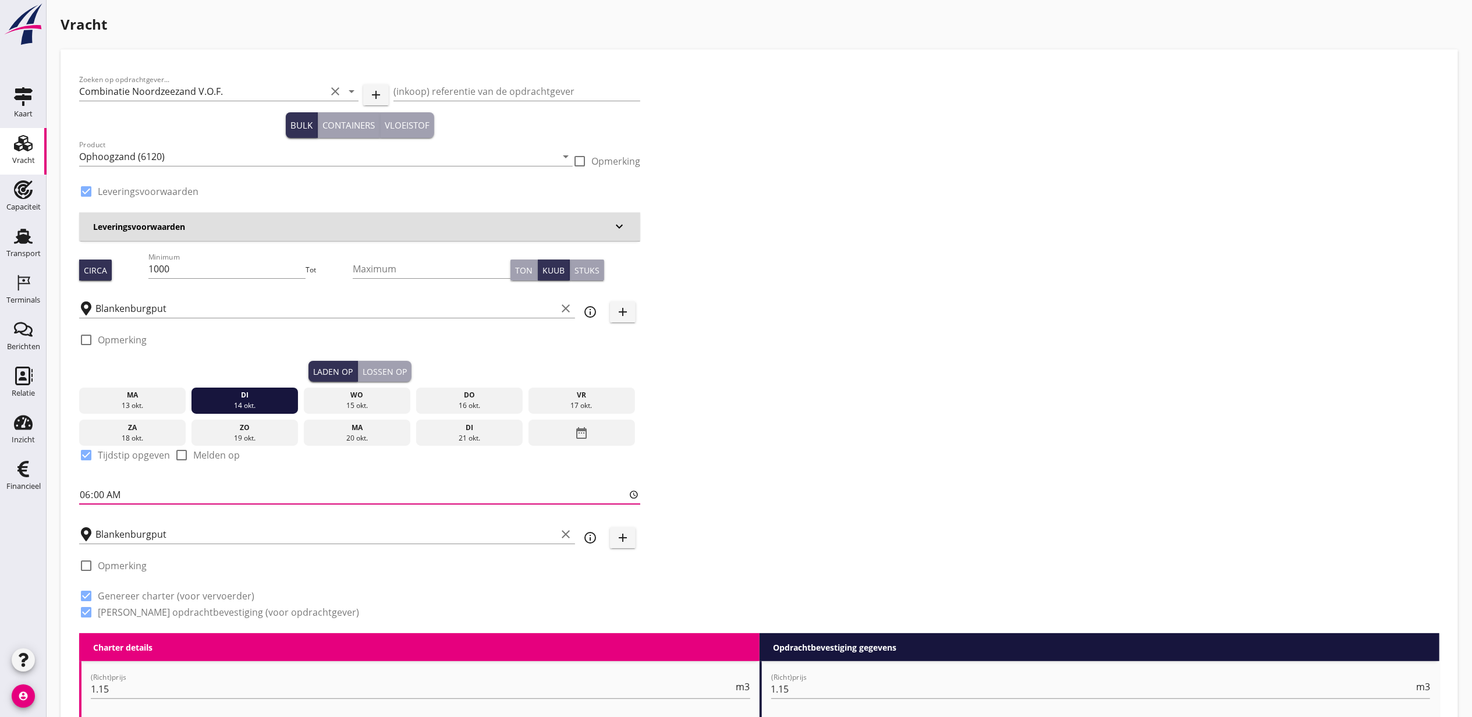
click at [84, 494] on input "06:00" at bounding box center [359, 495] width 561 height 19
type input "13:00"
click at [388, 367] on div "Lossen op" at bounding box center [385, 372] width 44 height 12
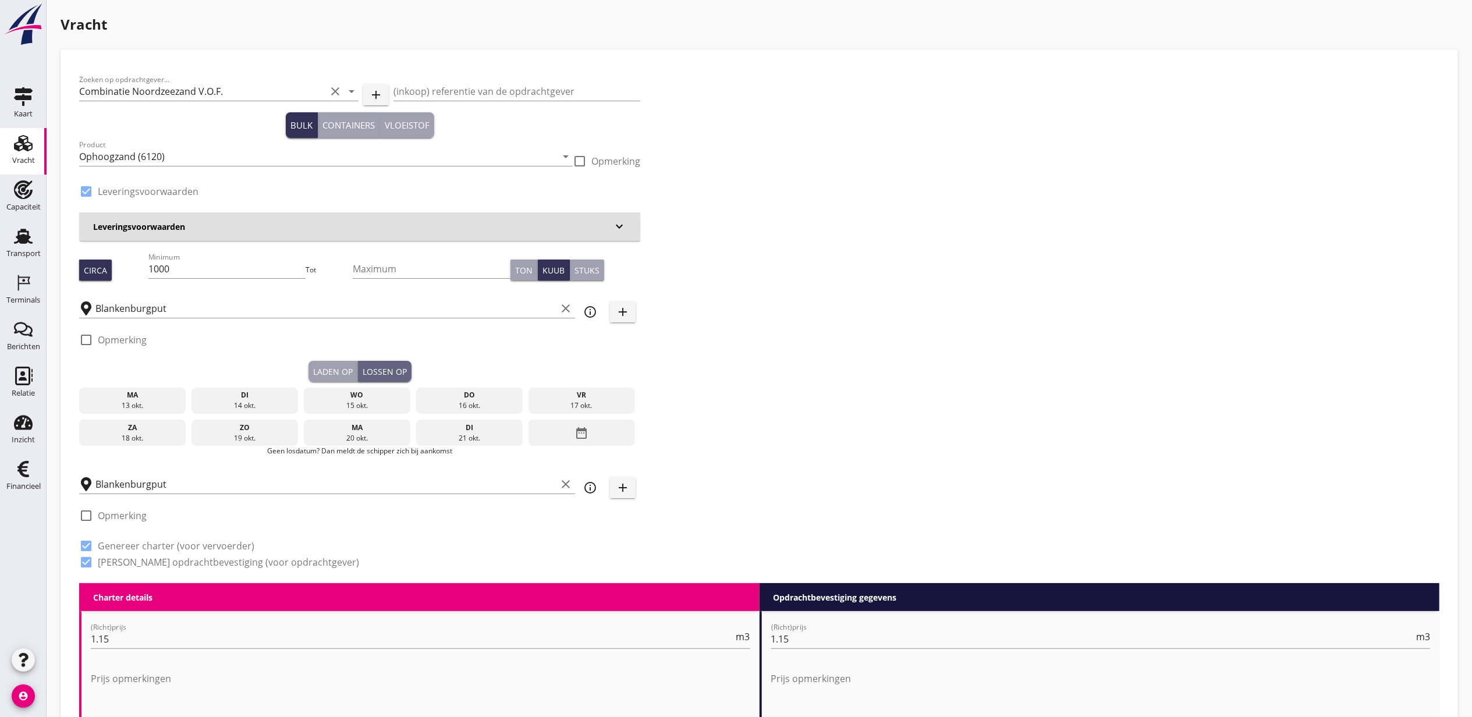
click at [243, 408] on div "14 okt." at bounding box center [244, 406] width 101 height 10
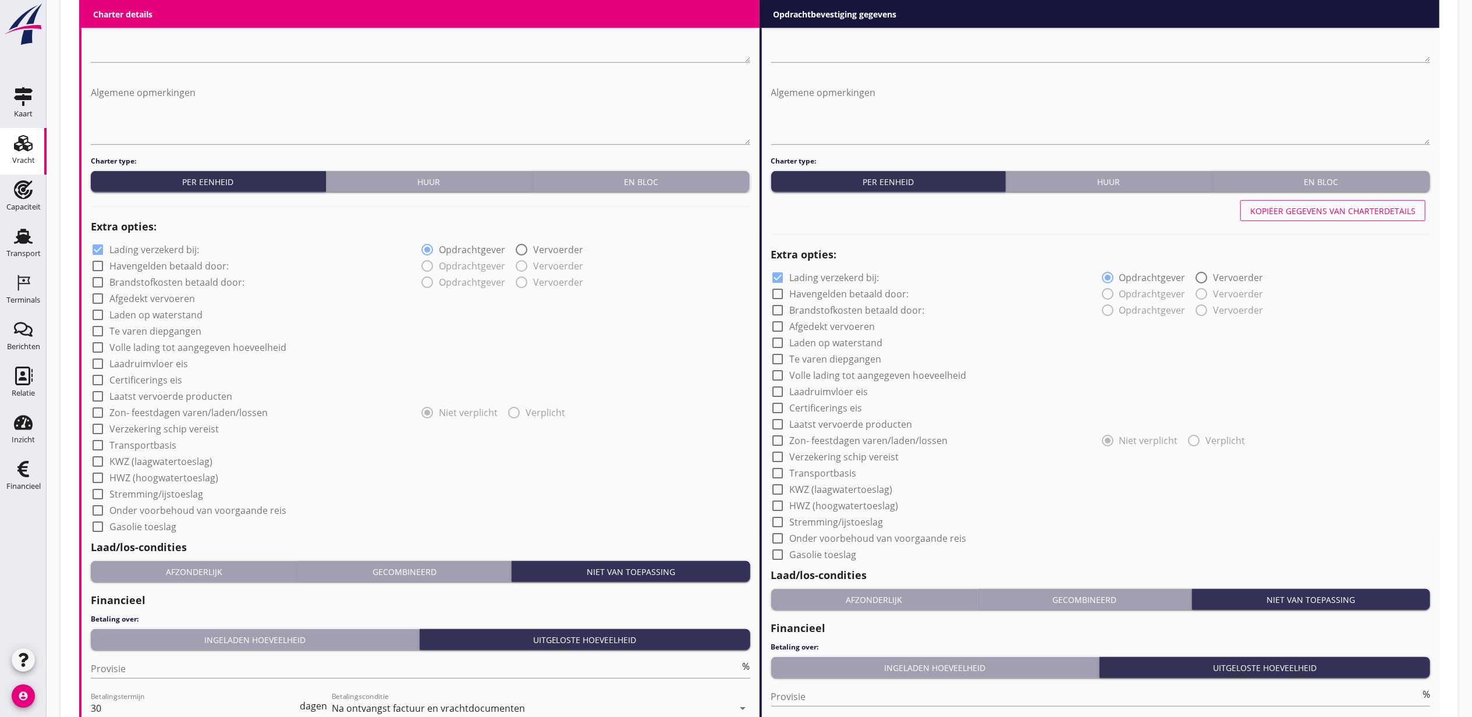
scroll to position [877, 0]
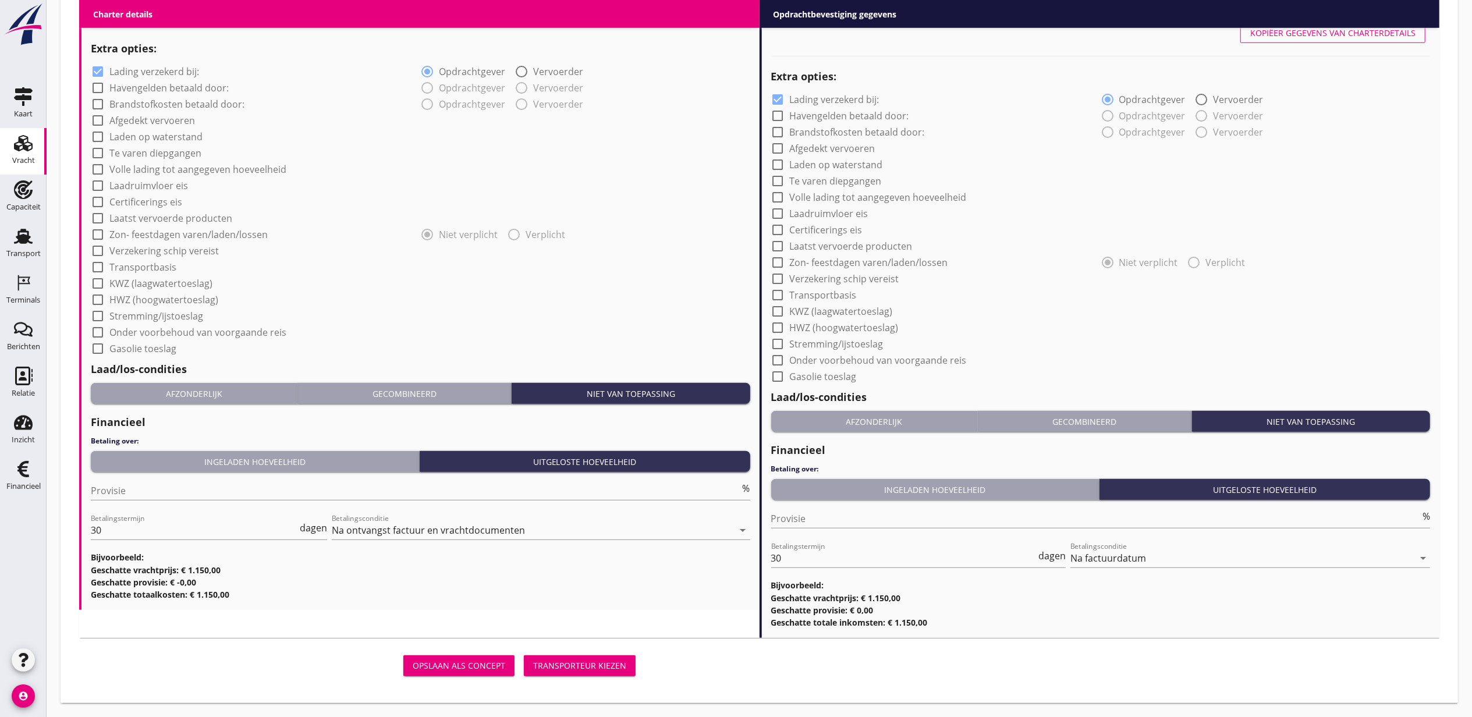
click at [611, 667] on div "Transporteur kiezen" at bounding box center [579, 666] width 93 height 12
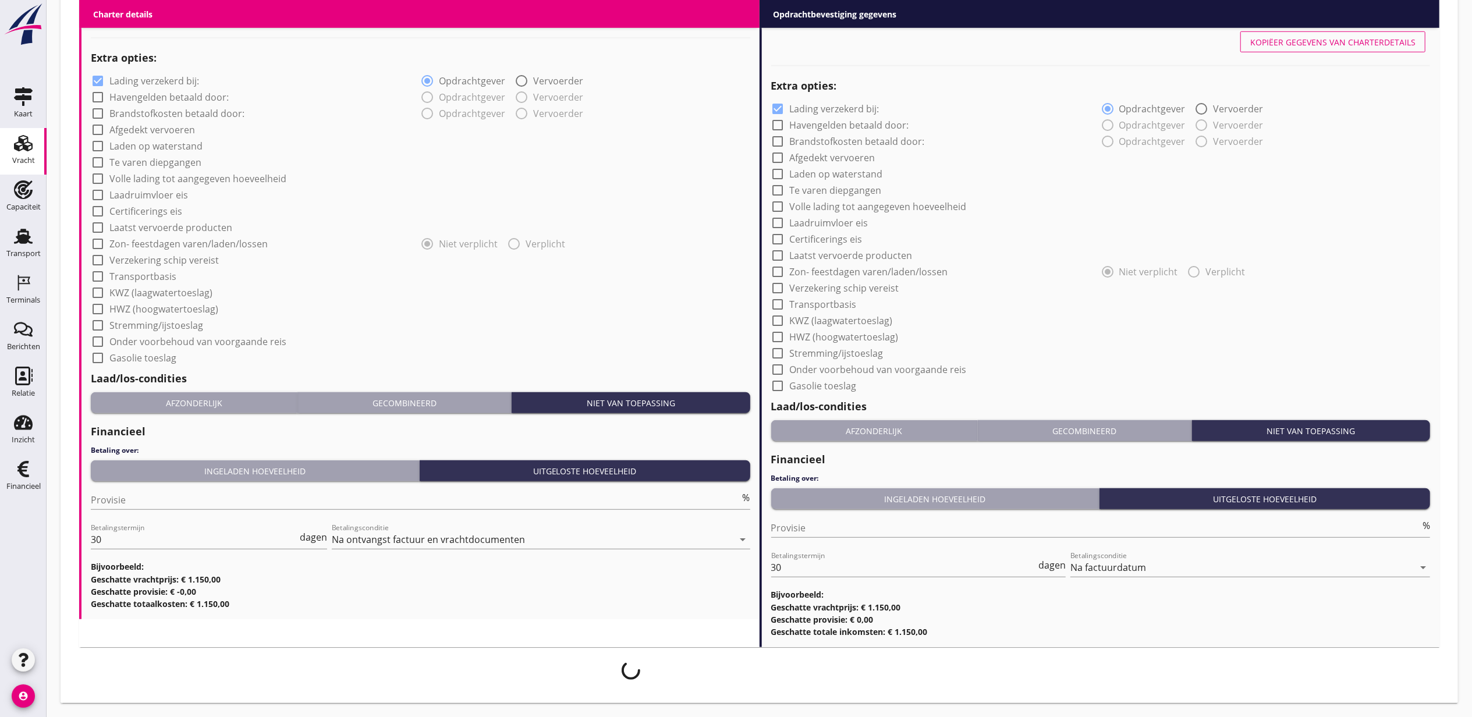
scroll to position [868, 0]
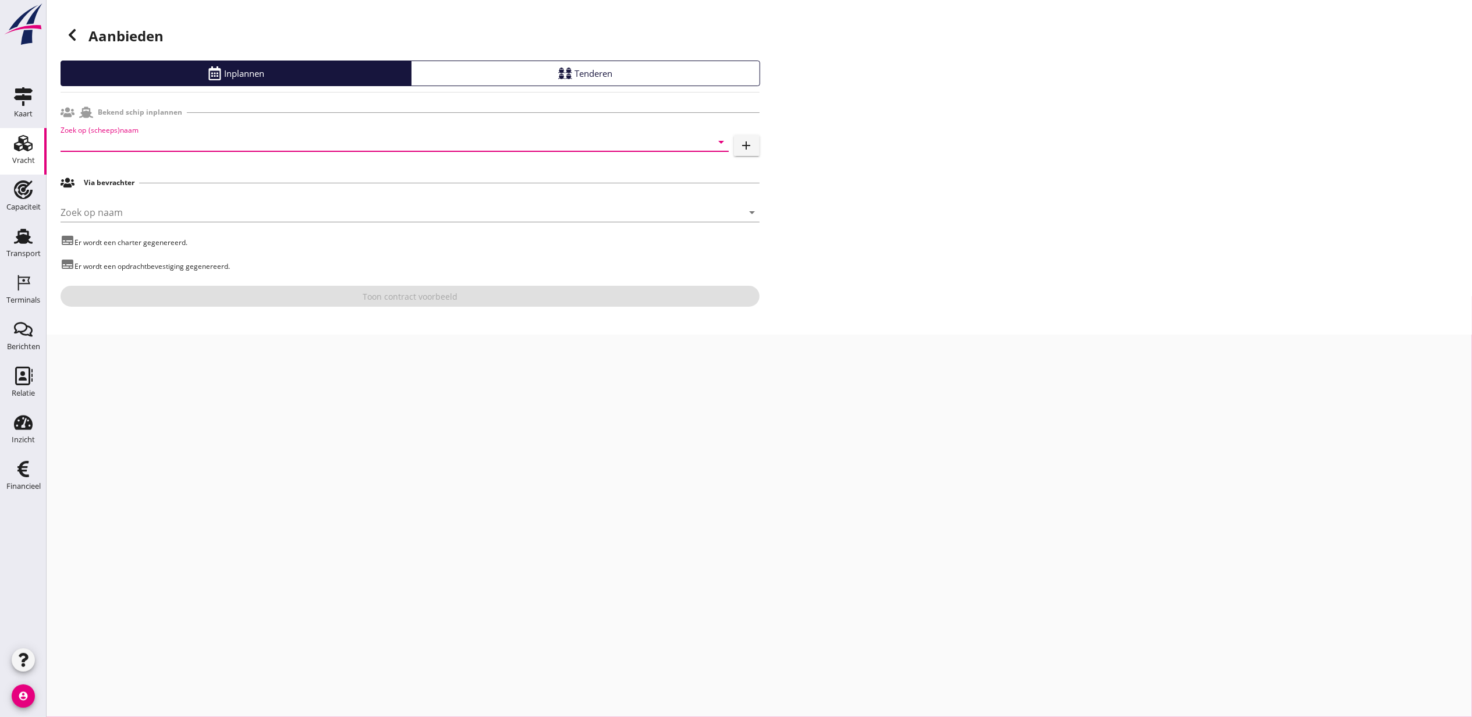
click at [189, 148] on input "Zoek op (scheeps)naam" at bounding box center [379, 142] width 636 height 19
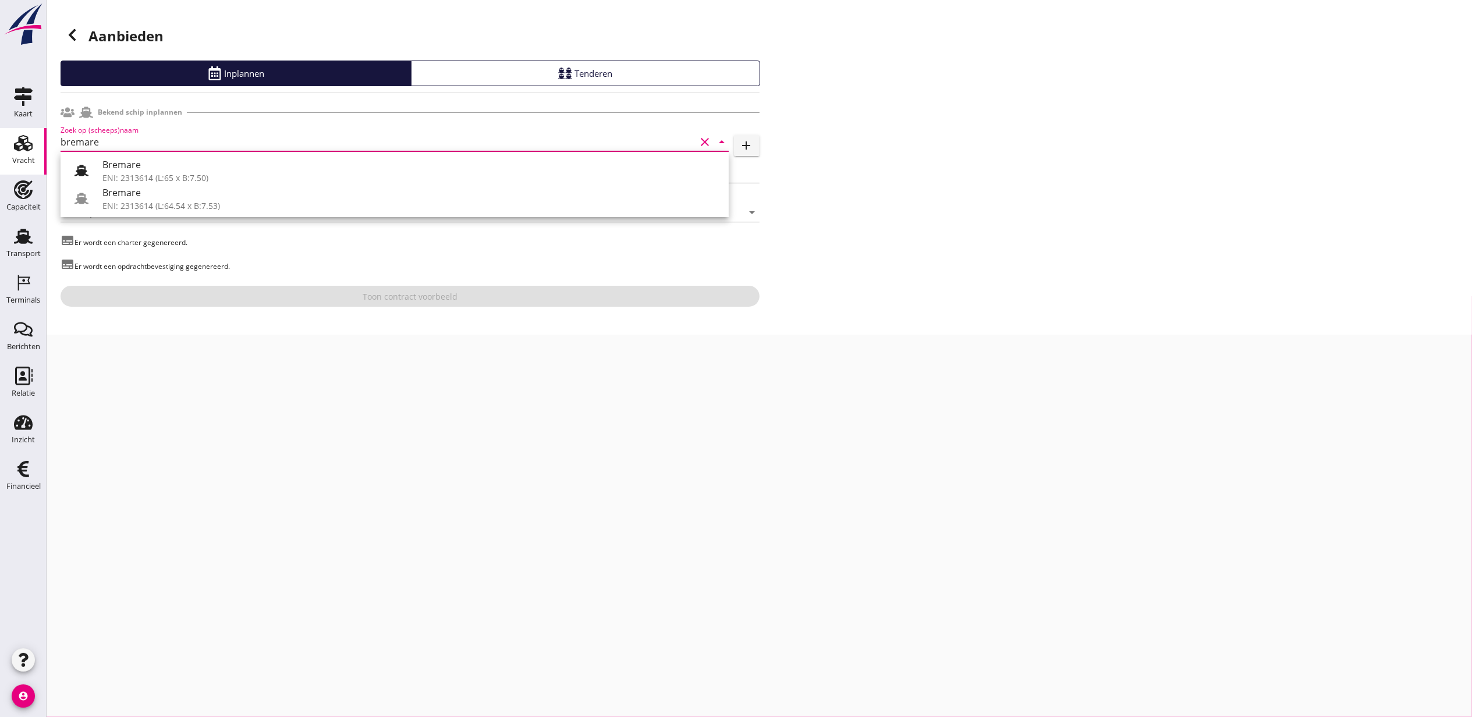
click at [201, 171] on div "Bremare" at bounding box center [410, 165] width 617 height 14
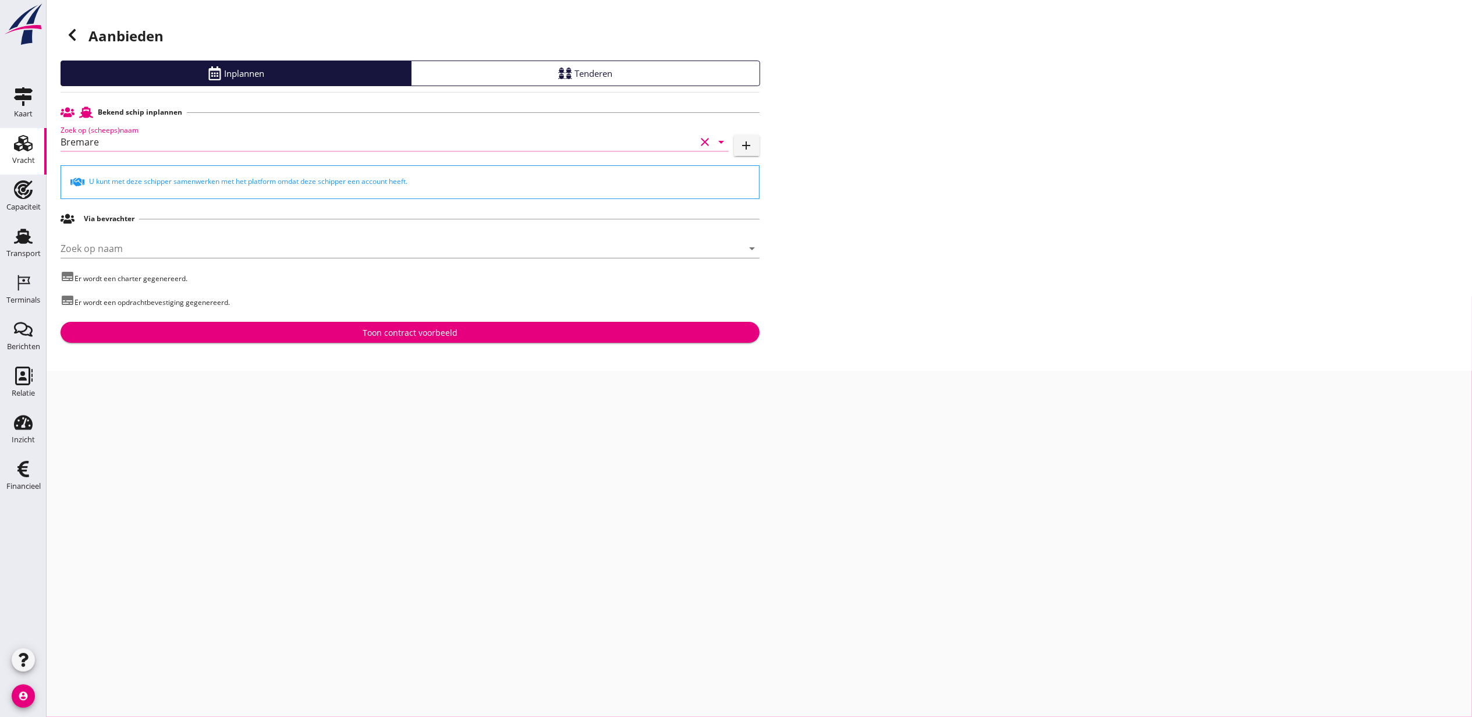
type input "Bremare"
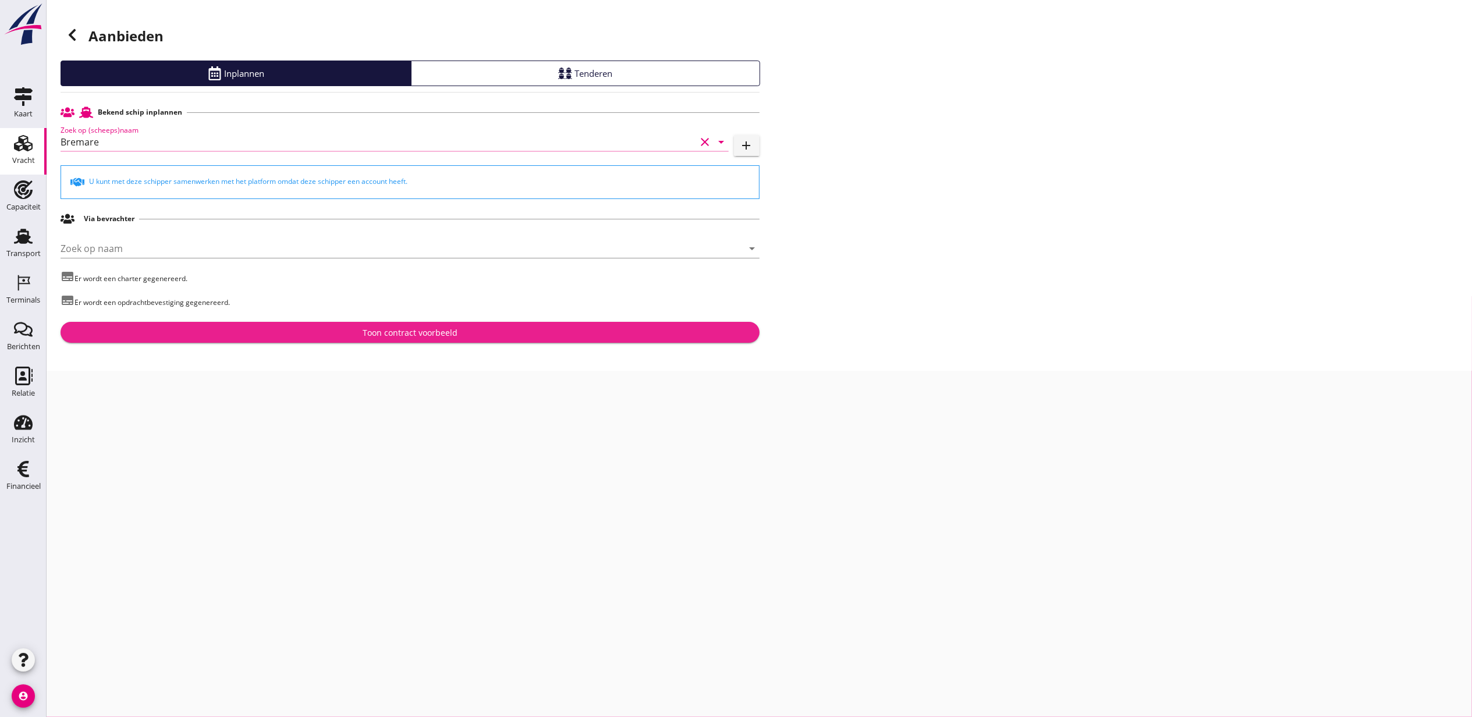
click at [417, 325] on button "Toon contract voorbeeld" at bounding box center [410, 332] width 699 height 21
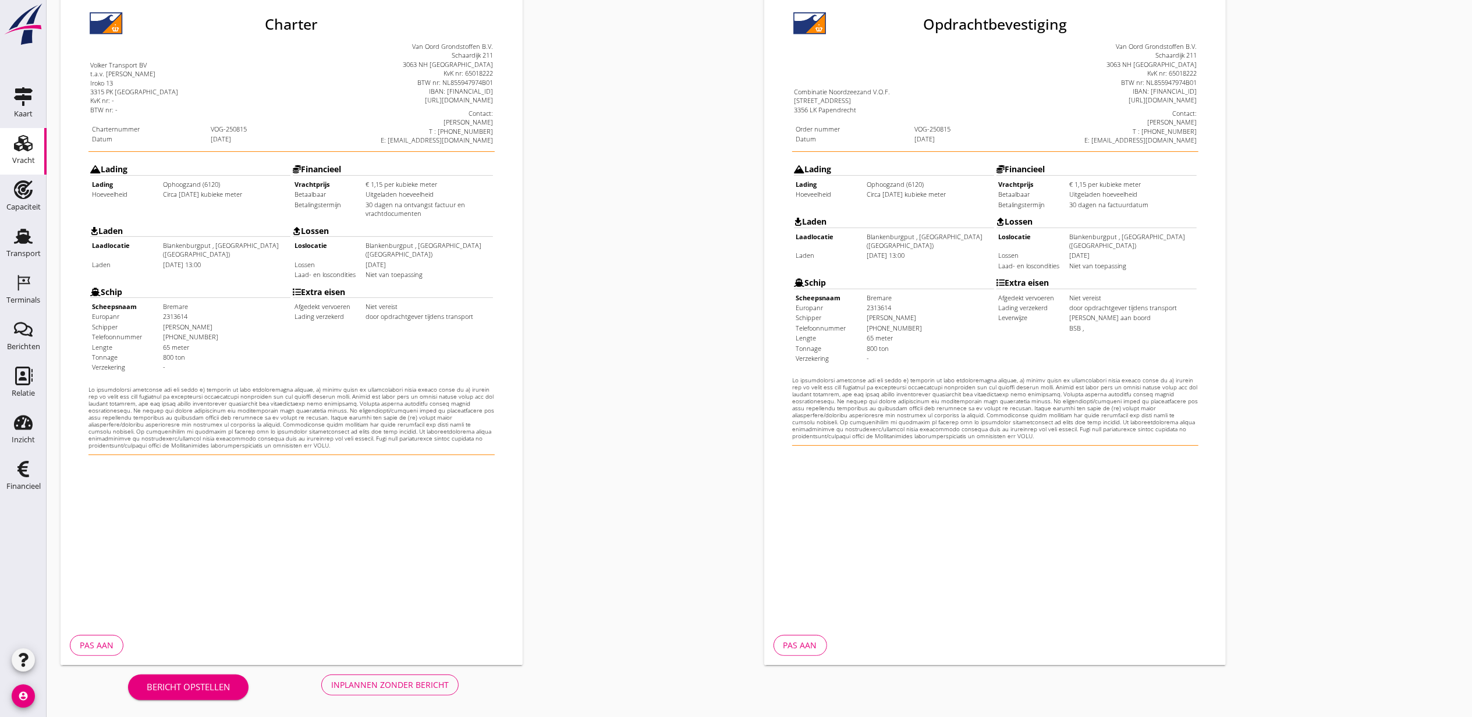
click at [394, 685] on div "Inplannen zonder bericht" at bounding box center [390, 685] width 118 height 12
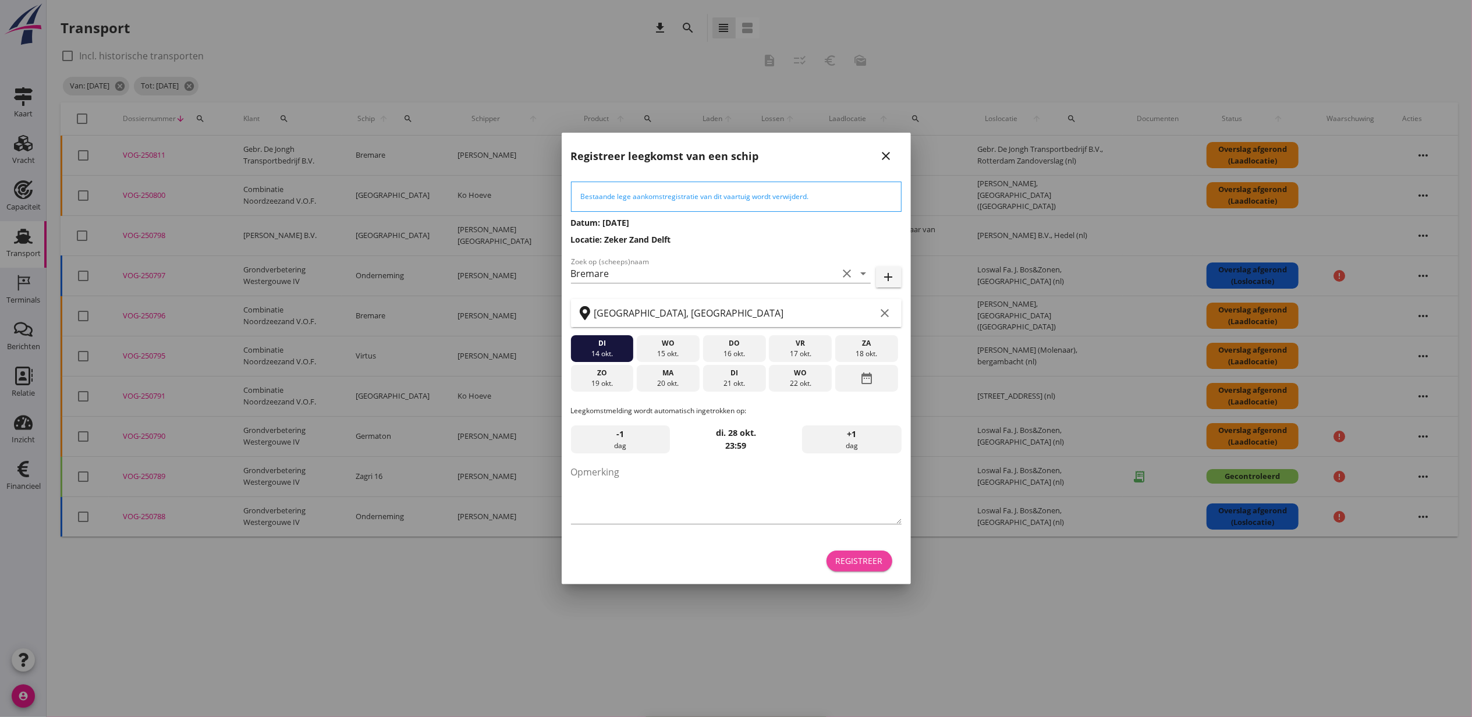
click at [867, 558] on div "Registreer" at bounding box center [859, 561] width 47 height 12
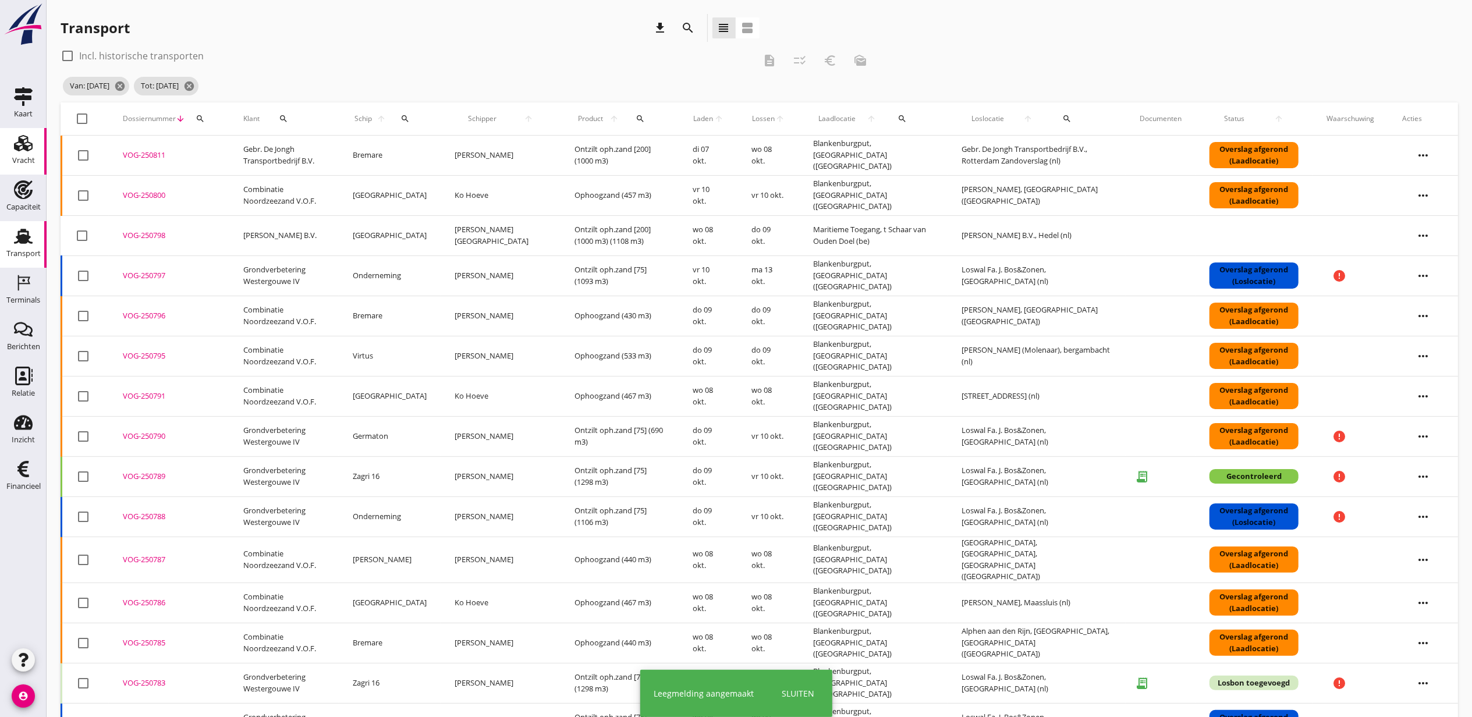
click at [17, 153] on div "Vracht" at bounding box center [23, 161] width 23 height 16
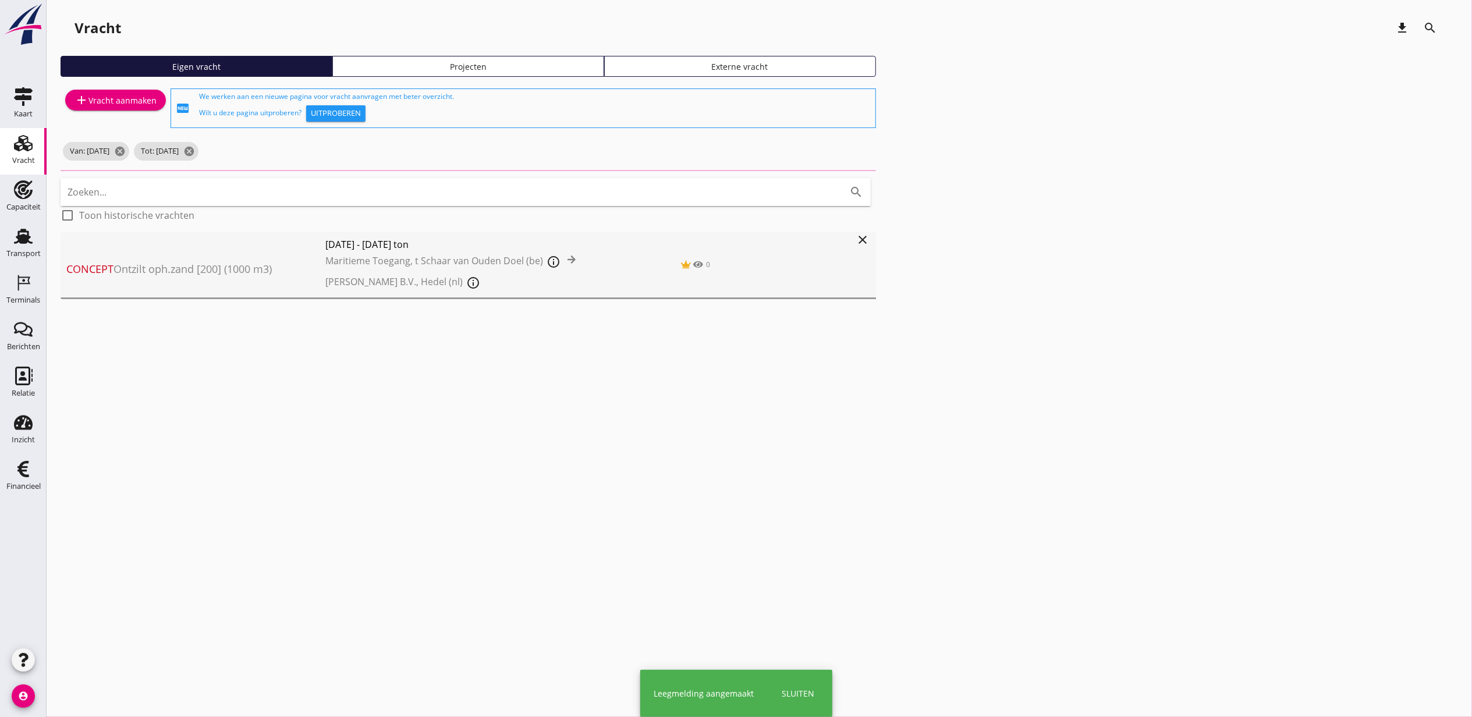
click at [457, 68] on div "Projecten" at bounding box center [468, 67] width 261 height 12
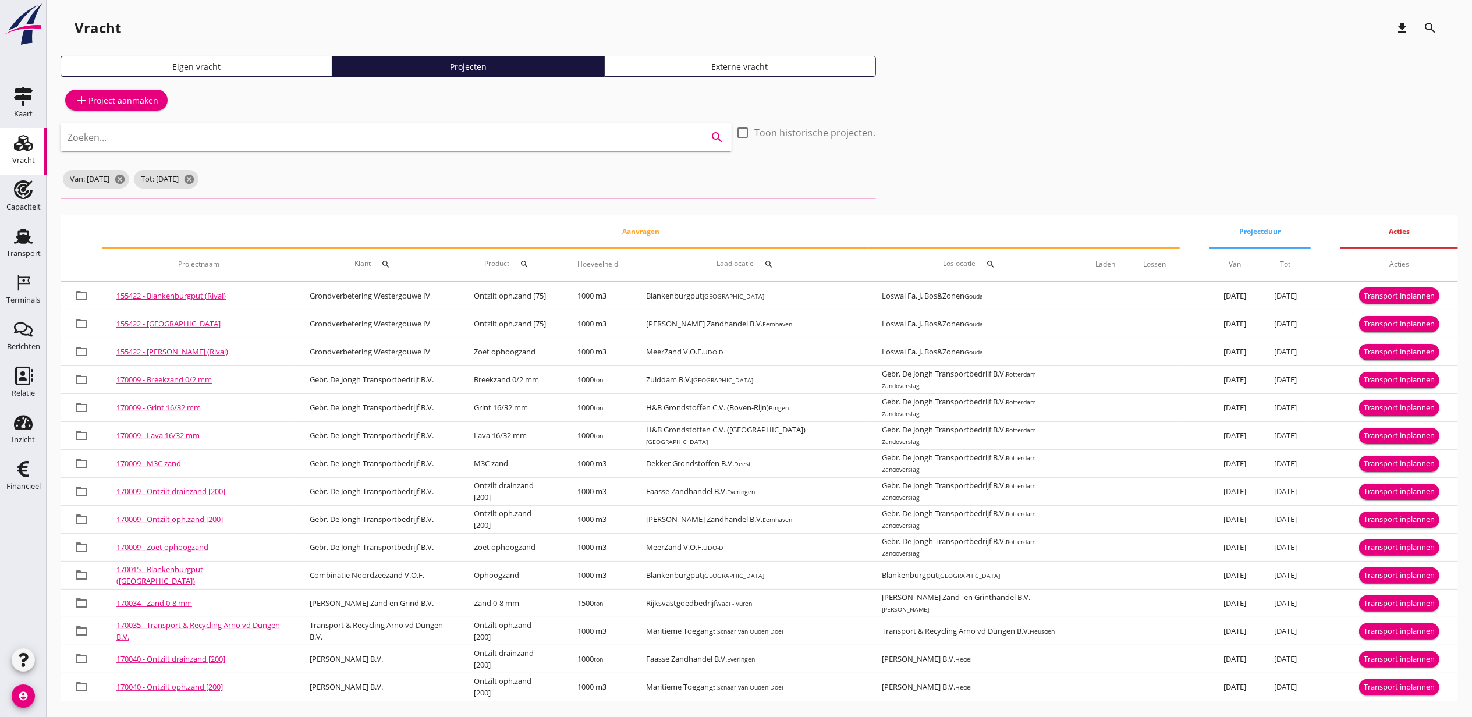
click at [396, 142] on input "Zoeken..." at bounding box center [380, 137] width 625 height 19
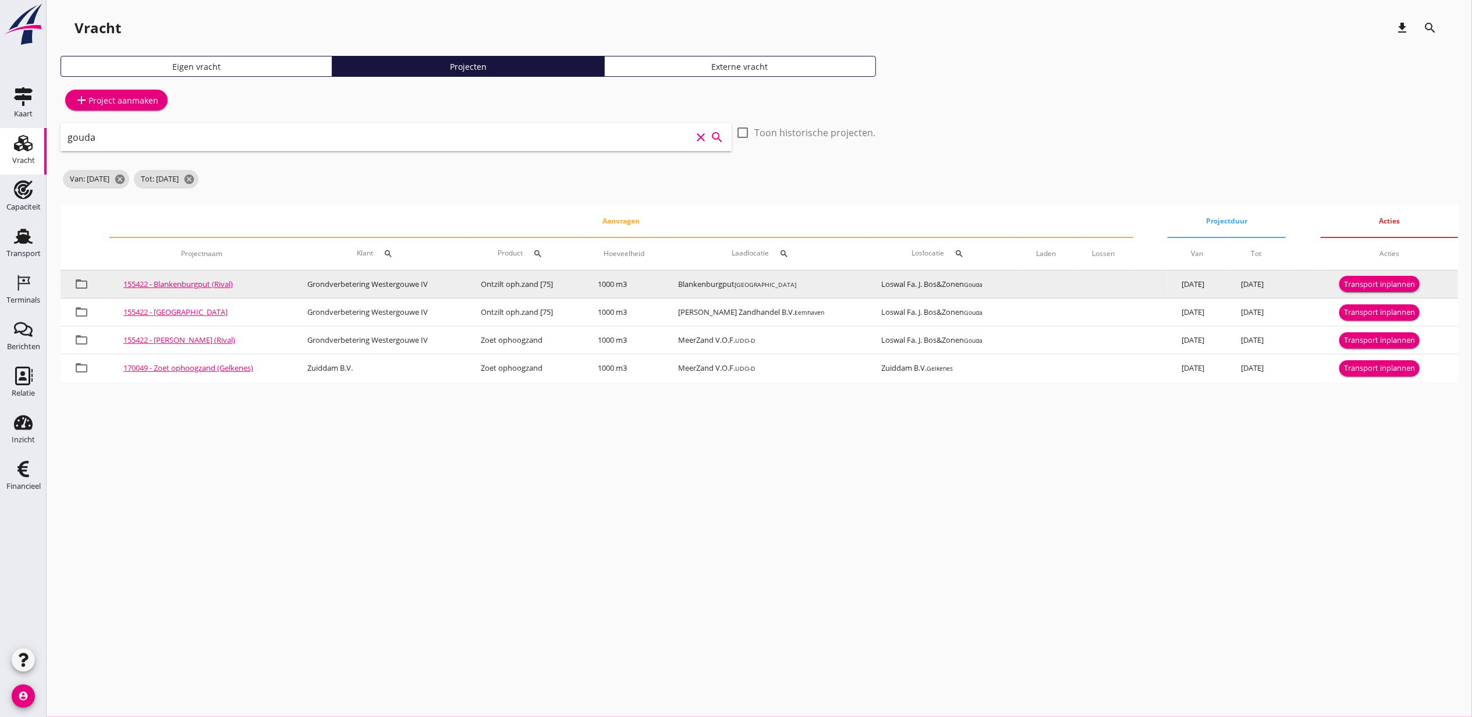
type input "gouda"
click at [1405, 283] on div "Transport inplannen" at bounding box center [1379, 285] width 71 height 12
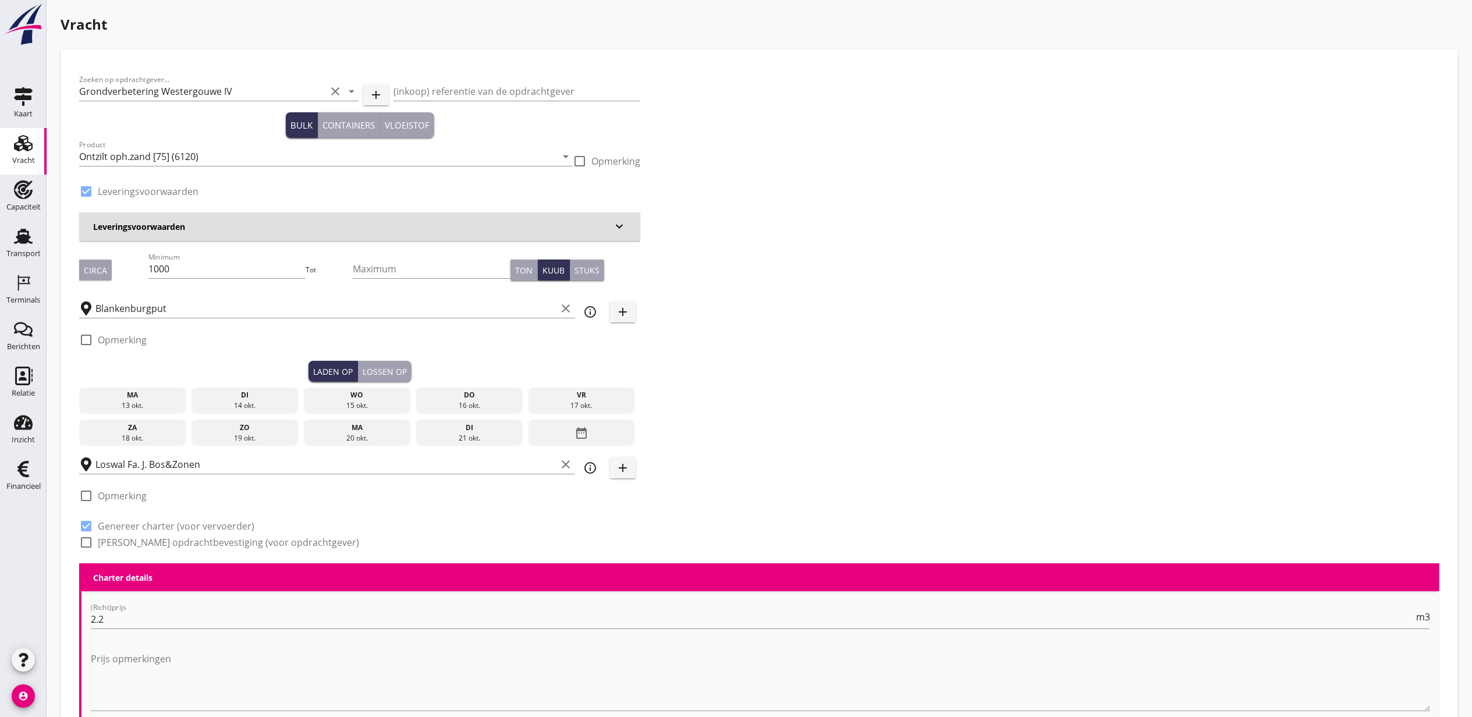
click at [247, 401] on div "14 okt." at bounding box center [244, 406] width 101 height 10
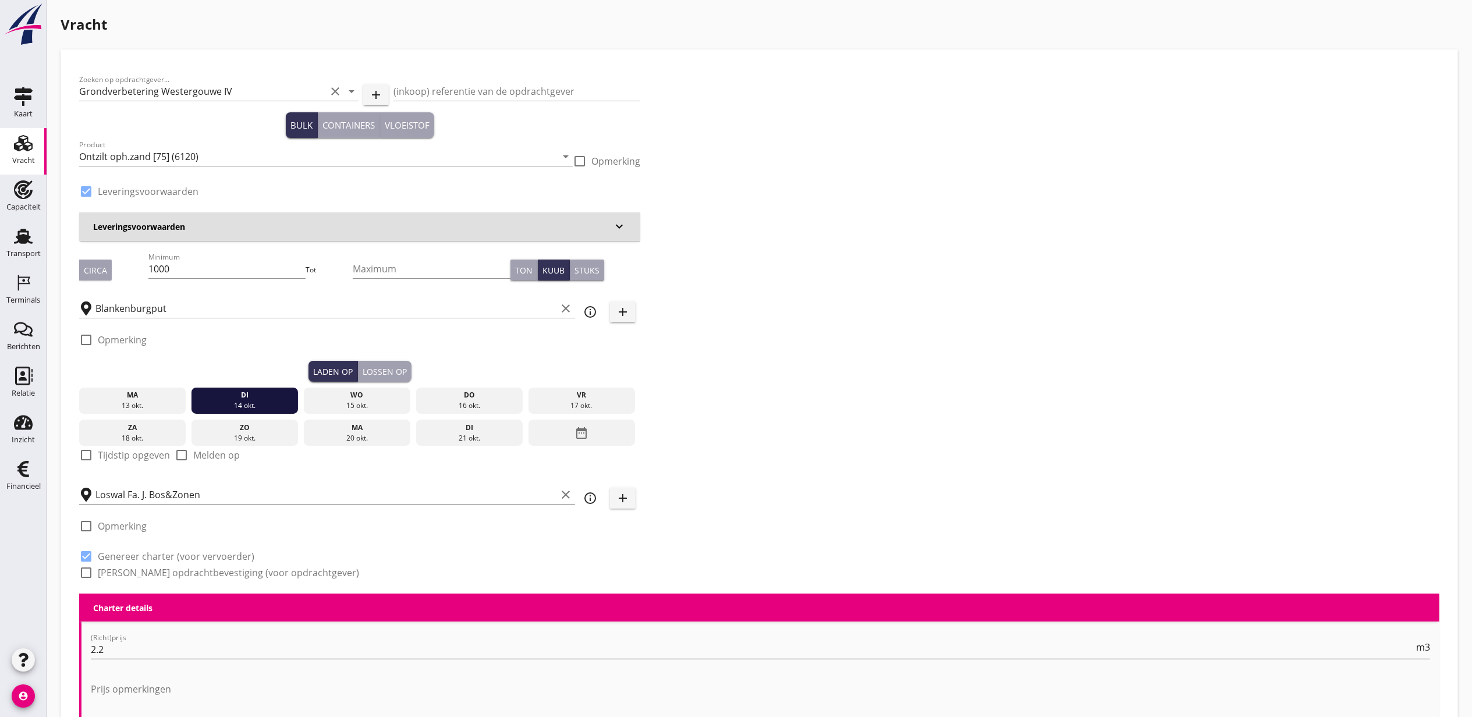
click at [133, 455] on label "Tijdstip opgeven" at bounding box center [134, 455] width 72 height 12
checkbox input "true"
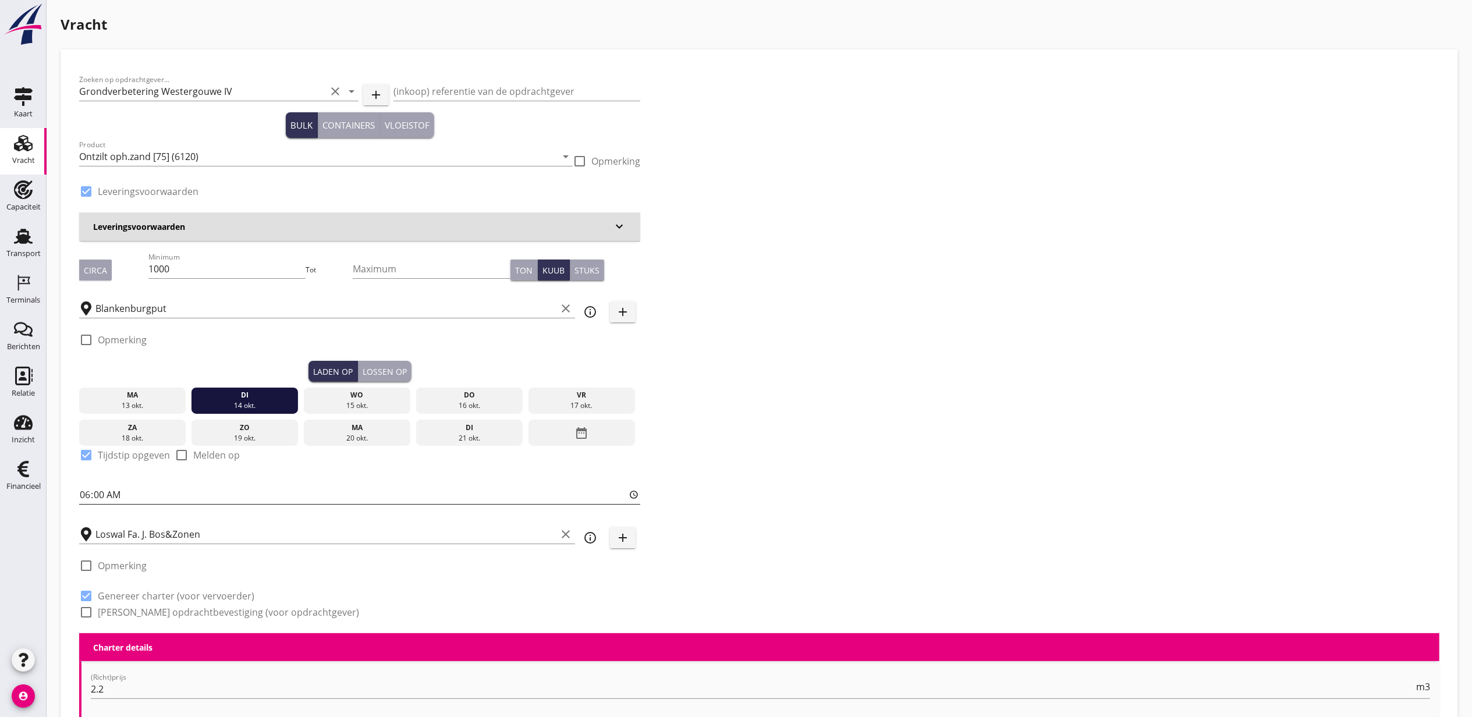
click at [87, 493] on input "06:00" at bounding box center [359, 495] width 561 height 19
type input "15:00"
click at [390, 361] on button "Lossen op" at bounding box center [385, 371] width 54 height 21
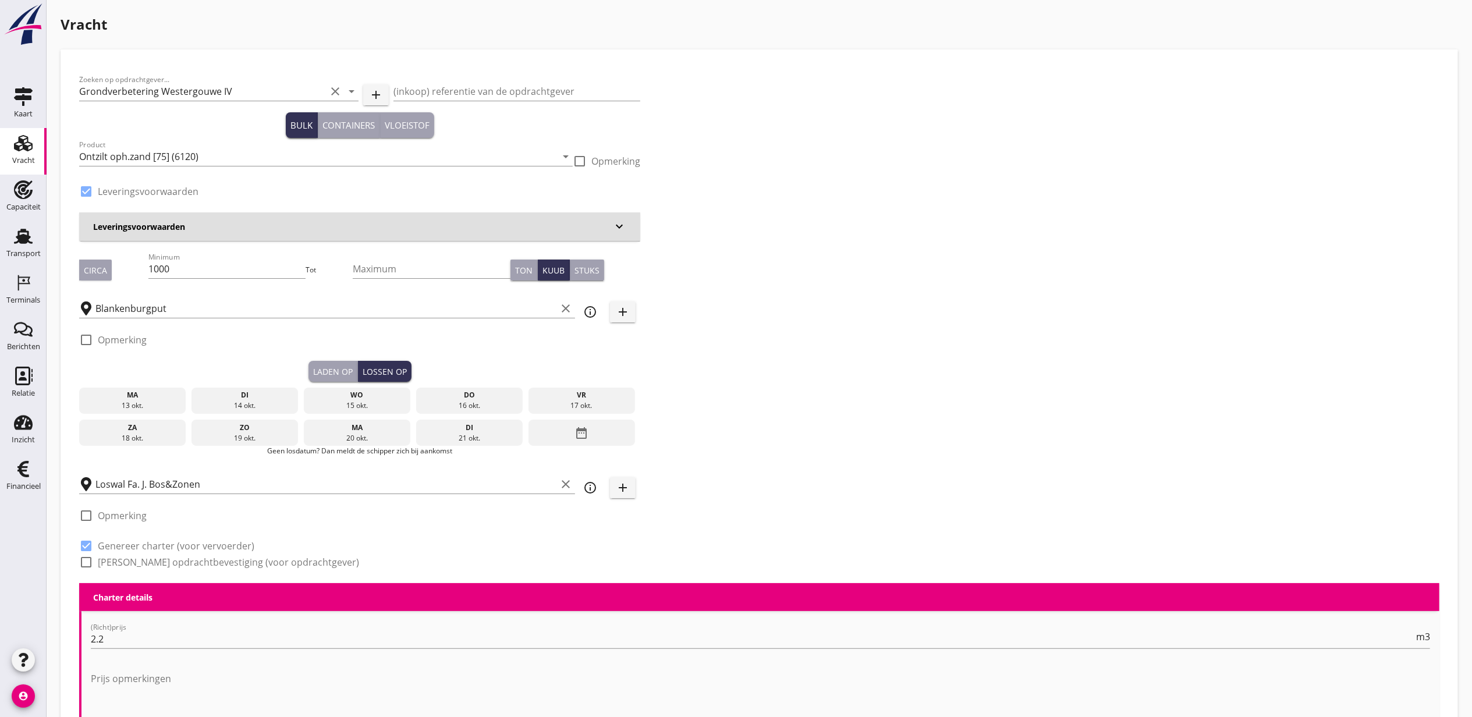
click at [369, 392] on div "wo" at bounding box center [357, 395] width 101 height 10
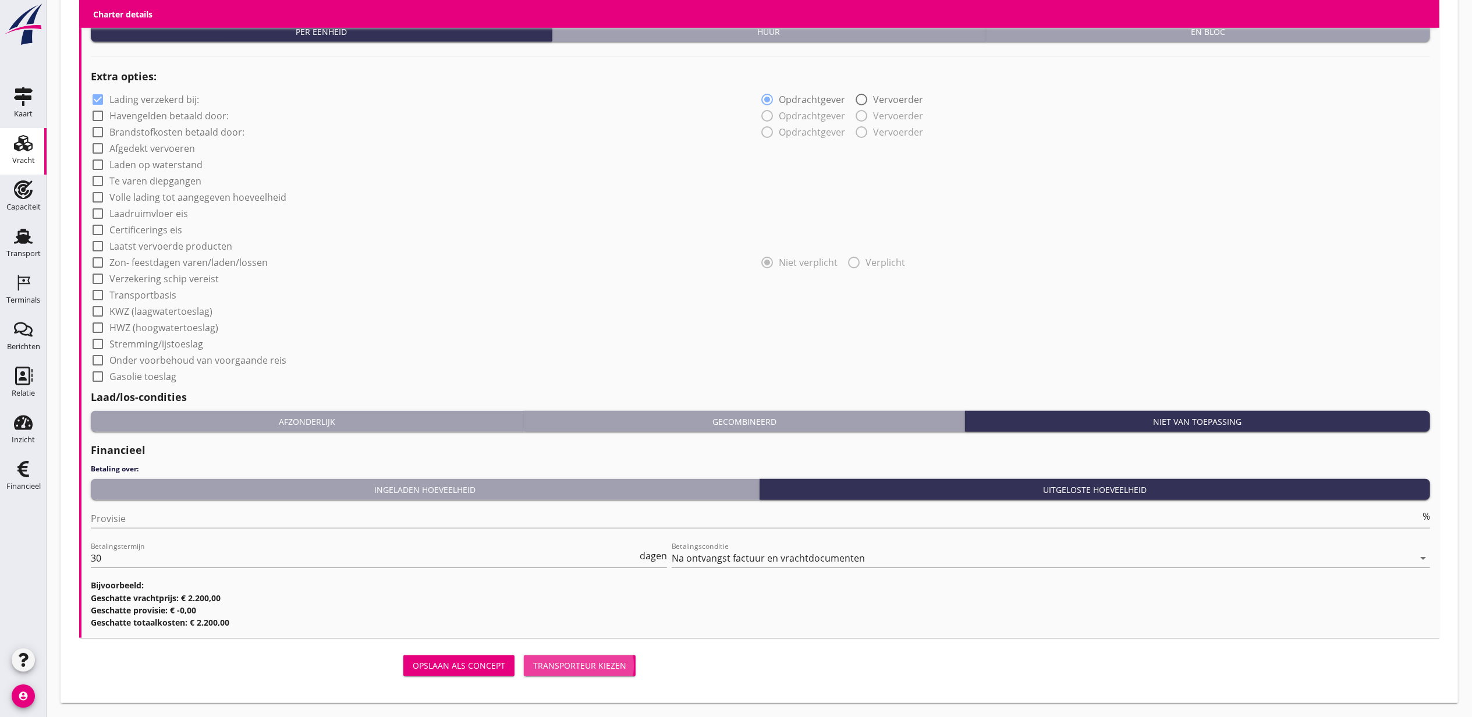
click at [560, 657] on button "Transporteur kiezen" at bounding box center [580, 666] width 112 height 21
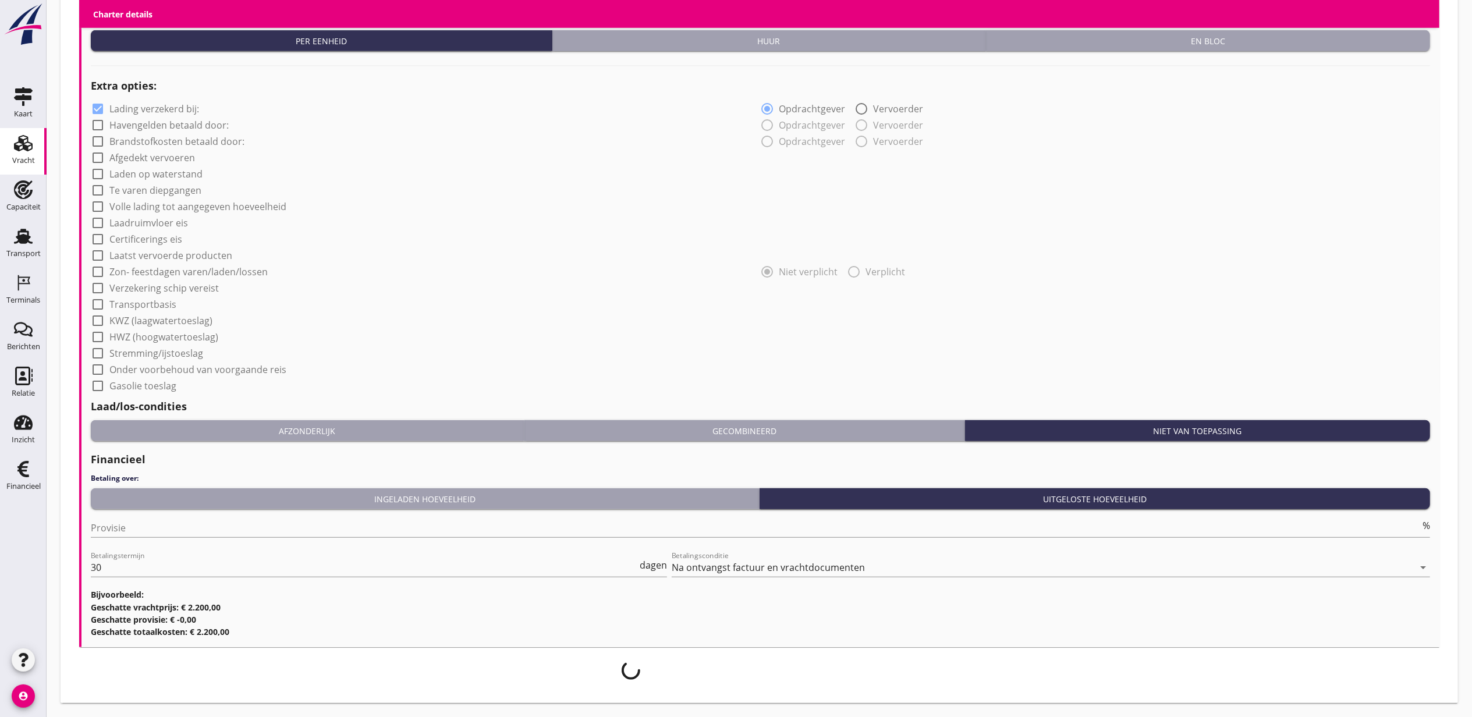
scroll to position [840, 0]
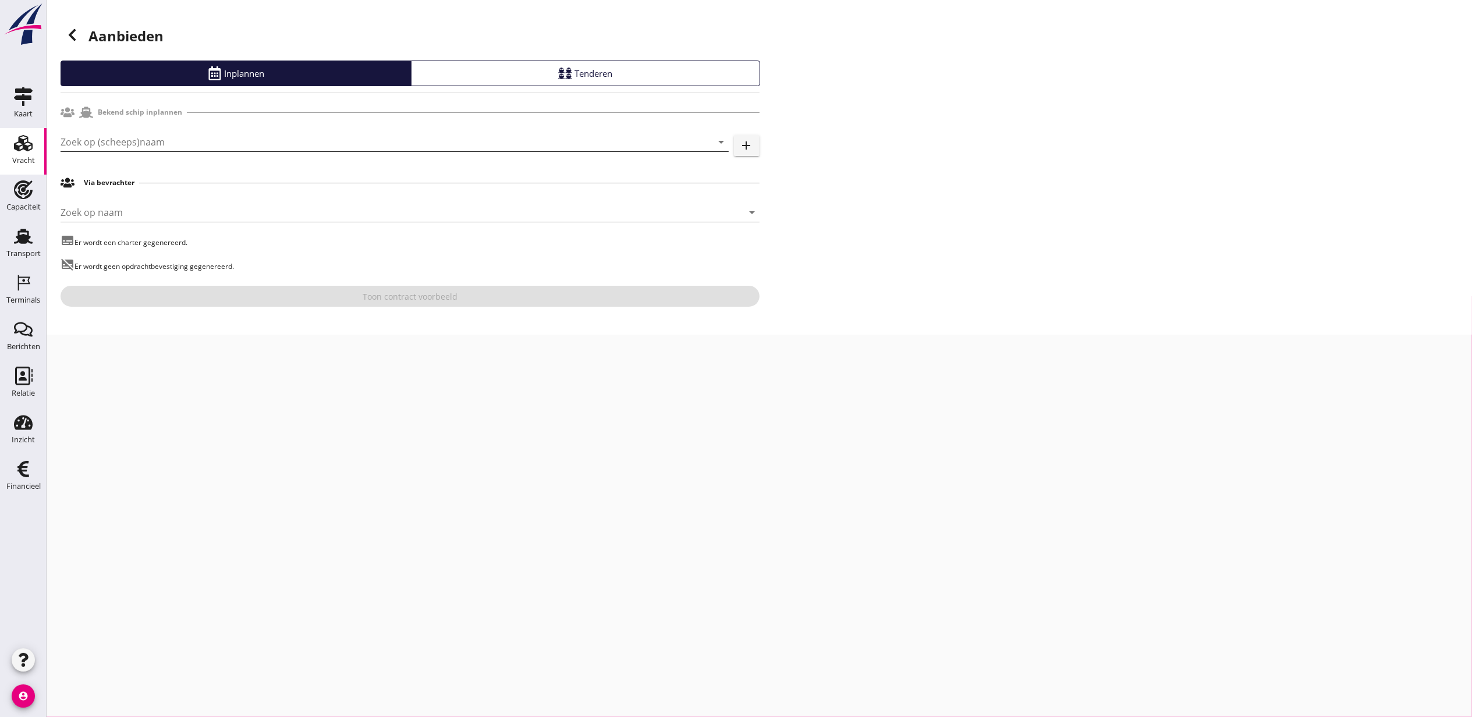
click at [268, 150] on div "Zoek op (scheeps)naam arrow_drop_down" at bounding box center [395, 142] width 668 height 19
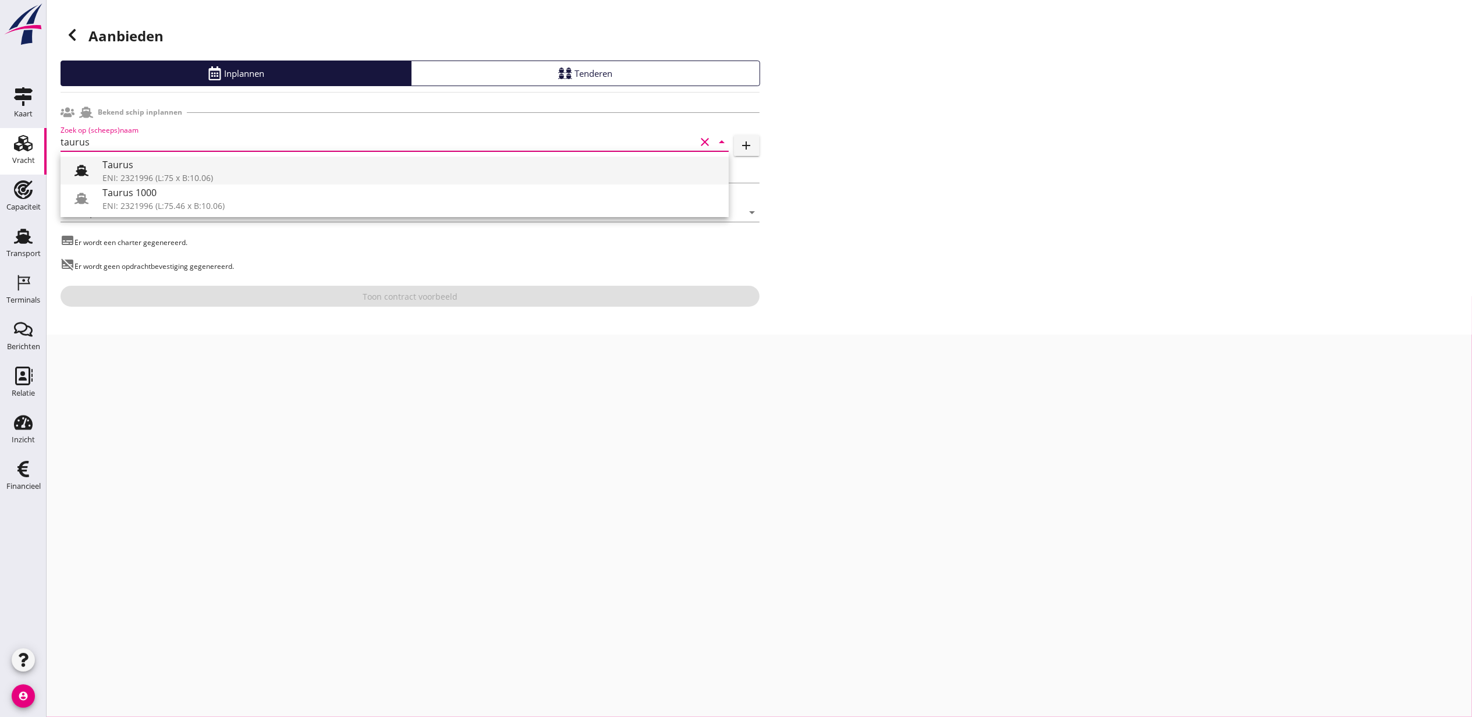
click at [201, 164] on div "Taurus" at bounding box center [410, 165] width 617 height 14
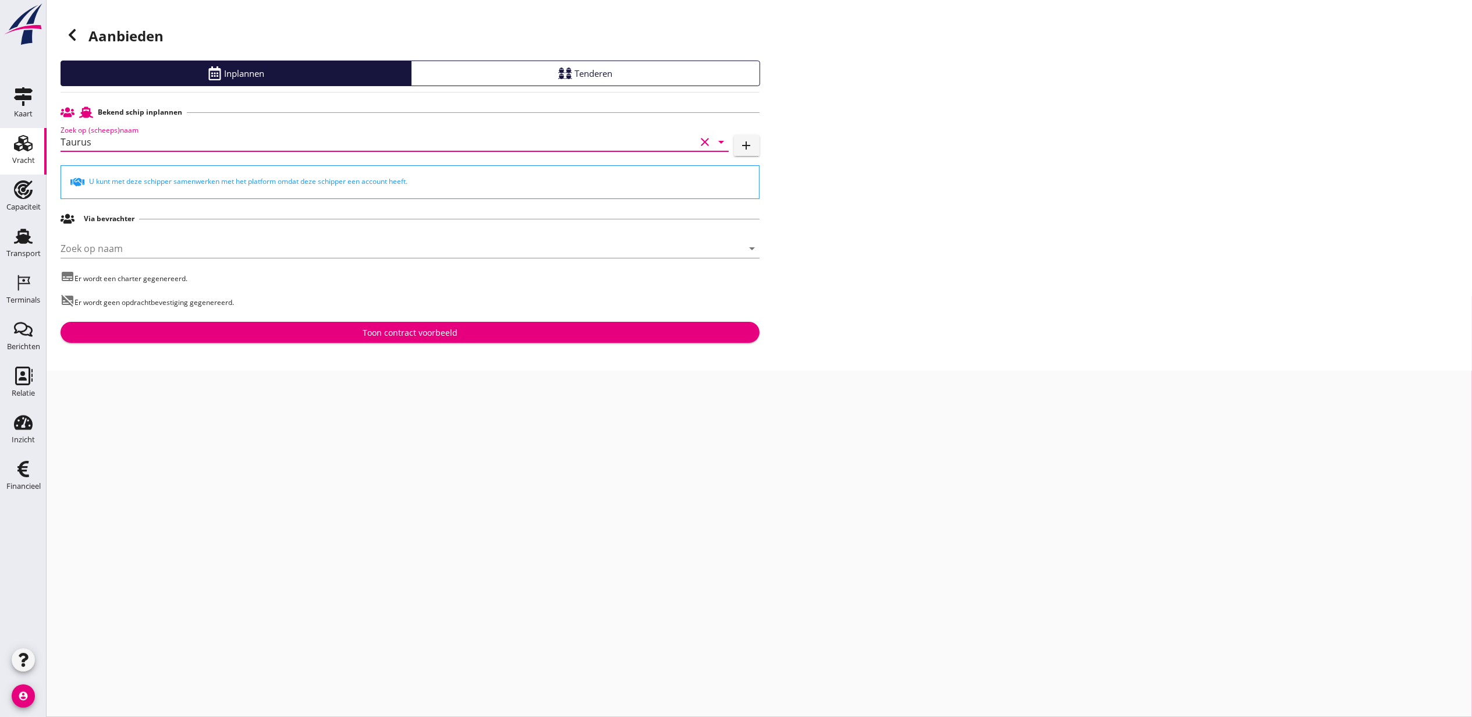
type input "Taurus"
click at [446, 339] on button "Toon contract voorbeeld" at bounding box center [410, 332] width 699 height 21
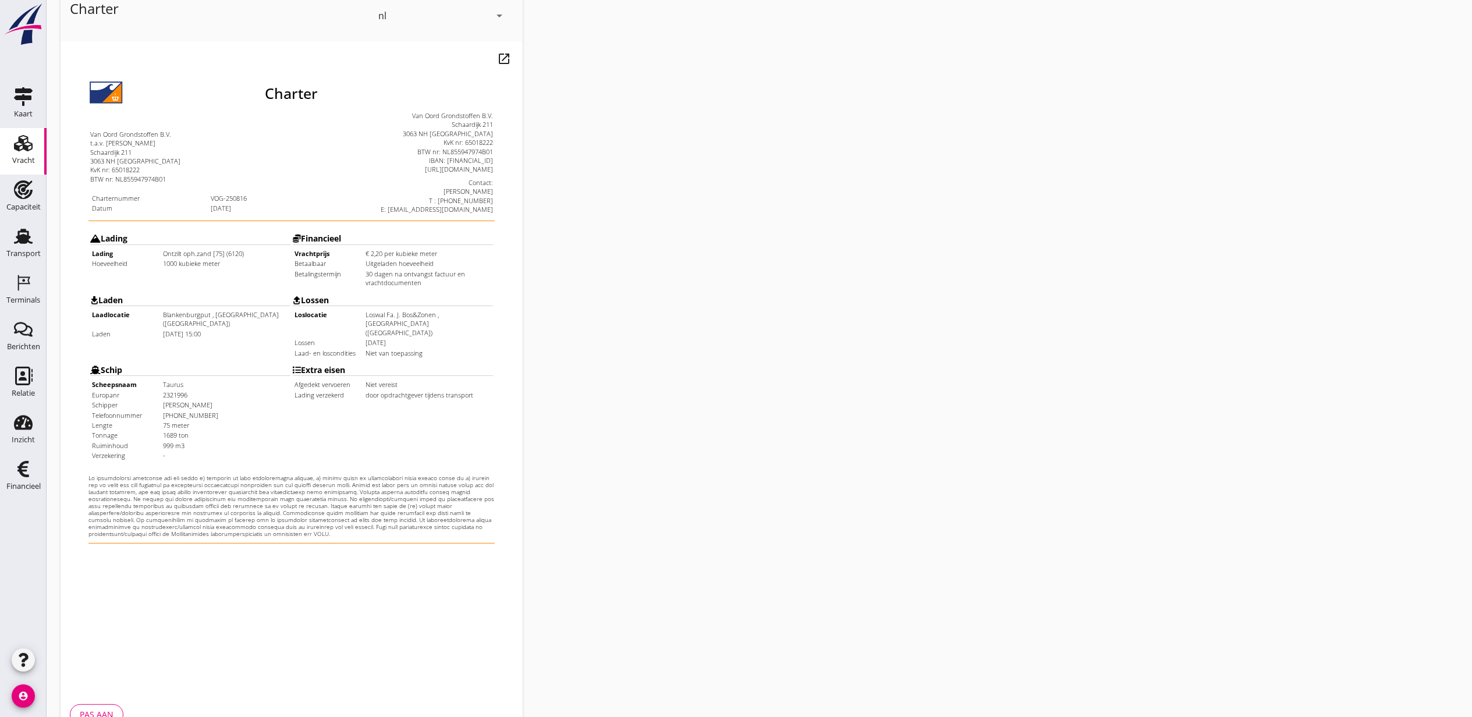
scroll to position [144, 0]
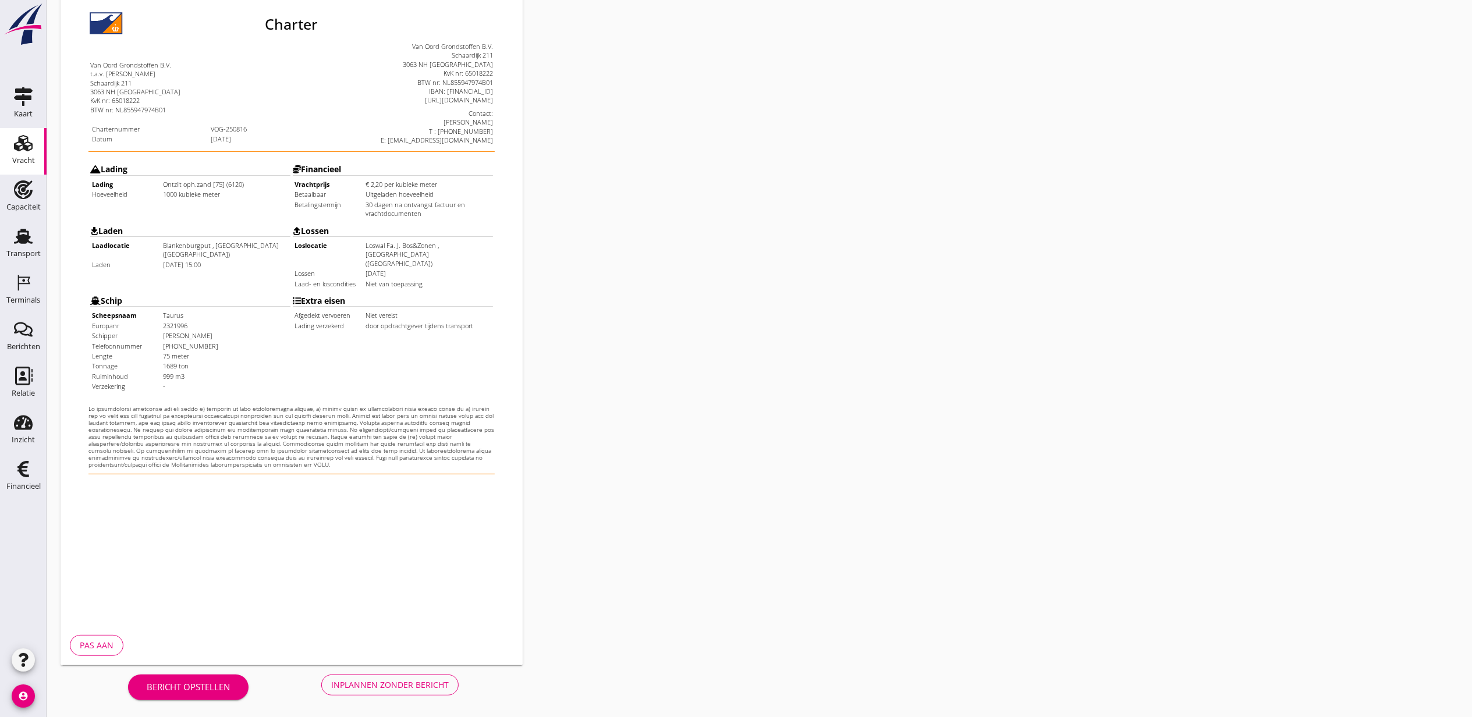
click at [387, 682] on div "Inplannen zonder bericht" at bounding box center [390, 685] width 118 height 12
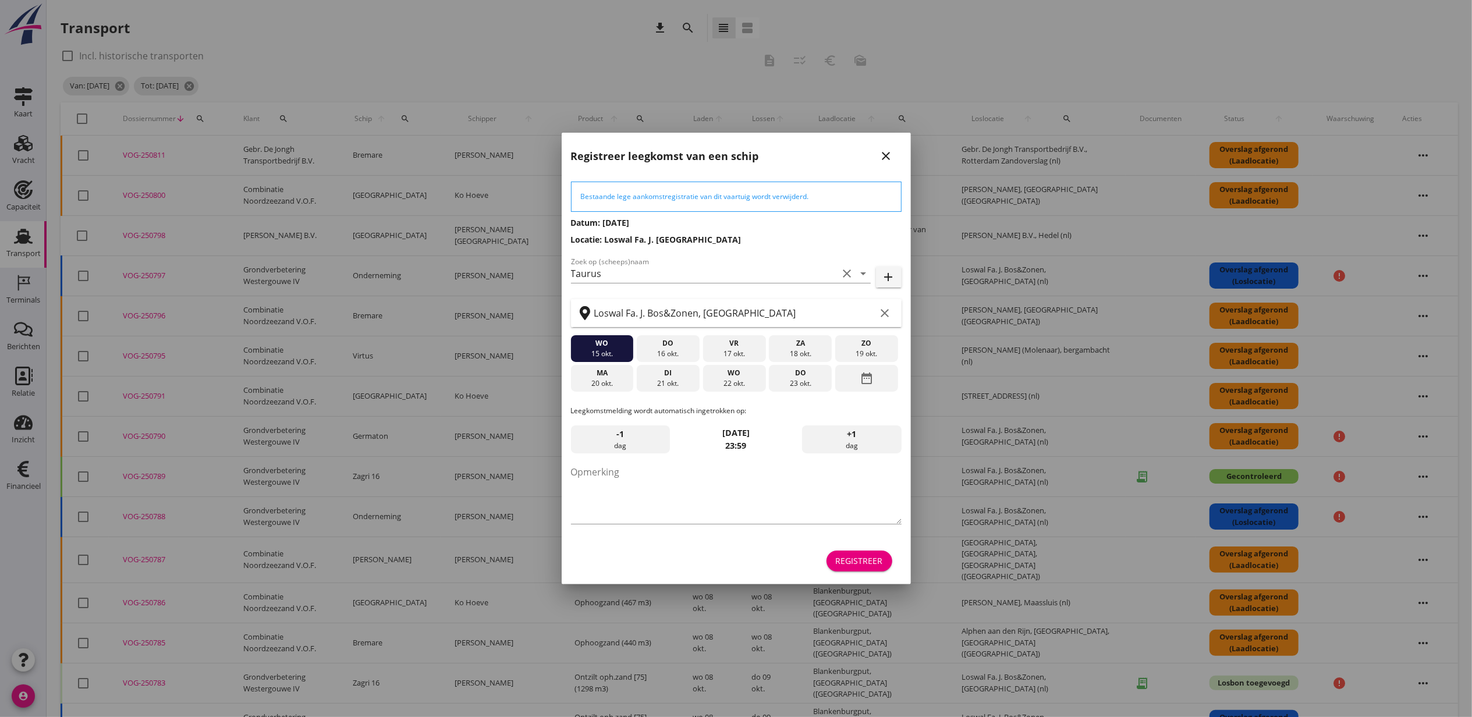
click at [851, 564] on div "Registreer" at bounding box center [859, 561] width 47 height 12
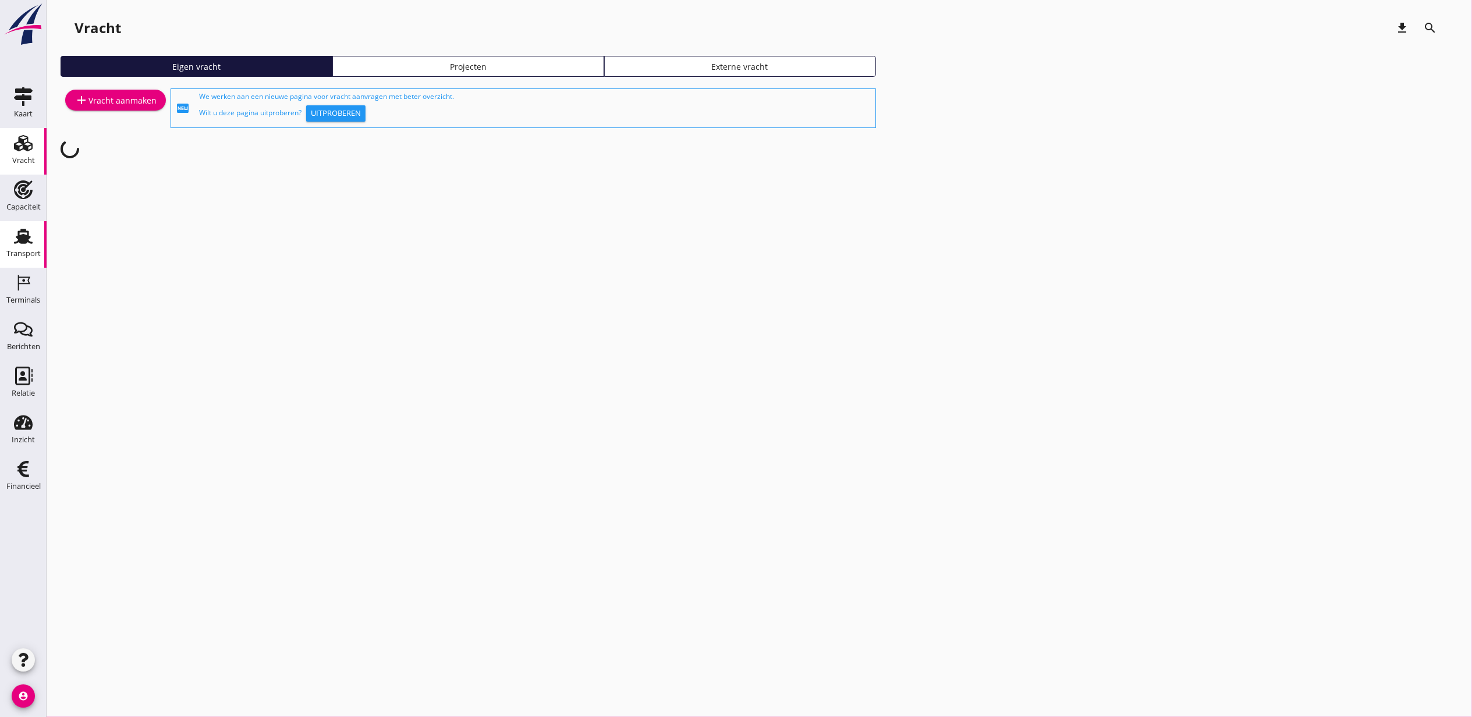
click at [22, 243] on use at bounding box center [23, 236] width 19 height 15
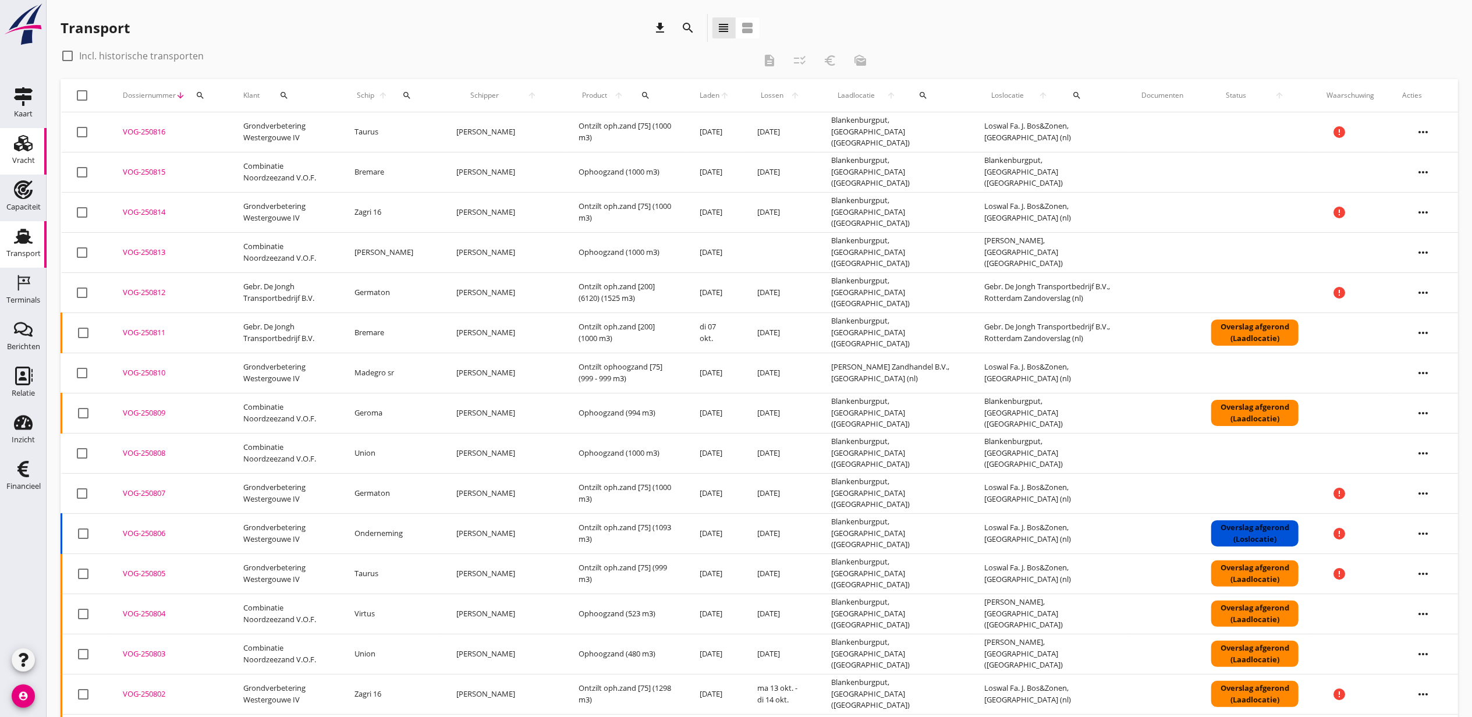
click at [16, 147] on use at bounding box center [23, 143] width 19 height 16
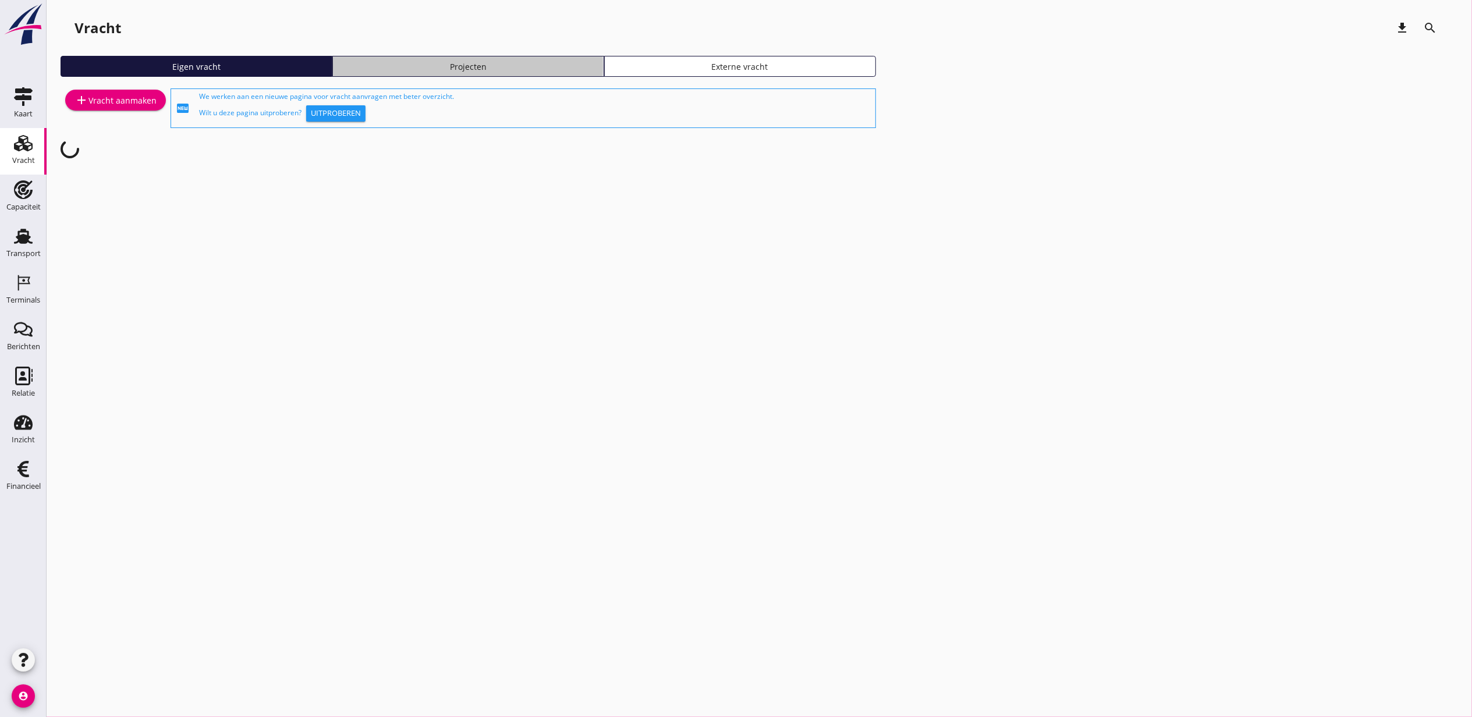
click at [447, 59] on link "Projecten" at bounding box center [468, 66] width 272 height 21
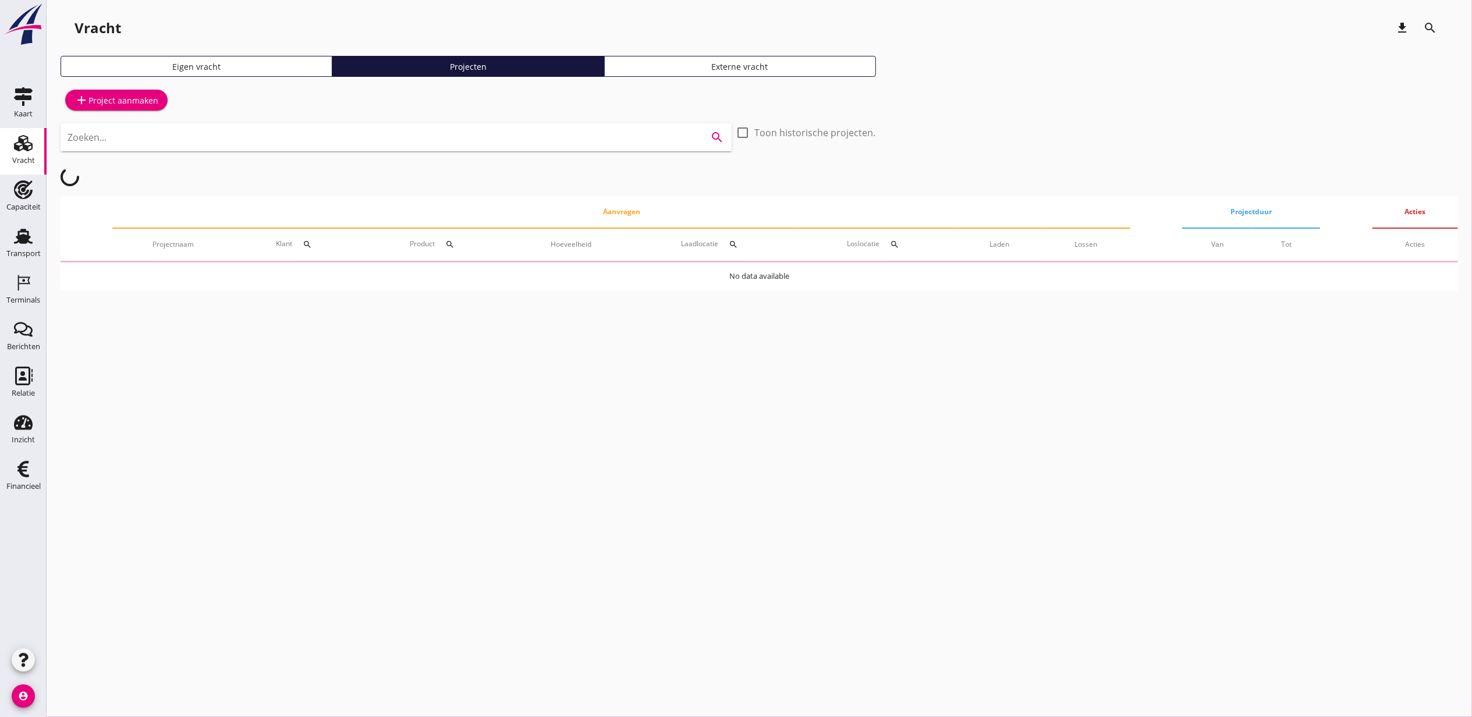
click at [442, 133] on input "Zoeken..." at bounding box center [380, 137] width 625 height 19
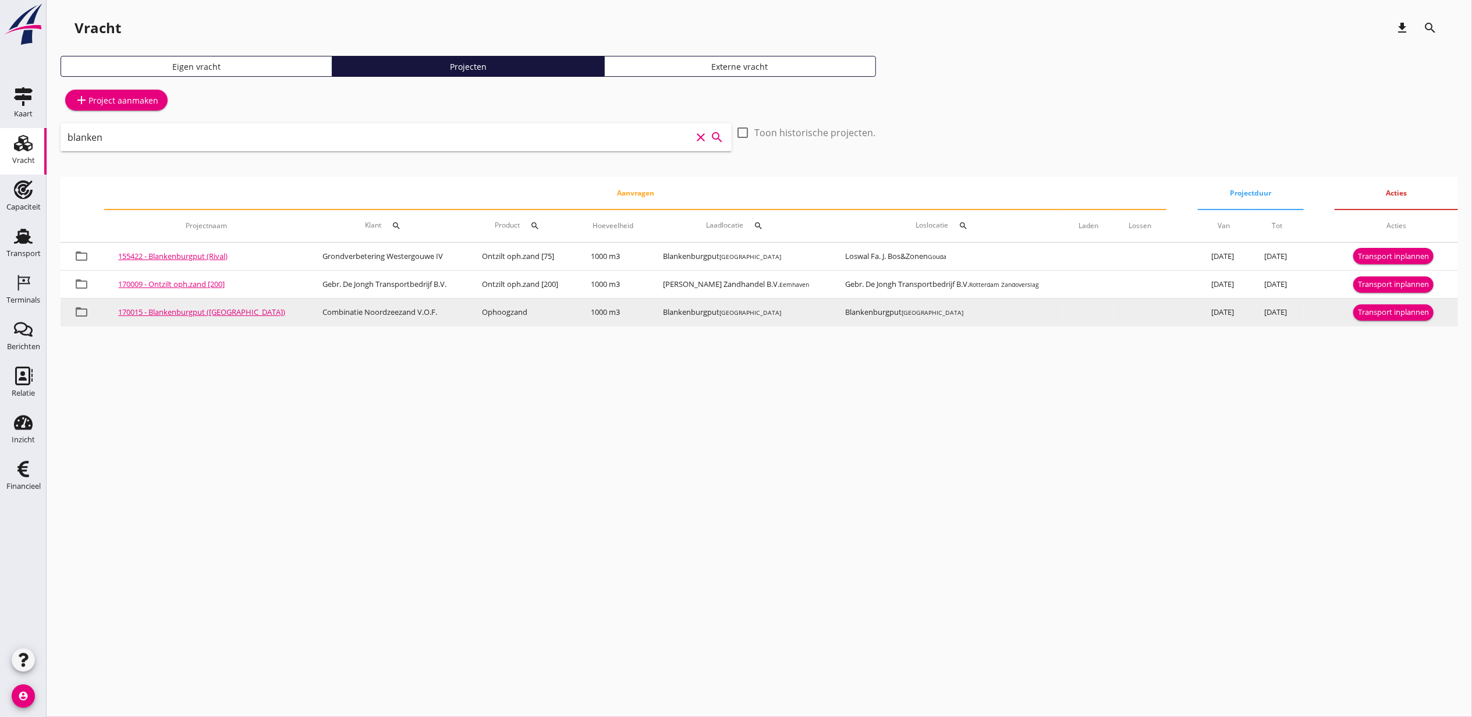
type input "blanken"
click at [1408, 313] on div "Transport inplannen" at bounding box center [1393, 313] width 71 height 12
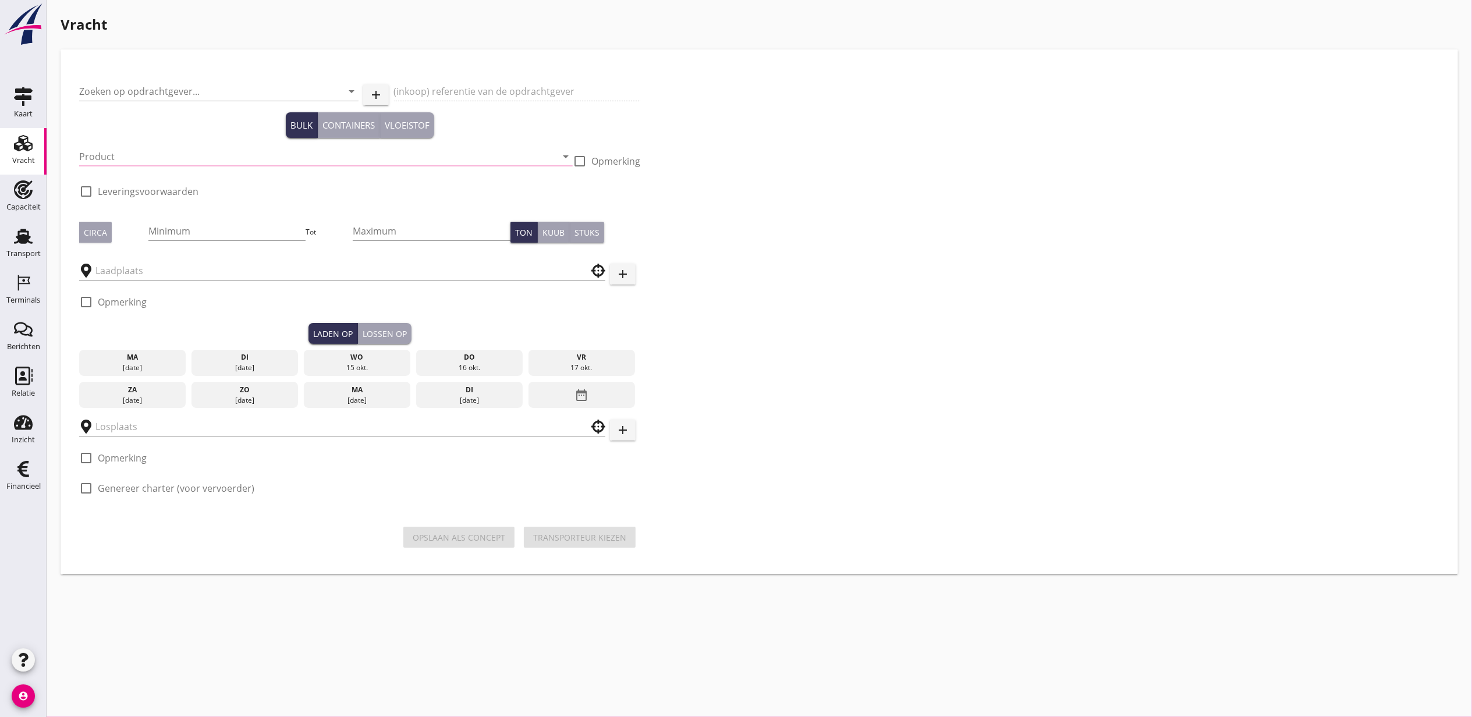
type input "Combinatie Noordzeezand V.O.F."
type input "Ophoogzand (6120)"
type input "1000"
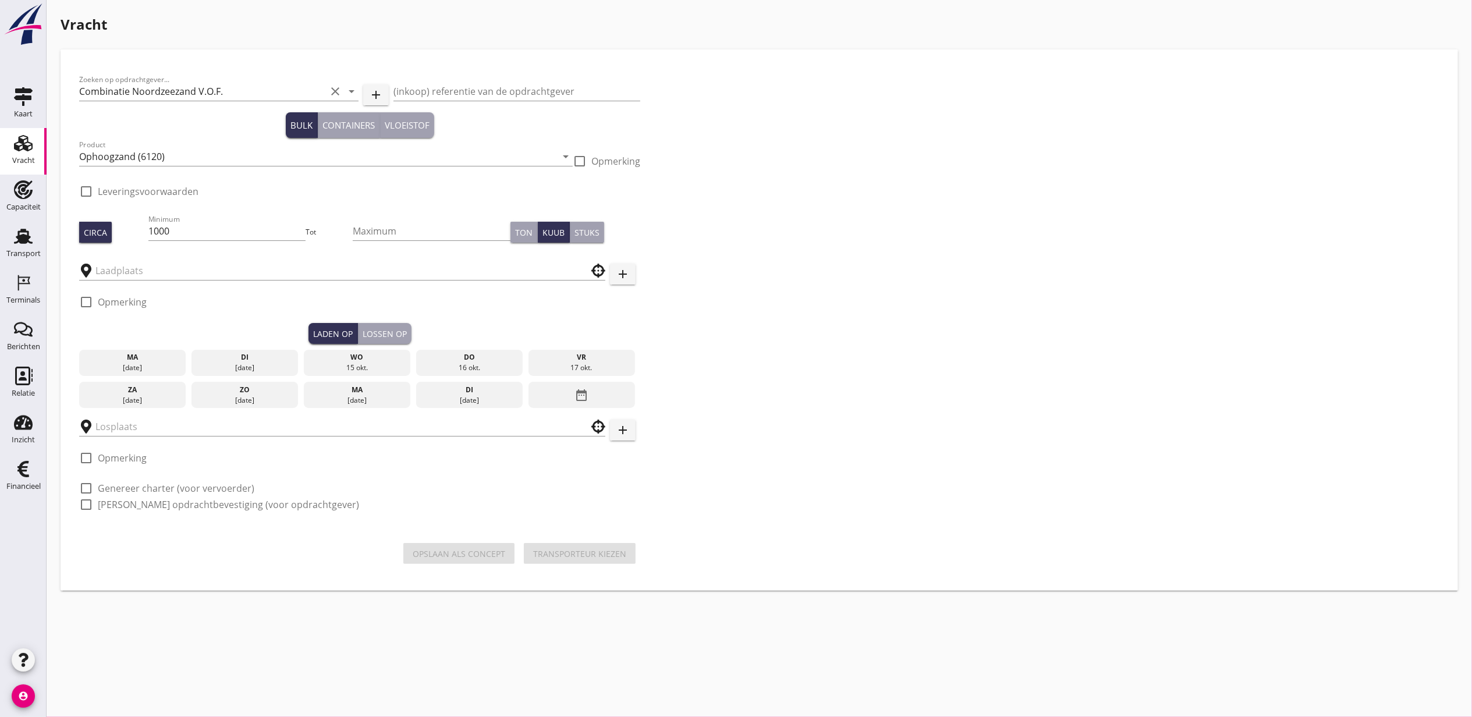
type input "Blankenburgput"
checkbox input "true"
type input "Blankenburgput"
checkbox input "true"
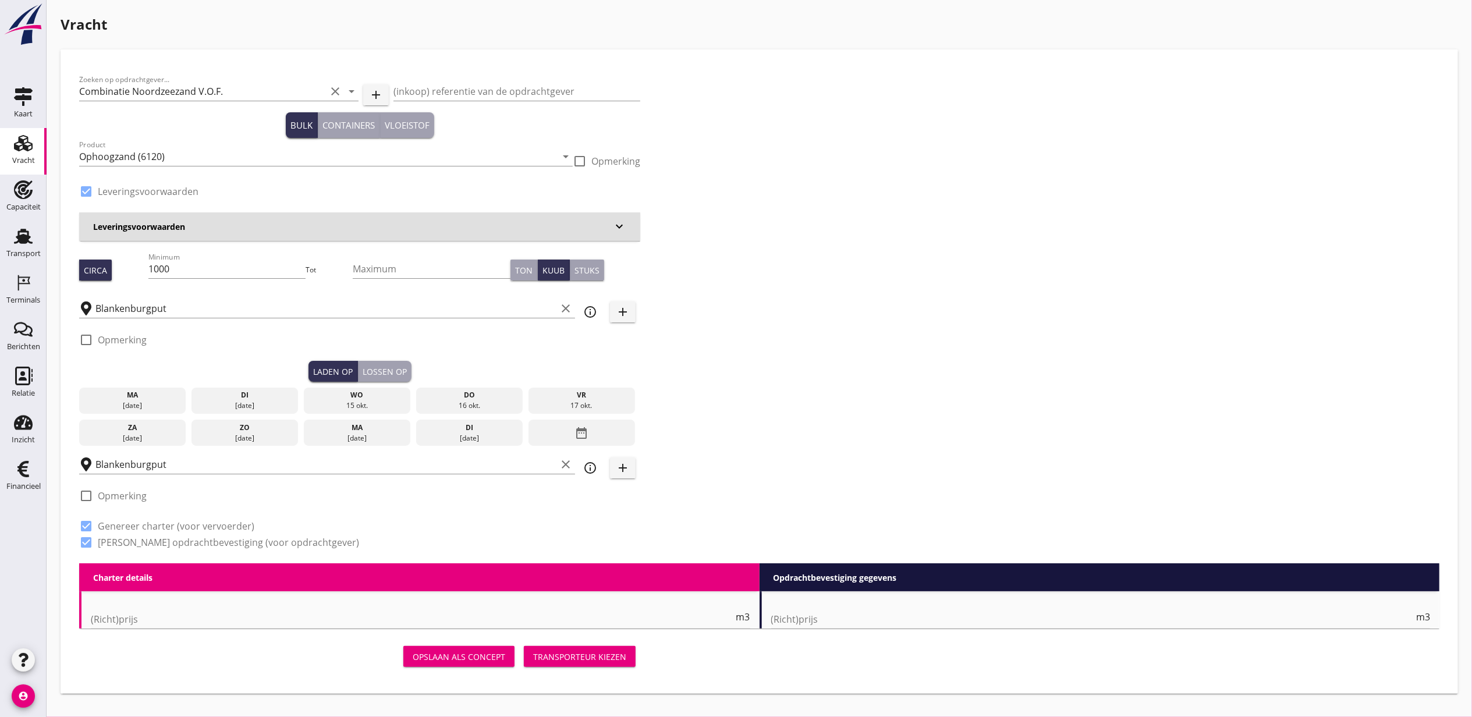
type input "1.15"
radio input "false"
type input "1.15"
radio input "false"
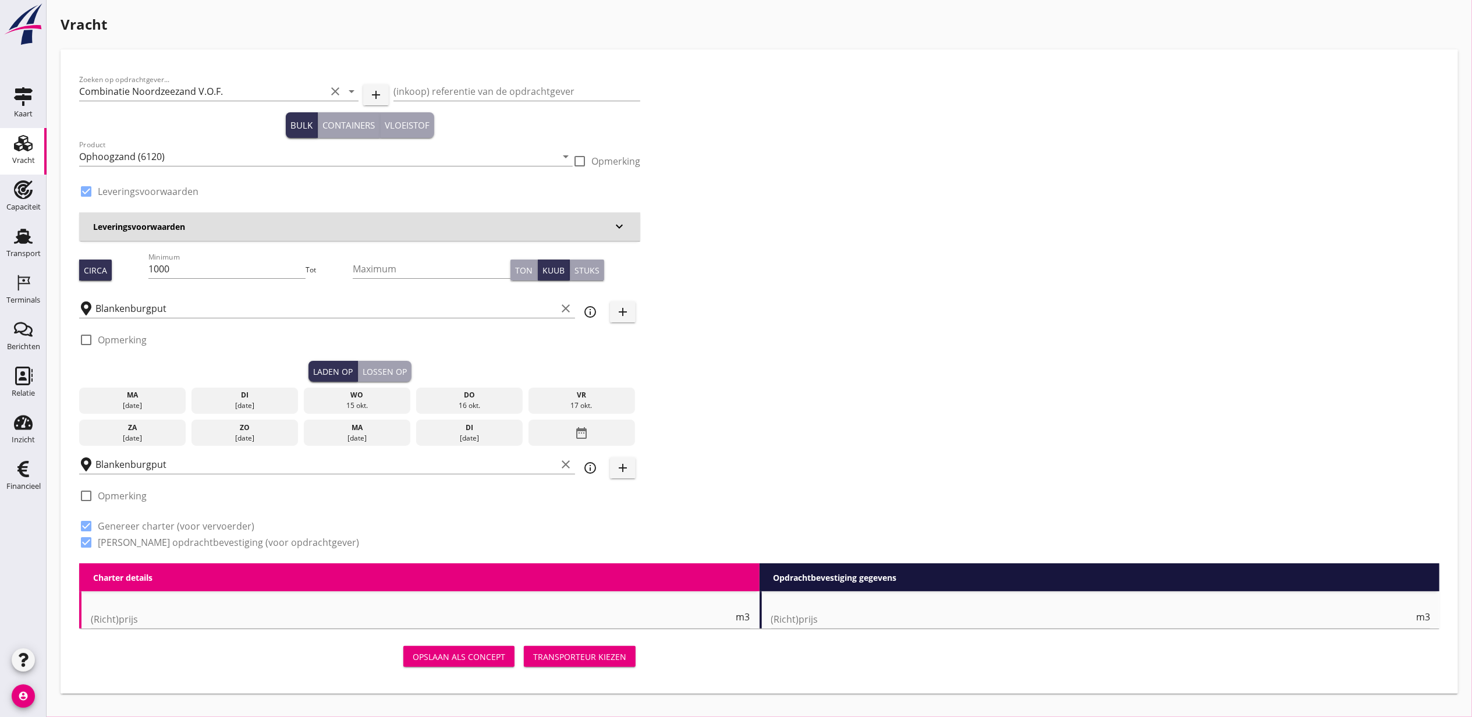
radio input "false"
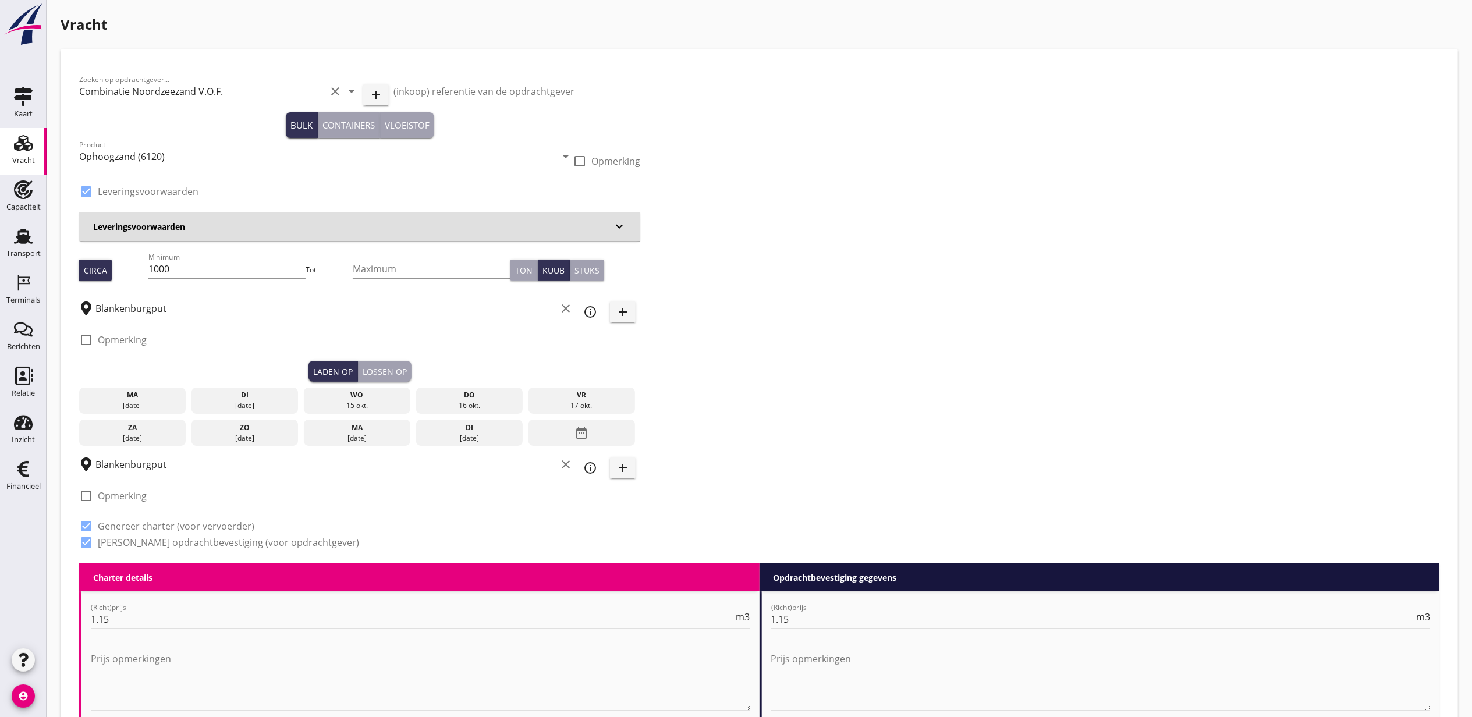
click at [245, 399] on div "di" at bounding box center [244, 395] width 101 height 10
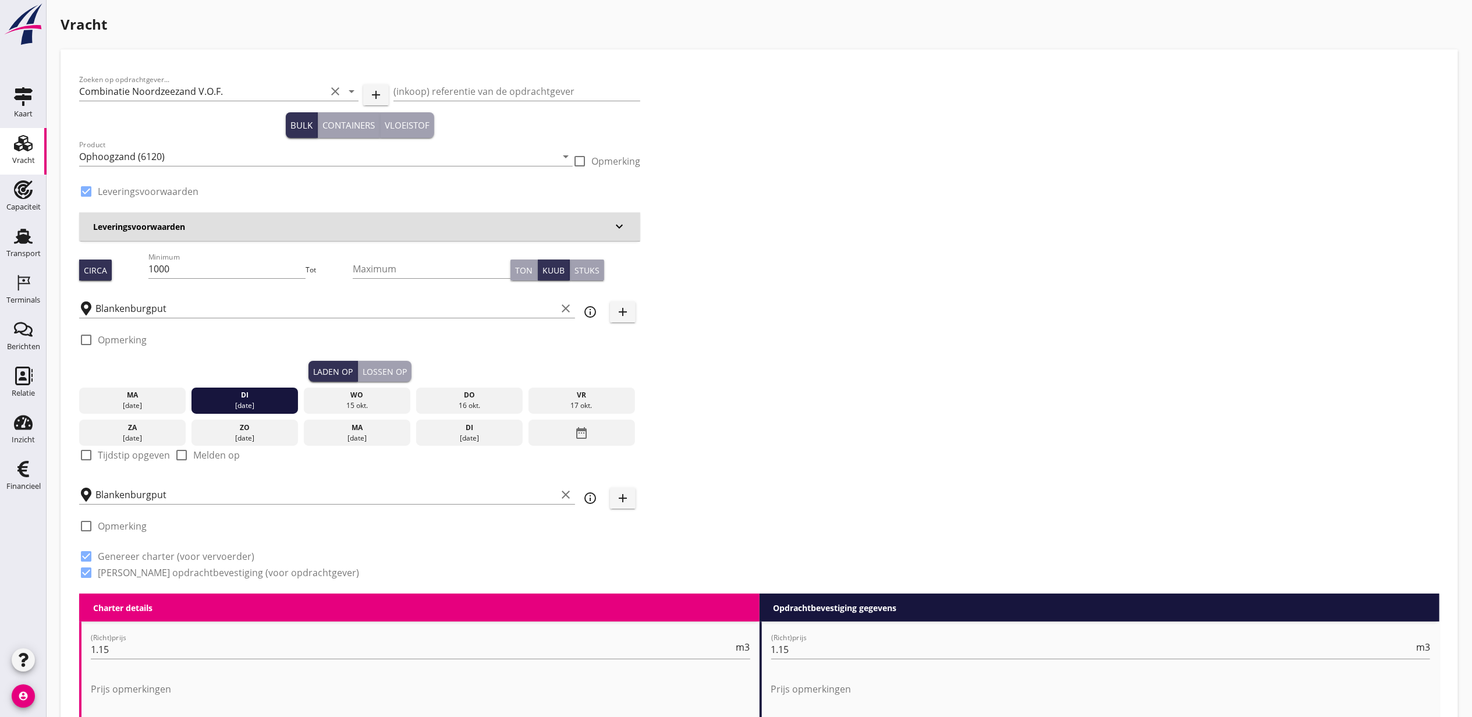
click at [115, 459] on label "Tijdstip opgeven" at bounding box center [134, 455] width 72 height 12
checkbox input "true"
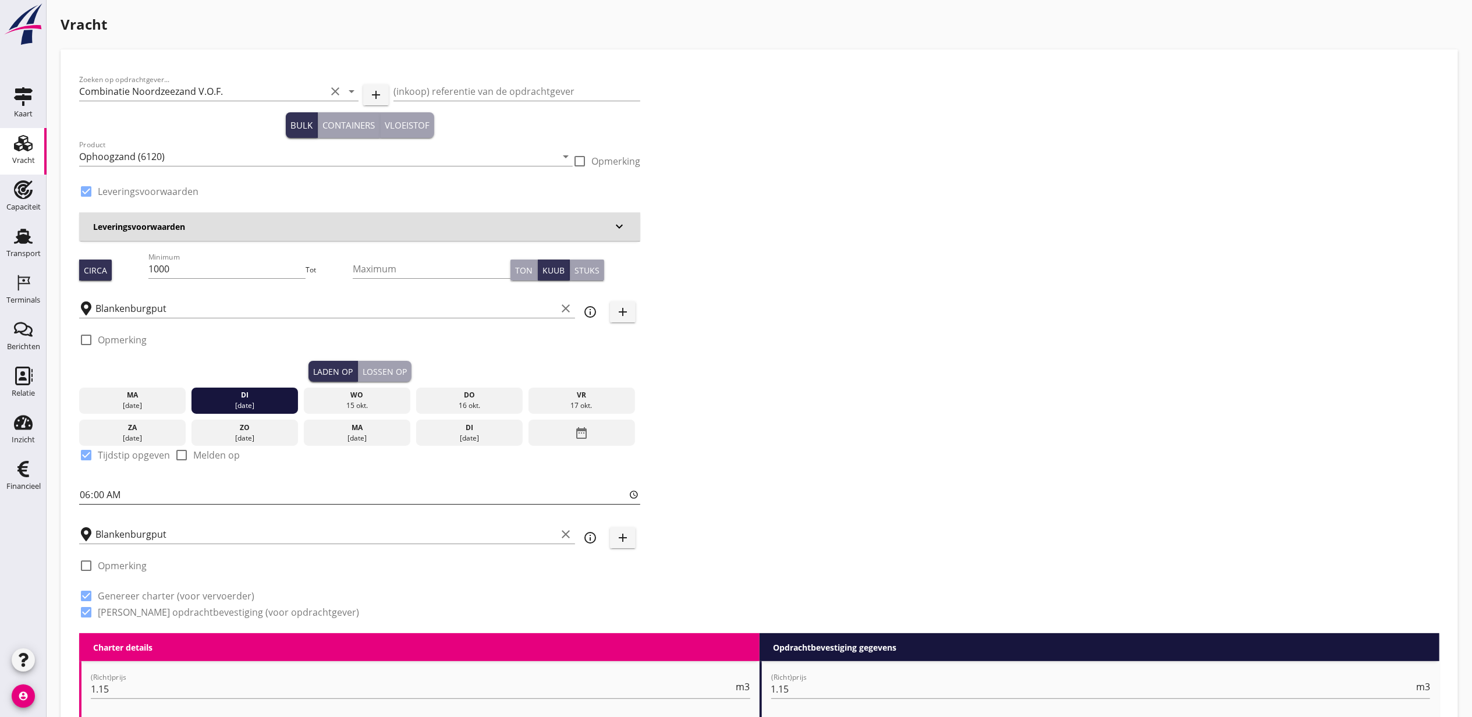
click at [80, 494] on input "06:00" at bounding box center [359, 495] width 561 height 19
type input "15:00"
click at [401, 361] on button "Lossen op" at bounding box center [385, 371] width 54 height 21
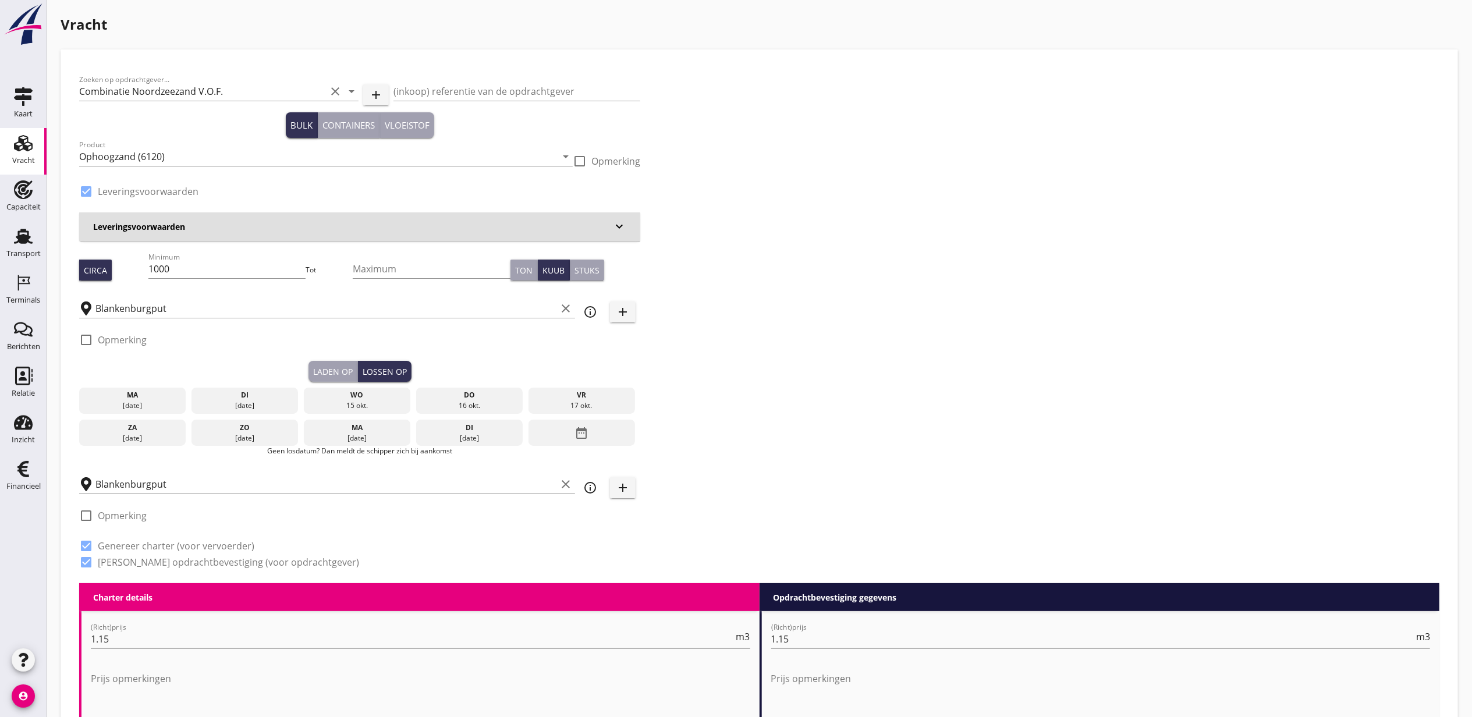
click at [294, 398] on div "di" at bounding box center [244, 395] width 101 height 10
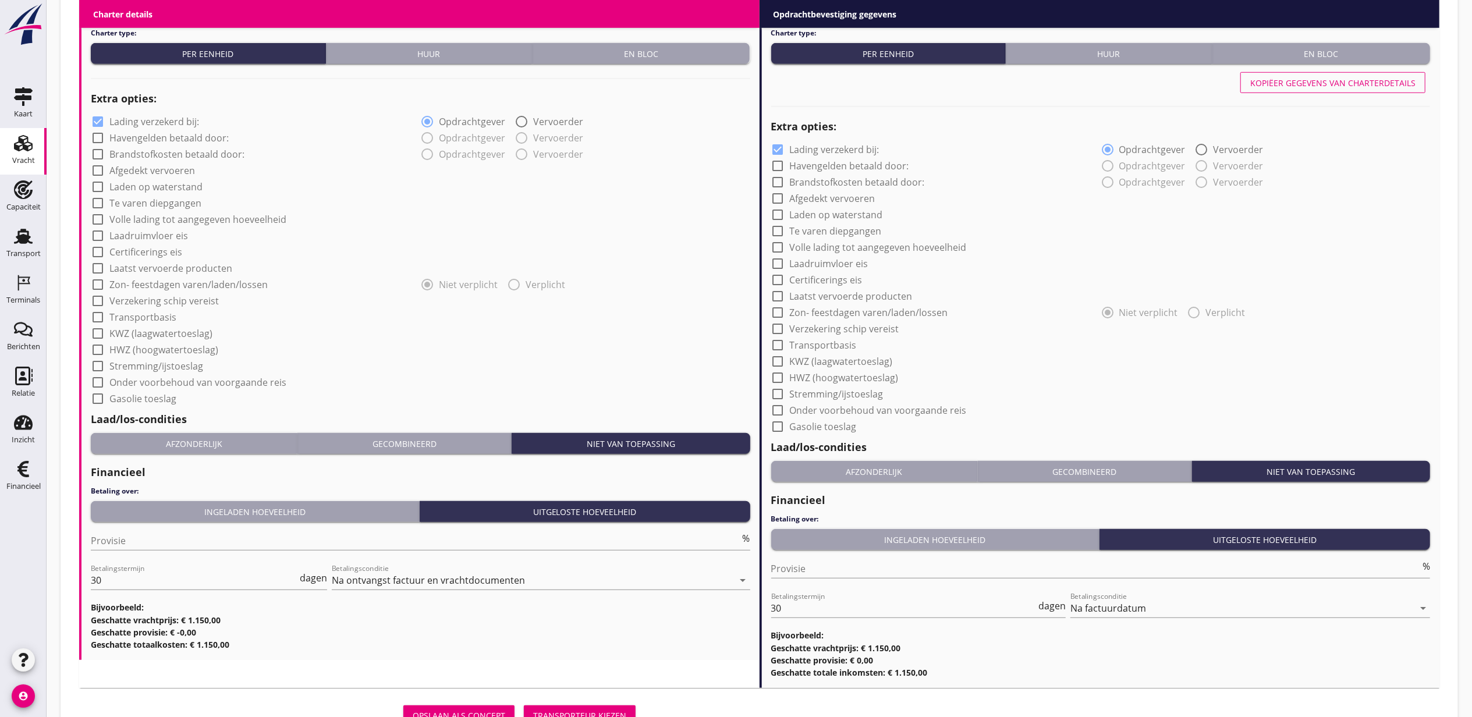
scroll to position [877, 0]
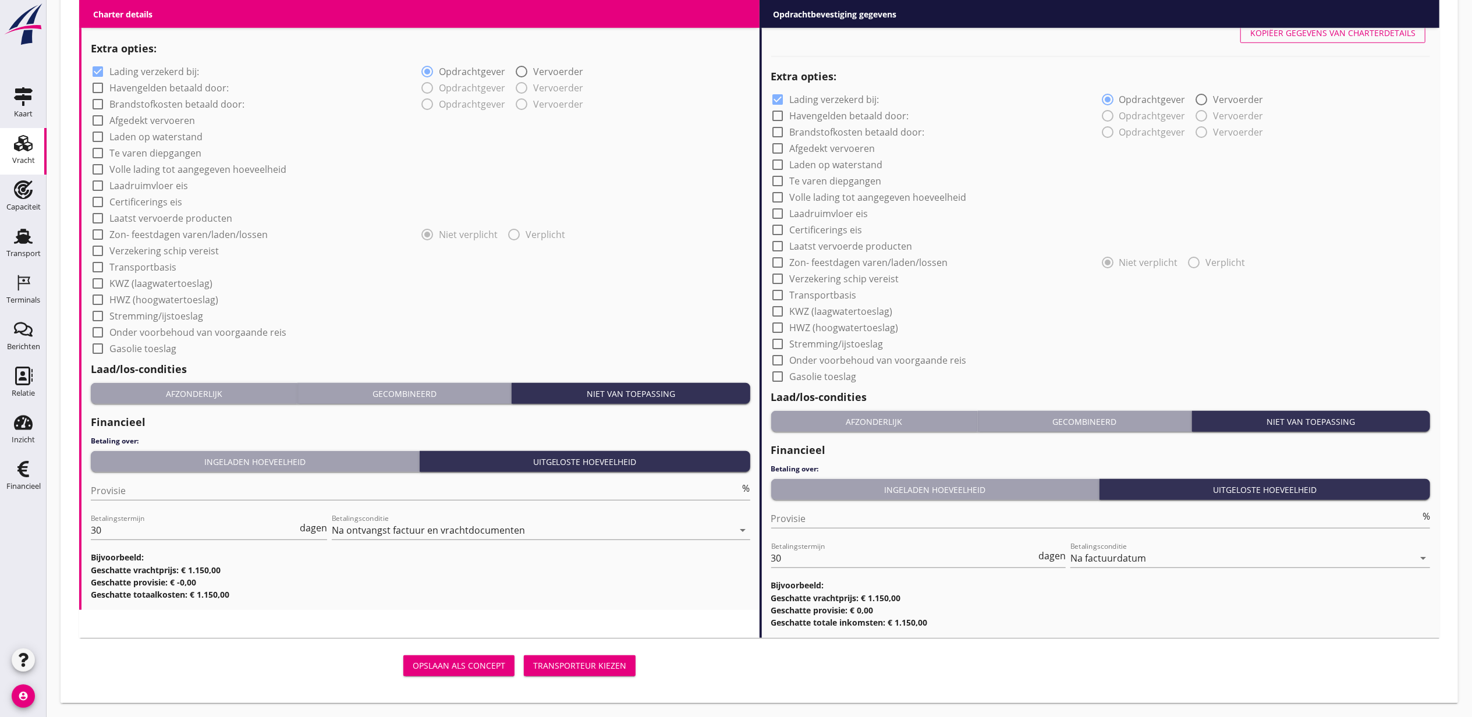
click at [618, 663] on div "Transporteur kiezen" at bounding box center [579, 666] width 93 height 12
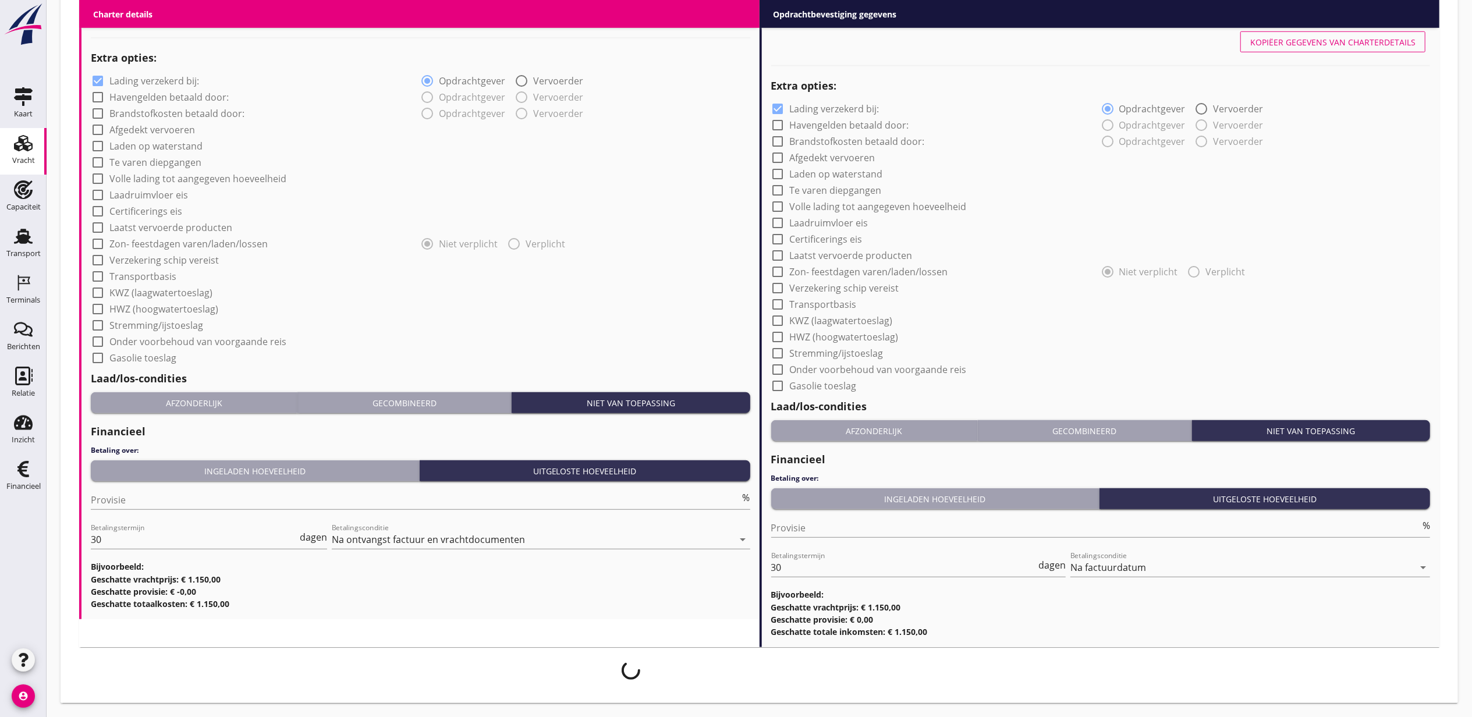
scroll to position [868, 0]
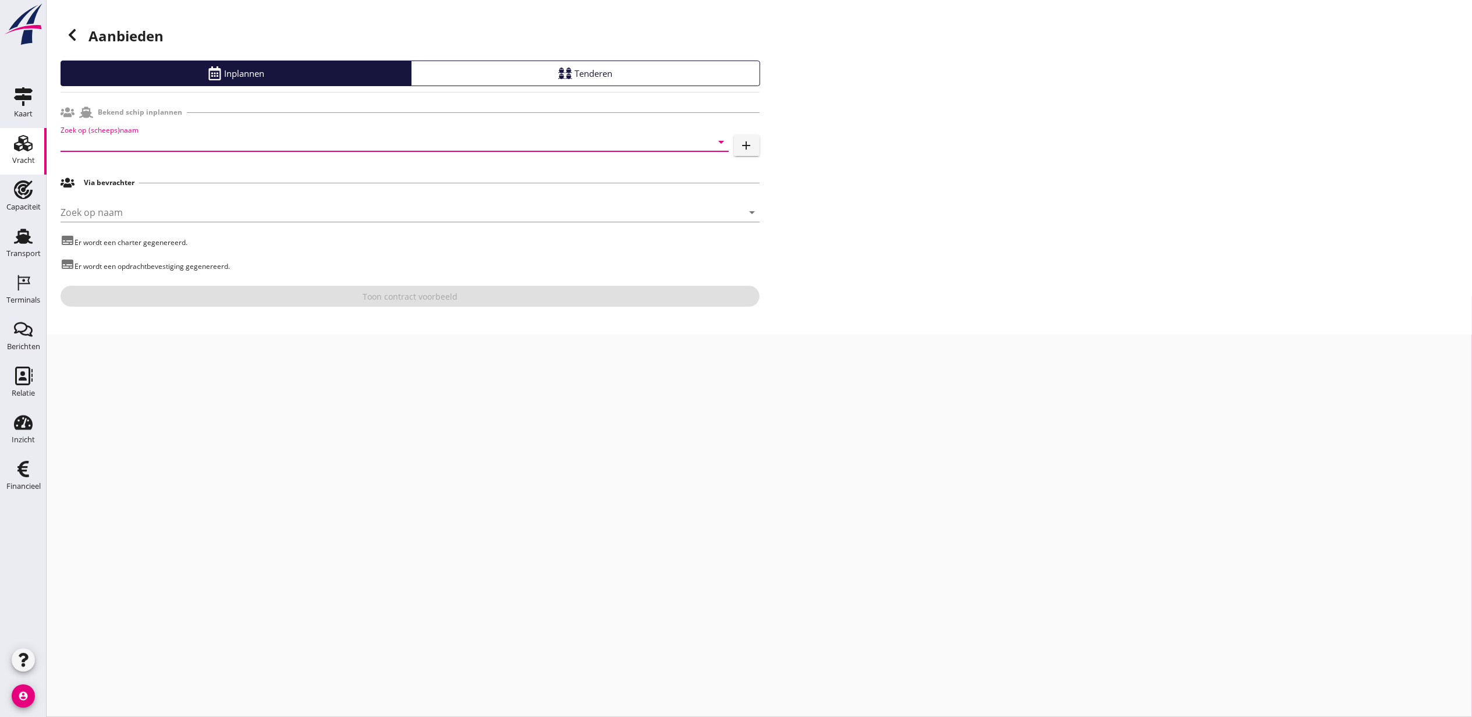
click at [140, 147] on input "Zoek op (scheeps)naam" at bounding box center [379, 142] width 636 height 19
click at [163, 170] on div "Geroma" at bounding box center [410, 165] width 617 height 14
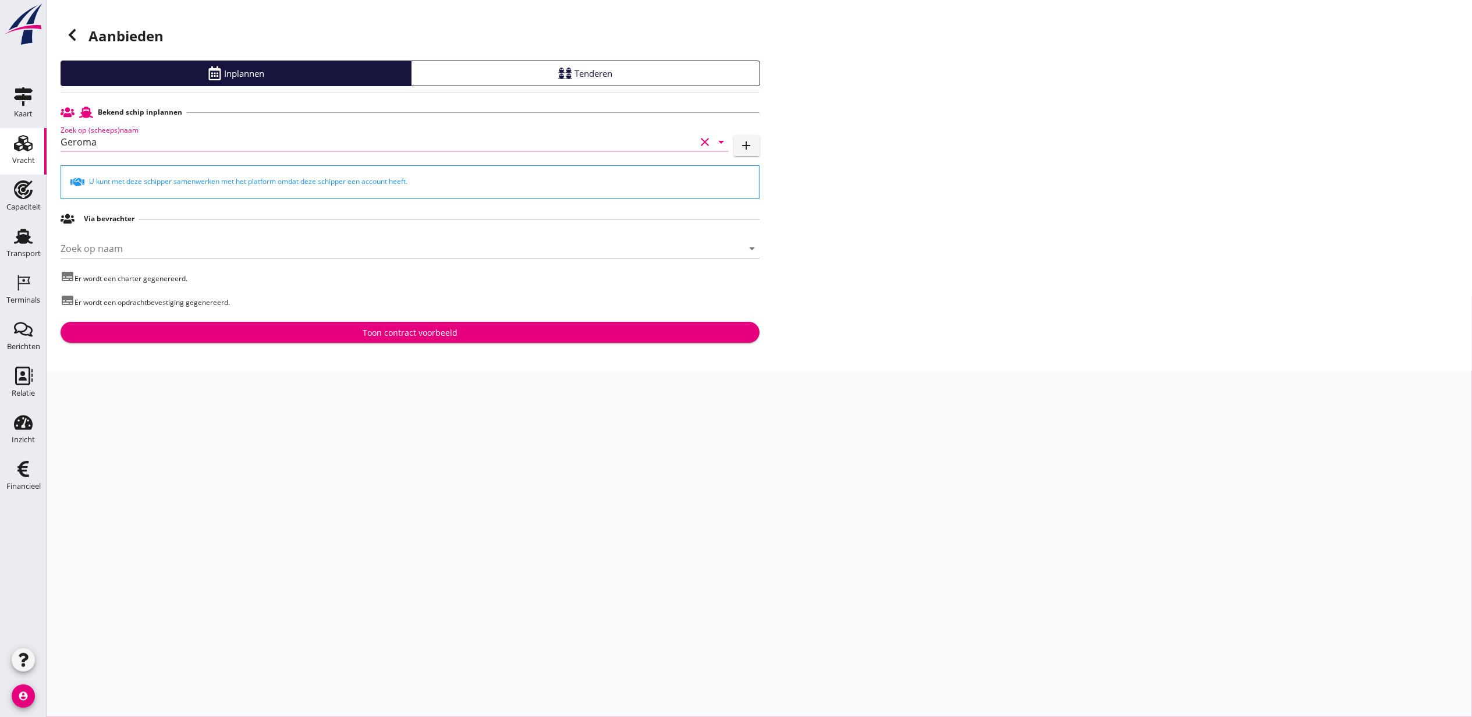
type input "Geroma"
click at [403, 331] on div "Toon contract voorbeeld" at bounding box center [410, 333] width 95 height 12
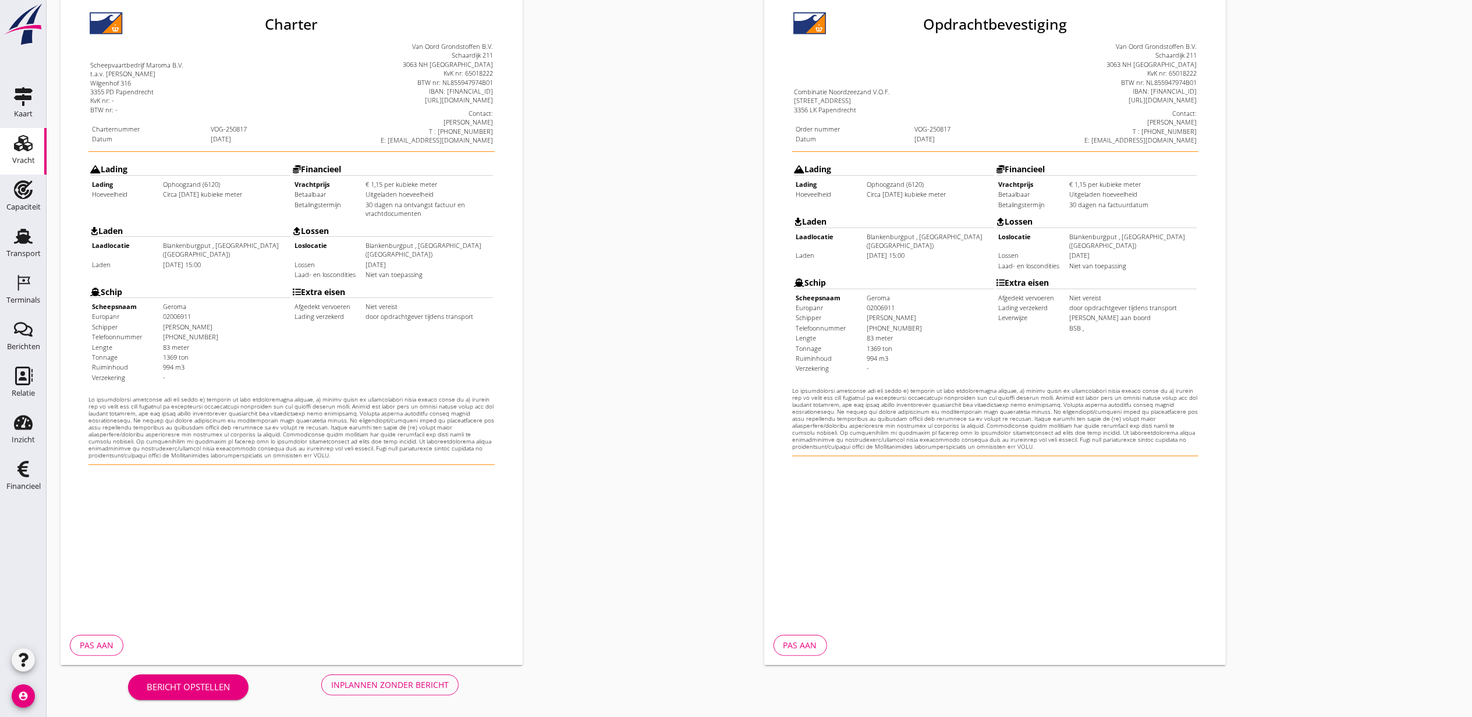
click at [429, 689] on div "Inplannen zonder bericht" at bounding box center [390, 685] width 118 height 12
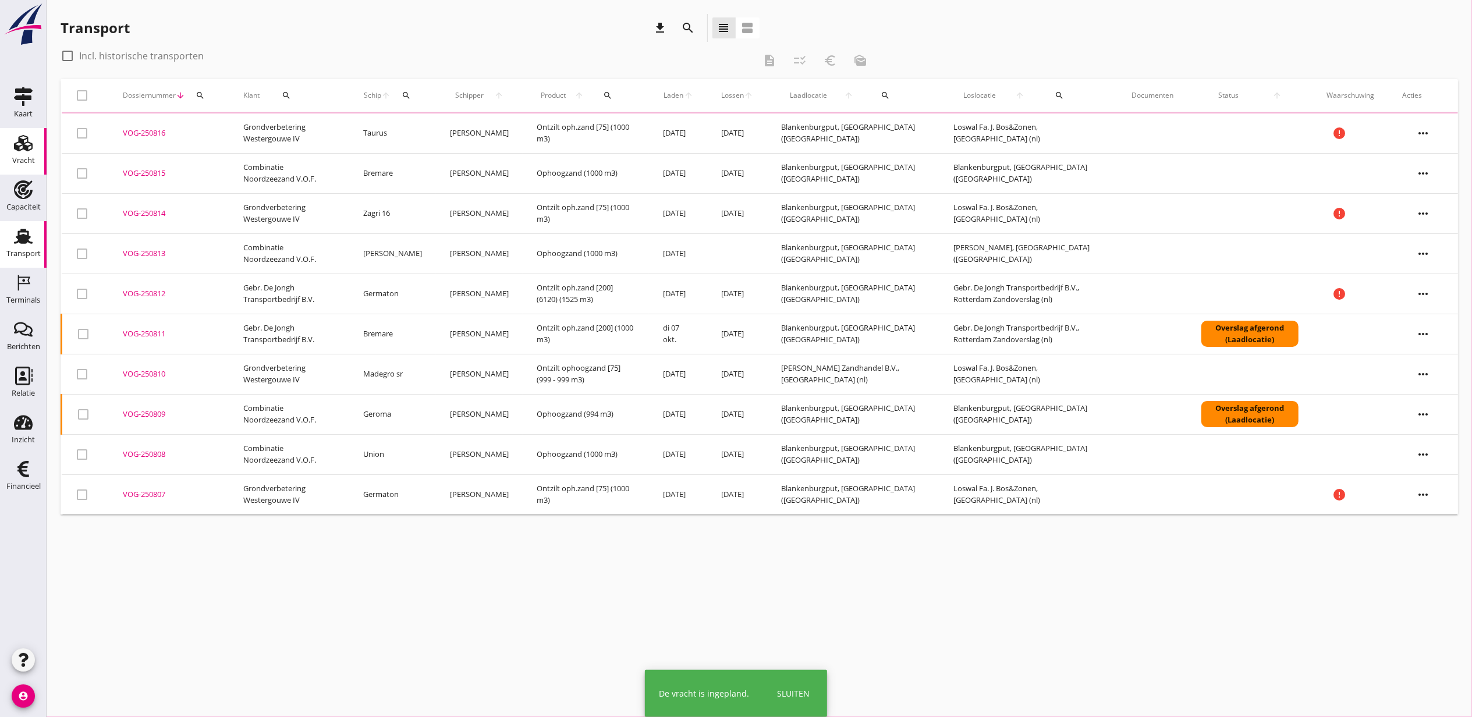
click at [28, 153] on div "Vracht" at bounding box center [23, 161] width 23 height 16
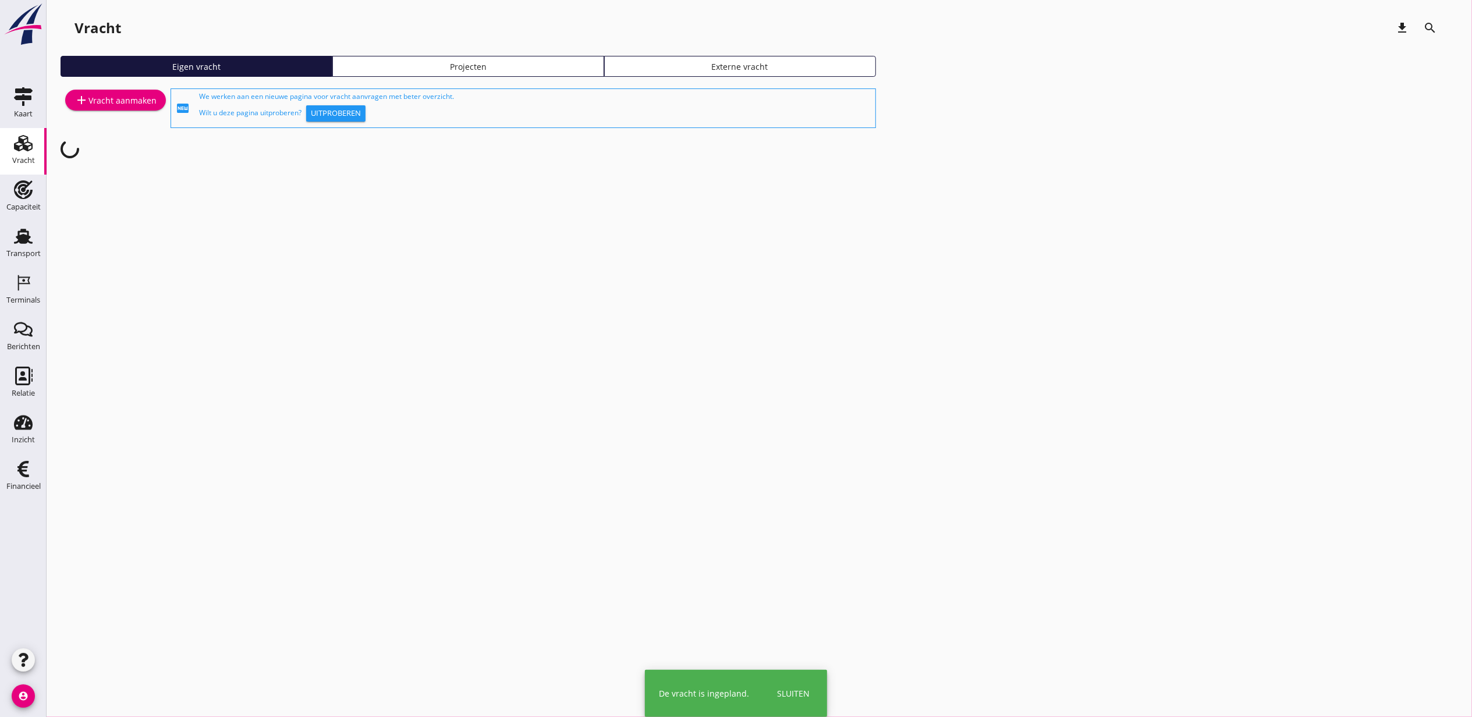
click at [504, 75] on link "Projecten" at bounding box center [468, 66] width 272 height 21
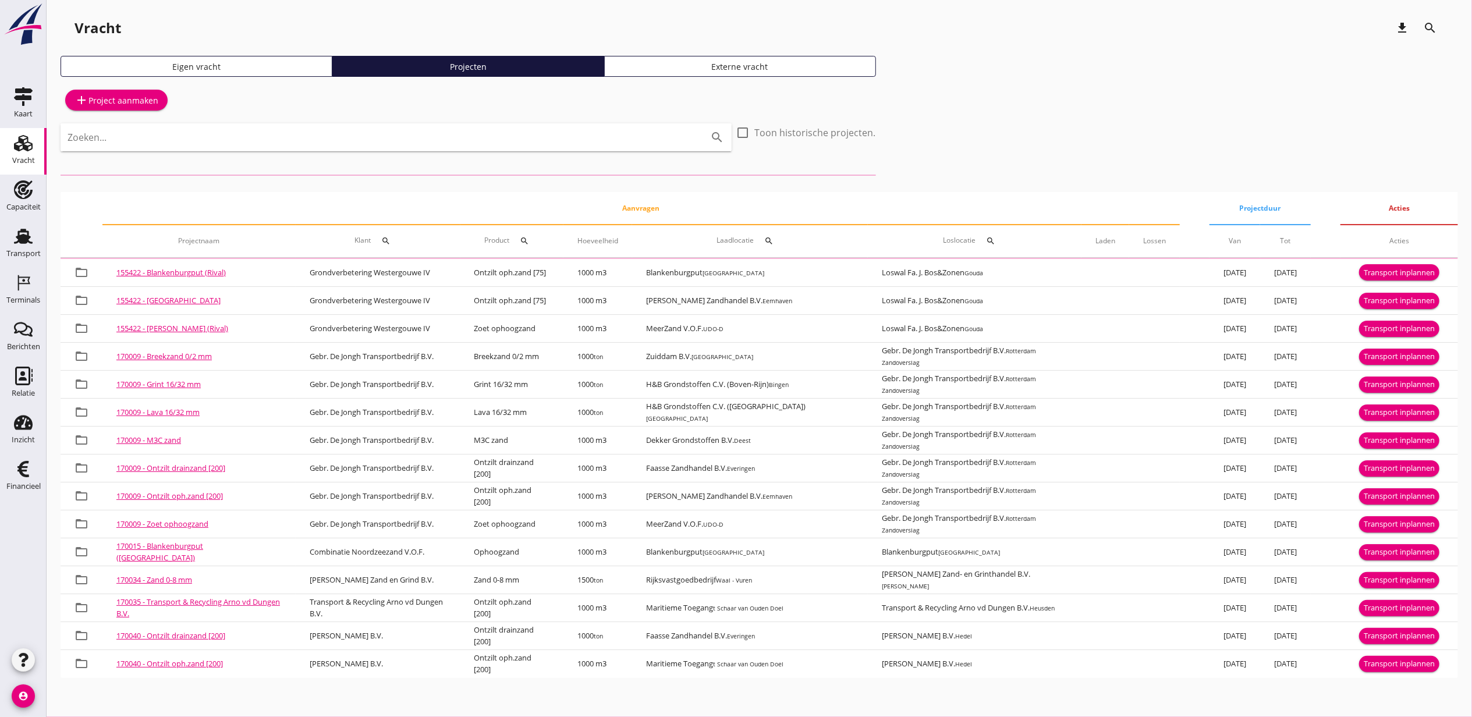
click at [283, 132] on input "Zoeken..." at bounding box center [380, 137] width 625 height 19
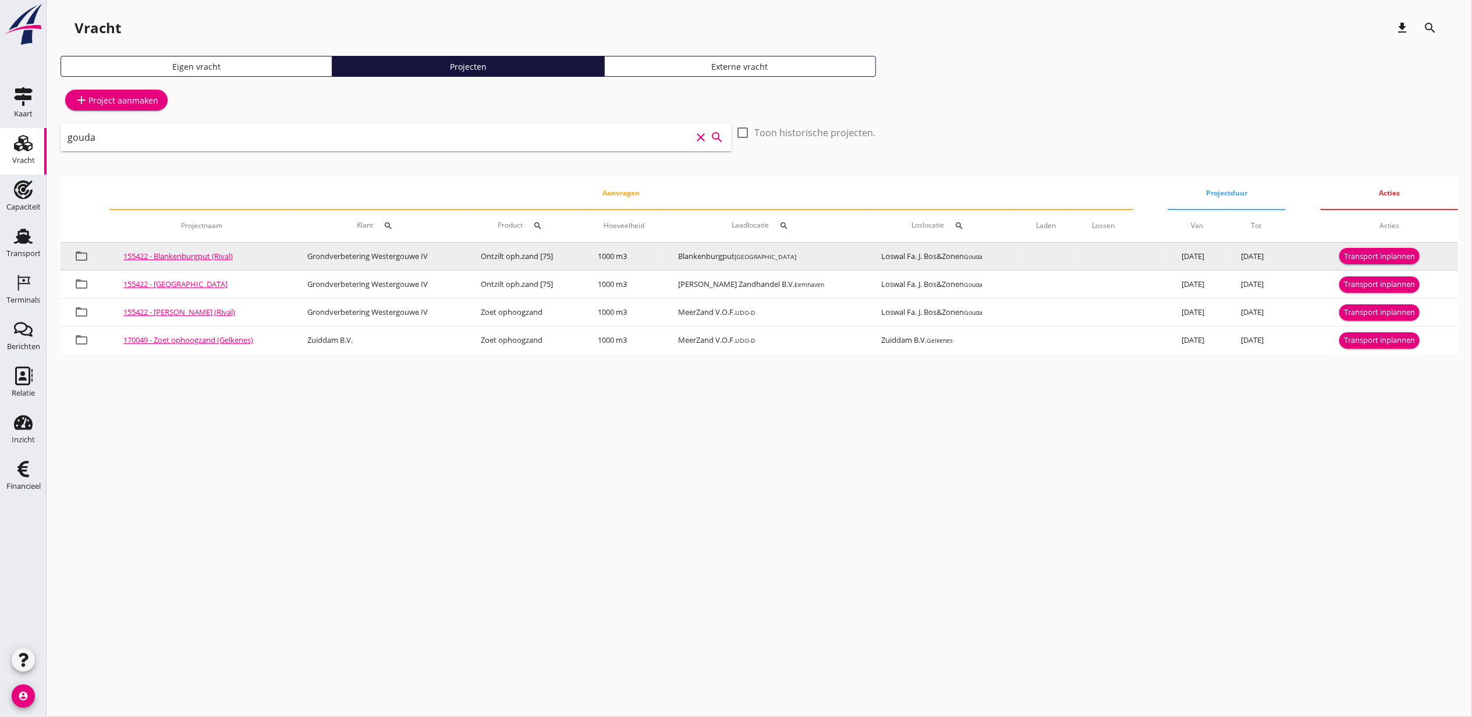
type input "gouda"
click at [1397, 257] on div "Transport inplannen" at bounding box center [1379, 257] width 71 height 12
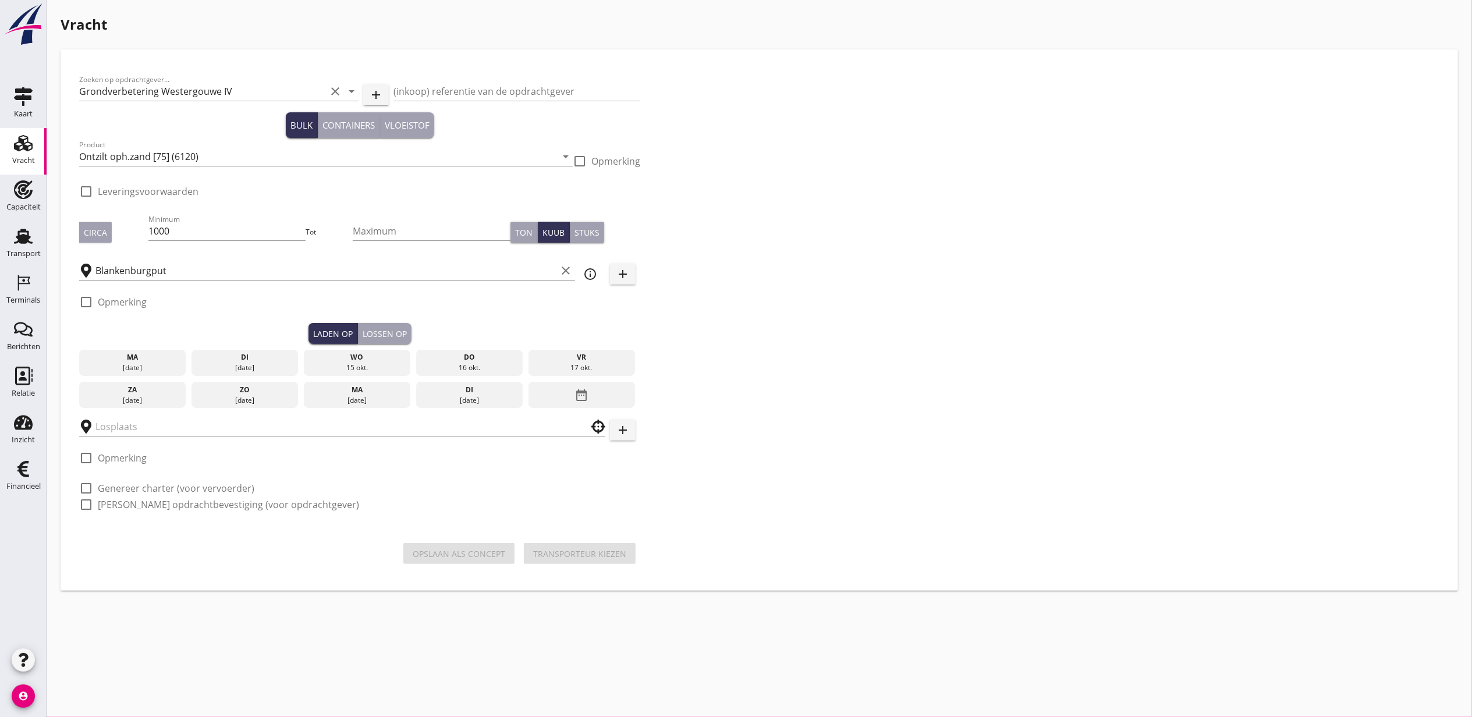
checkbox input "true"
type input "Loswal Fa. J. Bos&Zonen"
checkbox input "true"
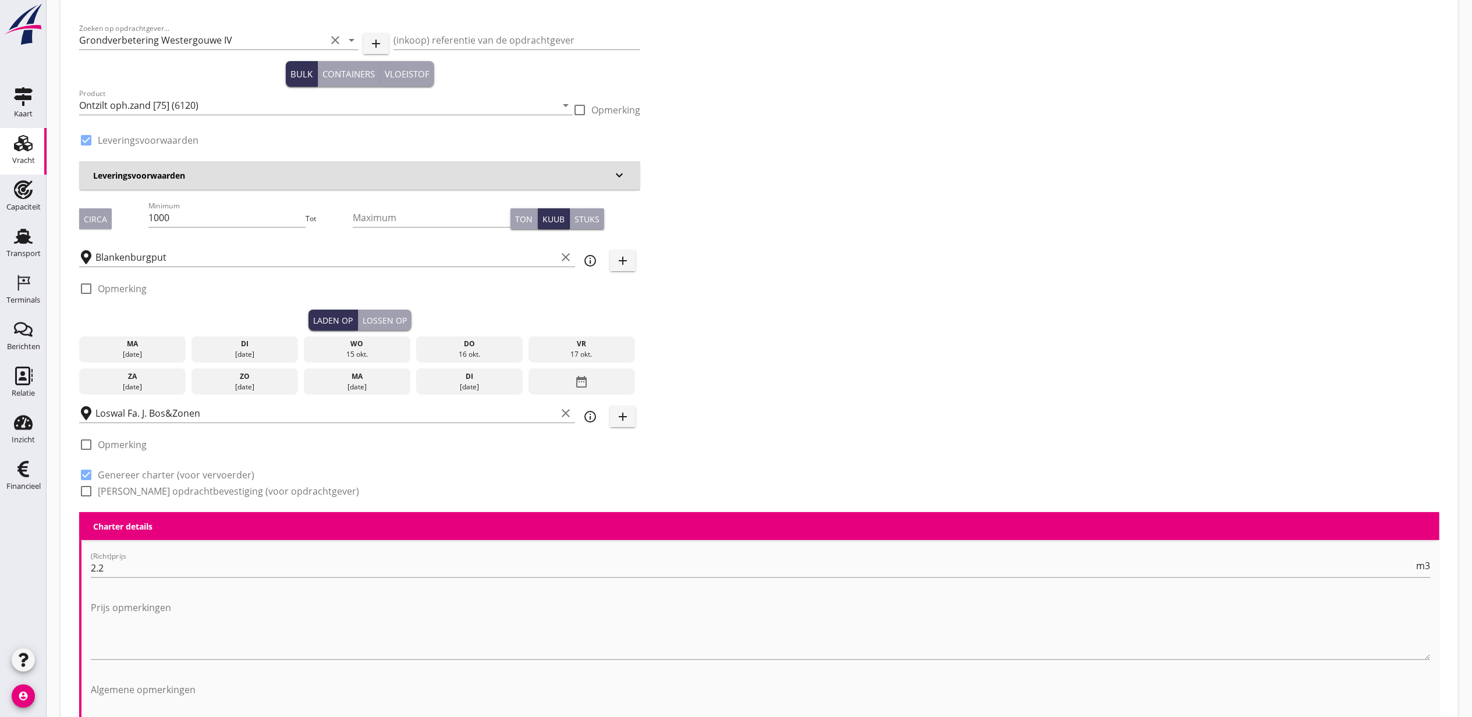
scroll to position [77, 0]
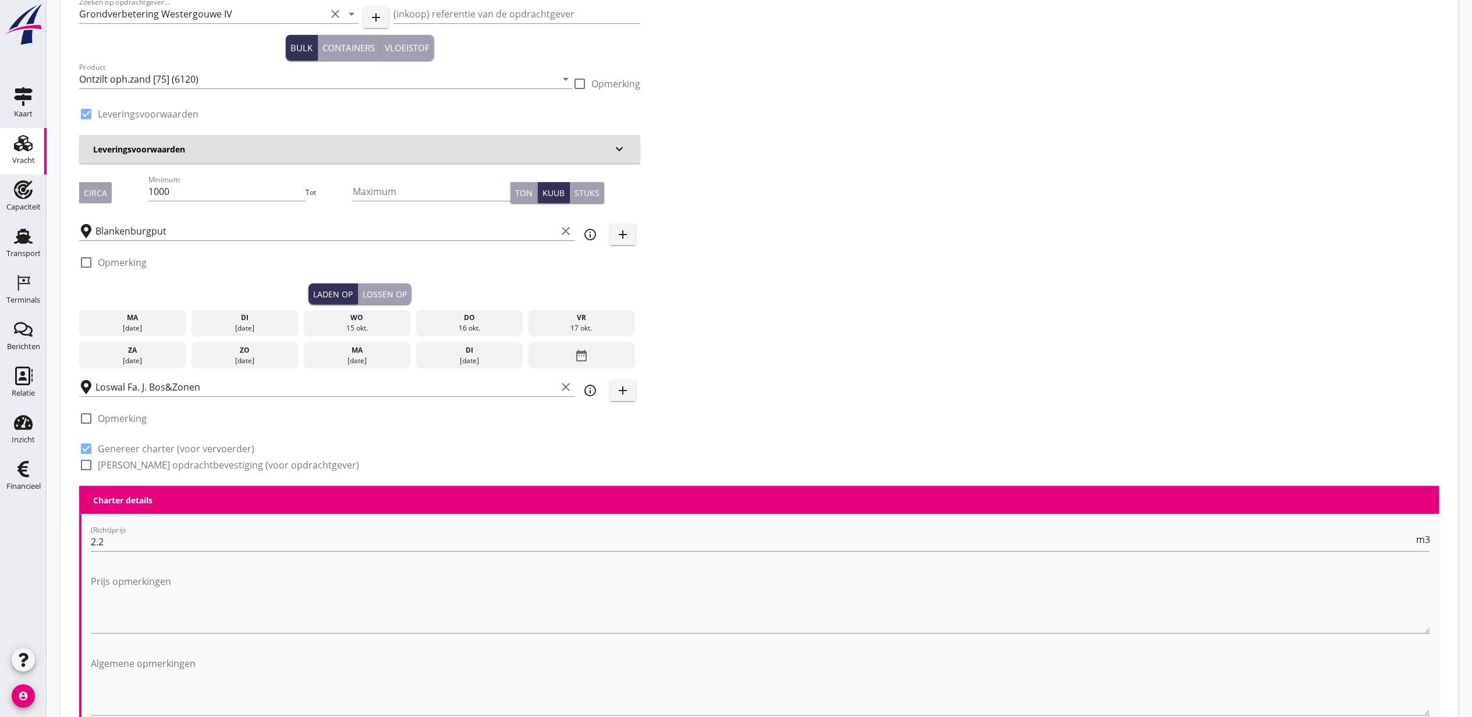
click at [243, 324] on div "[DATE]" at bounding box center [244, 328] width 101 height 10
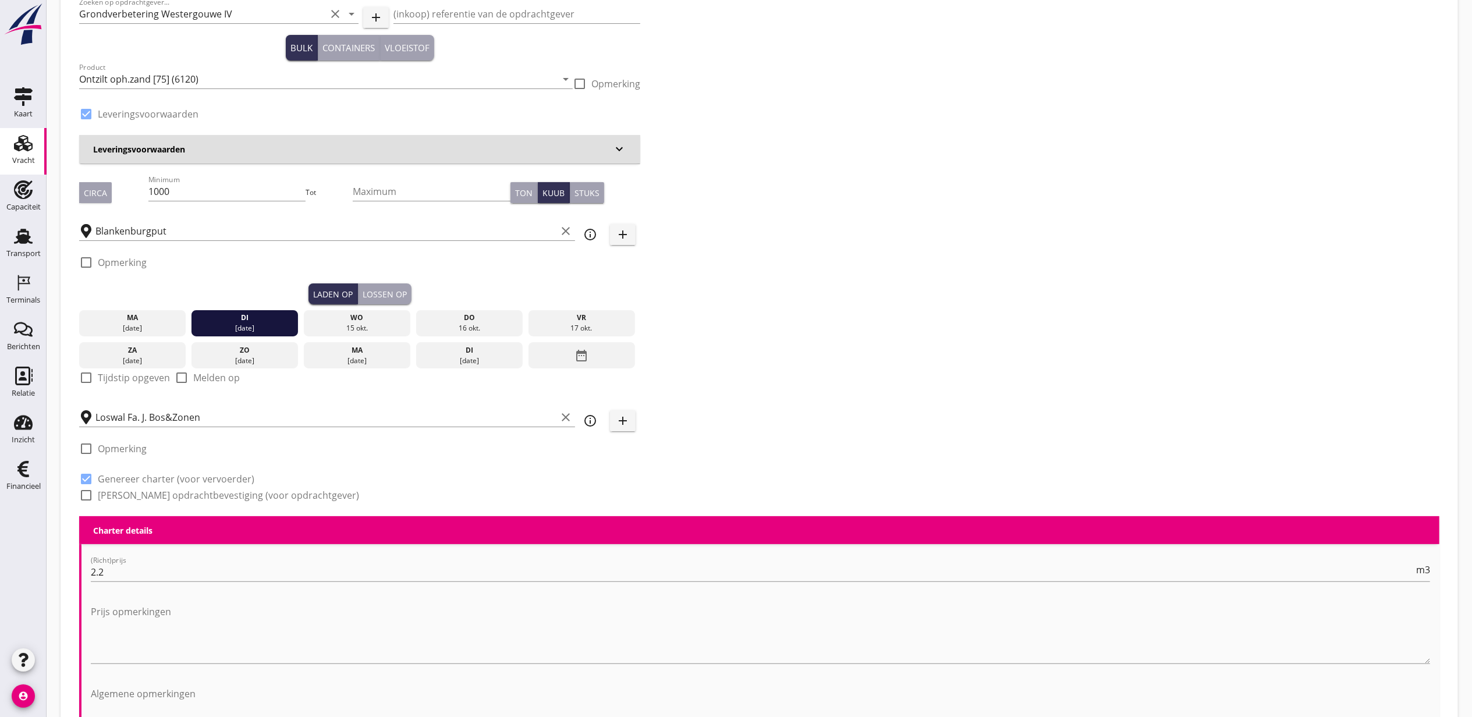
click at [412, 292] on div "Laden op Lossen op" at bounding box center [359, 294] width 561 height 21
click at [376, 288] on div "Lossen op" at bounding box center [385, 294] width 44 height 12
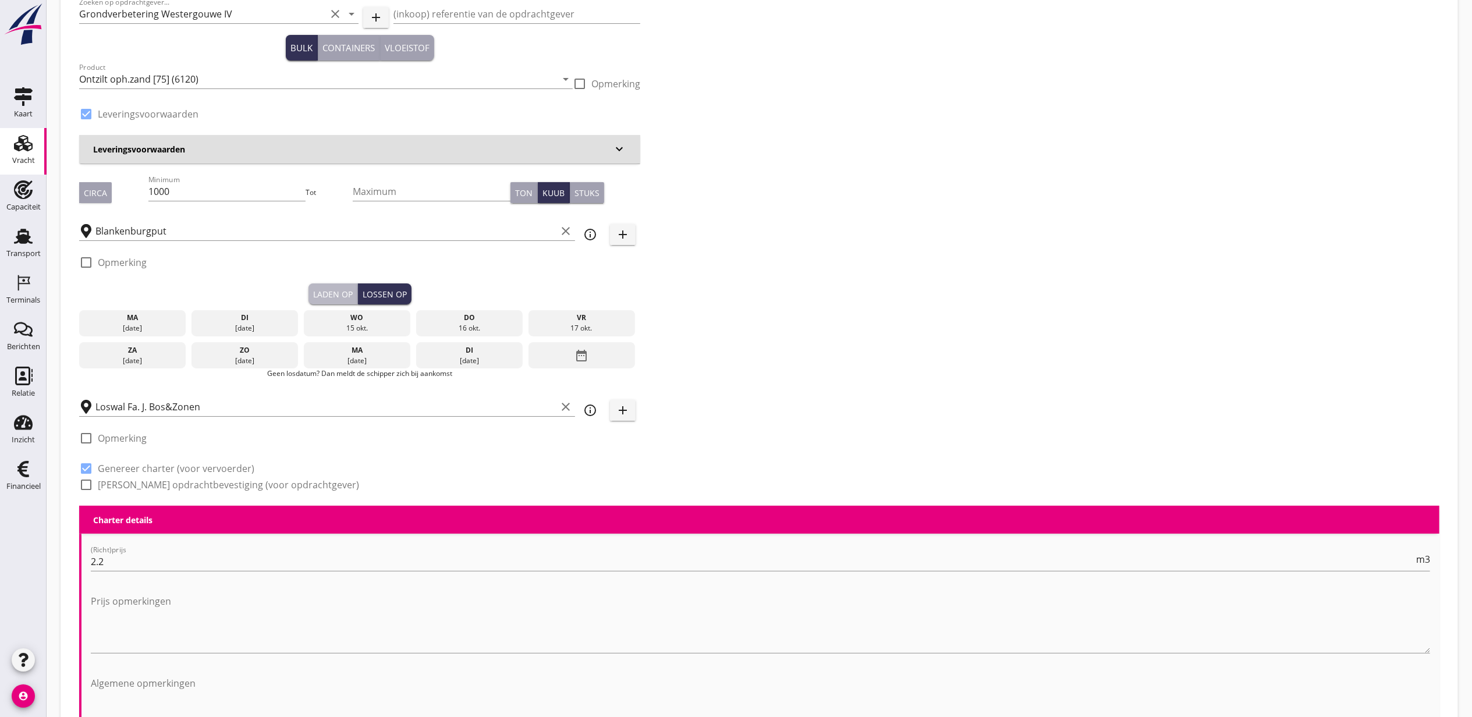
click at [332, 290] on div "Laden op" at bounding box center [333, 294] width 40 height 12
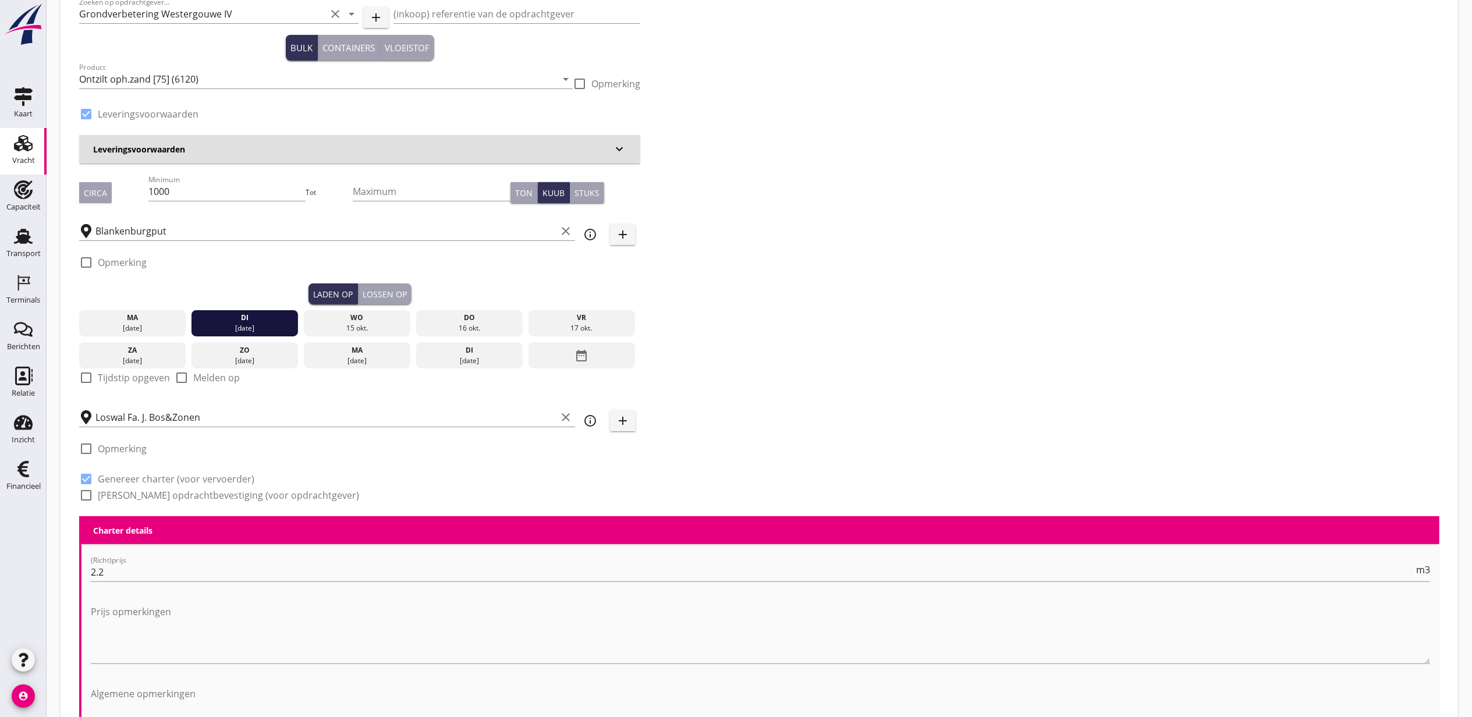
click at [135, 377] on label "Tijdstip opgeven" at bounding box center [134, 378] width 72 height 12
checkbox input "true"
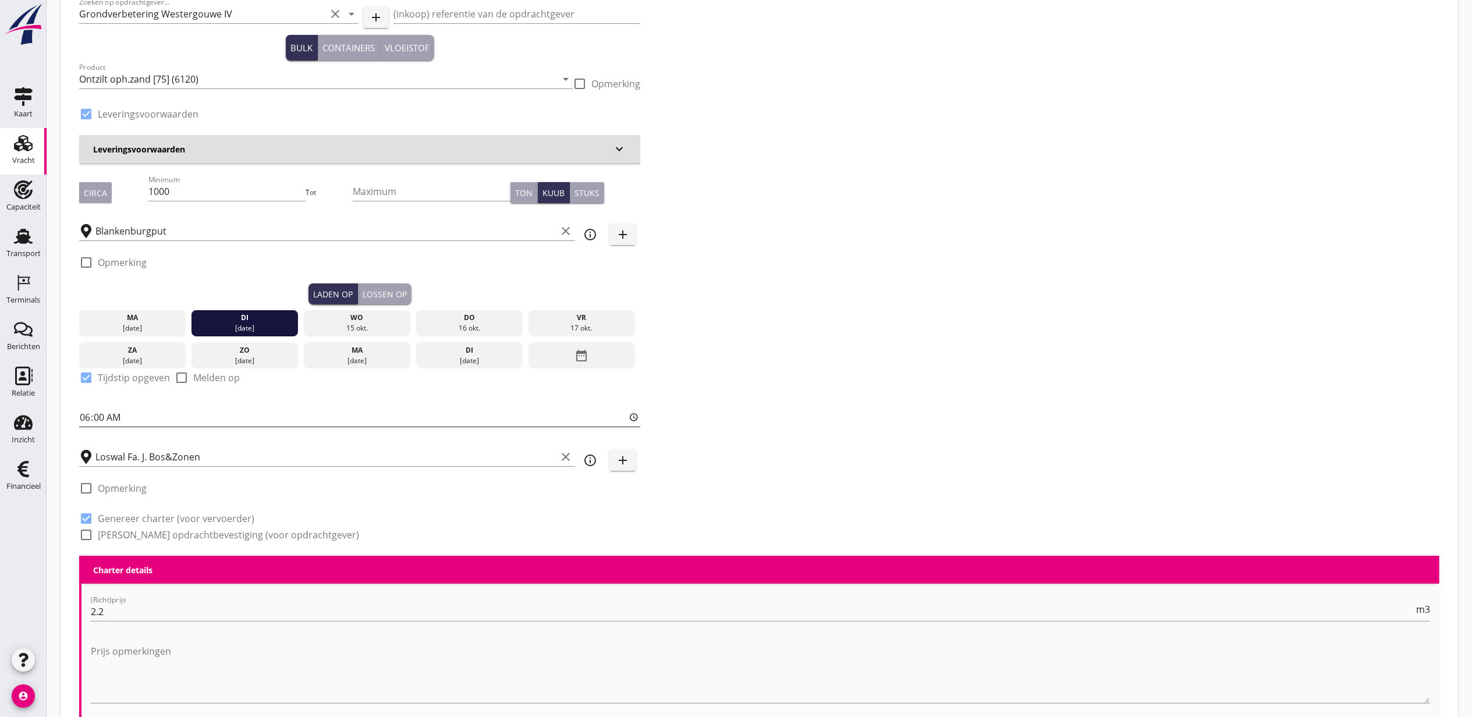
click at [87, 423] on input "06:00" at bounding box center [359, 417] width 561 height 19
type input "17:00"
click at [381, 288] on div "Lossen op" at bounding box center [385, 294] width 44 height 12
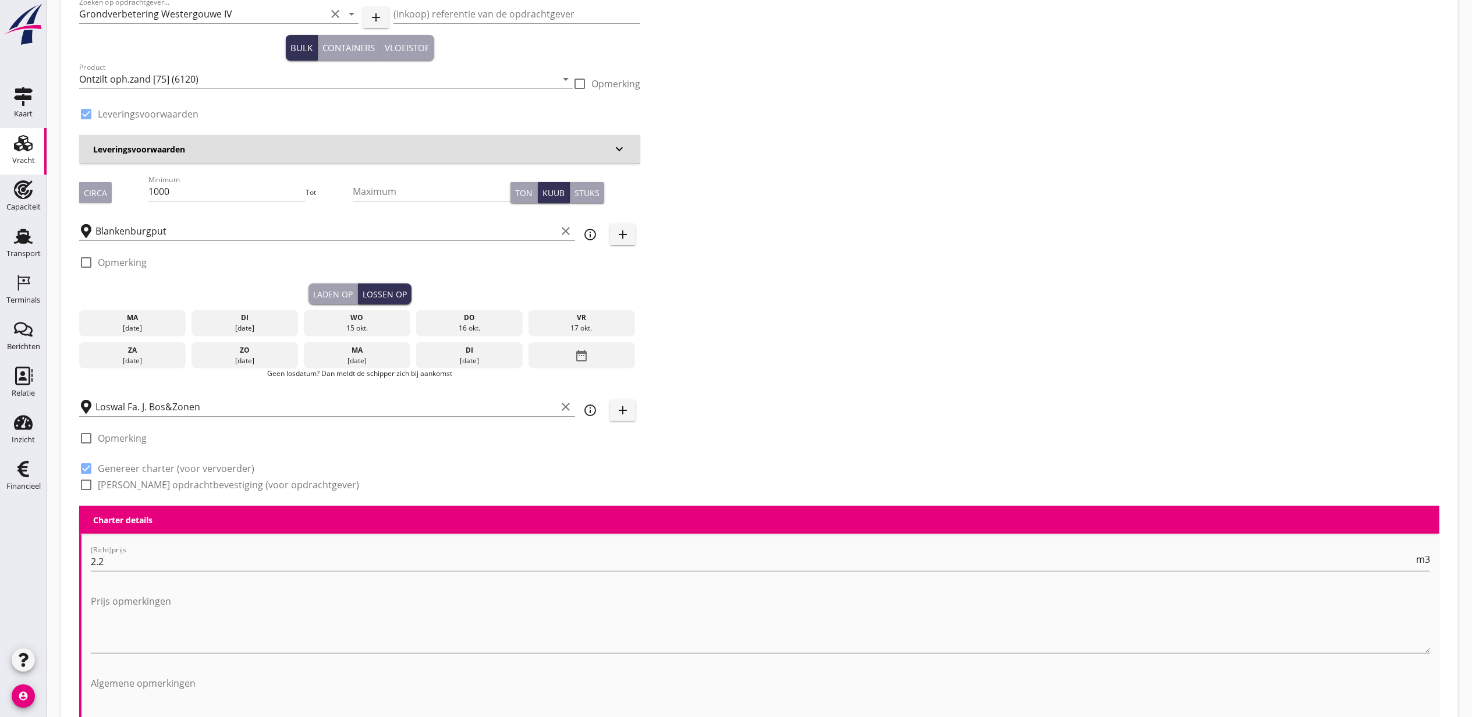
click at [359, 314] on div "wo" at bounding box center [357, 318] width 101 height 10
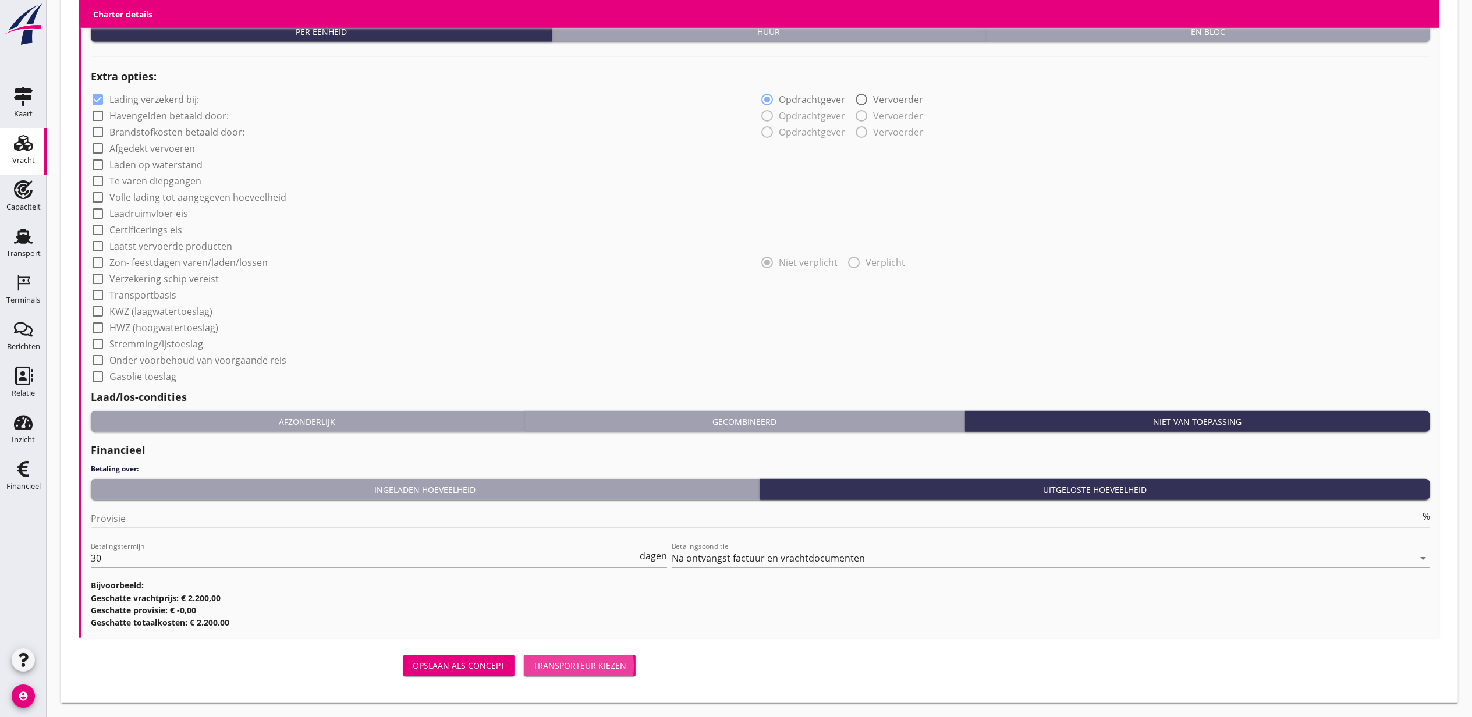
click at [580, 673] on button "Transporteur kiezen" at bounding box center [580, 666] width 112 height 21
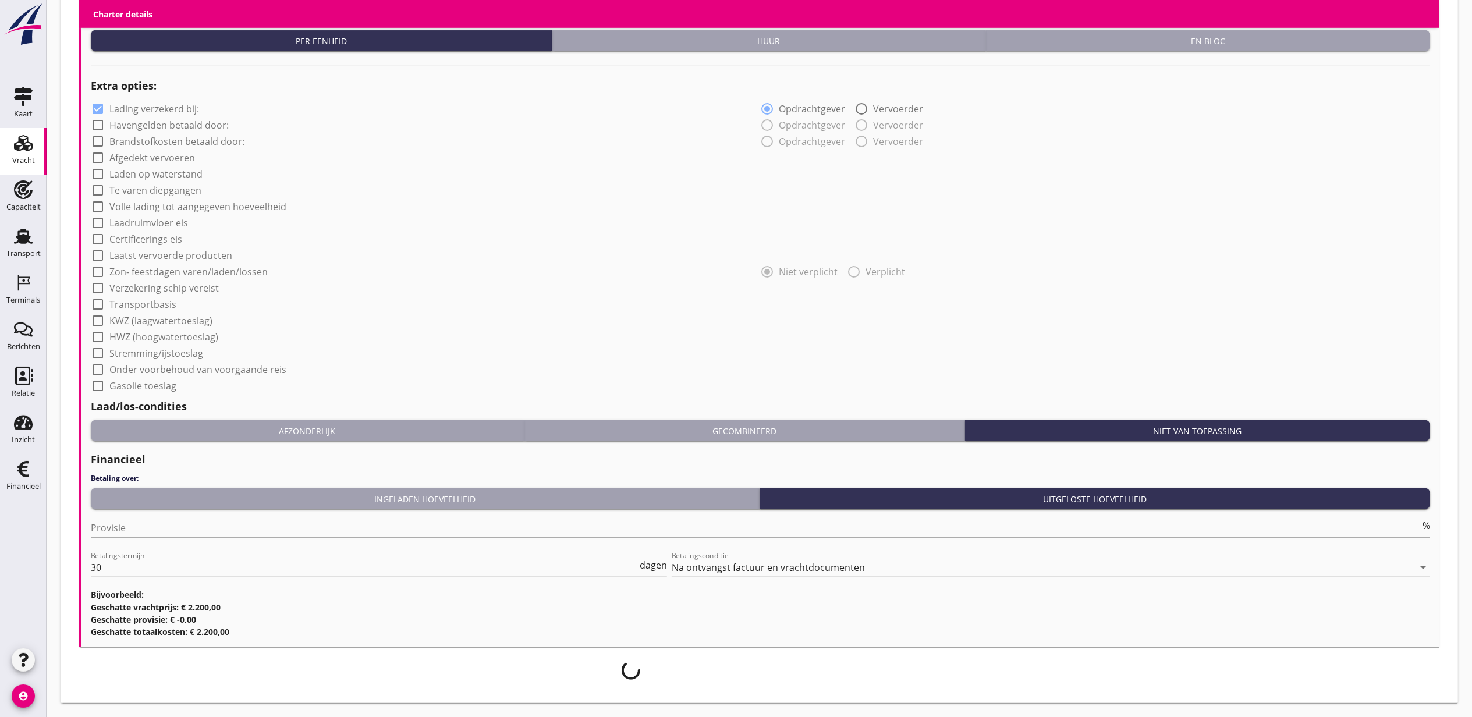
scroll to position [840, 0]
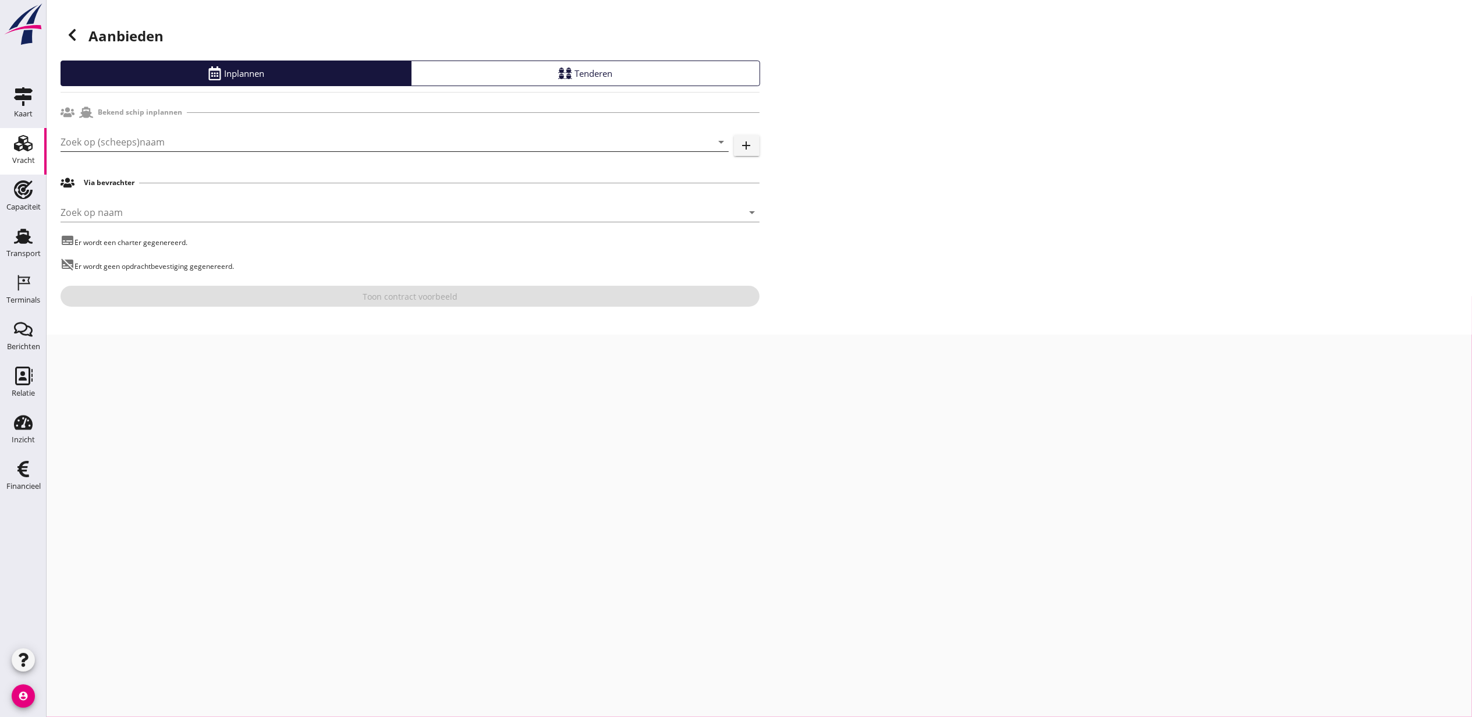
click at [174, 140] on input "Zoek op (scheeps)naam" at bounding box center [379, 142] width 636 height 19
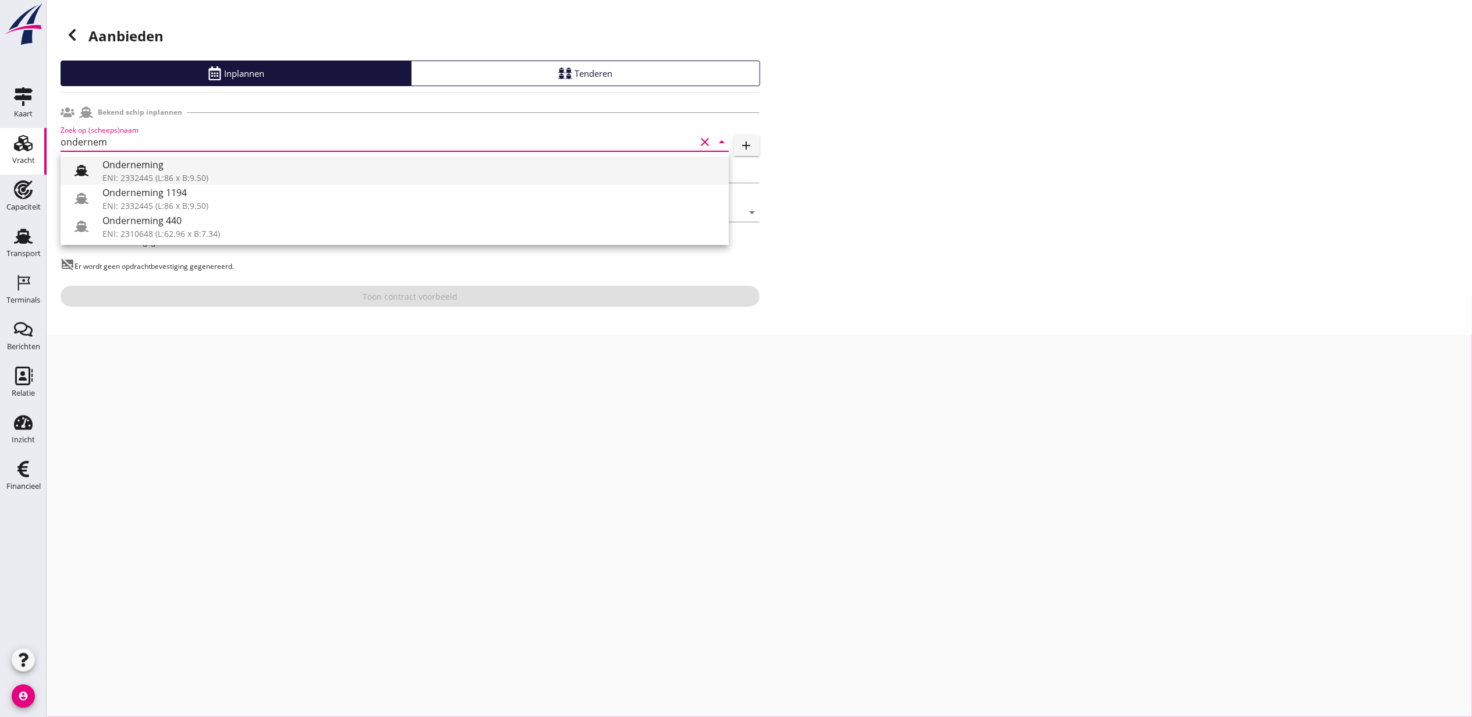
click at [172, 167] on div "Onderneming" at bounding box center [410, 165] width 617 height 14
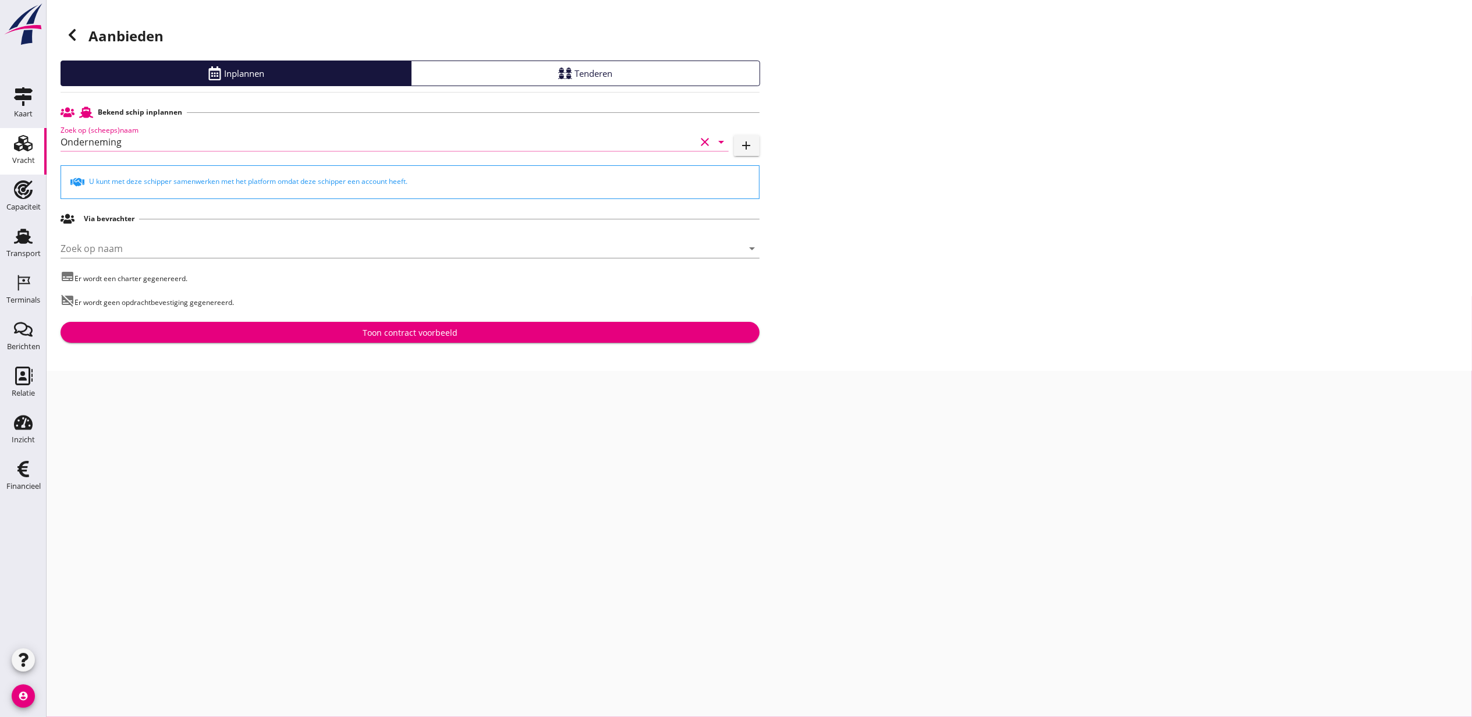
type input "Onderneming"
click at [487, 336] on div "Toon contract voorbeeld" at bounding box center [410, 333] width 681 height 12
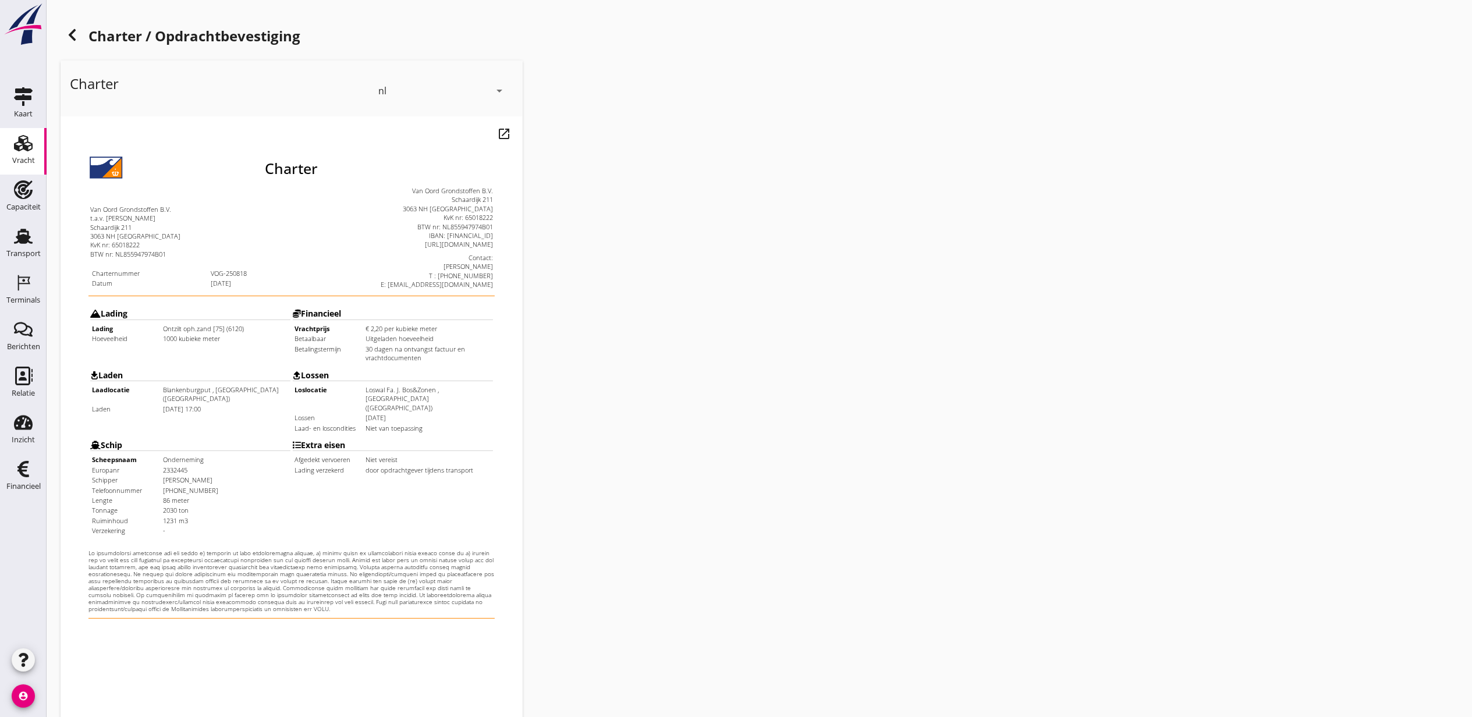
scroll to position [144, 0]
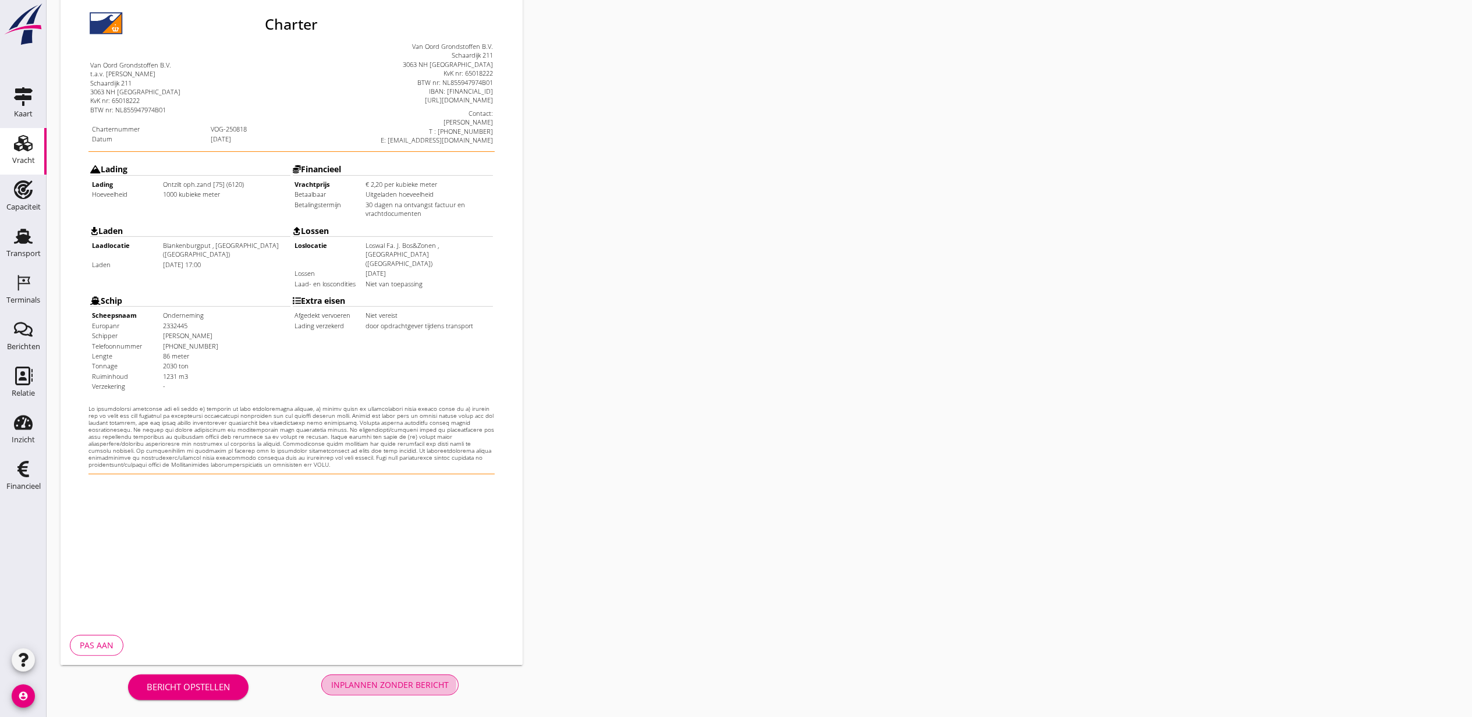
click at [371, 684] on div "Inplannen zonder bericht" at bounding box center [390, 685] width 118 height 12
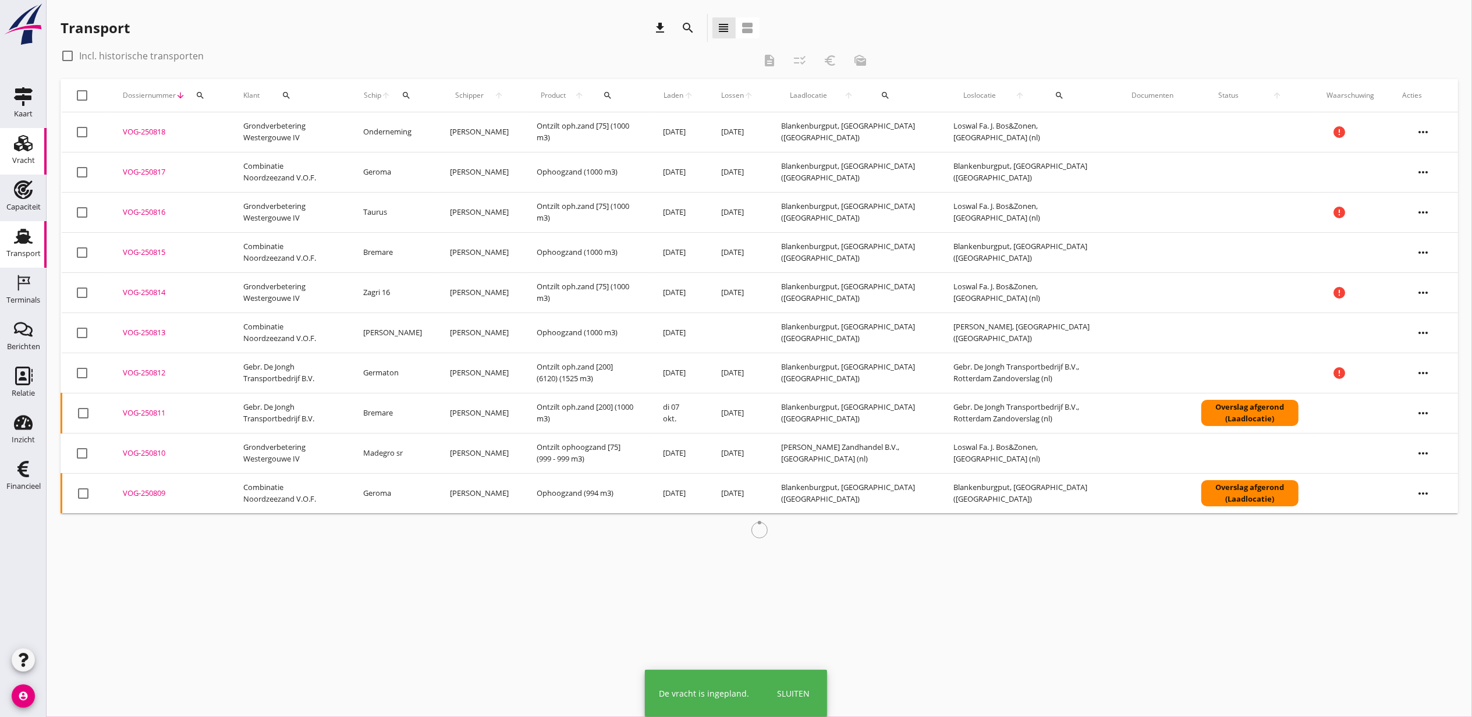
click at [24, 145] on use at bounding box center [23, 143] width 19 height 16
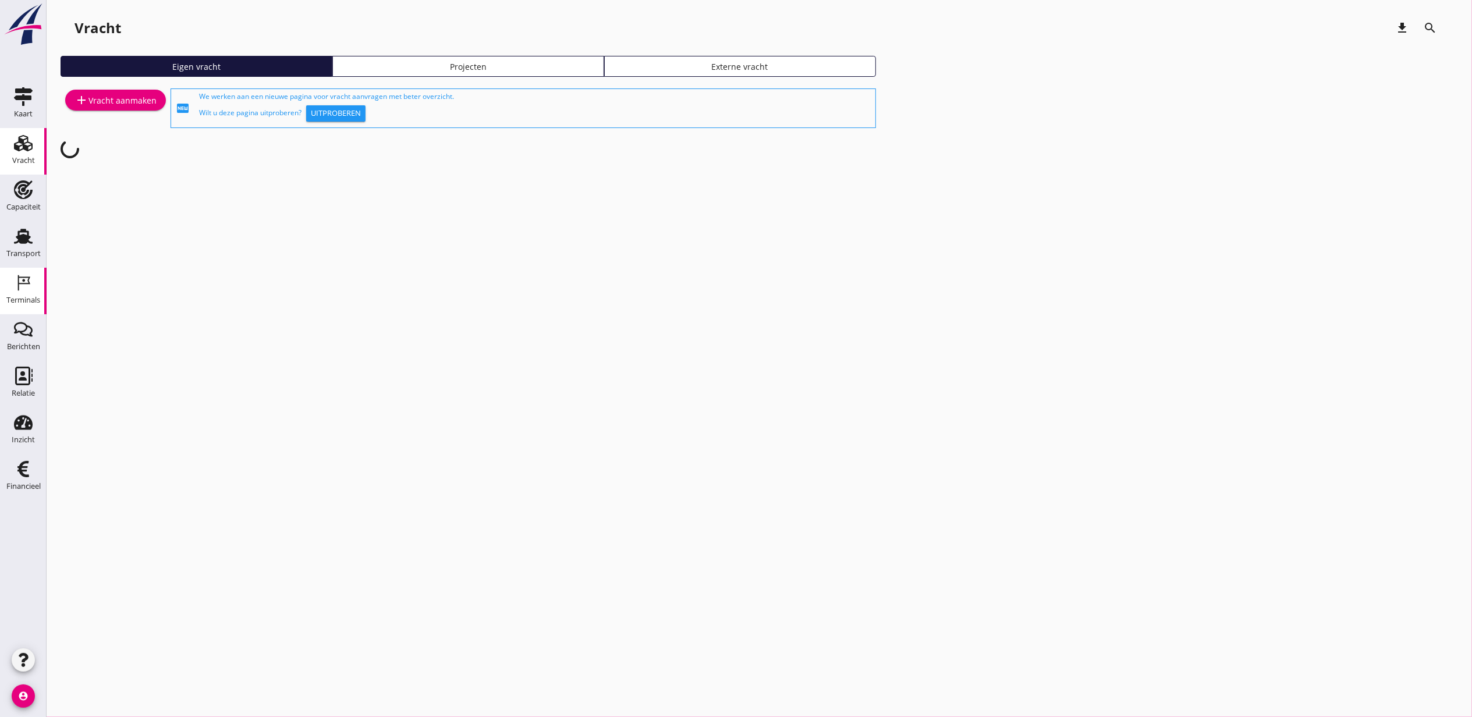
click at [26, 292] on div "Terminals" at bounding box center [23, 300] width 34 height 16
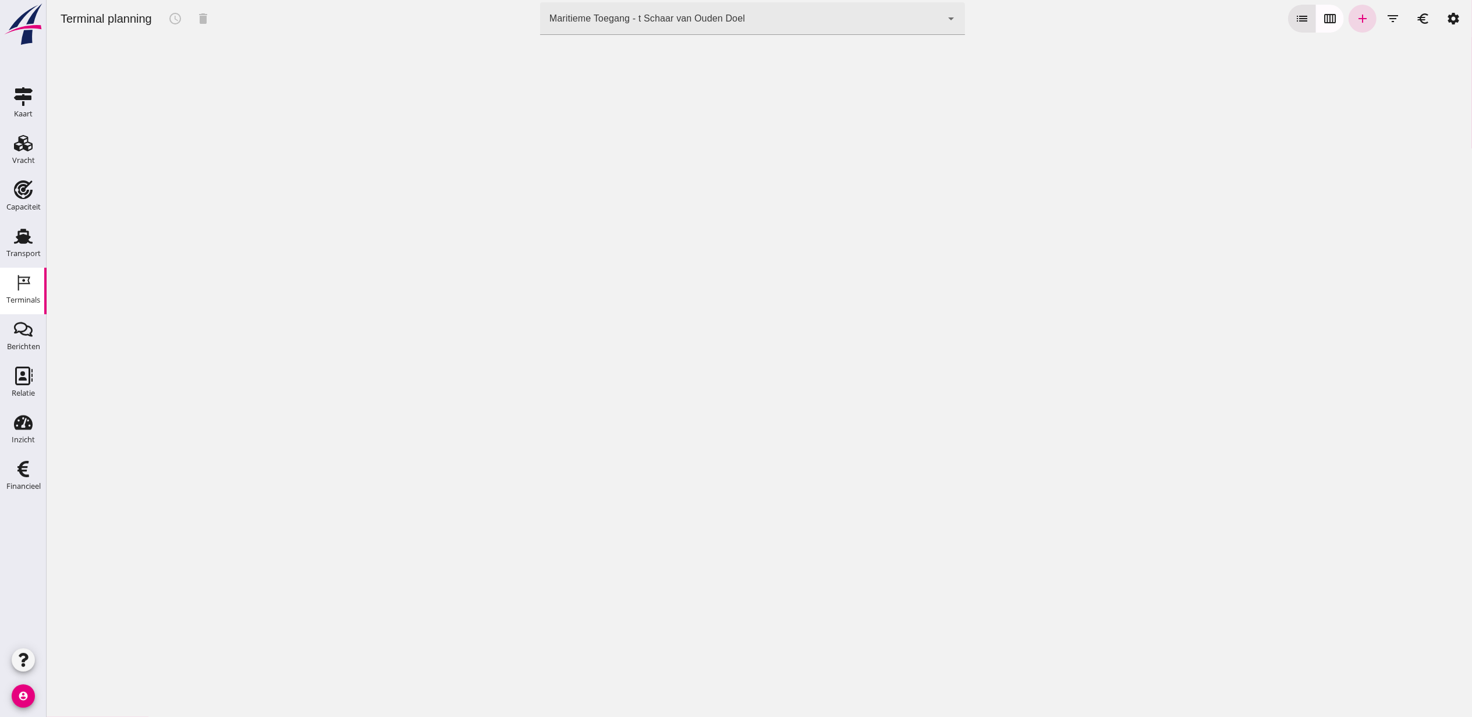
click at [632, 23] on div "Maritieme Toegang - t Schaar van Ouden Doel" at bounding box center [647, 19] width 196 height 14
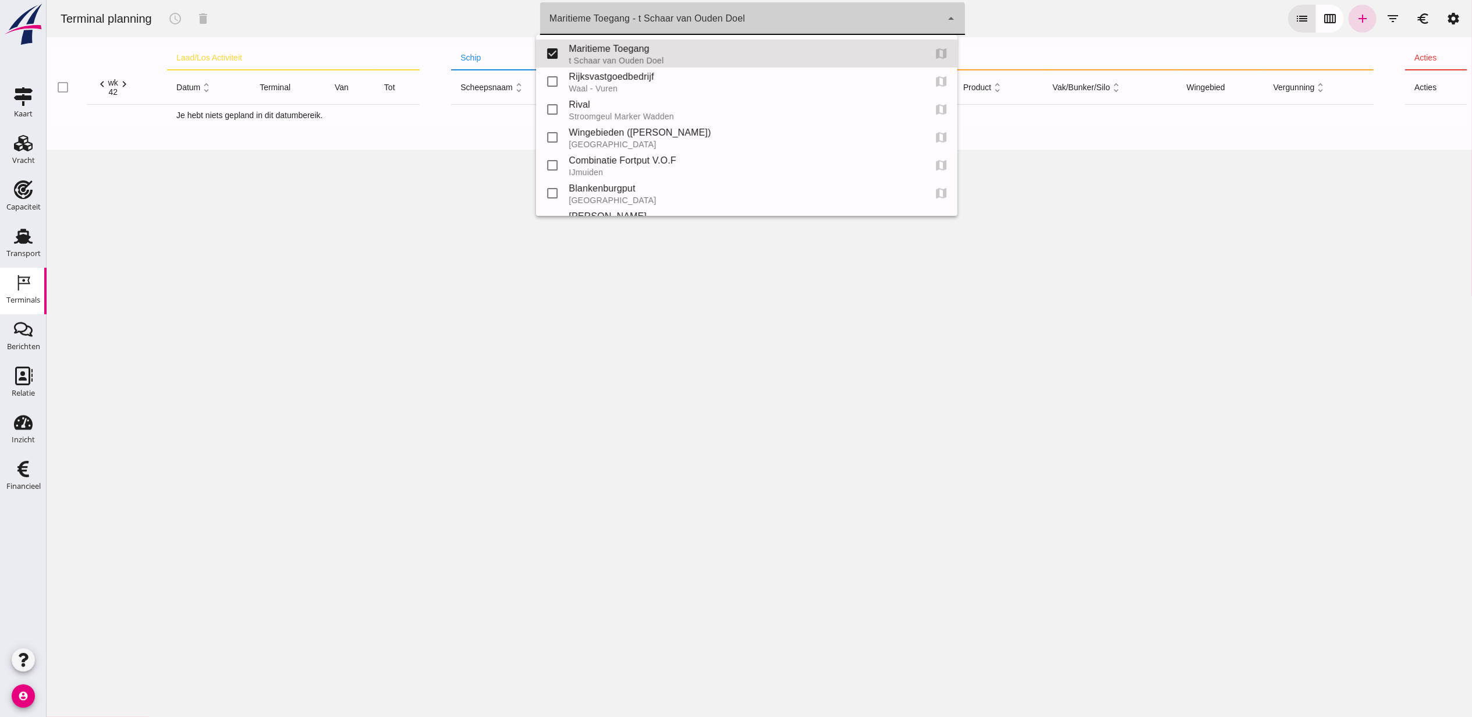
click at [645, 182] on div "Blankenburgput" at bounding box center [741, 189] width 347 height 14
type input "e6c78bfd-e3f1-4bb9-b01e-b37ce3668b52"
checkbox input "false"
checkbox input "true"
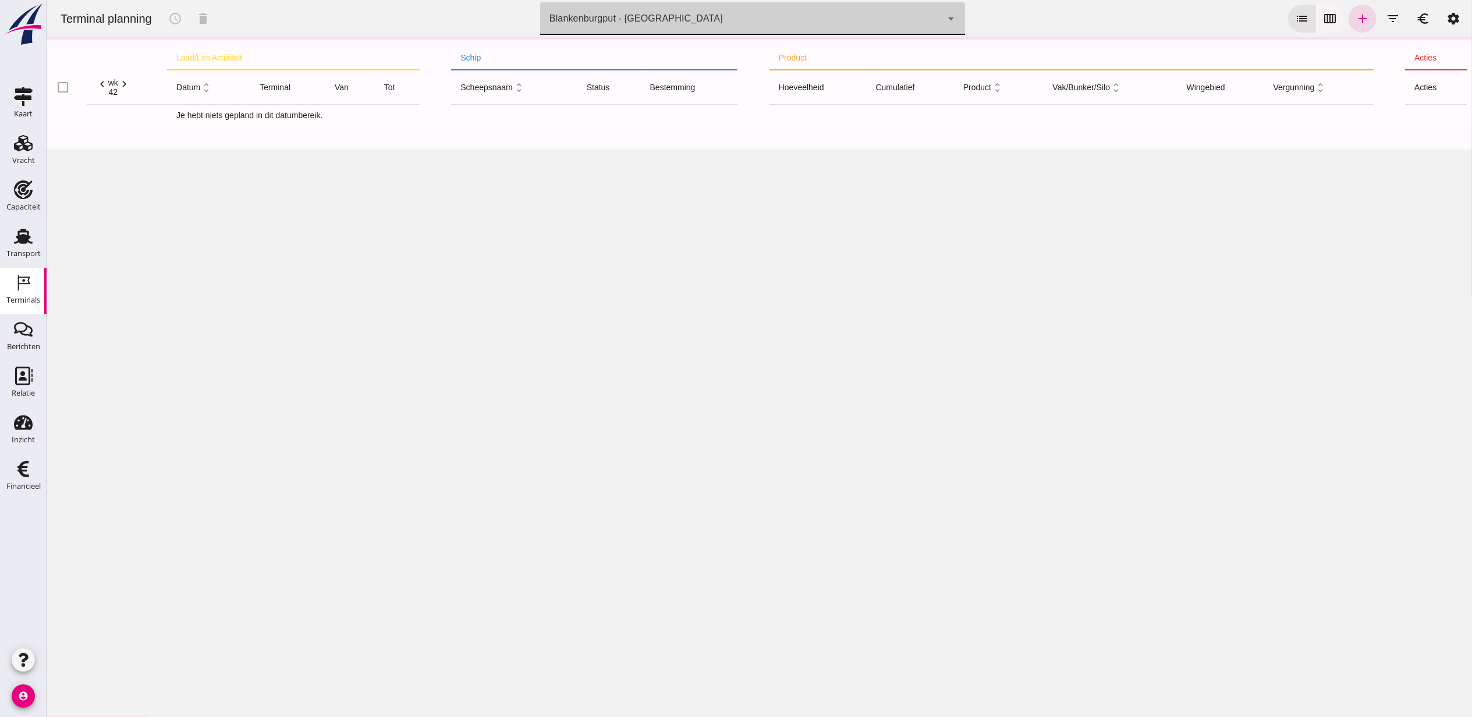
click at [1323, 15] on icon "calendar_view_week" at bounding box center [1330, 19] width 14 height 14
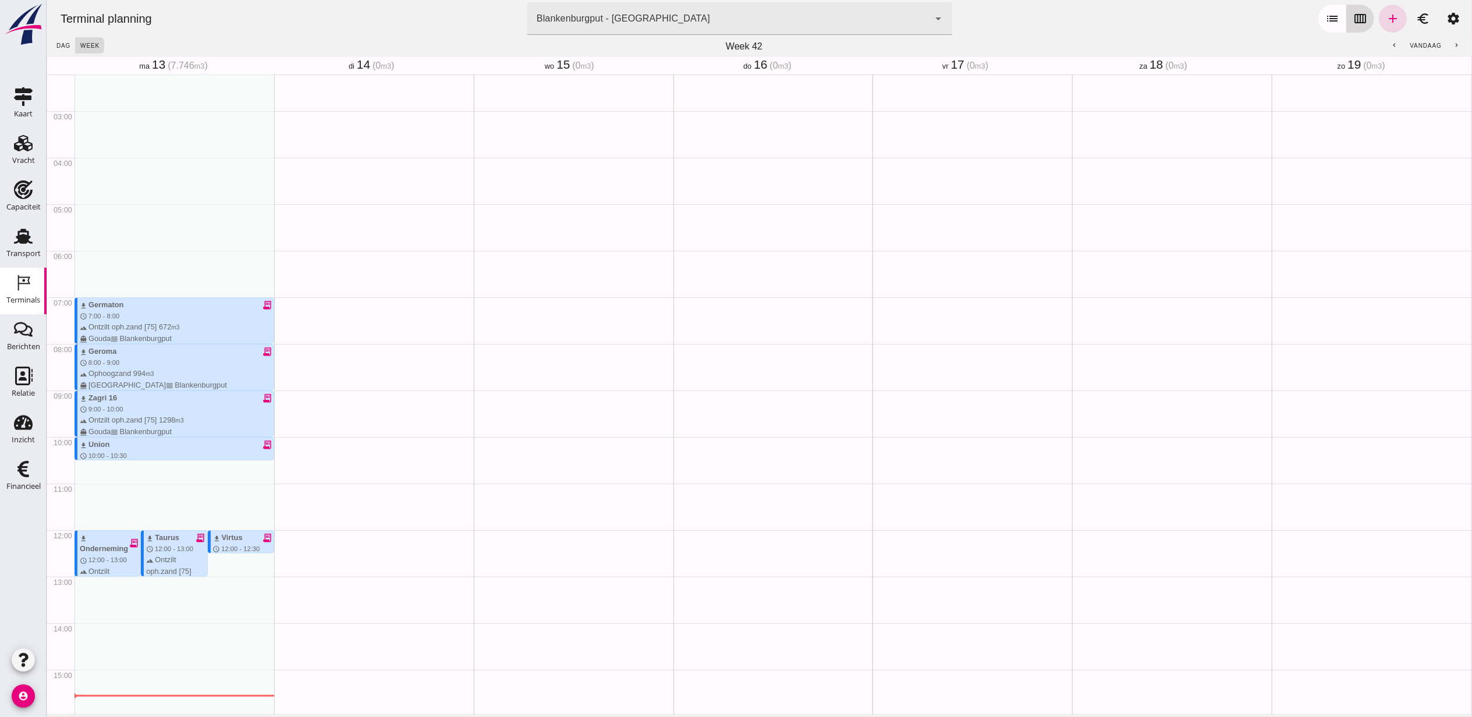
scroll to position [477, 0]
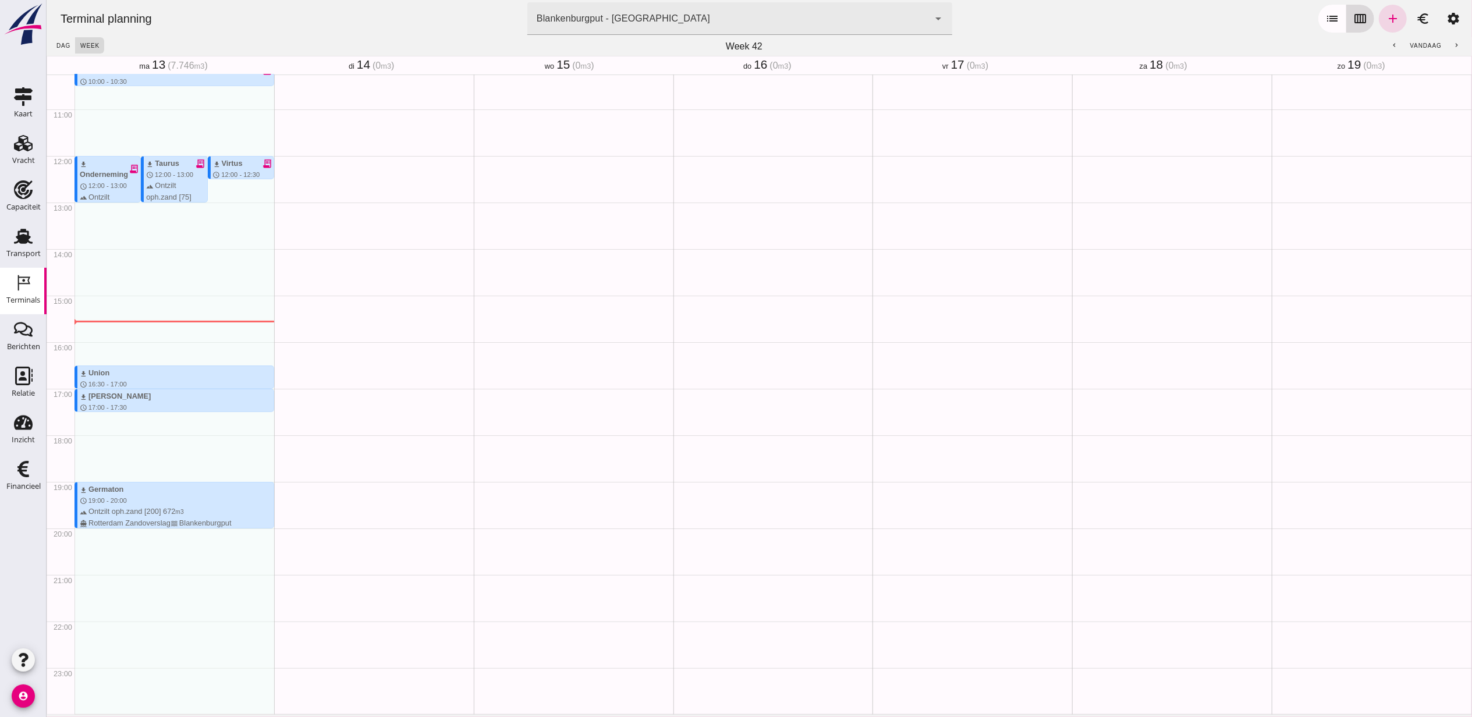
click at [1353, 22] on icon "calendar_view_week" at bounding box center [1360, 19] width 14 height 14
click at [1388, 19] on link "add" at bounding box center [1393, 19] width 28 height 28
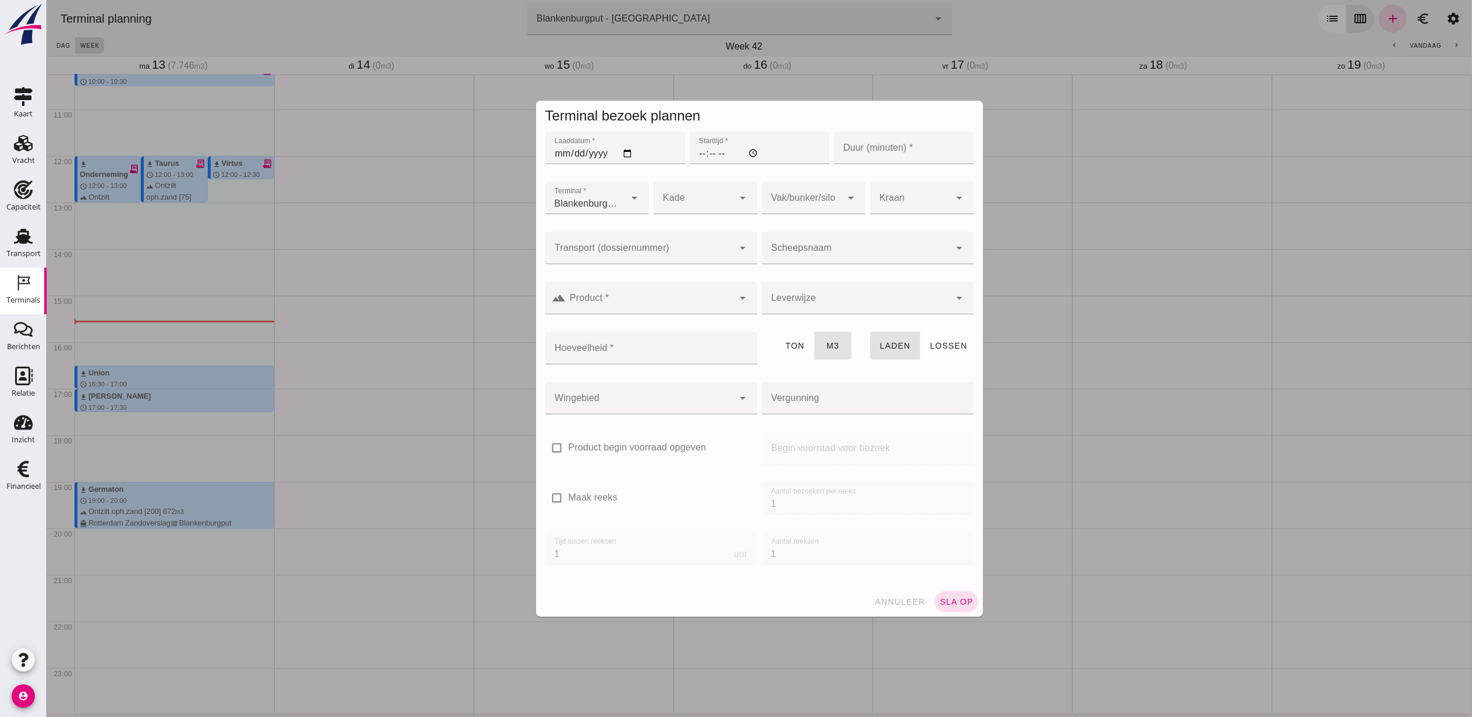
type input "Combinatie Noordzeezand V.O.F."
click at [620, 150] on input "Laaddatum *" at bounding box center [615, 148] width 140 height 33
type input "2025-10-14"
click at [689, 157] on input "Starttijd *" at bounding box center [759, 148] width 140 height 33
type input "12:00"
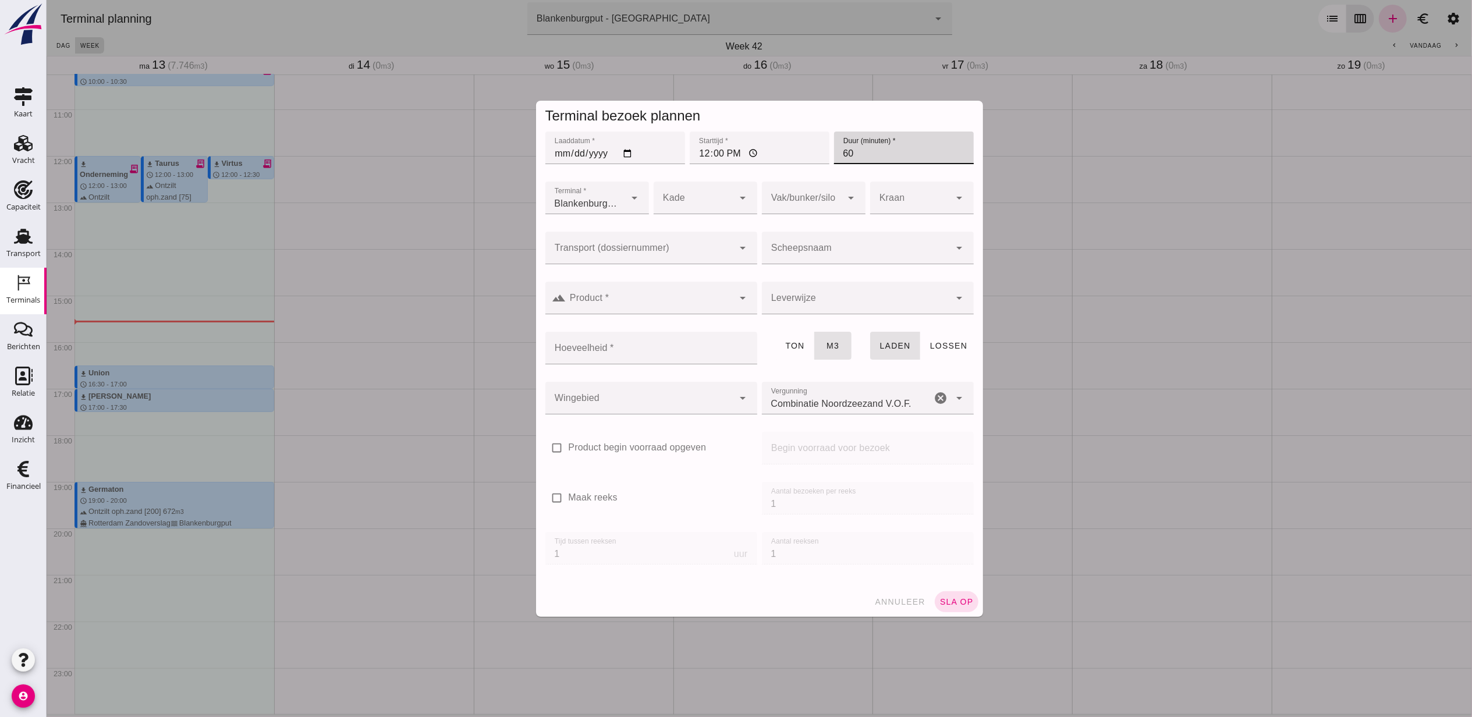
type input "60"
click at [650, 247] on input "Transport (dossiernummer)" at bounding box center [639, 254] width 189 height 14
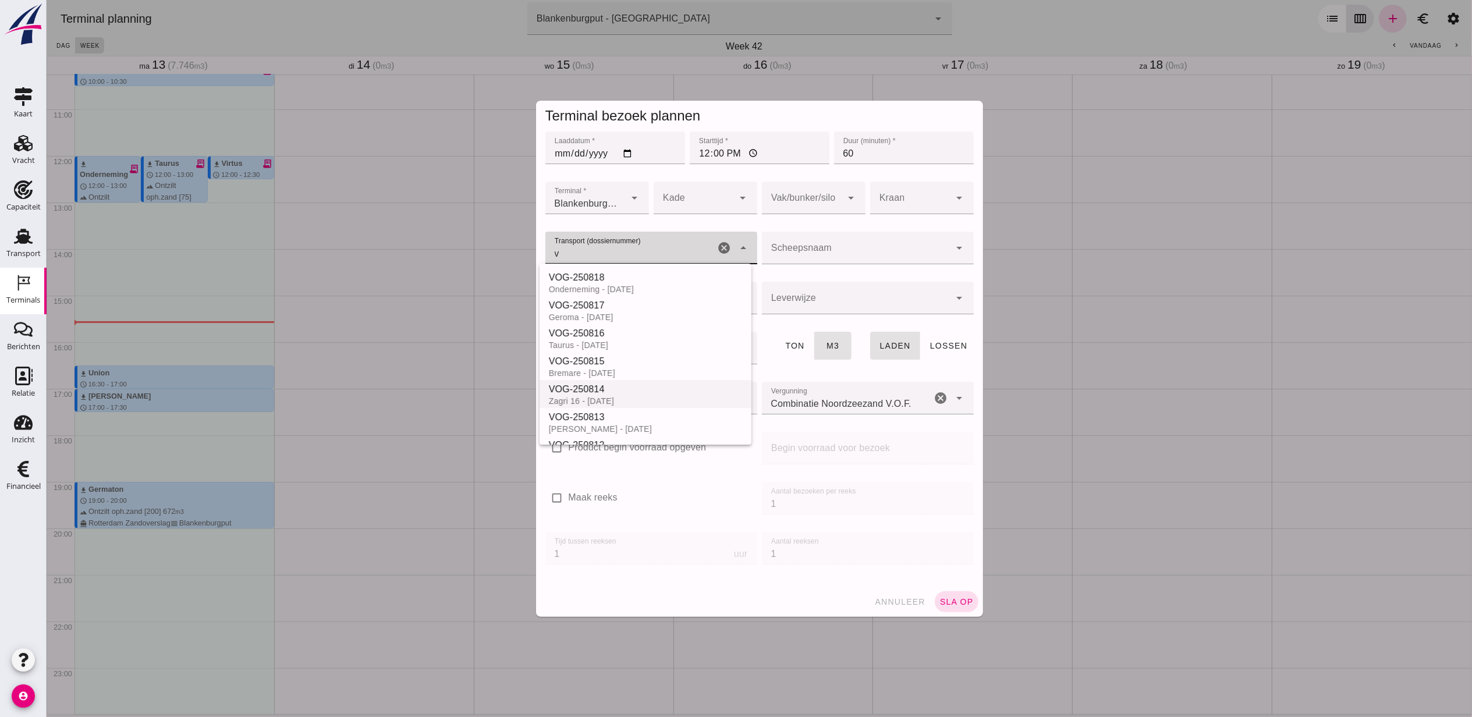
click at [660, 399] on div "Zagri 16 - 14-10-2025" at bounding box center [644, 400] width 193 height 9
type input "VOG-250814"
type input "franco_on_shore"
type input "1298"
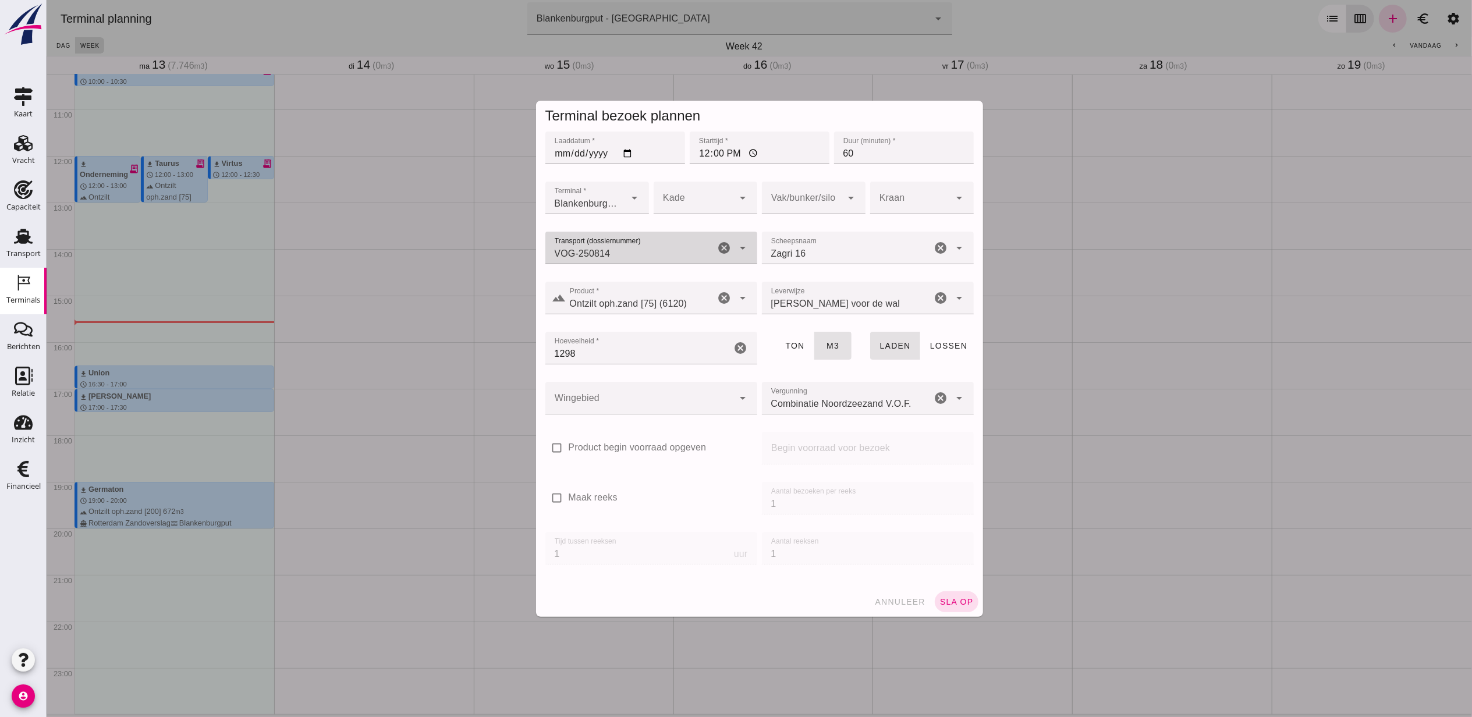
type input "VOG-250814"
click at [813, 196] on div at bounding box center [802, 198] width 80 height 33
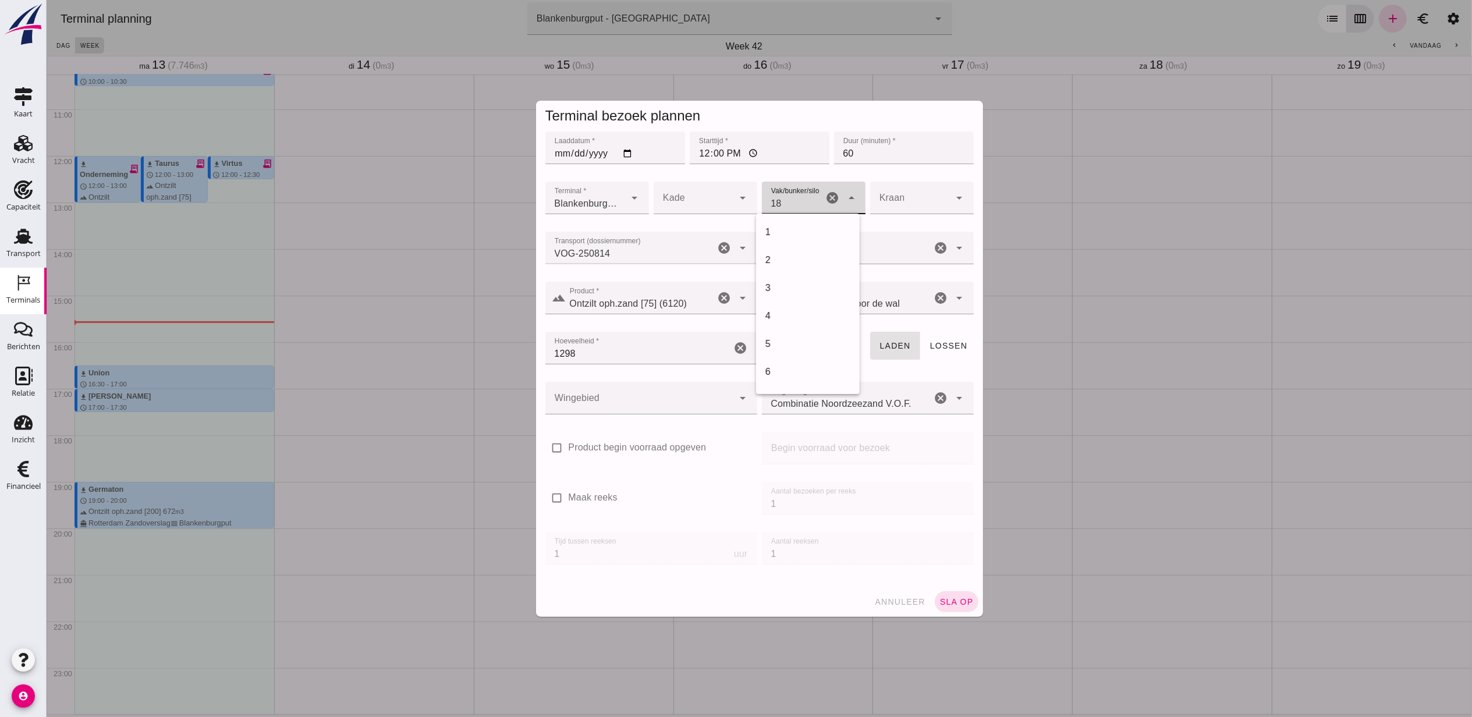
scroll to position [475, 0]
click at [809, 226] on div "18" at bounding box center [807, 232] width 85 height 14
type input "366"
click at [643, 399] on div at bounding box center [639, 398] width 189 height 33
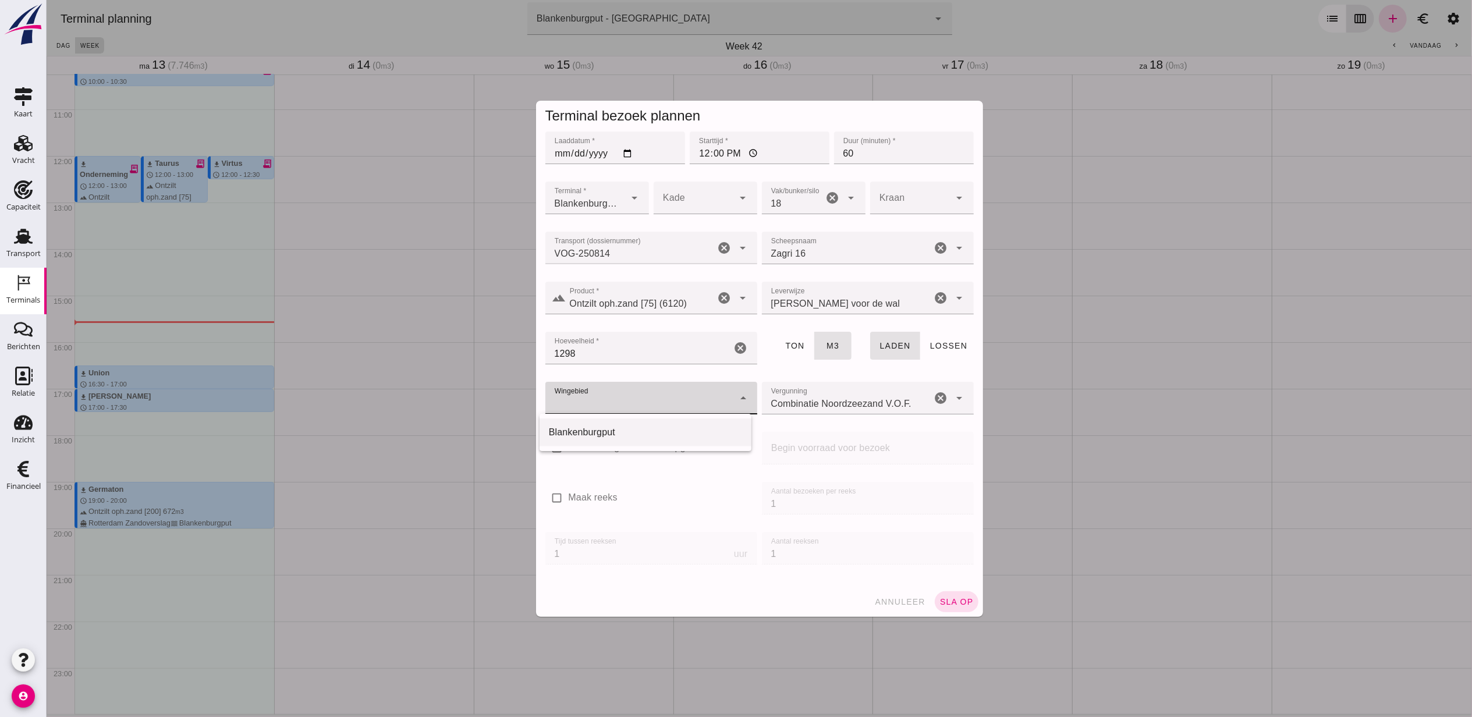
click at [647, 431] on div "Blankenburgput" at bounding box center [644, 433] width 193 height 14
type input "333"
click at [704, 199] on div at bounding box center [693, 198] width 80 height 33
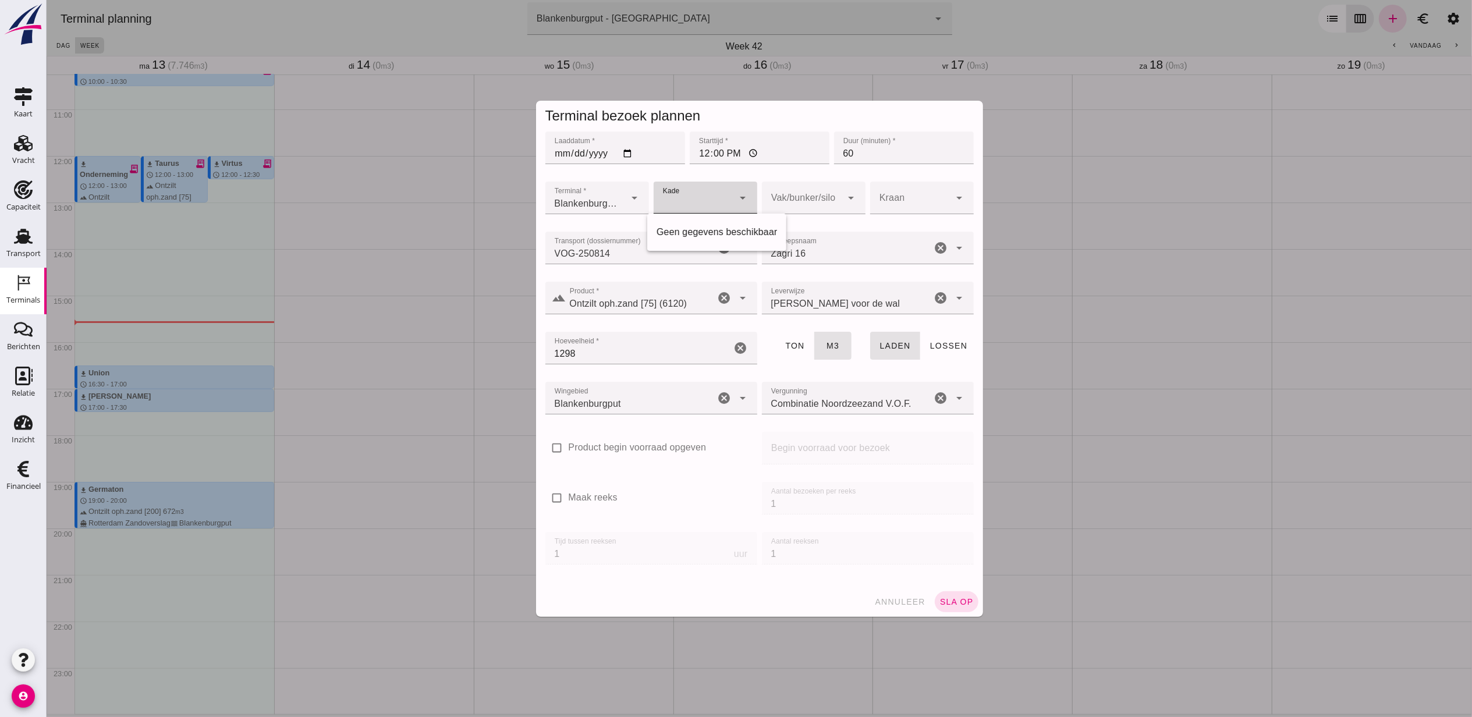
click at [704, 199] on div at bounding box center [693, 198] width 80 height 33
click at [832, 192] on div at bounding box center [802, 198] width 80 height 33
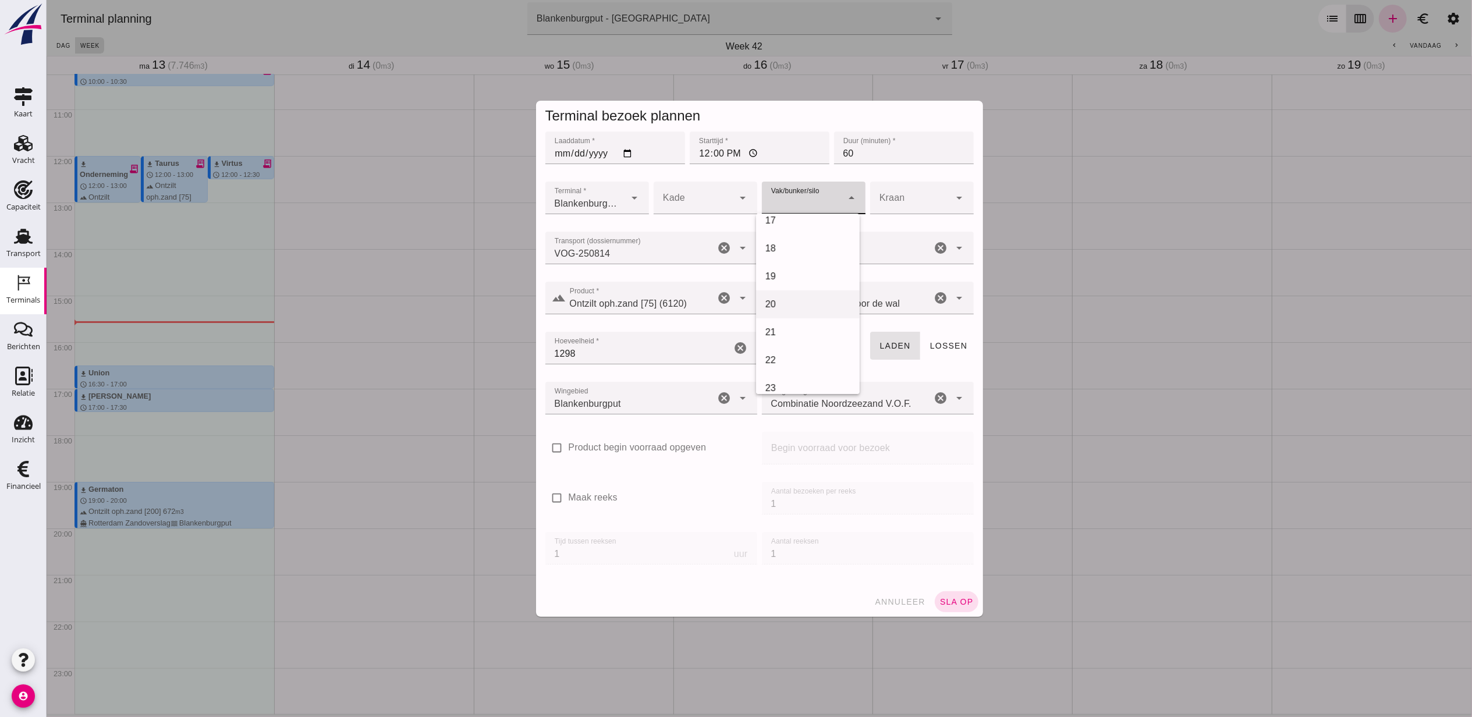
scroll to position [466, 0]
click at [815, 238] on div "18" at bounding box center [807, 242] width 85 height 14
type input "366"
click at [939, 595] on button "sla op" at bounding box center [956, 602] width 44 height 21
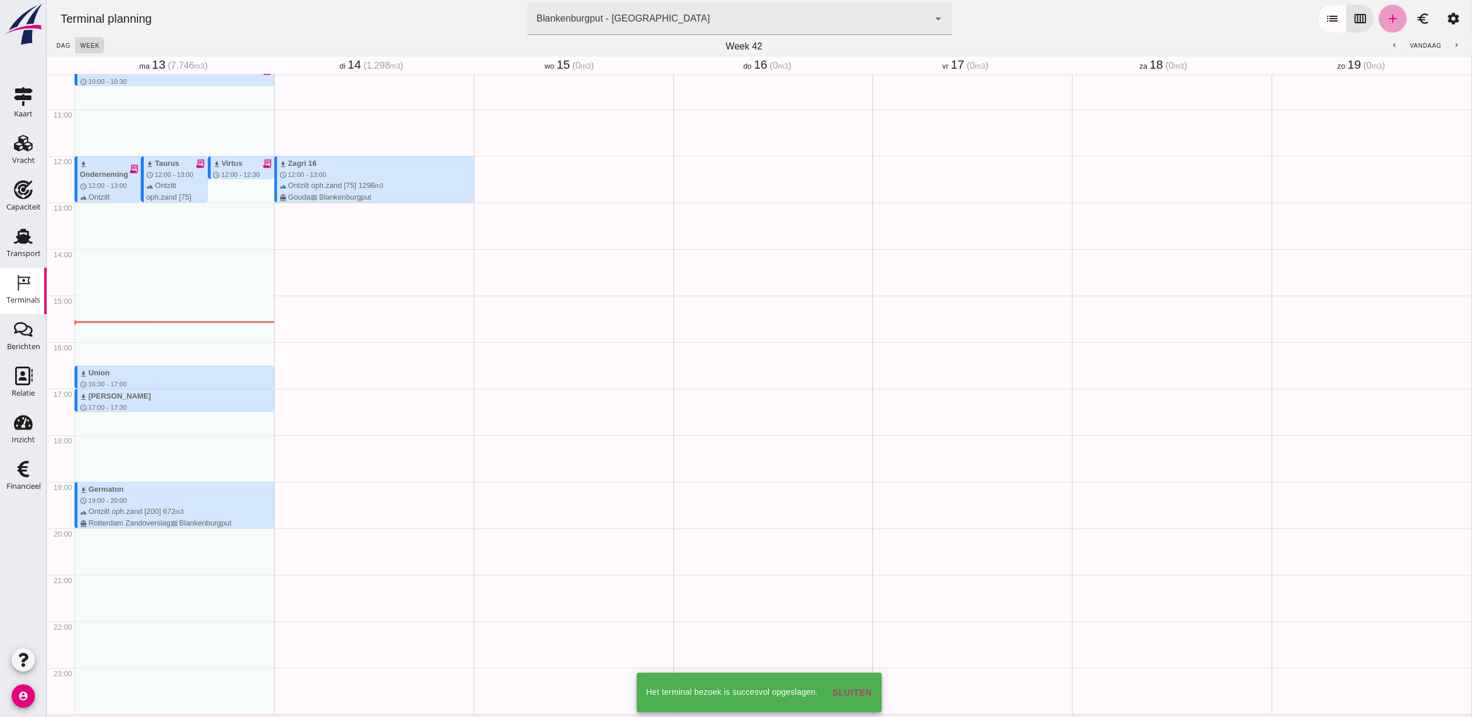
click at [1386, 24] on icon "add" at bounding box center [1393, 19] width 14 height 14
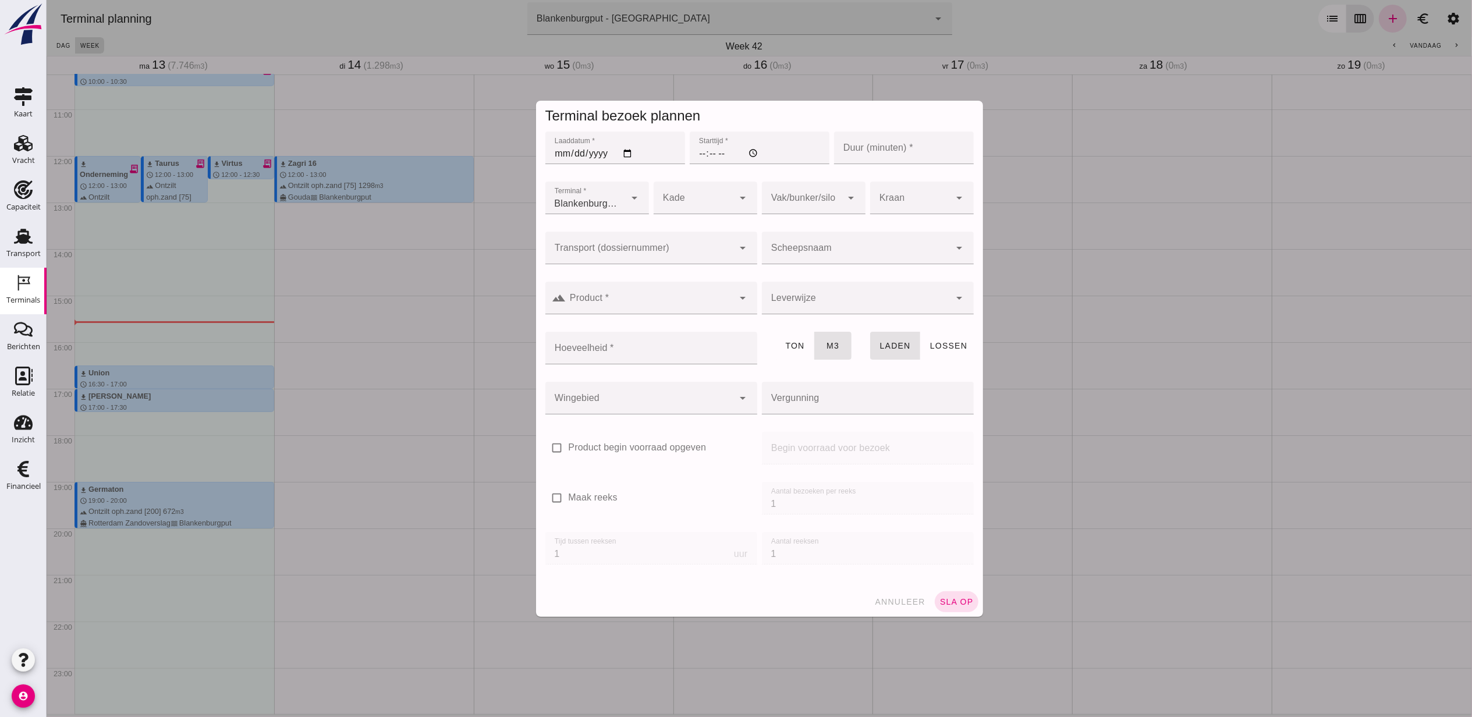
type input "Combinatie Noordzeezand V.O.F."
click at [624, 156] on input "Laaddatum *" at bounding box center [615, 148] width 140 height 33
type input "2025-10-14"
click at [698, 147] on input "Starttijd *" at bounding box center [759, 148] width 140 height 33
type input "13:00"
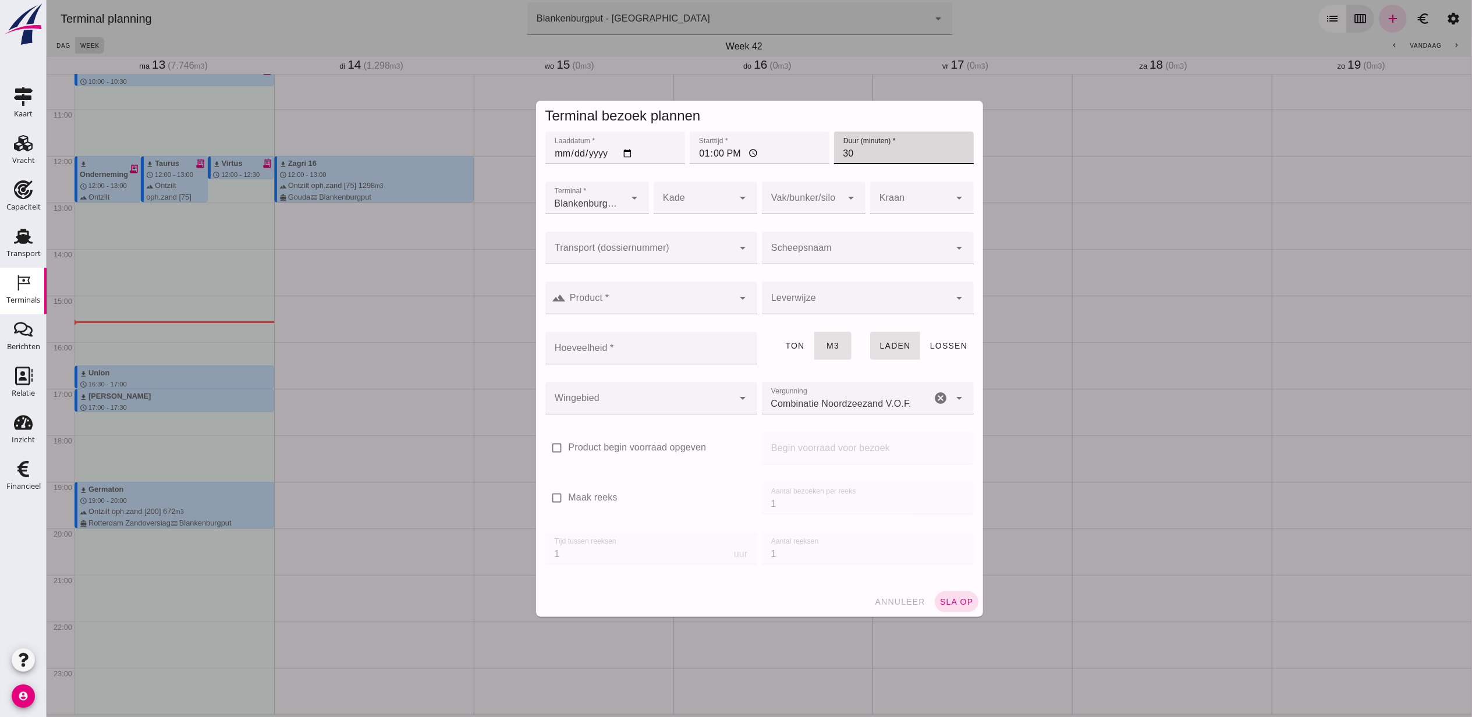
type input "30"
click at [615, 252] on input "Transport (dossiernummer)" at bounding box center [639, 254] width 189 height 14
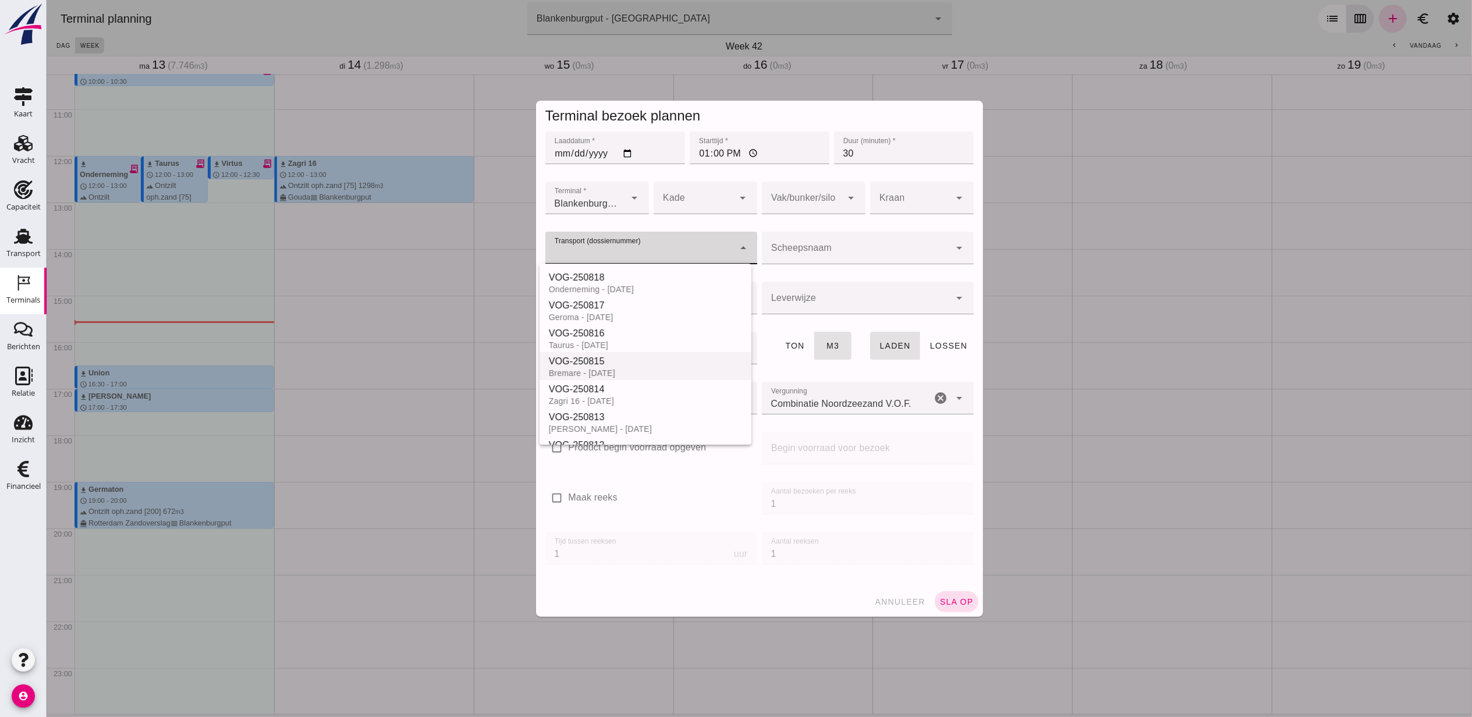
click at [663, 361] on div "VOG-250815" at bounding box center [644, 362] width 193 height 14
type input "VOG-250815"
type input "franco_on_board"
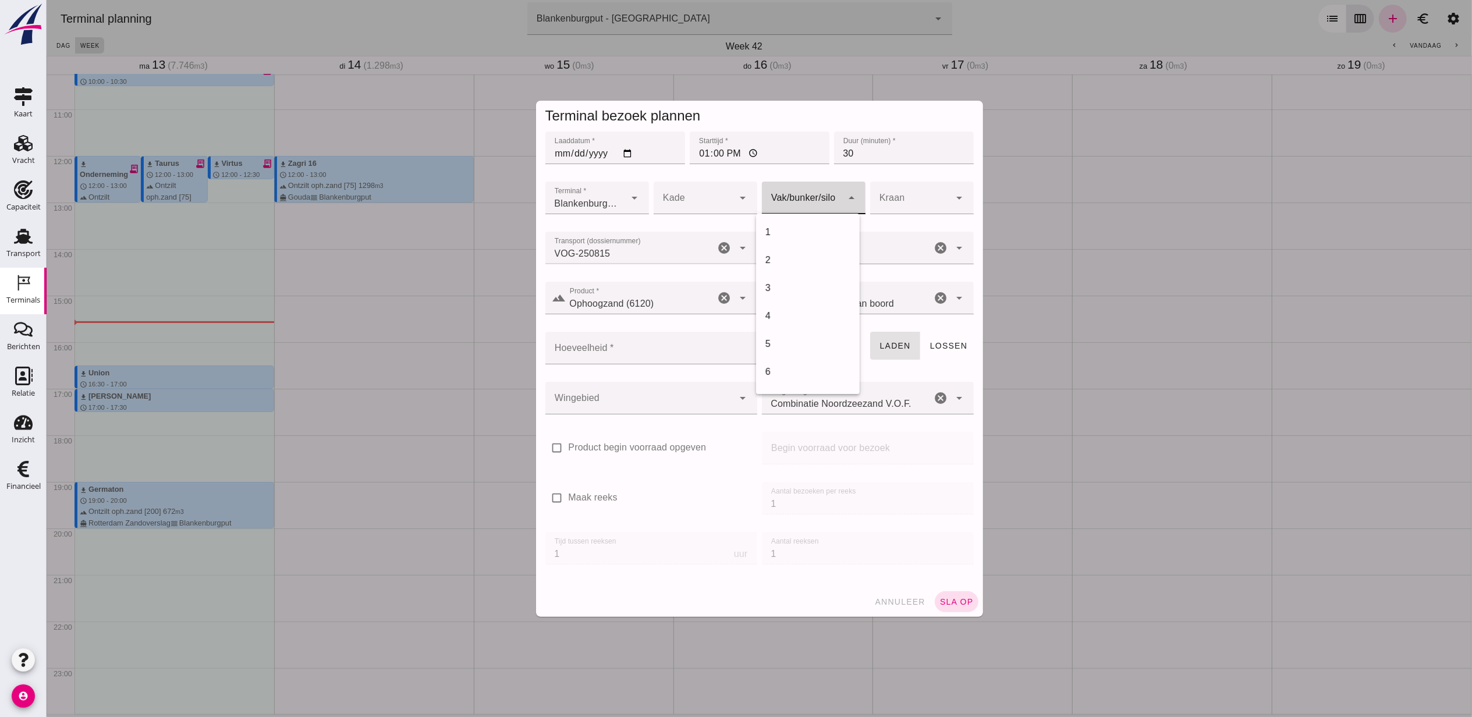
click at [801, 199] on div at bounding box center [802, 198] width 80 height 33
click at [780, 219] on div "18" at bounding box center [808, 232] width 104 height 28
type input "366"
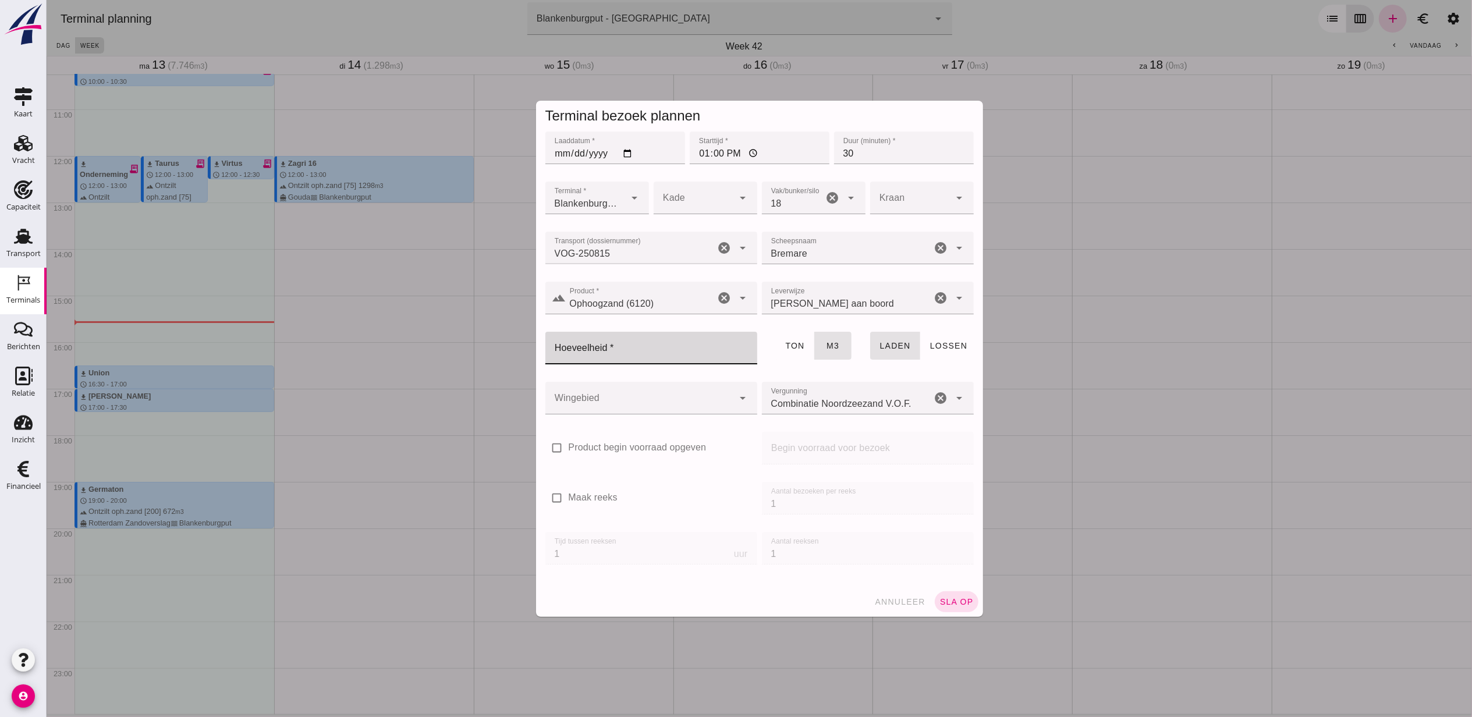
click at [656, 345] on input "Hoeveelheid *" at bounding box center [647, 348] width 205 height 33
type input "434"
click at [622, 369] on div at bounding box center [650, 373] width 193 height 8
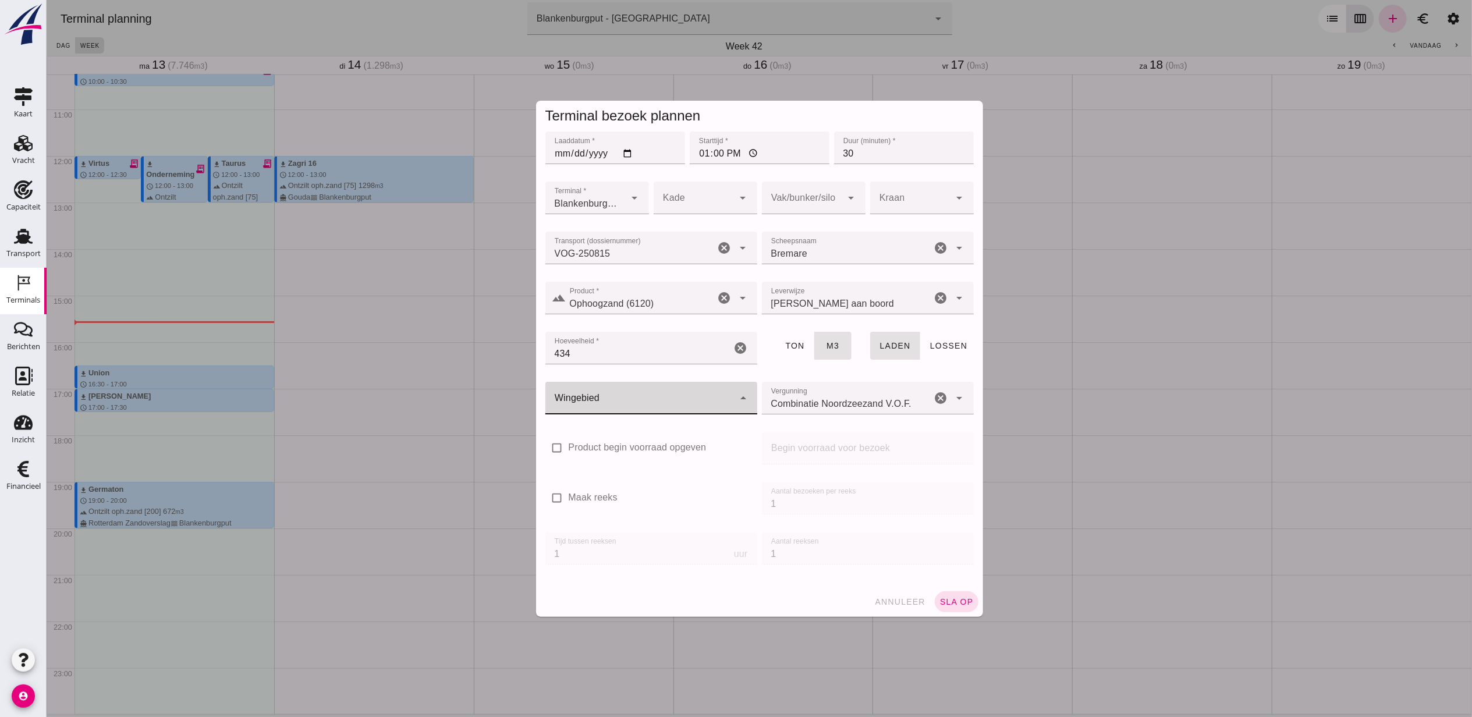
click at [631, 392] on div at bounding box center [639, 398] width 189 height 33
click at [621, 424] on div "Blankenburgput" at bounding box center [645, 433] width 212 height 28
type input "333"
click at [958, 594] on button "sla op" at bounding box center [956, 602] width 44 height 21
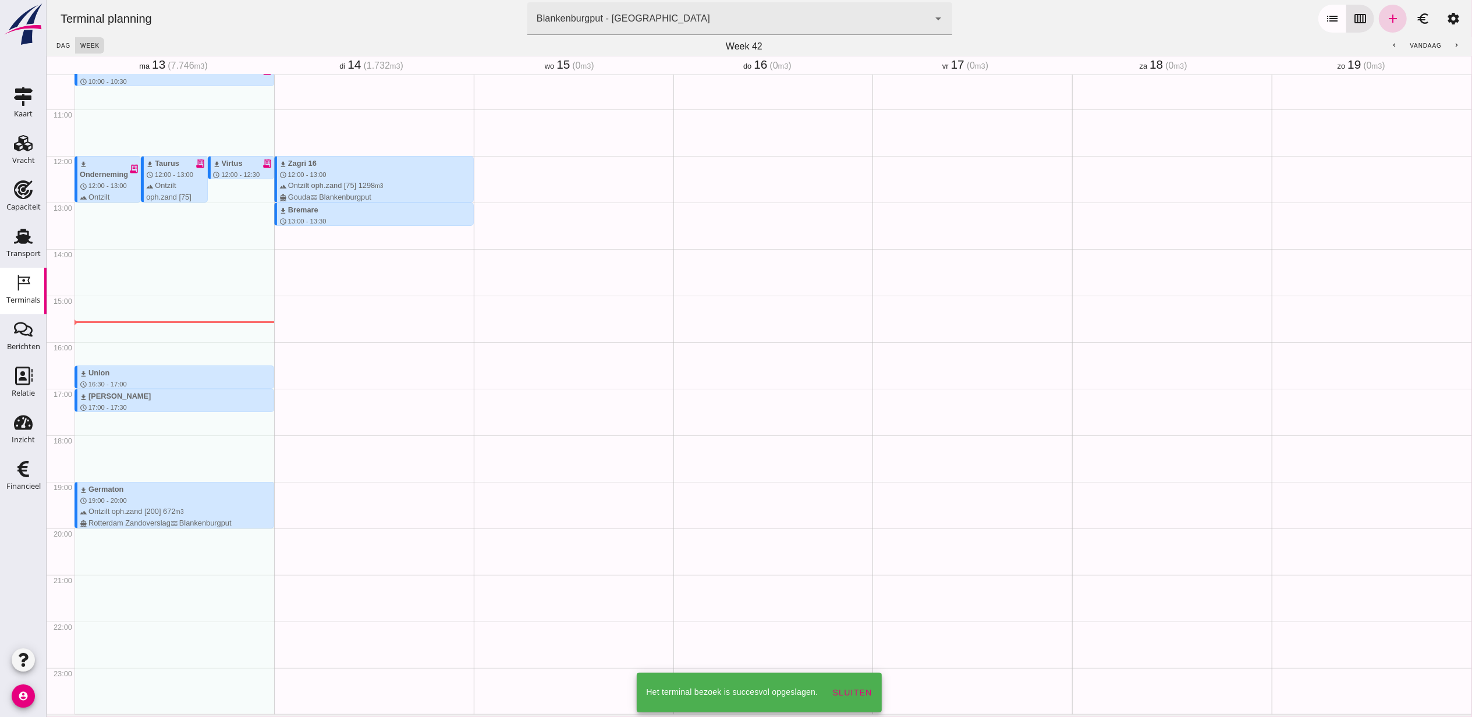
click at [1376, 31] on div "Terminal planning terminal Blankenburgput - Rotterdam e6c78bfd-e3f1-4bb9-b01e-b…" at bounding box center [759, 18] width 1417 height 37
click at [1379, 26] on link "add" at bounding box center [1393, 19] width 28 height 28
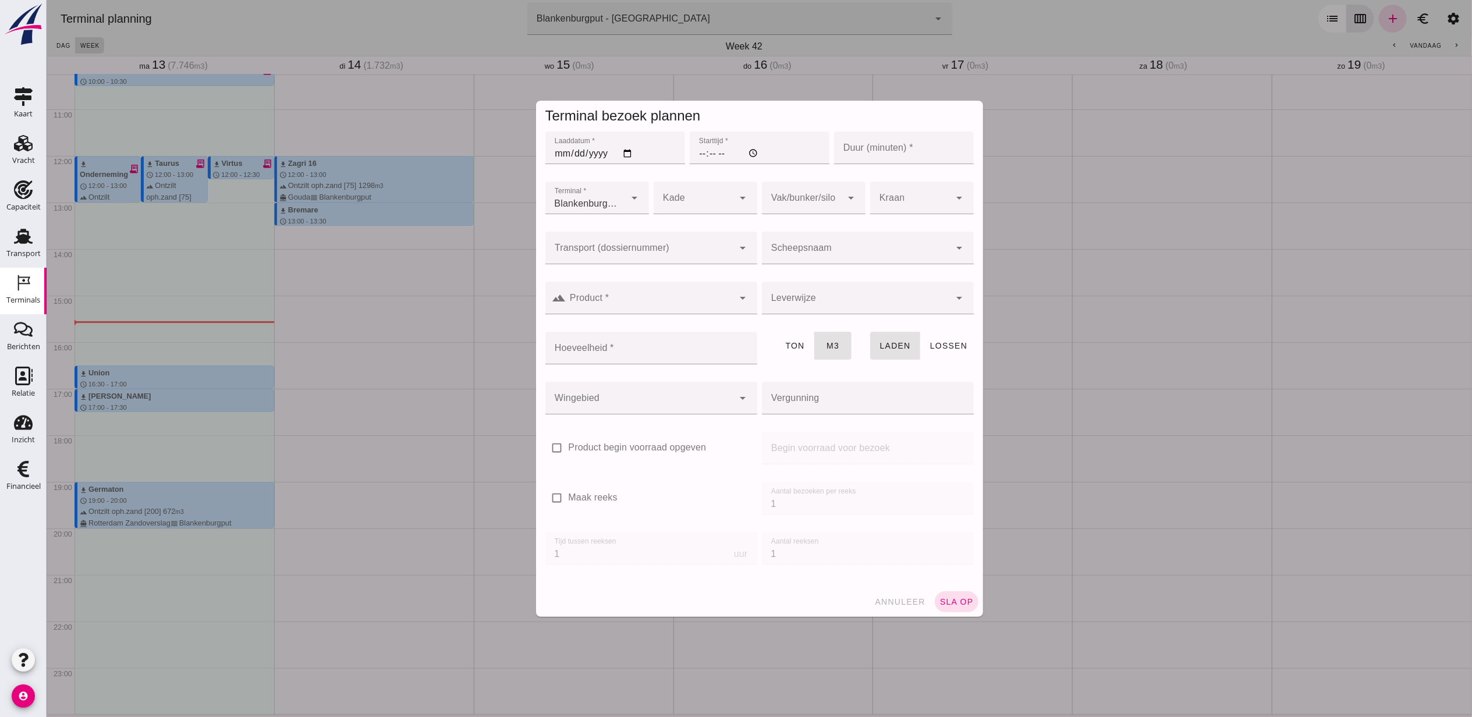
type input "Combinatie Noordzeezand V.O.F."
drag, startPoint x: 620, startPoint y: 154, endPoint x: 626, endPoint y: 165, distance: 12.5
click at [621, 154] on input "Laaddatum *" at bounding box center [615, 148] width 140 height 33
type input "2025-10-14"
click at [700, 153] on input "Starttijd *" at bounding box center [759, 148] width 140 height 33
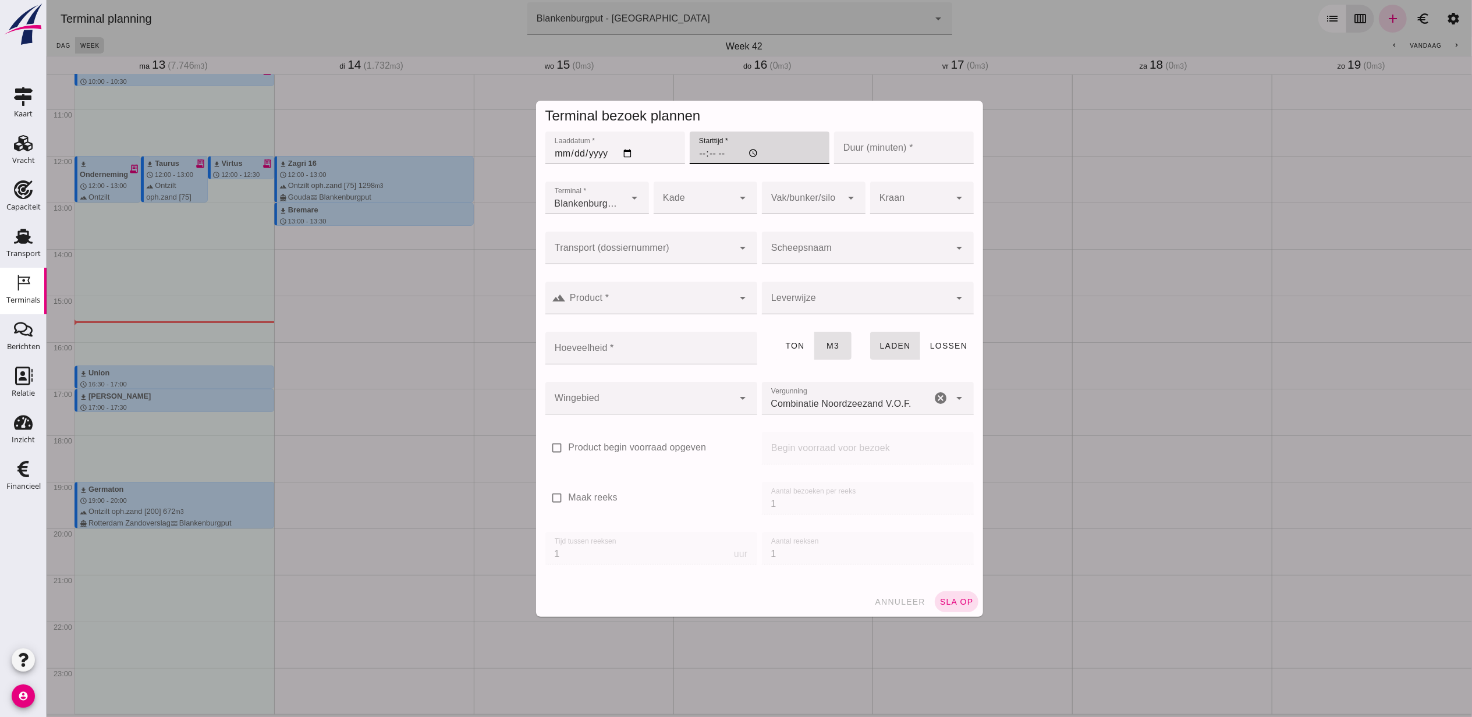
type input "15:00"
type input "60"
drag, startPoint x: 665, startPoint y: 242, endPoint x: 669, endPoint y: 254, distance: 12.7
click at [665, 242] on div at bounding box center [639, 248] width 189 height 33
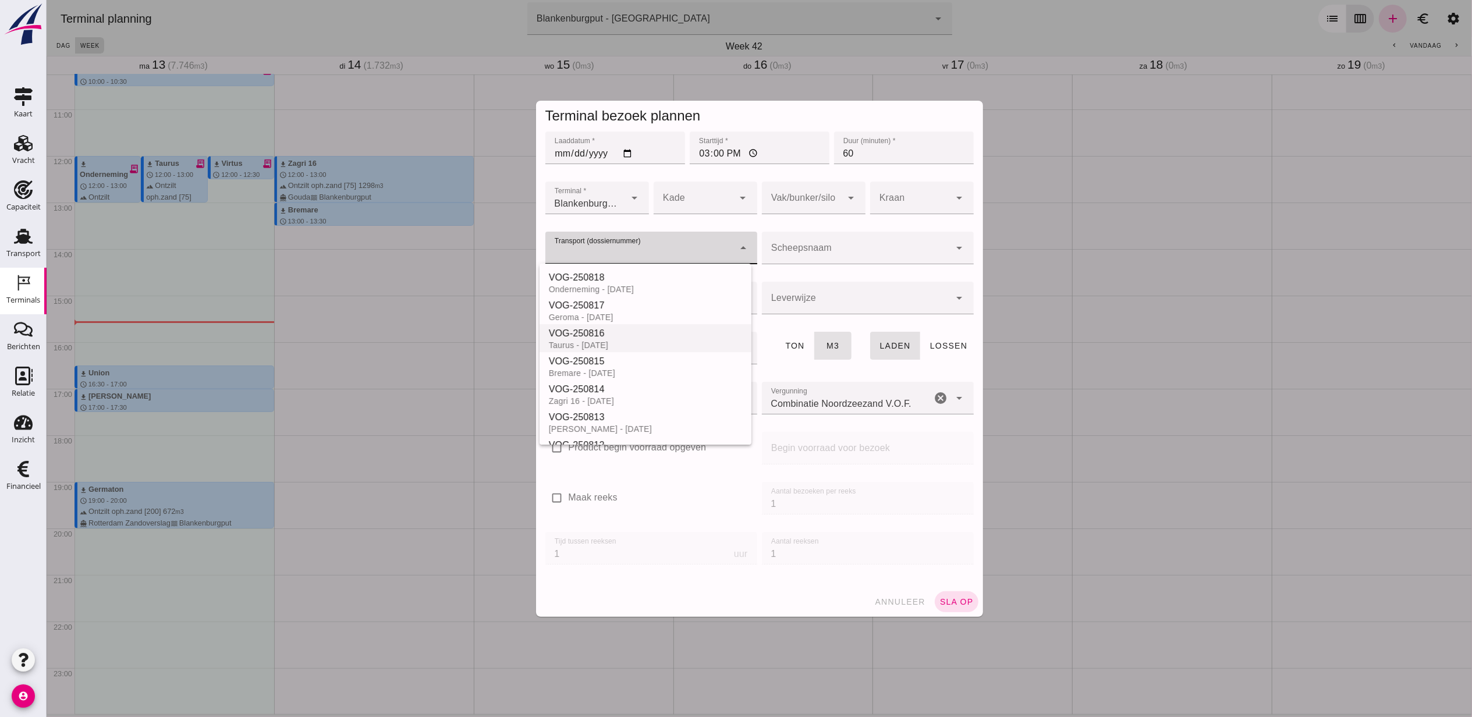
click at [678, 329] on div "VOG-250816" at bounding box center [644, 334] width 193 height 14
type input "VOG-250816"
type input "franco_on_shore"
type input "999"
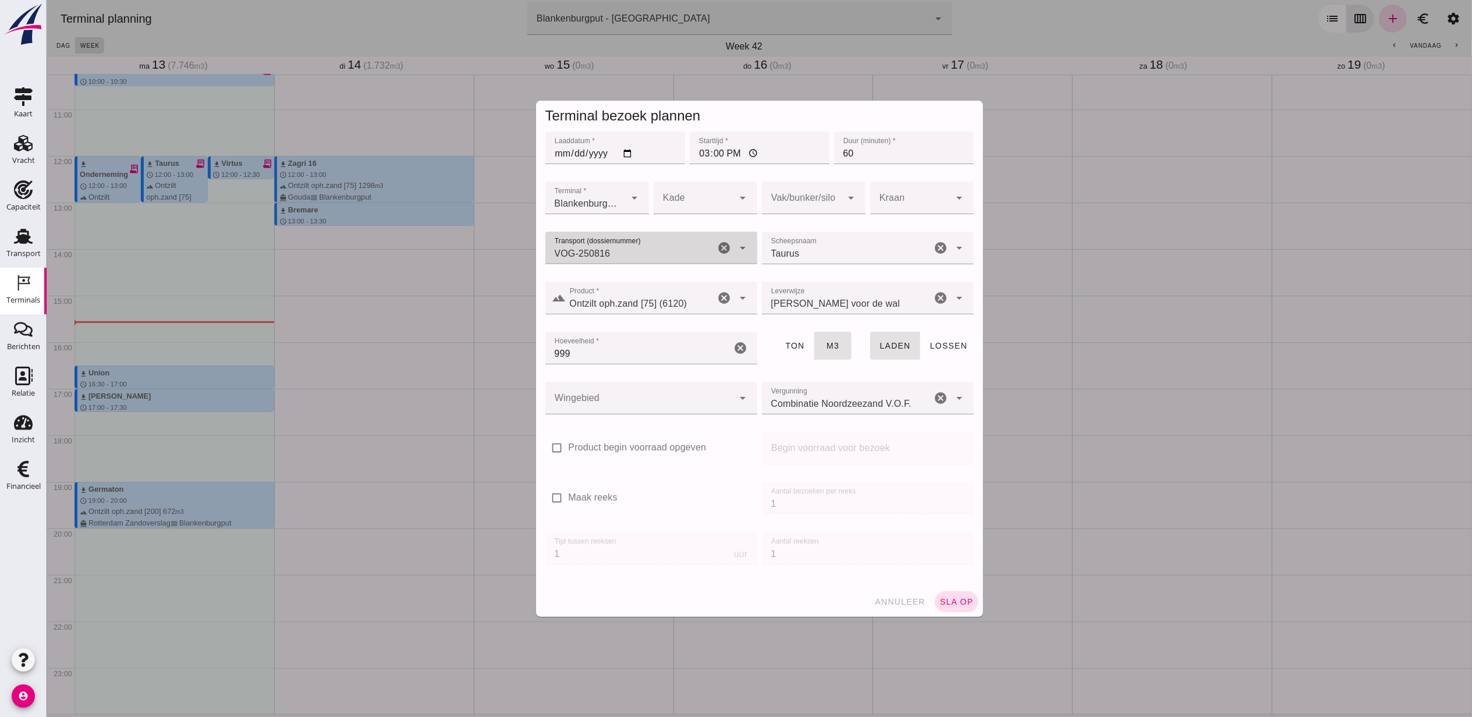
click at [806, 201] on div at bounding box center [802, 198] width 80 height 33
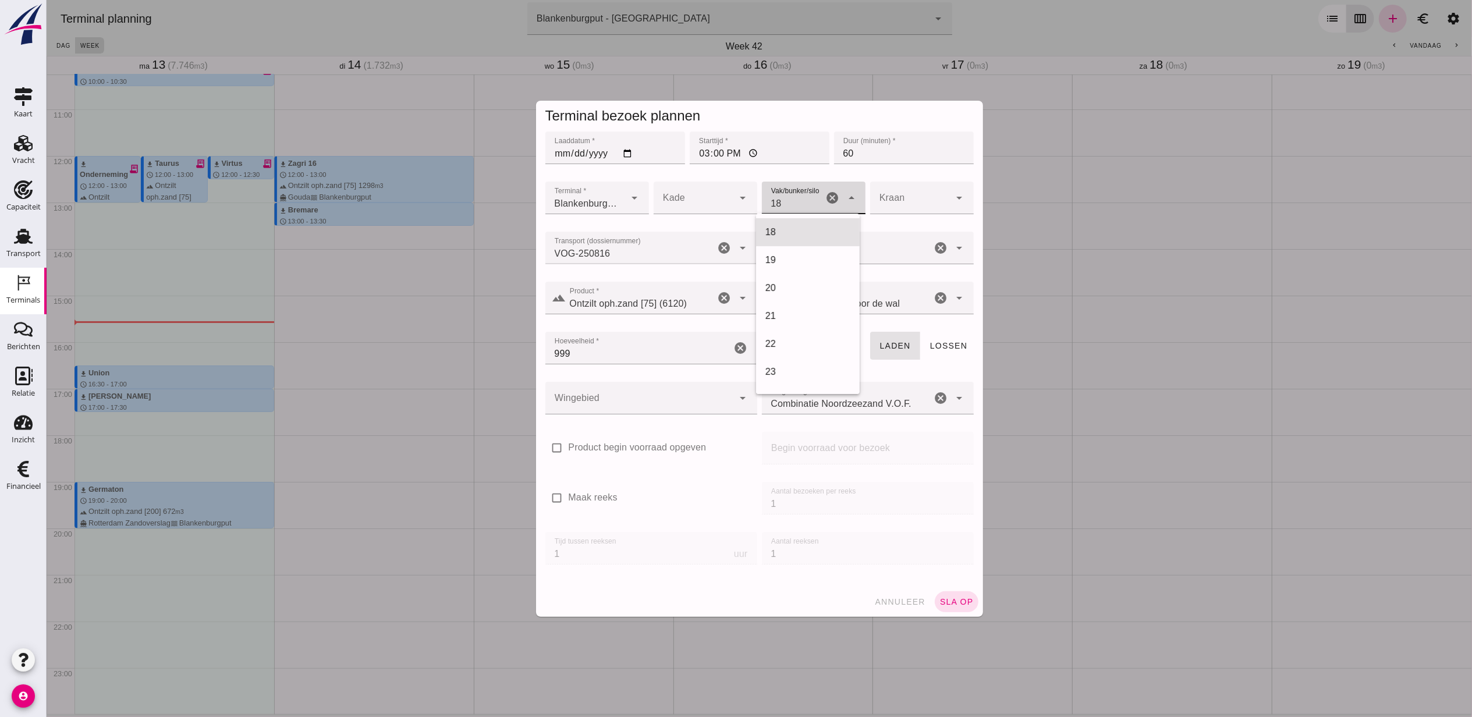
click at [792, 229] on div "18" at bounding box center [807, 232] width 85 height 14
type input "366"
click at [649, 399] on div at bounding box center [639, 398] width 189 height 33
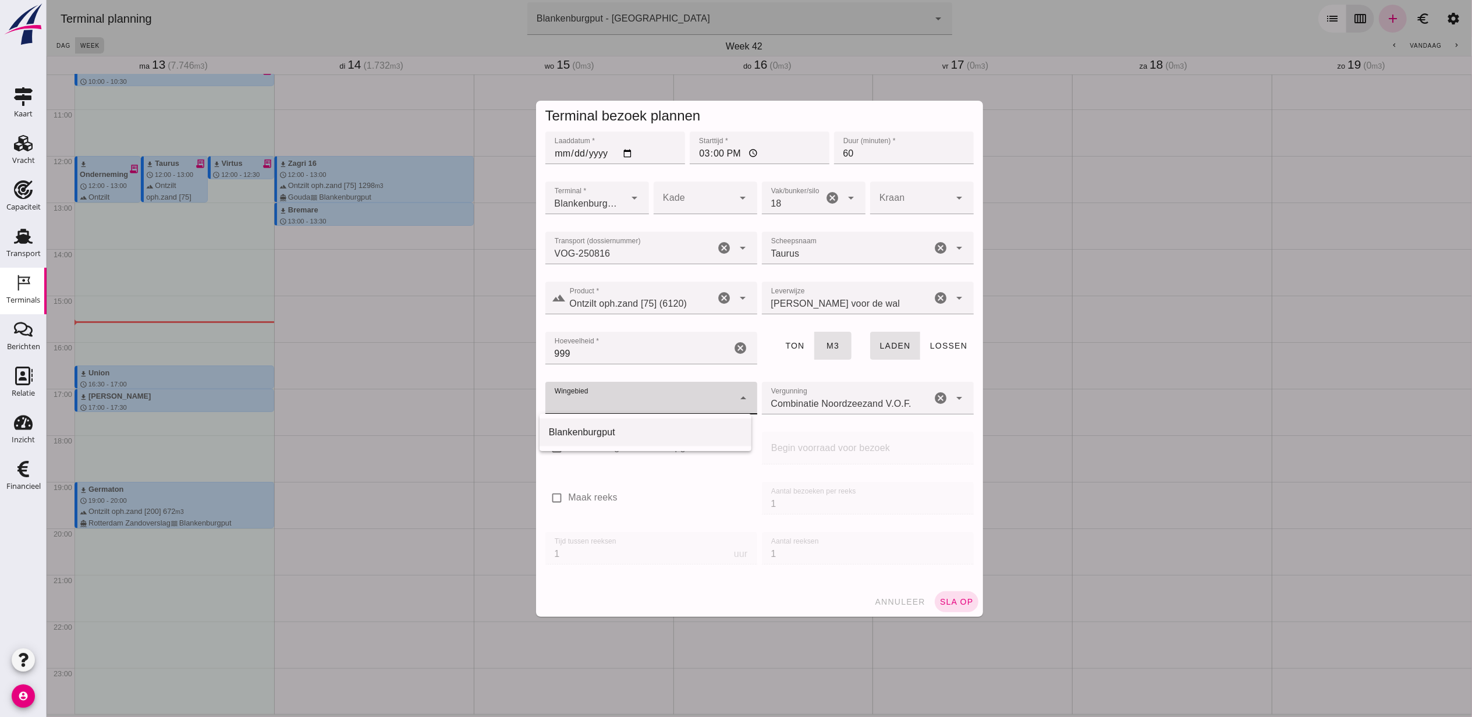
click at [643, 430] on div "Blankenburgput" at bounding box center [644, 433] width 193 height 14
type input "333"
click at [961, 602] on span "sla op" at bounding box center [956, 601] width 34 height 9
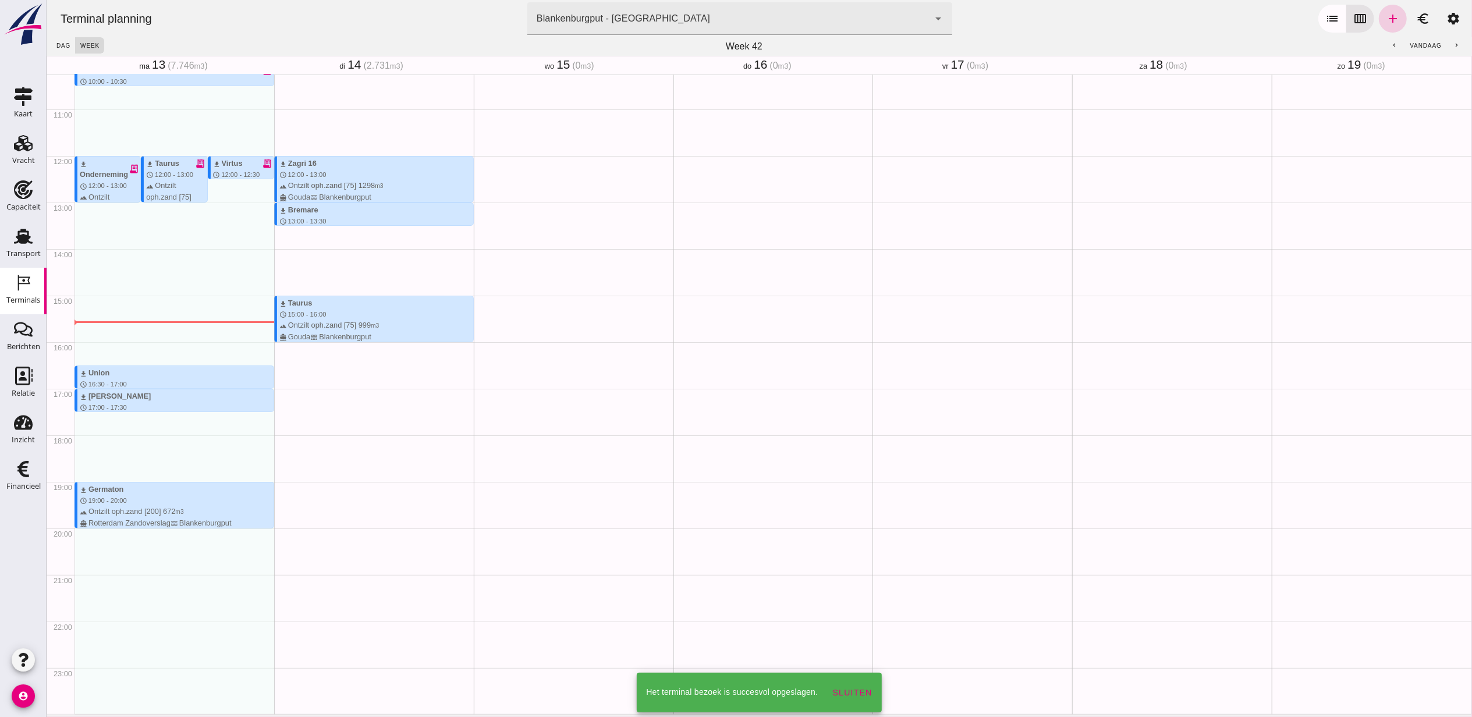
click at [1386, 17] on icon "add" at bounding box center [1393, 19] width 14 height 14
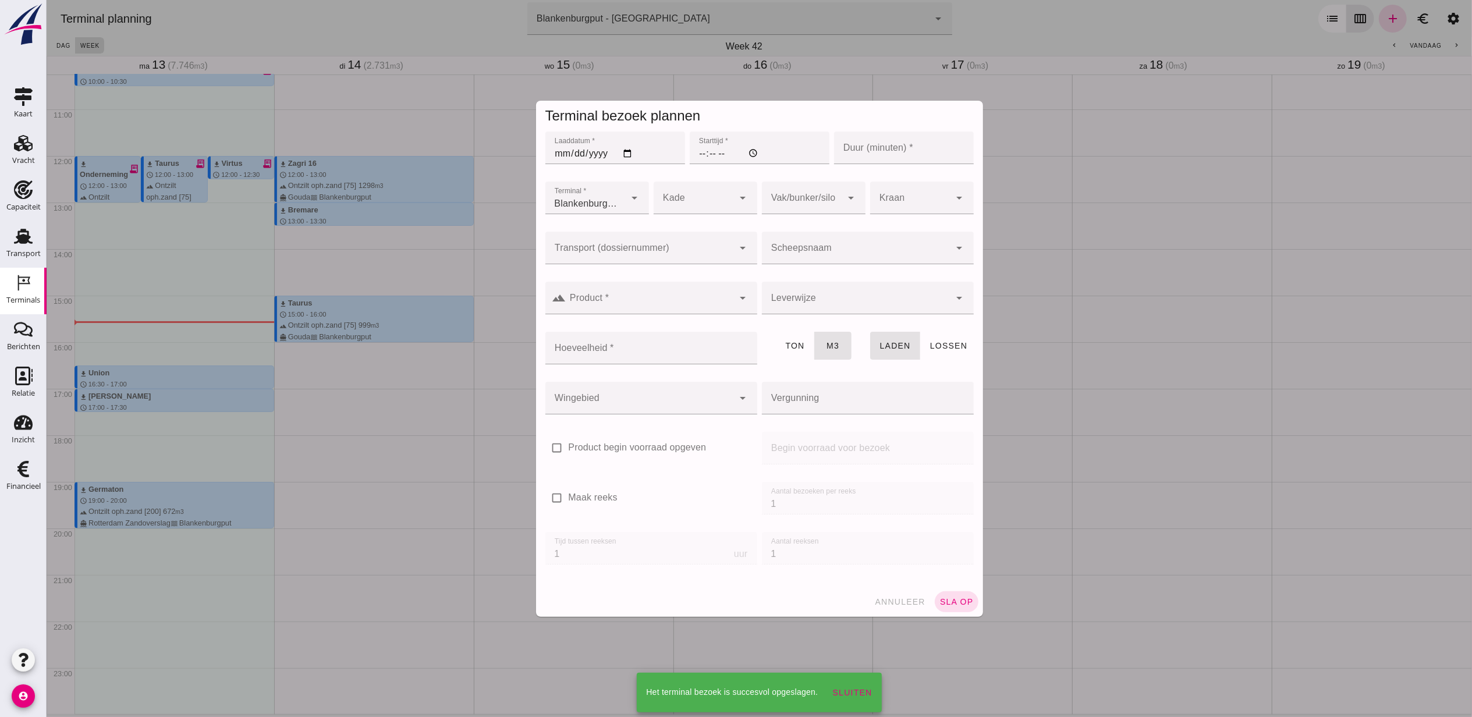
type input "Combinatie Noordzeezand V.O.F."
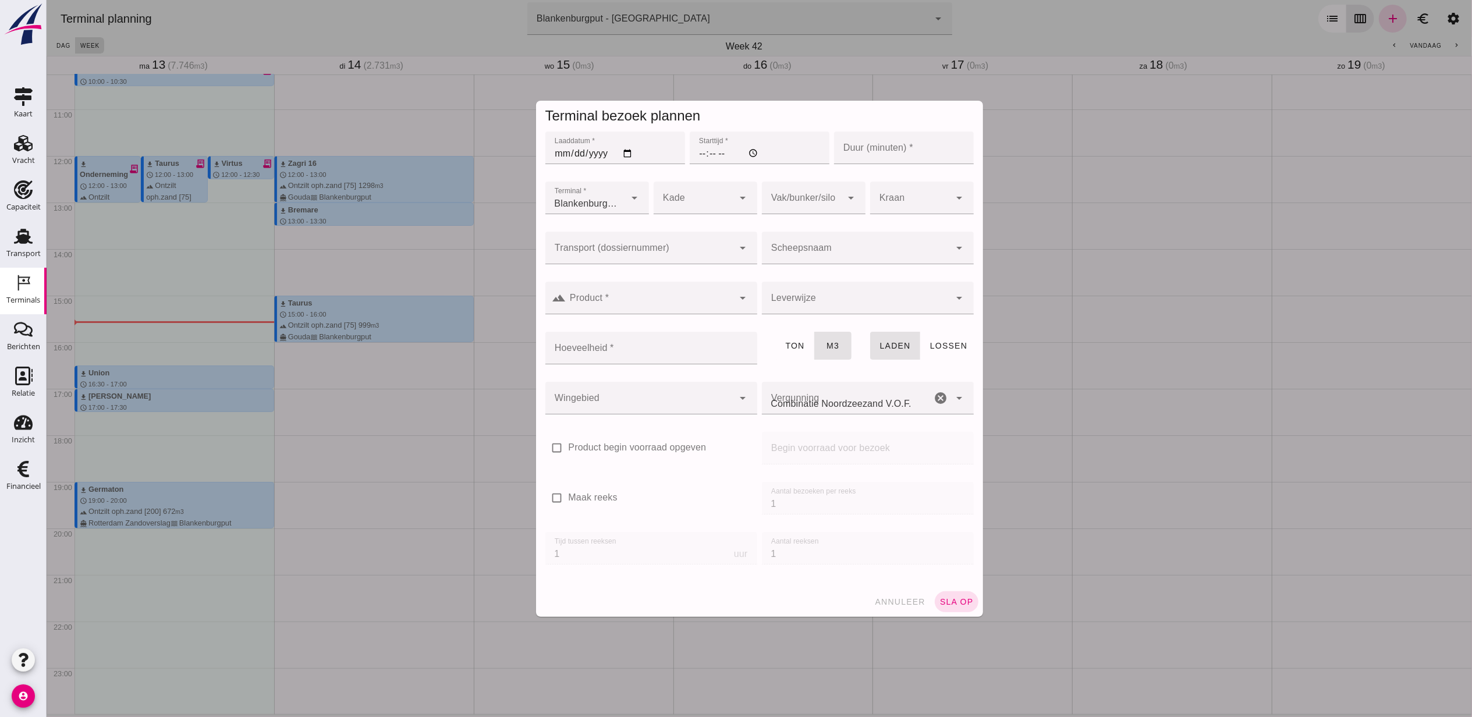
drag, startPoint x: 597, startPoint y: 150, endPoint x: 606, endPoint y: 150, distance: 9.3
click at [599, 150] on input "Laaddatum *" at bounding box center [615, 148] width 140 height 33
click at [618, 152] on input "Laaddatum *" at bounding box center [615, 148] width 140 height 33
type input "2025-10-14"
click at [695, 154] on input "Starttijd *" at bounding box center [759, 148] width 140 height 33
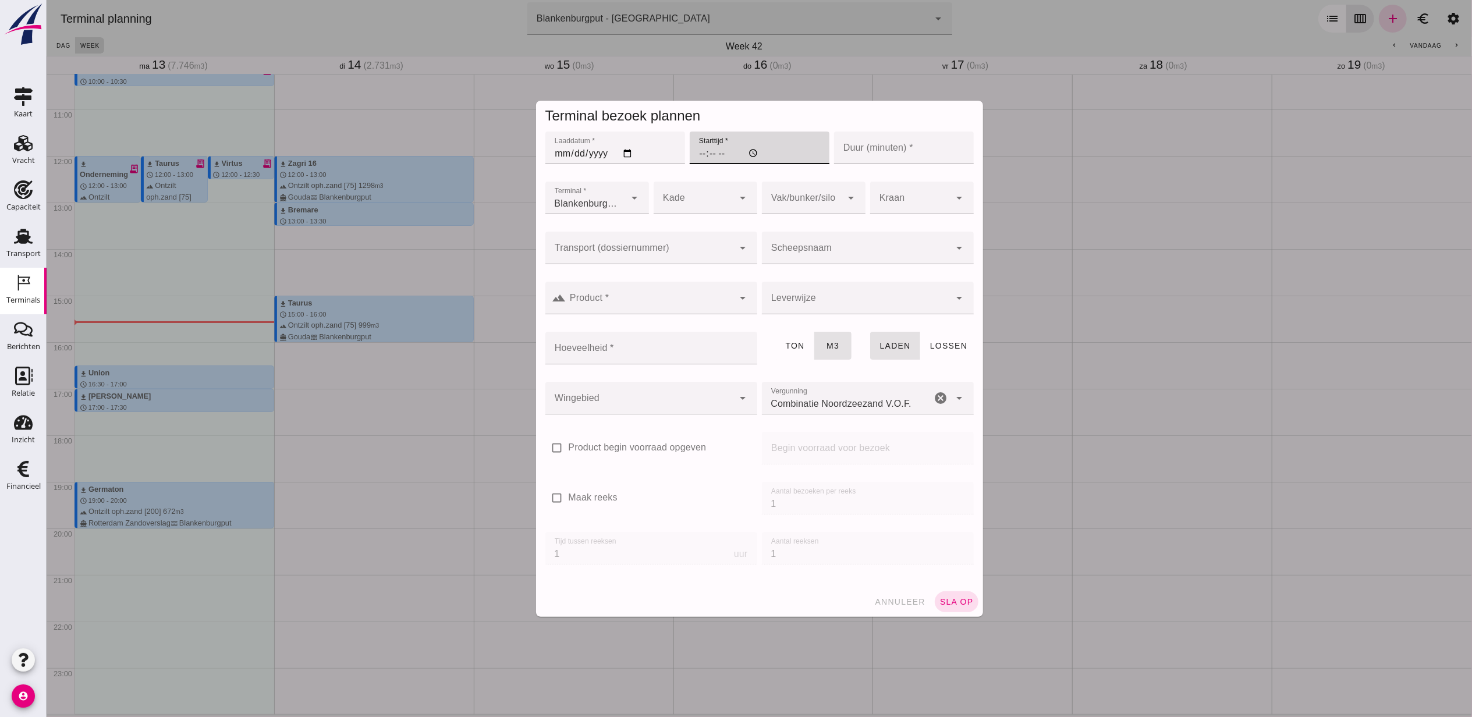
type input "15:00"
type input "60"
click at [678, 229] on div "Transport (dossiernummer) Transport (dossiernummer) cancel arrow_drop_down" at bounding box center [651, 254] width 217 height 50
click at [682, 238] on div at bounding box center [639, 248] width 189 height 33
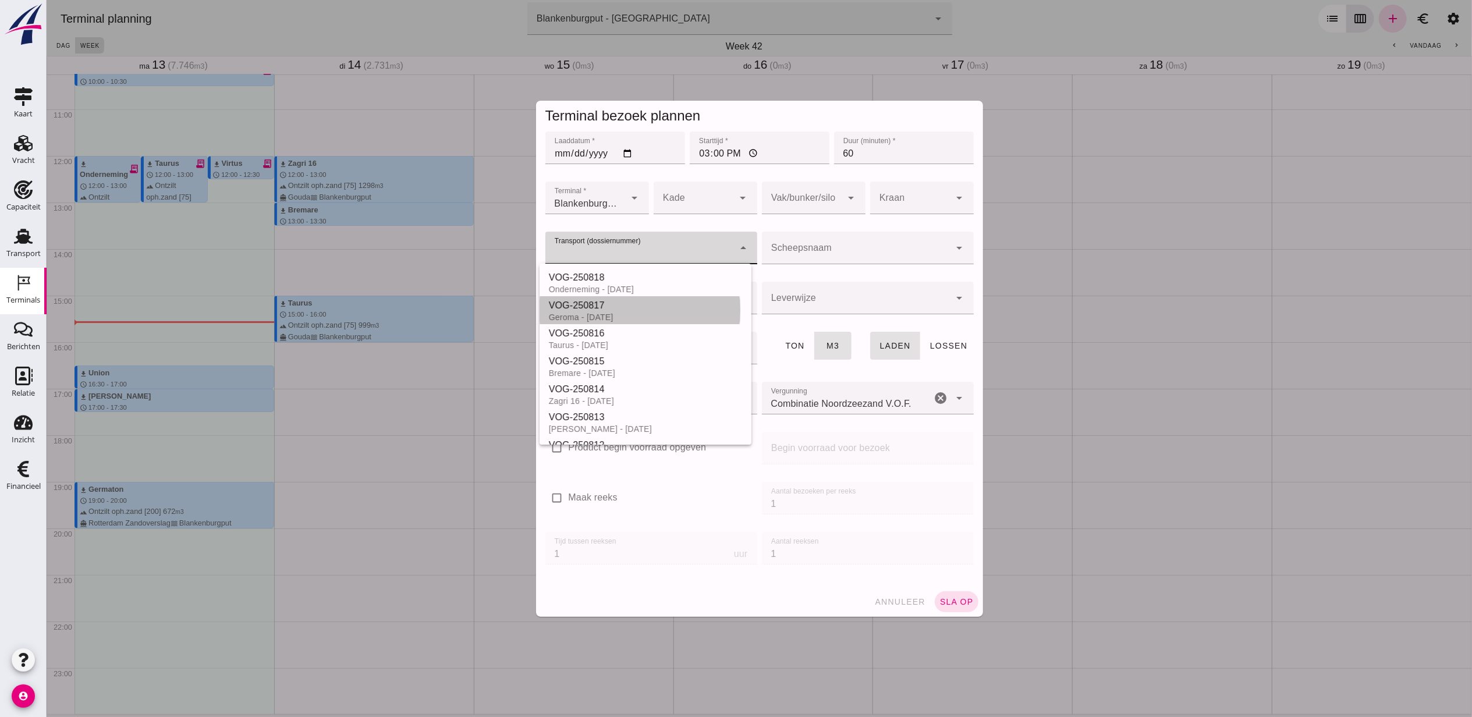
drag, startPoint x: 643, startPoint y: 320, endPoint x: 789, endPoint y: 261, distance: 157.5
click at [643, 320] on div "Geroma - 14-10-2025" at bounding box center [644, 317] width 193 height 9
type input "VOG-250817"
type input "franco_on_board"
type input "994"
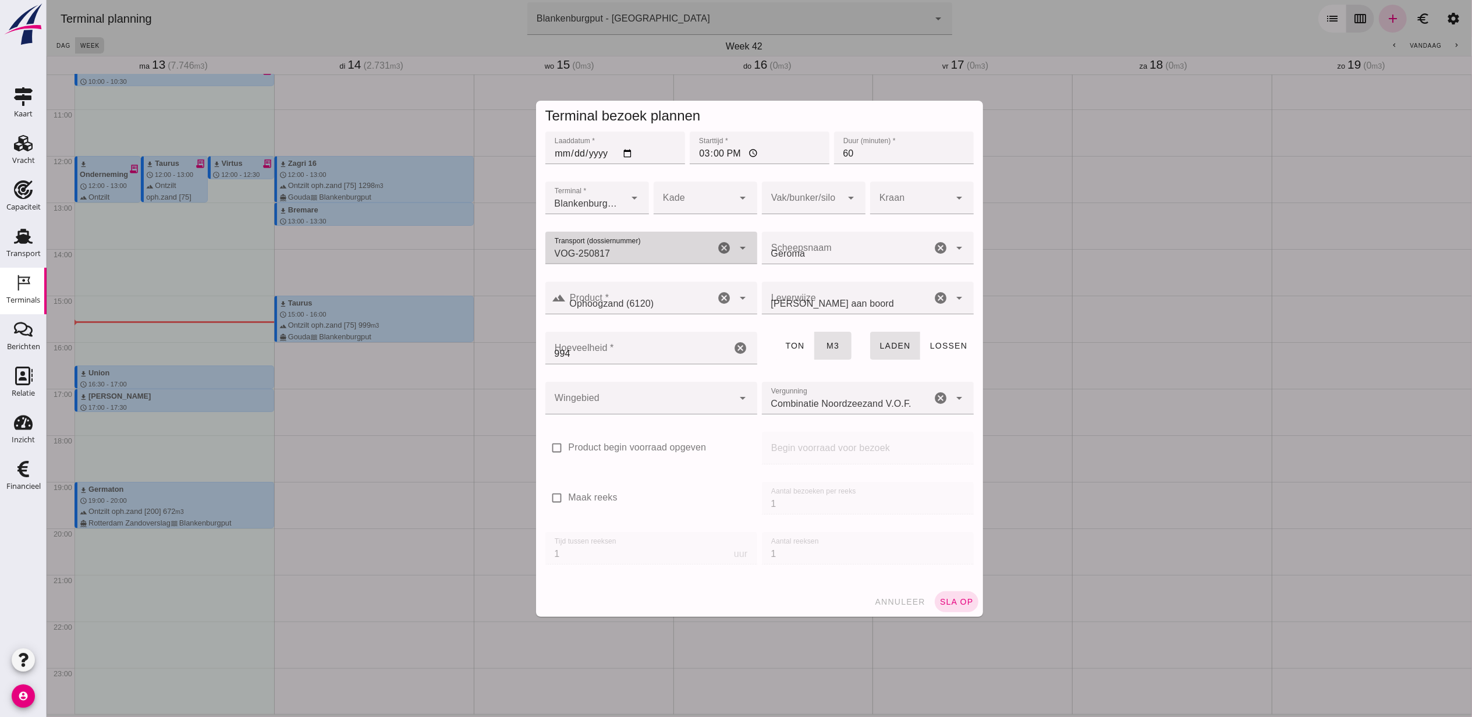
type input "Geroma"
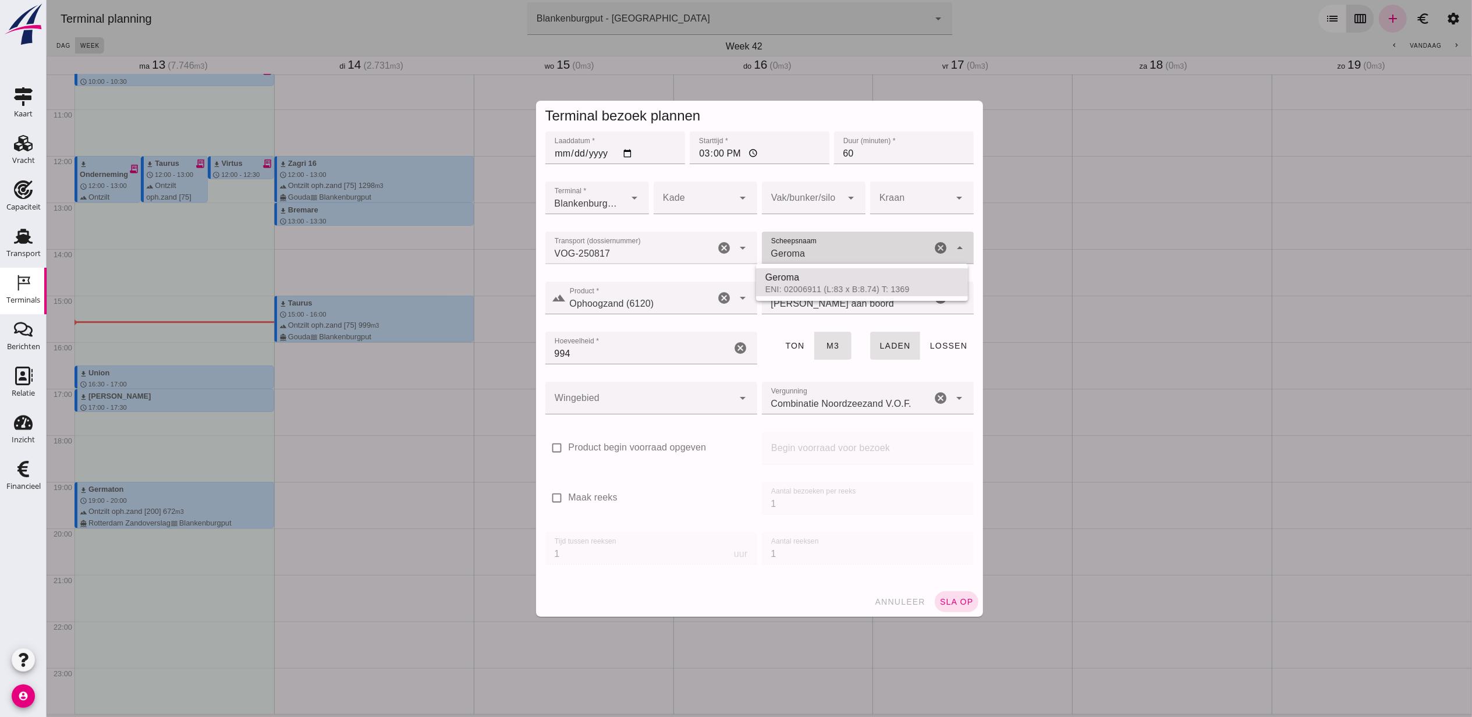
click at [808, 250] on input "Geroma" at bounding box center [847, 254] width 170 height 14
click at [640, 394] on div at bounding box center [639, 398] width 189 height 33
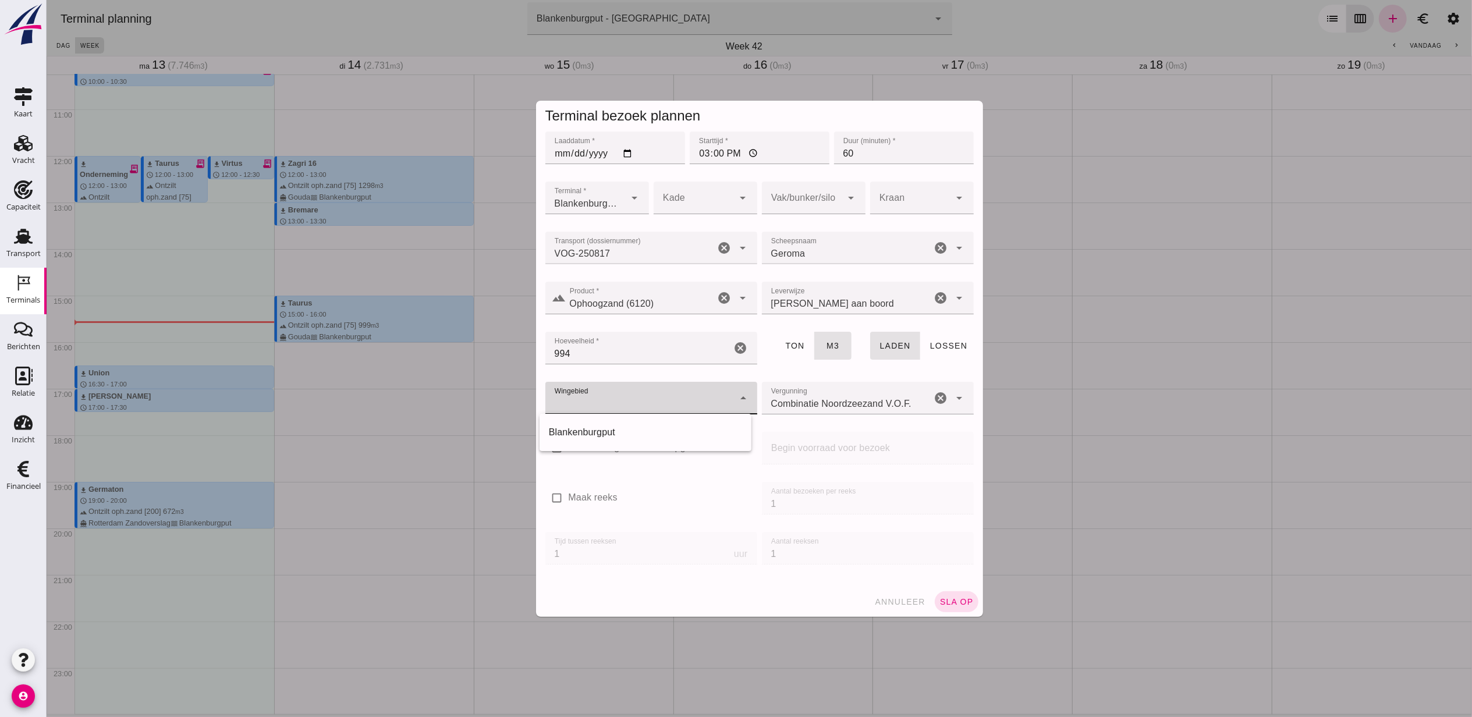
click at [638, 424] on div "Blankenburgput" at bounding box center [645, 433] width 212 height 28
type input "333"
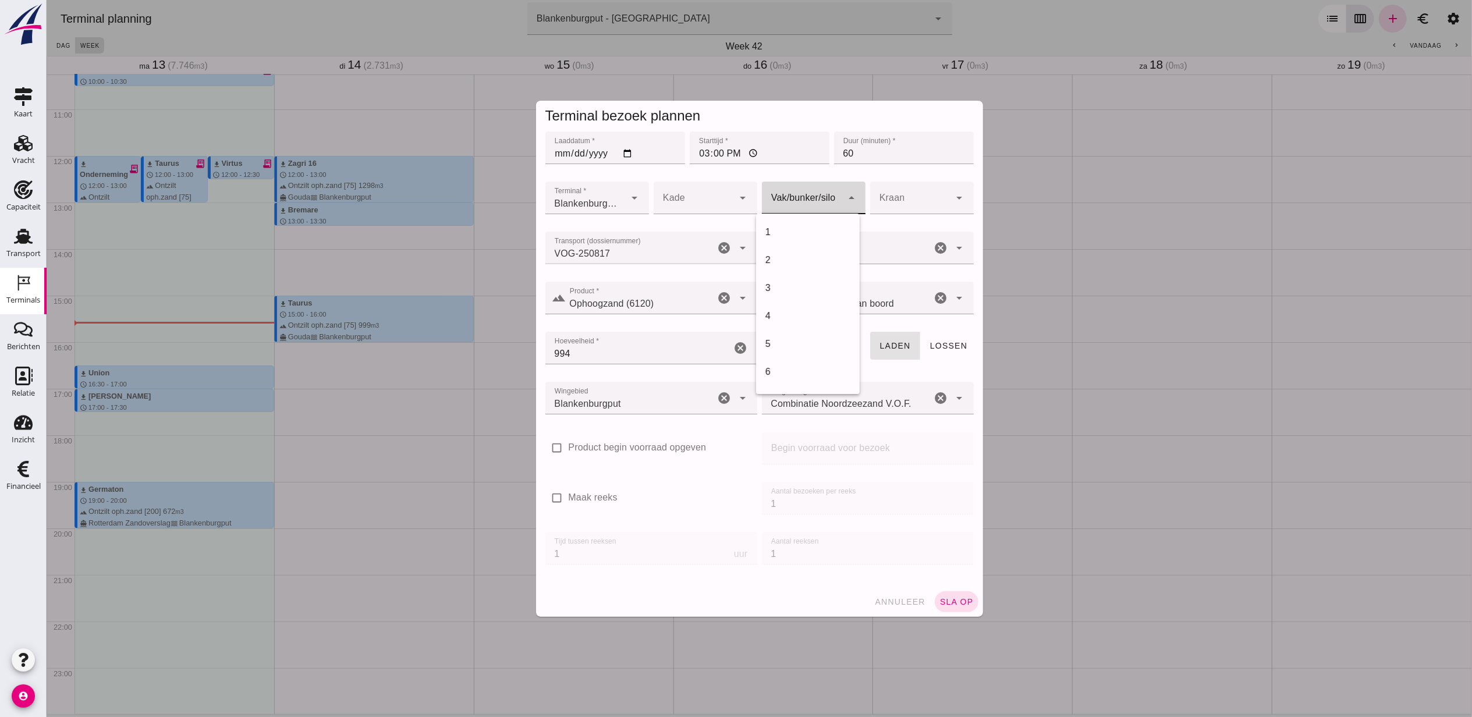
click at [794, 203] on div at bounding box center [802, 198] width 80 height 33
click at [782, 235] on div "18" at bounding box center [807, 232] width 85 height 14
type input "366"
click at [951, 601] on span "sla op" at bounding box center [956, 601] width 34 height 9
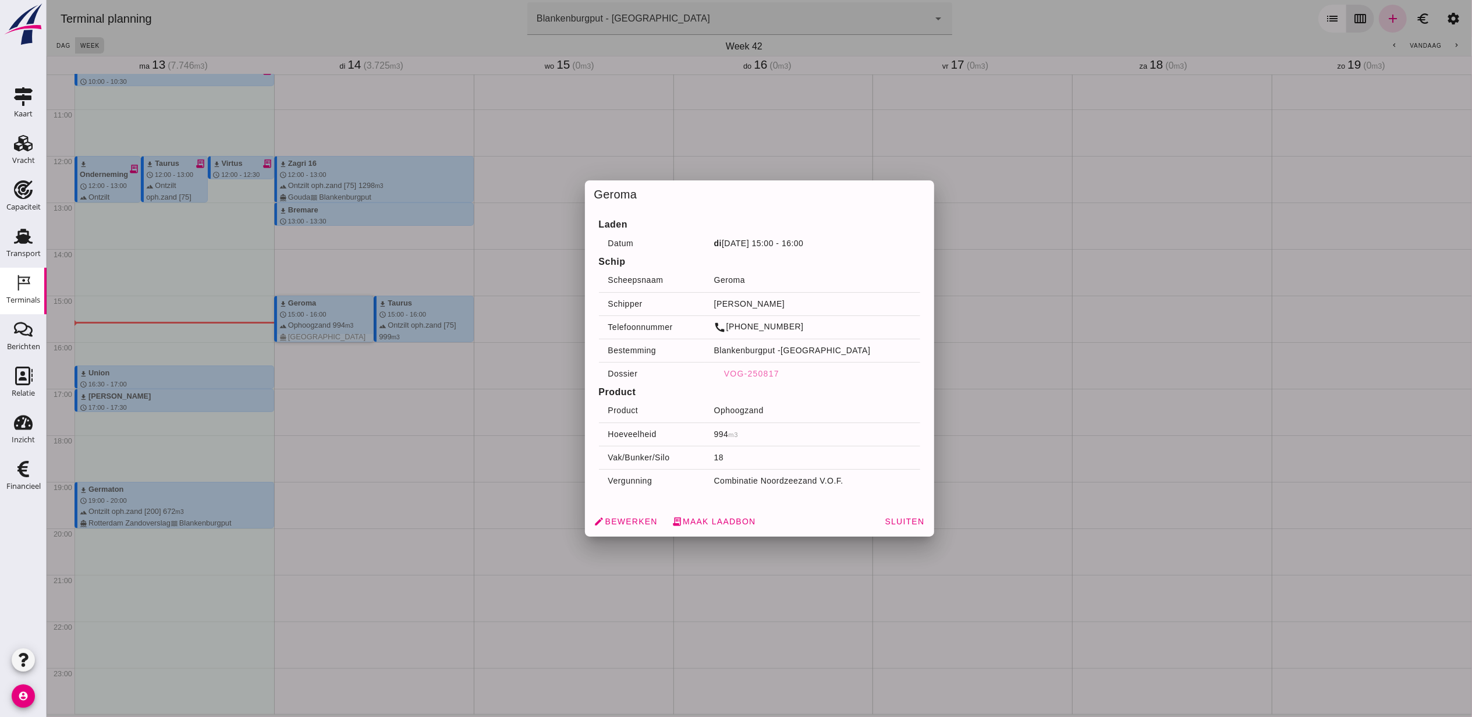
drag, startPoint x: 326, startPoint y: 322, endPoint x: 636, endPoint y: 521, distance: 368.4
click at [636, 521] on span "edit Bewerken" at bounding box center [625, 521] width 63 height 10
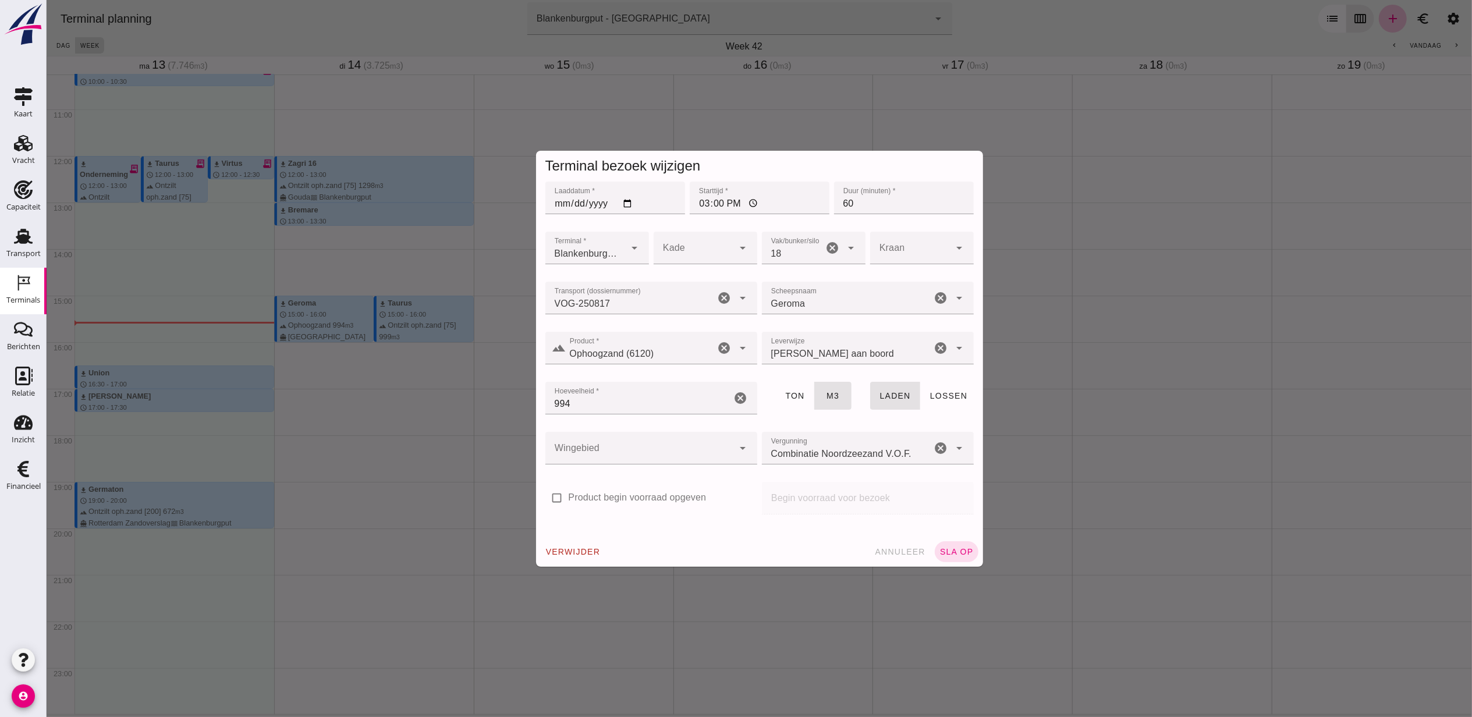
click at [685, 441] on div at bounding box center [639, 448] width 189 height 33
click at [661, 481] on div "Blankenburgput" at bounding box center [644, 483] width 193 height 14
type input "333"
click at [954, 548] on span "sla op" at bounding box center [956, 551] width 34 height 9
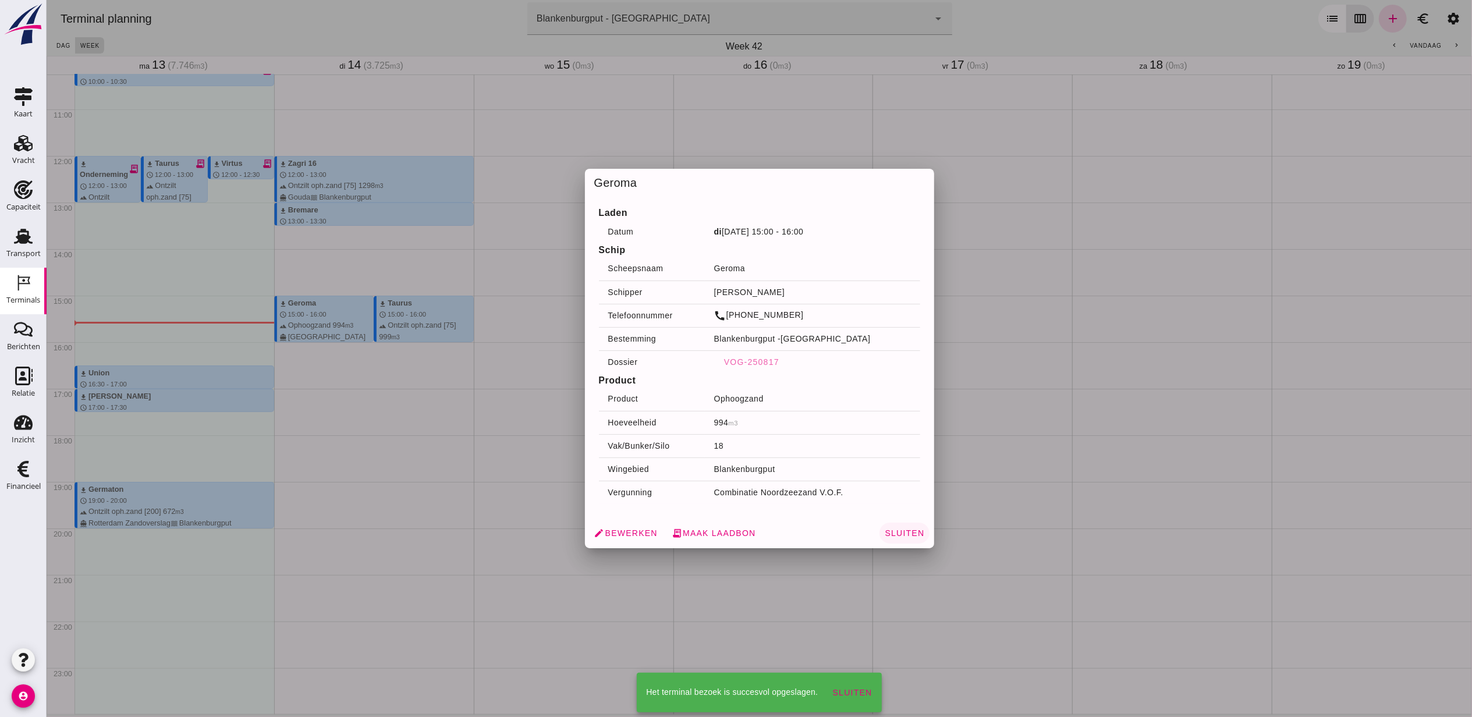
click at [906, 543] on button "Sluiten" at bounding box center [903, 533] width 49 height 21
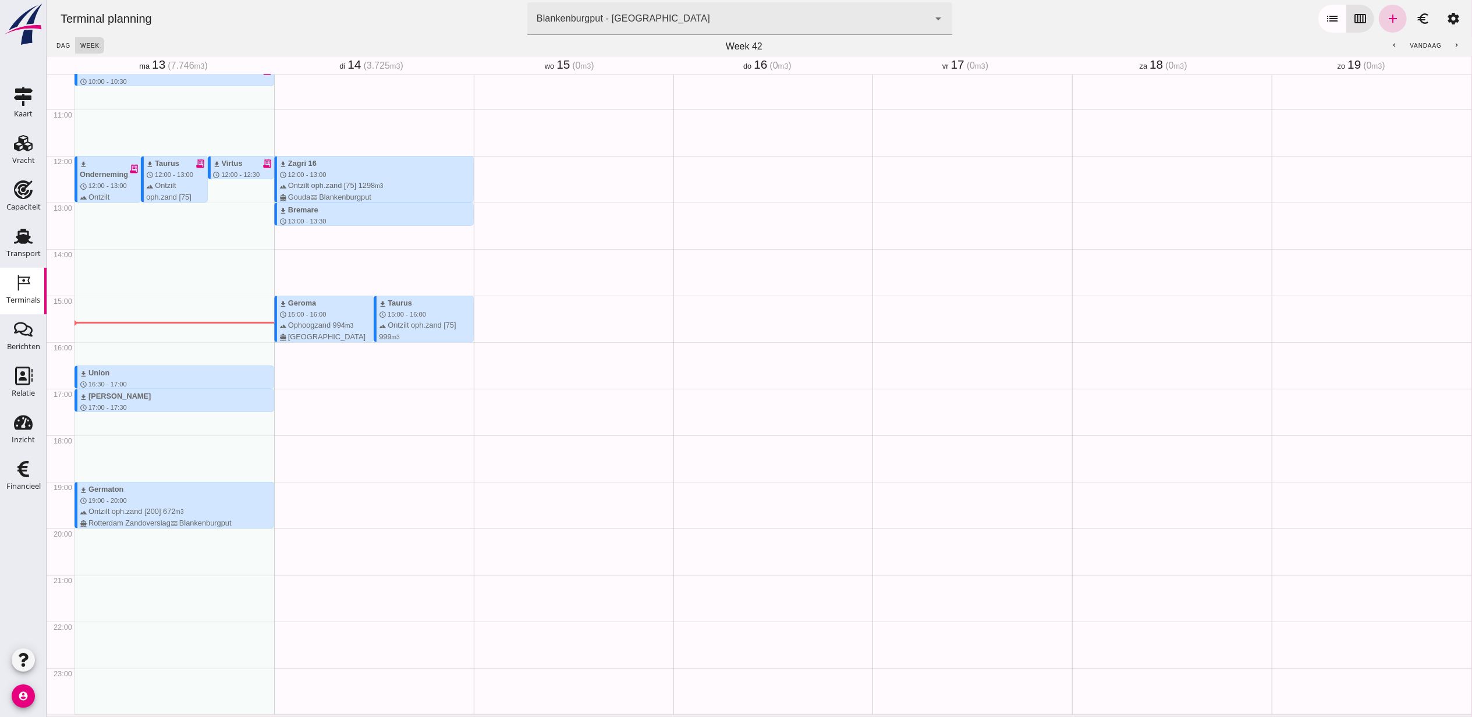
click at [1386, 21] on icon "add" at bounding box center [1393, 19] width 14 height 14
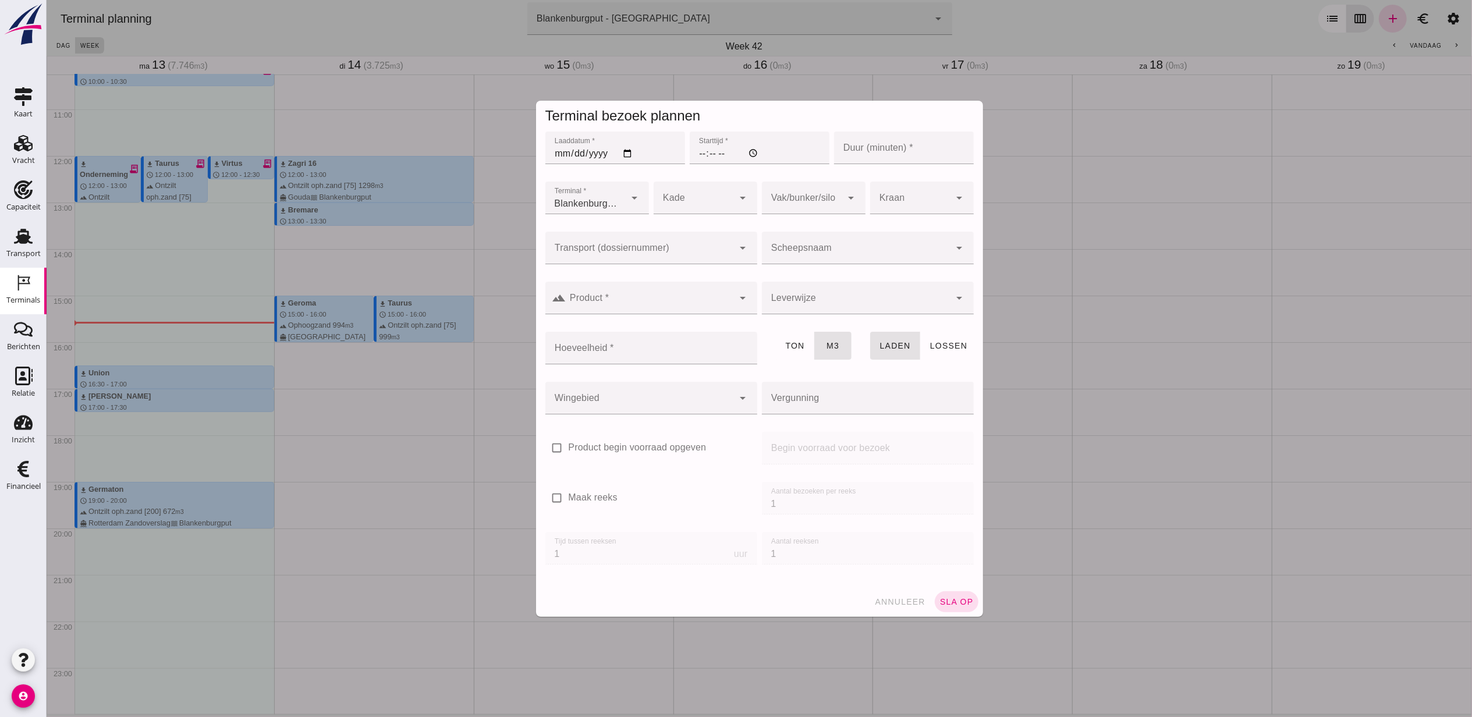
type input "Combinatie Noordzeezand V.O.F."
click at [618, 147] on input "Laaddatum *" at bounding box center [615, 148] width 140 height 33
type input "2025-10-14"
click at [697, 164] on div at bounding box center [759, 170] width 140 height 13
click at [703, 157] on input "Starttijd *" at bounding box center [759, 148] width 140 height 33
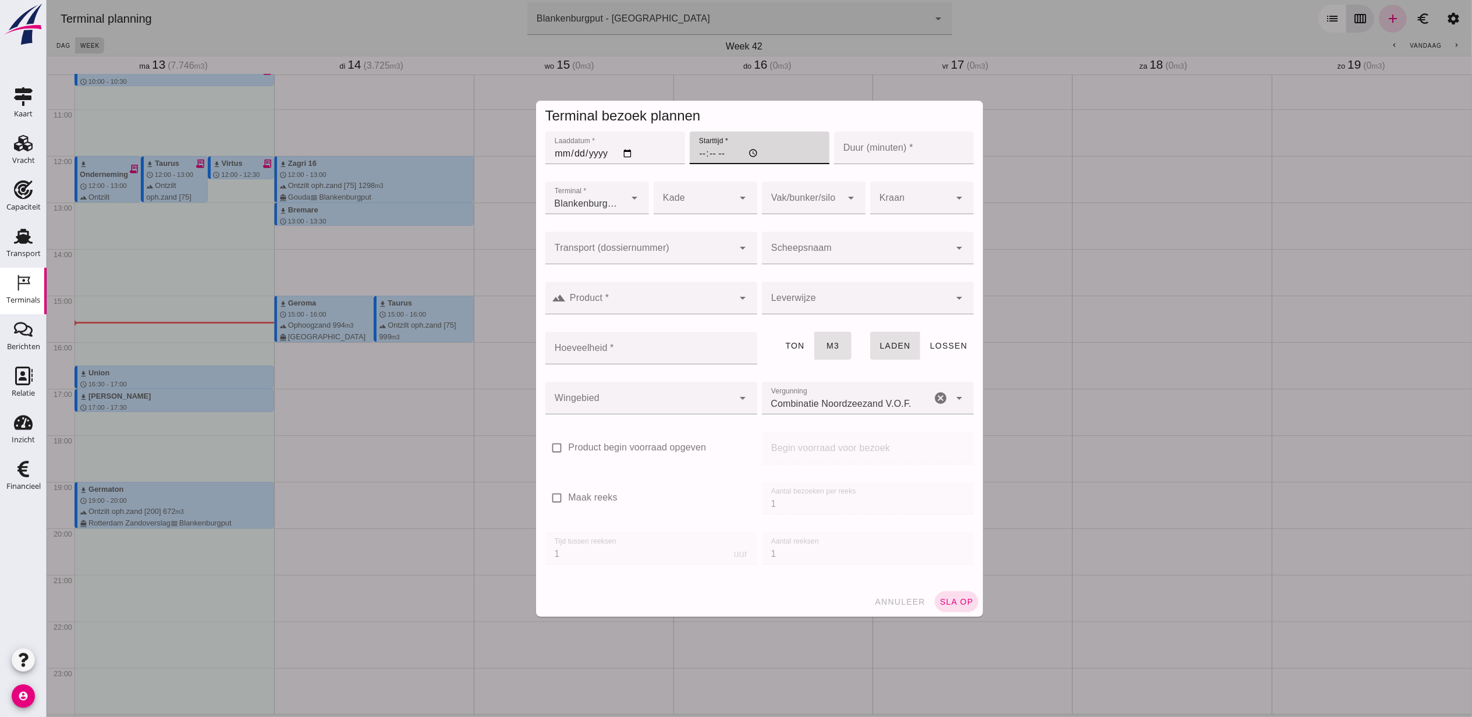
type input "17:00"
type input "60"
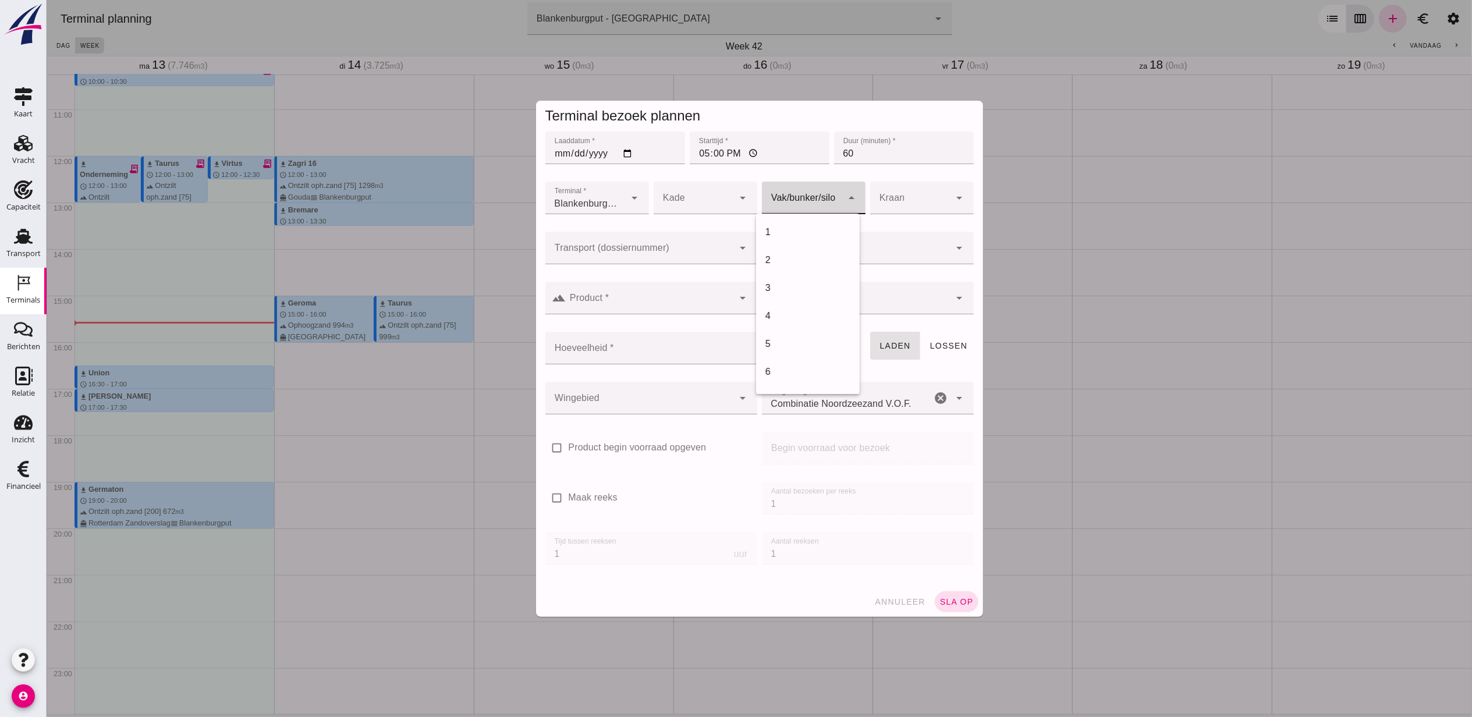
click at [785, 196] on div at bounding box center [802, 198] width 80 height 33
drag, startPoint x: 797, startPoint y: 227, endPoint x: 750, endPoint y: 241, distance: 49.2
click at [798, 227] on div "18" at bounding box center [807, 232] width 85 height 14
type input "366"
click at [703, 248] on input "Transport (dossiernummer)" at bounding box center [639, 254] width 189 height 14
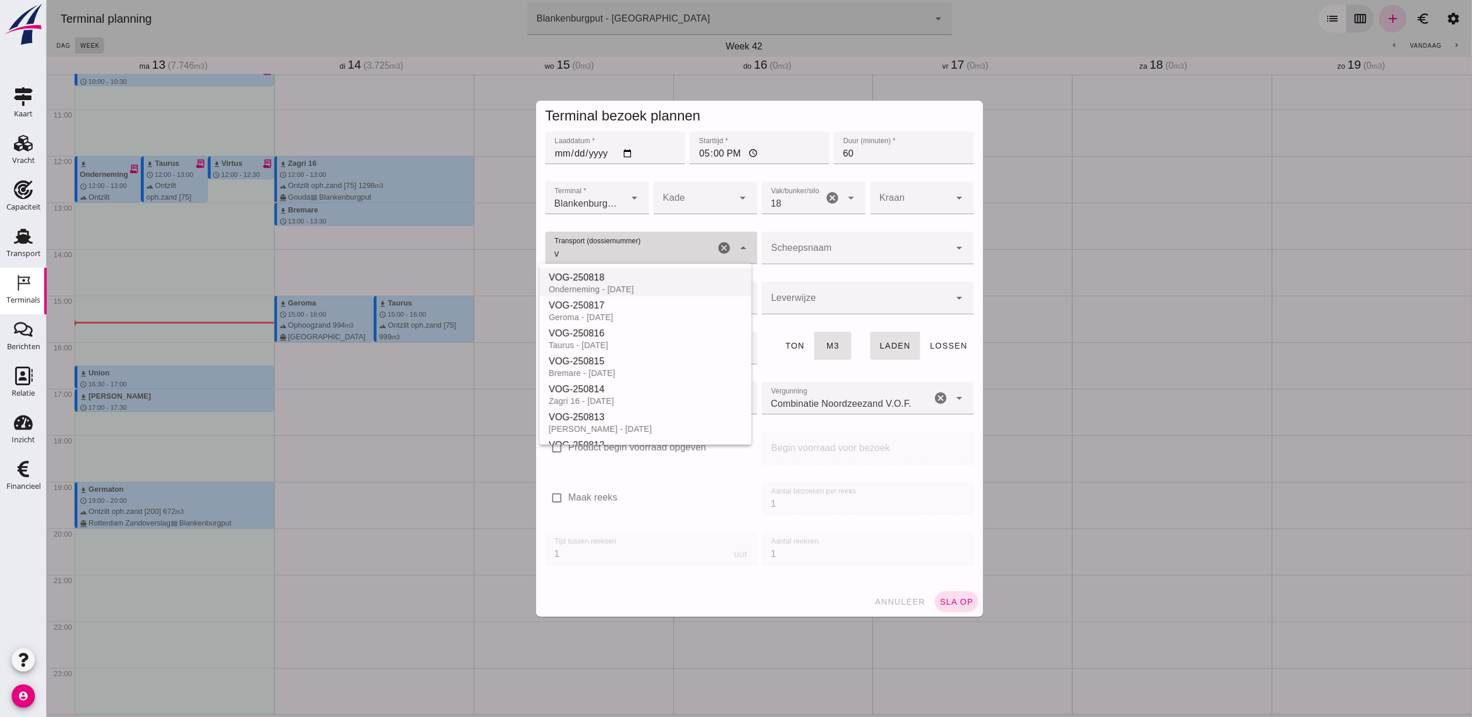
click at [672, 278] on div "VOG-250818" at bounding box center [644, 278] width 193 height 14
type input "VOG-250818"
type input "franco_on_shore"
type input "1231"
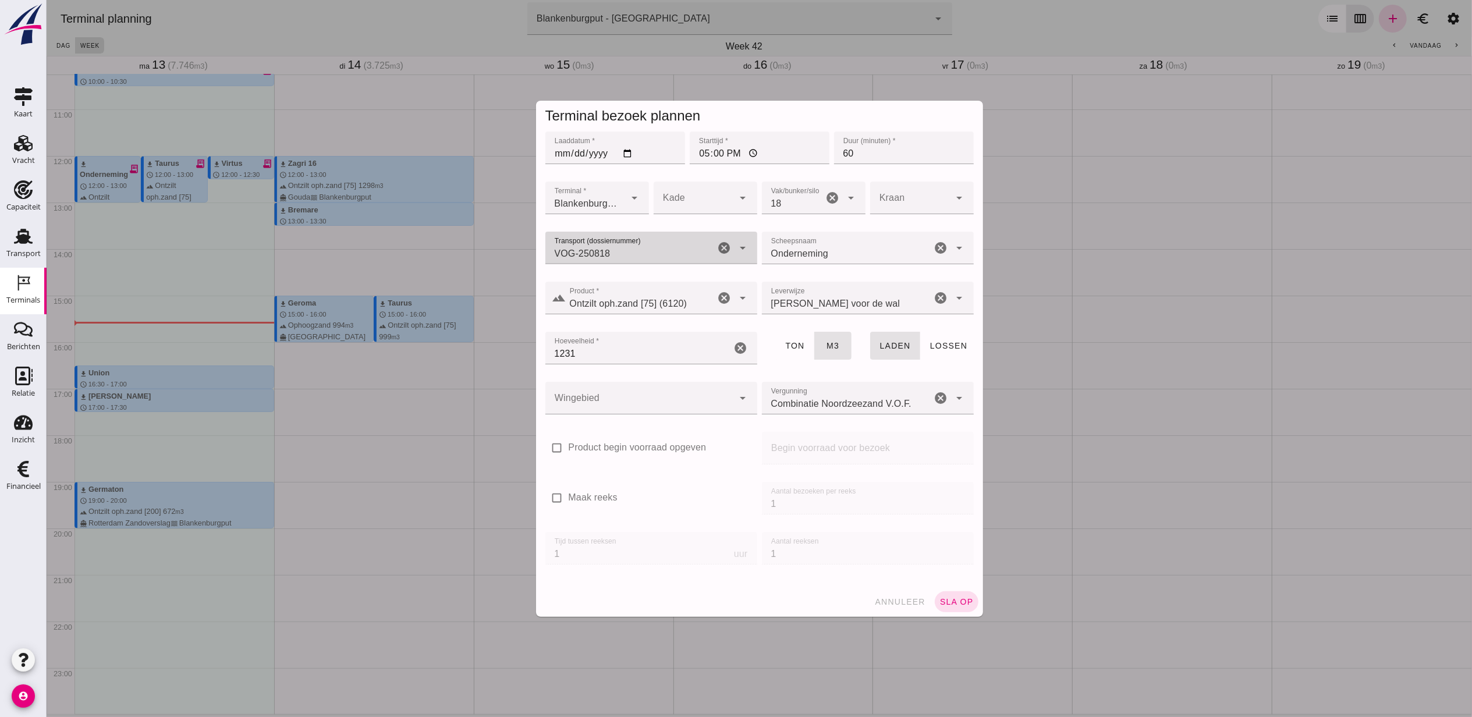
type input "VOG-250818"
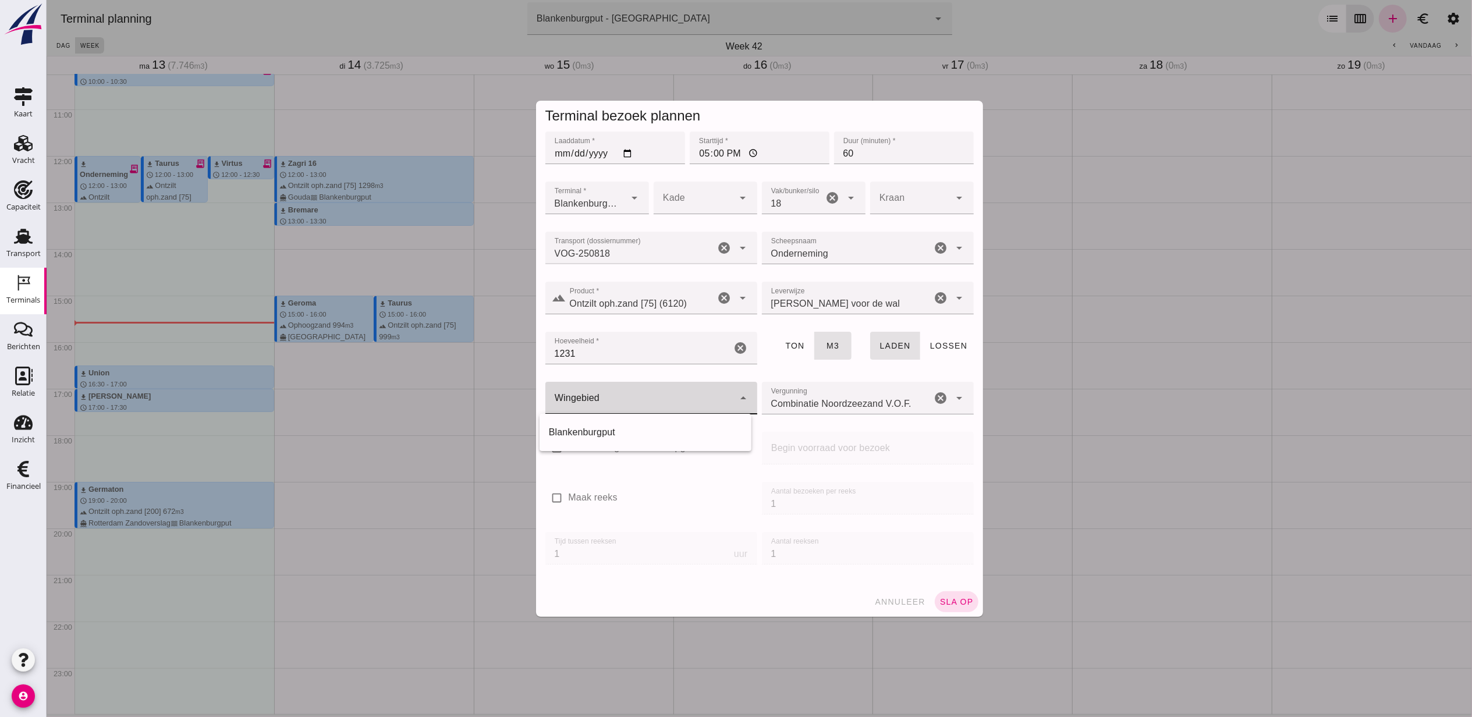
click at [646, 408] on div at bounding box center [639, 398] width 189 height 33
click at [643, 429] on div "Blankenburgput" at bounding box center [644, 433] width 193 height 14
type input "333"
click at [964, 600] on span "sla op" at bounding box center [956, 601] width 34 height 9
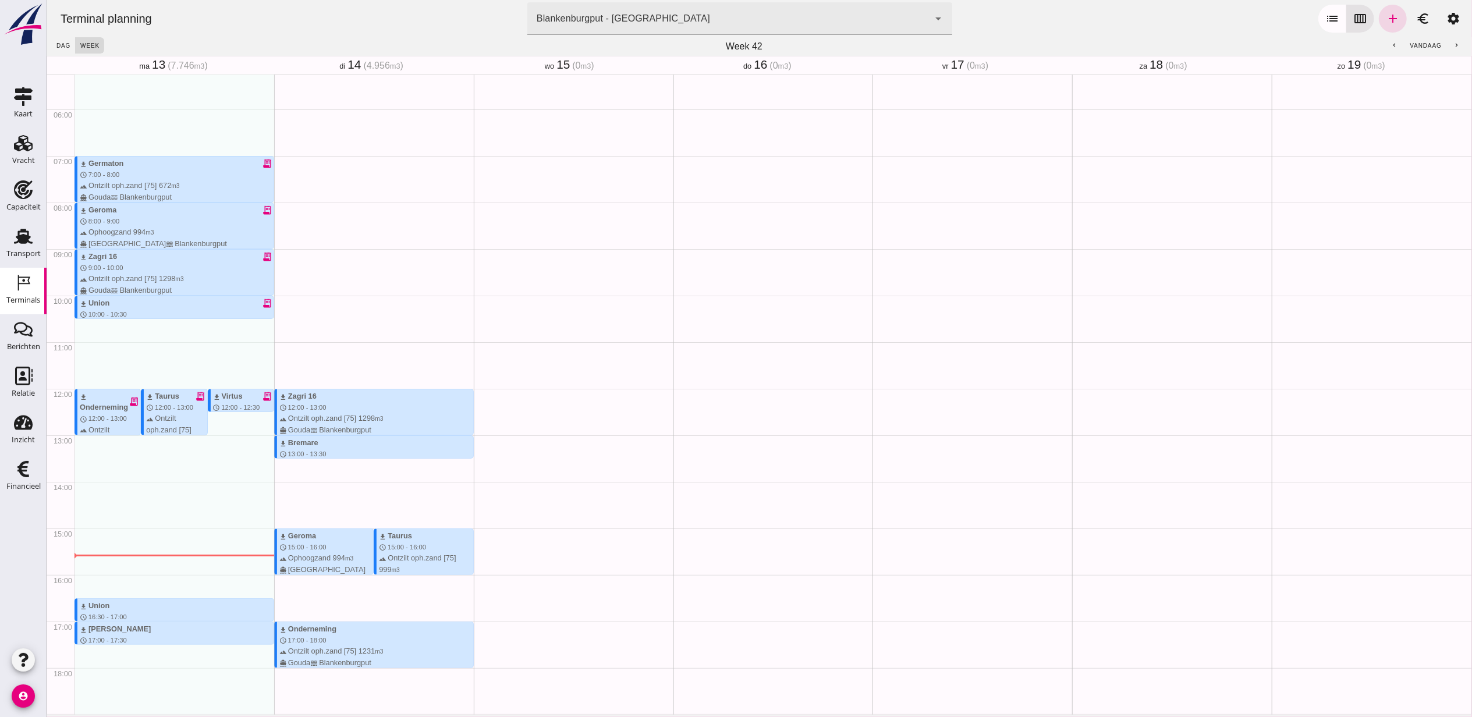
scroll to position [322, 0]
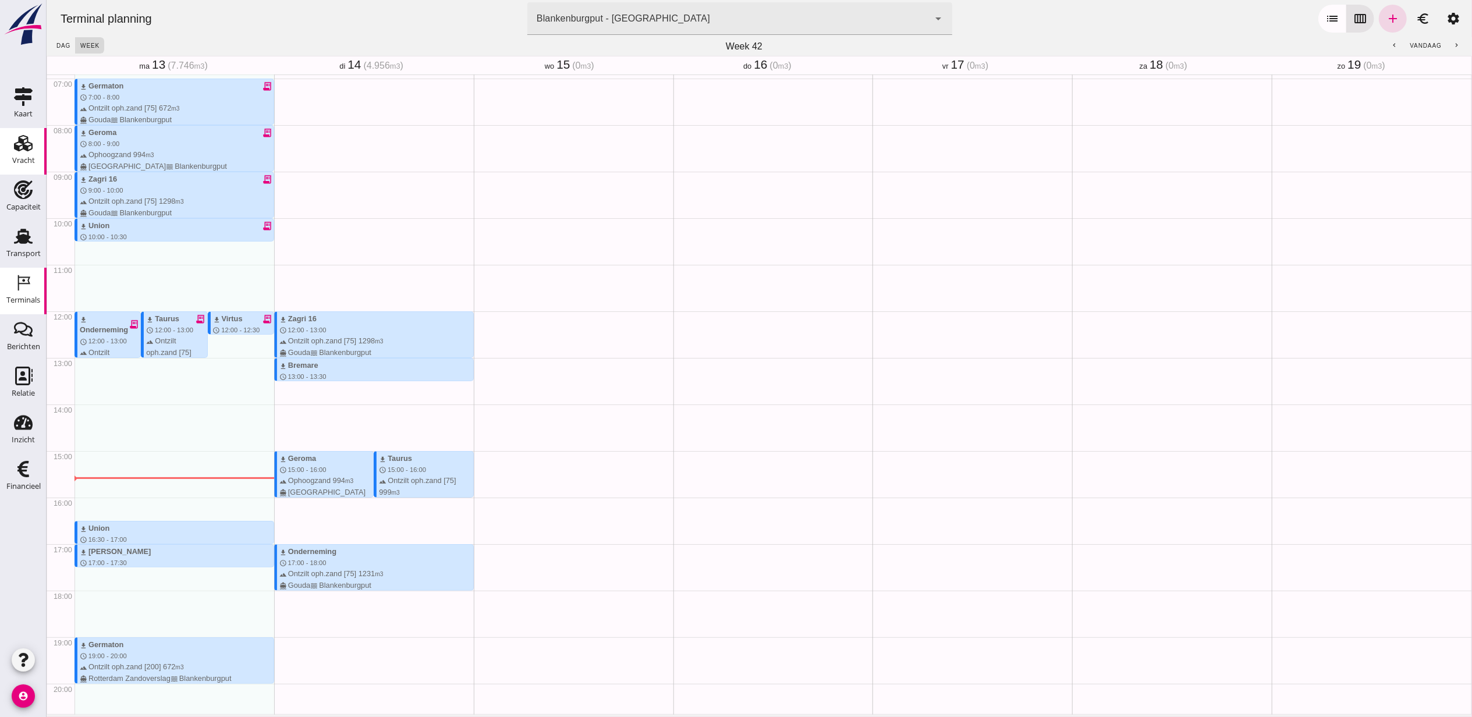
click at [0, 159] on link "Vracht Vracht" at bounding box center [23, 151] width 47 height 47
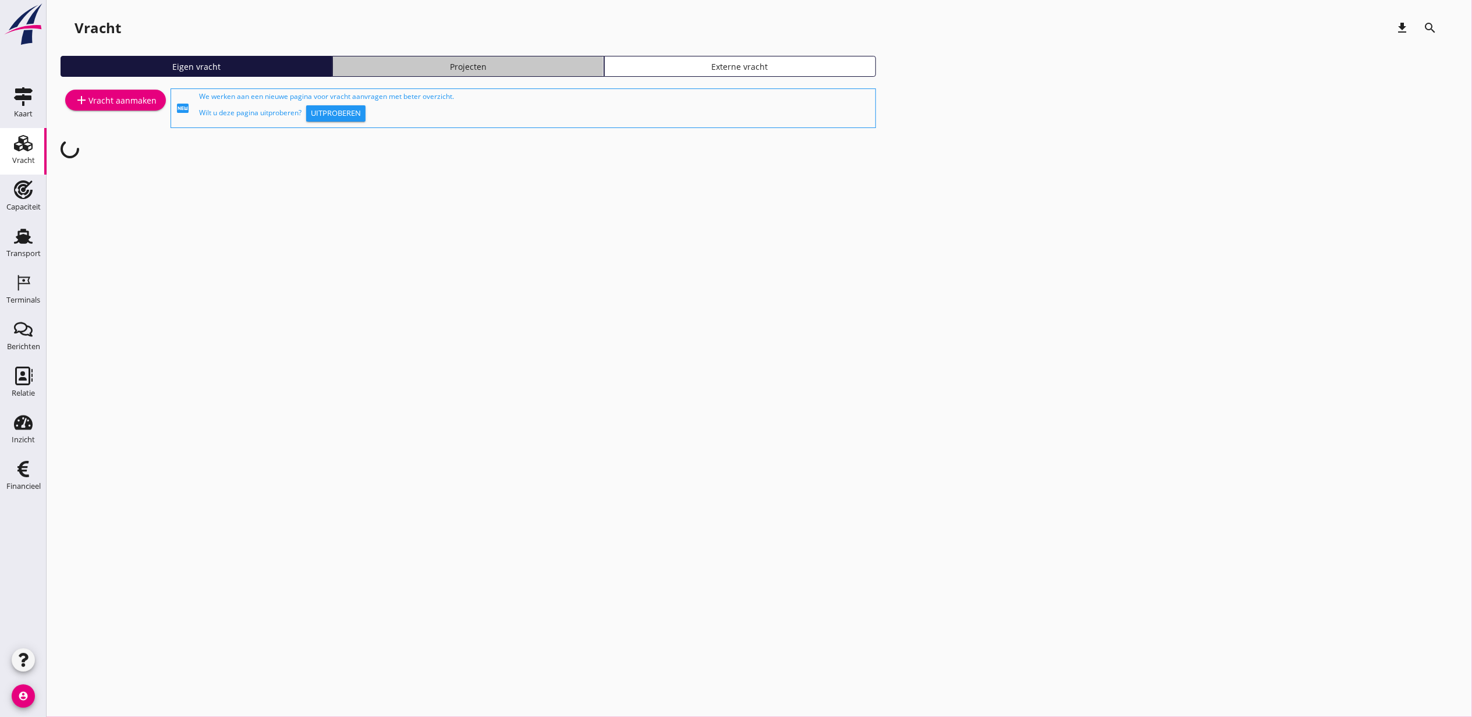
click at [555, 66] on div "Projecten" at bounding box center [468, 67] width 261 height 12
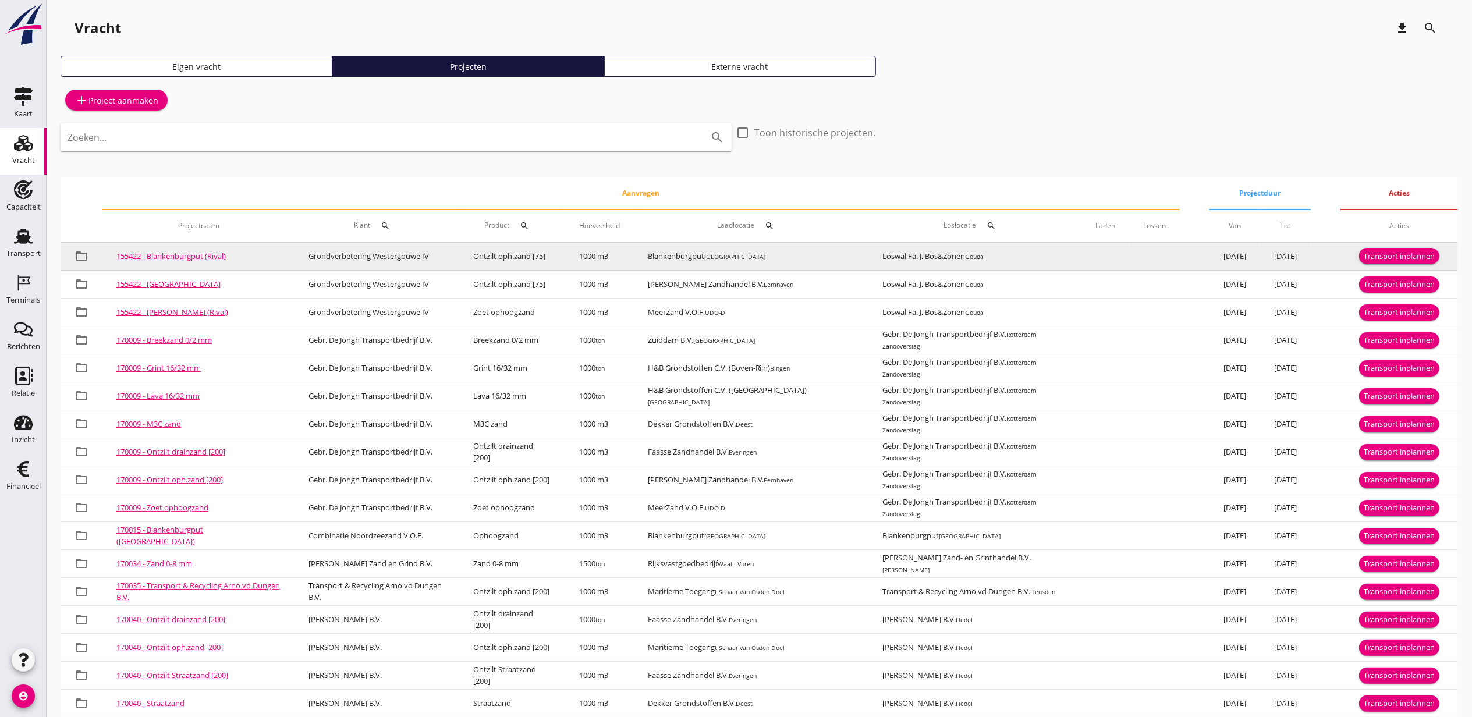
click at [203, 257] on link "155422 - Blankenburgput (Rival)" at bounding box center [170, 256] width 109 height 10
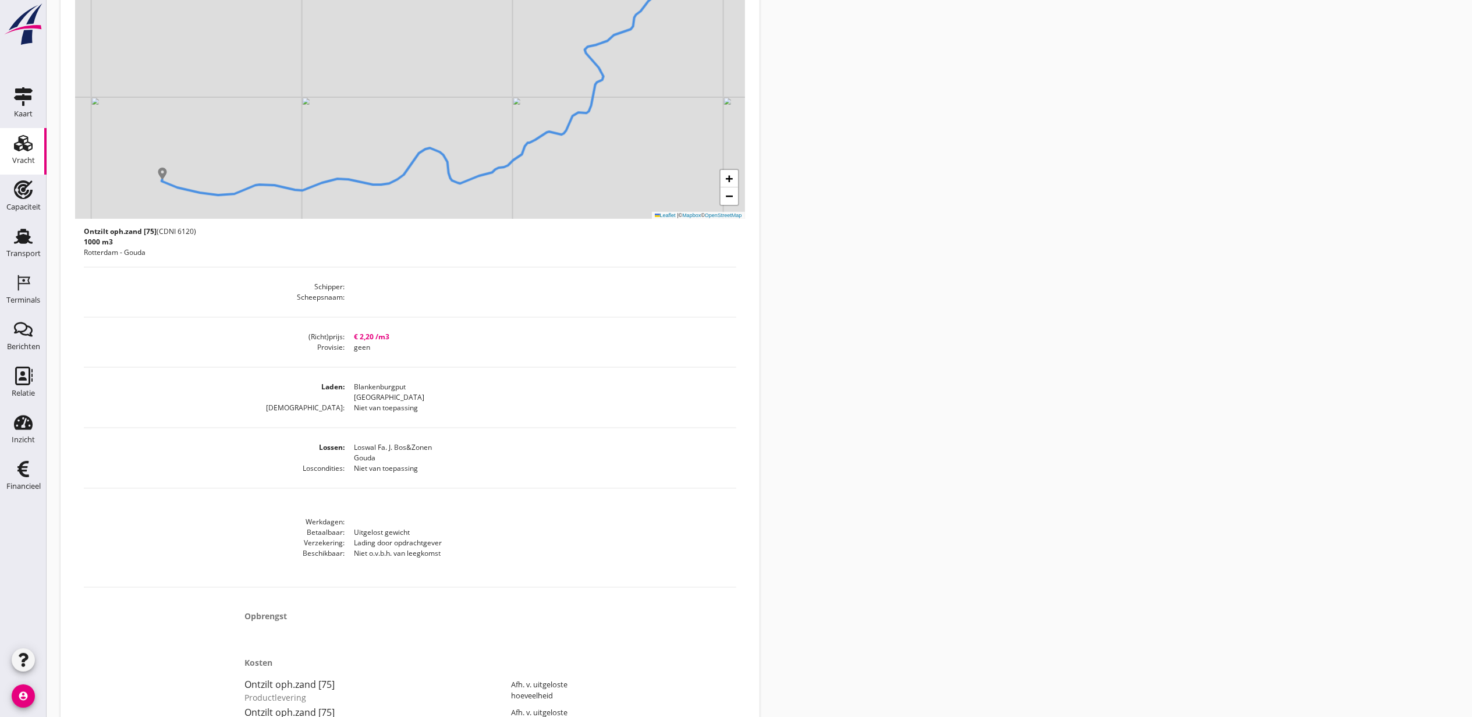
scroll to position [310, 0]
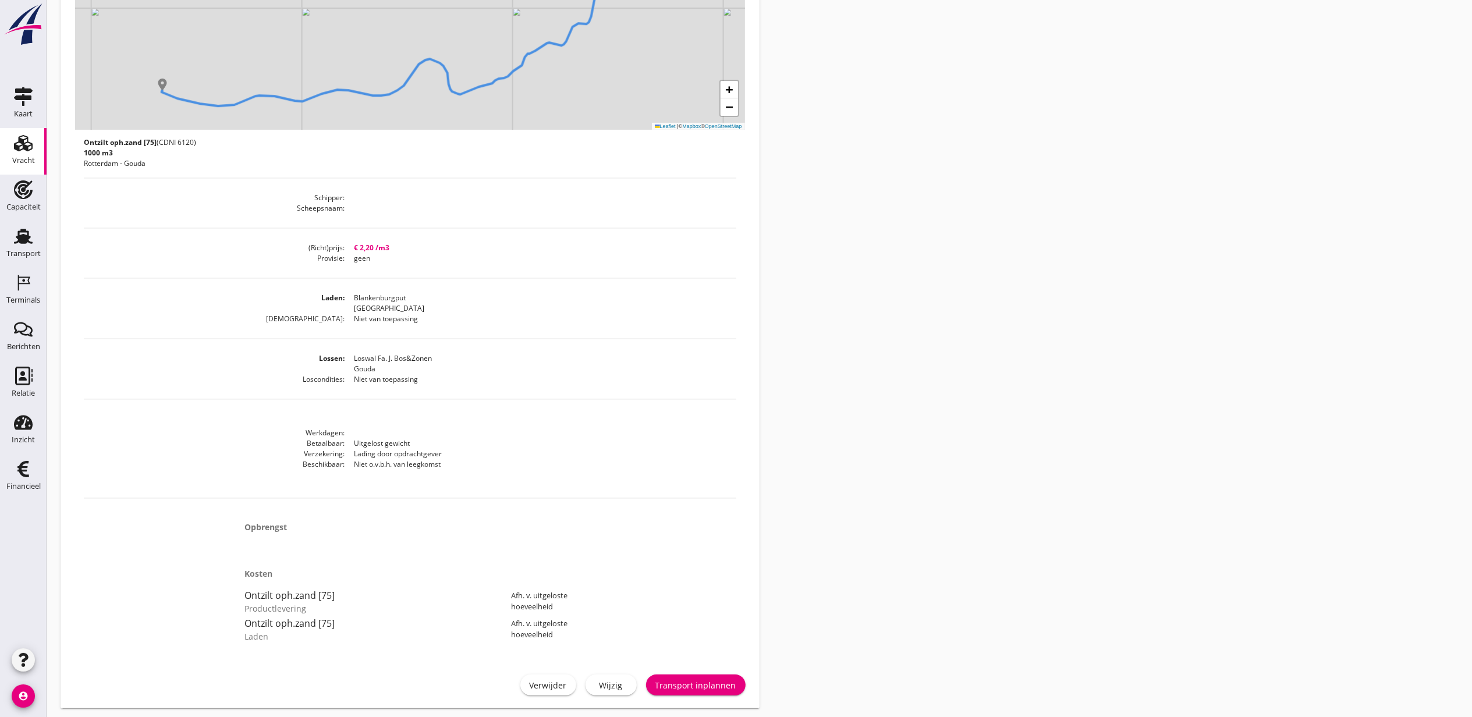
click at [625, 692] on div "Wijzig" at bounding box center [611, 685] width 33 height 12
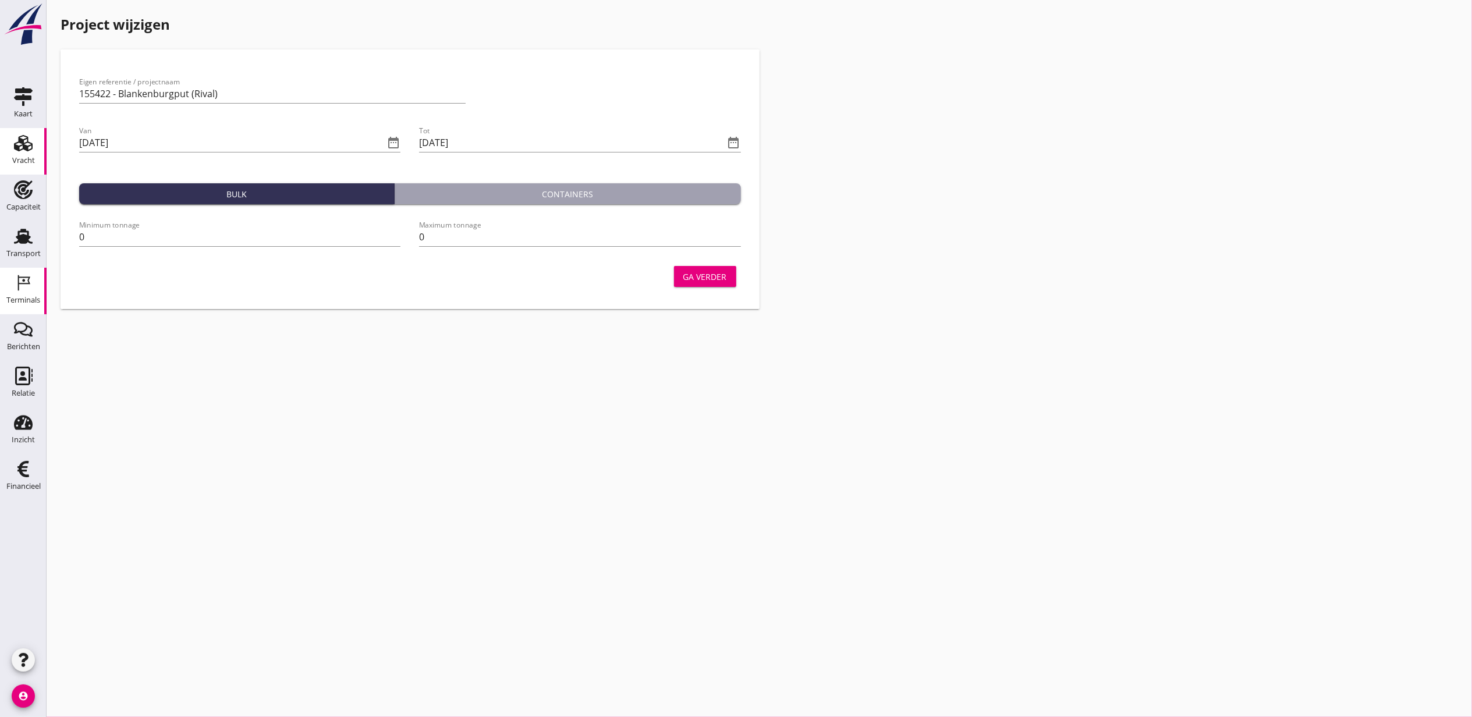
click at [31, 290] on div "Terminals" at bounding box center [23, 283] width 28 height 19
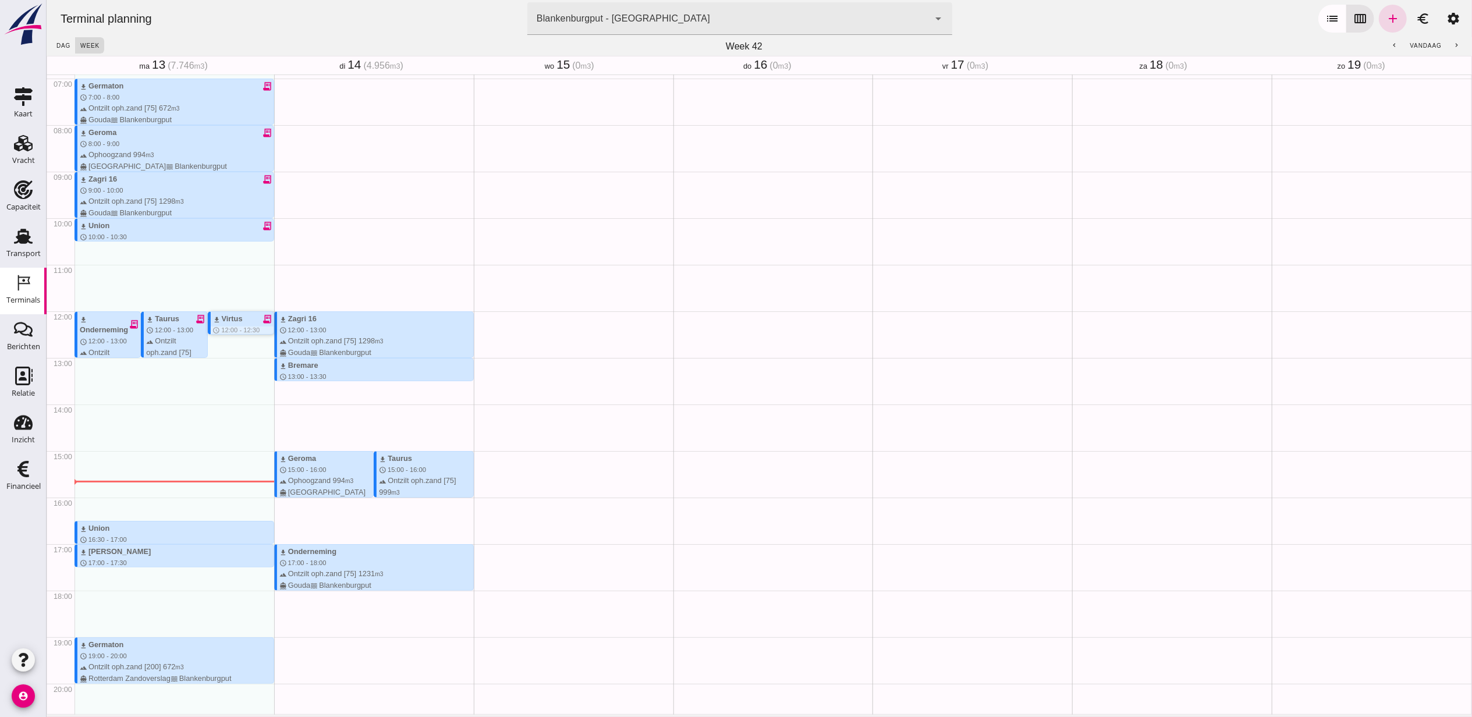
click at [261, 317] on icon "receipt_long" at bounding box center [266, 319] width 10 height 10
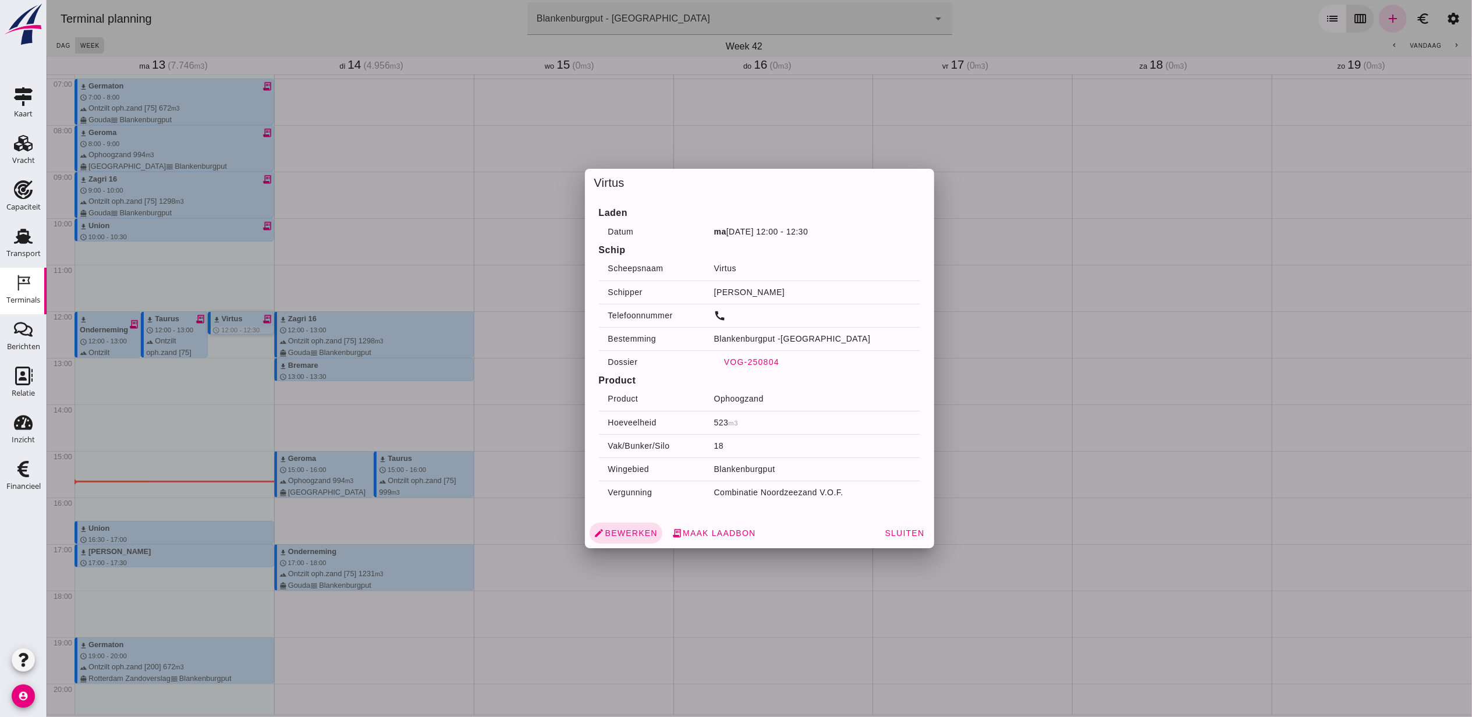
click at [756, 357] on span "VOG-250804" at bounding box center [751, 361] width 56 height 9
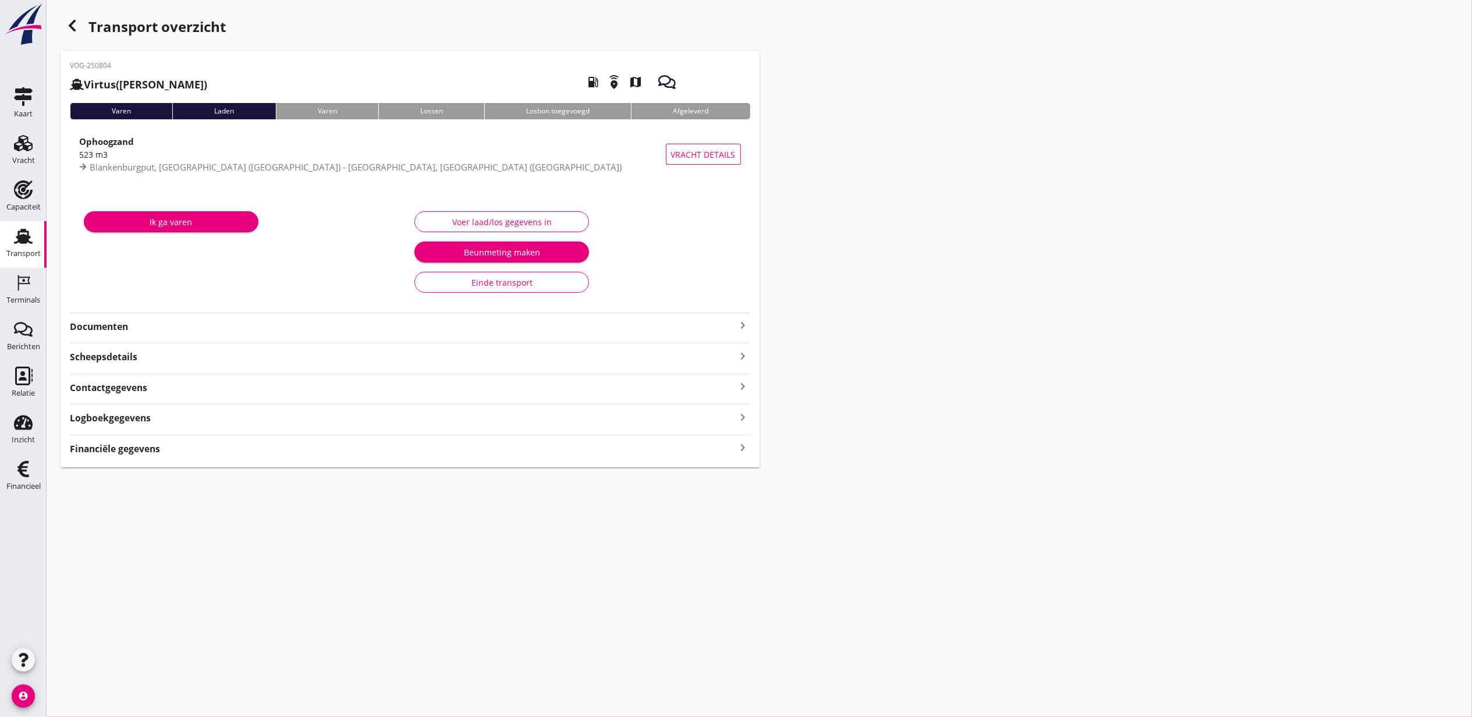
click at [126, 328] on strong "Documenten" at bounding box center [403, 326] width 667 height 13
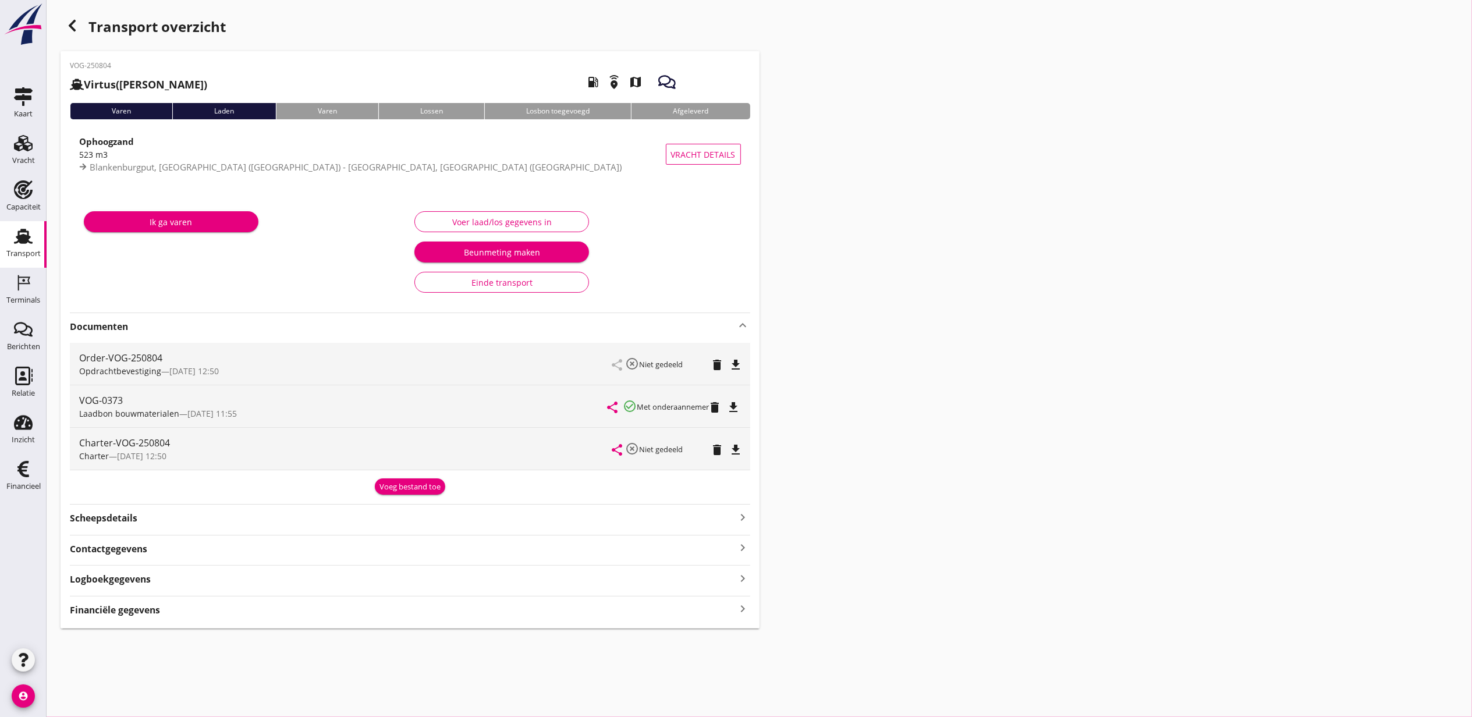
click at [734, 404] on icon "file_download" at bounding box center [734, 408] width 14 height 14
click at [196, 527] on div "VOG-250804 Virtus (J Pulleman) local_gas_station emergency_share map Varen Lade…" at bounding box center [410, 340] width 699 height 578
click at [192, 520] on div "Scheepsdetails keyboard_arrow_right" at bounding box center [410, 517] width 681 height 16
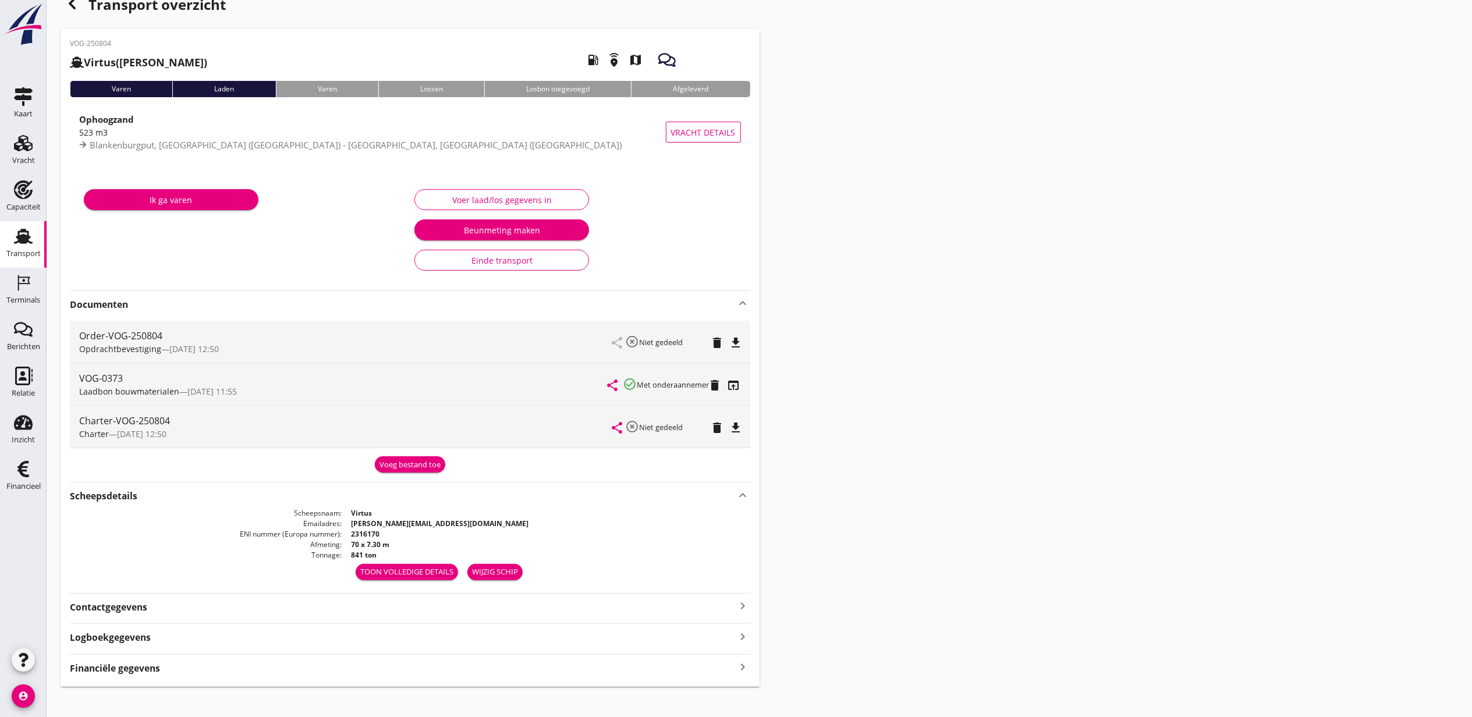
scroll to position [35, 0]
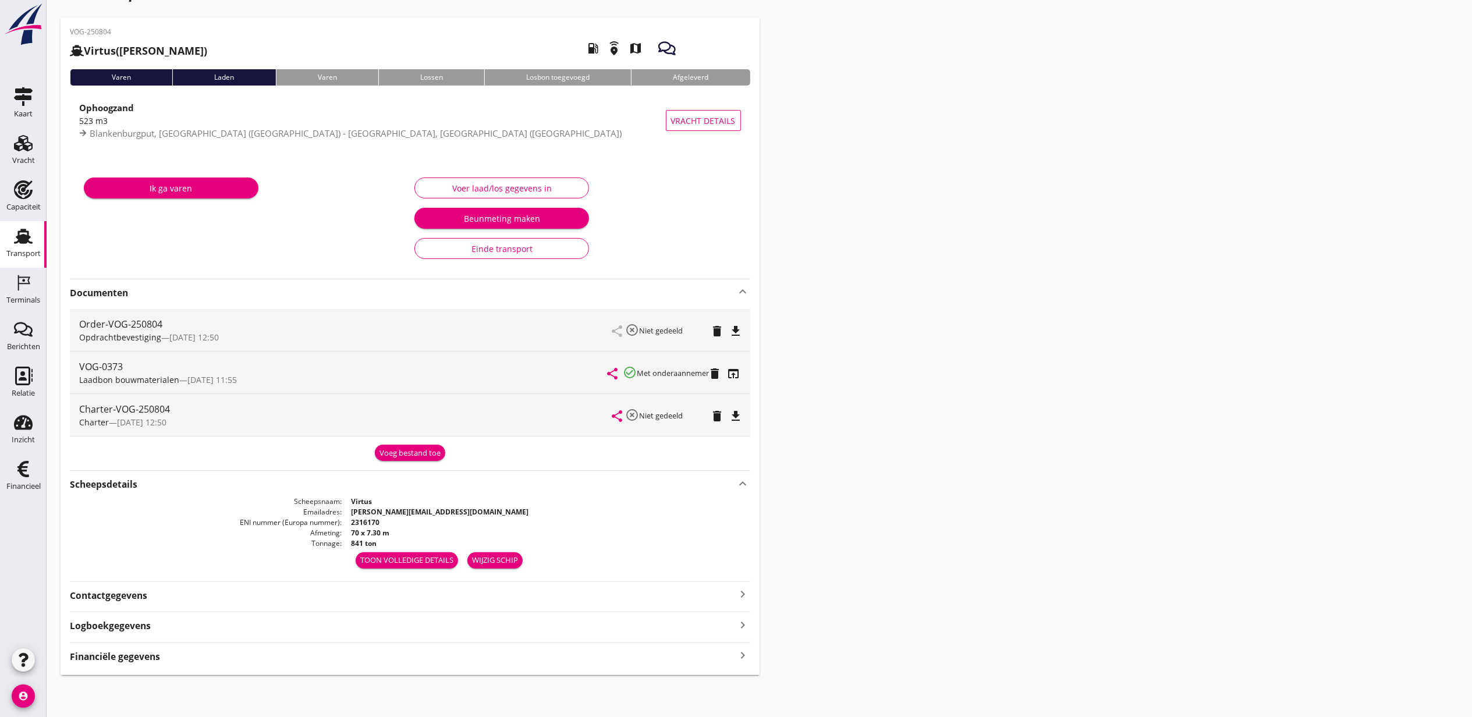
click at [155, 477] on div "Scheepsdetails keyboard_arrow_up" at bounding box center [410, 484] width 681 height 16
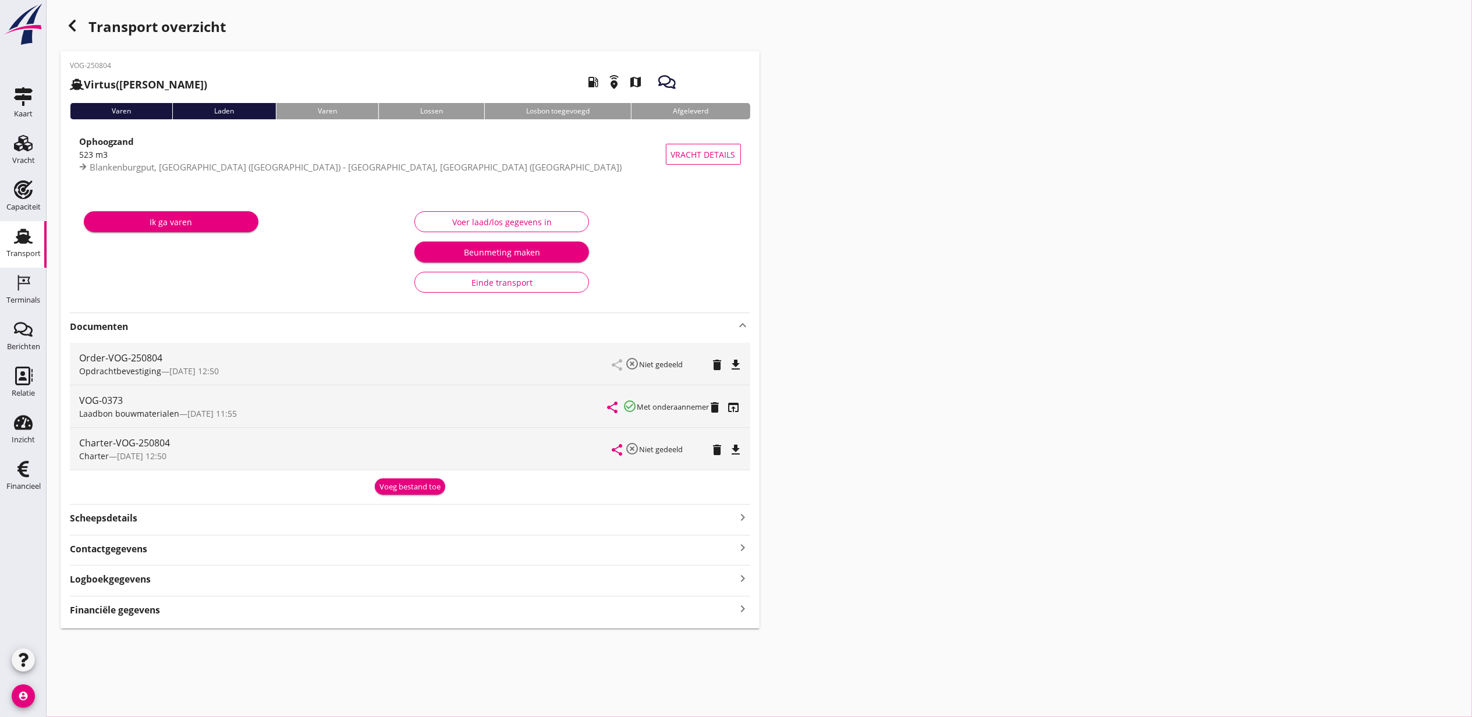
click at [185, 506] on div "Scheepsdetails keyboard_arrow_right" at bounding box center [410, 514] width 681 height 21
click at [134, 523] on strong "Scheepsdetails" at bounding box center [104, 518] width 68 height 13
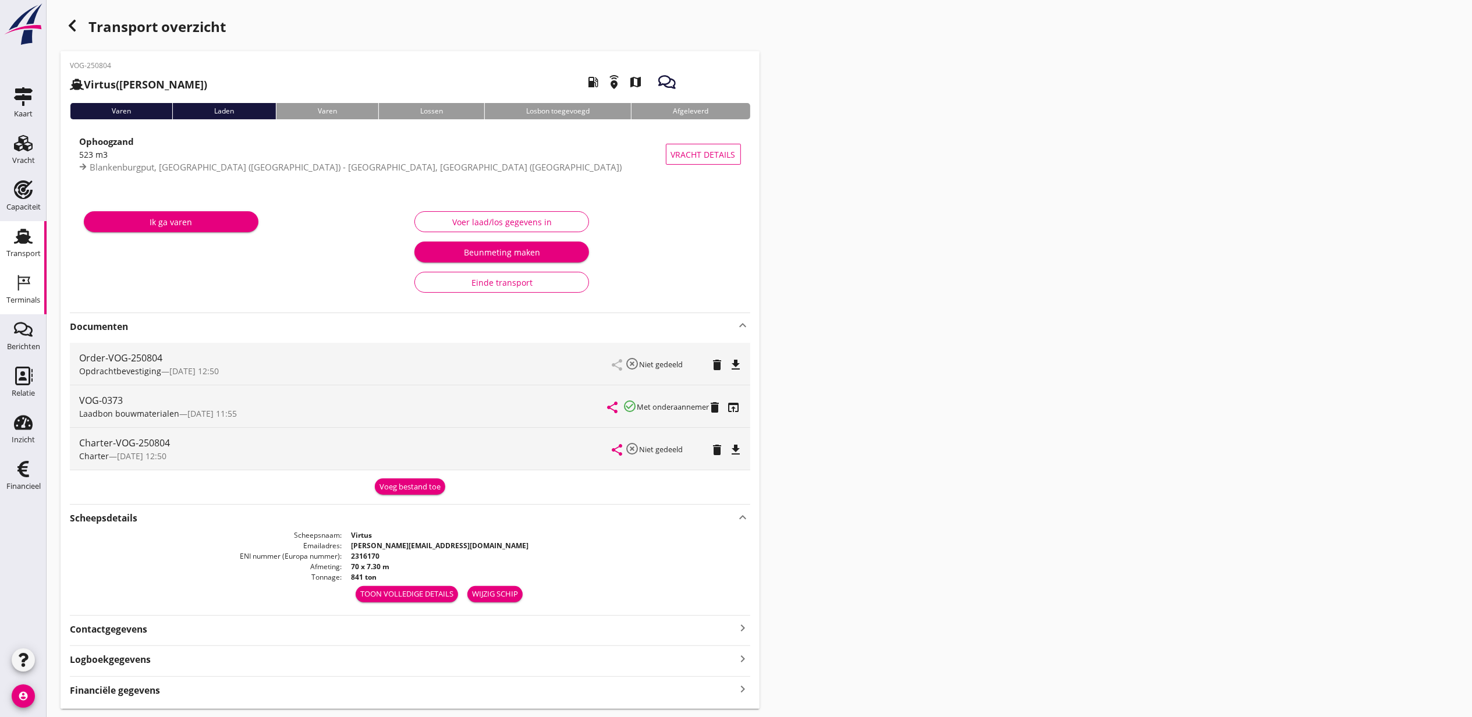
click at [22, 291] on icon "Terminals" at bounding box center [23, 283] width 19 height 19
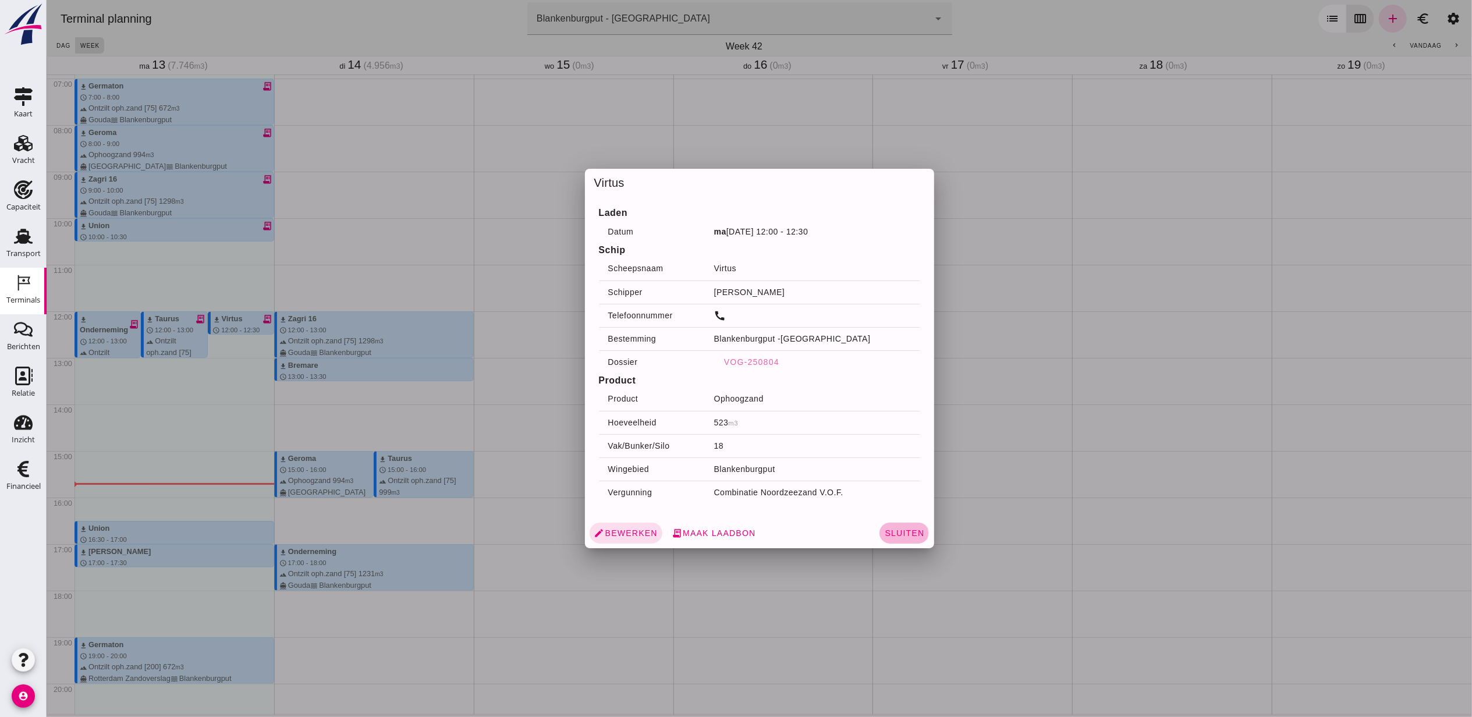
click at [884, 532] on span "Sluiten" at bounding box center [904, 533] width 40 height 9
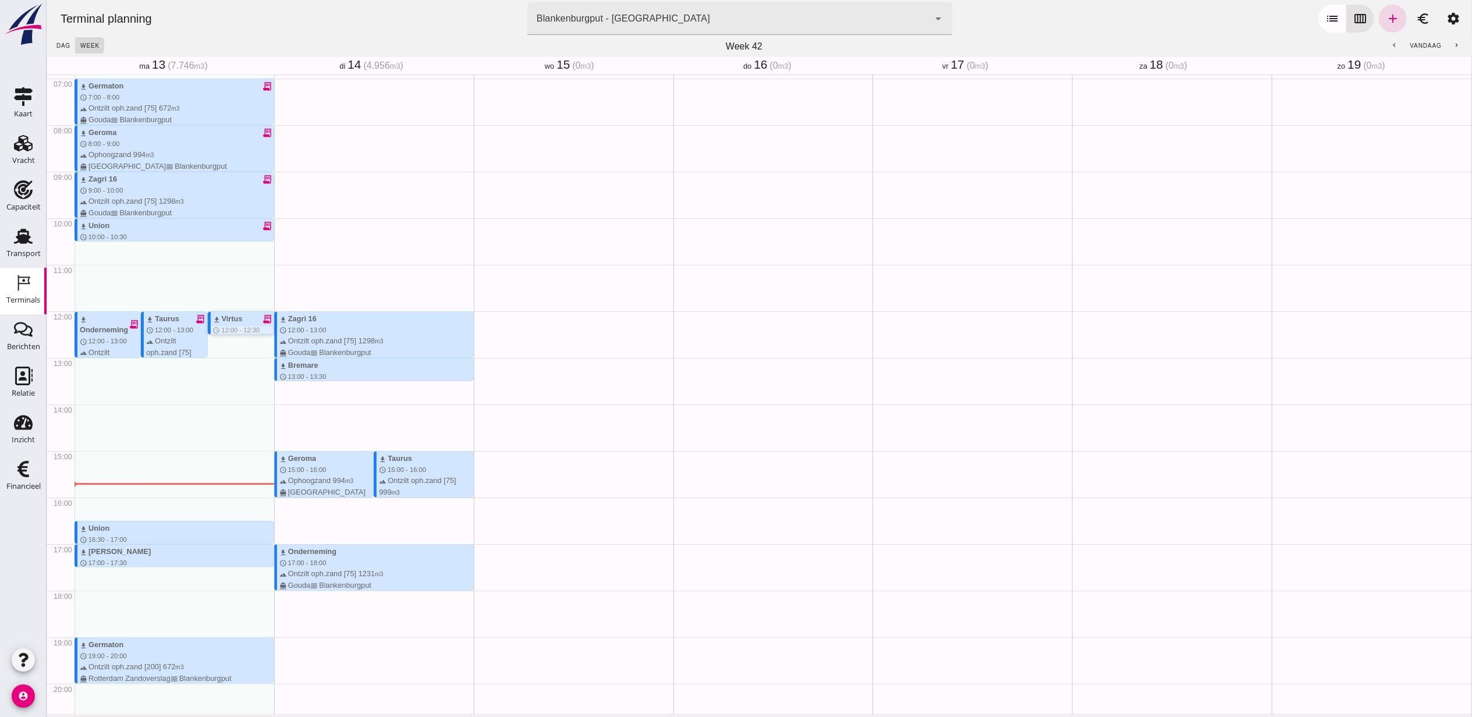
click at [261, 318] on icon "receipt_long" at bounding box center [266, 319] width 10 height 10
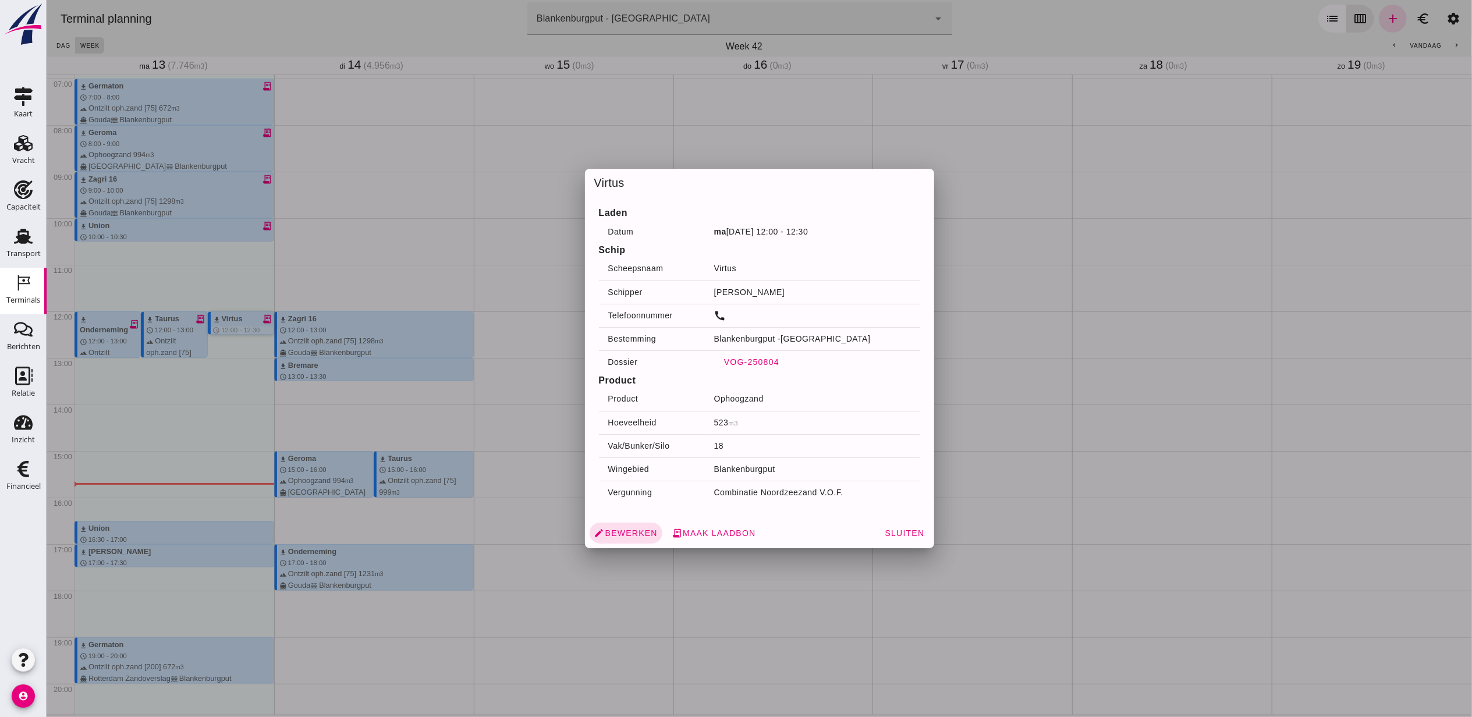
click at [731, 364] on span "VOG-250804" at bounding box center [751, 361] width 56 height 9
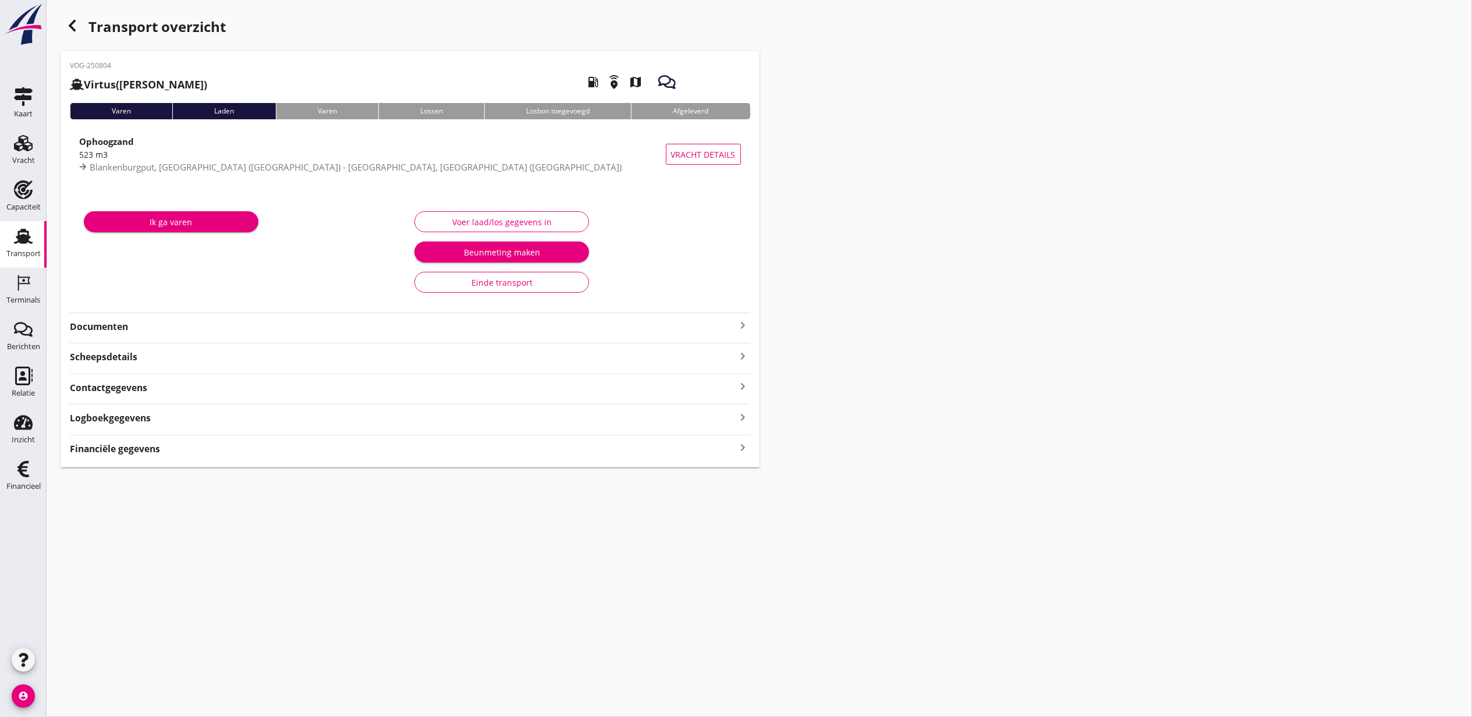
click at [130, 324] on strong "Documenten" at bounding box center [403, 326] width 667 height 13
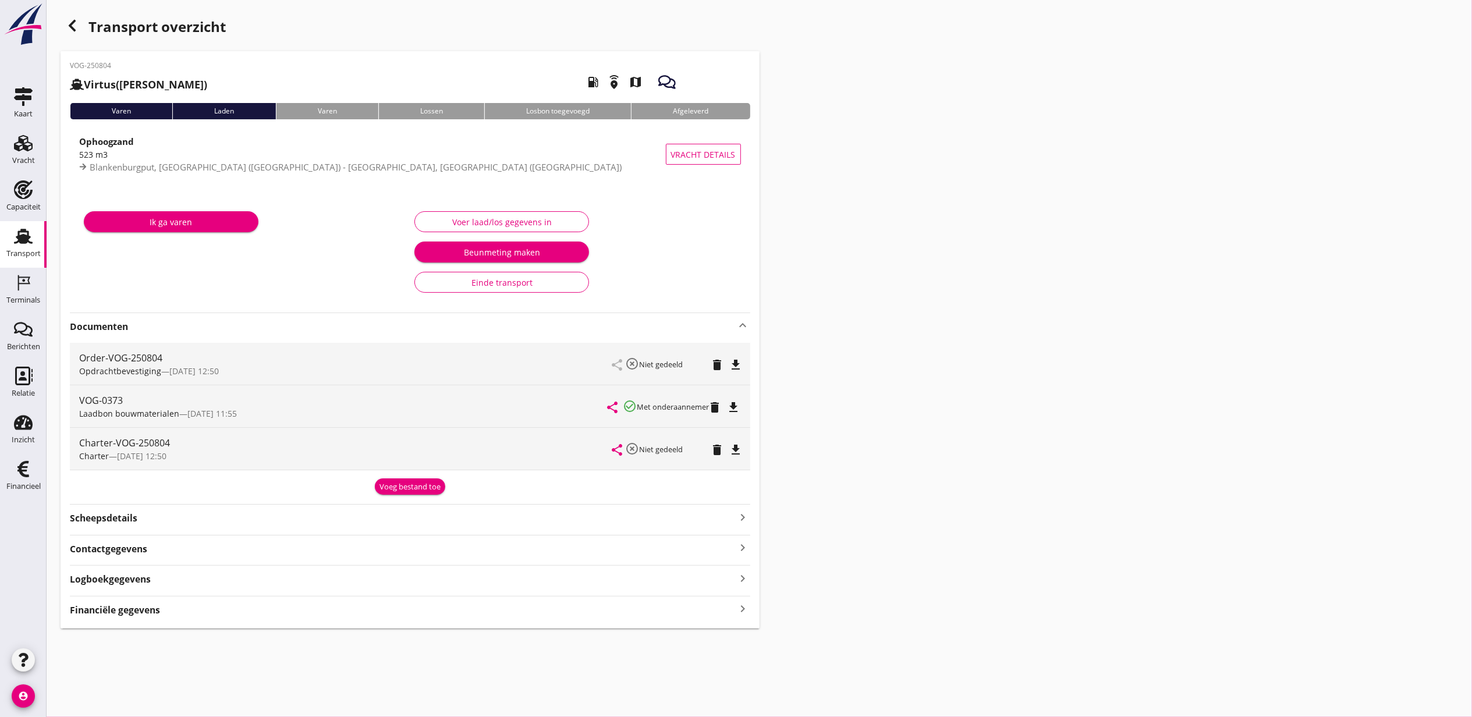
click at [741, 410] on icon "file_download" at bounding box center [734, 408] width 14 height 14
click at [70, 34] on div "button" at bounding box center [72, 25] width 23 height 23
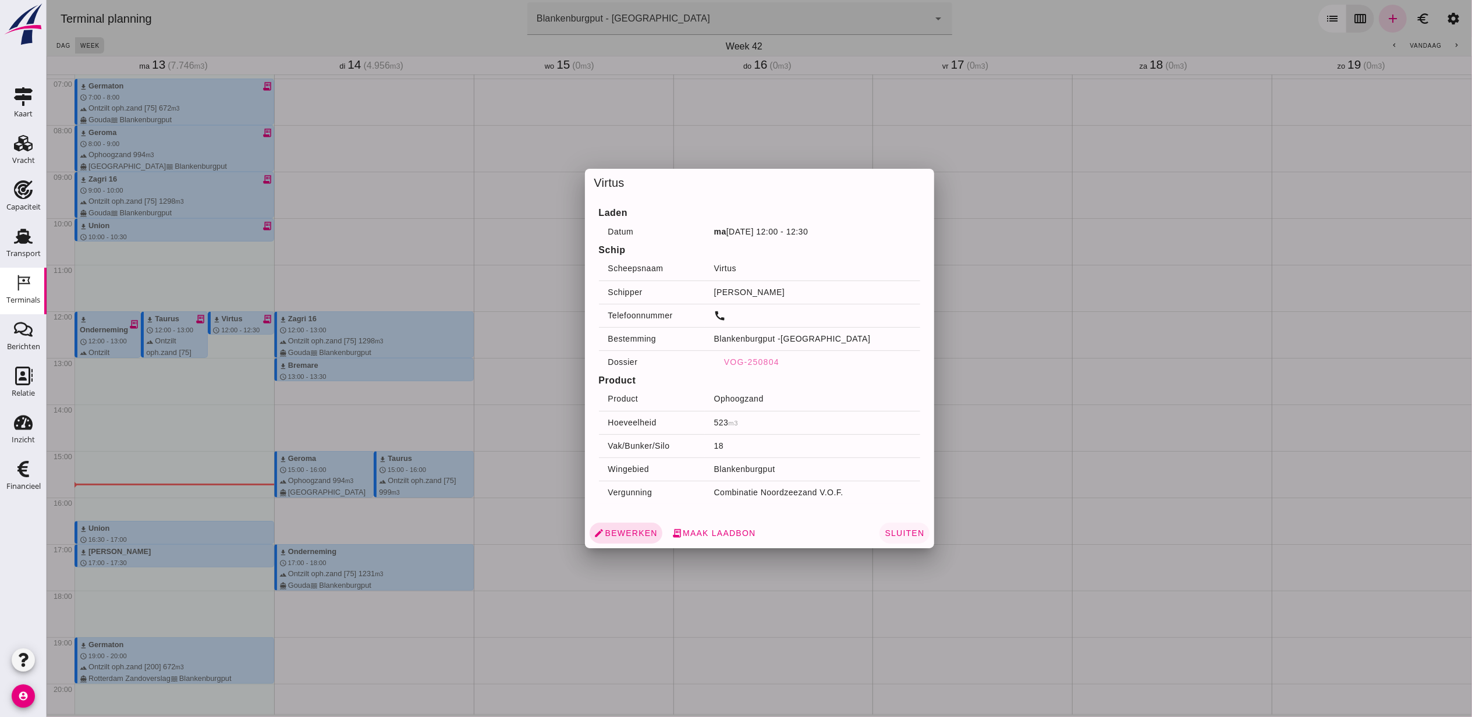
click at [884, 536] on span "Sluiten" at bounding box center [904, 533] width 40 height 9
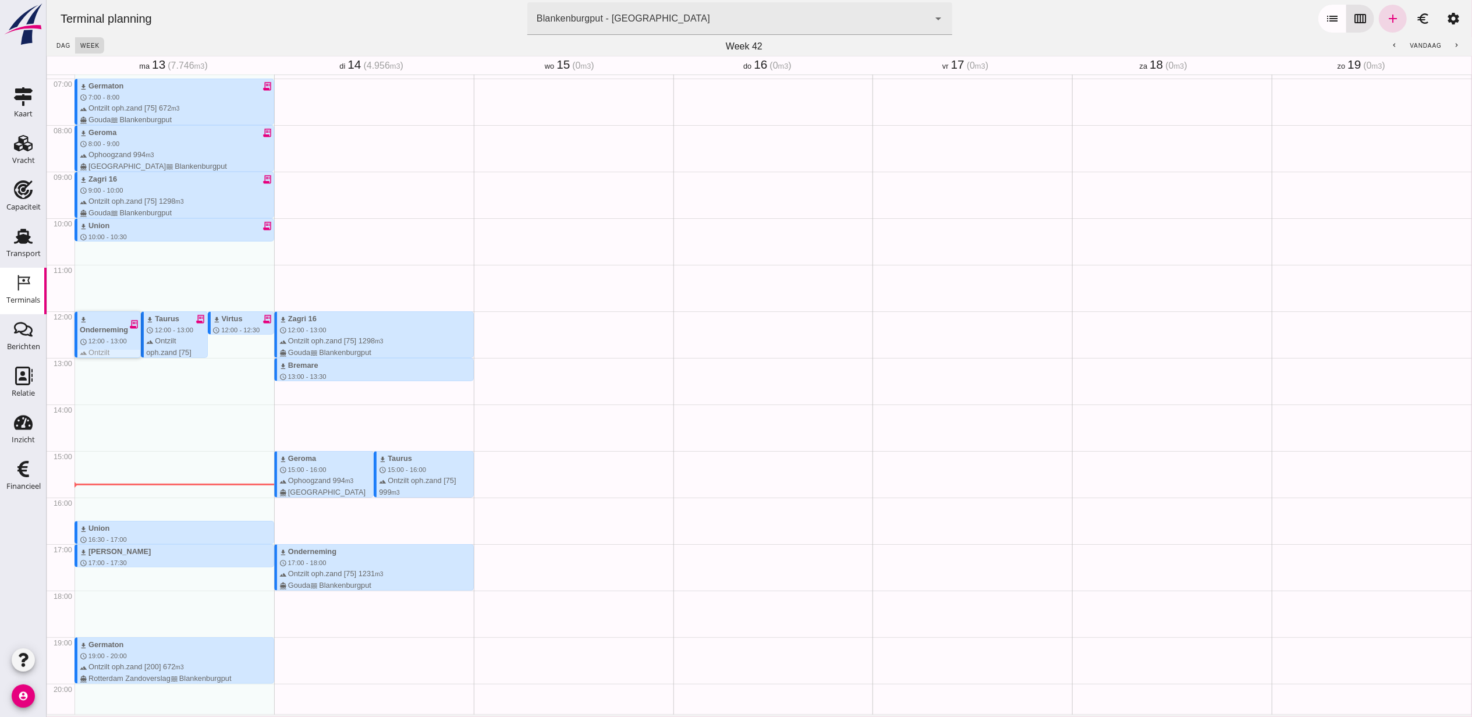
click at [130, 324] on icon "receipt_long" at bounding box center [133, 324] width 10 height 10
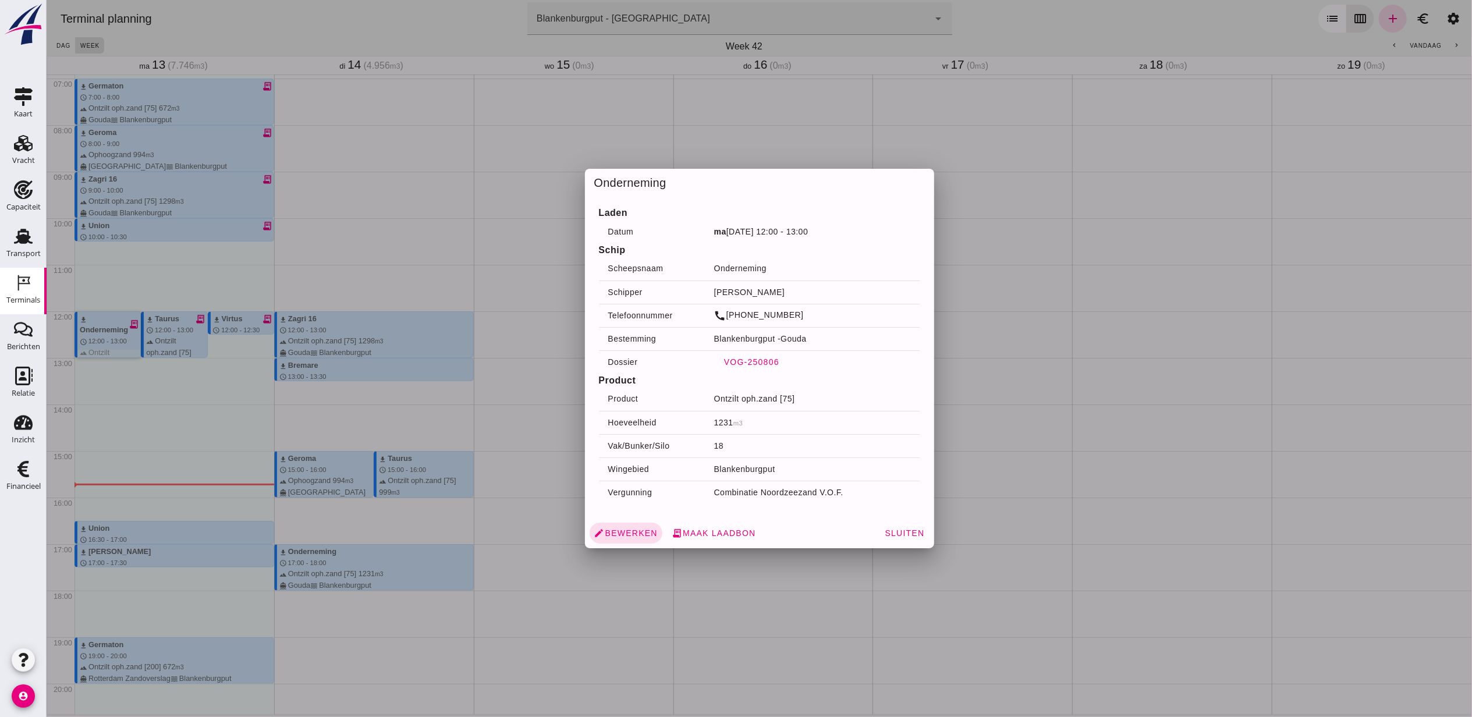
click at [741, 362] on span "VOG-250806" at bounding box center [751, 361] width 56 height 9
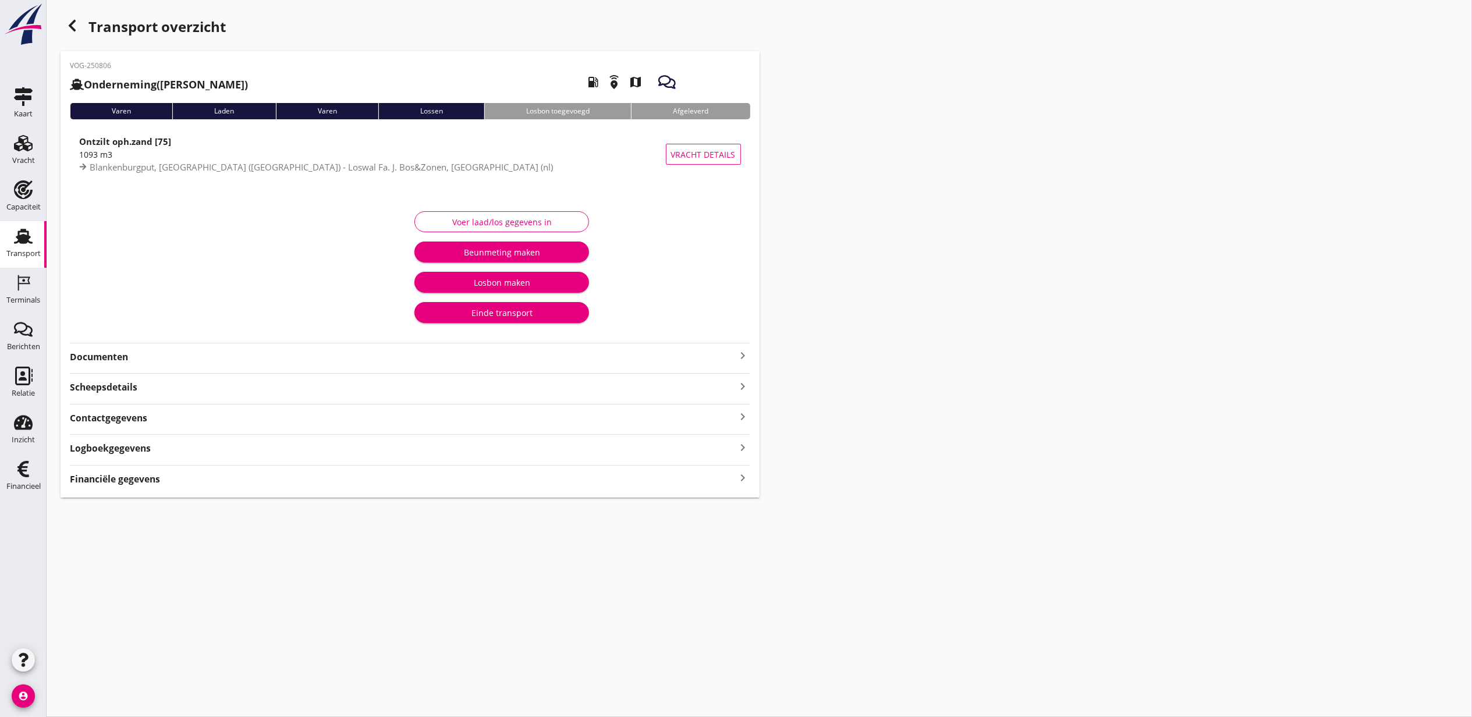
click at [172, 352] on strong "Documenten" at bounding box center [403, 356] width 667 height 13
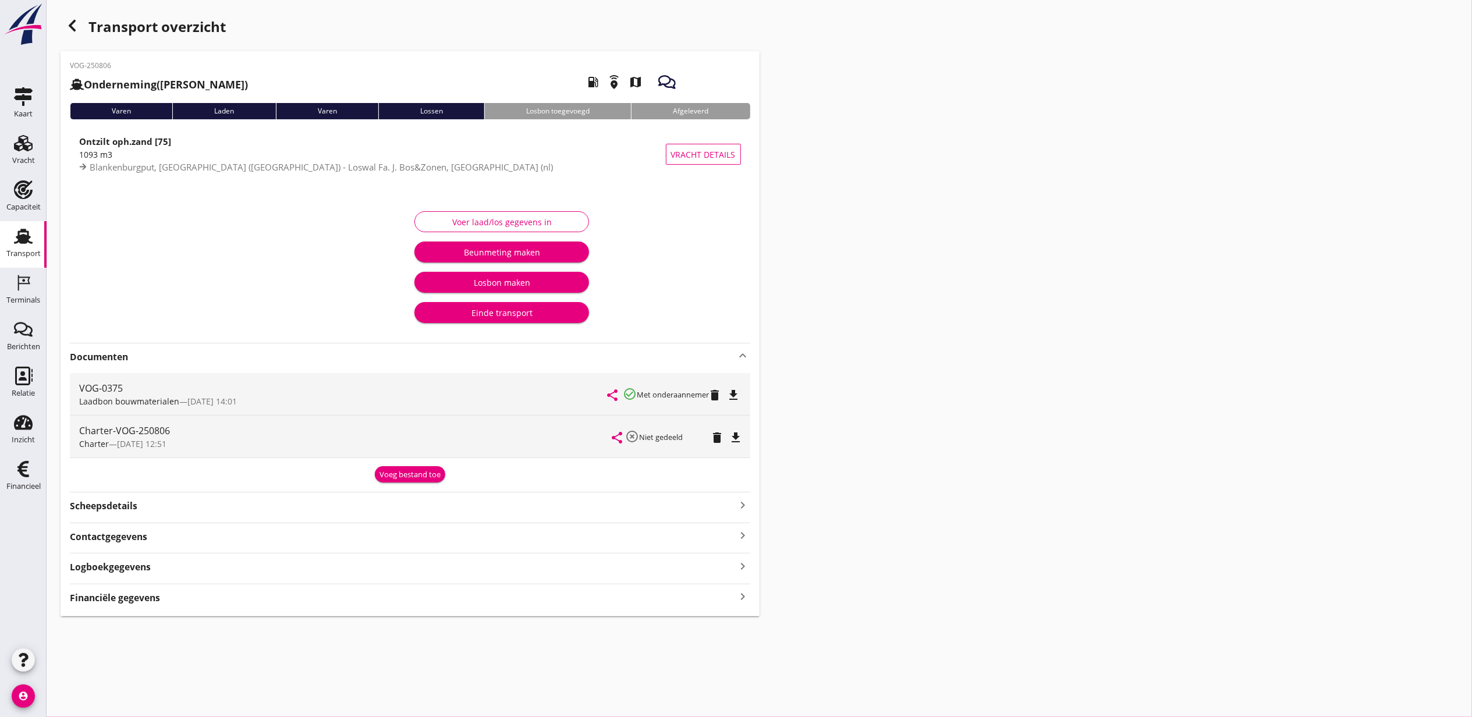
click at [737, 396] on icon "file_download" at bounding box center [734, 395] width 14 height 14
click at [27, 147] on use at bounding box center [23, 143] width 19 height 16
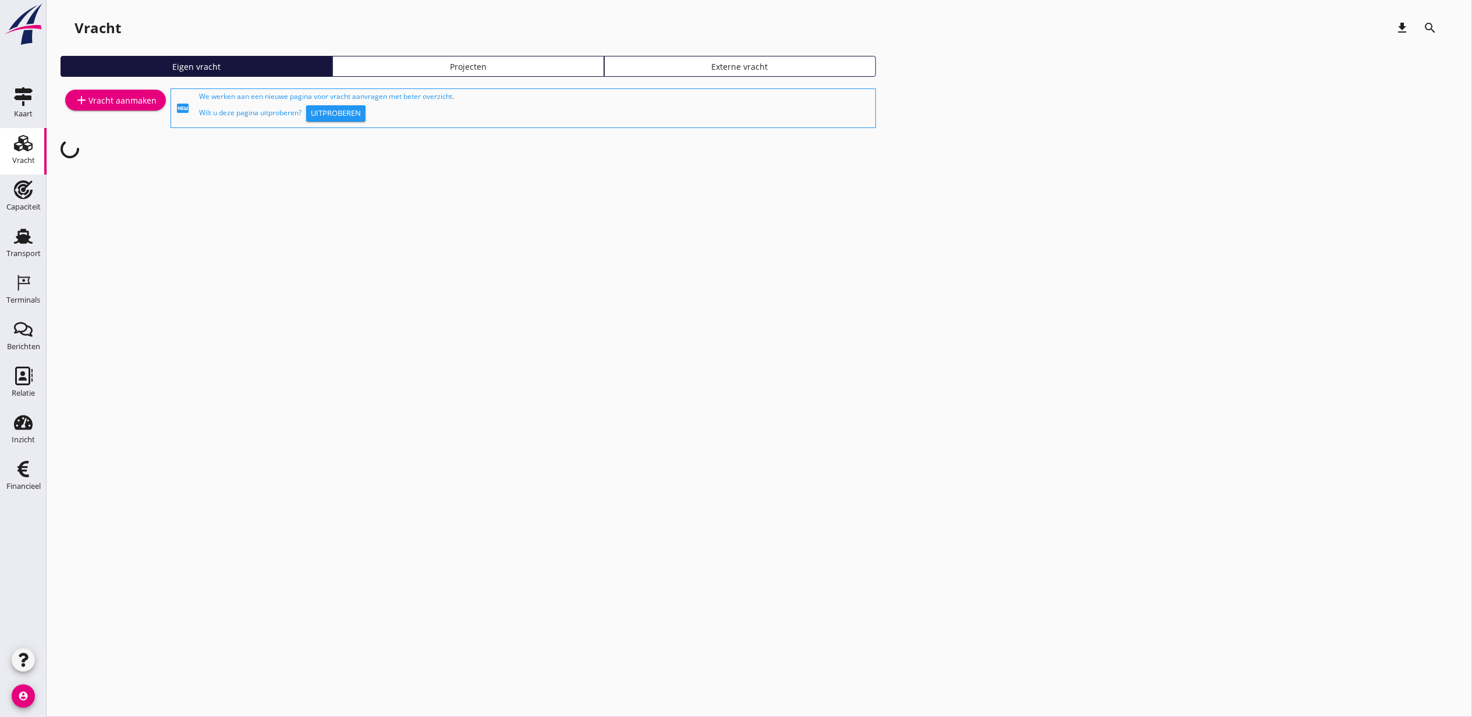
click at [410, 68] on div "Projecten" at bounding box center [468, 67] width 261 height 12
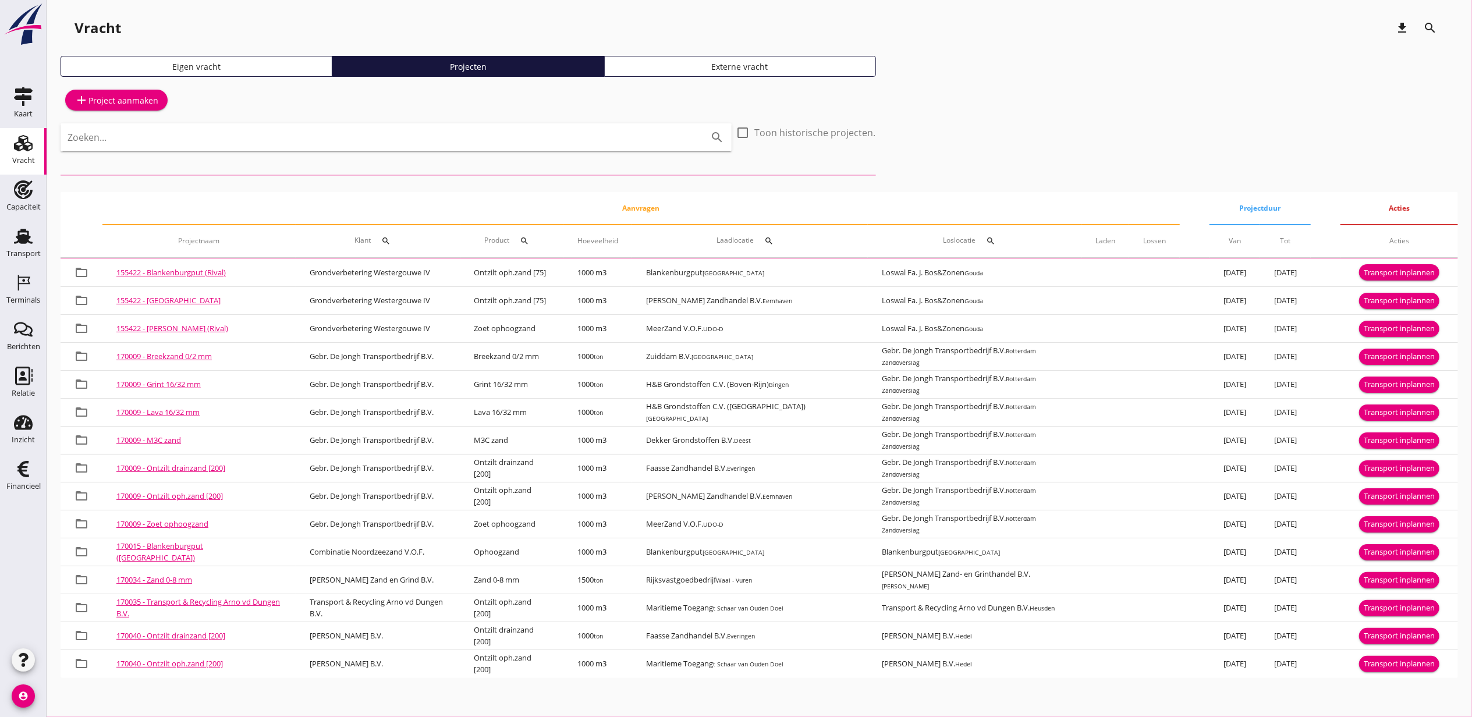
click at [126, 102] on div "add Project aanmaken" at bounding box center [117, 100] width 84 height 14
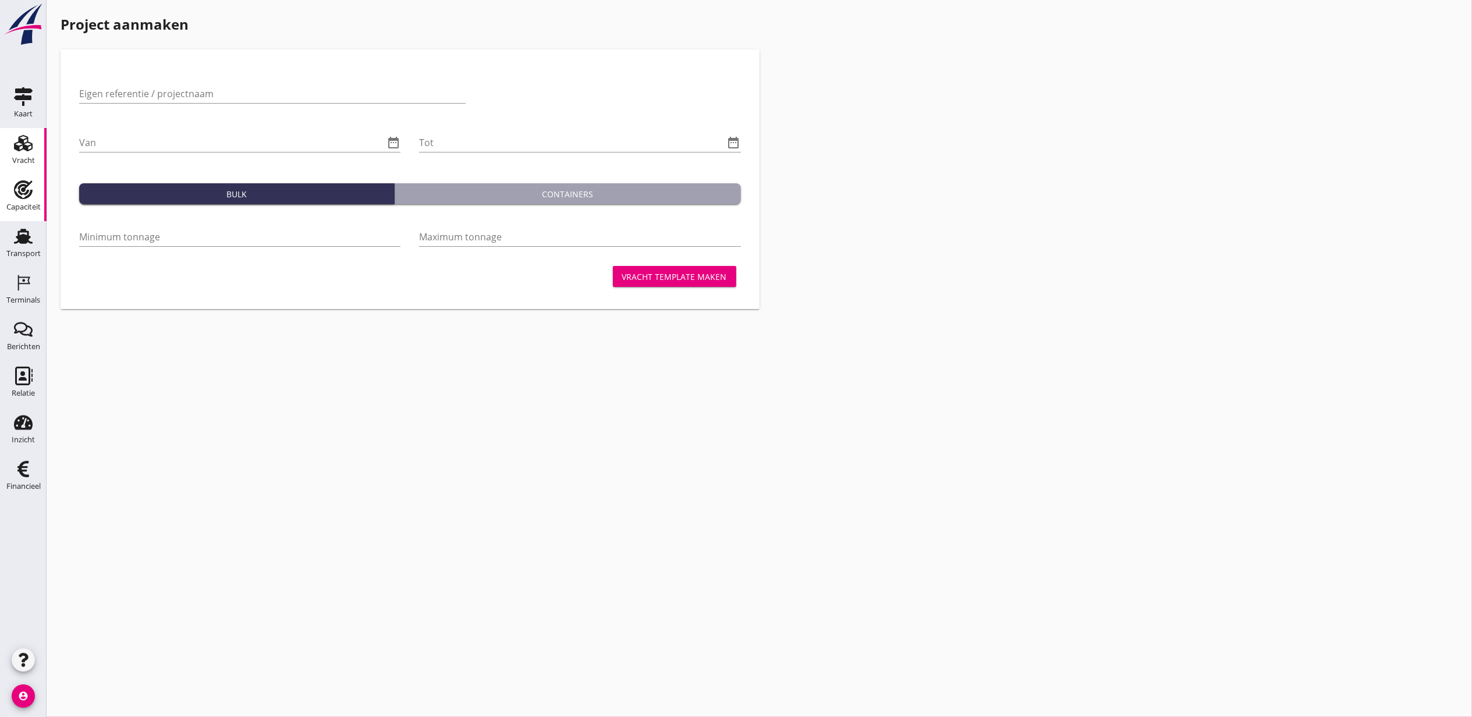
click at [17, 187] on icon "Capaciteit" at bounding box center [23, 189] width 19 height 19
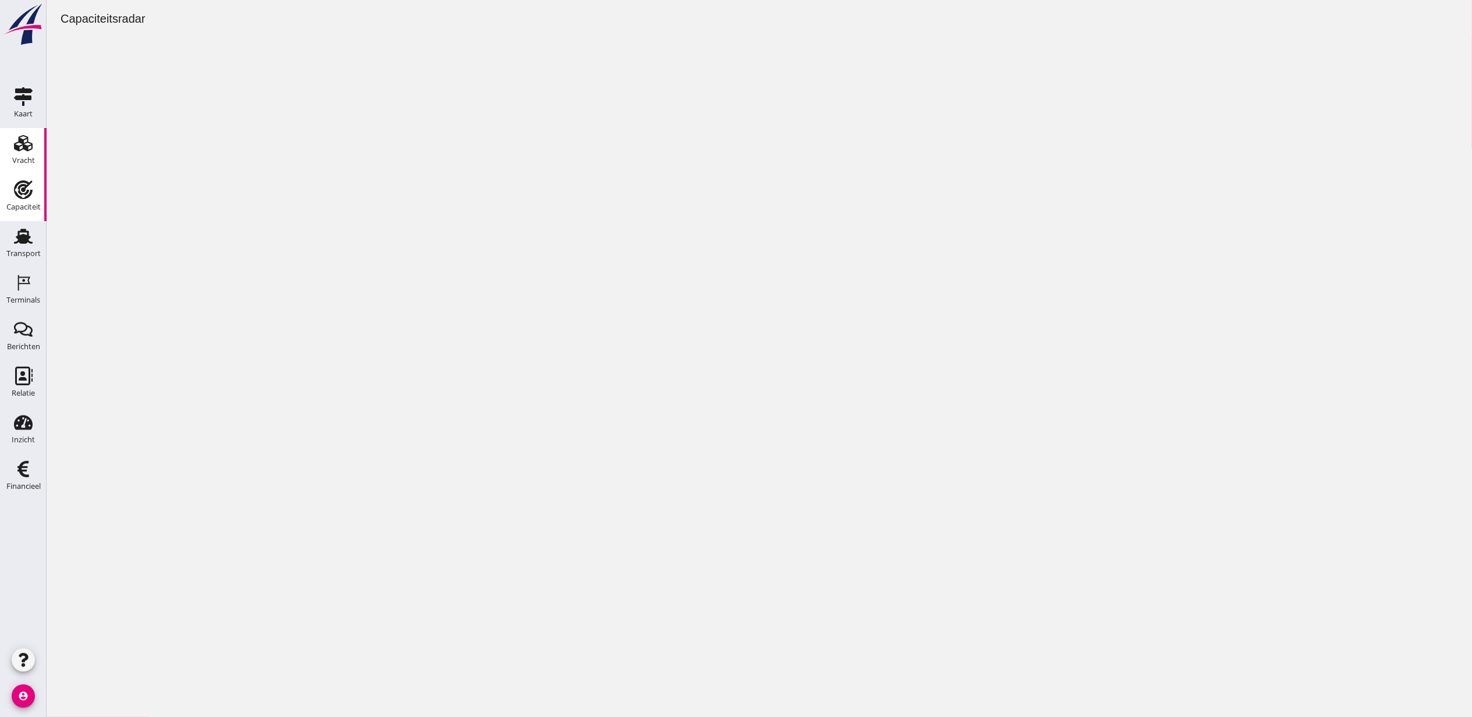
click at [17, 153] on div "Vracht" at bounding box center [23, 161] width 23 height 16
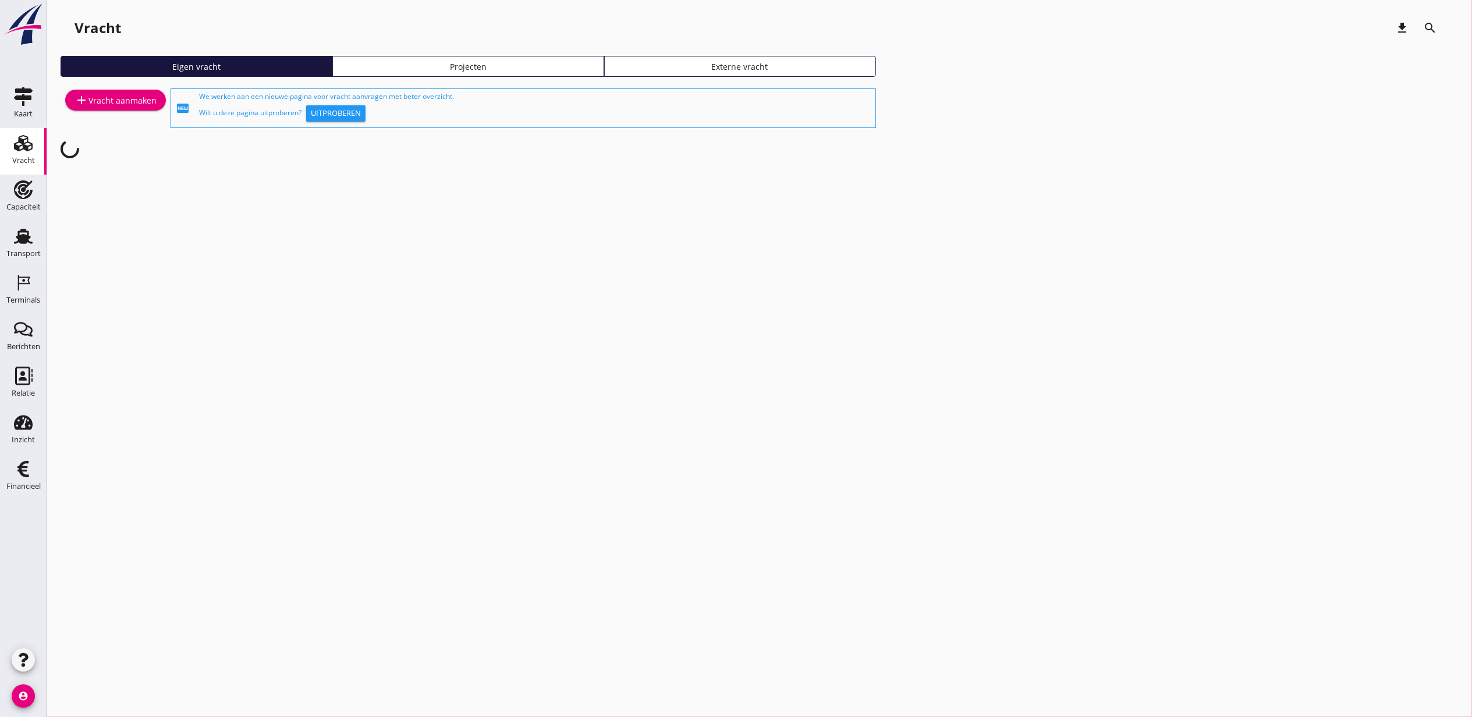
click at [452, 69] on div "Projecten" at bounding box center [468, 67] width 261 height 12
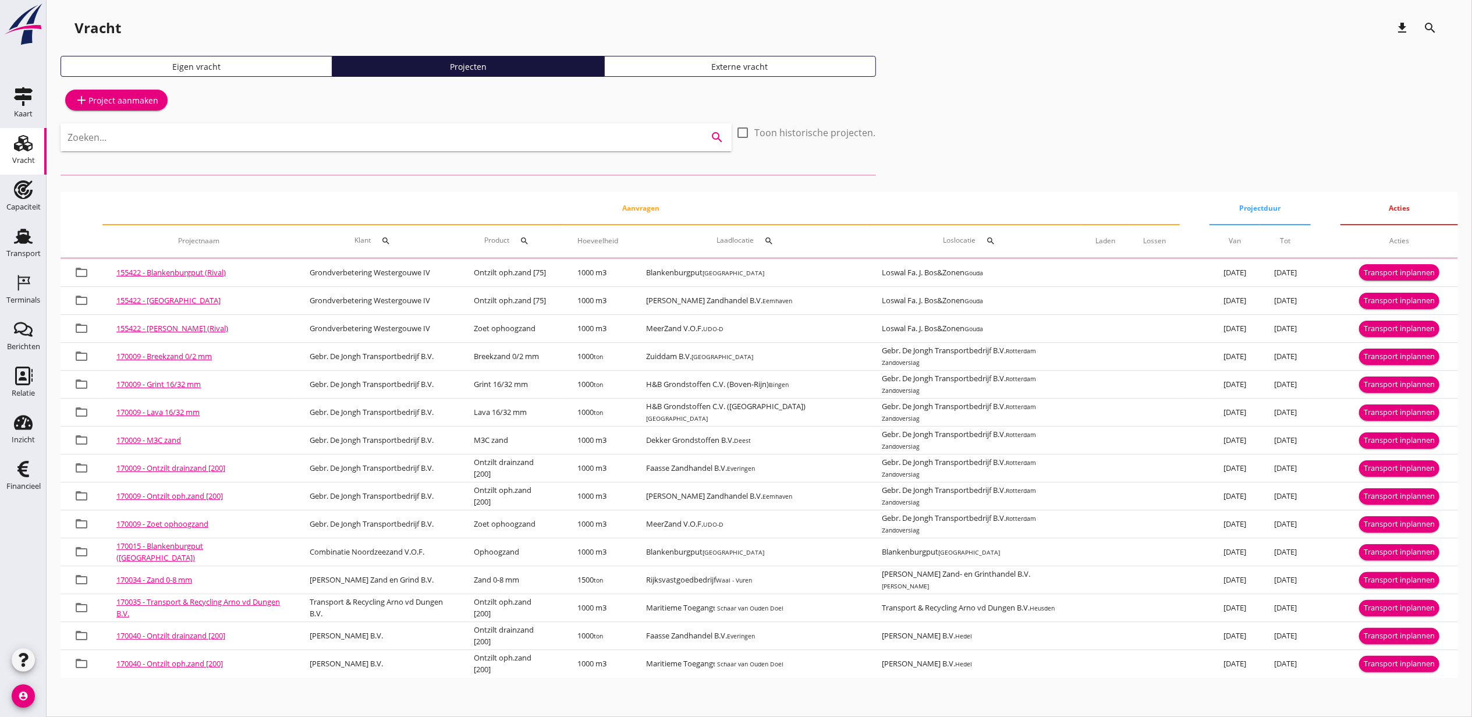
click at [338, 136] on input "Zoeken..." at bounding box center [380, 137] width 625 height 19
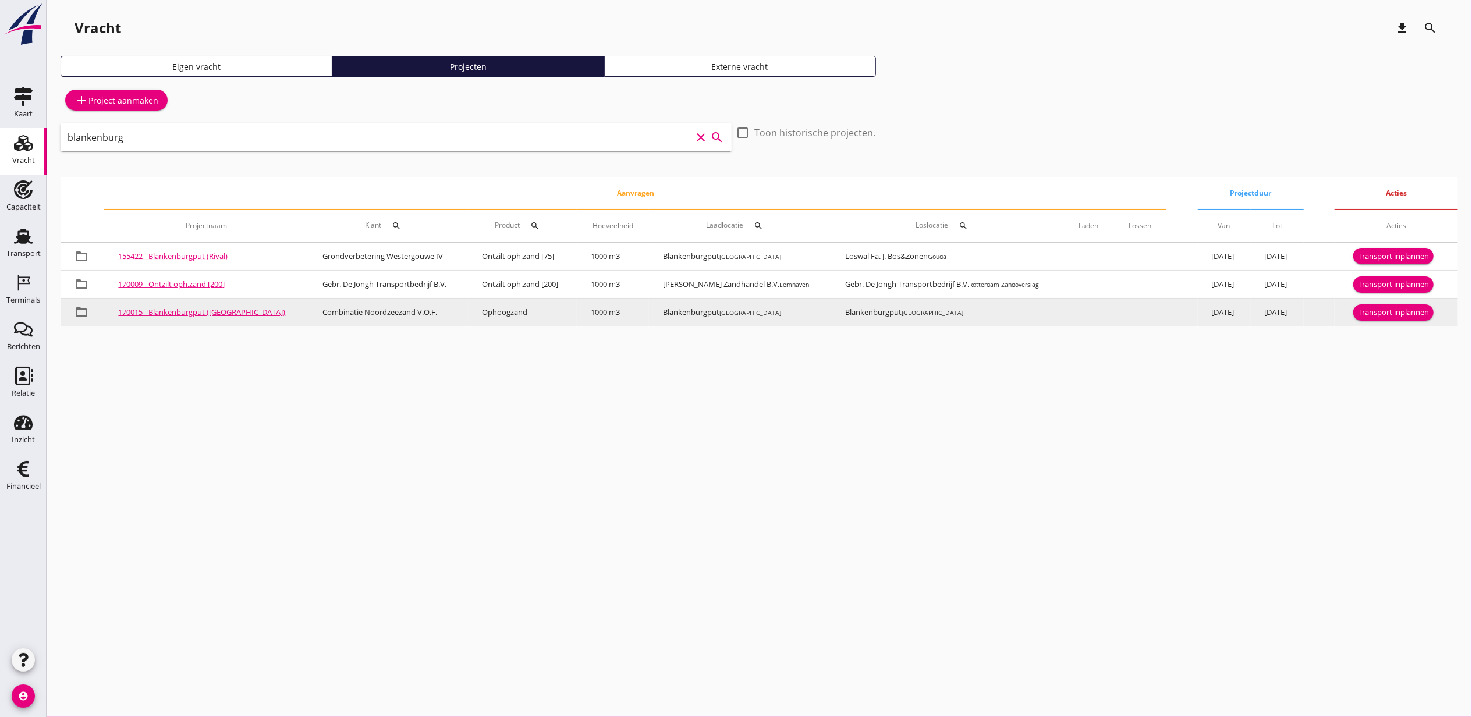
type input "blankenburg"
click at [1372, 313] on div "Transport inplannen" at bounding box center [1393, 313] width 71 height 12
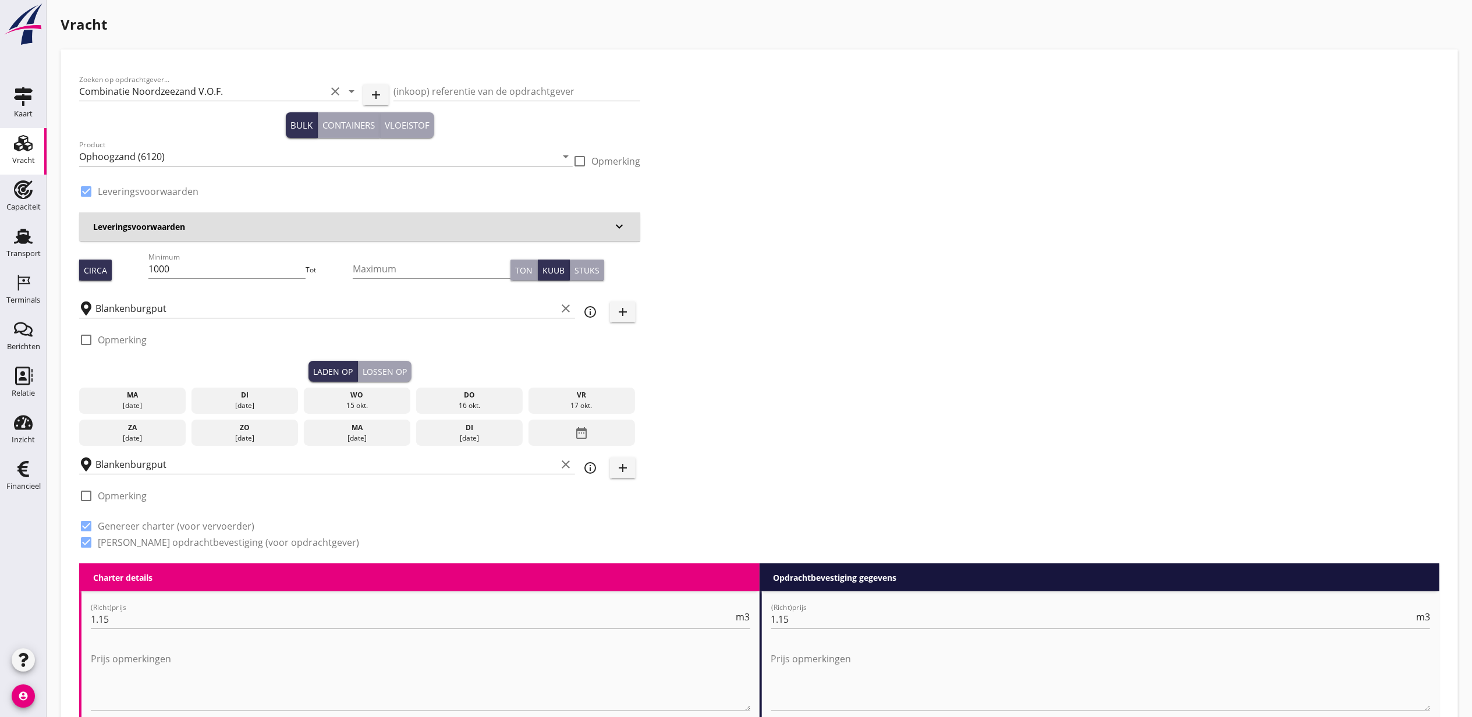
click at [143, 401] on div "[DATE]" at bounding box center [132, 406] width 101 height 10
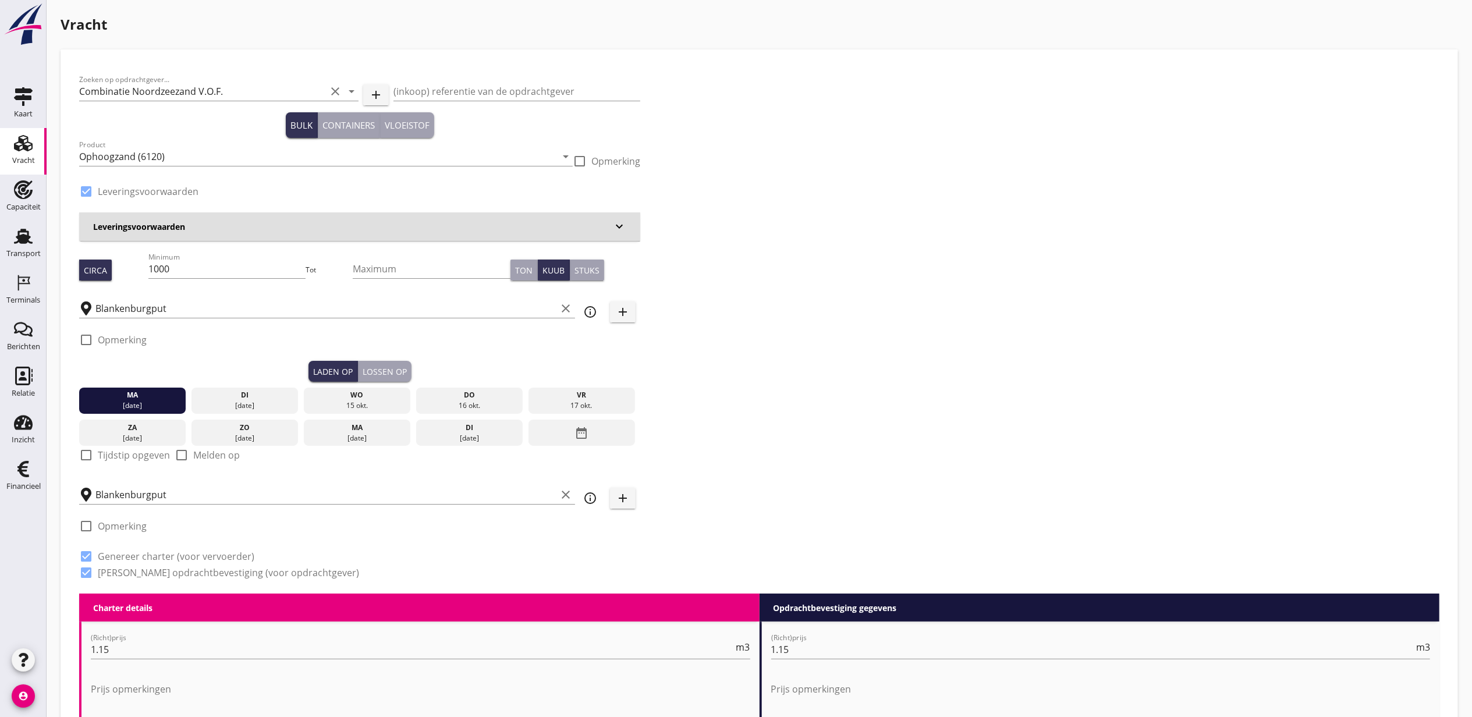
click at [96, 456] on div "check_box_outline_blank Tijdstip opgeven" at bounding box center [124, 455] width 91 height 14
click at [83, 456] on div at bounding box center [86, 455] width 20 height 20
checkbox input "true"
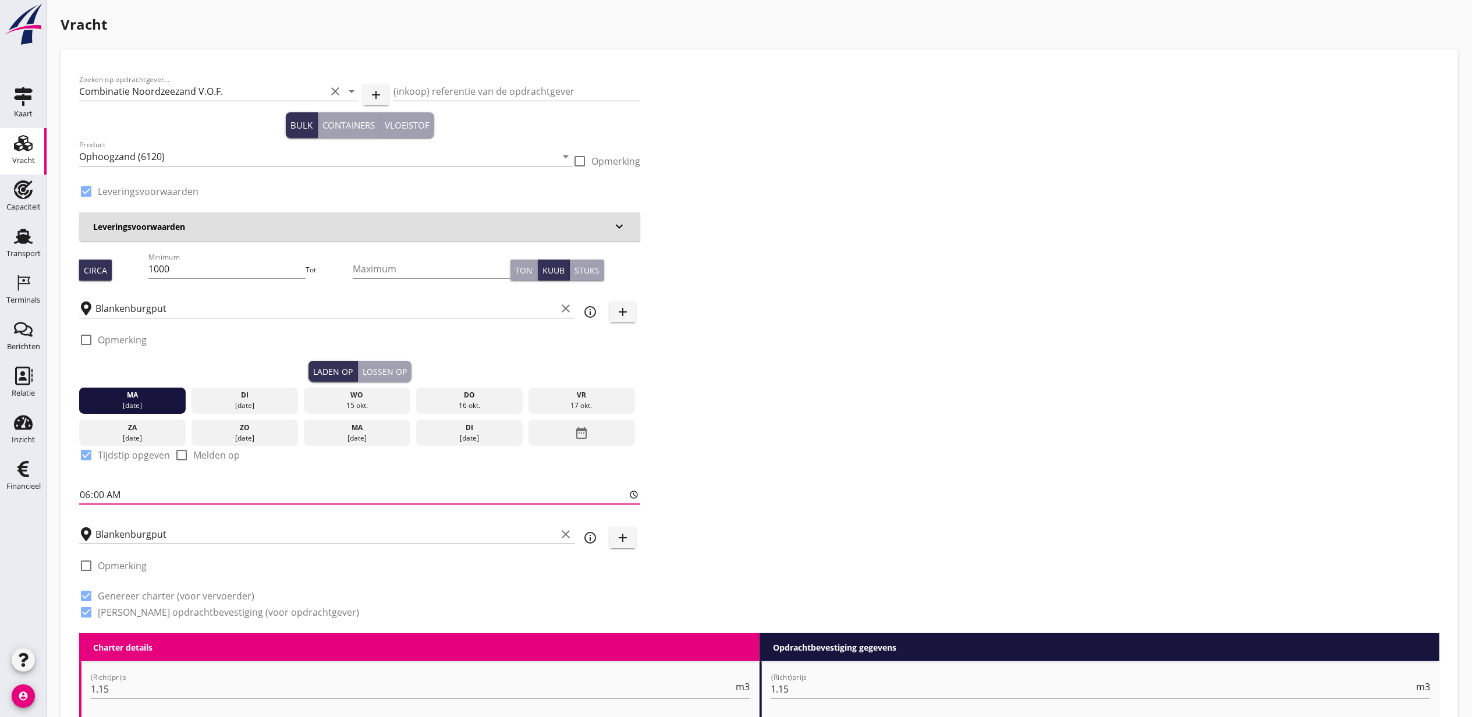
click at [88, 497] on input "06:00" at bounding box center [359, 495] width 561 height 19
type input "17:00"
click at [389, 362] on button "Lossen op" at bounding box center [385, 371] width 54 height 21
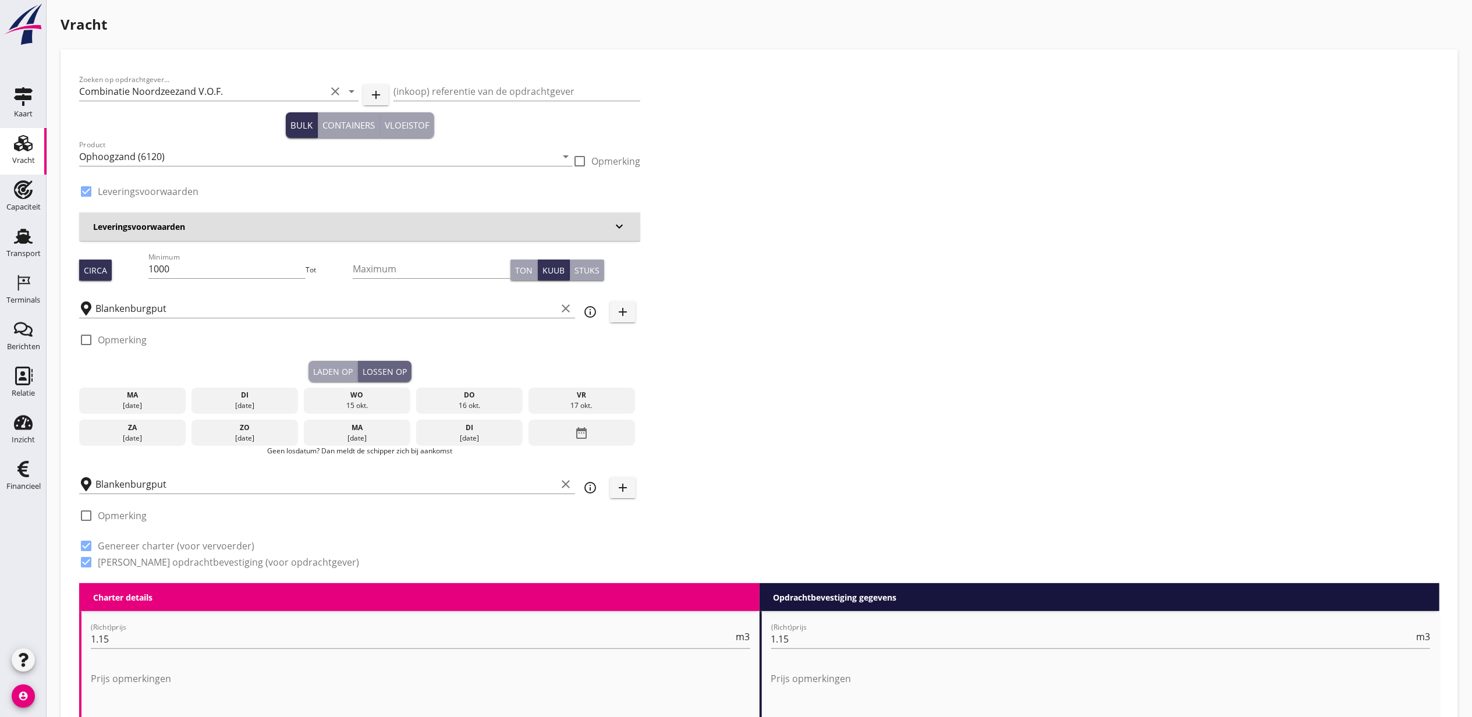
click at [111, 410] on div "[DATE]" at bounding box center [132, 406] width 101 height 10
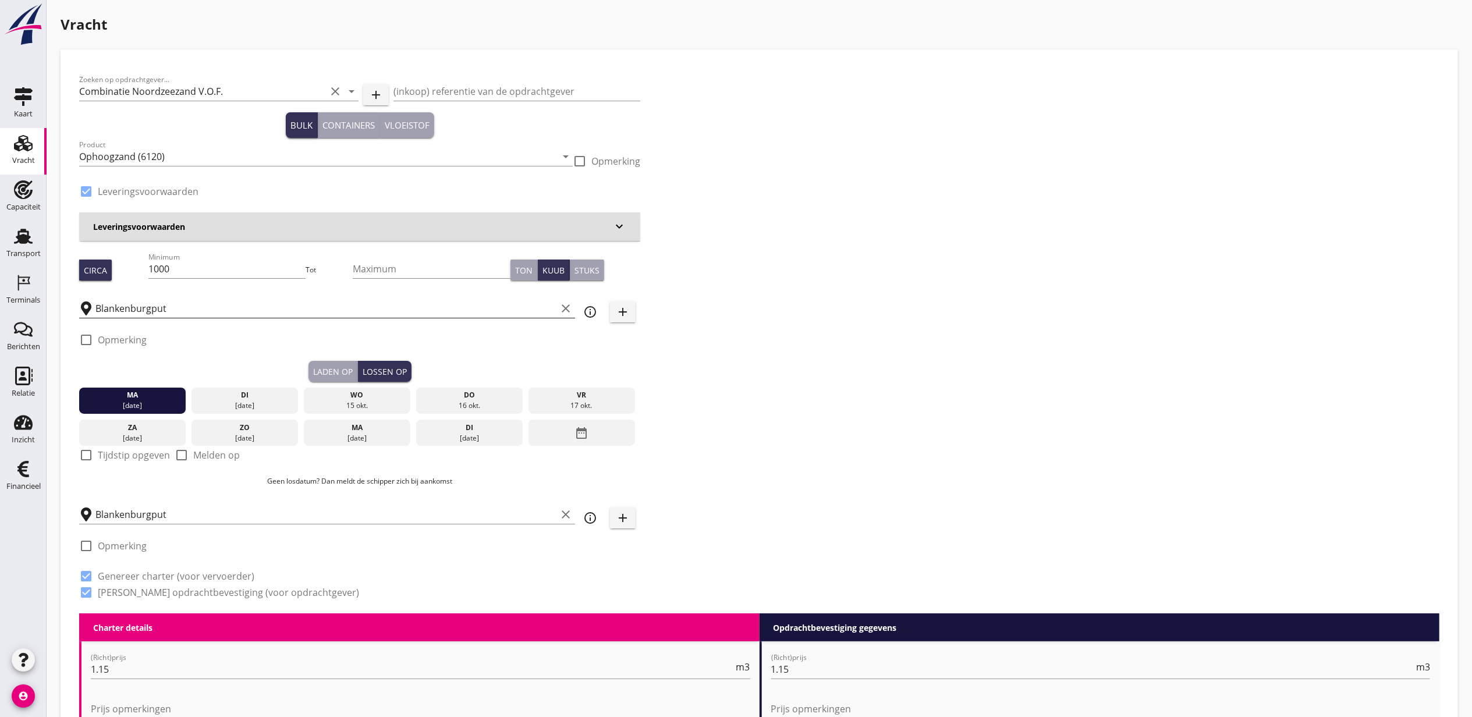
click at [160, 303] on input "Blankenburgput" at bounding box center [325, 308] width 461 height 19
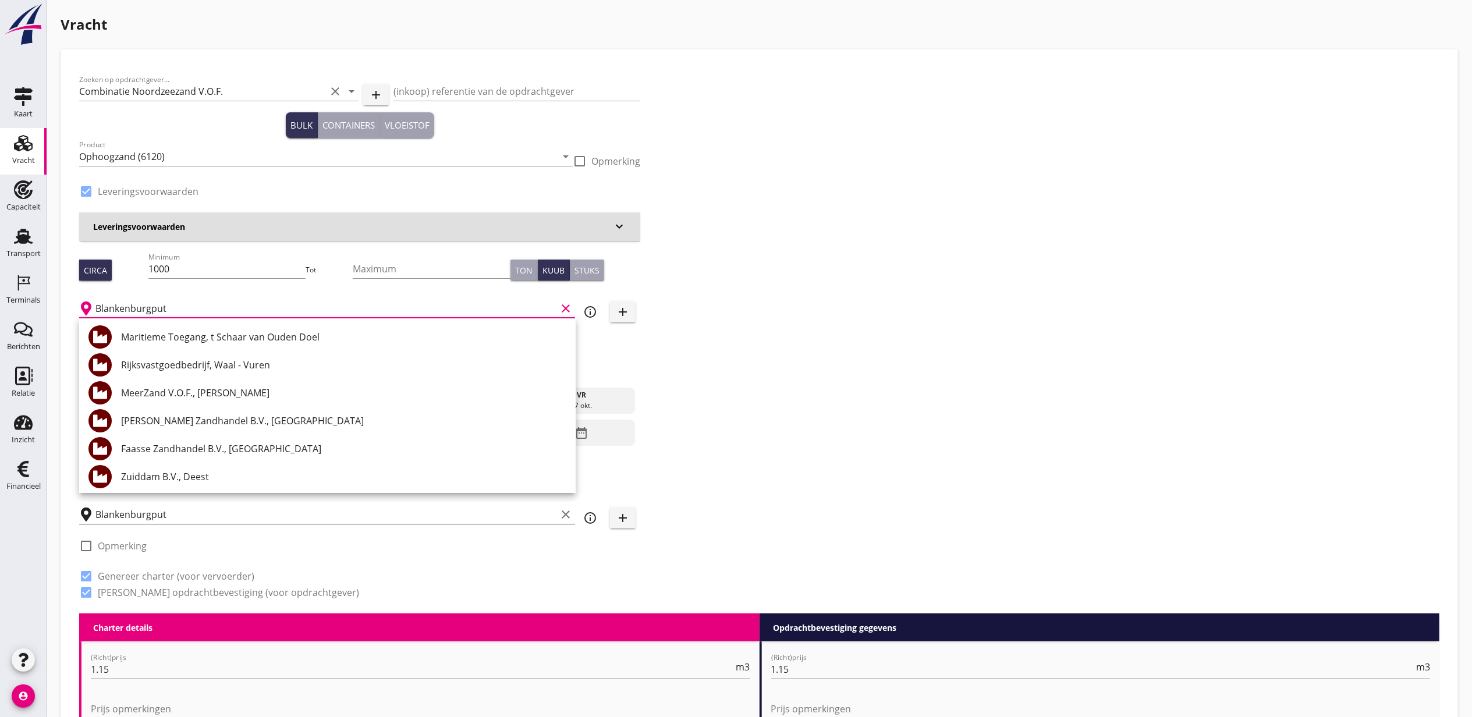
click at [177, 512] on input "Blankenburgput" at bounding box center [325, 514] width 461 height 19
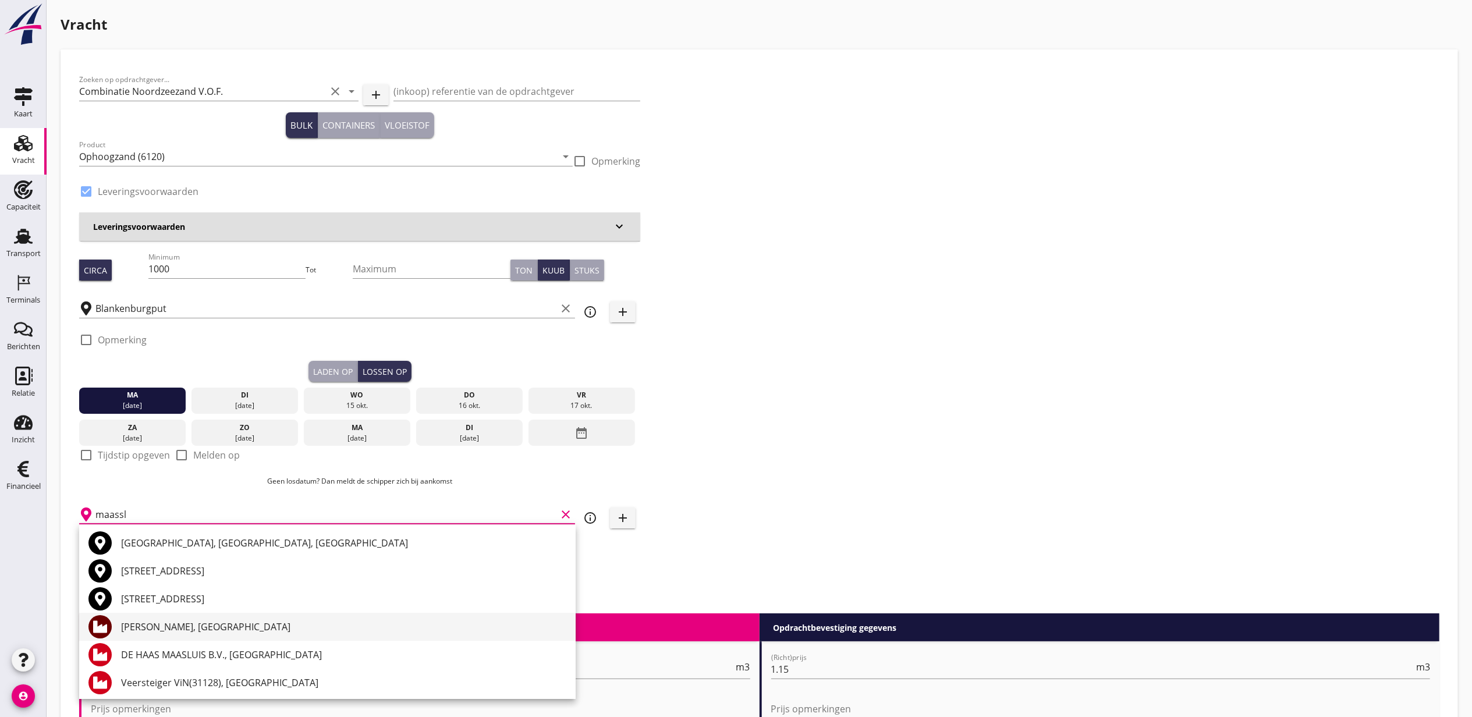
click at [259, 622] on div "[PERSON_NAME], [GEOGRAPHIC_DATA]" at bounding box center [343, 627] width 445 height 14
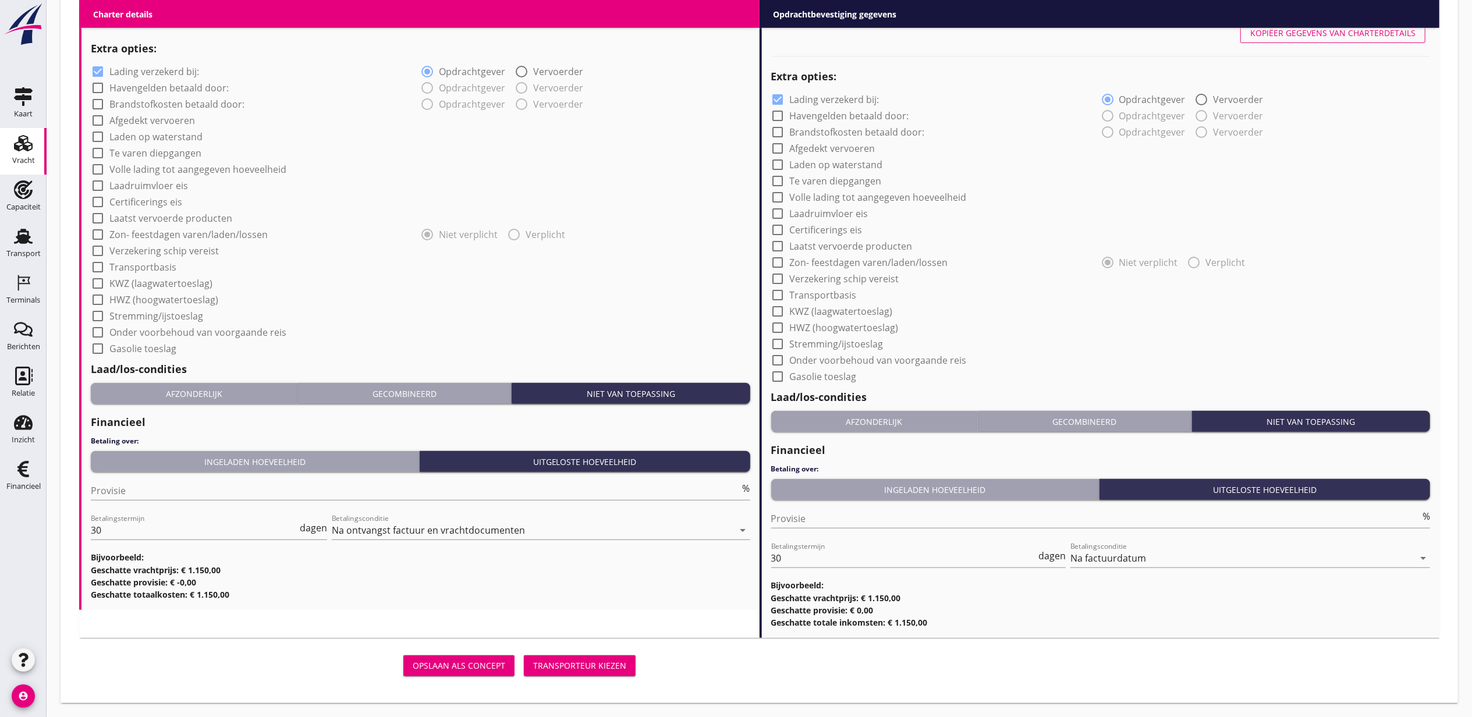
type input "[PERSON_NAME], [GEOGRAPHIC_DATA]"
click at [585, 674] on button "Transporteur kiezen" at bounding box center [580, 666] width 112 height 21
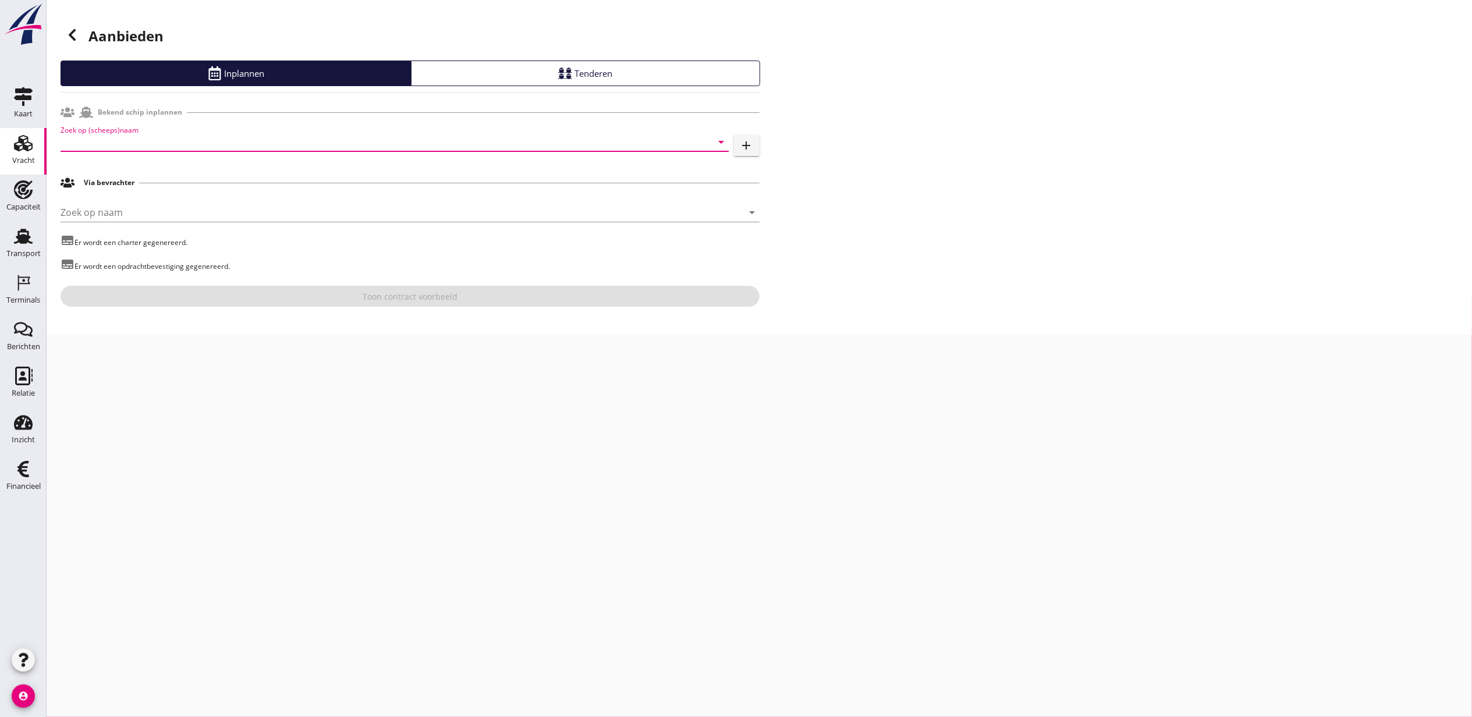
click at [254, 145] on input "Zoek op (scheeps)naam" at bounding box center [379, 142] width 636 height 19
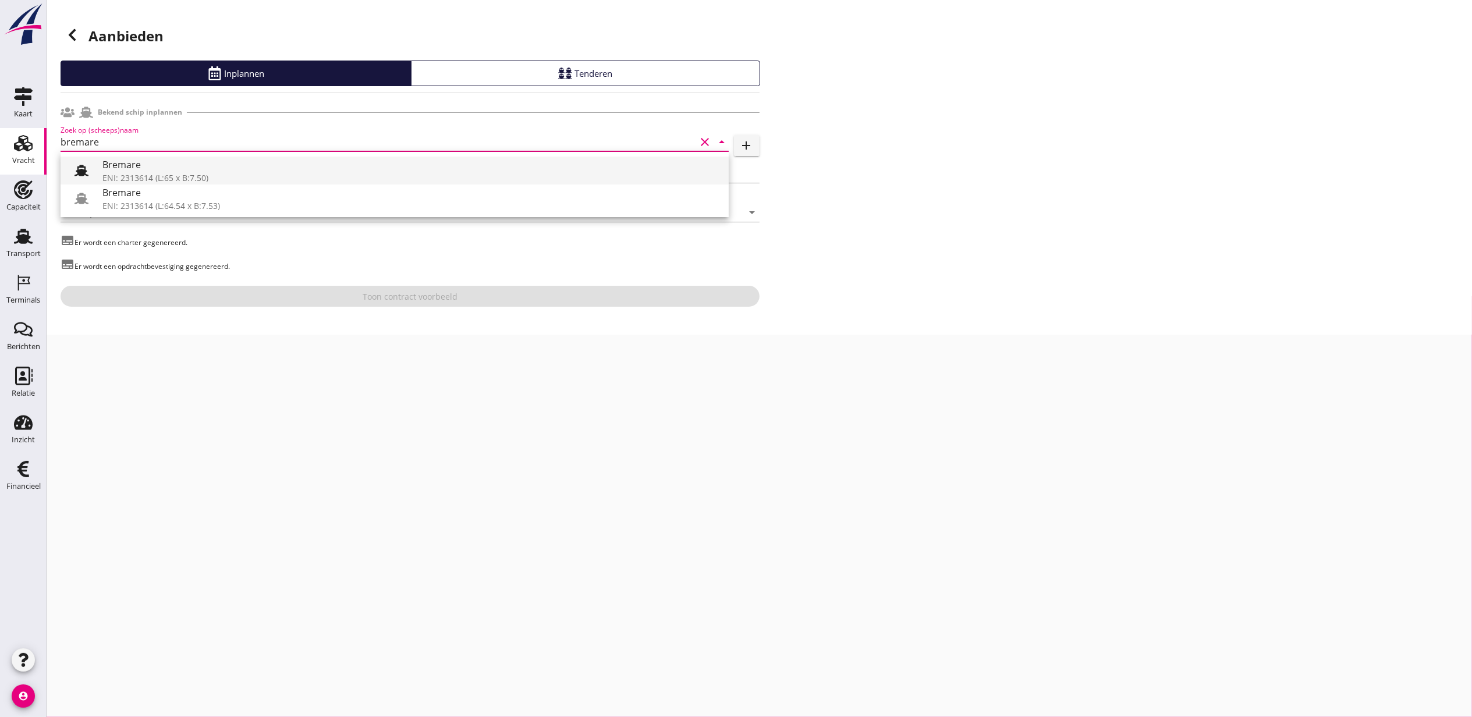
click at [396, 173] on div "ENI: 2313614 (L:65 x B:7.50)" at bounding box center [410, 178] width 617 height 12
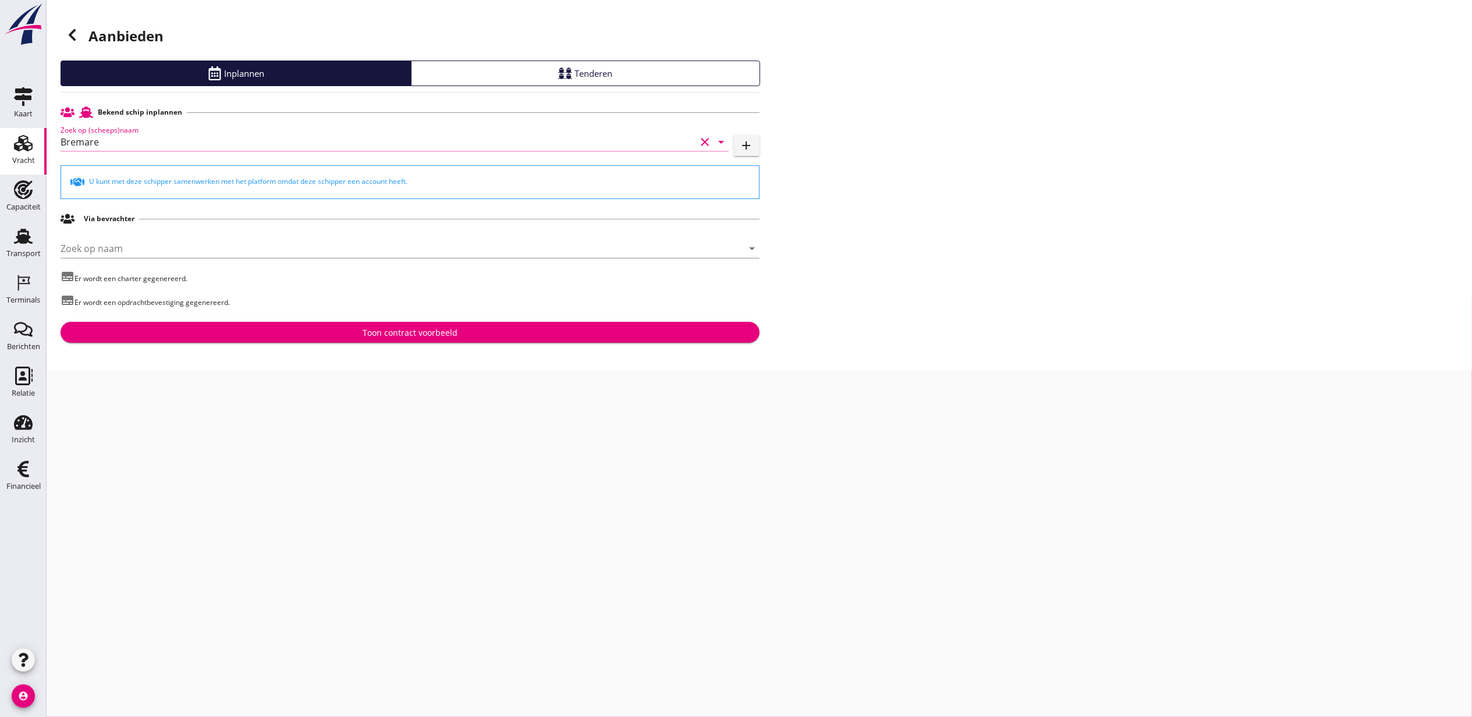
type input "Bremare"
click at [494, 317] on div "Bekend schip inplannen Zoek op (scheeps)naam Bremare clear arrow_drop_down add …" at bounding box center [410, 222] width 699 height 242
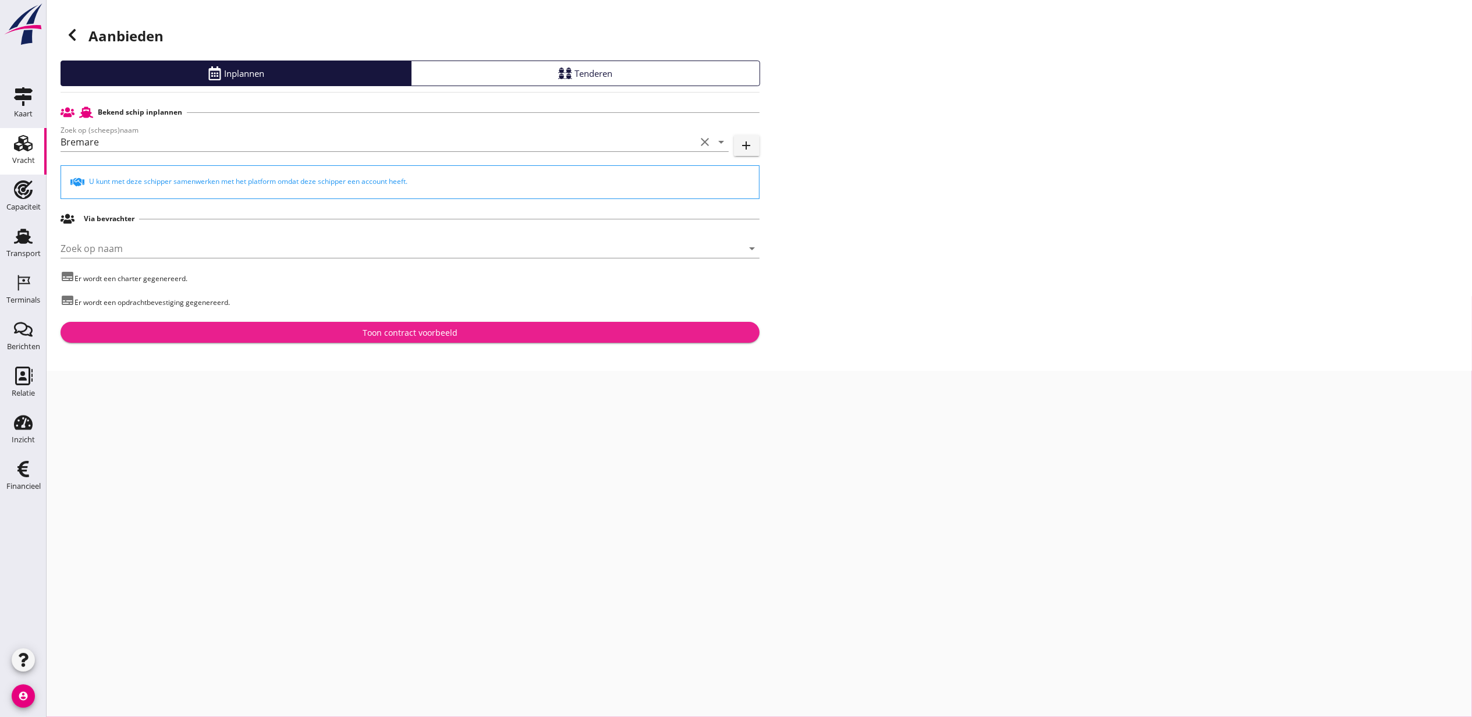
click at [501, 327] on div "Toon contract voorbeeld" at bounding box center [410, 333] width 681 height 12
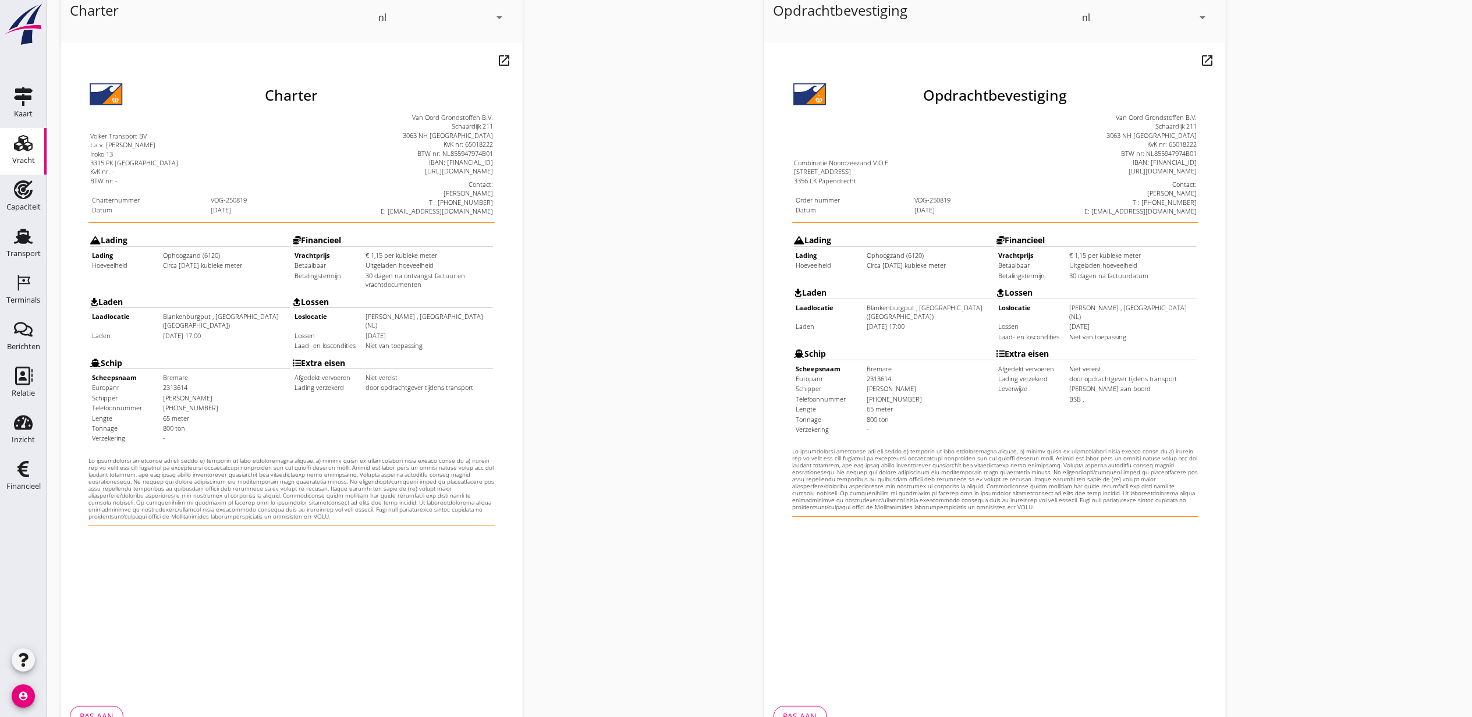
scroll to position [144, 0]
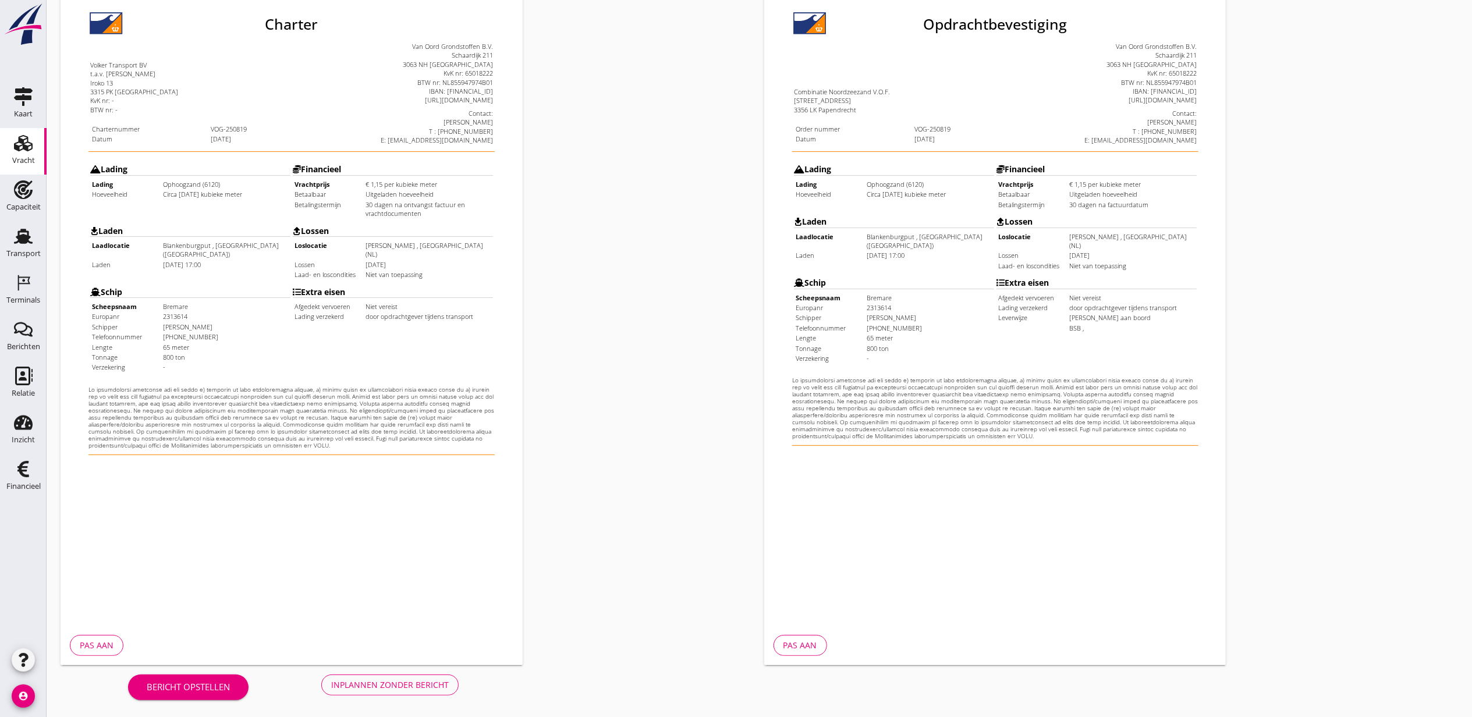
click at [435, 688] on div "Inplannen zonder bericht" at bounding box center [390, 685] width 118 height 12
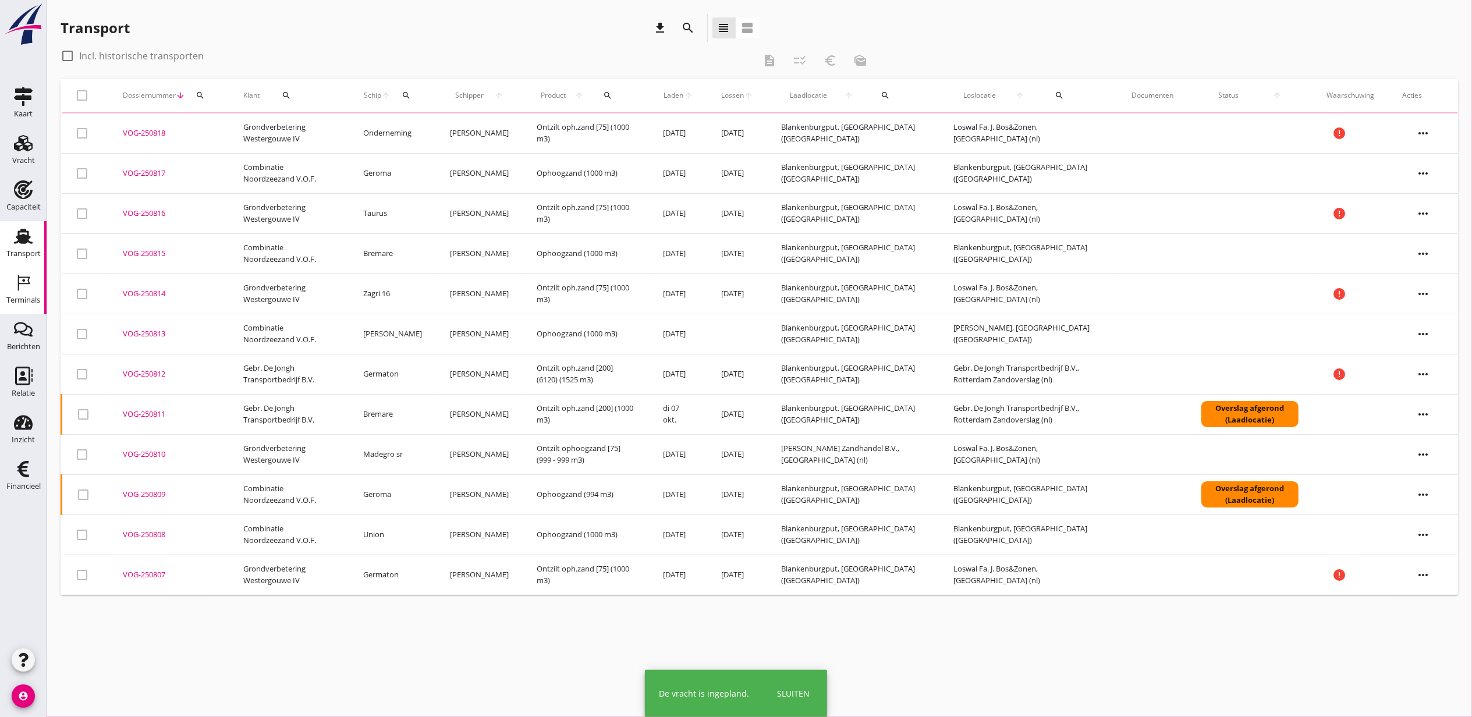
click at [29, 294] on div "Terminals" at bounding box center [23, 300] width 34 height 16
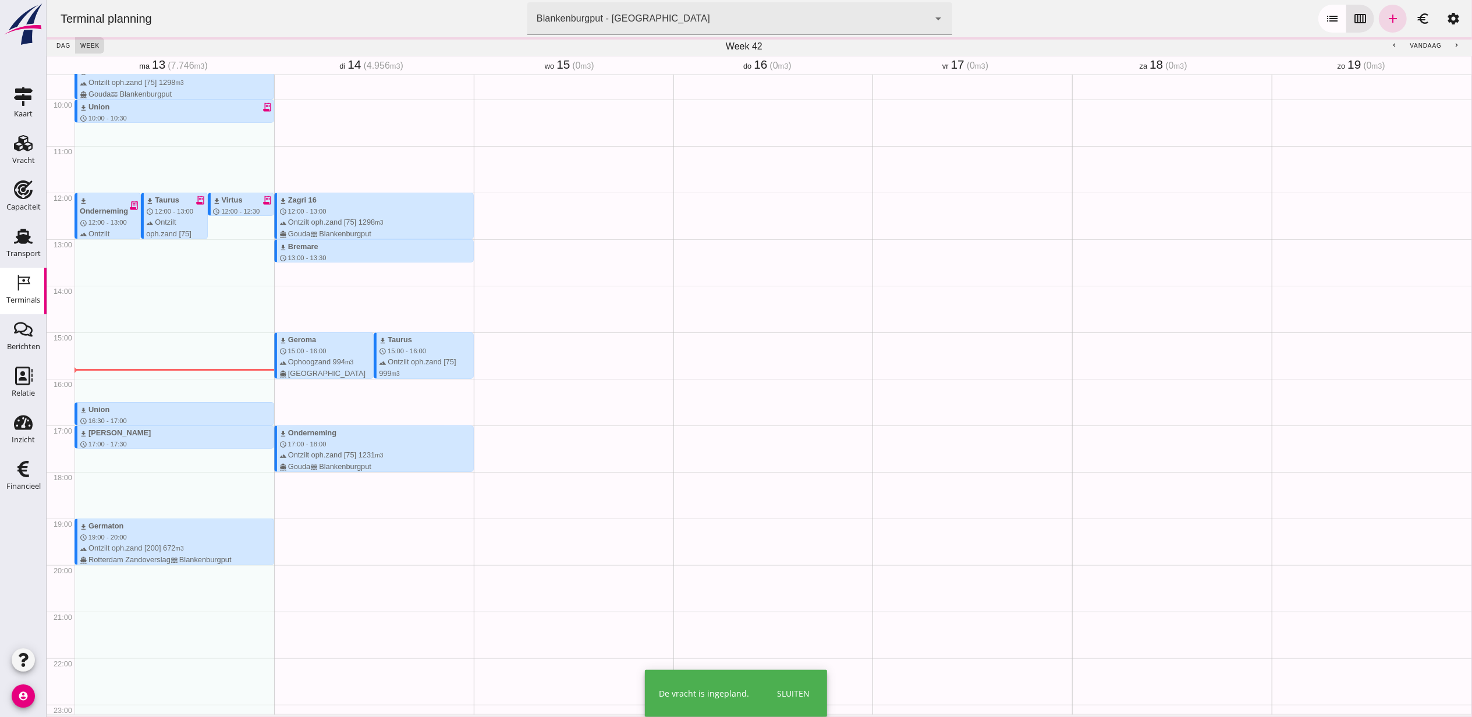
scroll to position [477, 0]
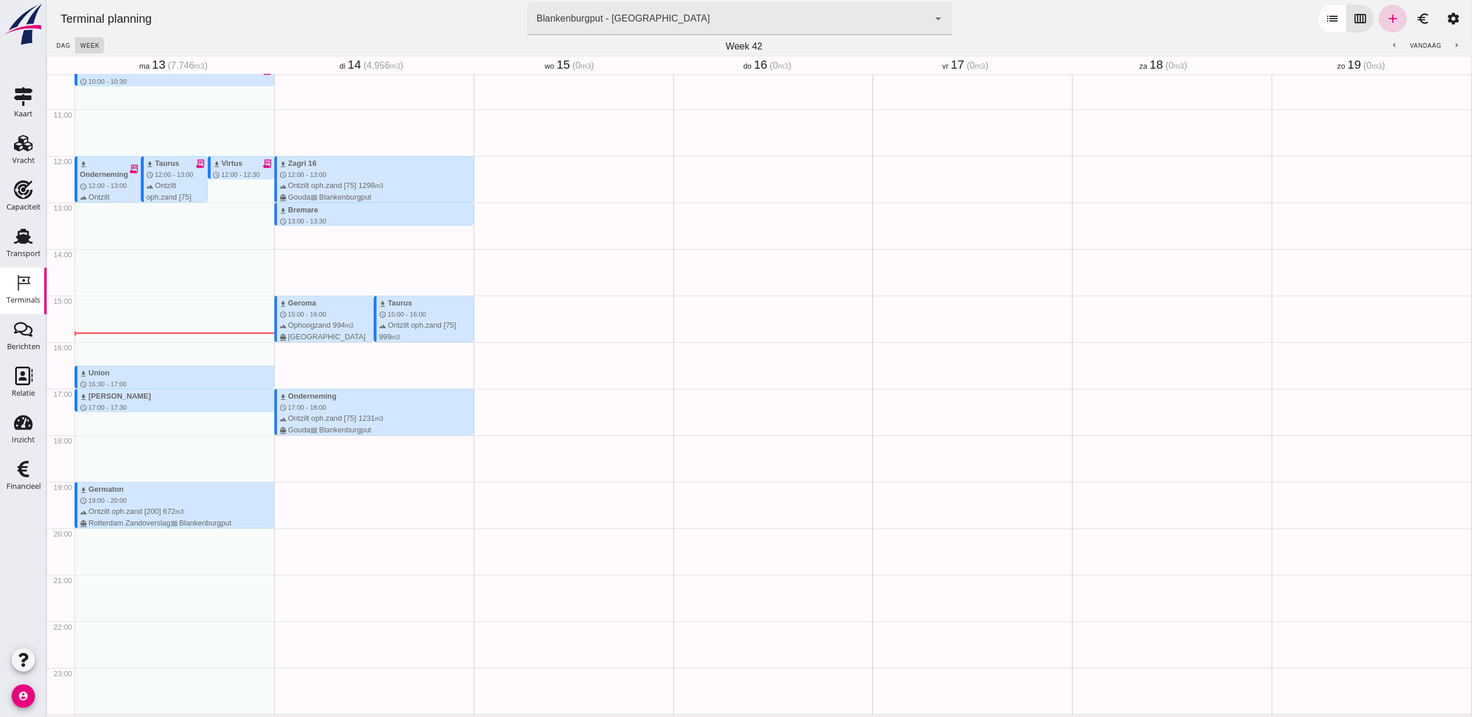
click at [1386, 19] on icon "add" at bounding box center [1393, 19] width 14 height 14
type input "Combinatie Noordzeezand V.O.F."
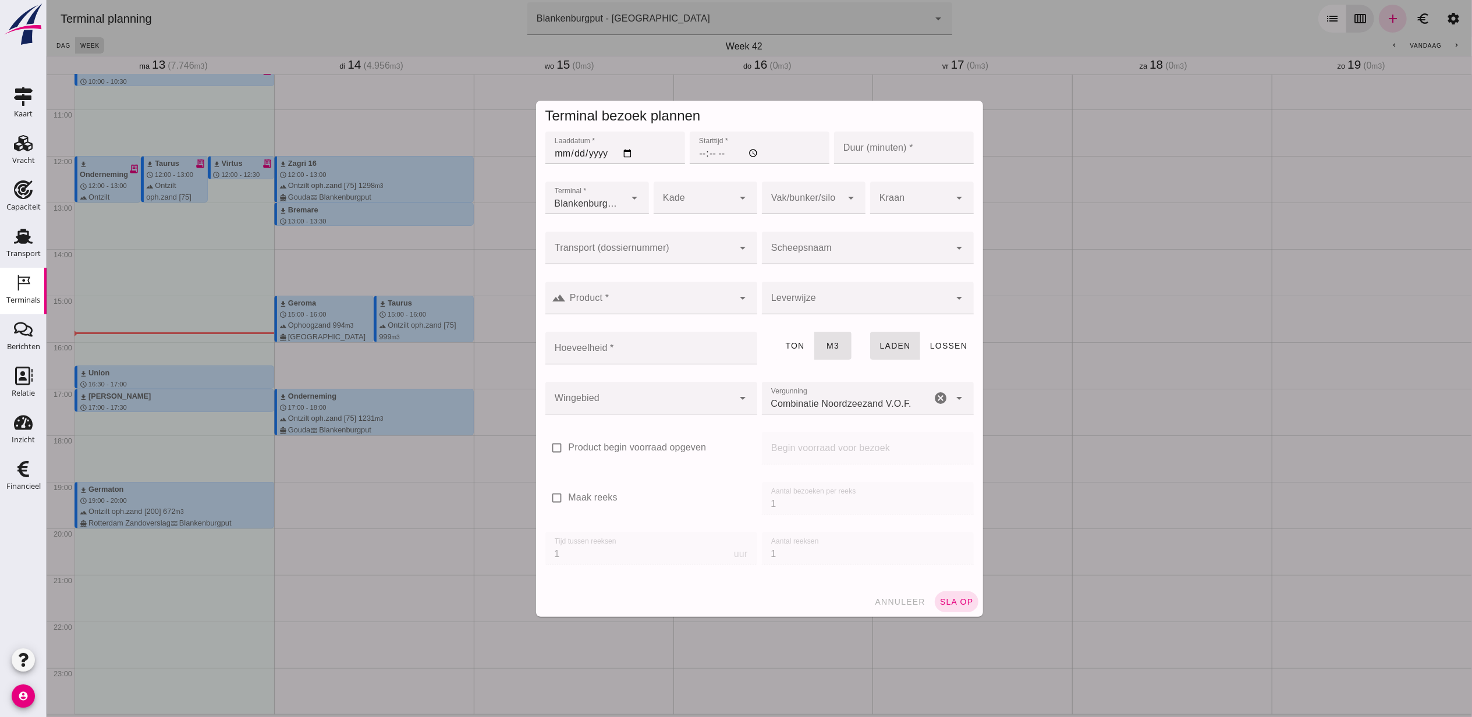
click at [625, 153] on input "Laaddatum *" at bounding box center [615, 148] width 140 height 33
type input "2025-10-13"
click at [690, 152] on input "Starttijd *" at bounding box center [759, 148] width 140 height 33
type input "17:00"
type input "30"
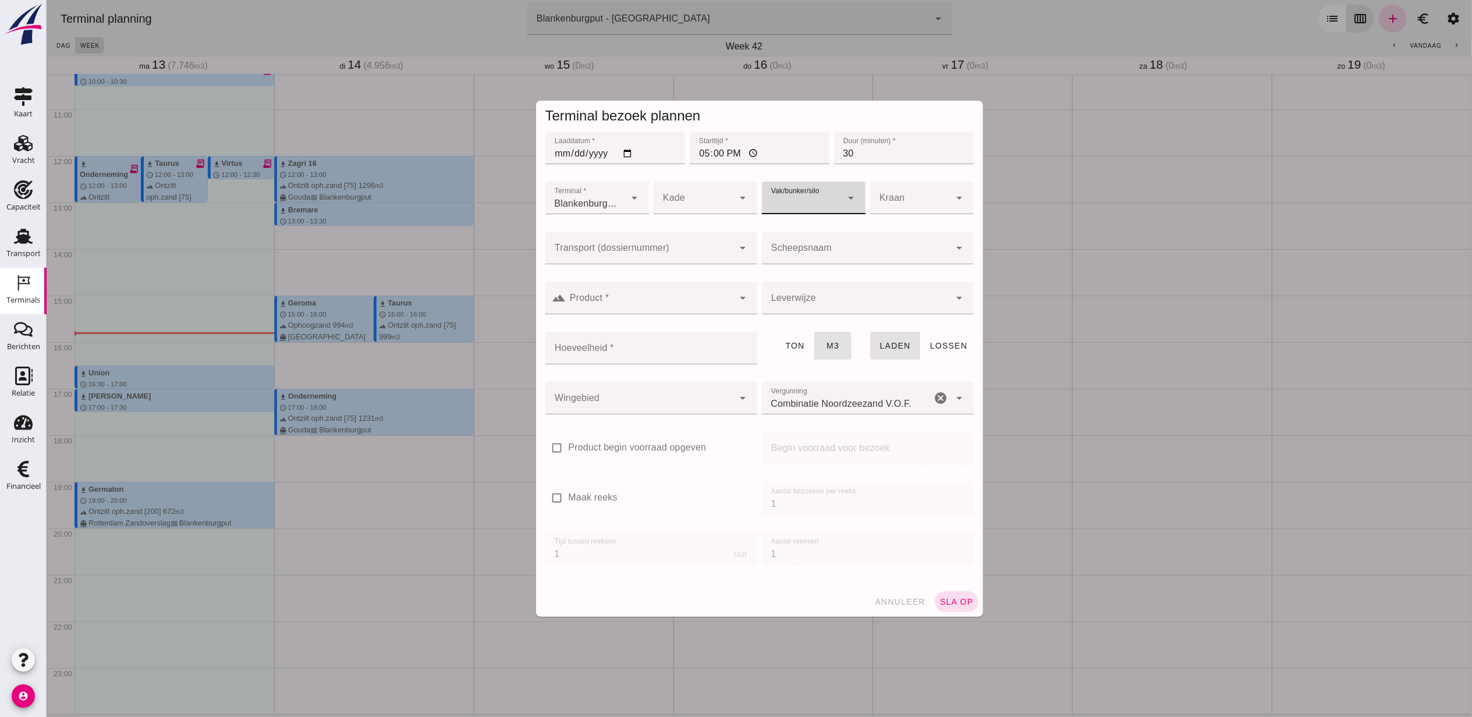
click at [692, 249] on input "Transport (dossiernummer)" at bounding box center [639, 254] width 189 height 14
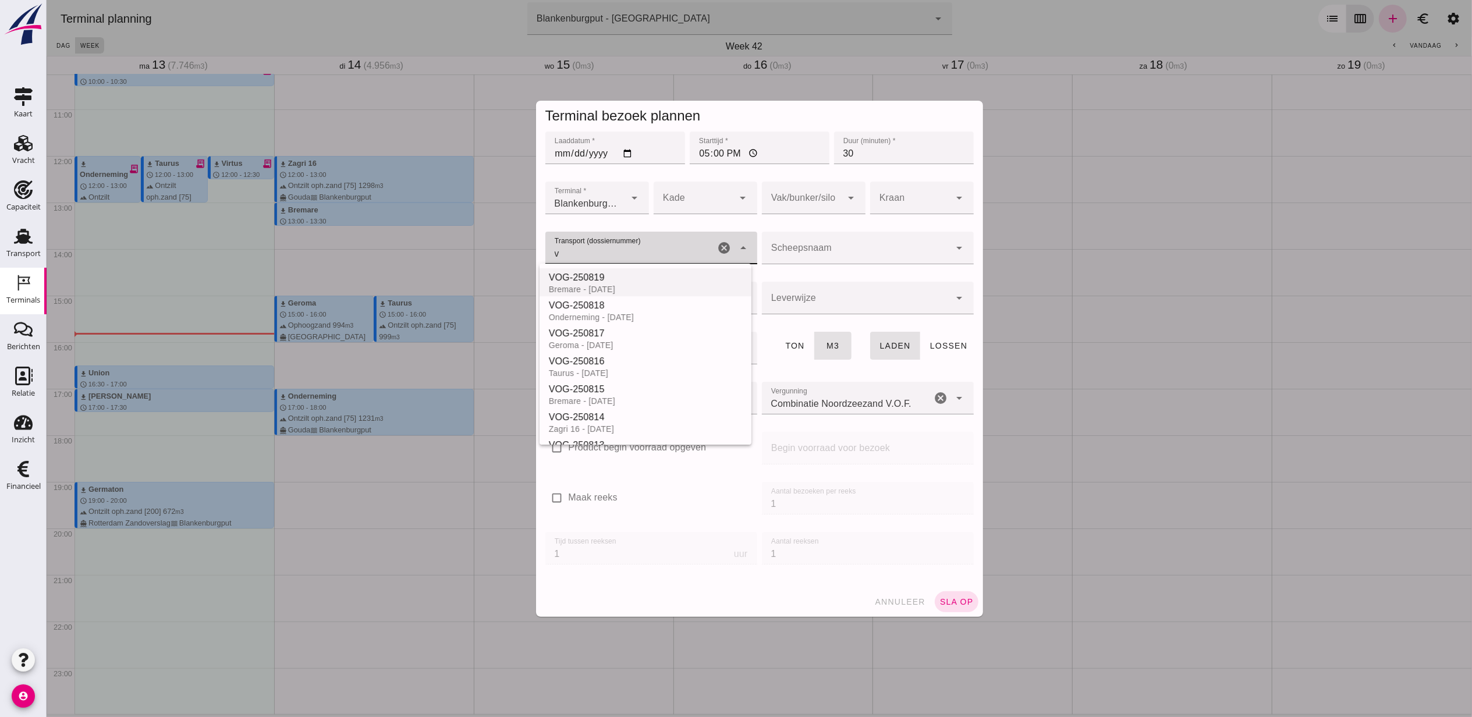
click at [634, 281] on div "VOG-250819" at bounding box center [644, 278] width 193 height 14
type input "VOG-250819"
type input "franco_on_board"
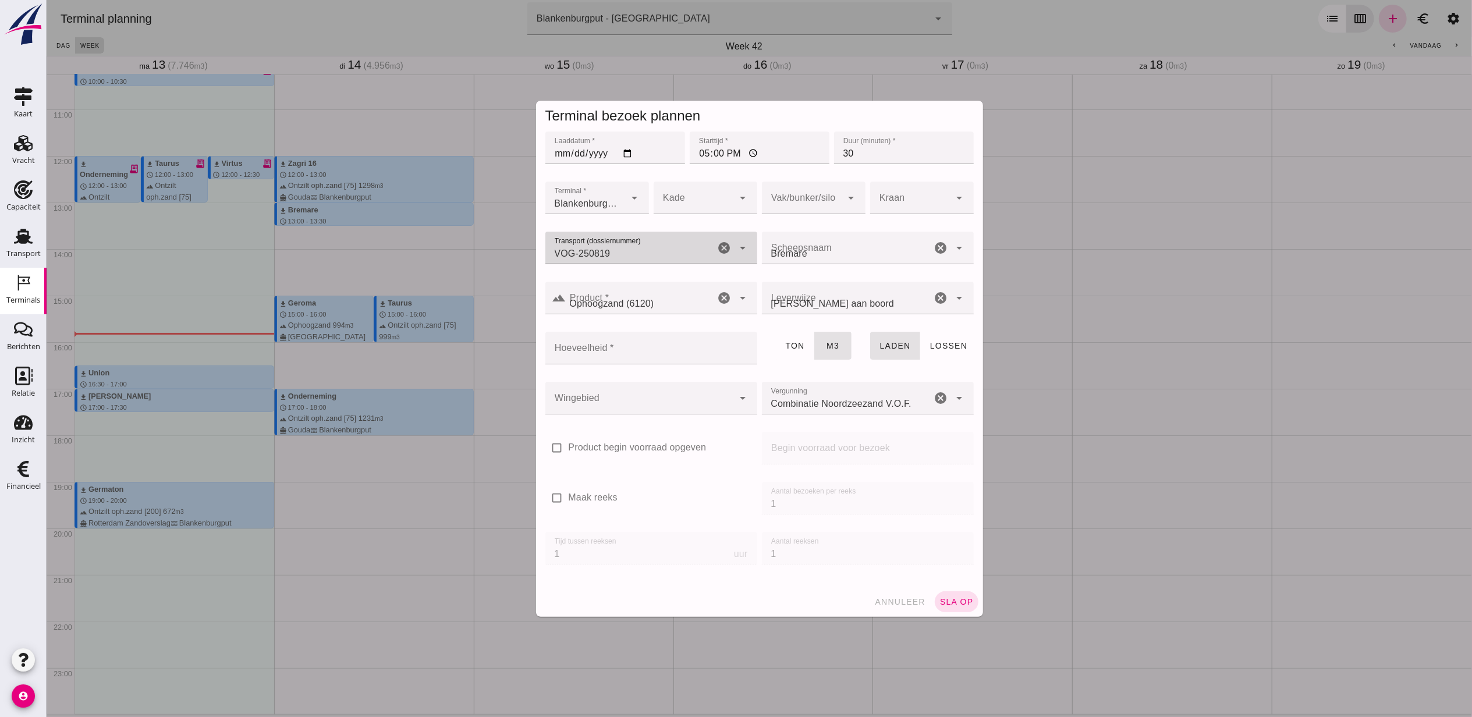
type input "VOG-250819"
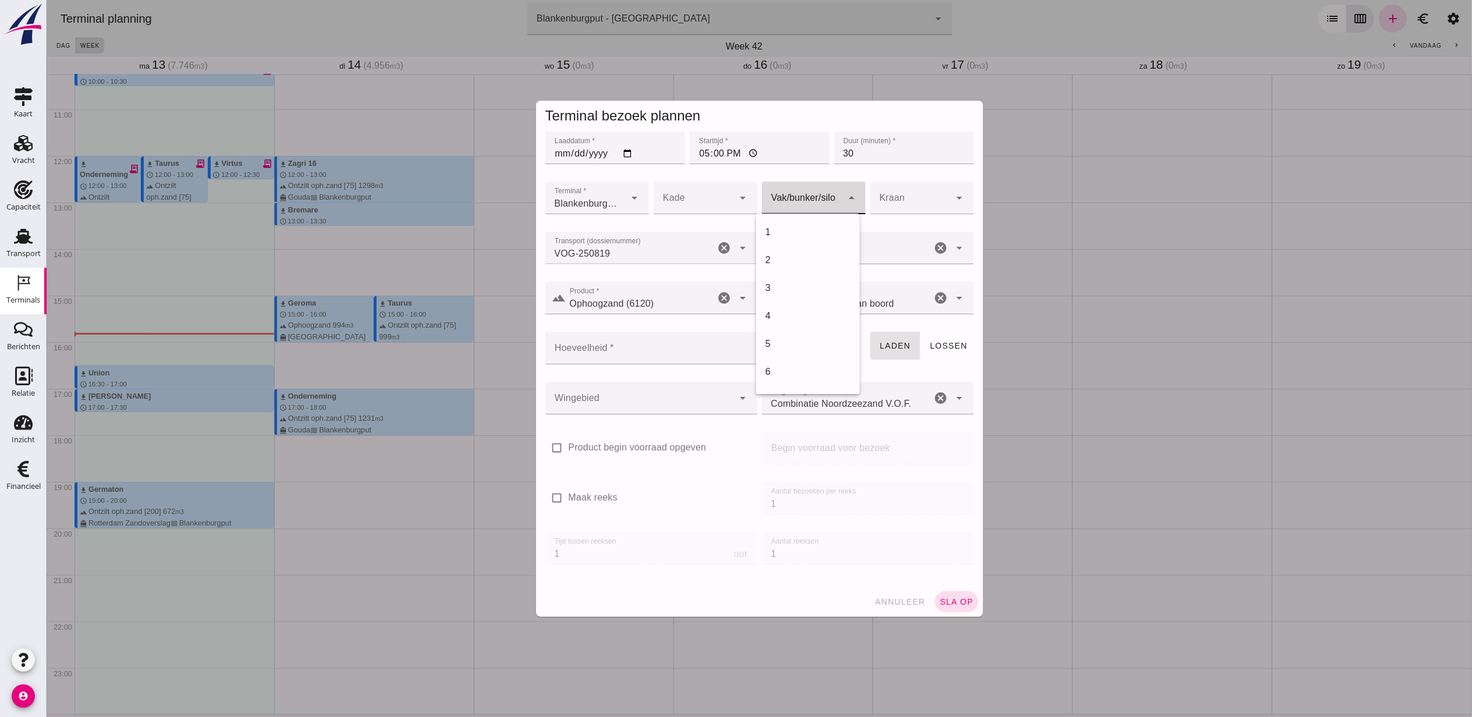
click at [831, 196] on div at bounding box center [802, 198] width 80 height 33
click at [801, 233] on div "18" at bounding box center [807, 232] width 85 height 14
type input "366"
click at [672, 395] on div at bounding box center [639, 398] width 189 height 33
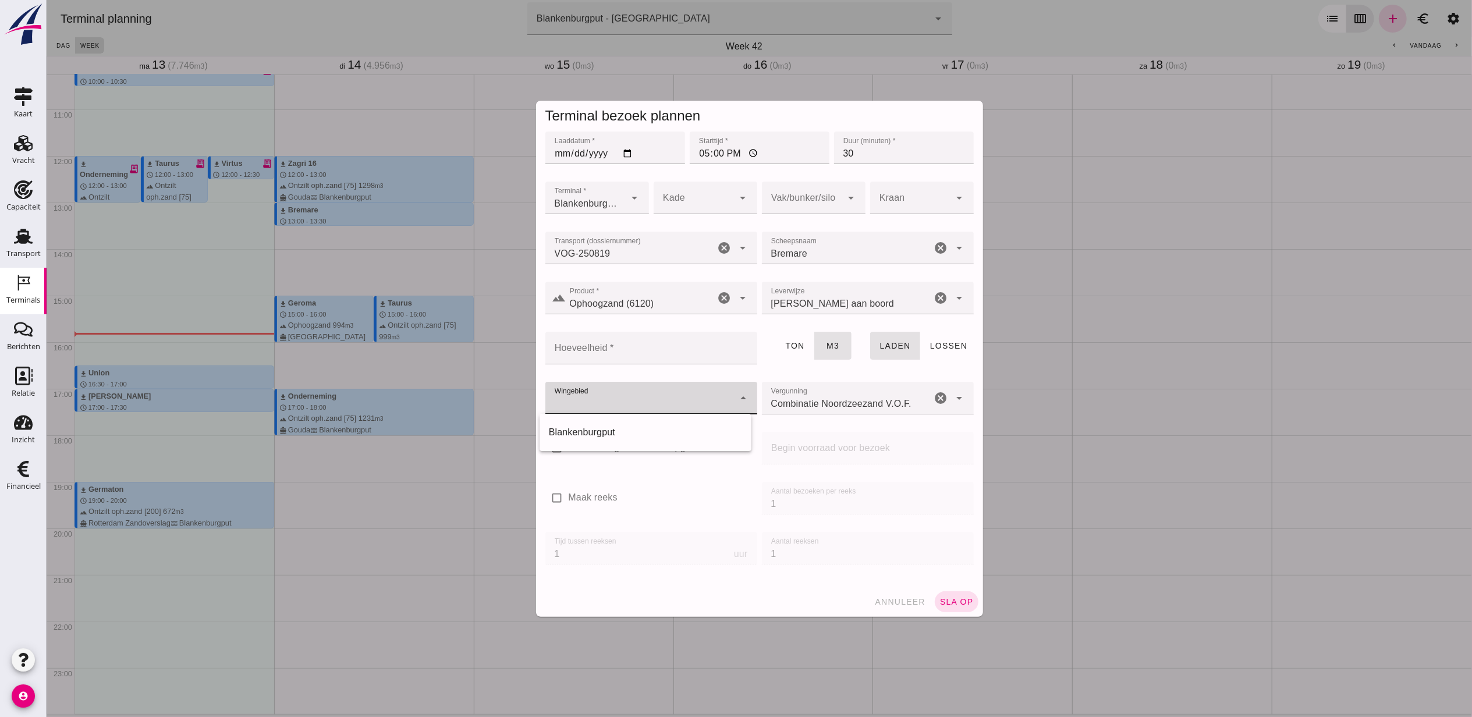
click at [655, 431] on div "Blankenburgput" at bounding box center [644, 433] width 193 height 14
type input "333"
click at [664, 350] on input "Hoeveelheid *" at bounding box center [647, 348] width 205 height 33
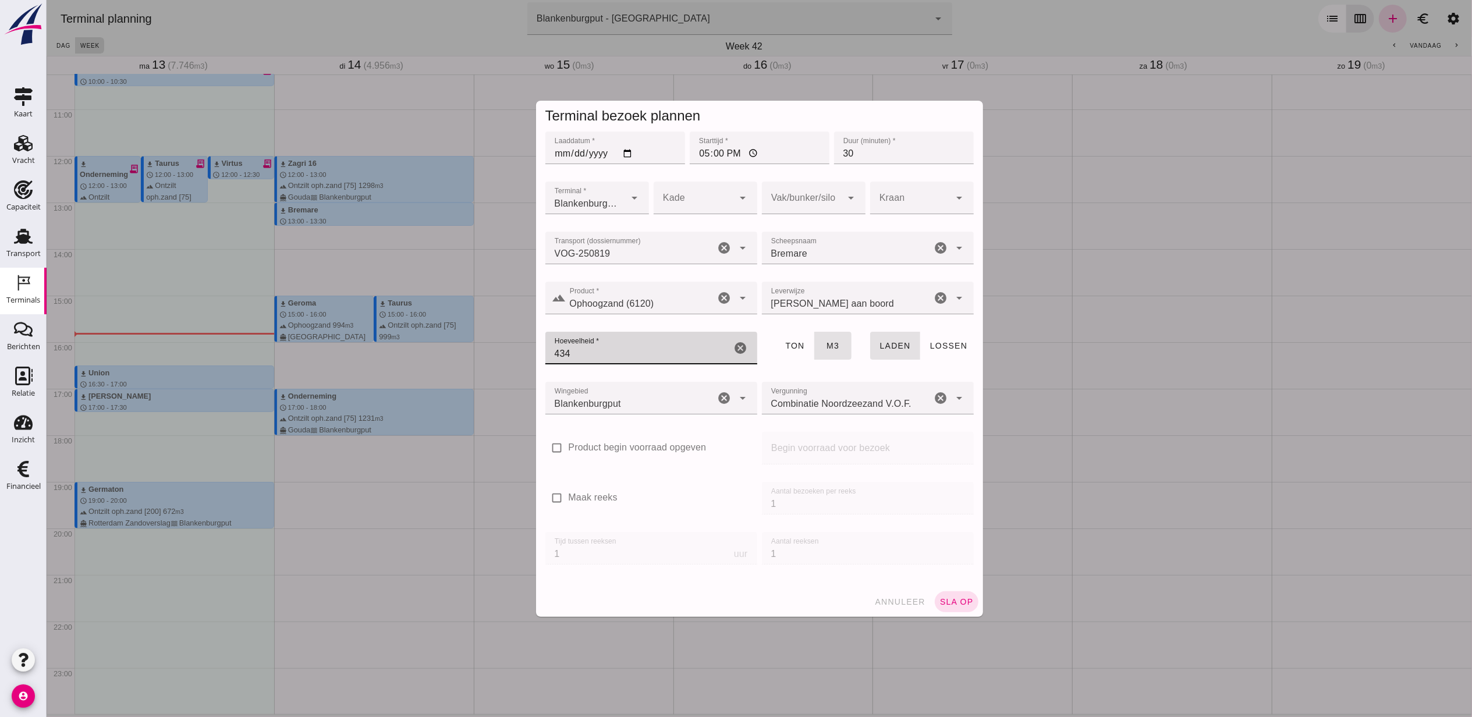
type input "434"
click at [842, 203] on div "arrow_drop_down" at bounding box center [850, 198] width 16 height 33
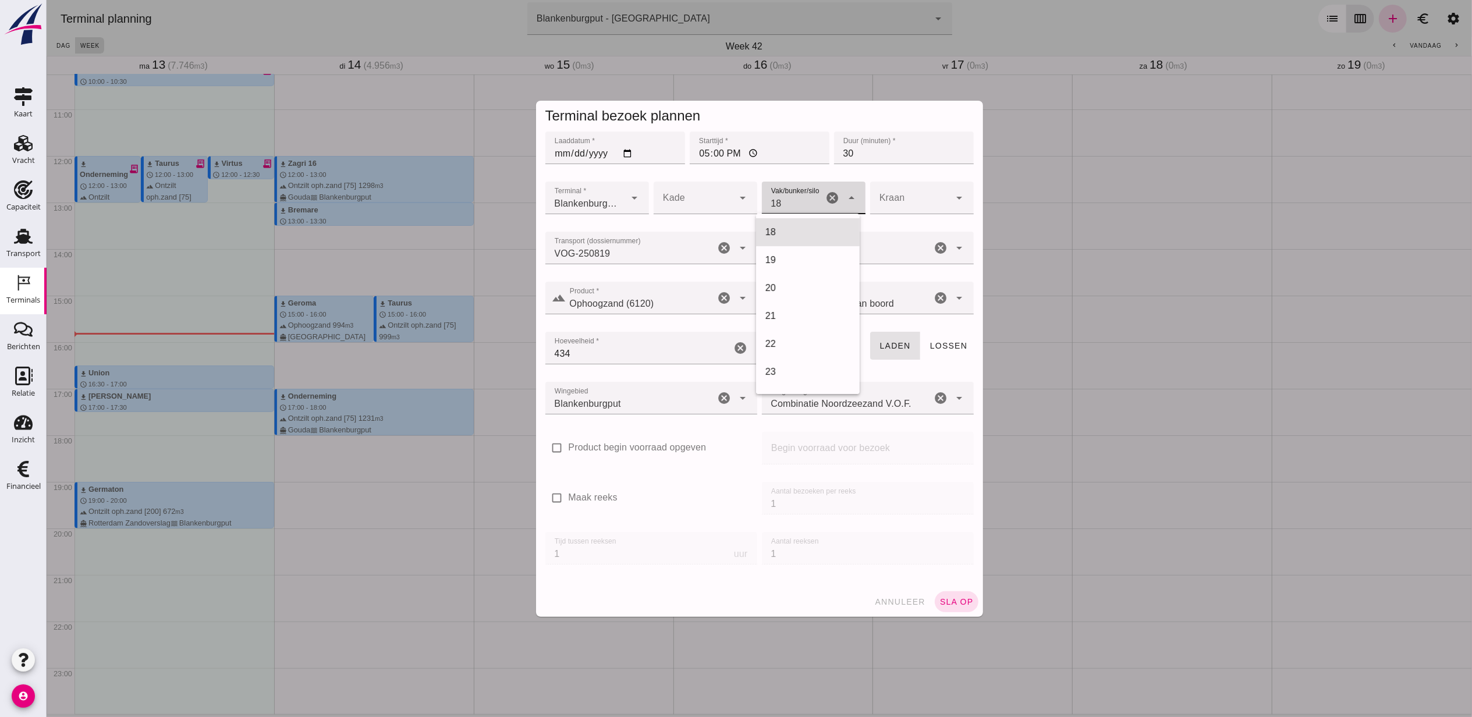
click at [801, 226] on div "18" at bounding box center [807, 232] width 85 height 14
type input "366"
click at [958, 595] on button "sla op" at bounding box center [956, 602] width 44 height 21
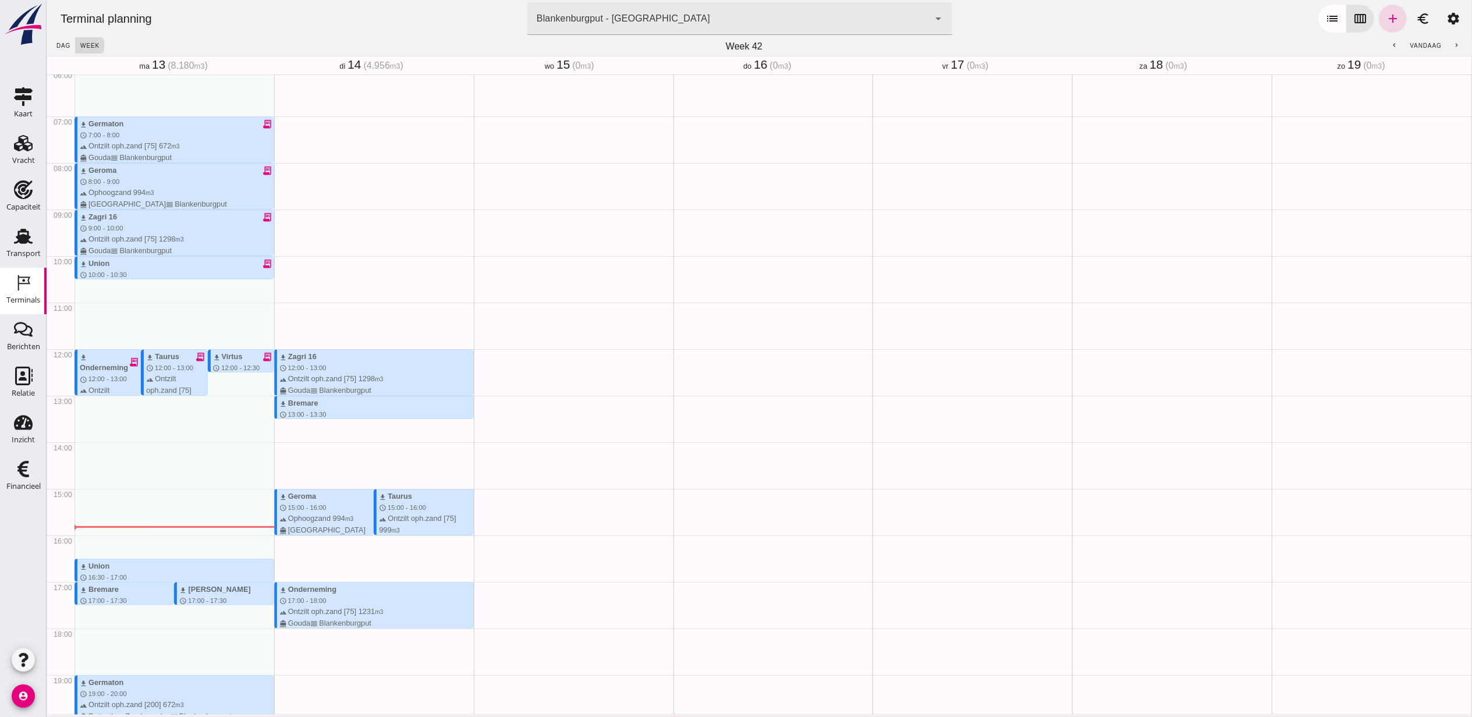
scroll to position [322, 0]
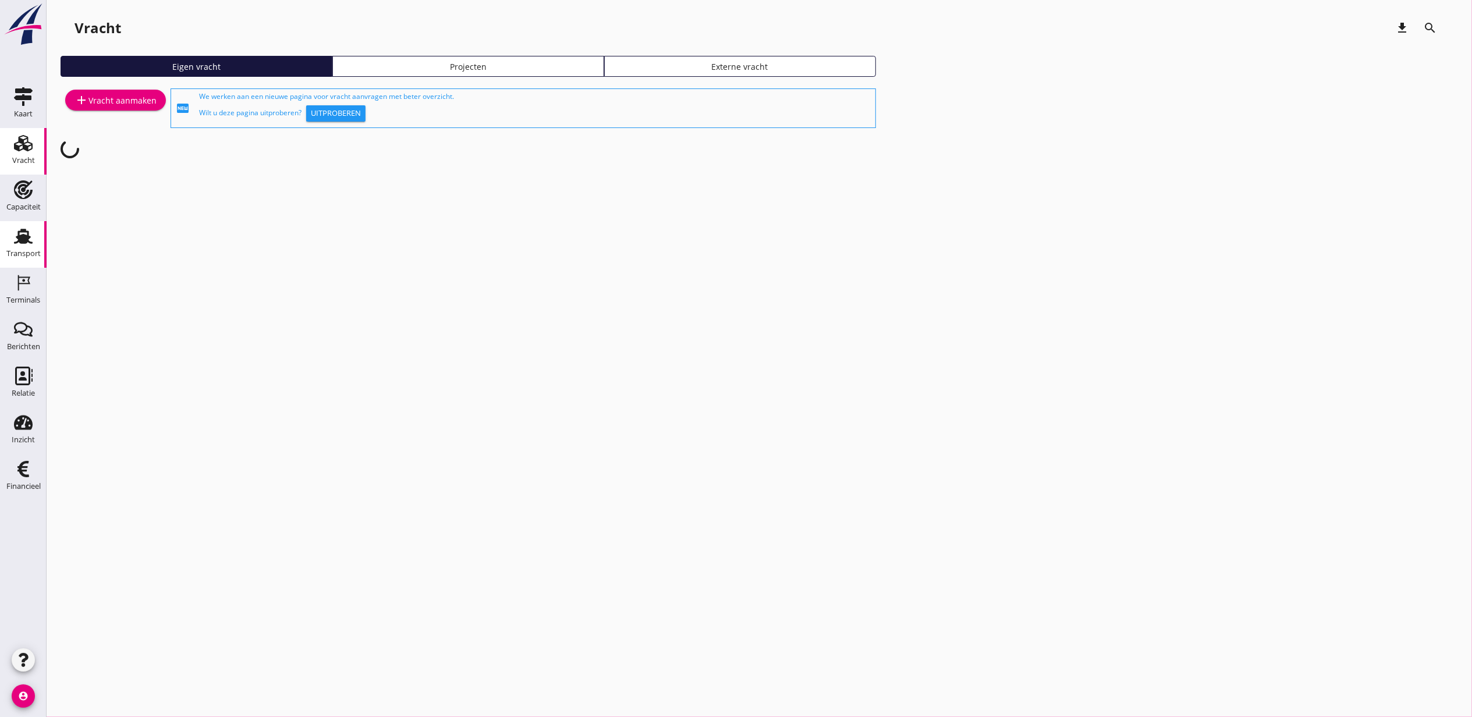
click at [23, 241] on use at bounding box center [23, 236] width 19 height 15
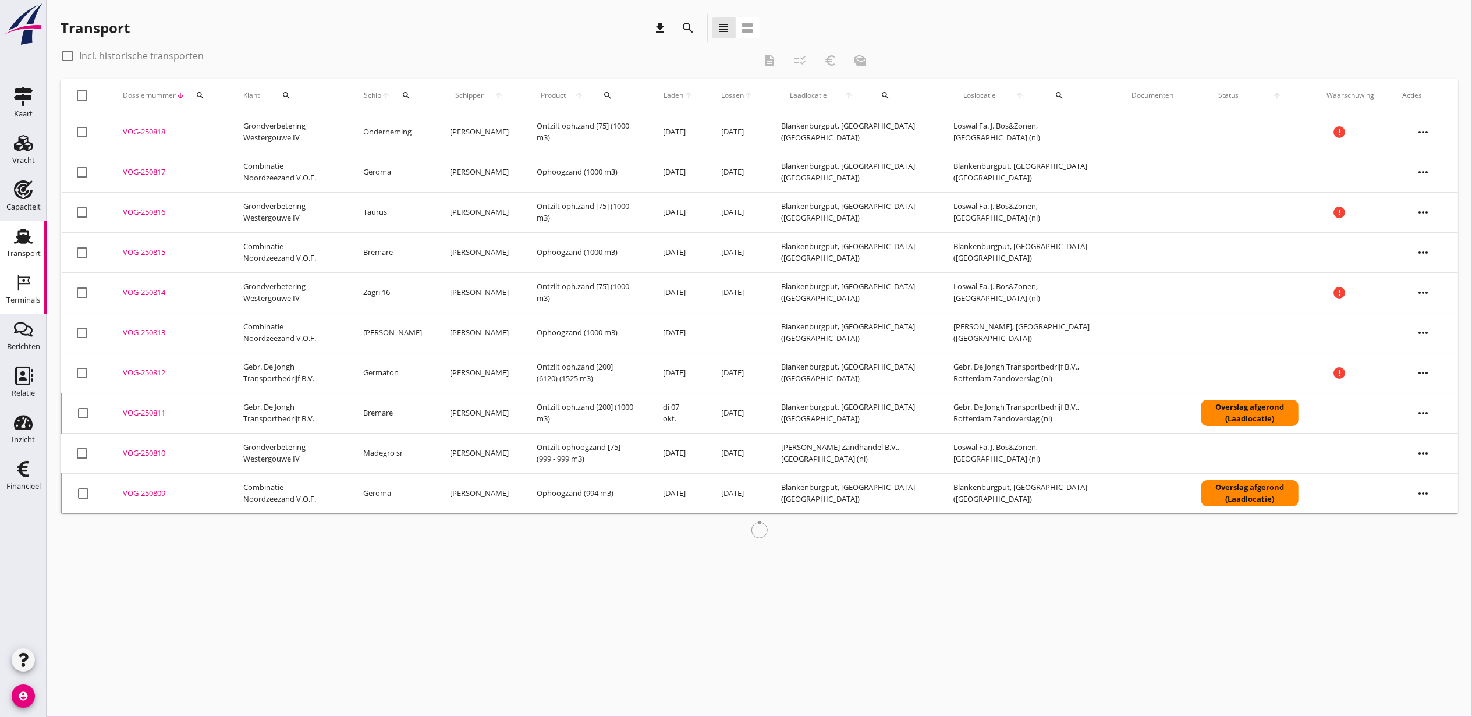
click at [17, 294] on div "Terminals" at bounding box center [23, 300] width 34 height 16
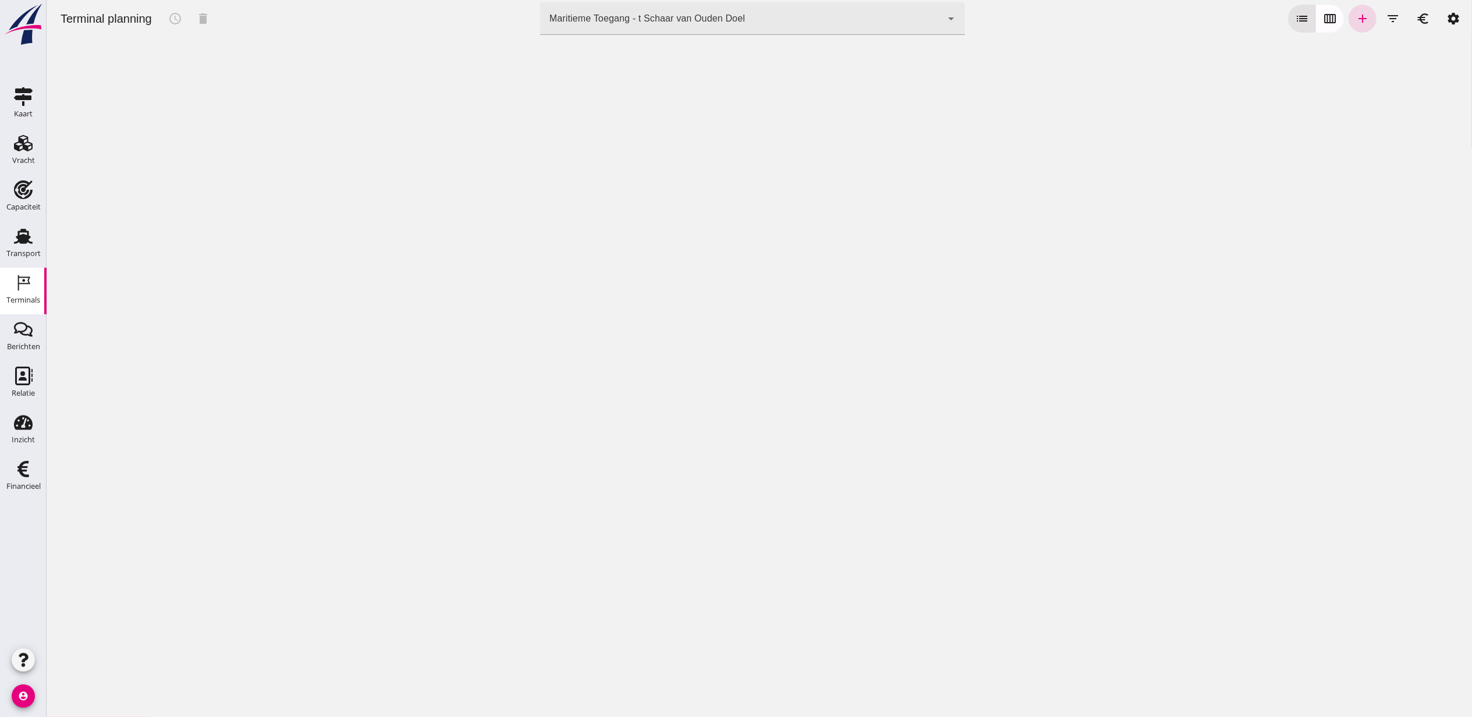
click at [695, 17] on div "Maritieme Toegang - t Schaar van Ouden Doel" at bounding box center [647, 19] width 196 height 14
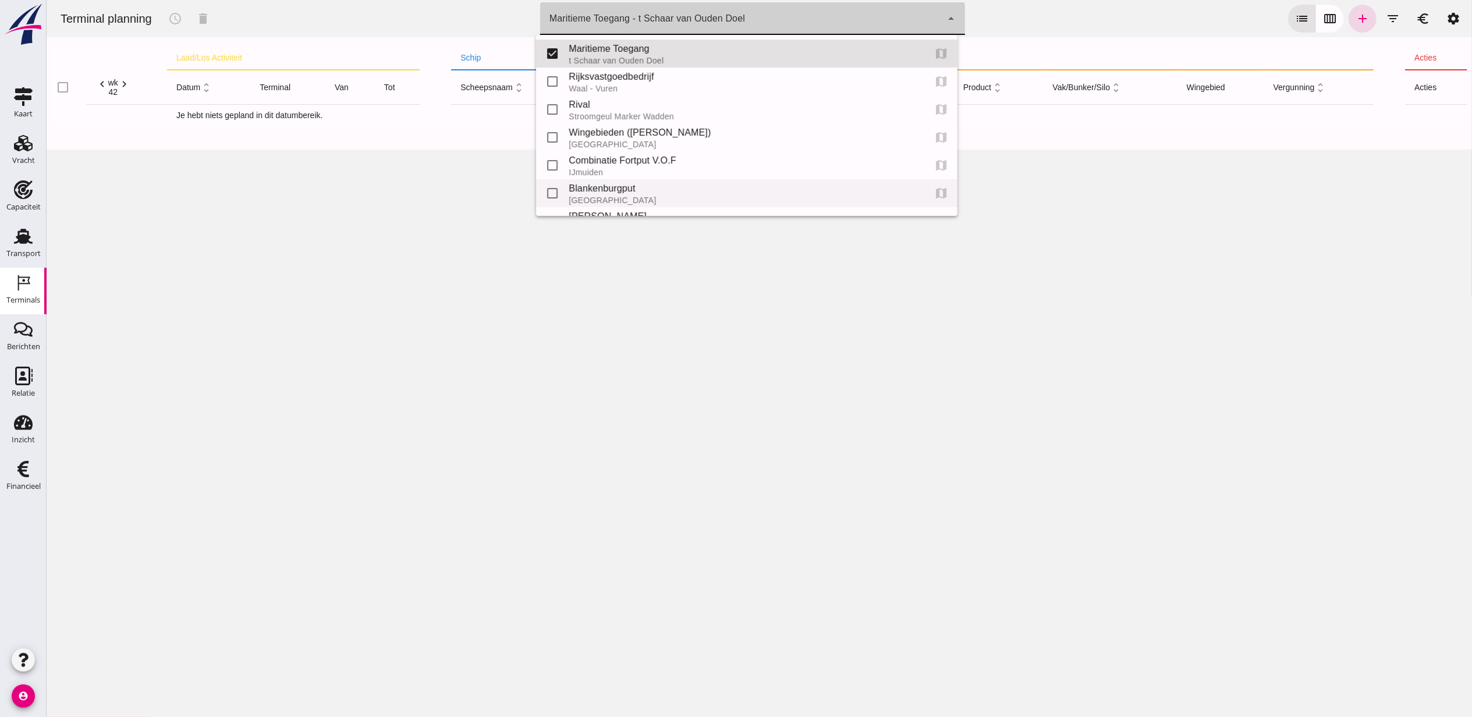
click at [656, 192] on div "Blankenburgput" at bounding box center [741, 189] width 347 height 14
type input "e6c78bfd-e3f1-4bb9-b01e-b37ce3668b52"
checkbox input "false"
checkbox input "true"
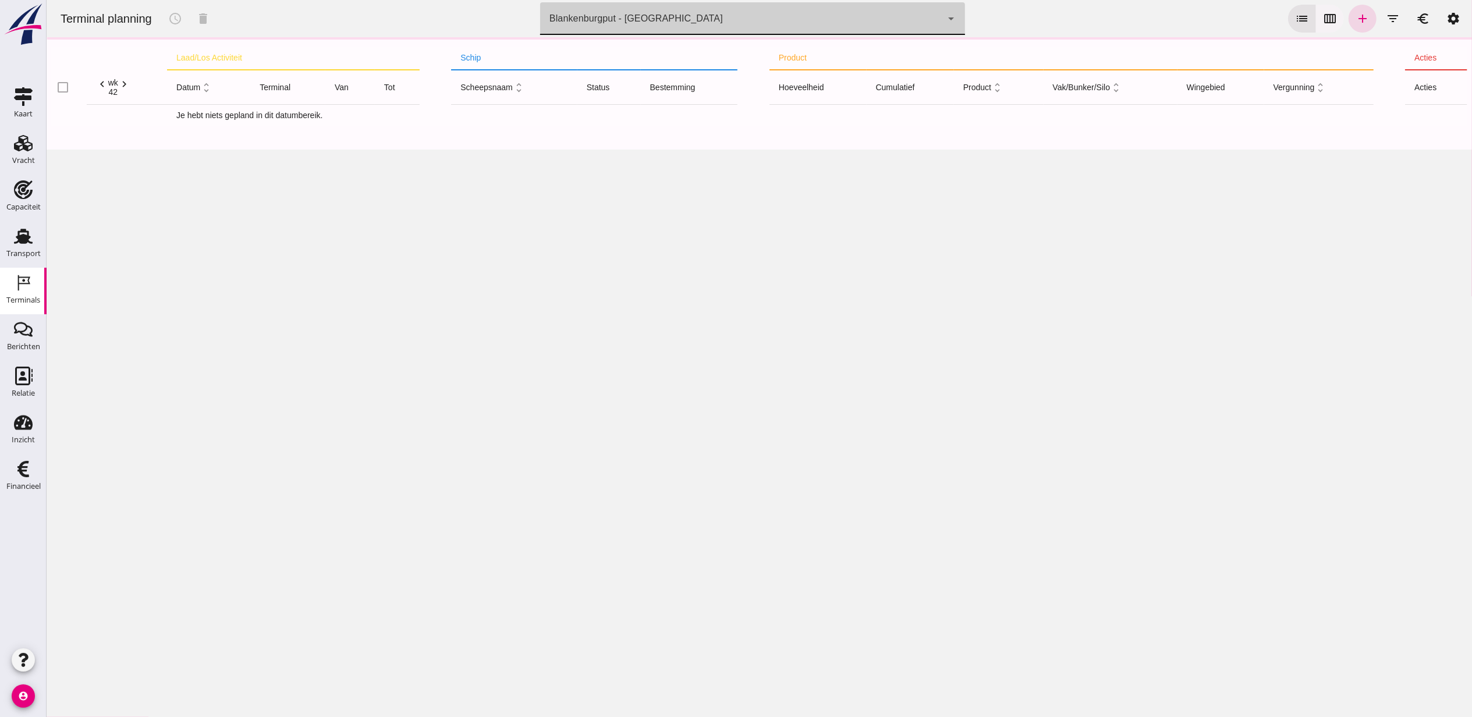
click at [1329, 21] on button "calendar_view_week" at bounding box center [1330, 19] width 28 height 28
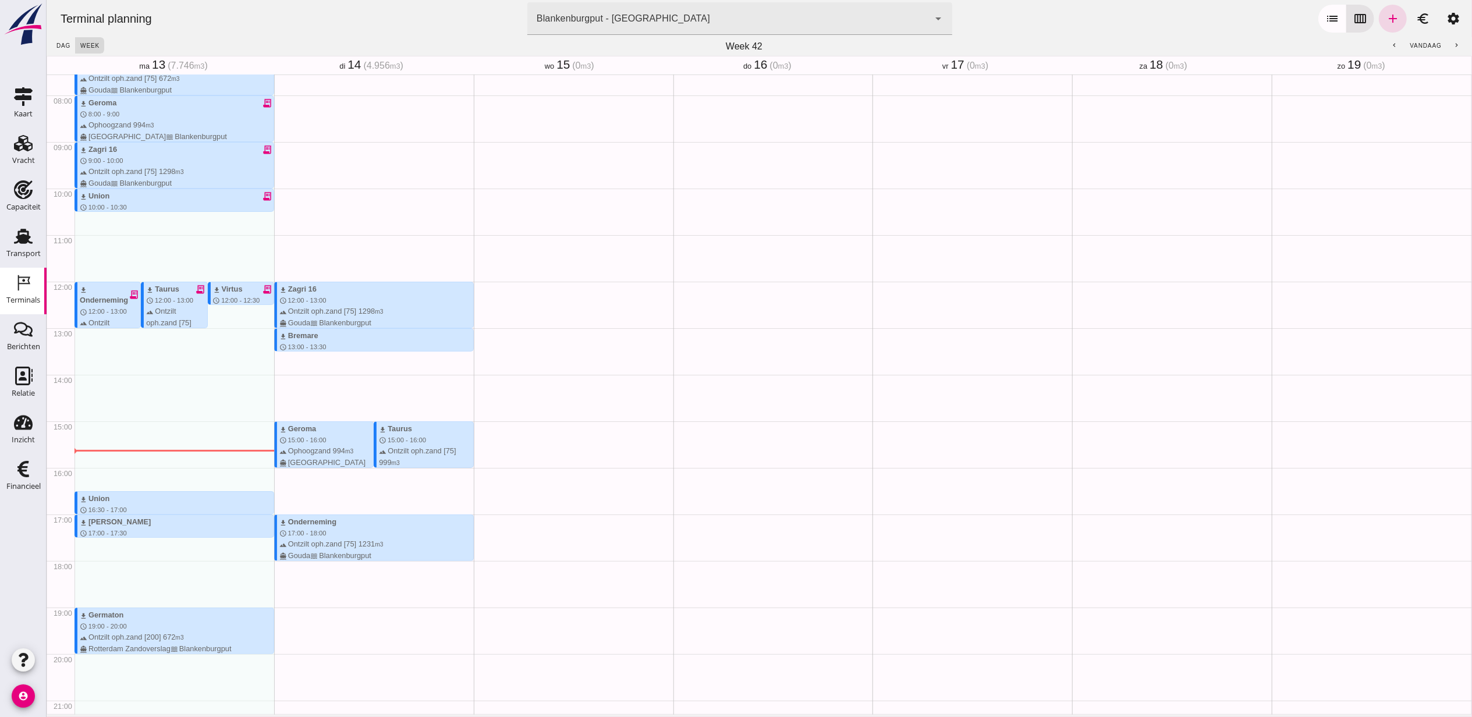
scroll to position [322, 0]
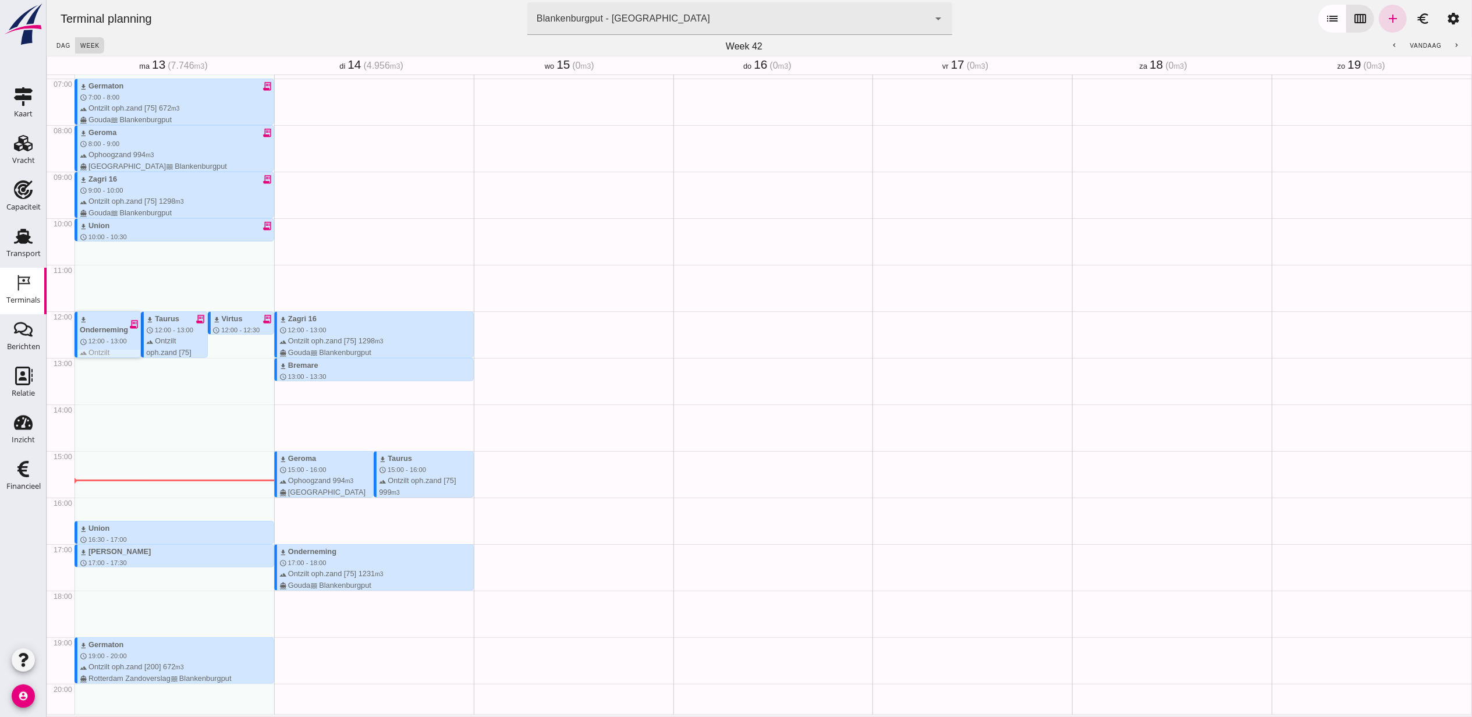
click at [133, 320] on icon "receipt_long" at bounding box center [133, 324] width 10 height 10
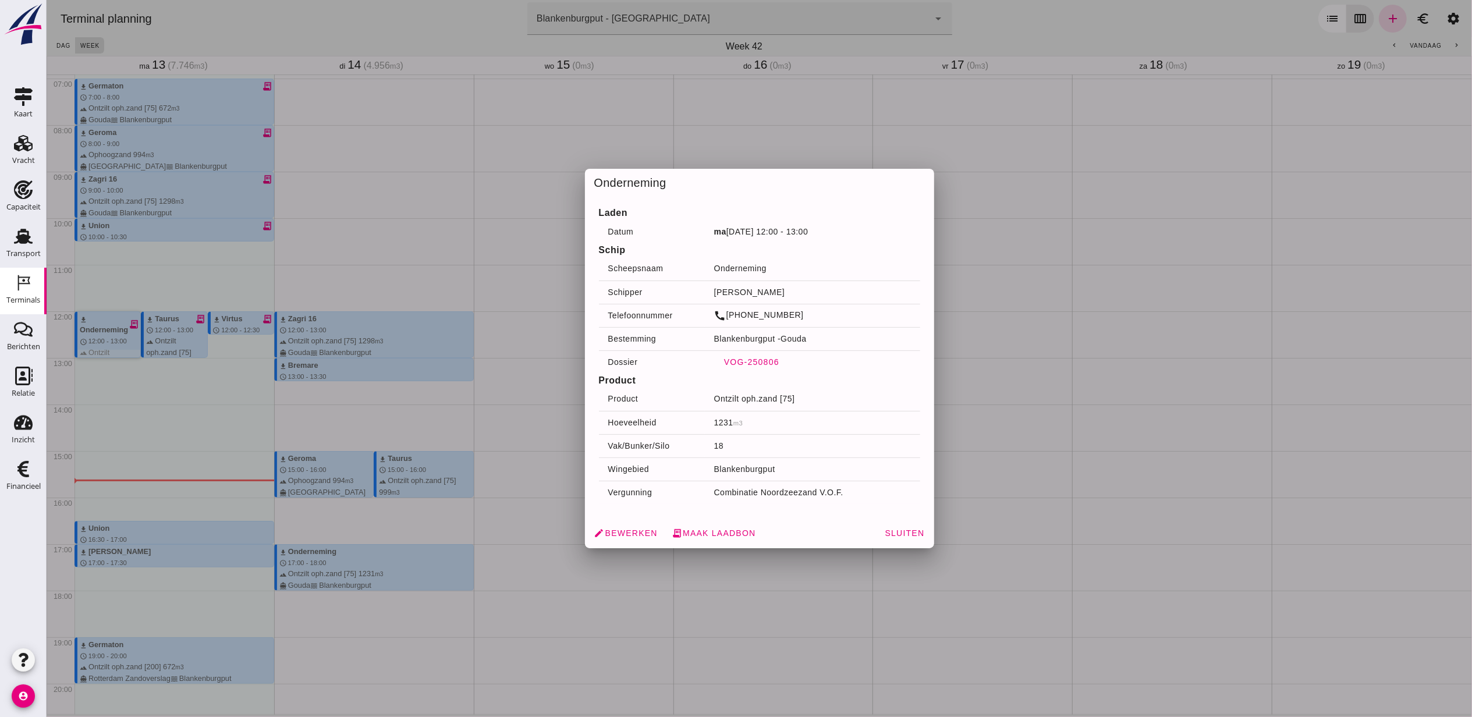
click at [741, 363] on span "VOG-250806" at bounding box center [751, 361] width 56 height 9
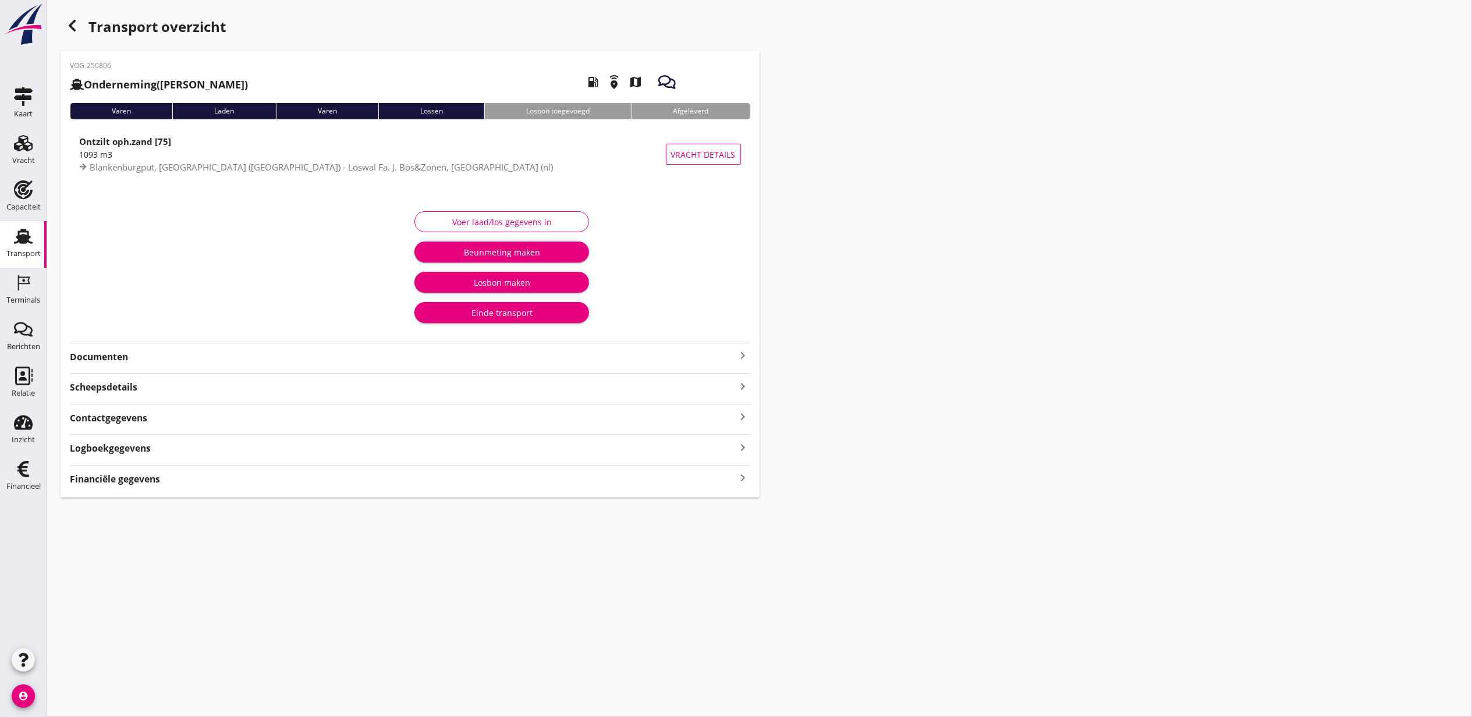
click at [114, 366] on div "VOG-250806 Onderneming ([PERSON_NAME]) local_gas_station emergency_share map Va…" at bounding box center [410, 274] width 699 height 447
click at [112, 363] on strong "Documenten" at bounding box center [403, 356] width 667 height 13
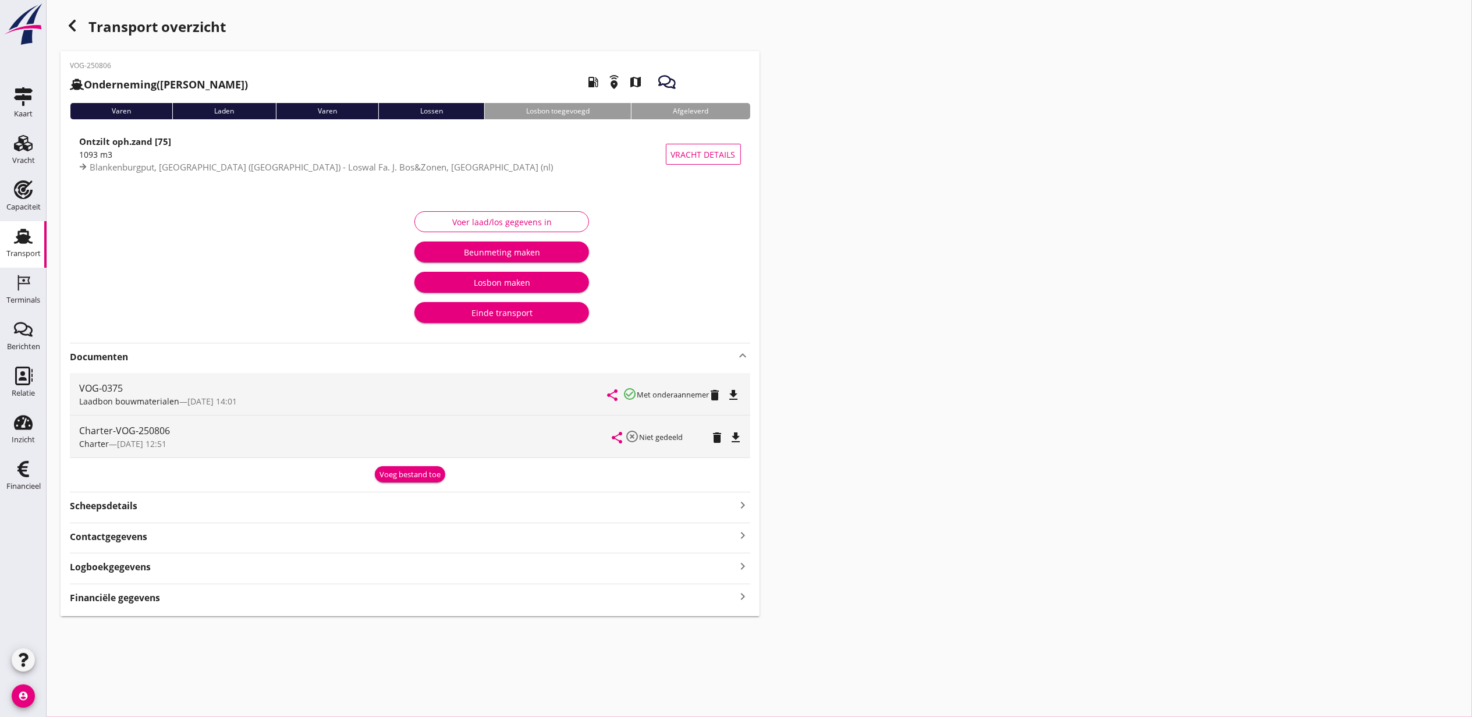
click at [734, 395] on icon "file_download" at bounding box center [734, 395] width 14 height 14
